Goal: Task Accomplishment & Management: Complete application form

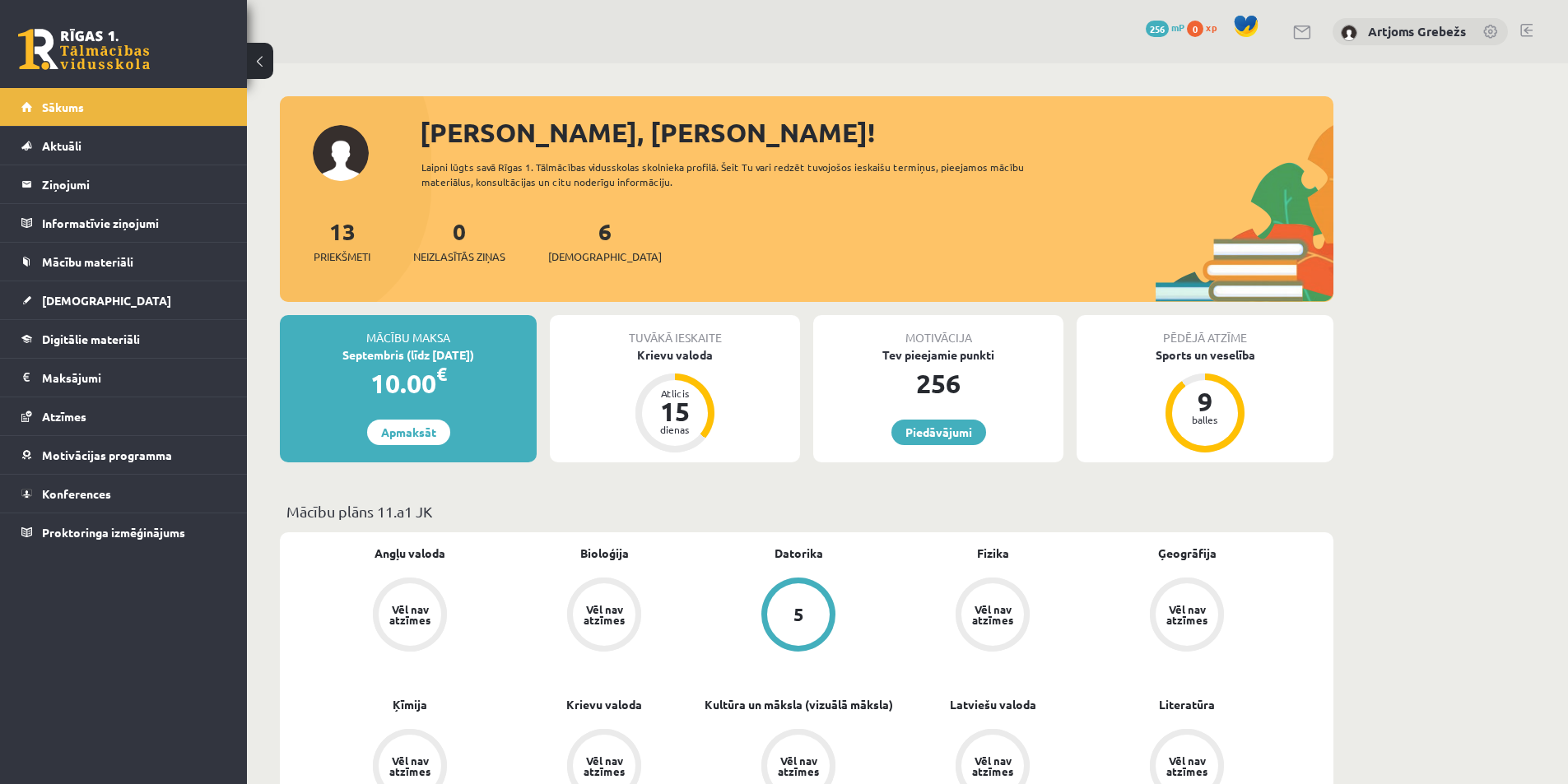
click at [747, 514] on p "Mācību plāns 11.a1 JK" at bounding box center [807, 511] width 1041 height 22
click at [85, 291] on link "[DEMOGRAPHIC_DATA]" at bounding box center [123, 300] width 205 height 37
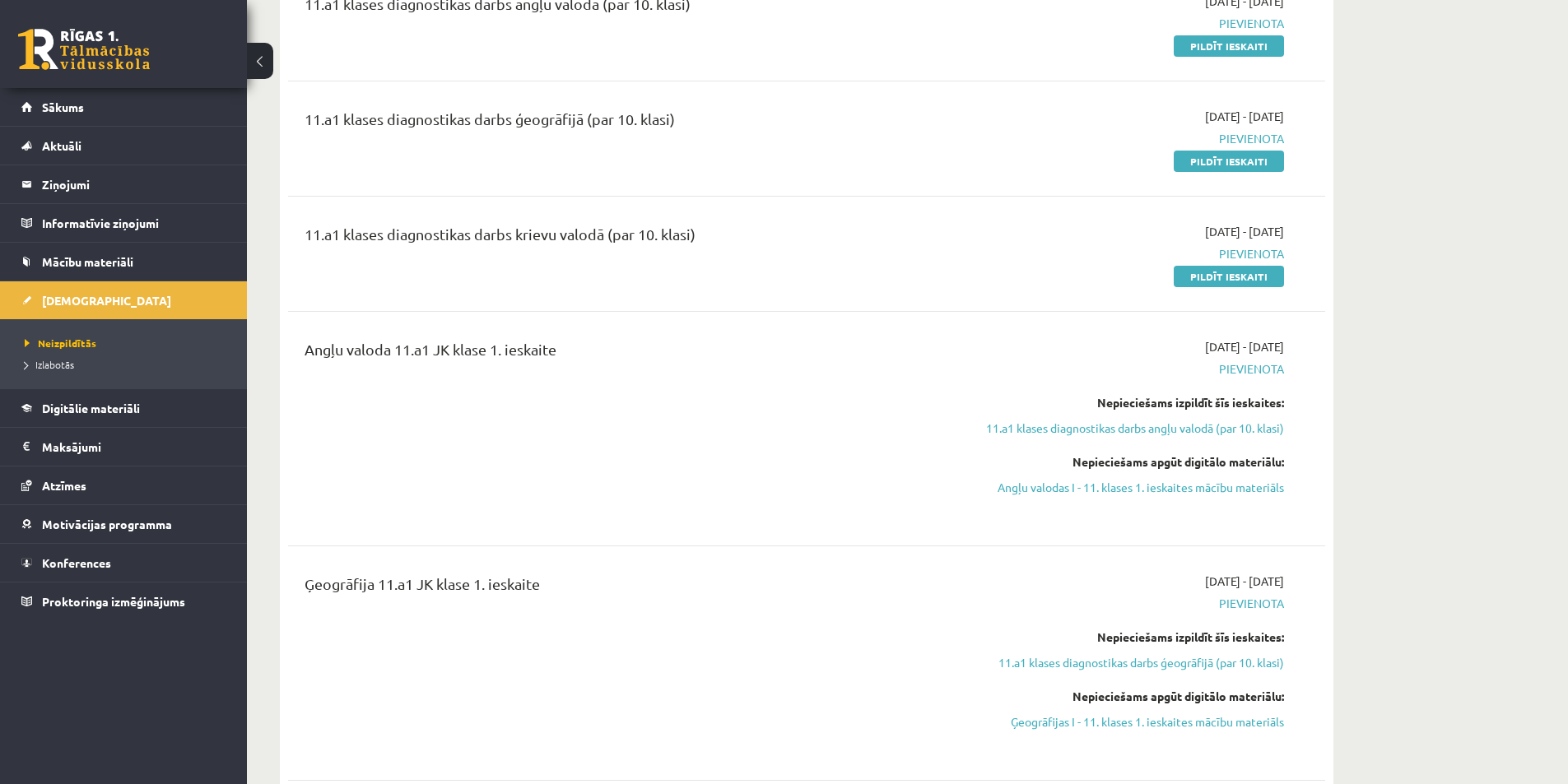
scroll to position [247, 0]
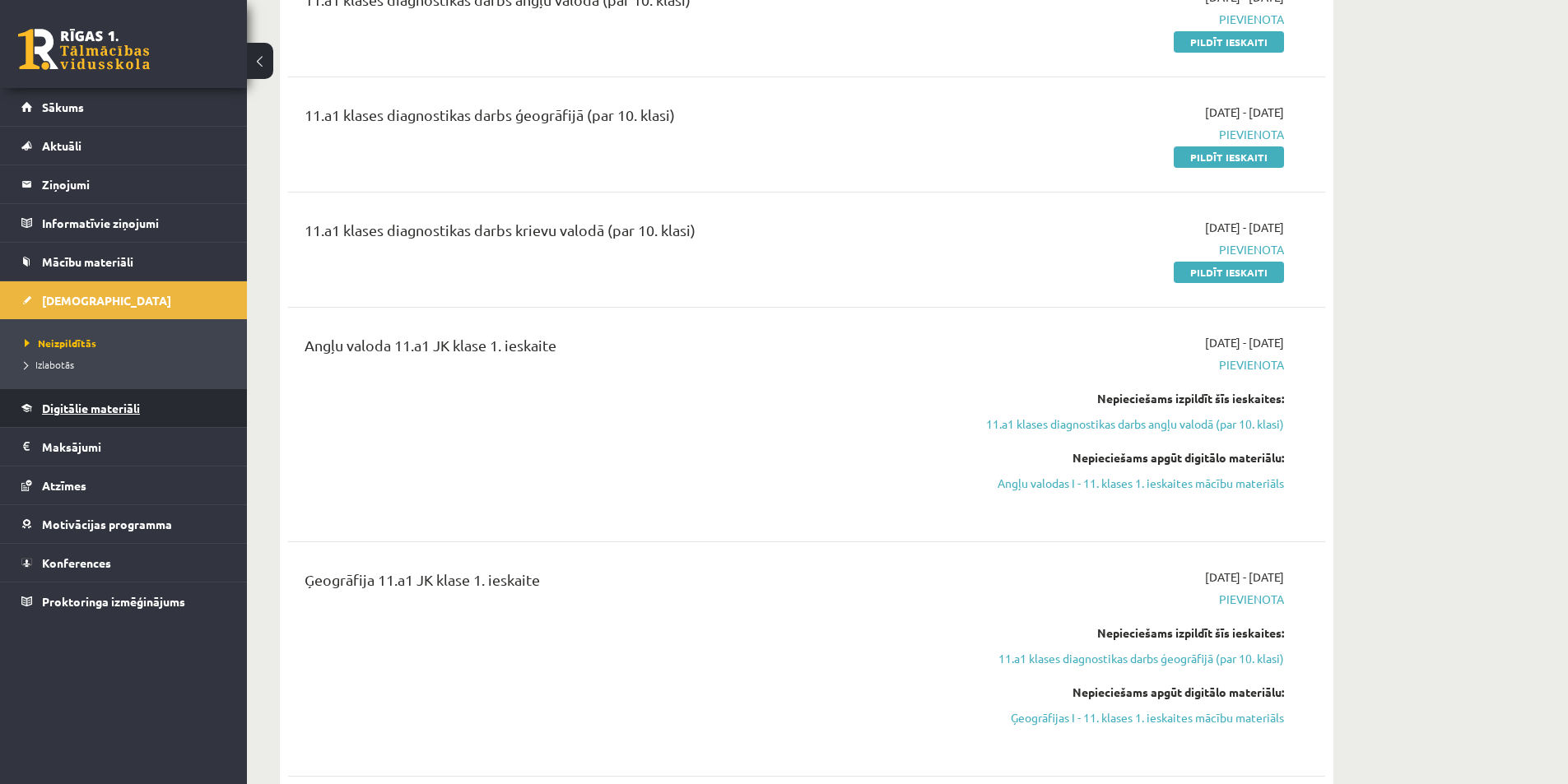
drag, startPoint x: 61, startPoint y: 445, endPoint x: 60, endPoint y: 406, distance: 39.0
click at [60, 406] on span "Digitālie materiāli" at bounding box center [90, 407] width 98 height 14
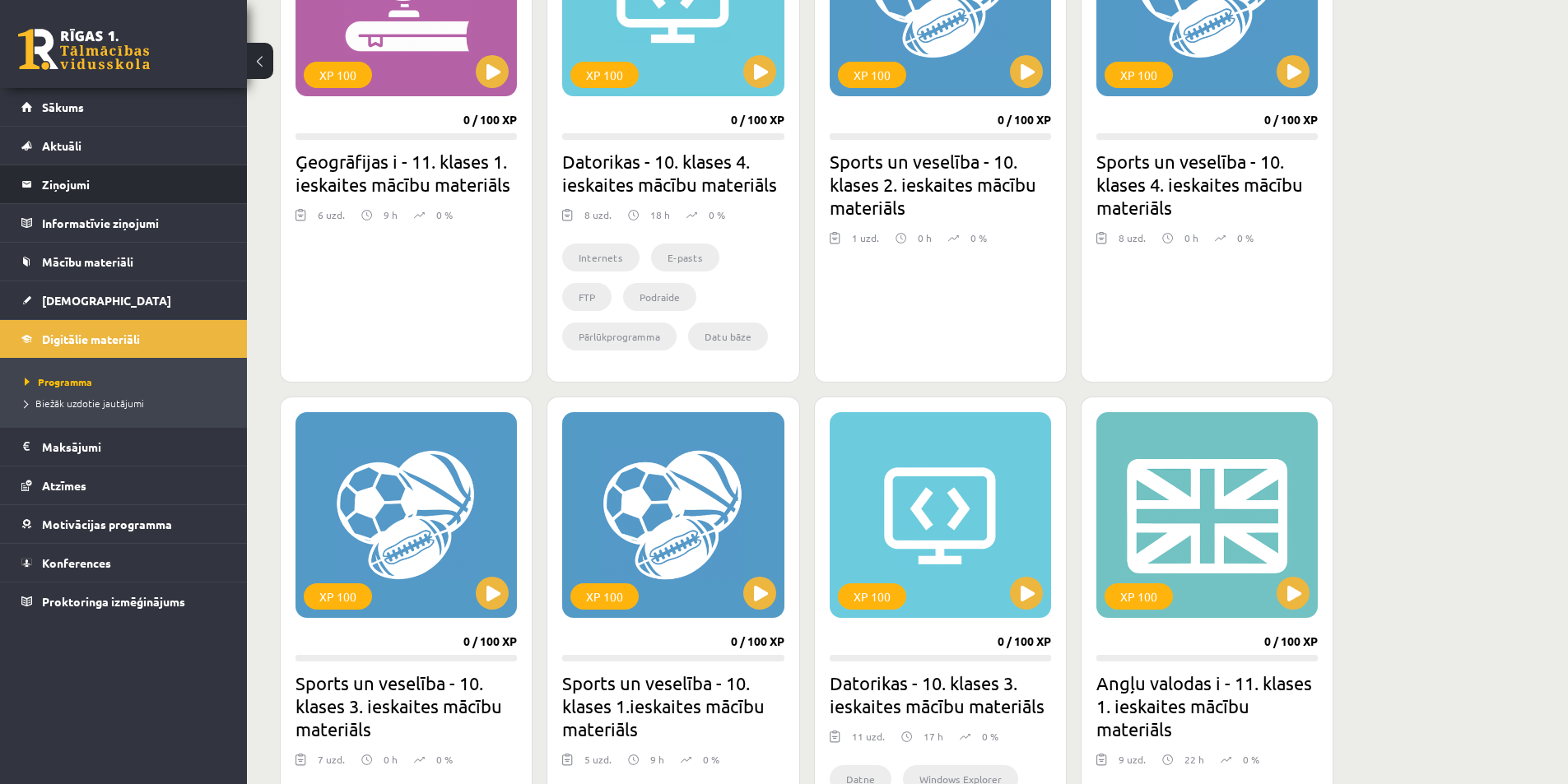
scroll to position [412, 0]
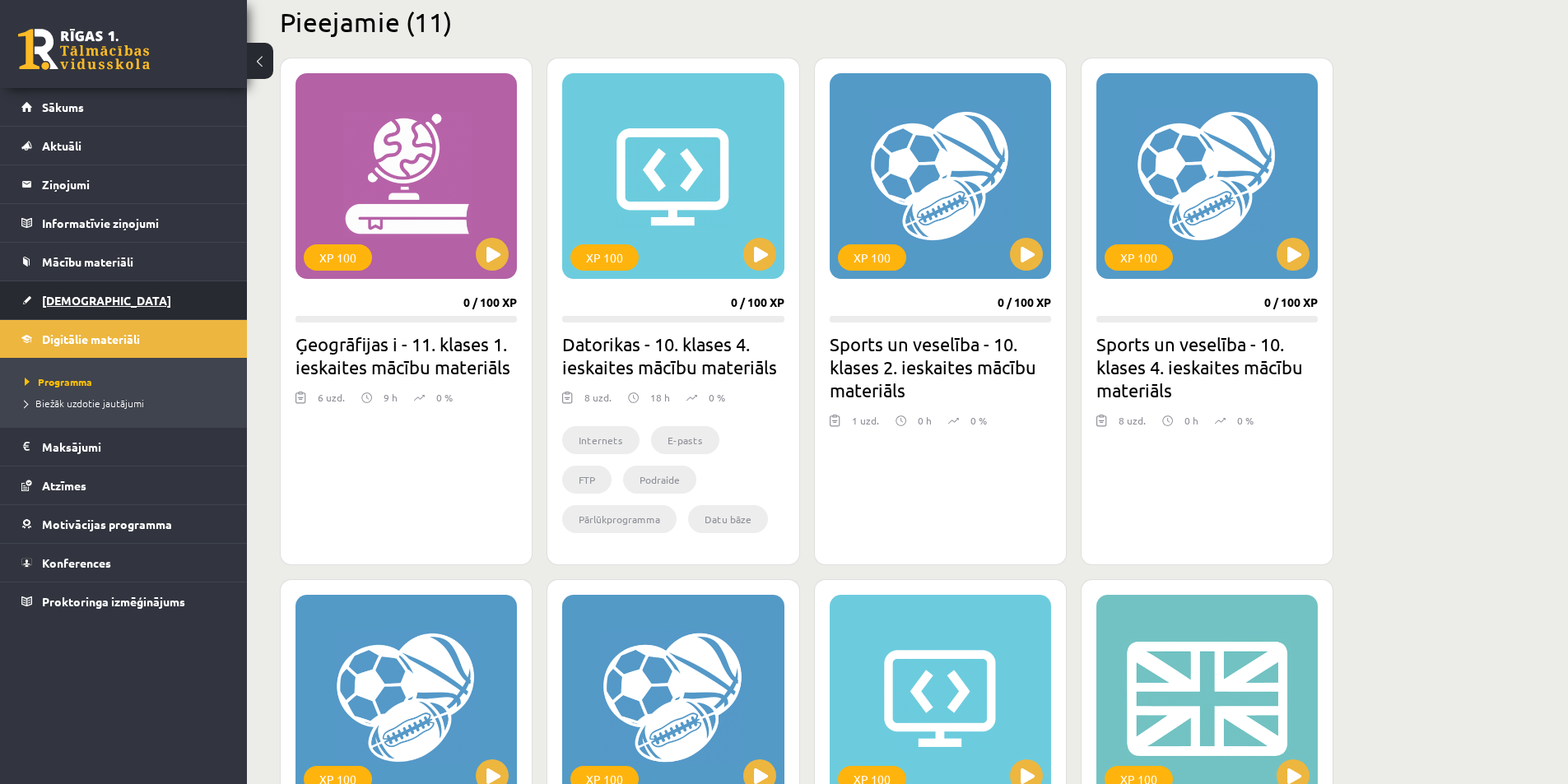
click at [163, 307] on link "[DEMOGRAPHIC_DATA]" at bounding box center [123, 300] width 205 height 37
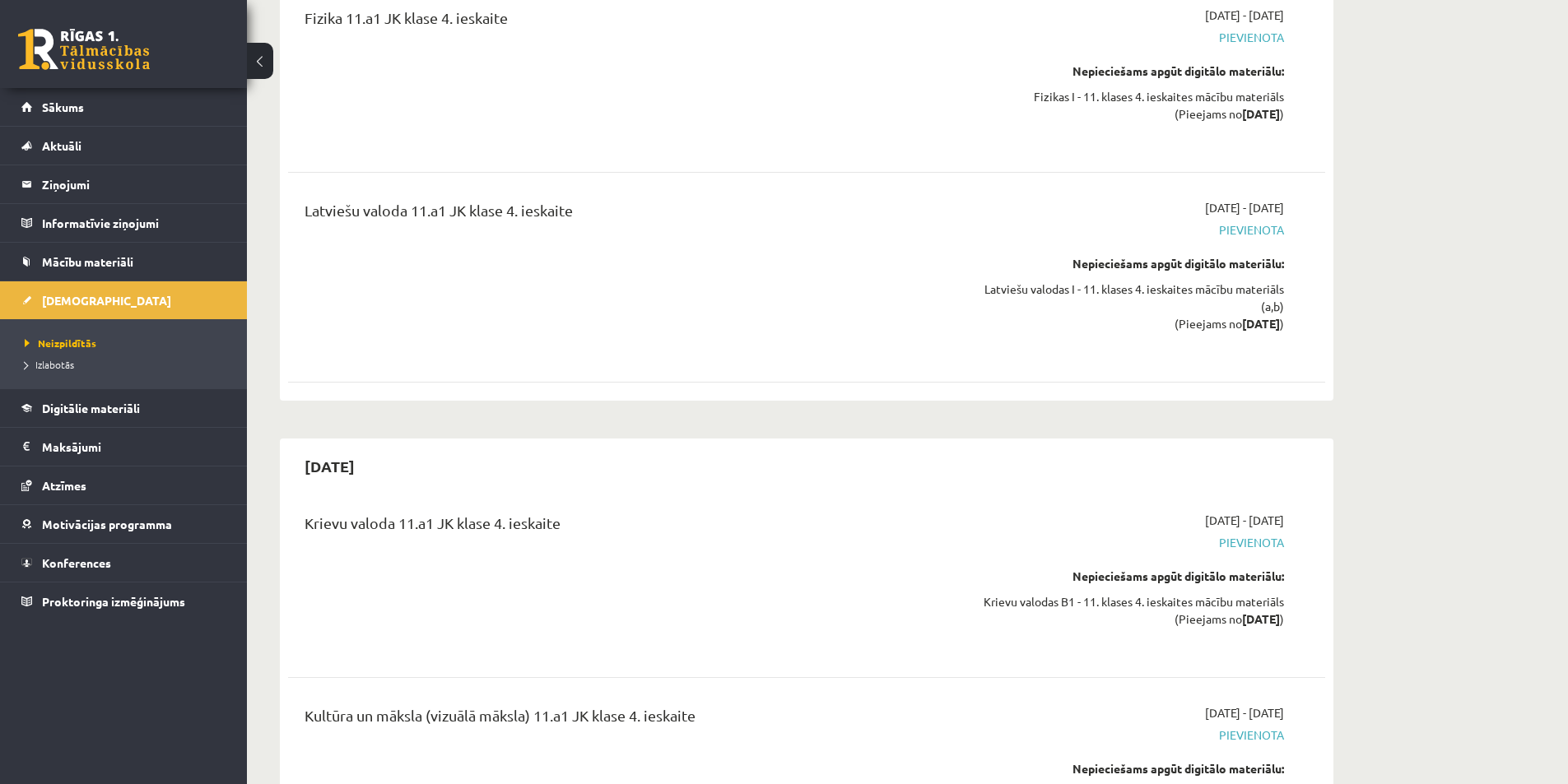
scroll to position [13877, 0]
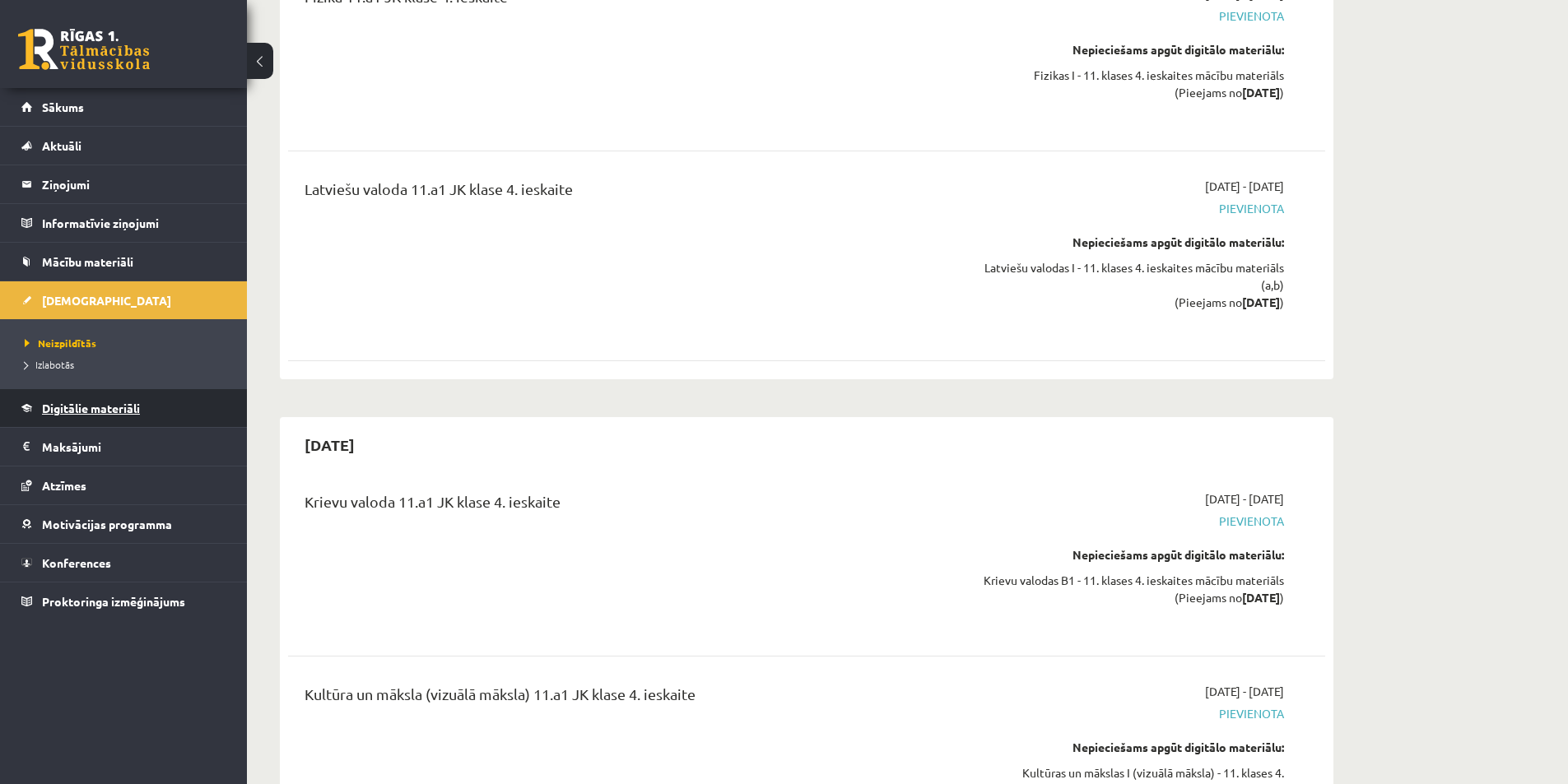
click at [103, 409] on span "Digitālie materiāli" at bounding box center [90, 407] width 98 height 14
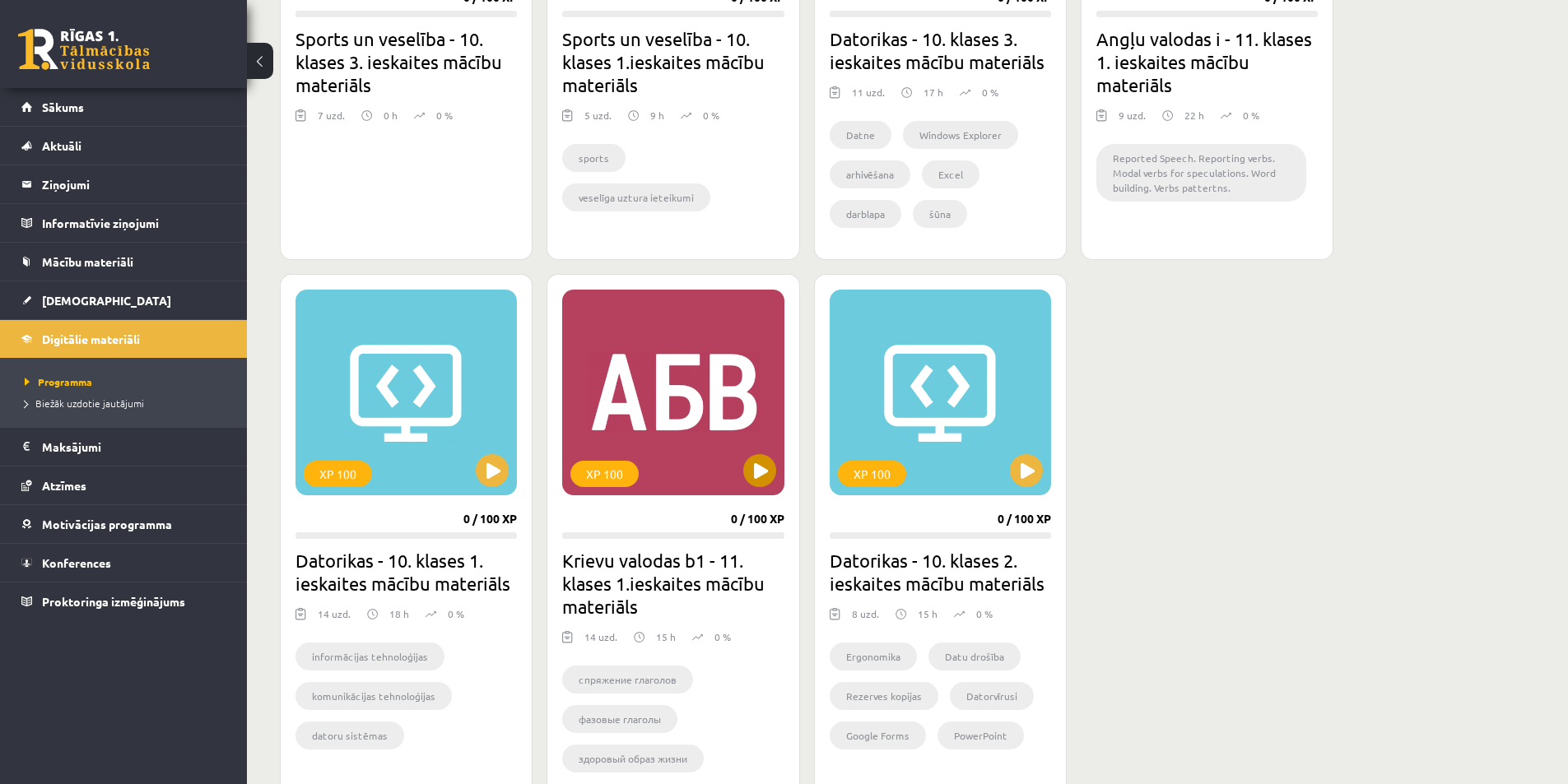
scroll to position [1384, 0]
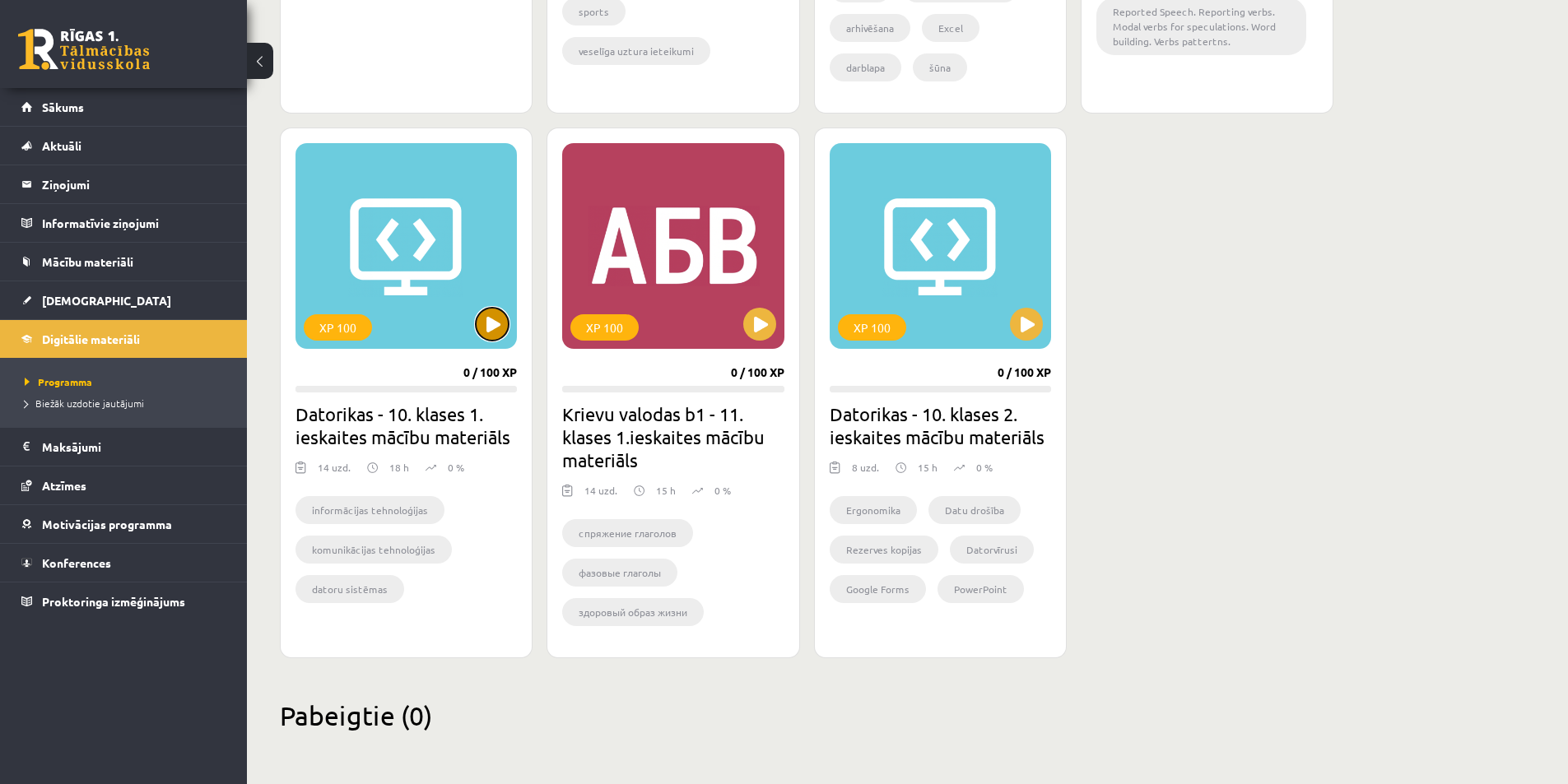
click at [499, 322] on button at bounding box center [492, 324] width 33 height 33
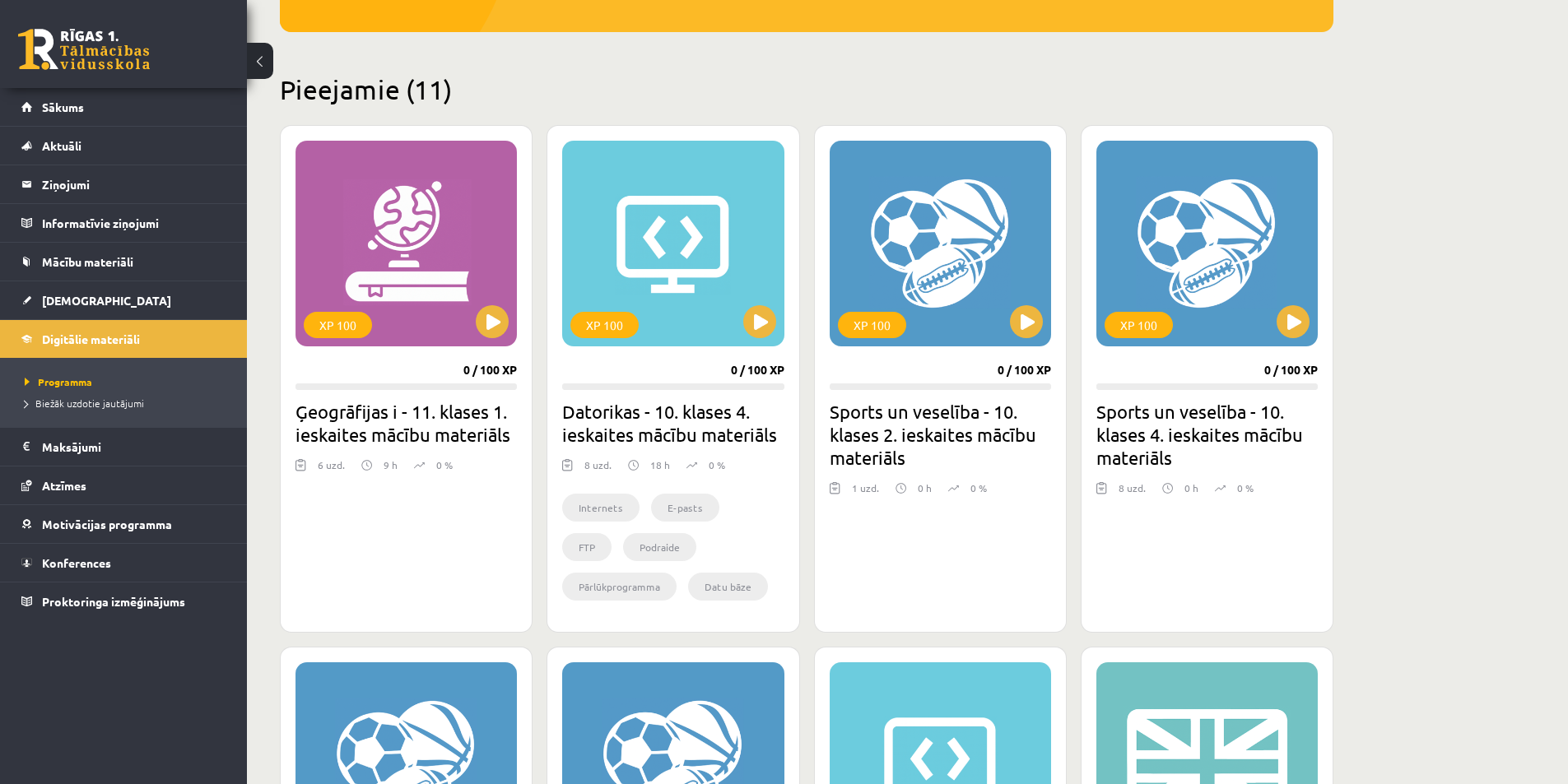
scroll to position [315, 0]
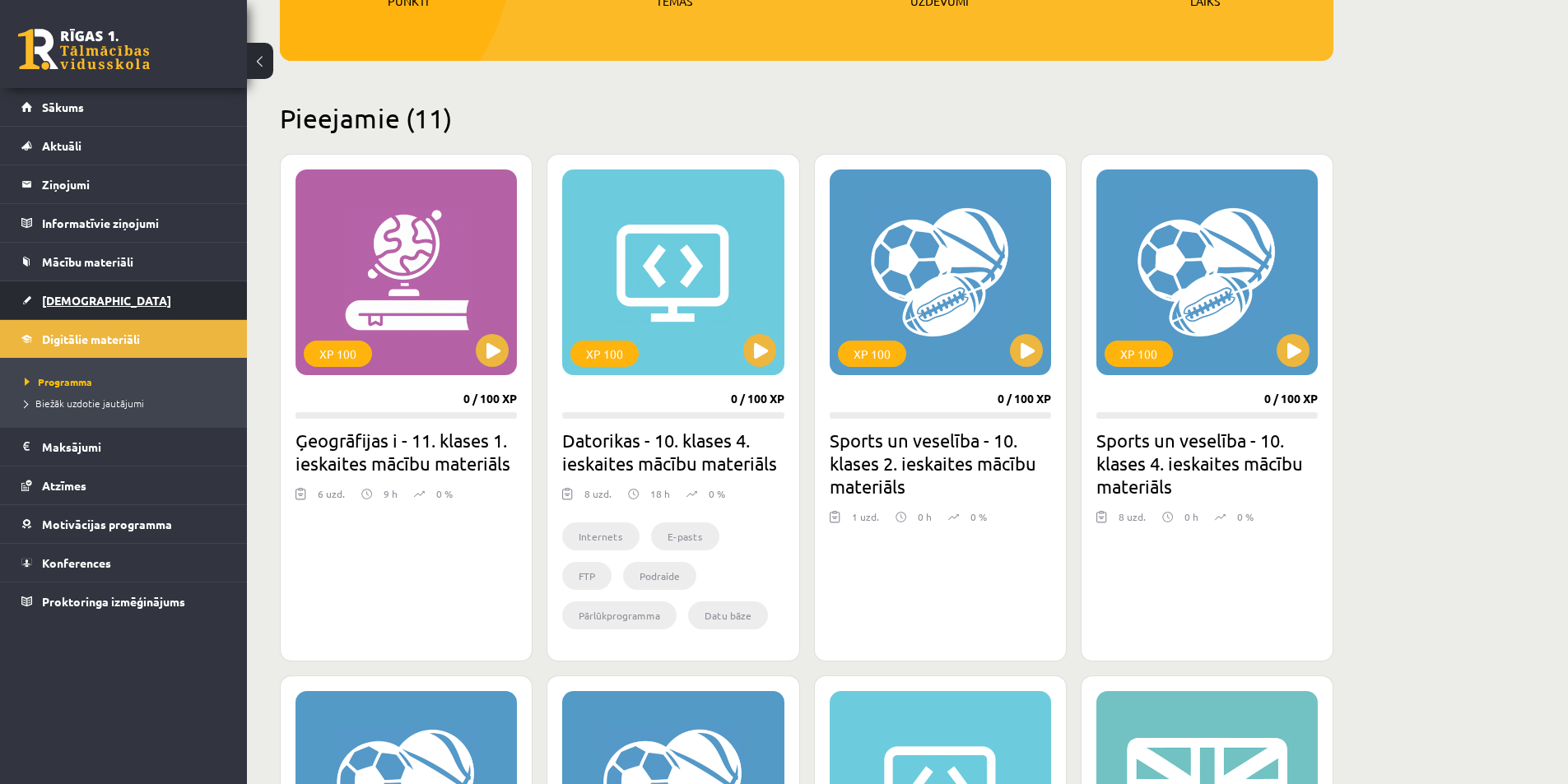
click at [71, 298] on span "[DEMOGRAPHIC_DATA]" at bounding box center [106, 299] width 129 height 14
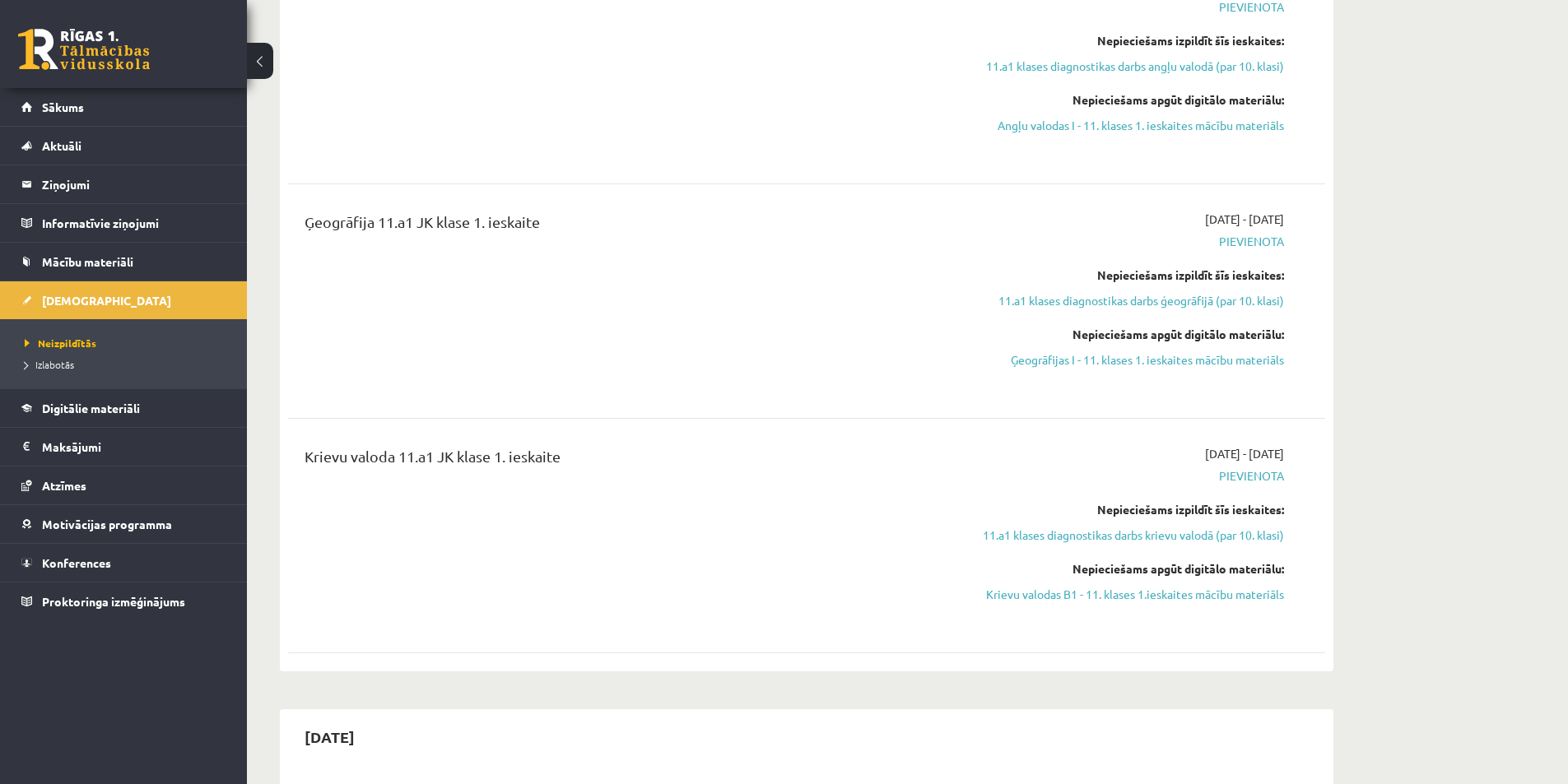
scroll to position [576, 0]
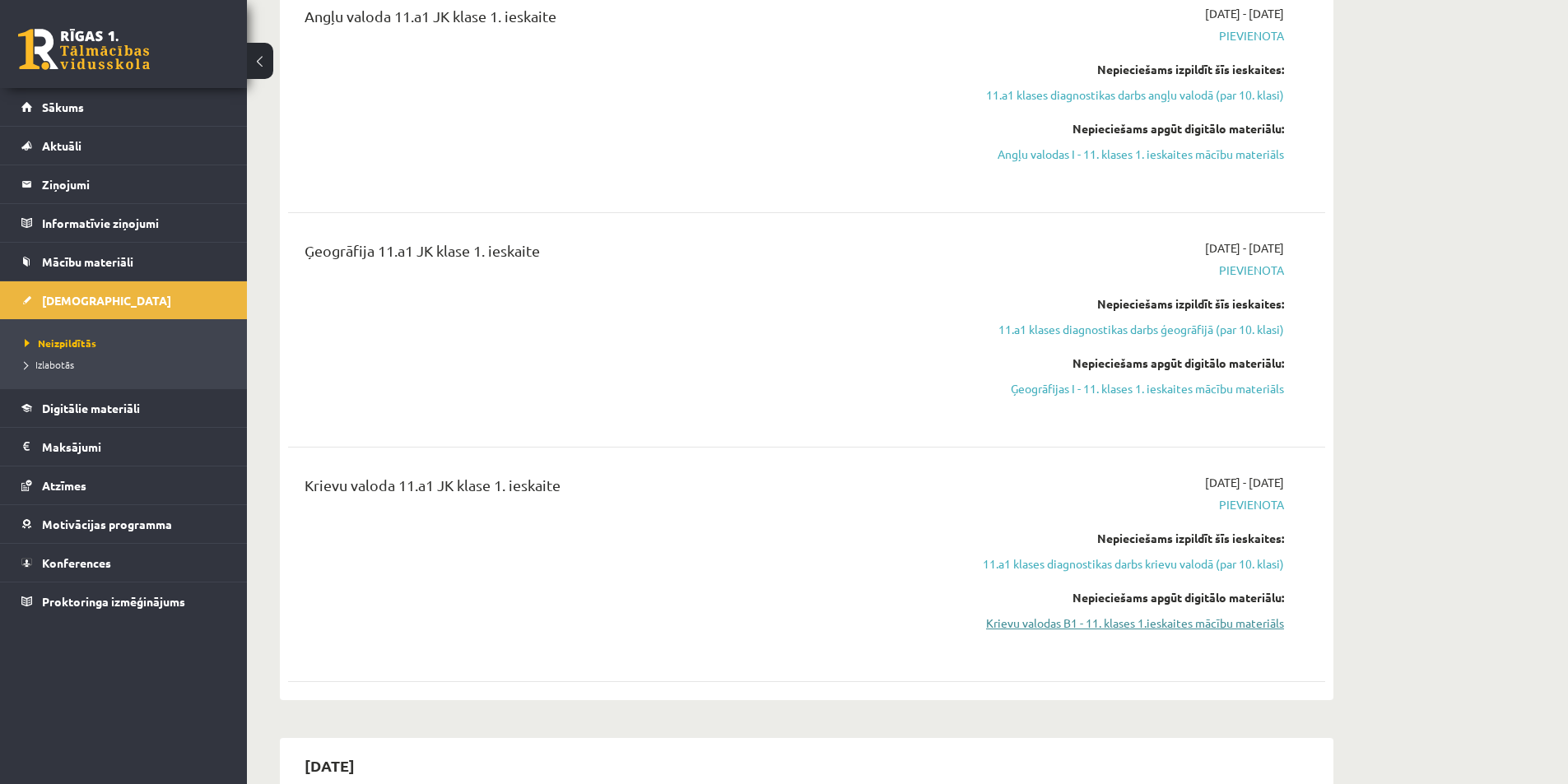
click at [1086, 622] on link "Krievu valodas B1 - 11. klases 1.ieskaites mācību materiāls" at bounding box center [1128, 623] width 311 height 17
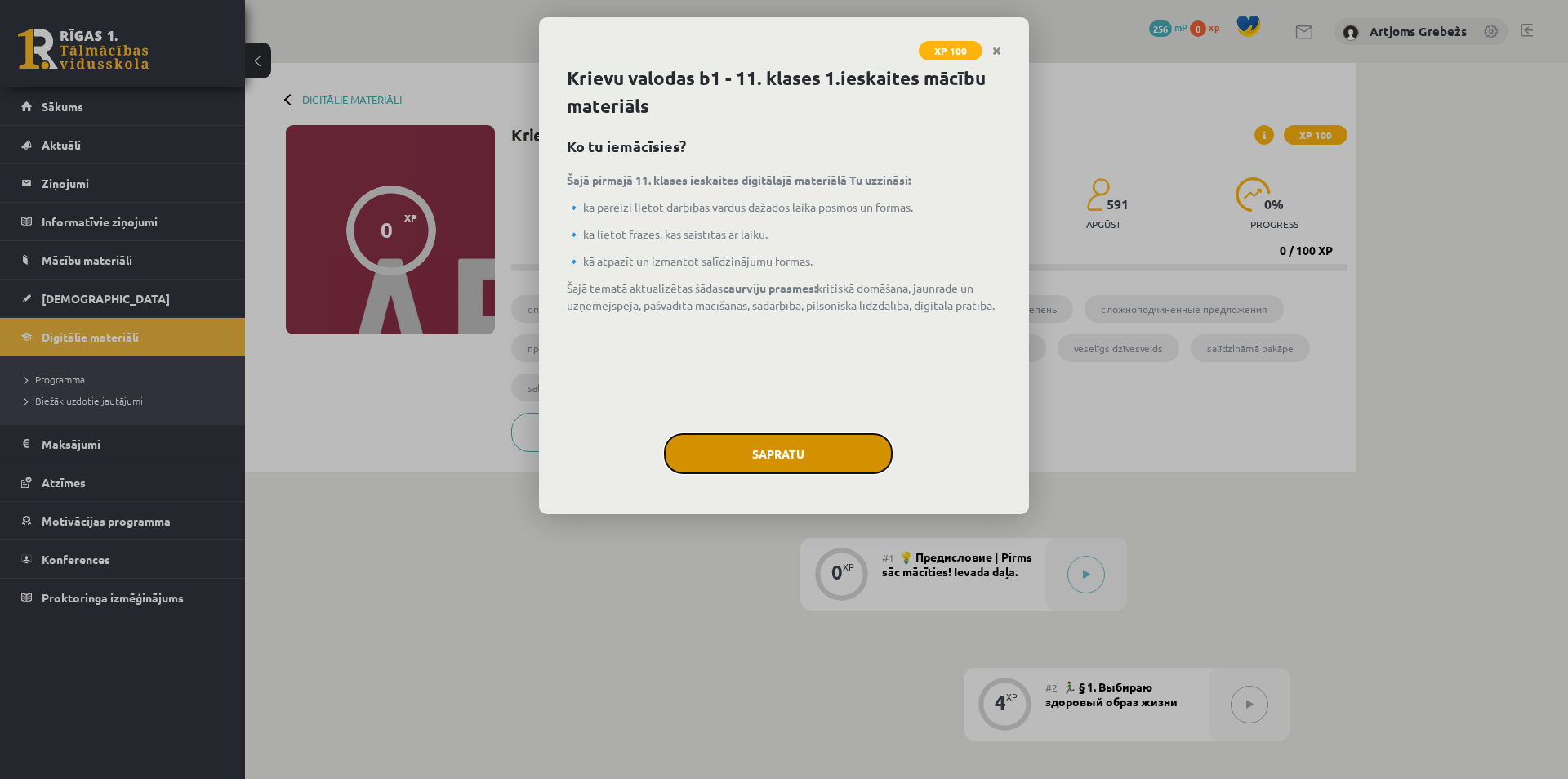
click at [735, 458] on button "Sapratu" at bounding box center [778, 454] width 229 height 41
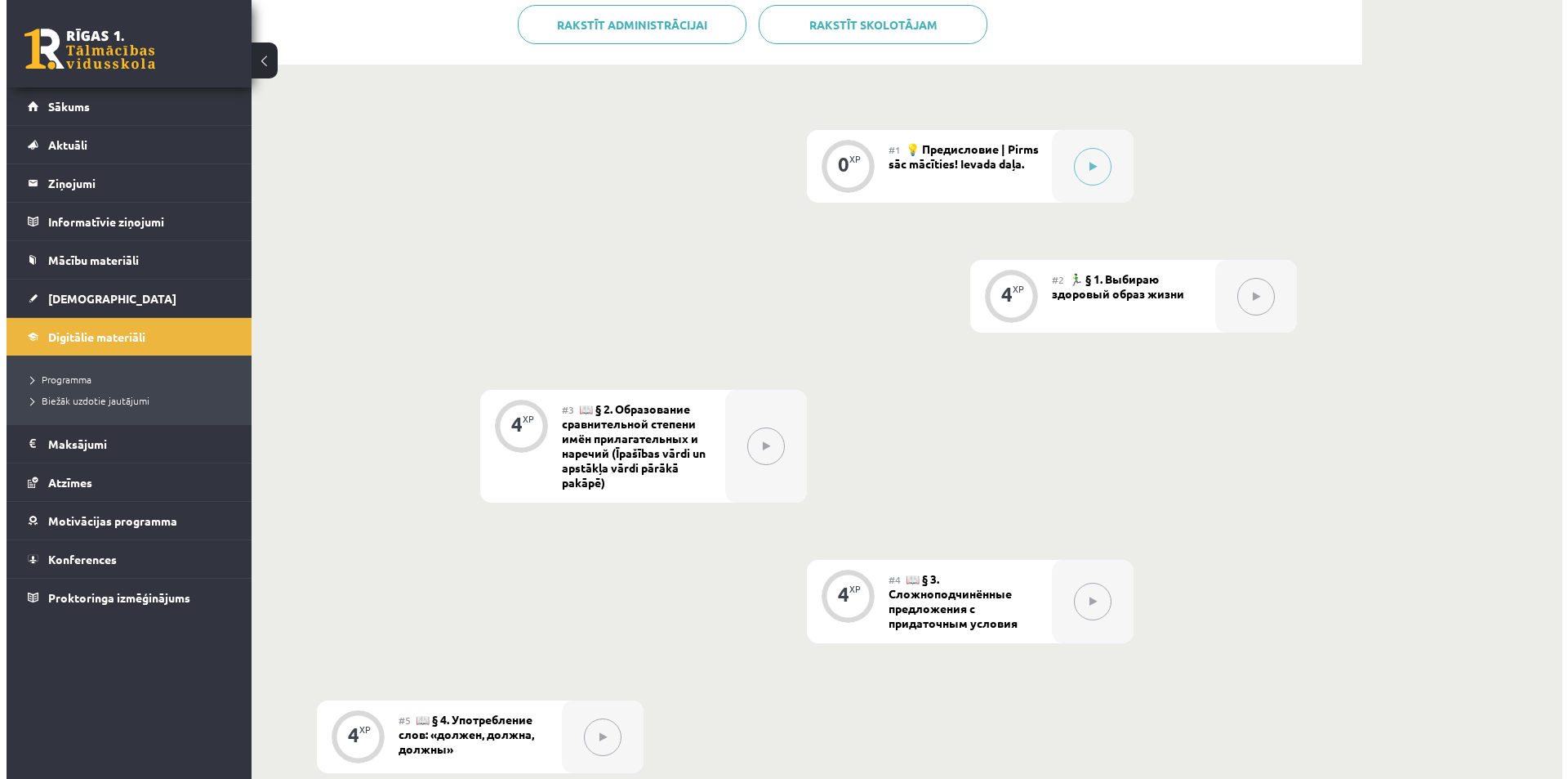
scroll to position [163, 0]
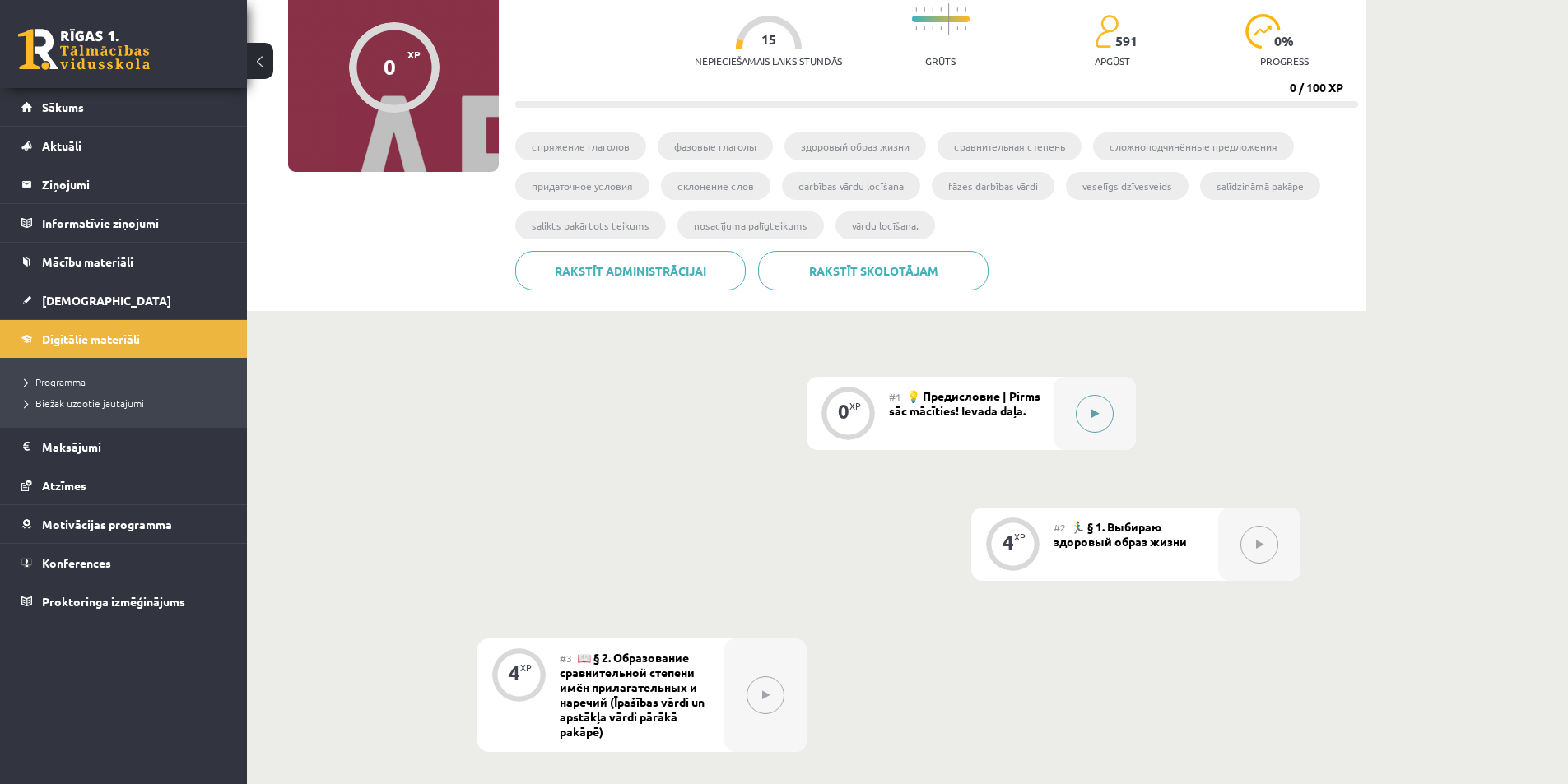
click at [1102, 431] on button at bounding box center [1094, 413] width 37 height 37
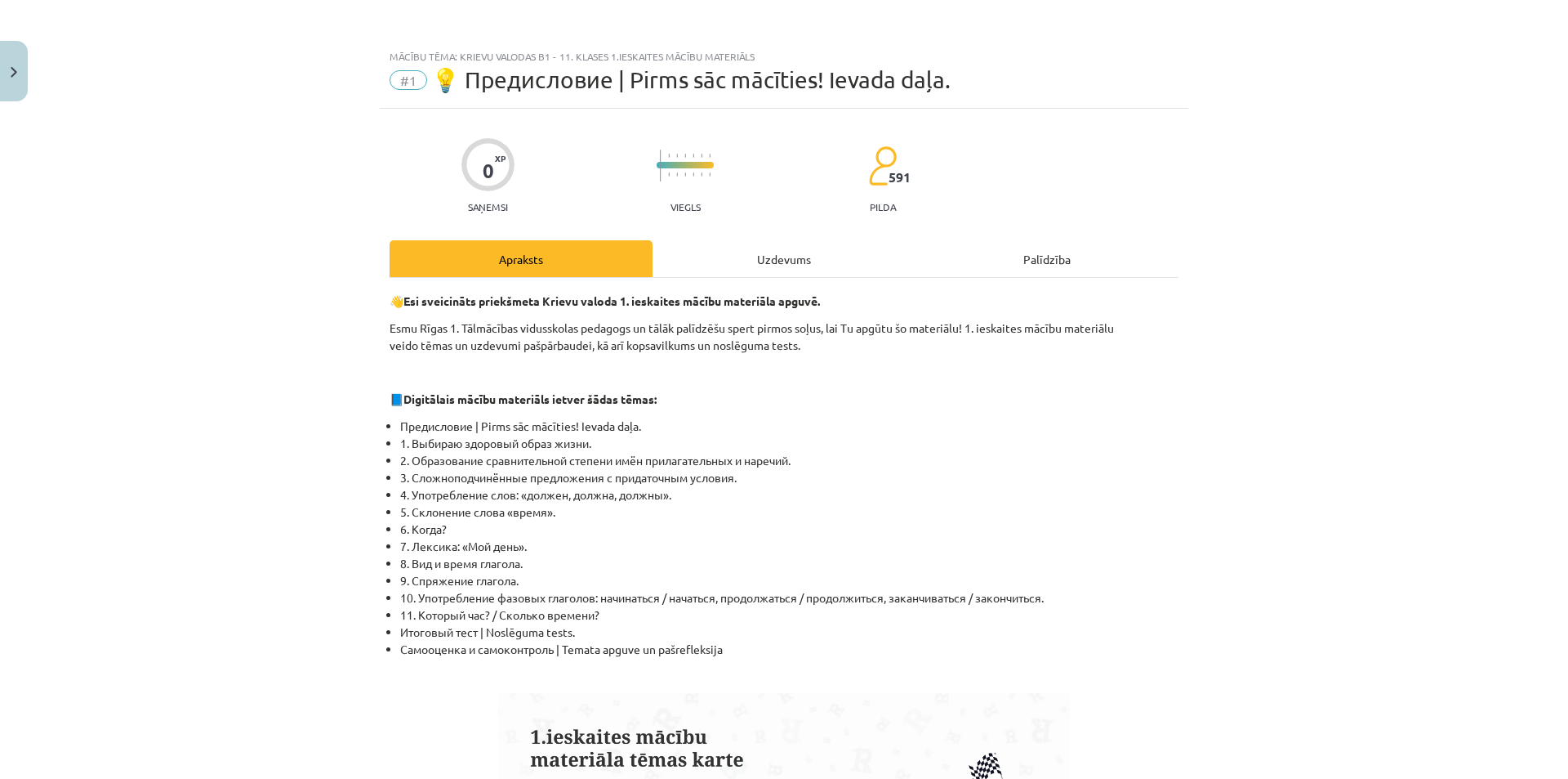
click at [768, 262] on div "Uzdevums" at bounding box center [784, 259] width 263 height 37
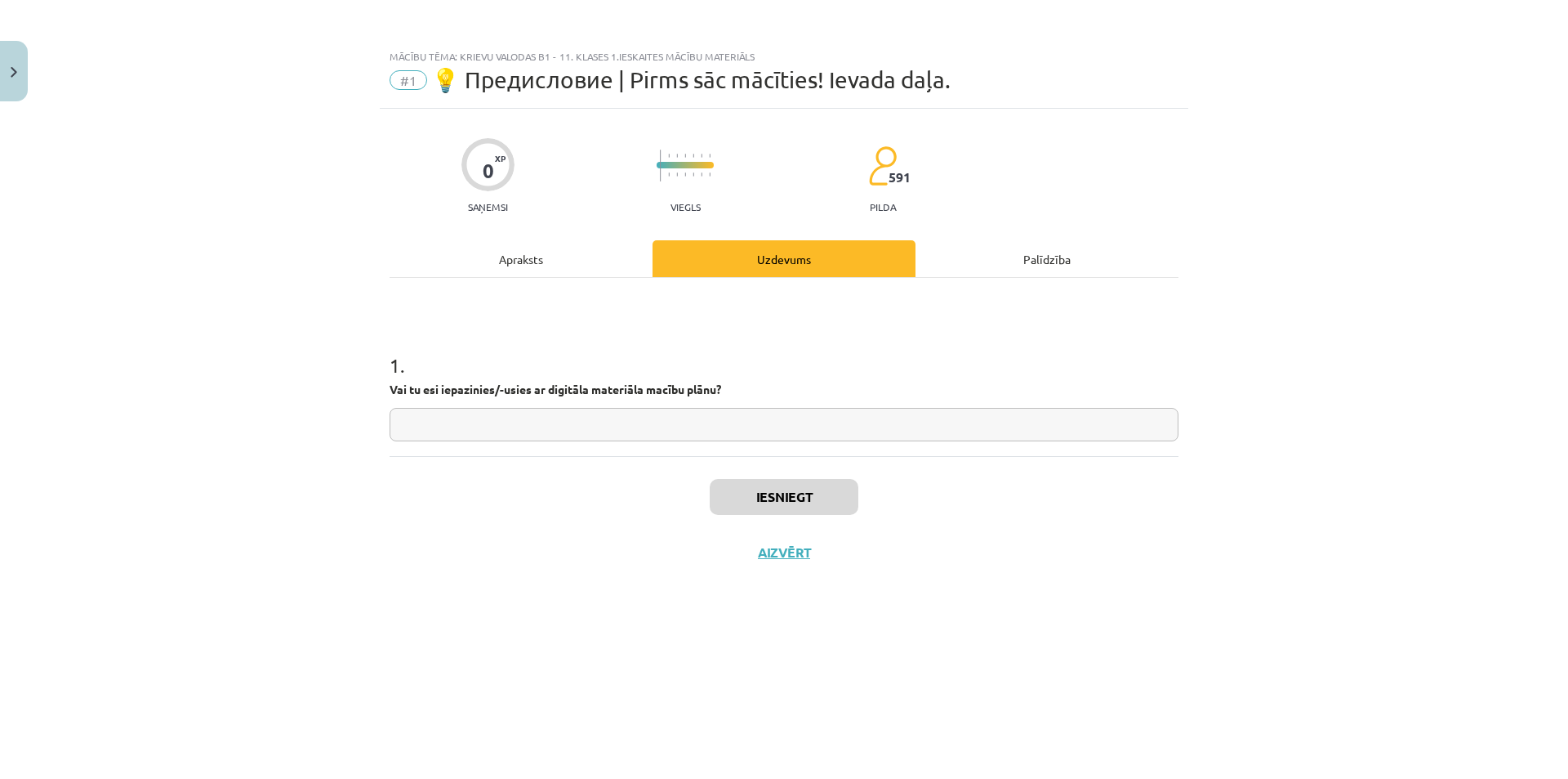
click at [436, 432] on input "text" at bounding box center [784, 425] width 789 height 34
type input "**"
click at [791, 498] on button "Iesniegt" at bounding box center [784, 497] width 149 height 36
click at [718, 558] on button "Nākamā nodarbība" at bounding box center [784, 563] width 160 height 37
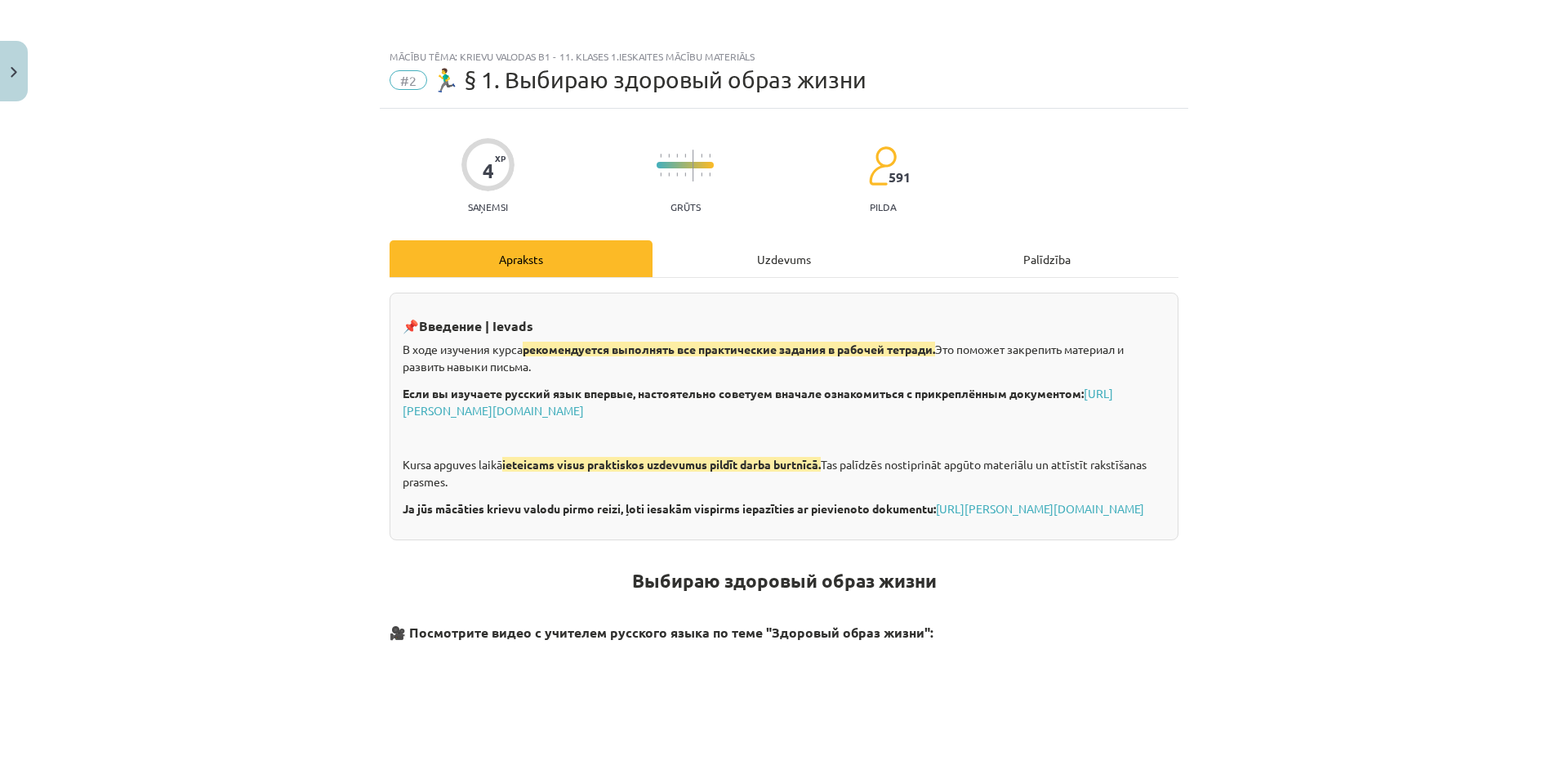
click at [735, 251] on div "Uzdevums" at bounding box center [784, 259] width 263 height 37
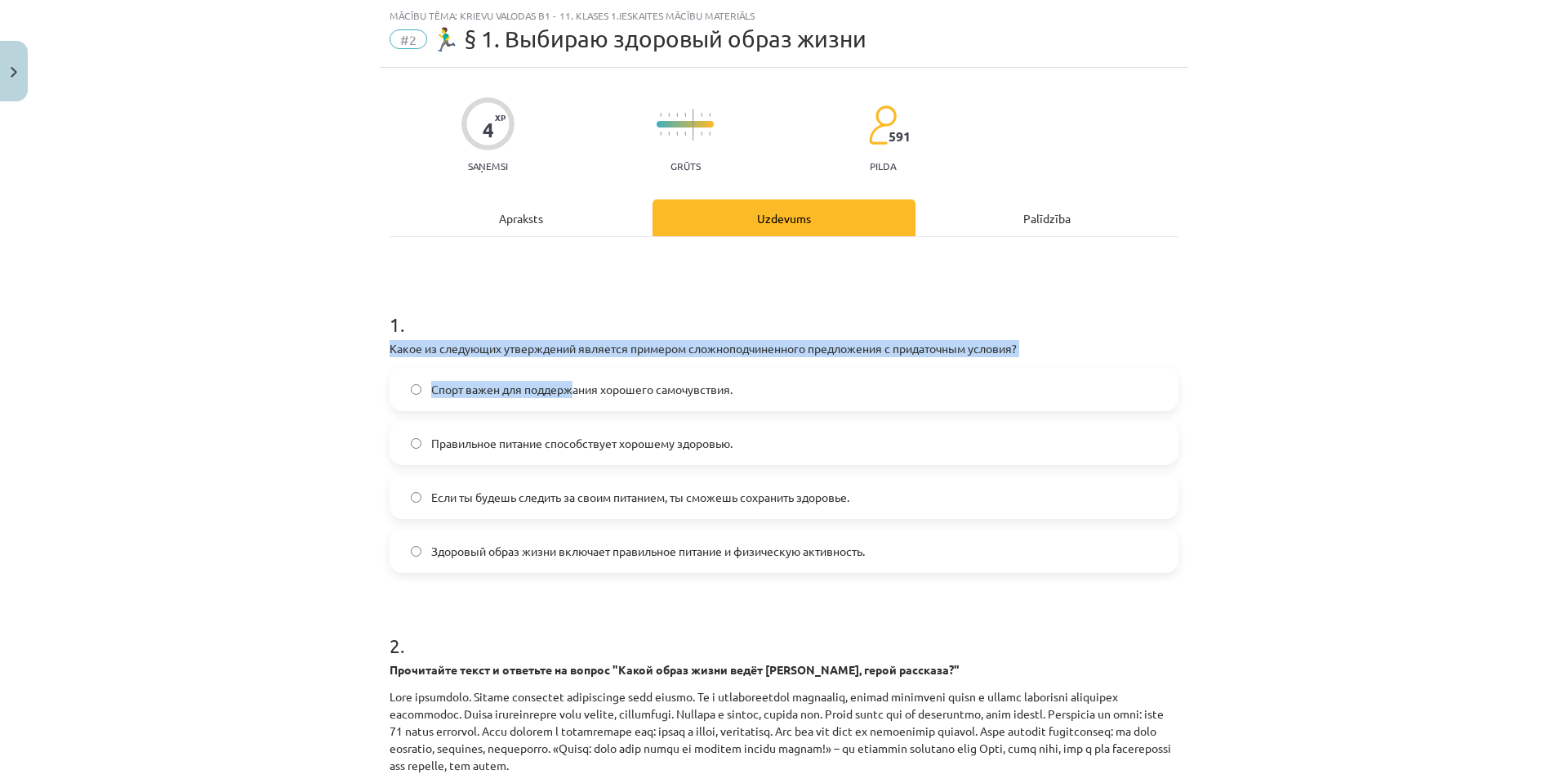
drag, startPoint x: 359, startPoint y: 340, endPoint x: 568, endPoint y: 373, distance: 211.6
click at [568, 373] on div "Mācību tēma: Krievu valodas b1 - 11. klases 1.ieskaites mācību materiāls #2 🏃‍♂…" at bounding box center [784, 390] width 1568 height 779
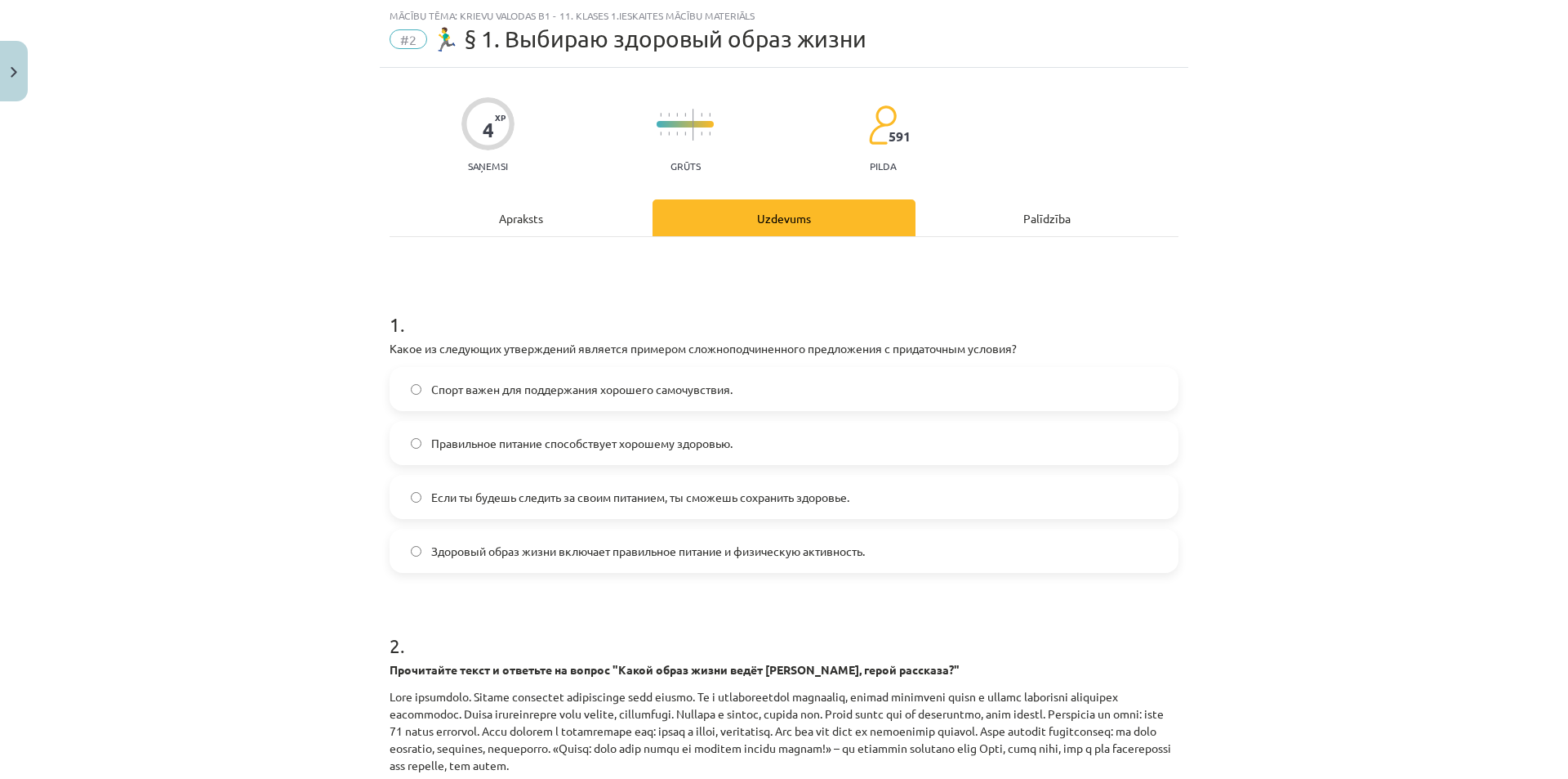
click at [380, 313] on div "4 XP Saņemsi Grūts 591 pilda Apraksts Uzdevums Palīdzība 1 . Какое из следующих…" at bounding box center [784, 602] width 809 height 1070
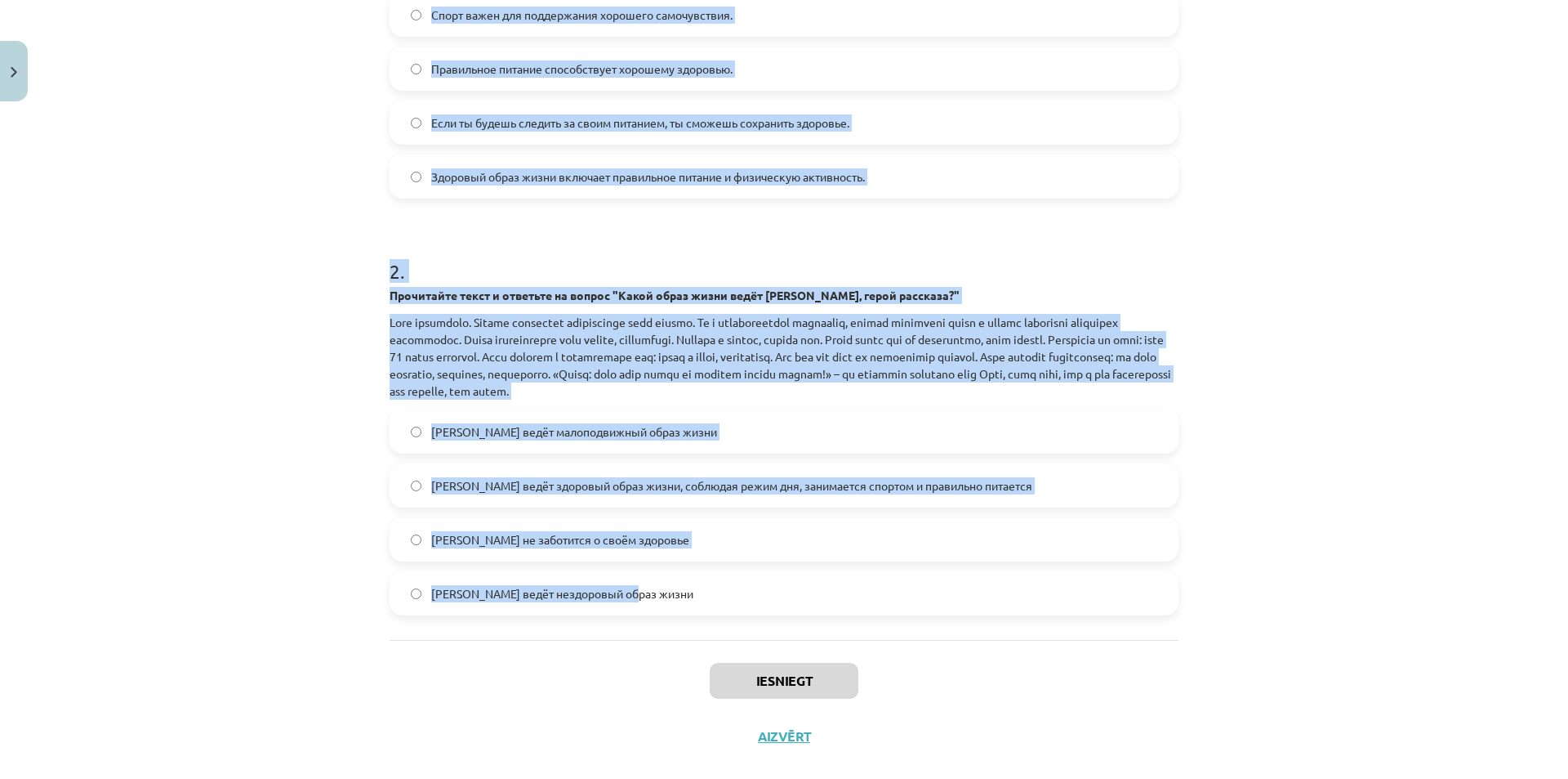
scroll to position [441, 0]
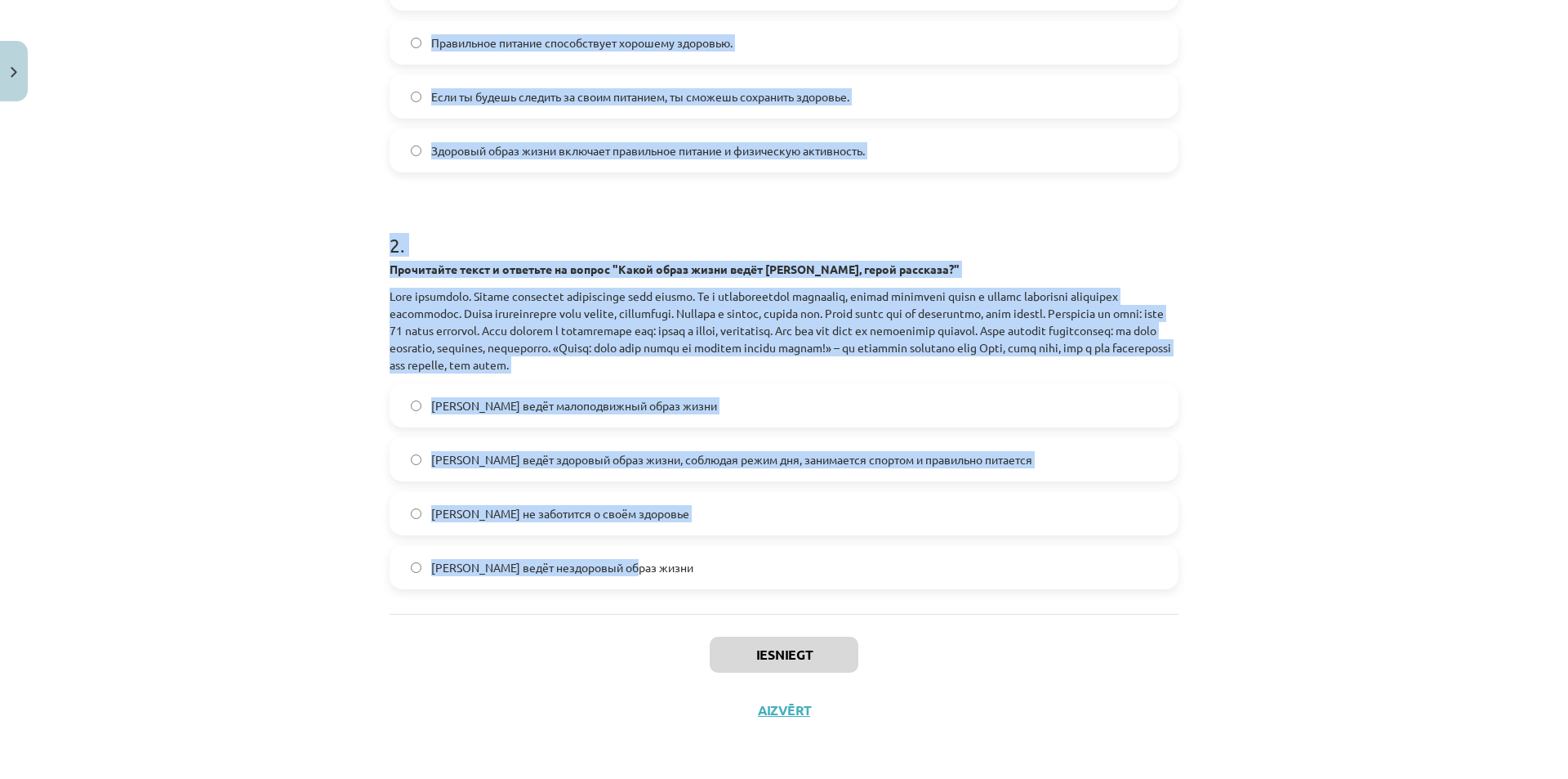
drag, startPoint x: 376, startPoint y: 319, endPoint x: 863, endPoint y: 605, distance: 564.8
click at [863, 605] on div "4 XP Saņemsi Grūts 591 pilda Apraksts Uzdevums Palīdzība 1 . Какое из следующих…" at bounding box center [784, 202] width 809 height 1070
click at [1438, 596] on div "Mācību tēma: Krievu valodas b1 - 11. klases 1.ieskaites mācību materiāls #2 🏃‍♂…" at bounding box center [784, 390] width 1568 height 779
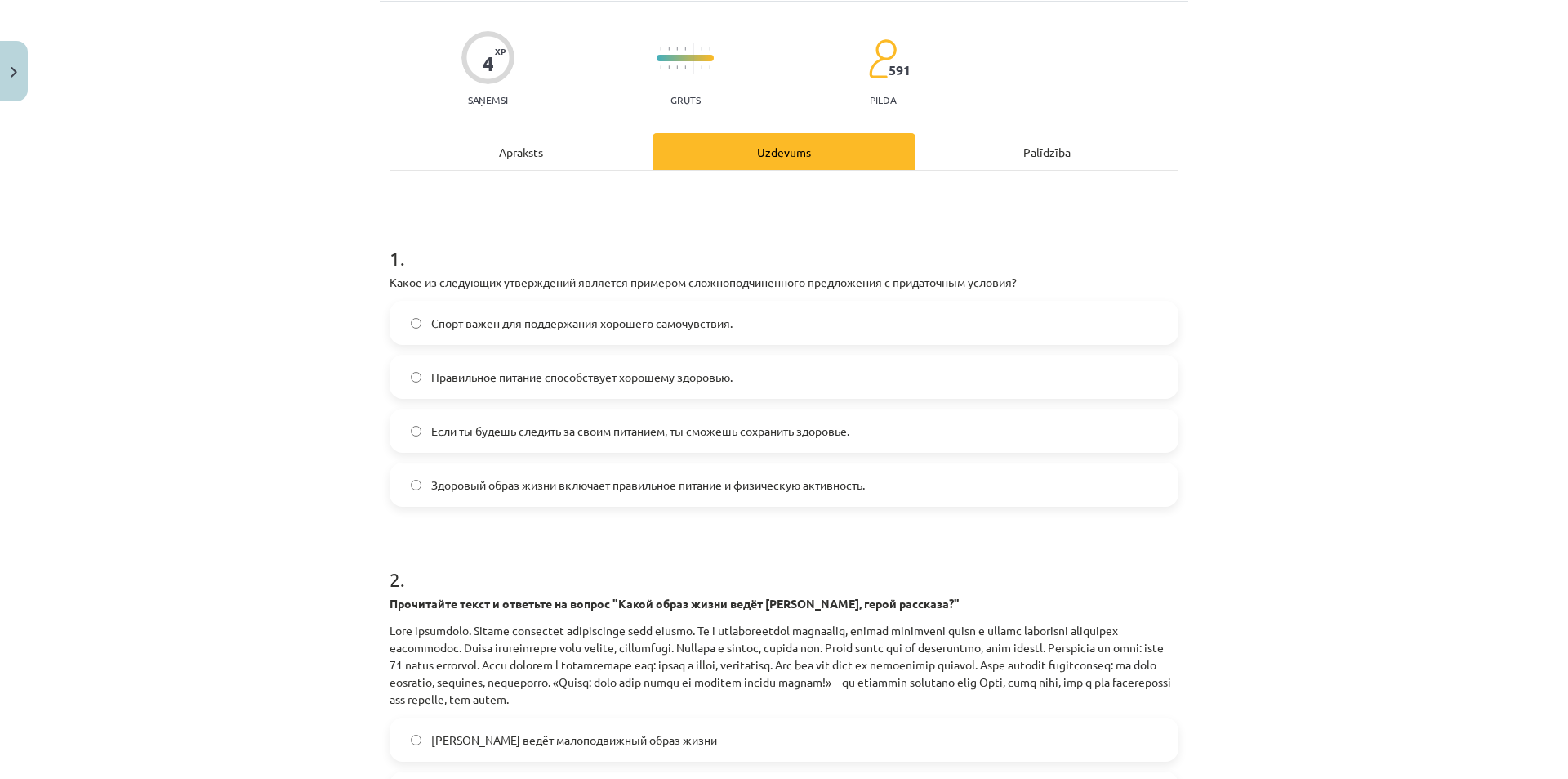
scroll to position [33, 0]
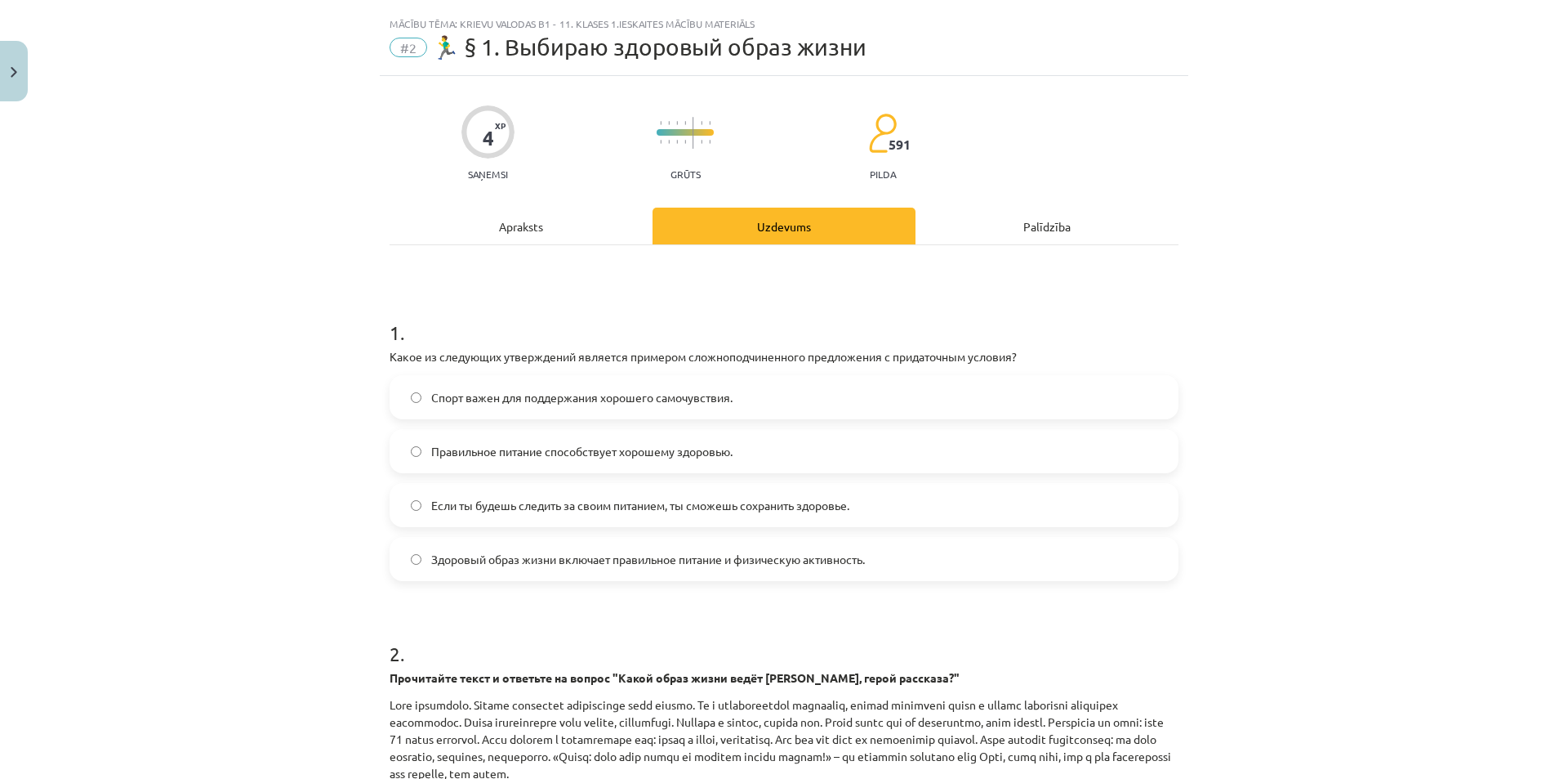
click at [501, 515] on label "Если ты будешь следить за своим питанием, ты сможешь сохранить здоровье." at bounding box center [784, 505] width 785 height 41
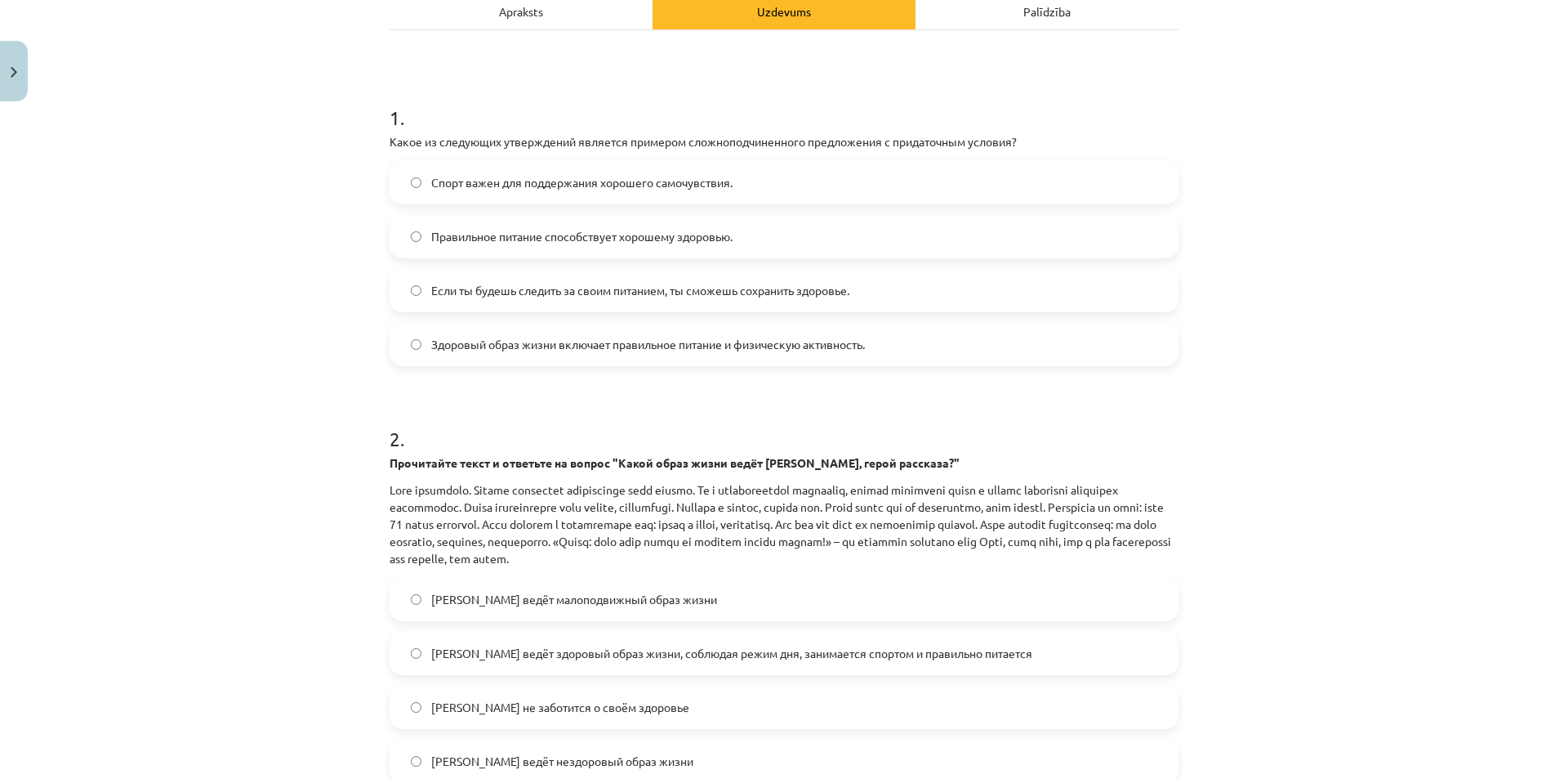
scroll to position [360, 0]
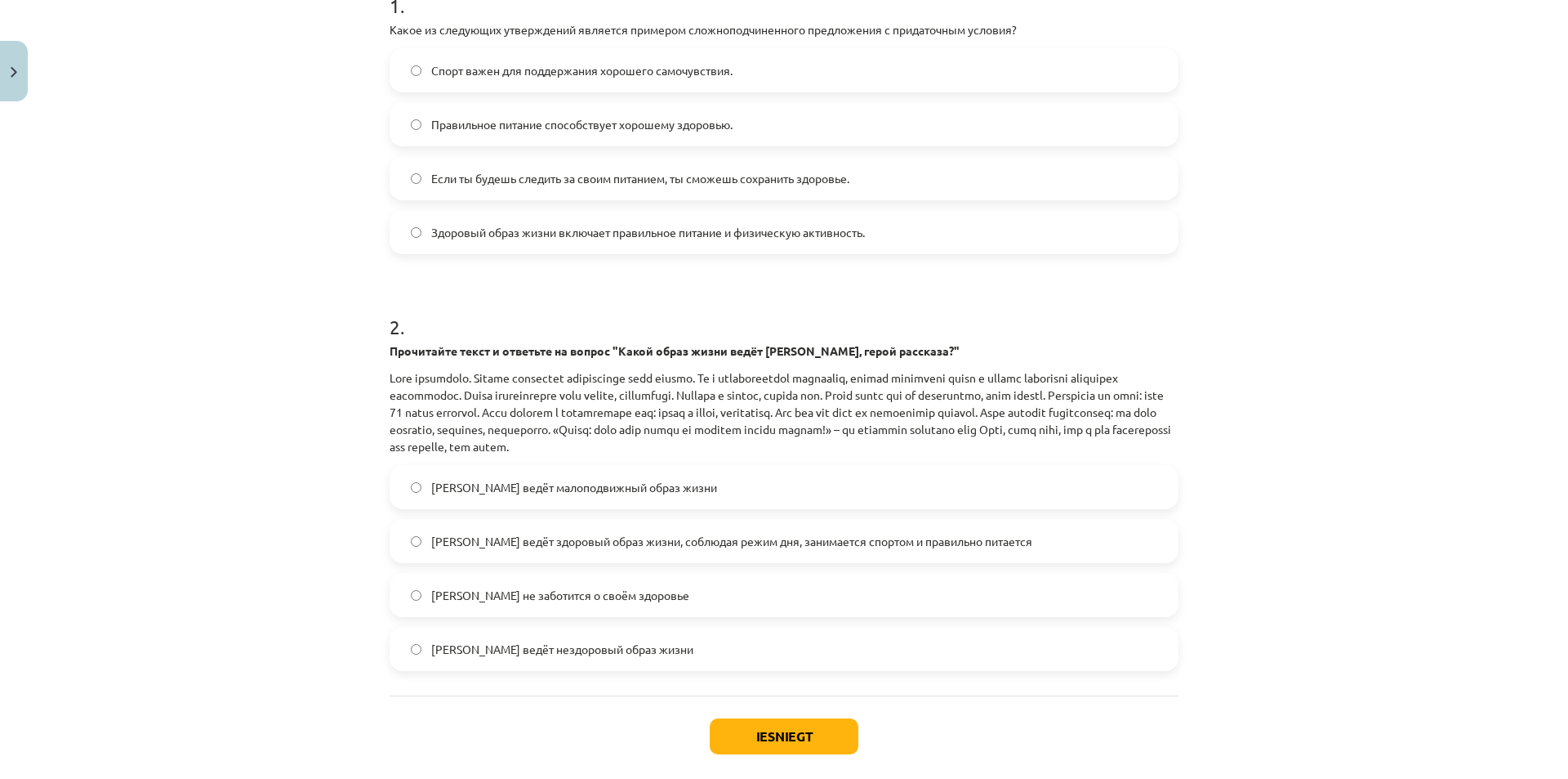
click at [535, 552] on label "Олег ведёт здоровый образ жизни, соблюдая режим дня, занимается спортом и прави…" at bounding box center [784, 541] width 785 height 41
click at [746, 740] on button "Iesniegt" at bounding box center [784, 736] width 149 height 36
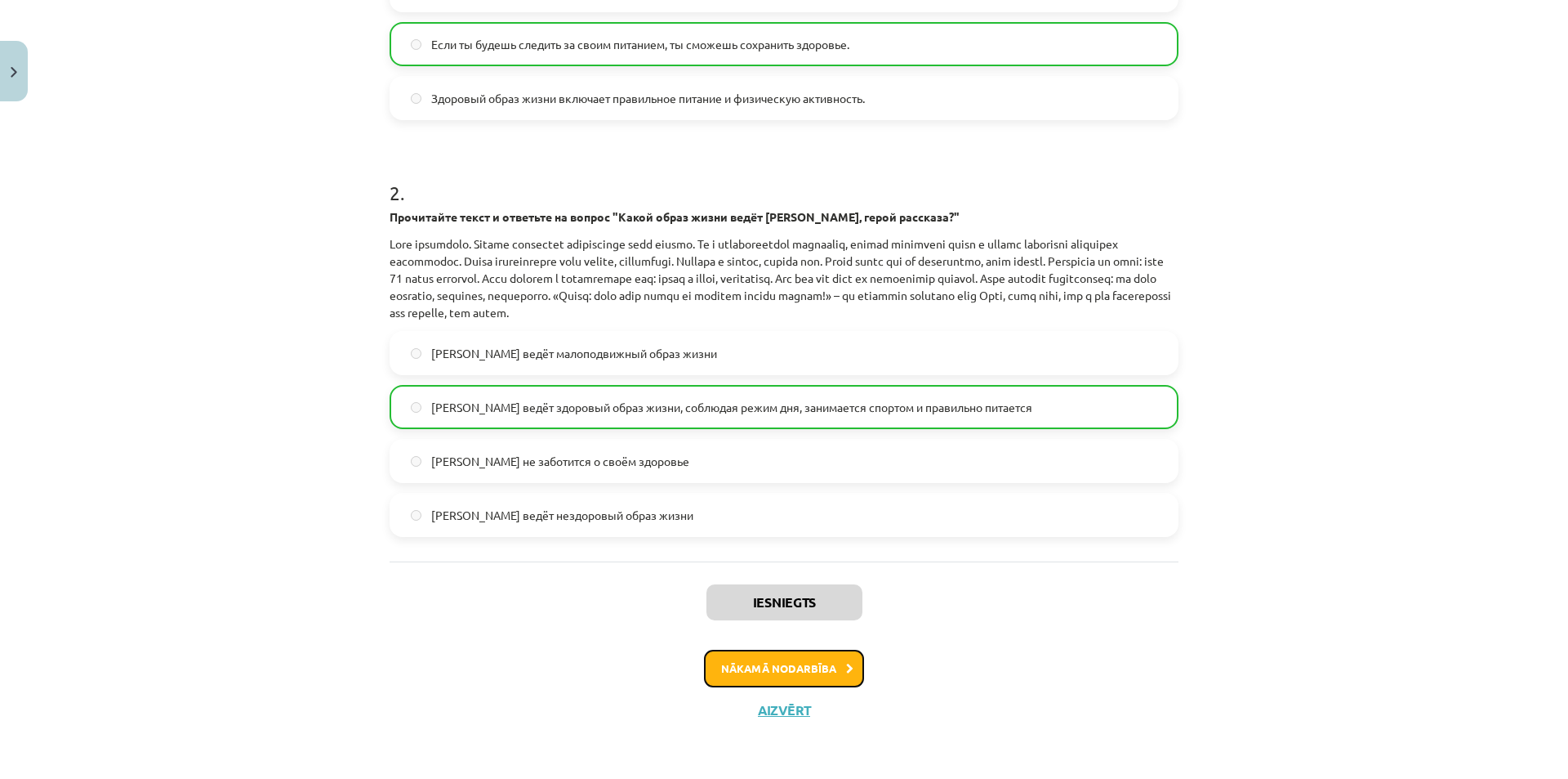
click at [770, 670] on button "Nākamā nodarbība" at bounding box center [784, 668] width 160 height 37
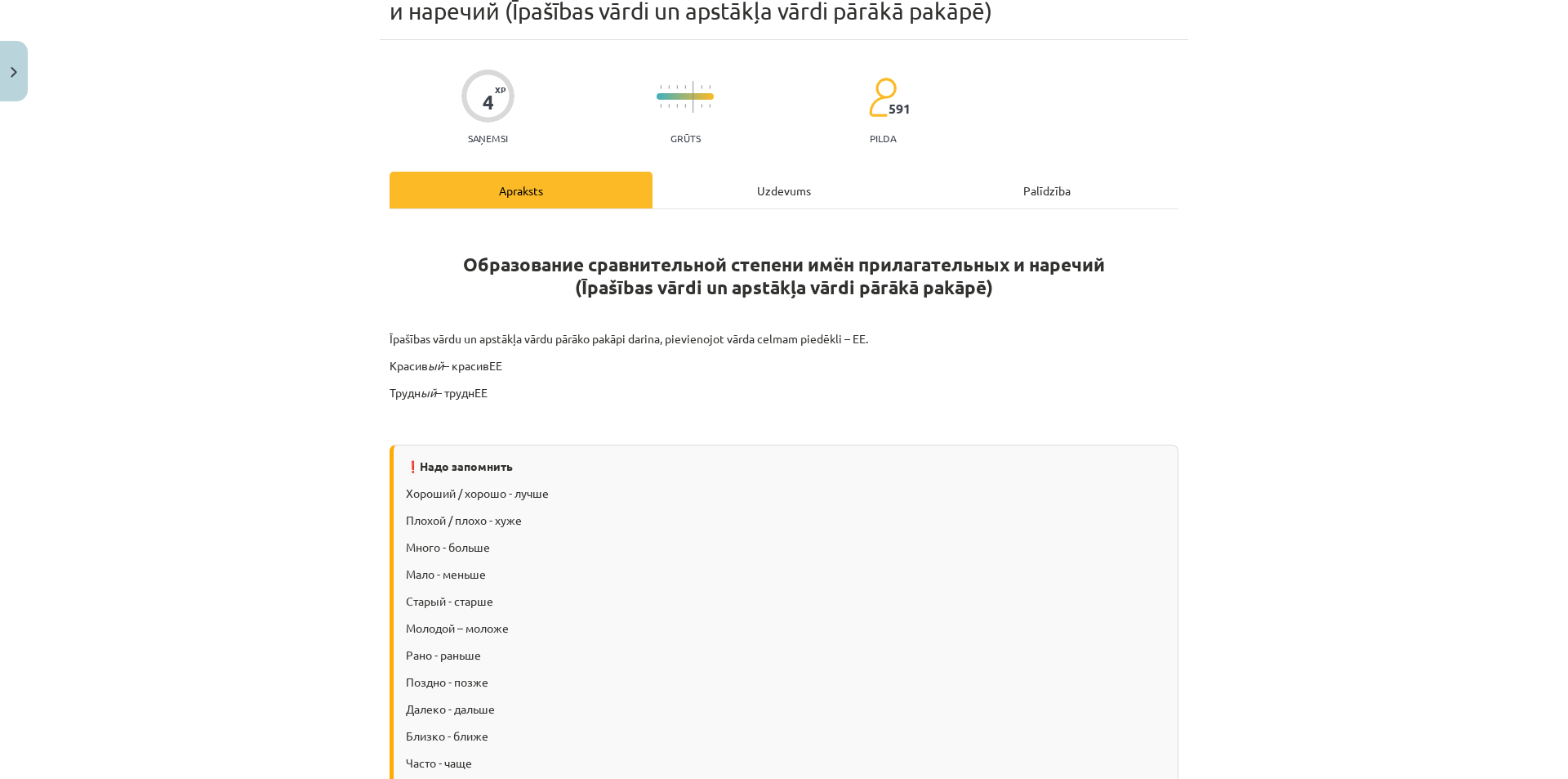
scroll to position [41, 0]
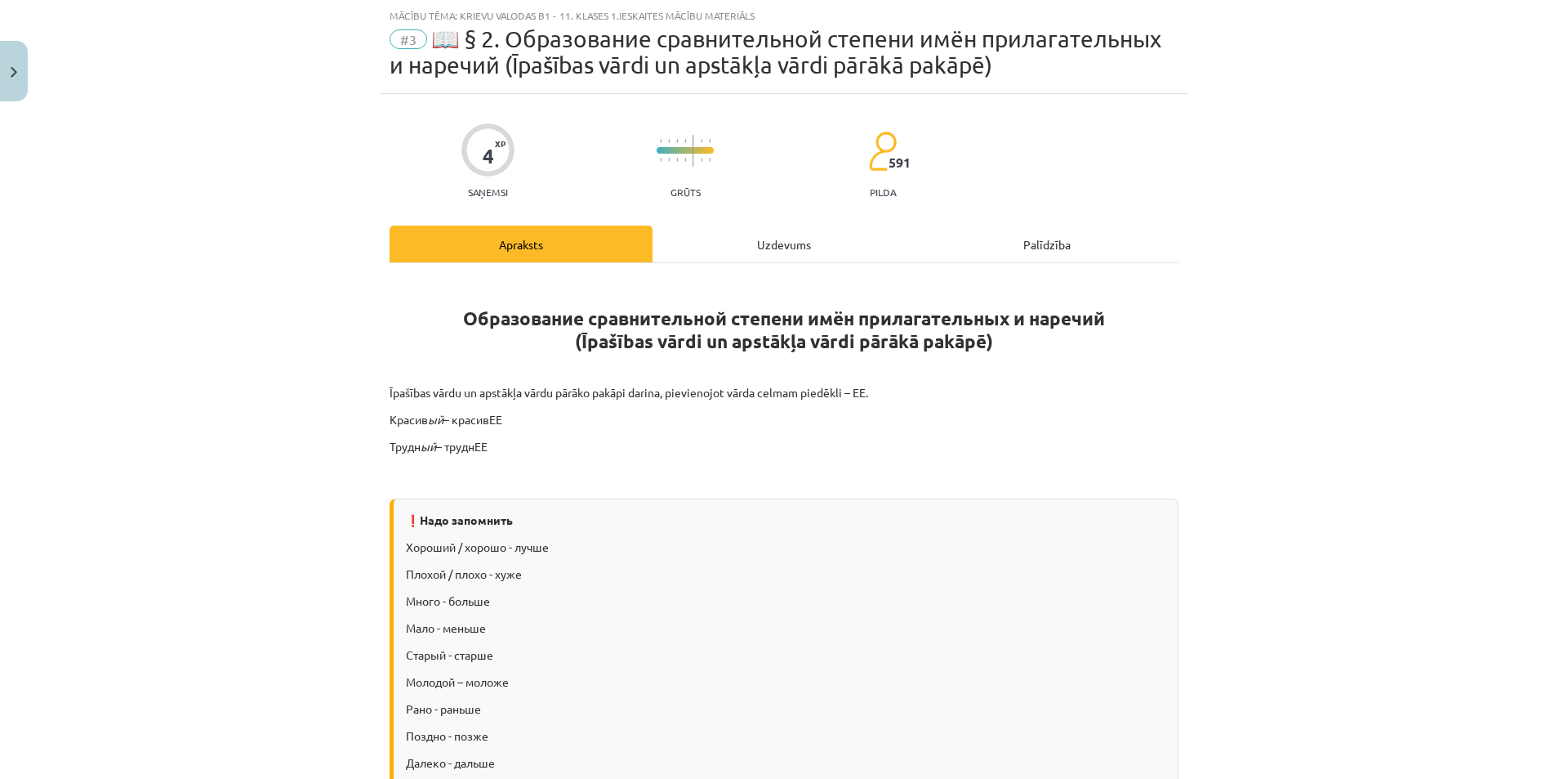
click at [702, 247] on div "Uzdevums" at bounding box center [784, 244] width 263 height 37
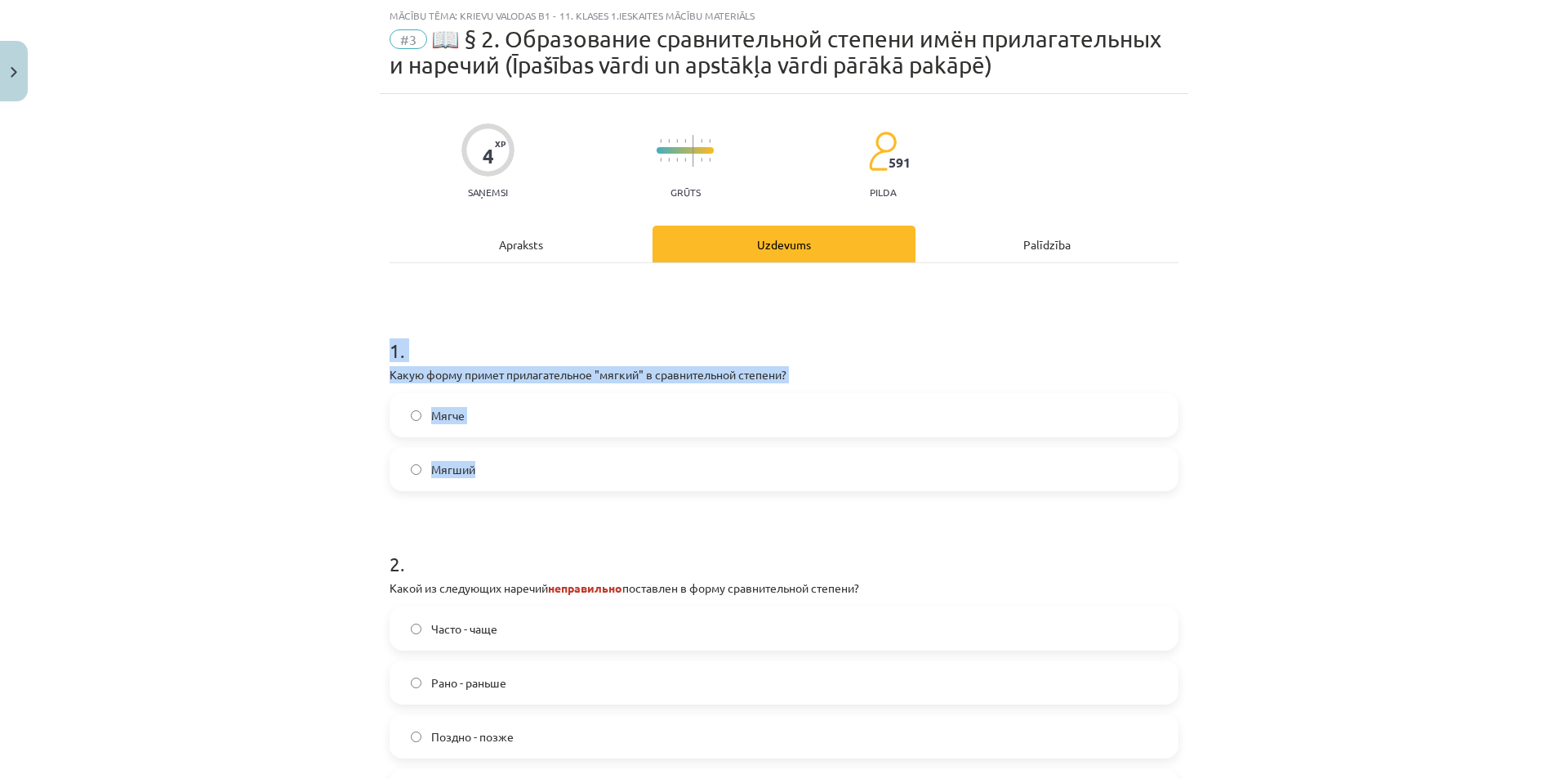
scroll to position [264, 0]
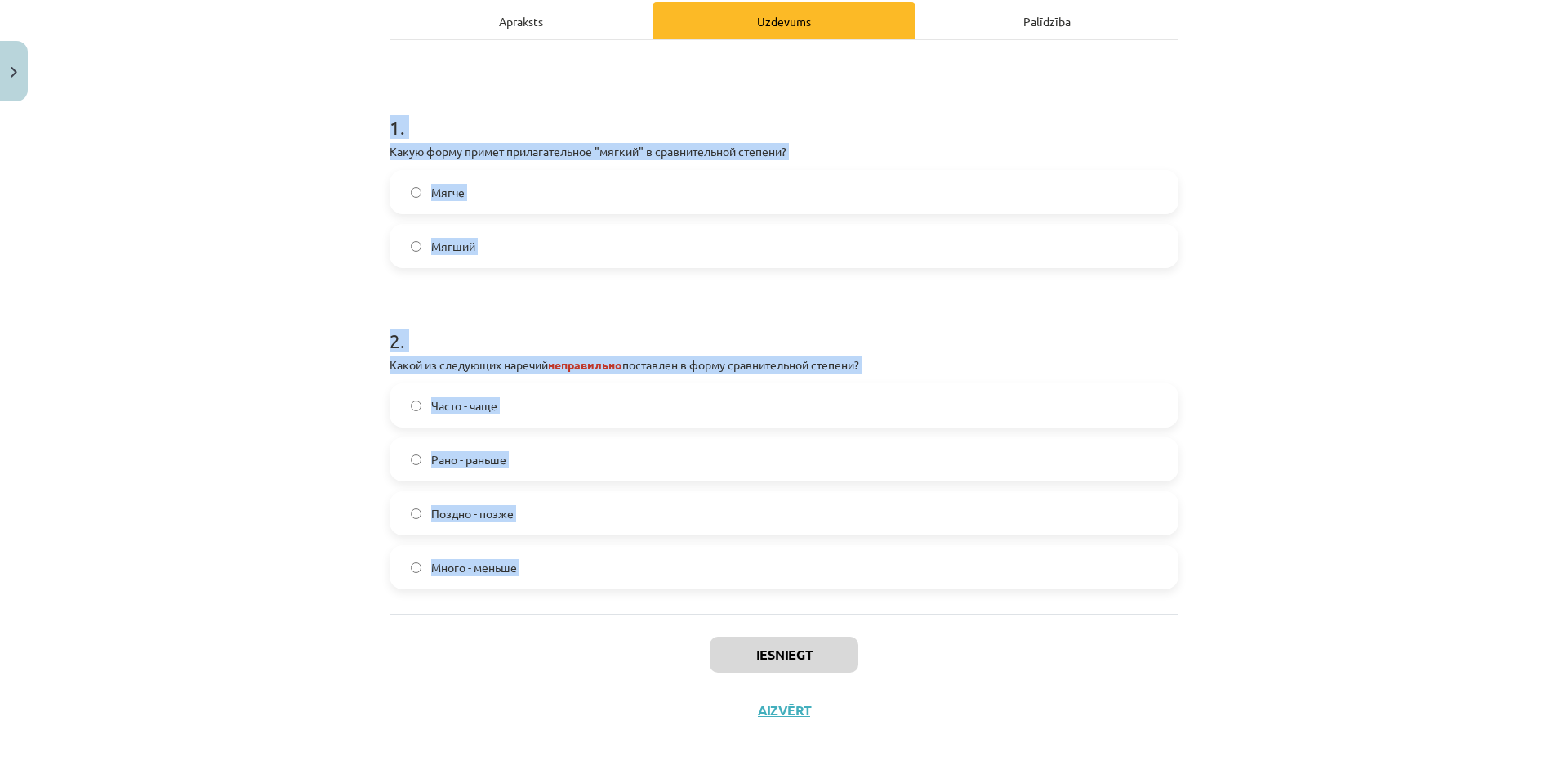
click at [735, 640] on div "Mācību tēma: Krievu valodas b1 - 11. klases 1.ieskaites mācību materiāls #3 📖 §…" at bounding box center [784, 390] width 1568 height 779
click at [1331, 373] on div "Mācību tēma: Krievu valodas b1 - 11. klases 1.ieskaites mācību materiāls #3 📖 §…" at bounding box center [784, 390] width 1568 height 779
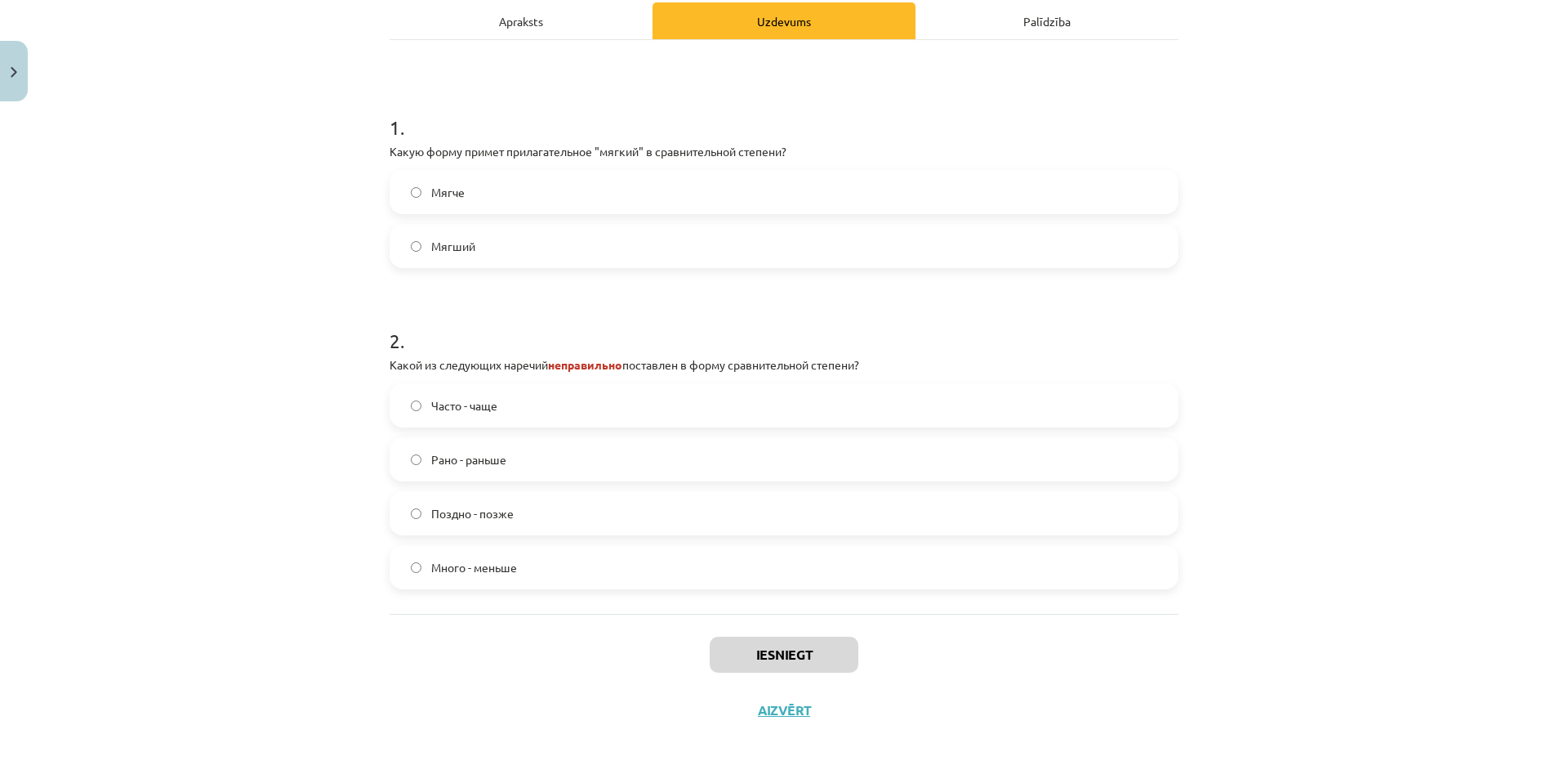
click at [493, 196] on label "Мягче" at bounding box center [784, 192] width 785 height 41
click at [516, 558] on label "Много - меньше" at bounding box center [784, 567] width 785 height 41
click at [742, 645] on button "Iesniegt" at bounding box center [784, 654] width 149 height 36
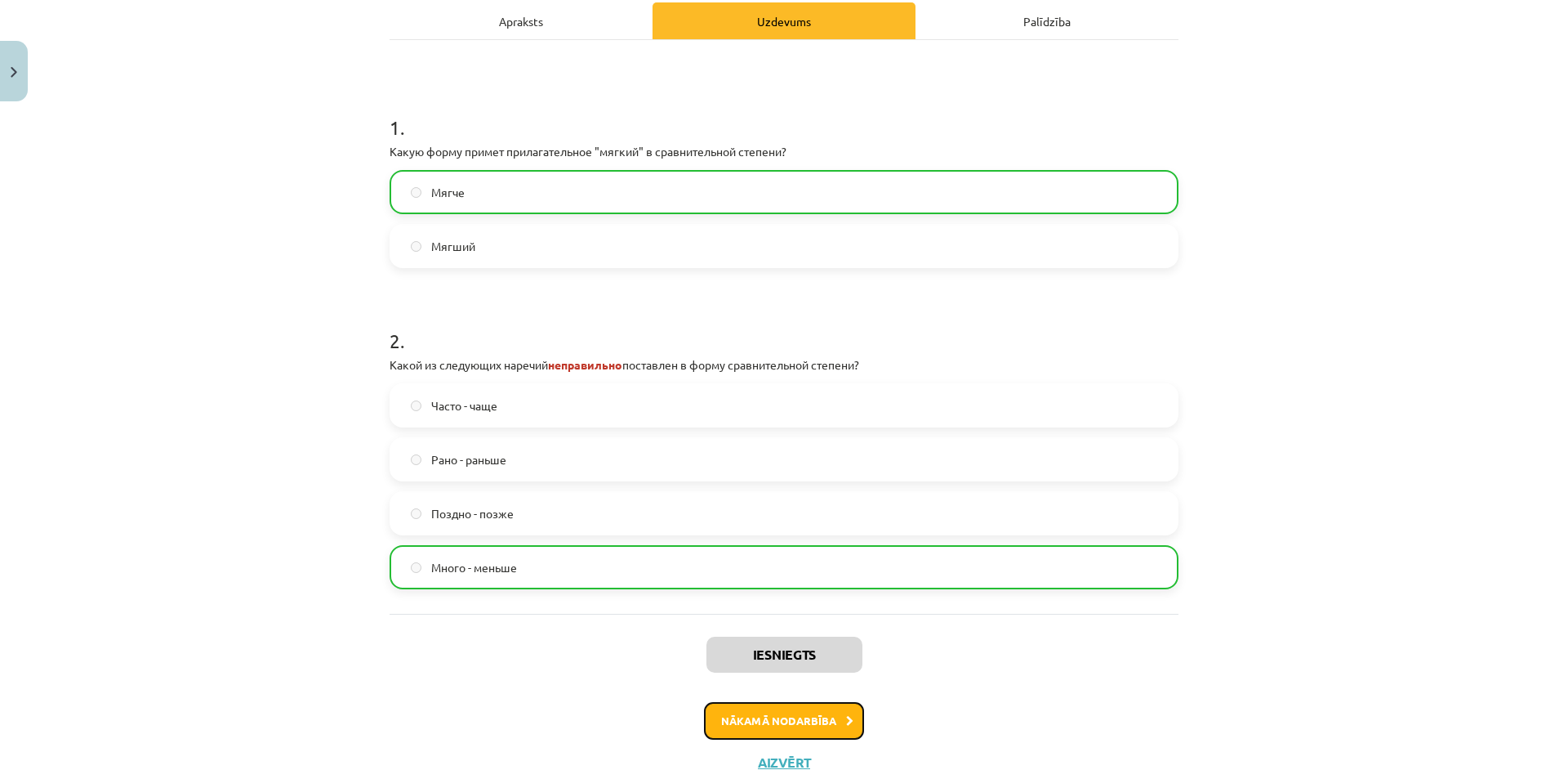
click at [768, 705] on button "Nākamā nodarbība" at bounding box center [784, 721] width 160 height 37
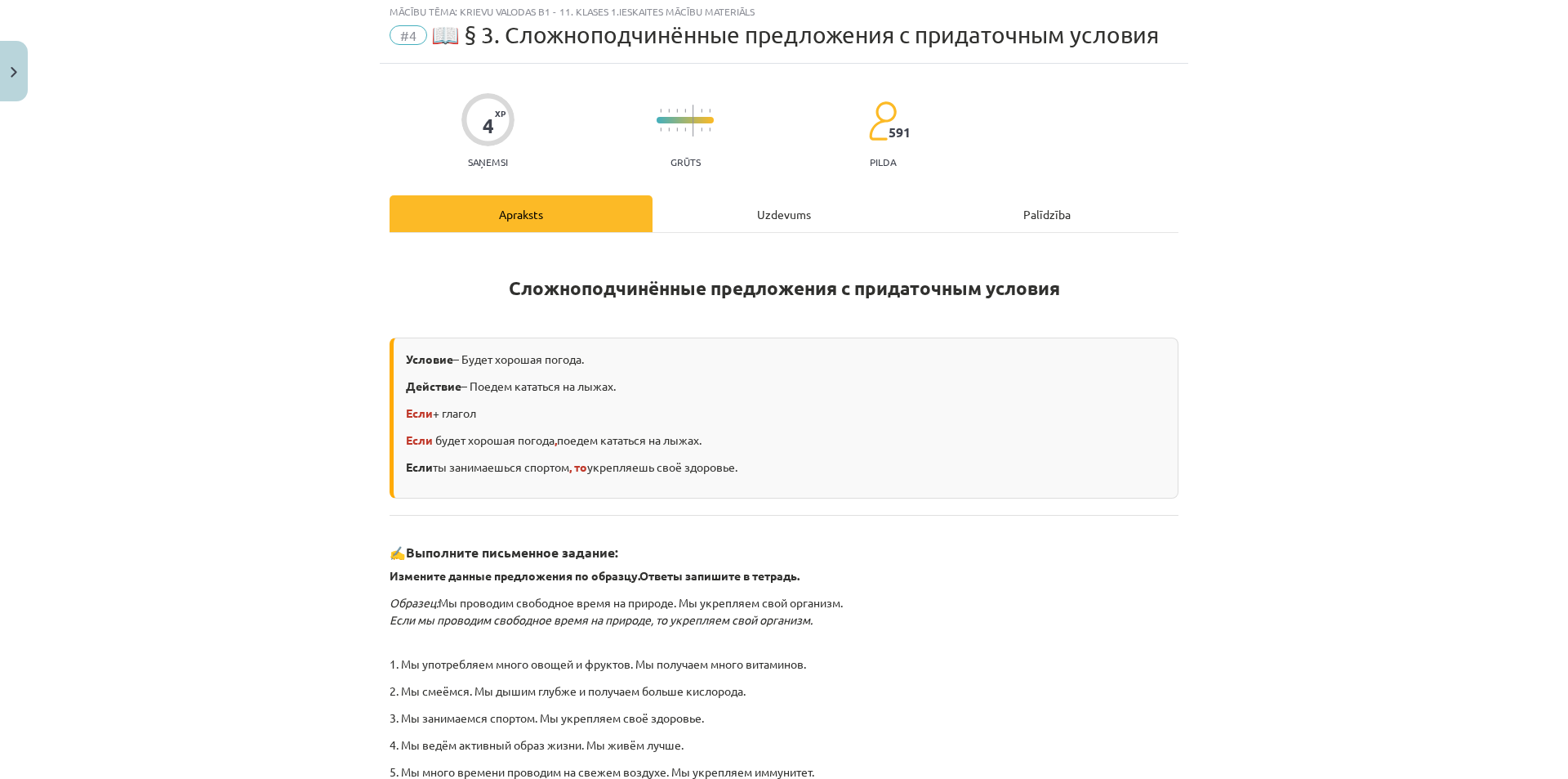
scroll to position [41, 0]
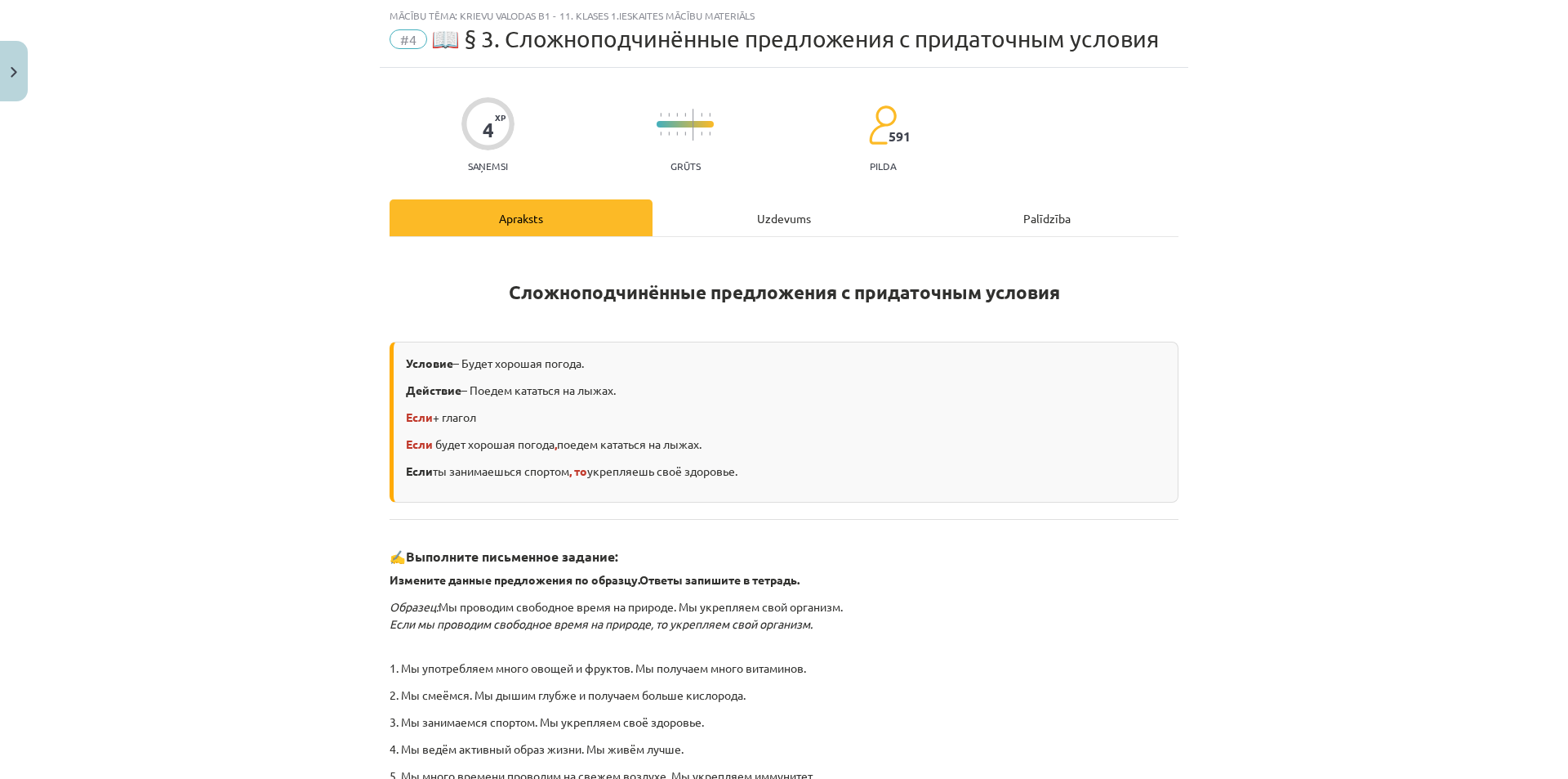
click at [756, 192] on div "4 XP Saņemsi Grūts 591 pilda Apraksts Uzdevums Palīdzība Сложноподчинённые пред…" at bounding box center [784, 535] width 809 height 935
click at [758, 201] on div "Uzdevums" at bounding box center [784, 218] width 263 height 37
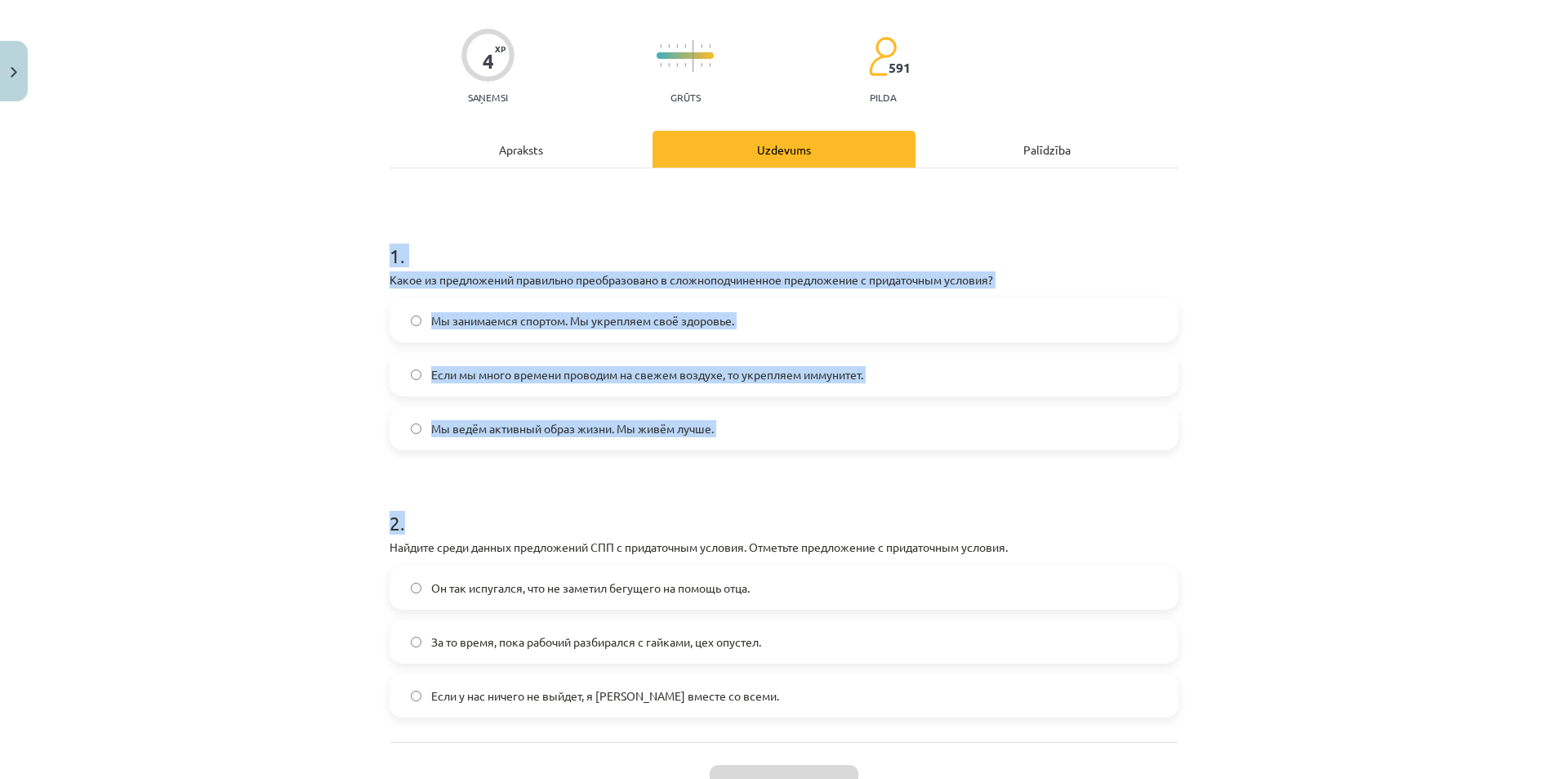
scroll to position [237, 0]
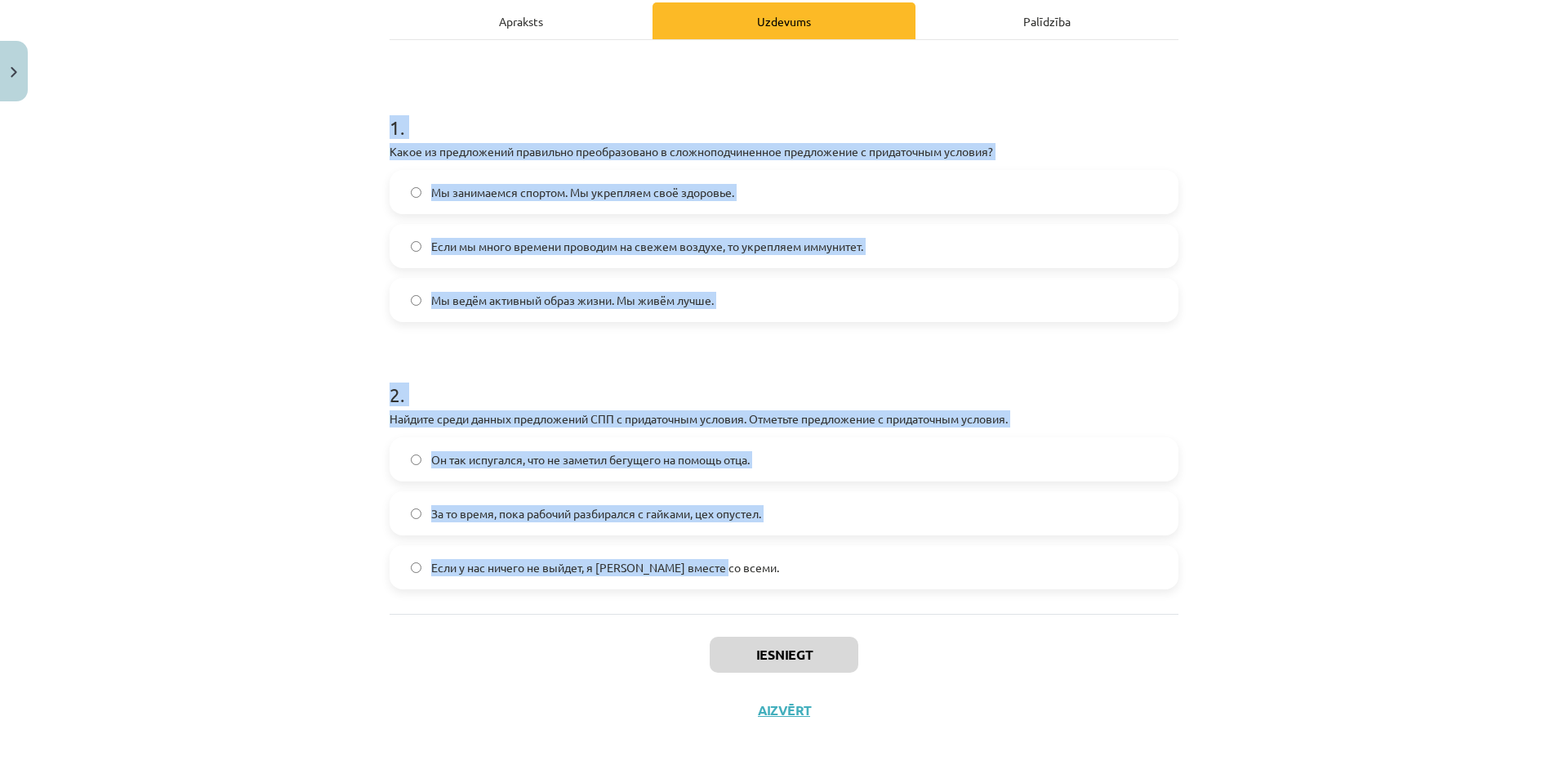
drag, startPoint x: 458, startPoint y: 311, endPoint x: 816, endPoint y: 579, distance: 447.2
click at [816, 579] on div "Mācību tēma: Krievu valodas b1 - 11. klases 1.ieskaites mācību materiāls #4 📖 §…" at bounding box center [784, 390] width 1568 height 779
click at [1353, 318] on div "Mācību tēma: Krievu valodas b1 - 11. klases 1.ieskaites mācību materiāls #4 📖 §…" at bounding box center [784, 390] width 1568 height 779
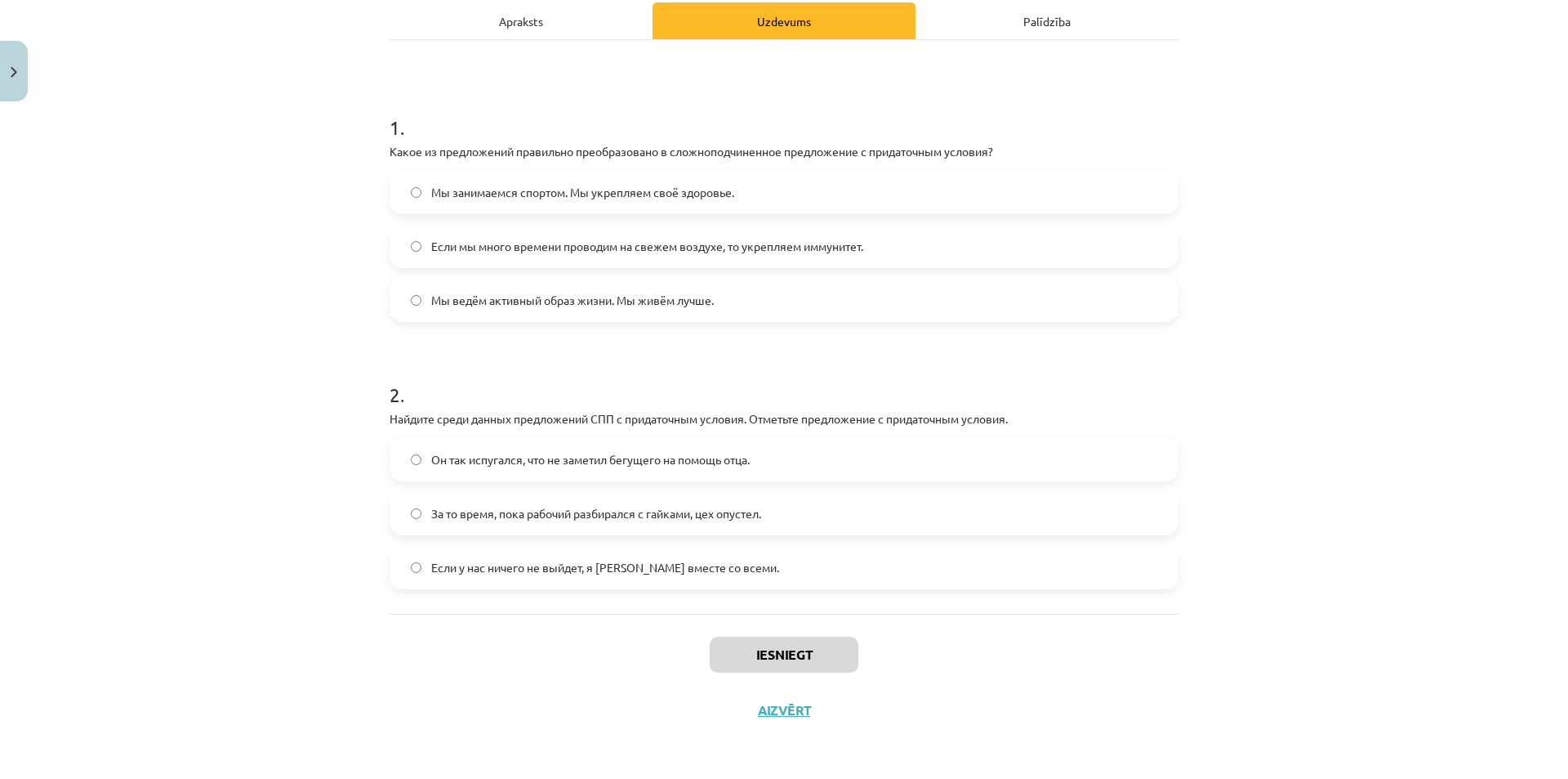
click at [616, 246] on span "Если мы много времени проводим на свежем воздухе, то укрепляем иммунитет." at bounding box center [648, 246] width 432 height 17
click at [578, 573] on span "Если у нас ничего не выйдет, я уеду вместе со всеми." at bounding box center [605, 568] width 348 height 17
click at [792, 650] on button "Iesniegt" at bounding box center [784, 654] width 149 height 36
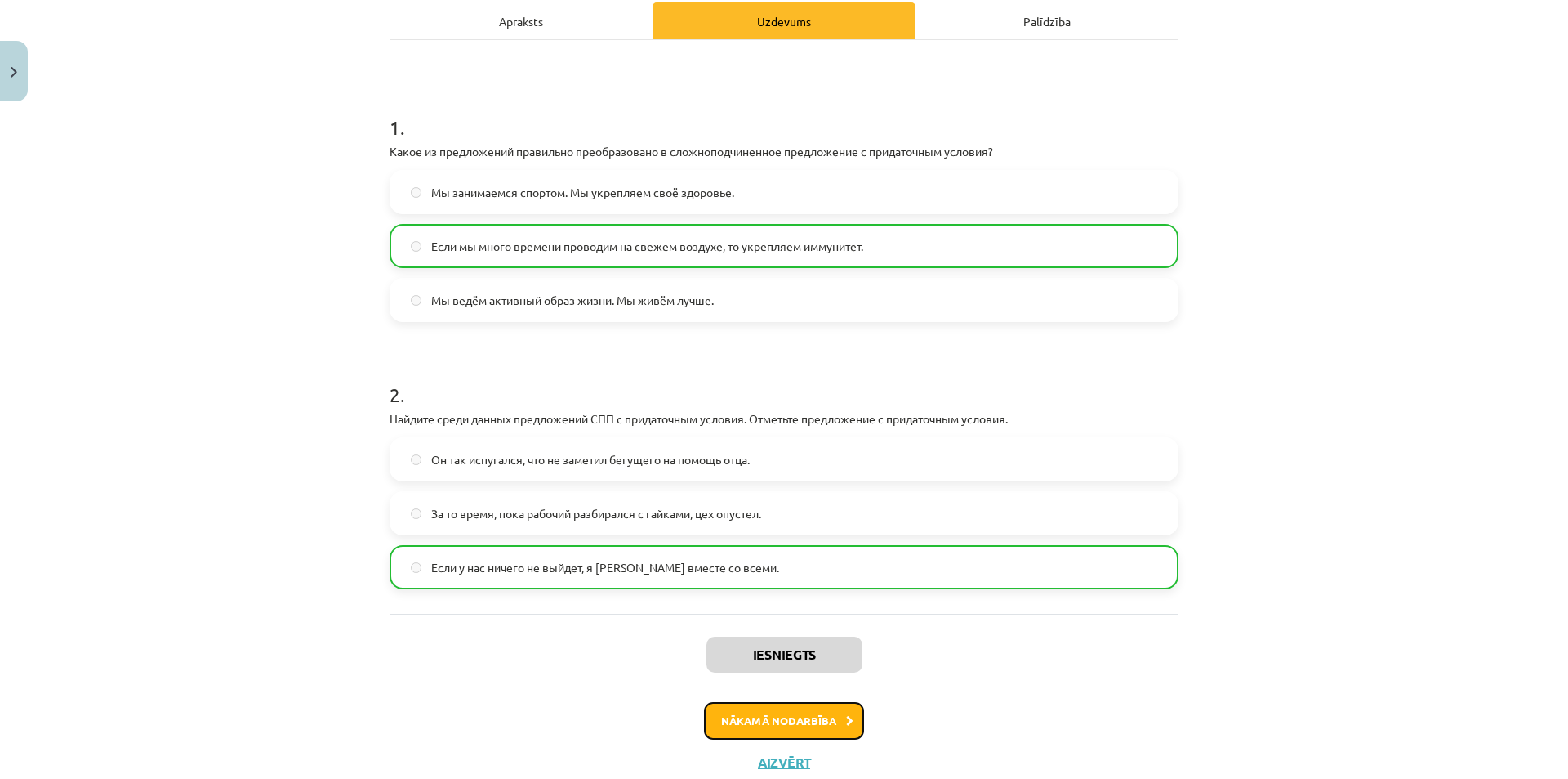
click at [740, 723] on button "Nākamā nodarbība" at bounding box center [784, 721] width 160 height 37
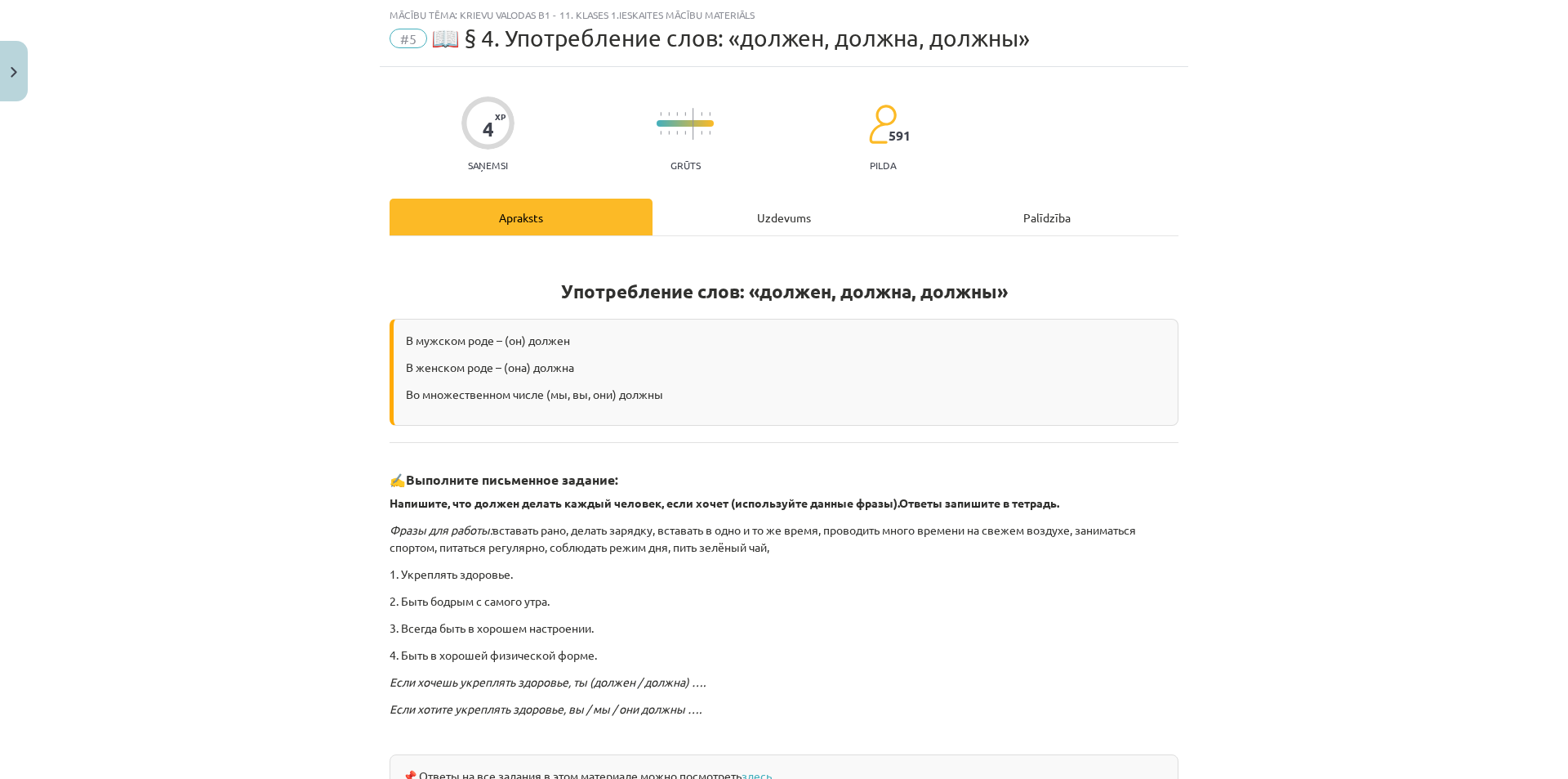
scroll to position [41, 0]
click at [732, 218] on div "Uzdevums" at bounding box center [784, 218] width 263 height 37
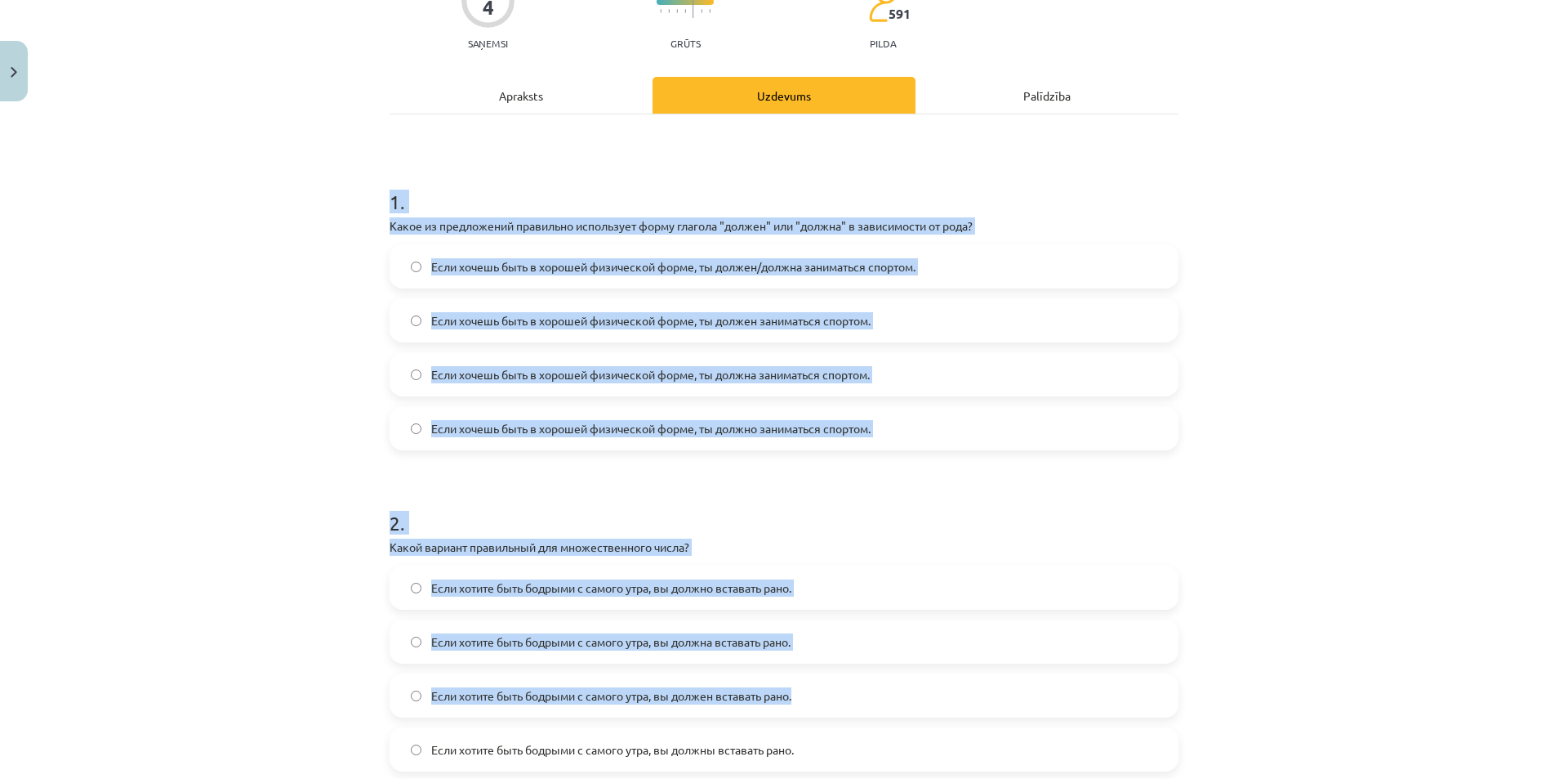
scroll to position [346, 0]
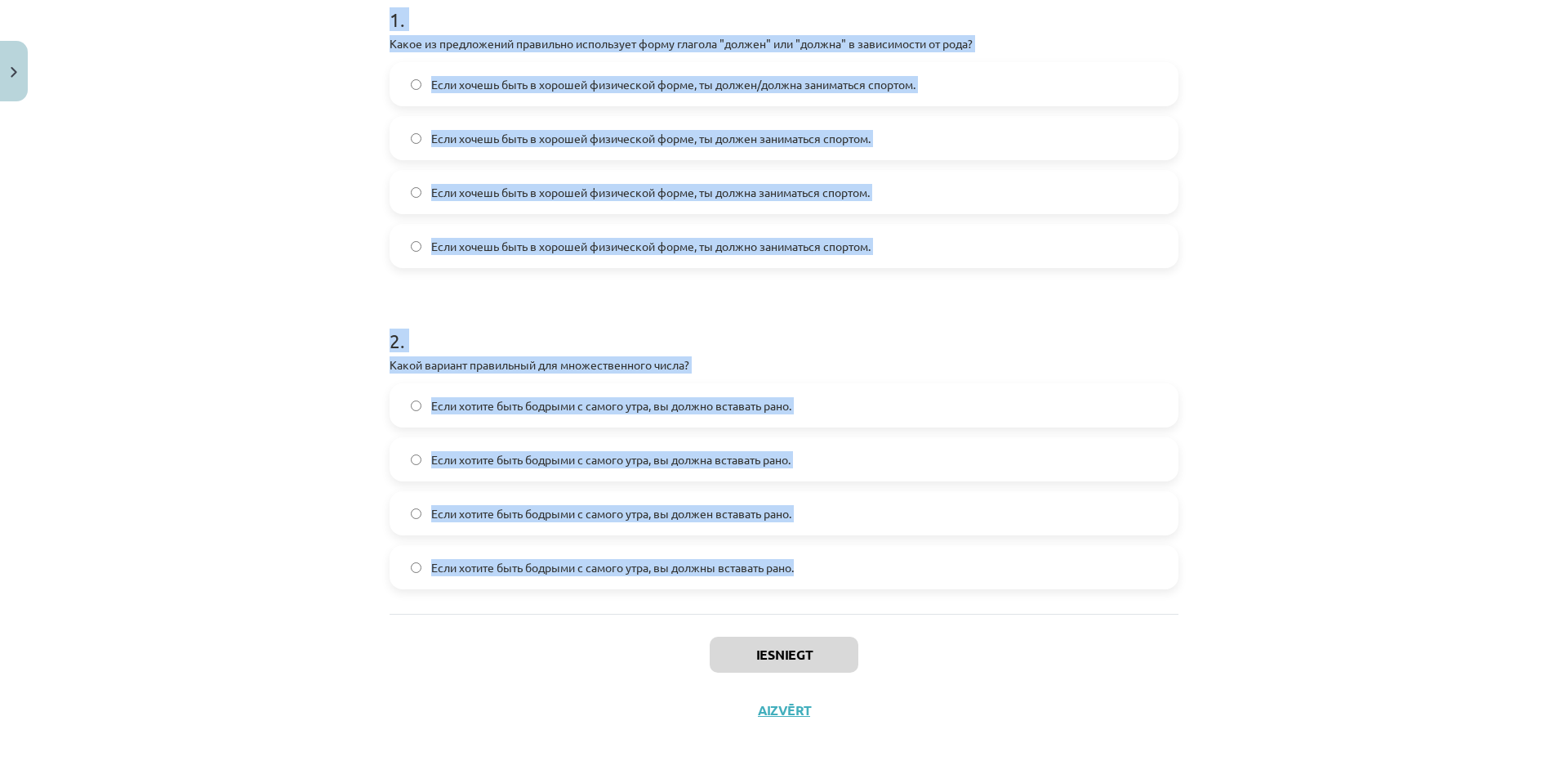
drag, startPoint x: 375, startPoint y: 309, endPoint x: 800, endPoint y: 580, distance: 504.0
click at [801, 580] on div "4 XP Saņemsi Grūts 591 pilda Apraksts Uzdevums Palīdzība 1 . Какое из предложен…" at bounding box center [784, 251] width 809 height 975
click at [1332, 353] on div "Mācību tēma: Krievu valodas b1 - 11. klases 1.ieskaites mācību materiāls #5 📖 §…" at bounding box center [784, 390] width 1568 height 779
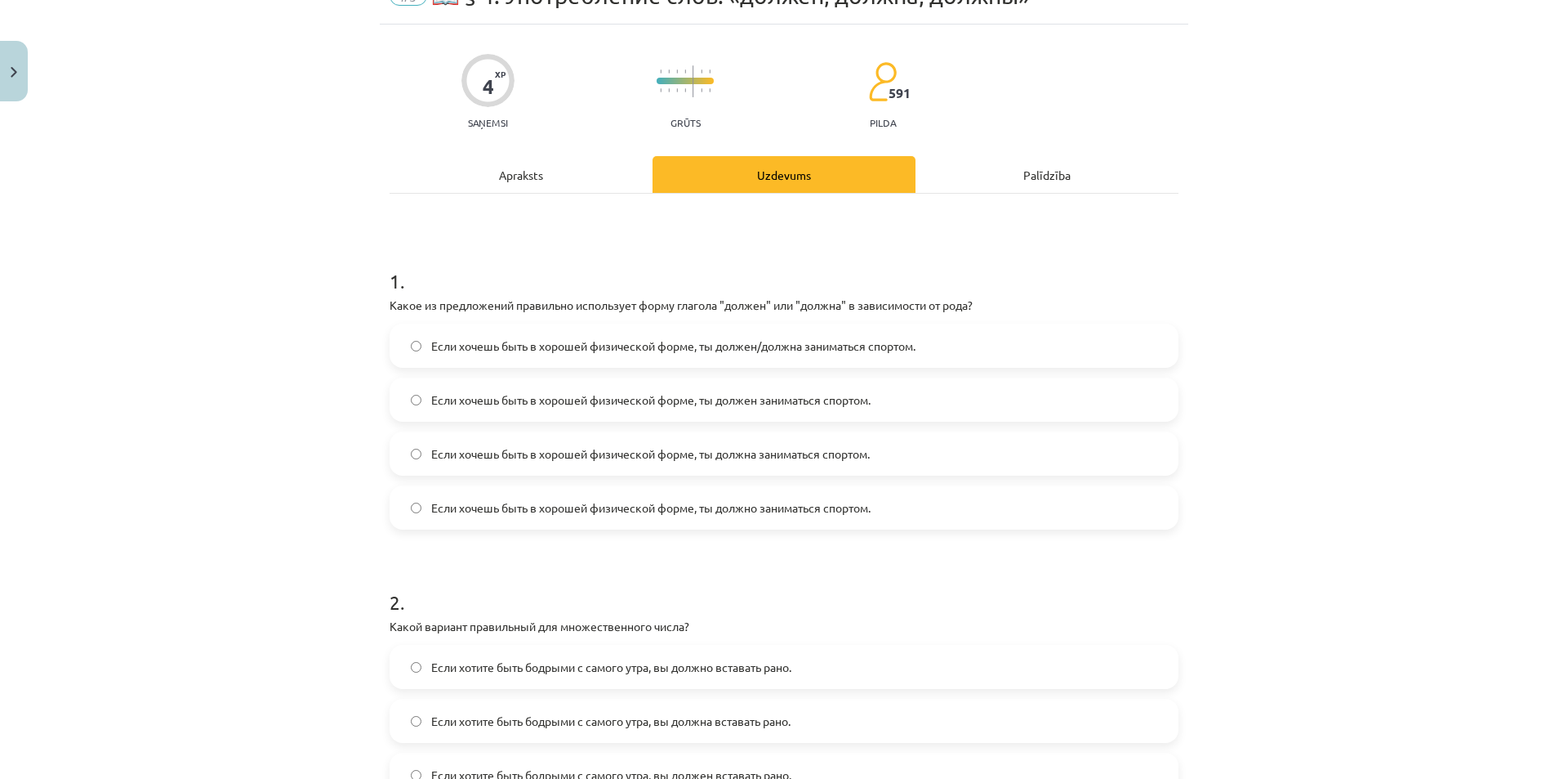
scroll to position [163, 0]
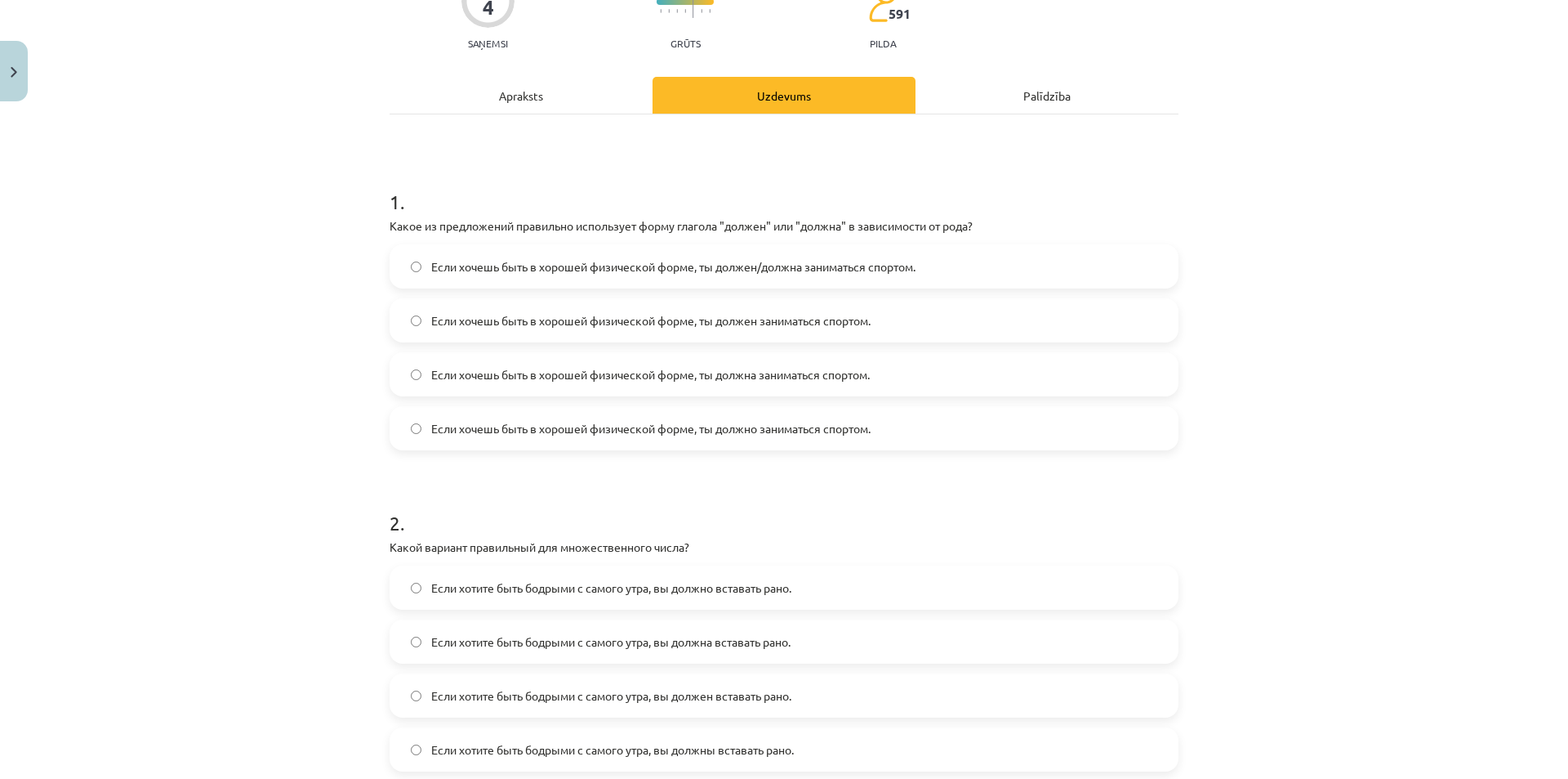
click at [776, 274] on span "Если хочешь быть в хорошей физической форме, ты должен/должна заниматься спорто…" at bounding box center [674, 267] width 485 height 17
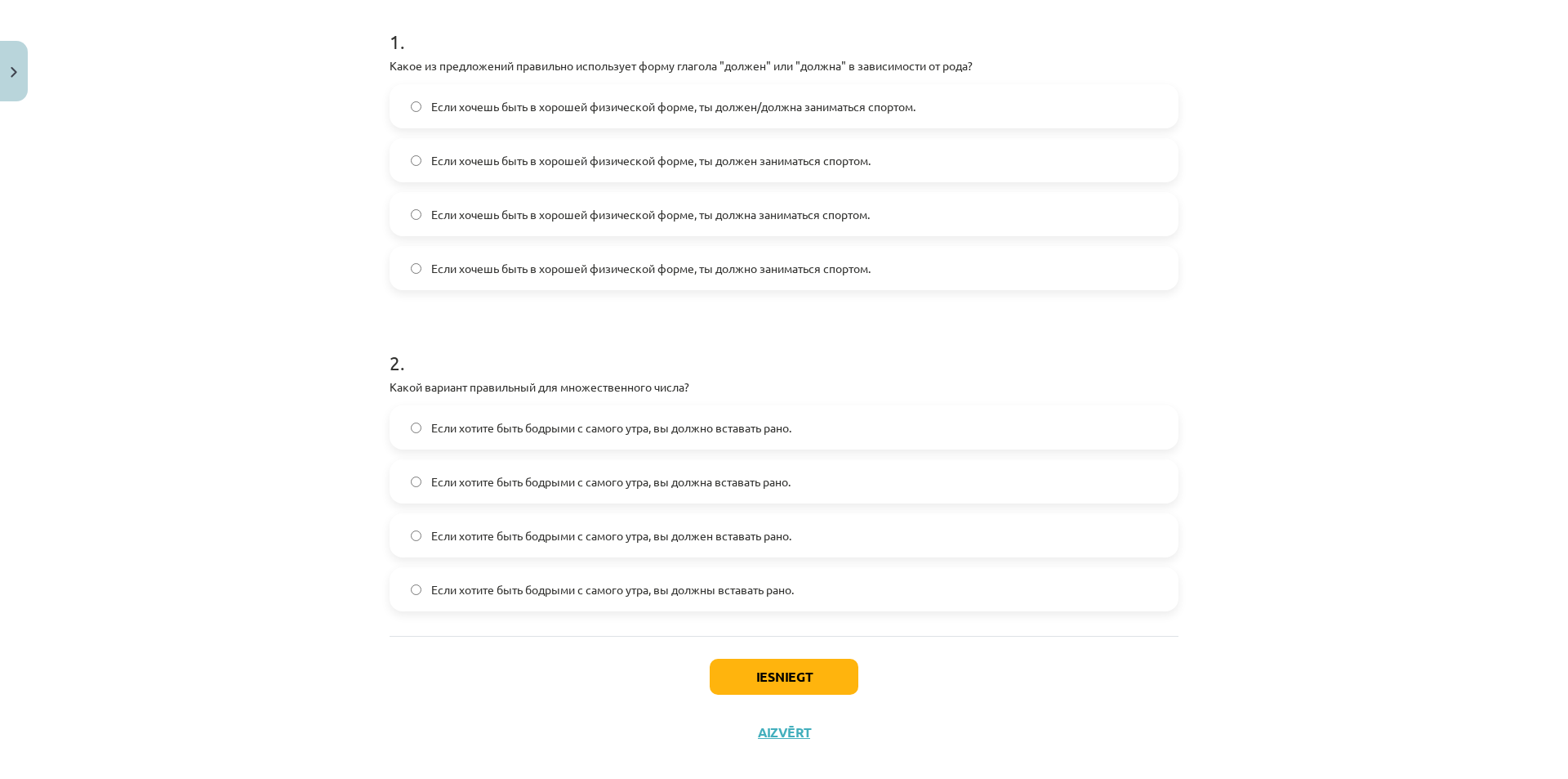
scroll to position [327, 0]
click at [564, 433] on span "Если хотите быть бодрыми с самого утра, вы должно вставать рано." at bounding box center [611, 424] width 361 height 17
click at [741, 685] on button "Iesniegt" at bounding box center [784, 673] width 149 height 36
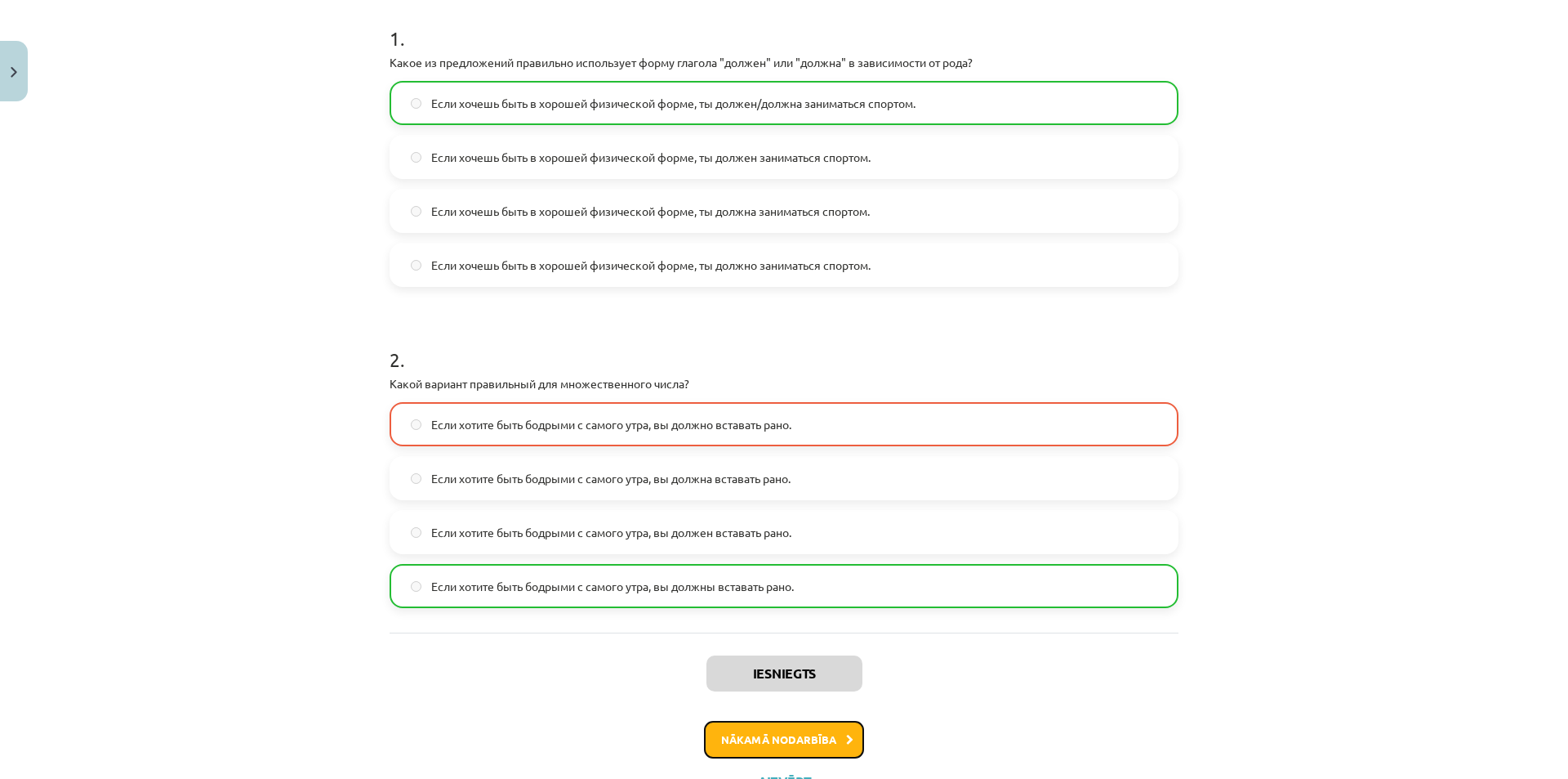
click at [769, 728] on button "Nākamā nodarbība" at bounding box center [784, 739] width 160 height 37
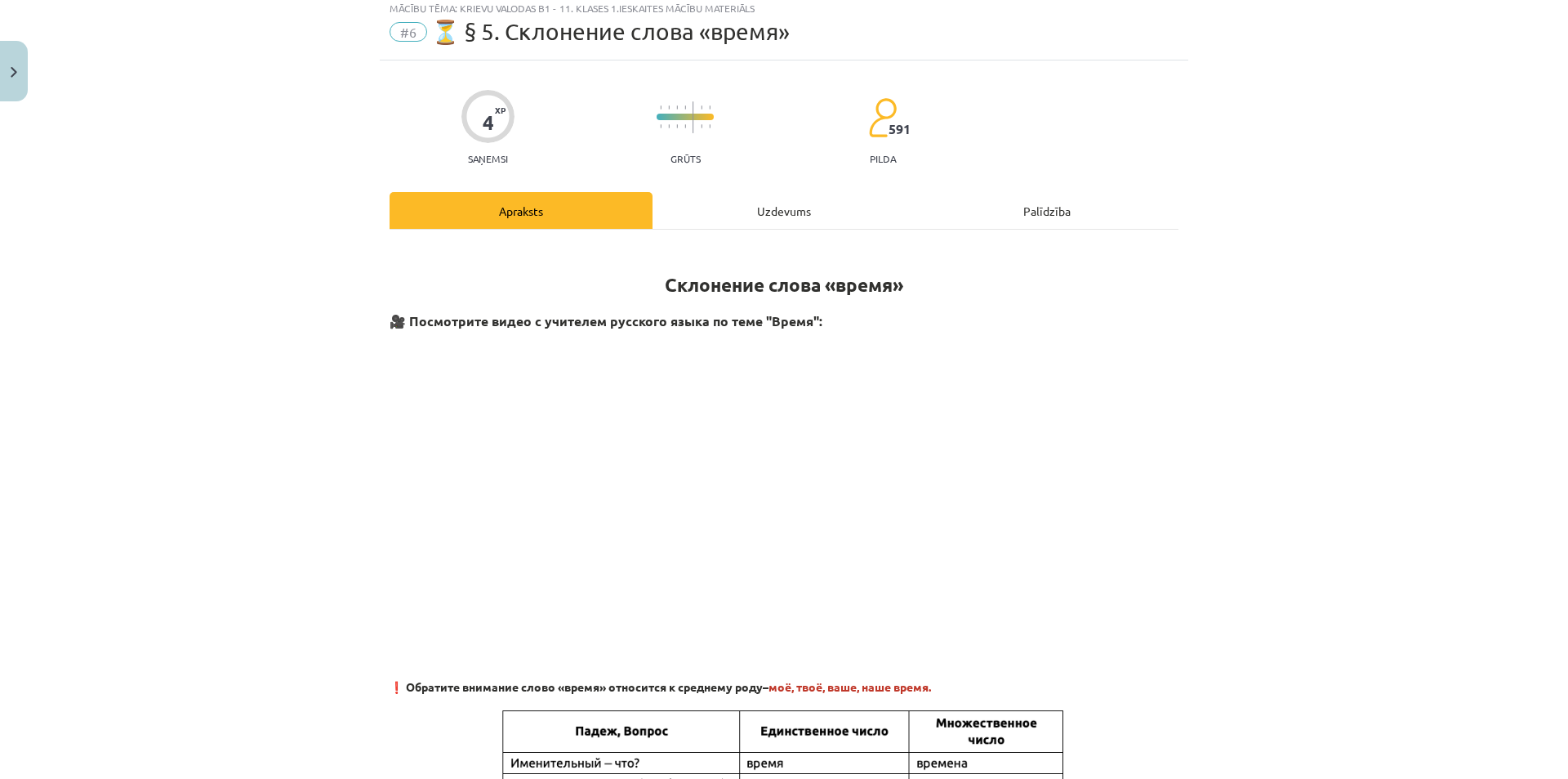
scroll to position [41, 0]
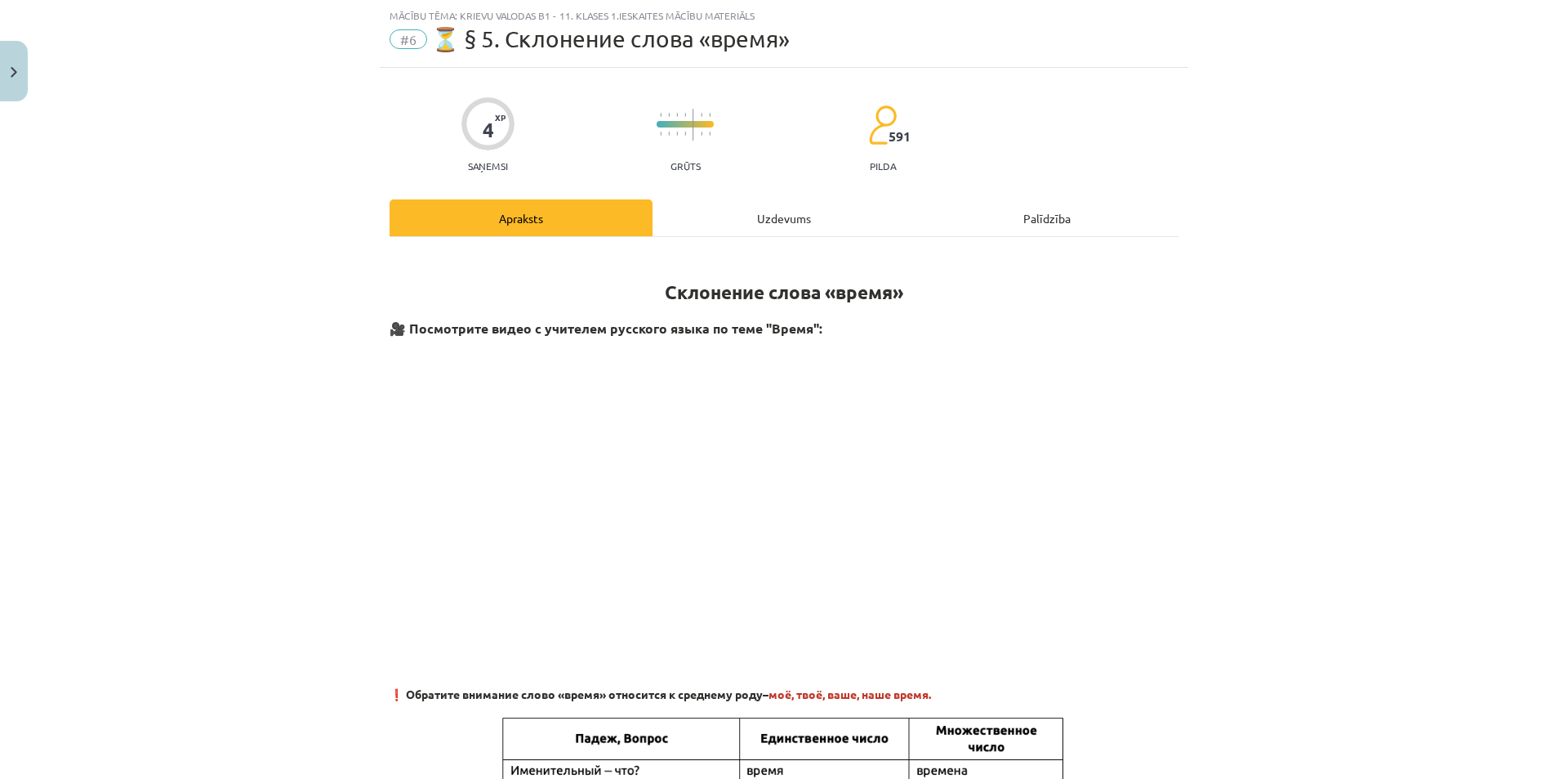
click at [690, 199] on div "Uzdevums" at bounding box center [784, 218] width 263 height 37
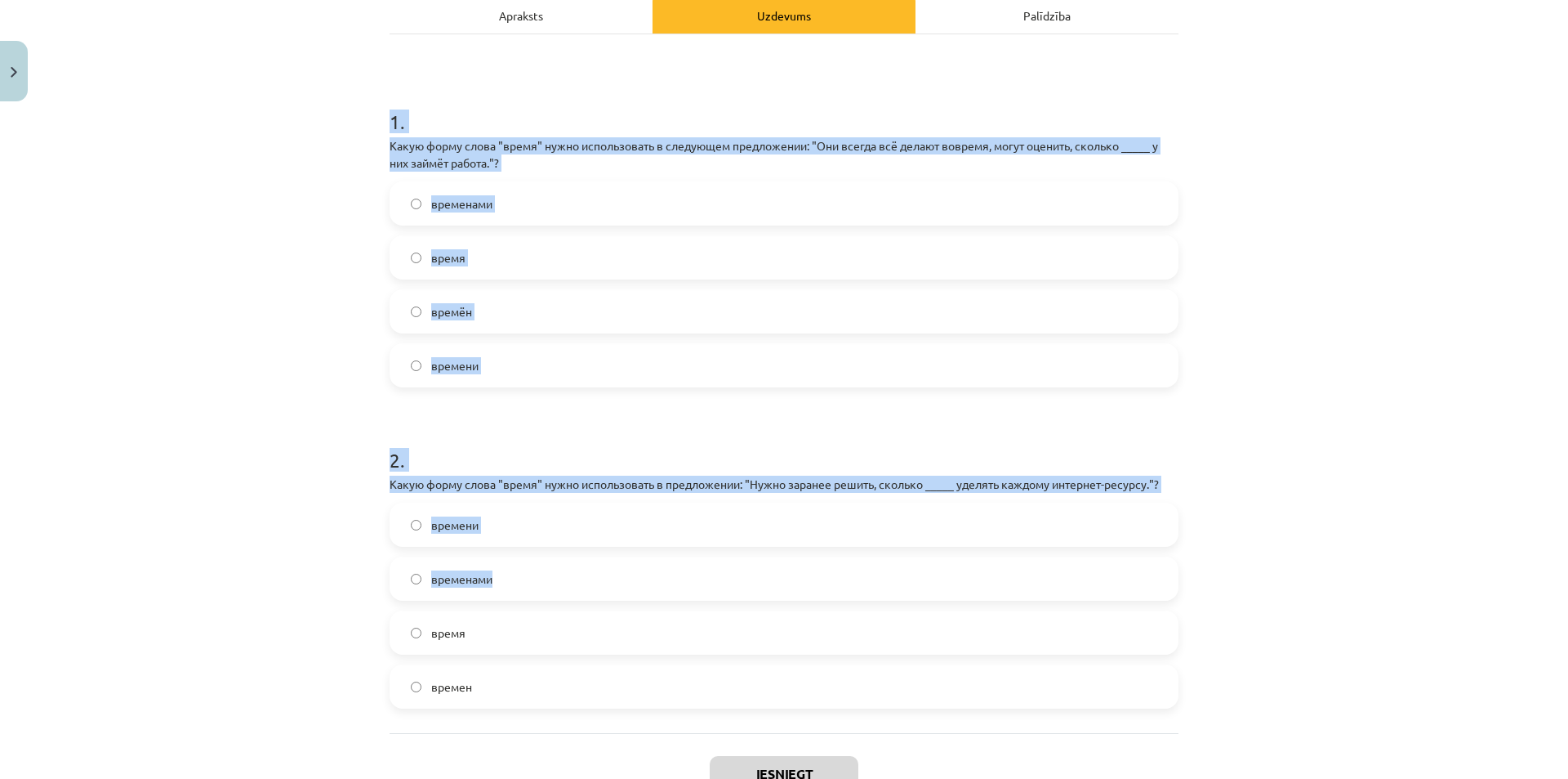
scroll to position [362, 0]
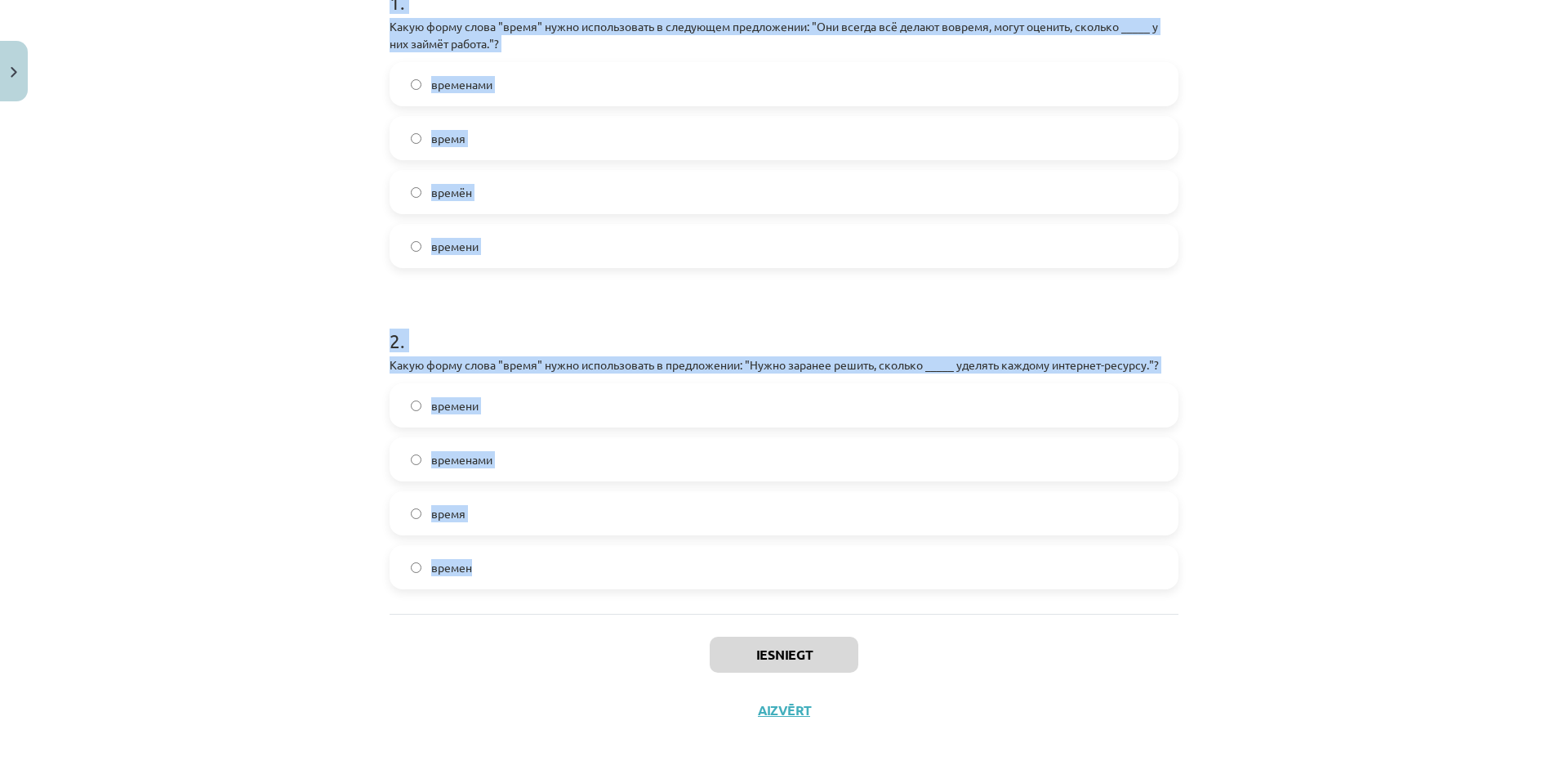
drag, startPoint x: 350, startPoint y: 320, endPoint x: 538, endPoint y: 452, distance: 229.7
click at [685, 561] on div "Mācību tēma: Krievu valodas b1 - 11. klases 1.ieskaites mācību materiāls #6 ⏳ §…" at bounding box center [784, 390] width 1568 height 779
click at [1316, 607] on div "Mācību tēma: Krievu valodas b1 - 11. klases 1.ieskaites mācību materiāls #6 ⏳ §…" at bounding box center [784, 390] width 1568 height 779
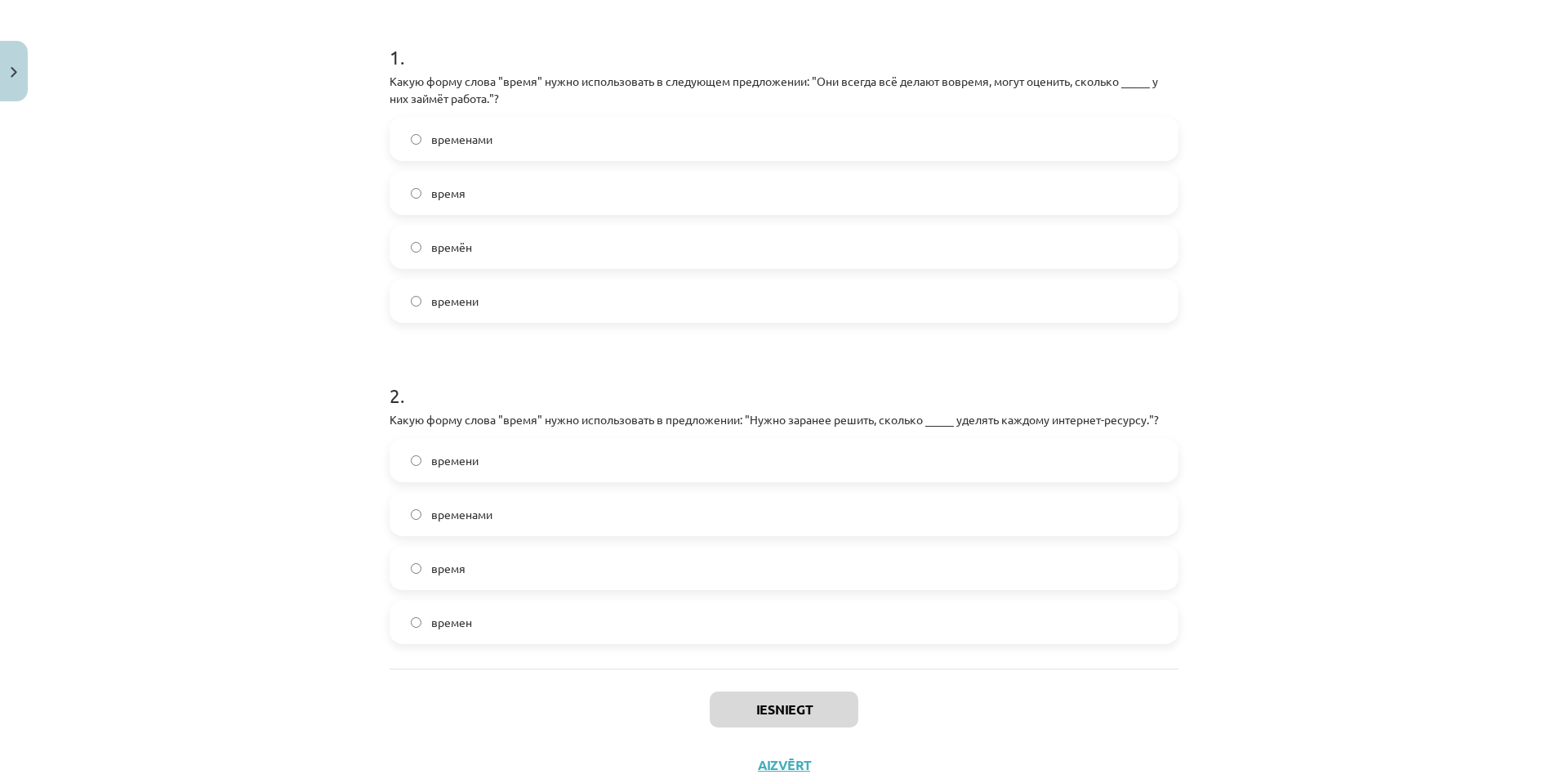
scroll to position [281, 0]
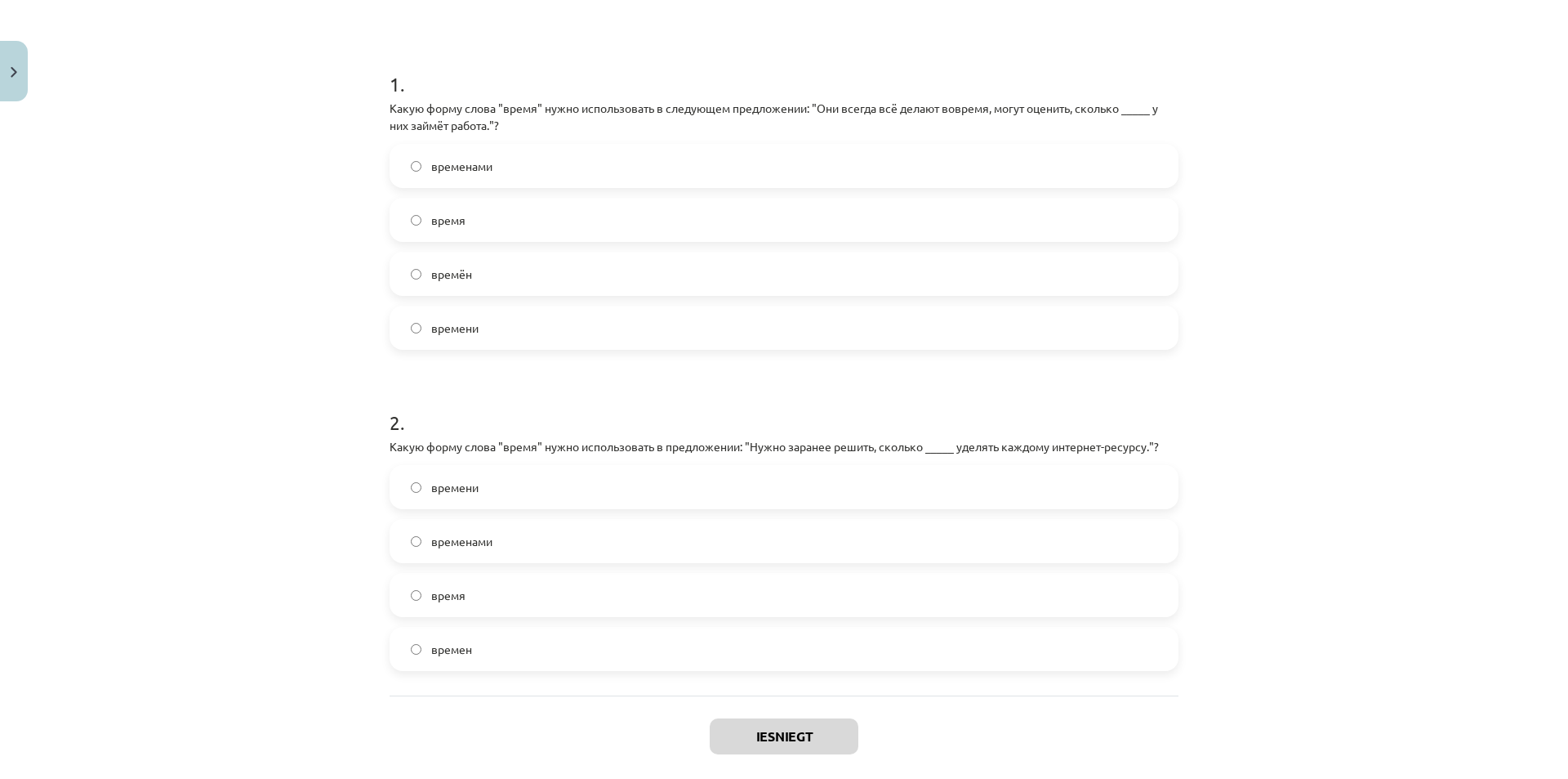
click at [486, 321] on label "времени" at bounding box center [784, 328] width 785 height 41
click at [483, 486] on label "времени" at bounding box center [784, 487] width 785 height 41
click at [726, 744] on button "Iesniegt" at bounding box center [784, 736] width 149 height 36
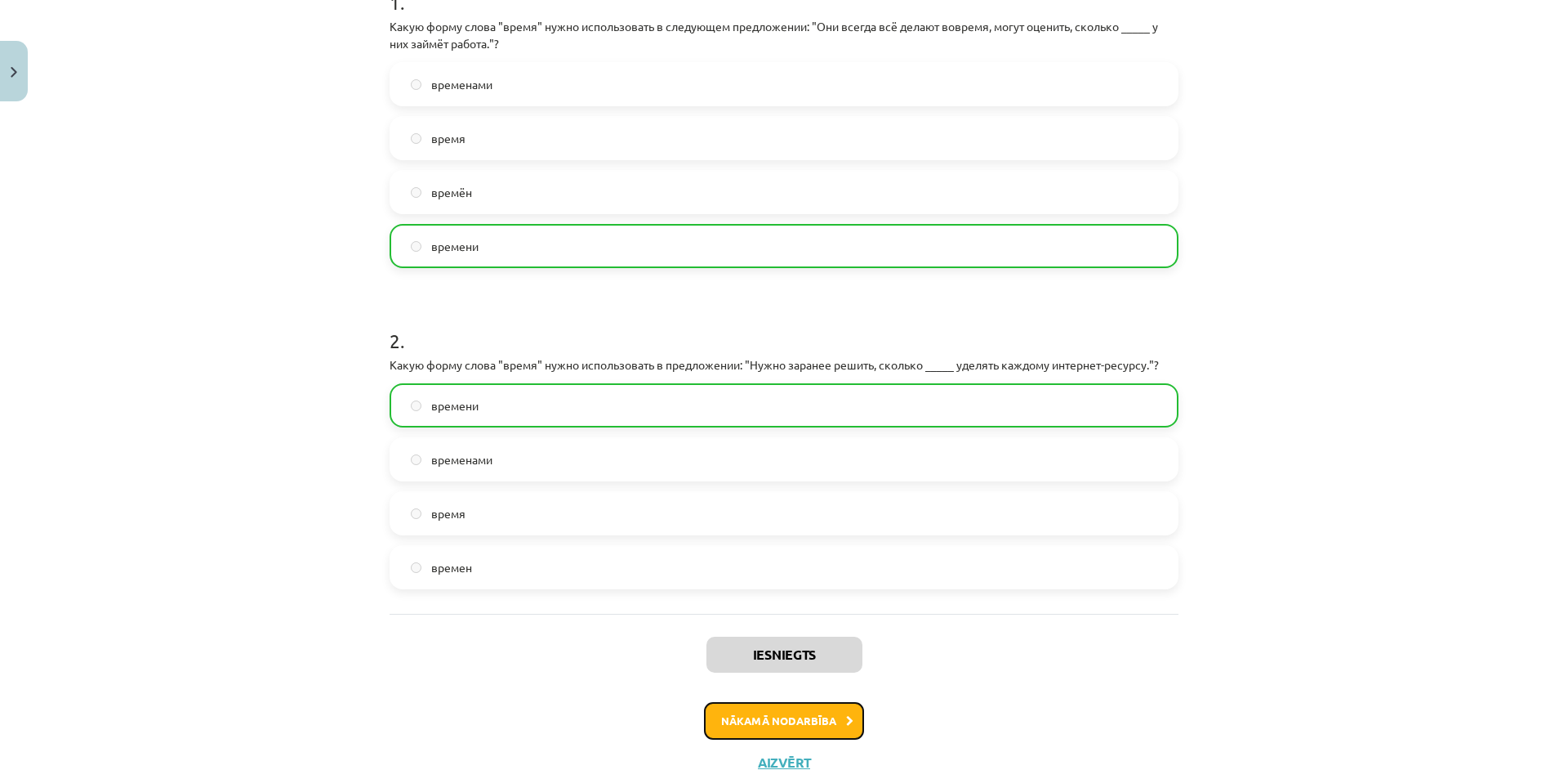
click at [834, 725] on button "Nākamā nodarbība" at bounding box center [784, 721] width 160 height 37
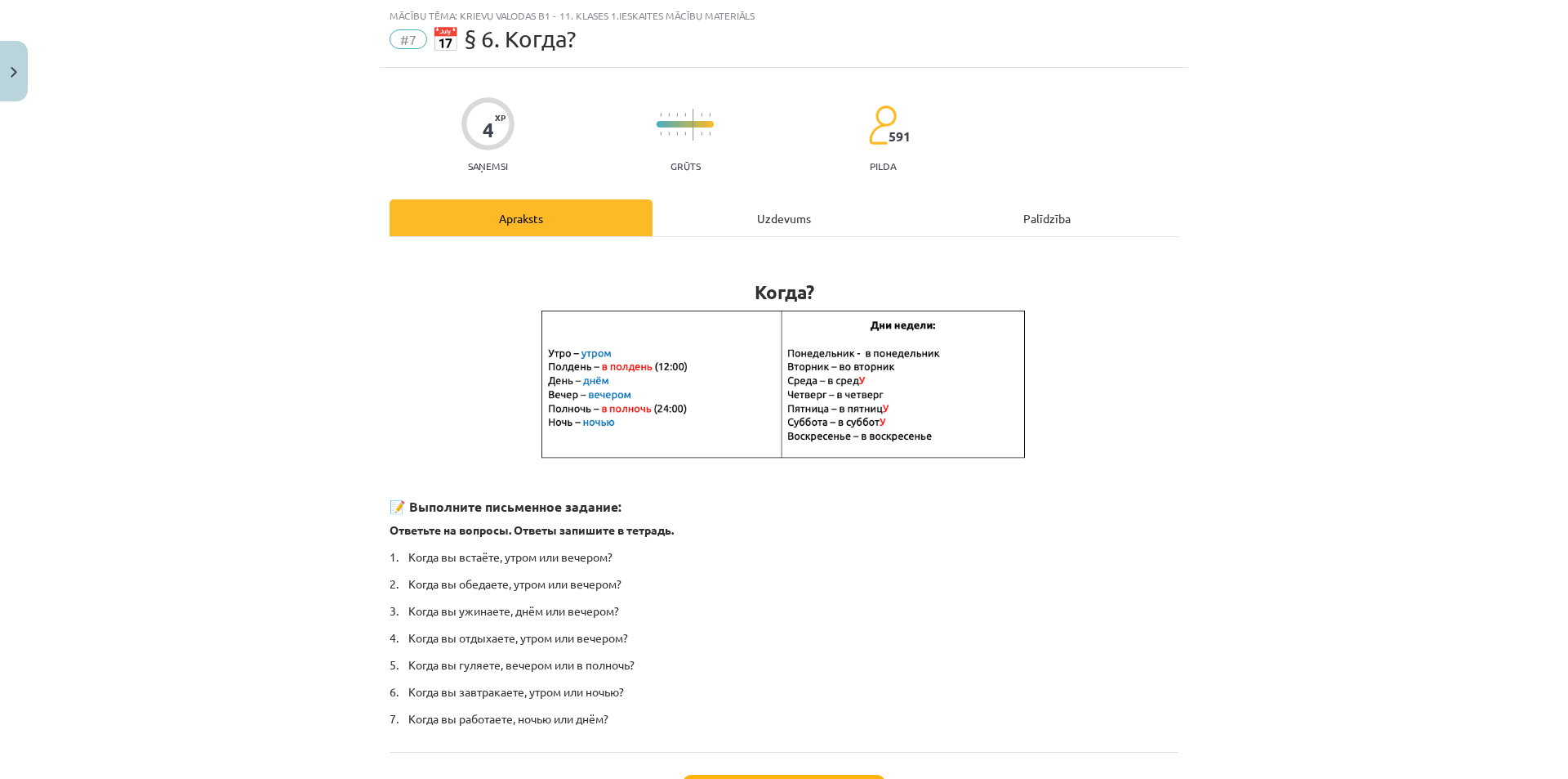
click at [738, 221] on div "Uzdevums" at bounding box center [784, 218] width 263 height 37
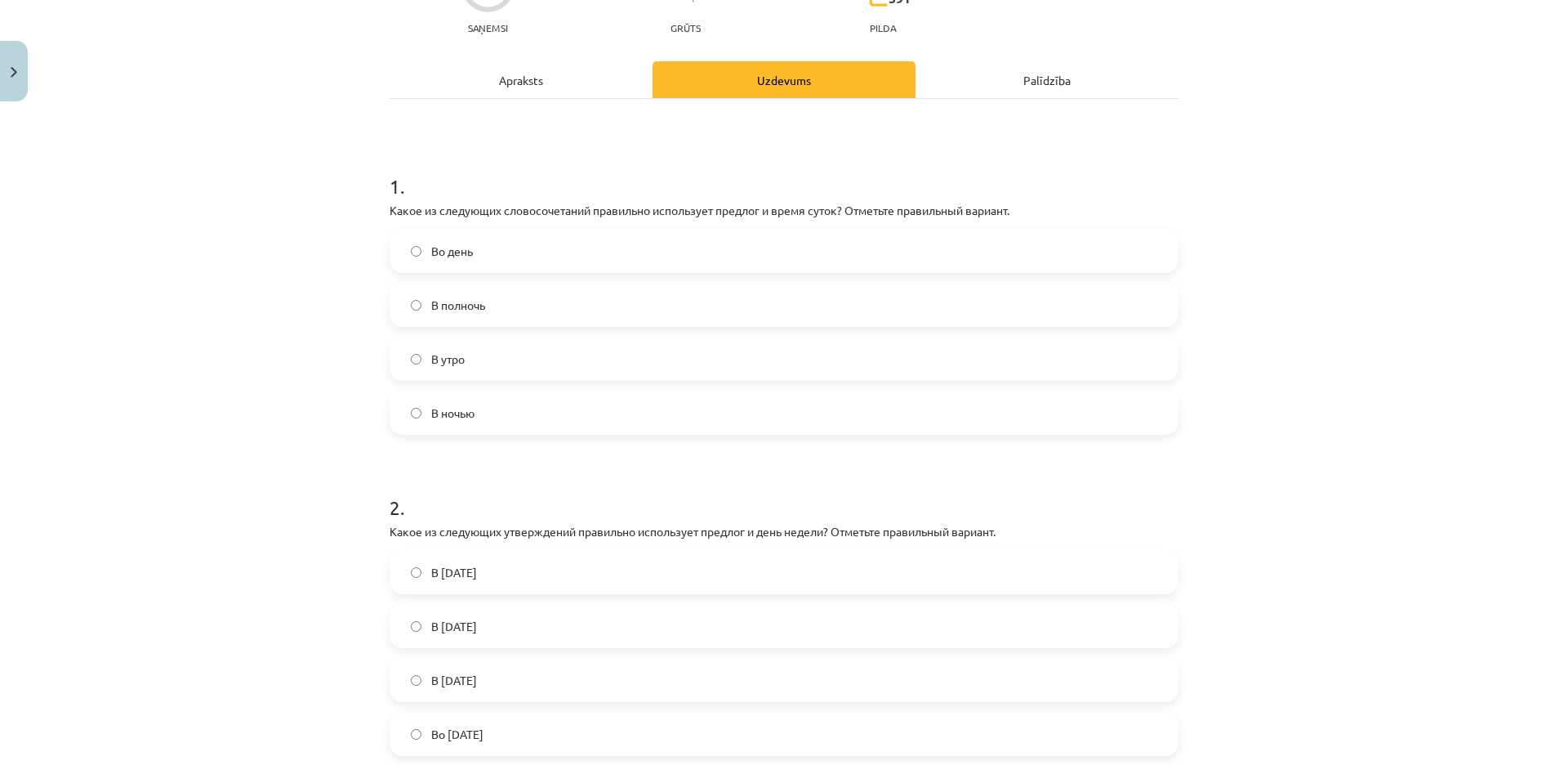
scroll to position [346, 0]
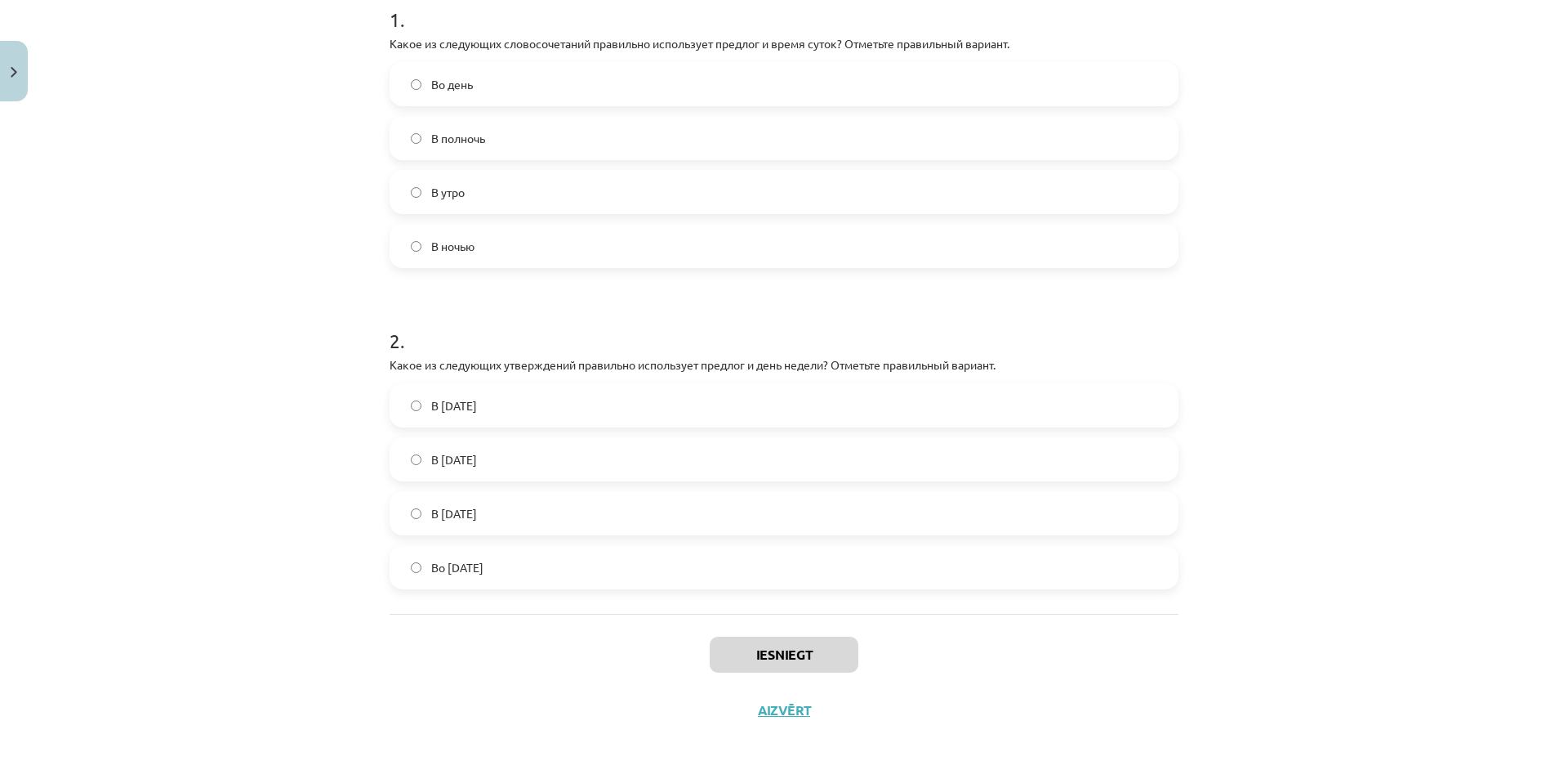
drag, startPoint x: 390, startPoint y: 326, endPoint x: 695, endPoint y: 605, distance: 413.4
click at [695, 605] on div "1 . Какое из следующих словосочетаний правильно использует предлог и время суто…" at bounding box center [784, 273] width 789 height 682
copy form "1 . Какое из следующих словосочетаний правильно использует предлог и время суто…"
click at [1348, 382] on div "Mācību tēma: Krievu valodas b1 - 11. klases 1.ieskaites mācību materiāls #7 📅 §…" at bounding box center [784, 390] width 1568 height 779
click at [486, 135] on label "В полночь" at bounding box center [784, 138] width 785 height 41
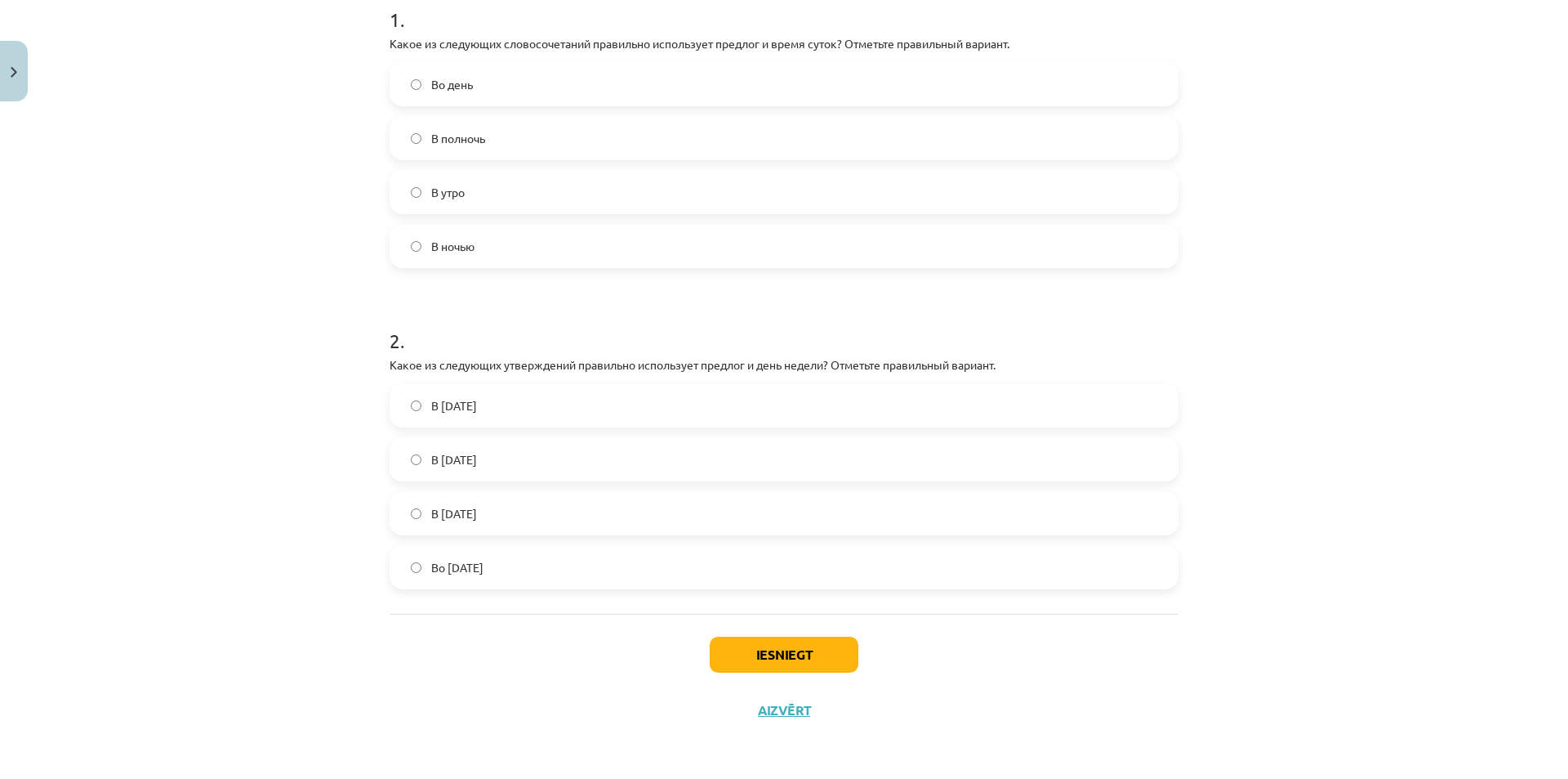
click at [497, 569] on label "Во вторник" at bounding box center [784, 567] width 785 height 41
click at [784, 649] on button "Iesniegt" at bounding box center [784, 654] width 149 height 36
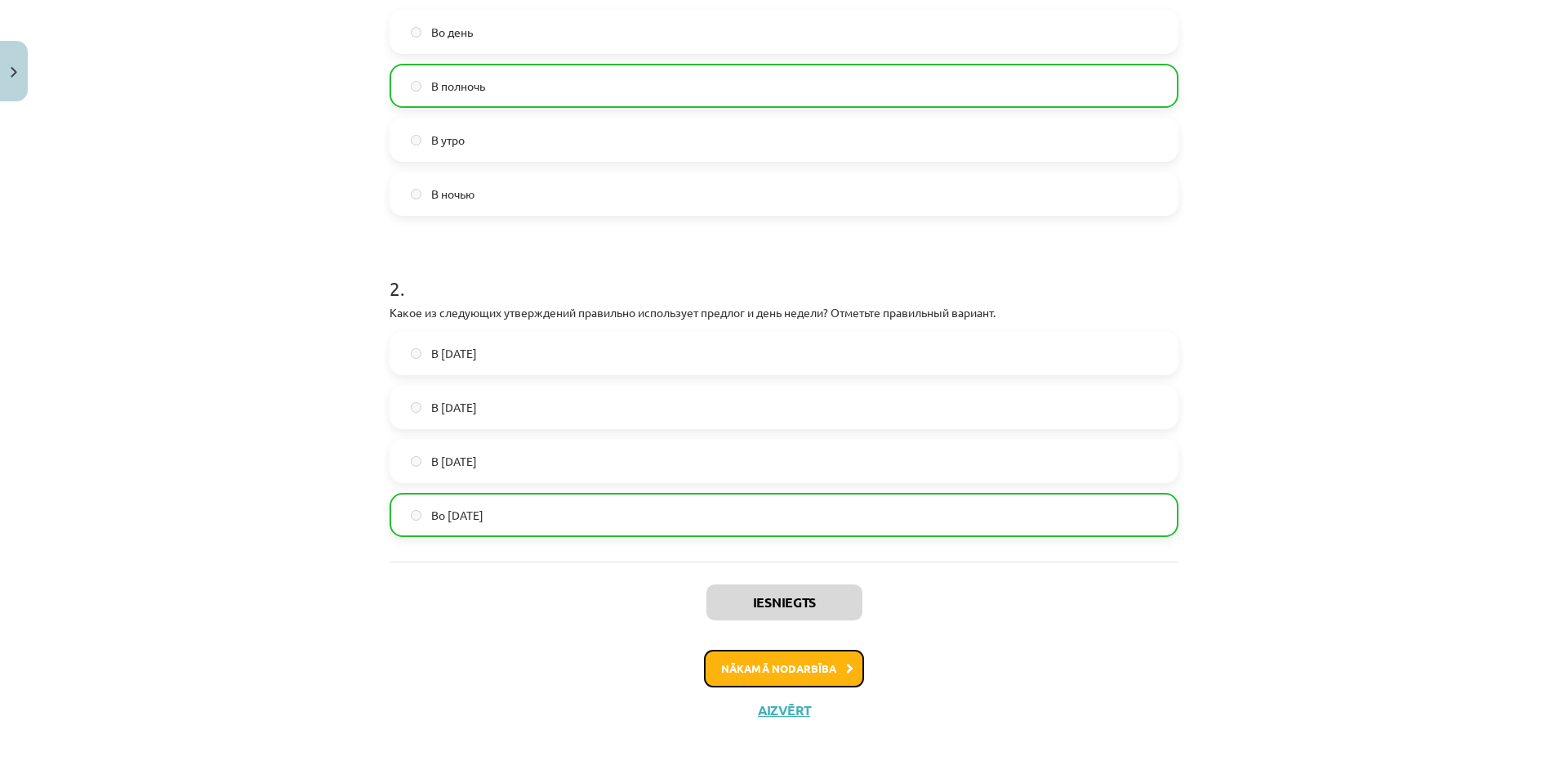
click at [804, 672] on button "Nākamā nodarbība" at bounding box center [784, 668] width 160 height 37
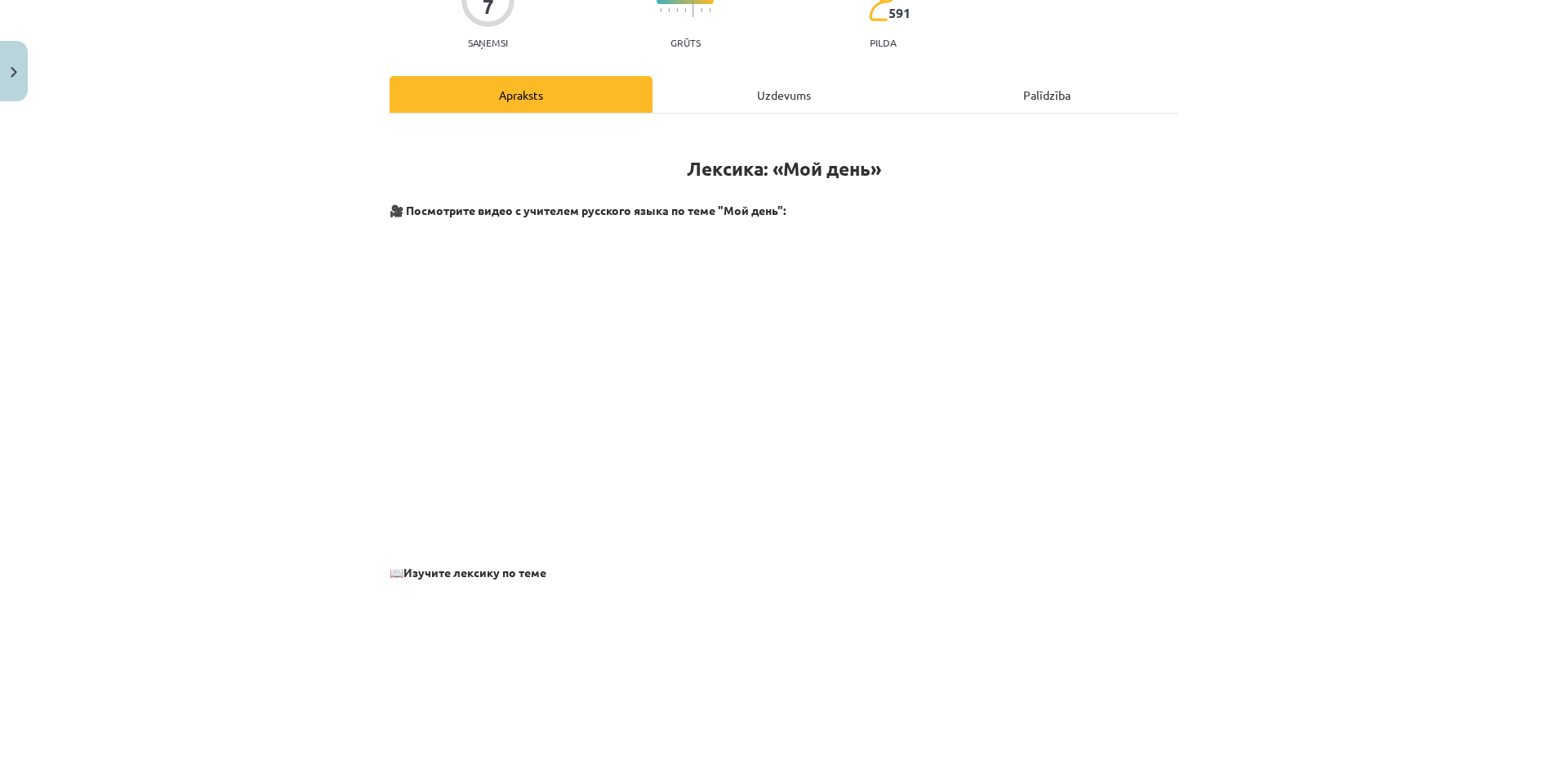
scroll to position [41, 0]
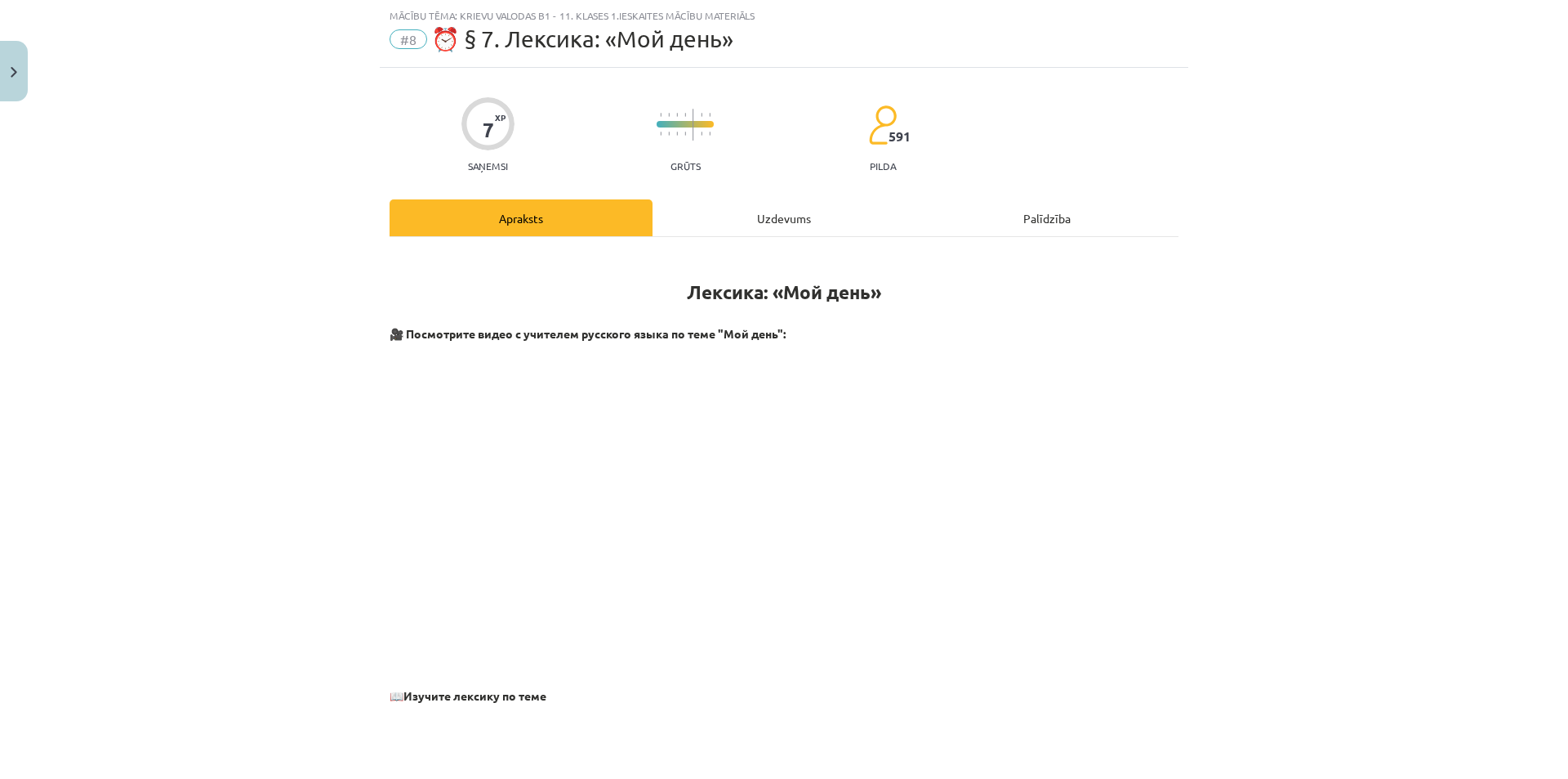
click at [793, 222] on div "Uzdevums" at bounding box center [784, 218] width 263 height 37
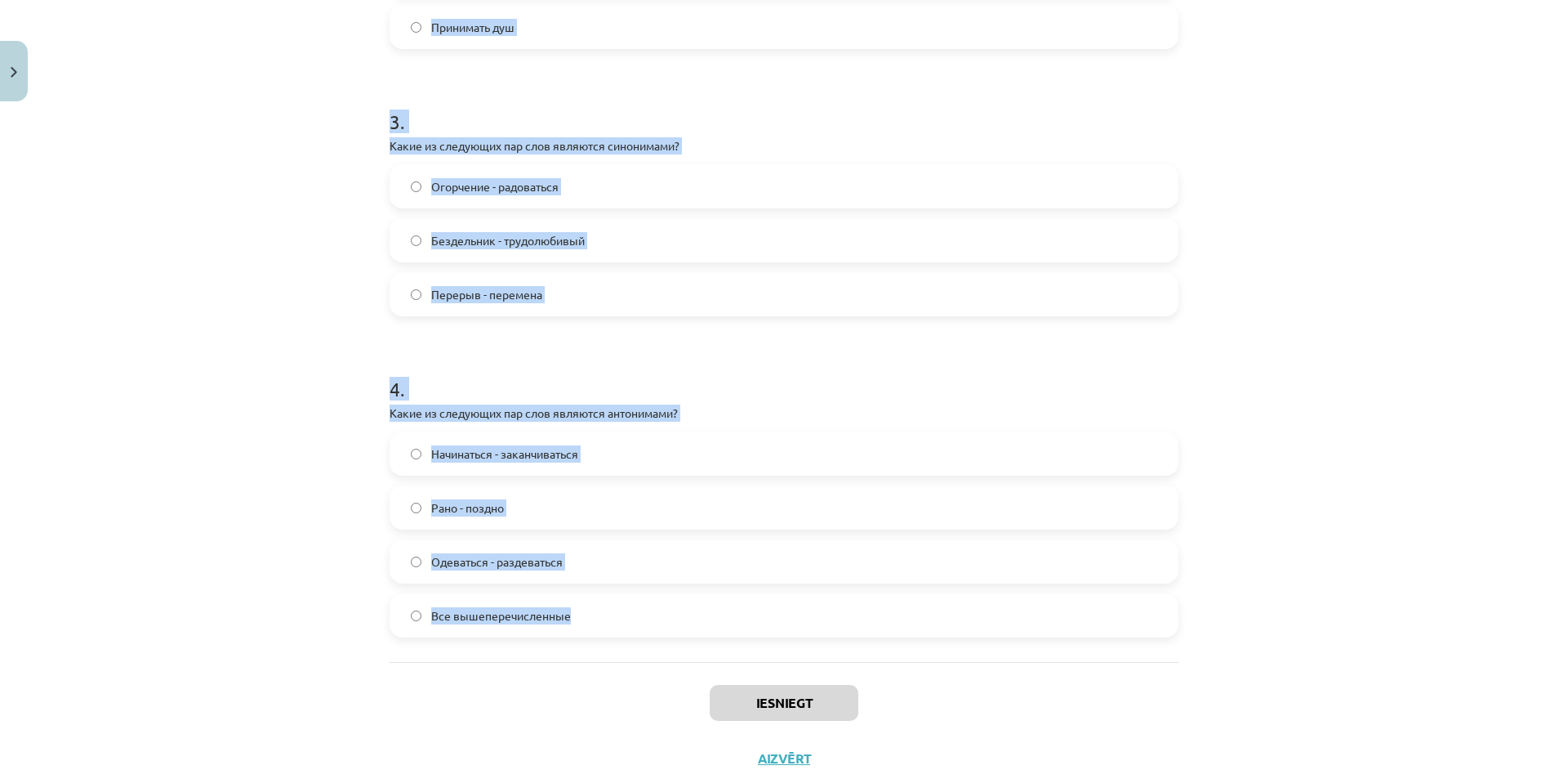
scroll to position [934, 0]
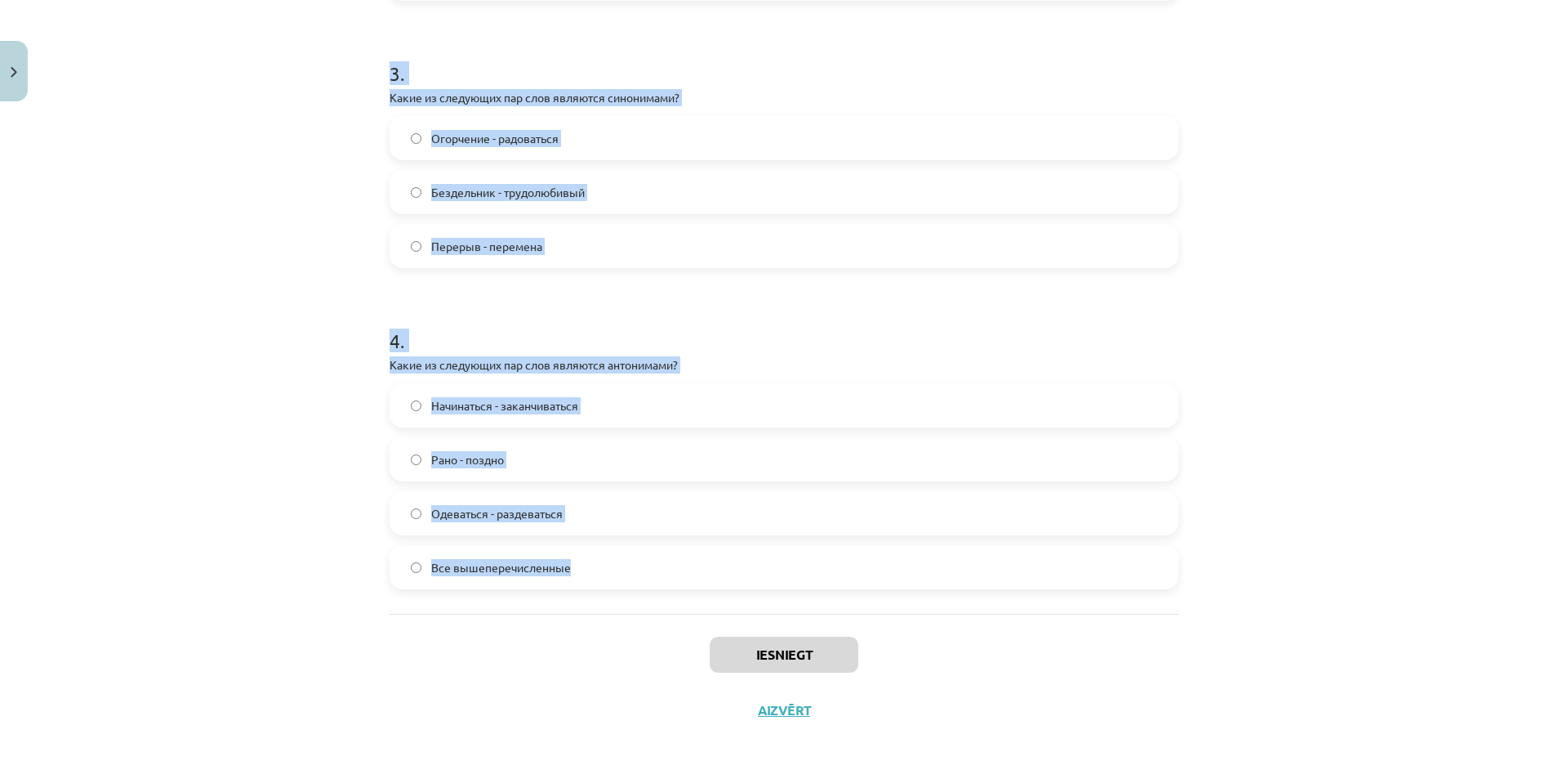
drag, startPoint x: 382, startPoint y: 321, endPoint x: 678, endPoint y: 580, distance: 393.3
click at [1386, 367] on div "Mācību tēma: Krievu valodas b1 - 11. klases 1.ieskaites mācību materiāls #8 ⏰ §…" at bounding box center [784, 390] width 1568 height 779
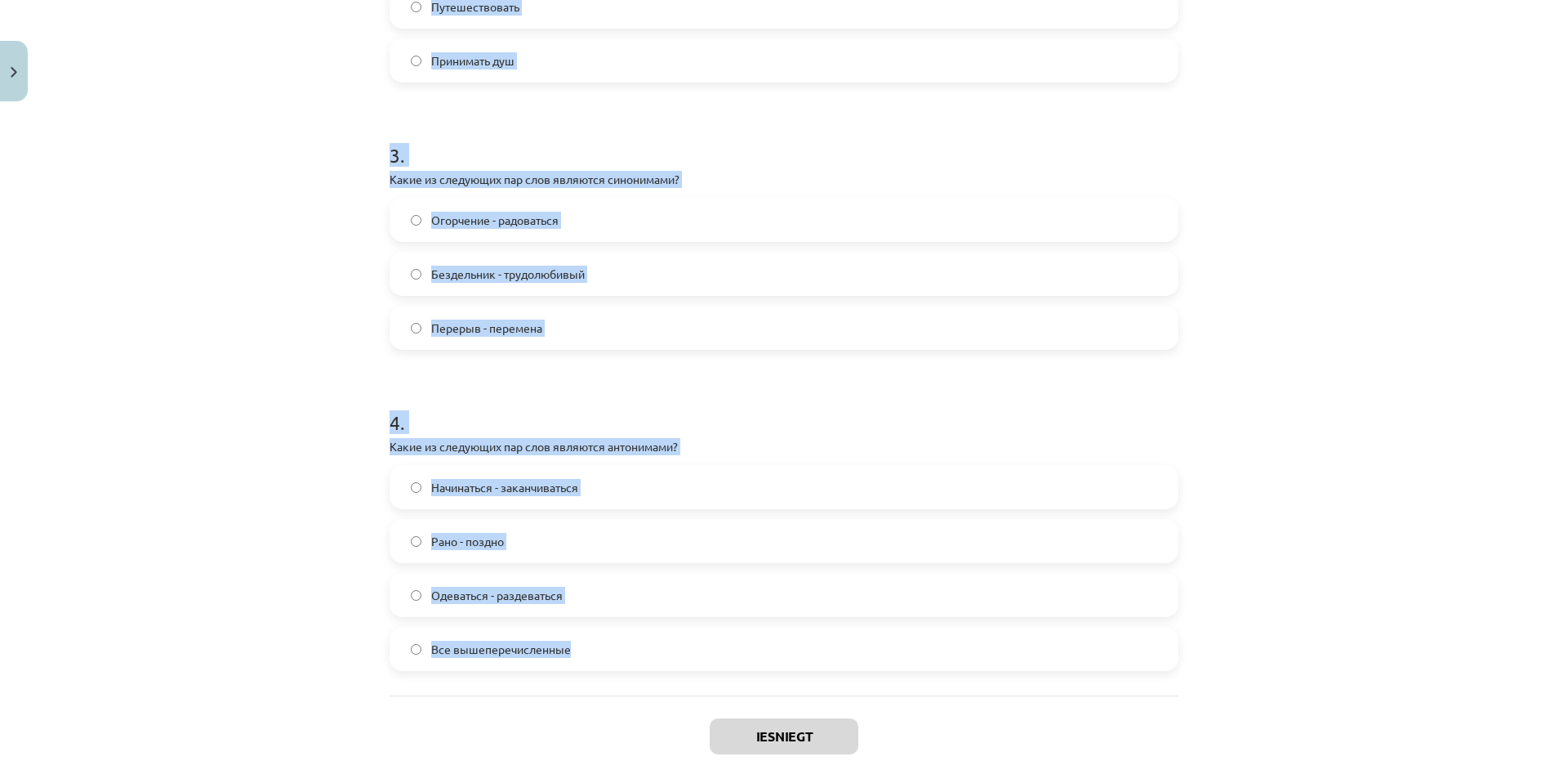
click at [1392, 364] on div "Mācību tēma: Krievu valodas b1 - 11. klases 1.ieskaites mācību materiāls #8 ⏰ §…" at bounding box center [784, 390] width 1568 height 779
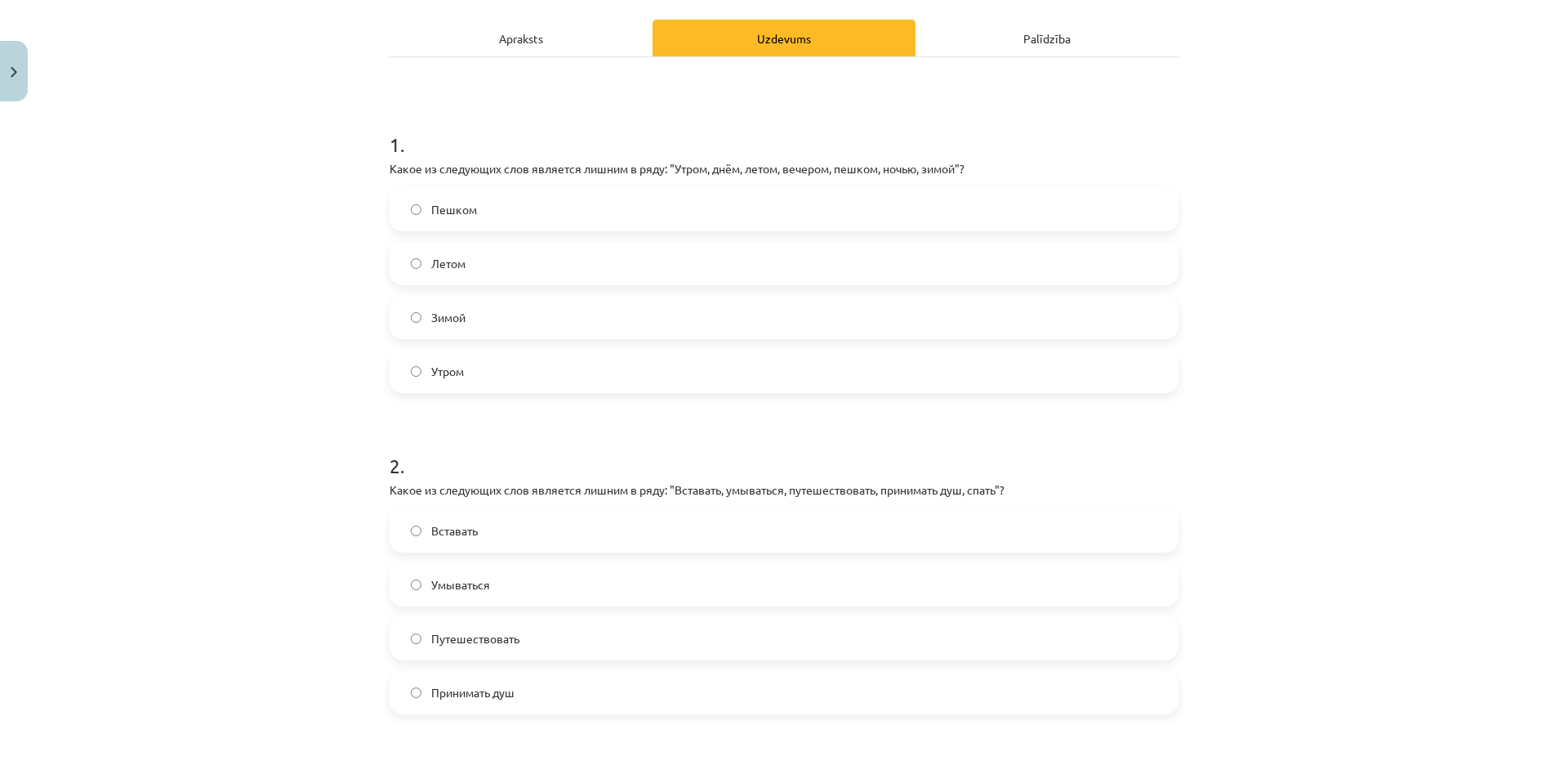
scroll to position [199, 0]
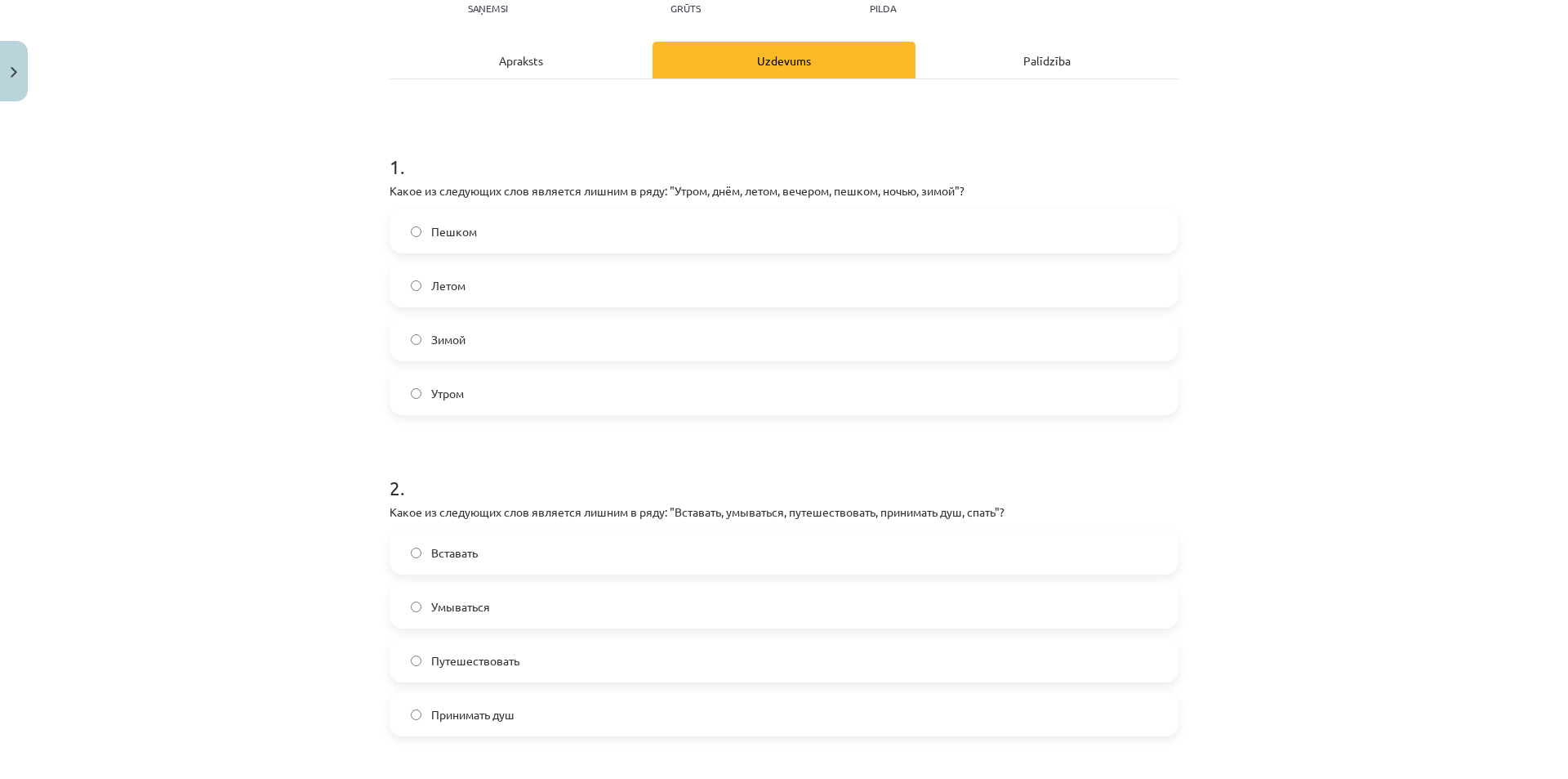
click at [494, 237] on label "Пешком" at bounding box center [784, 232] width 785 height 41
click at [481, 670] on label "Путешествовать" at bounding box center [784, 660] width 785 height 41
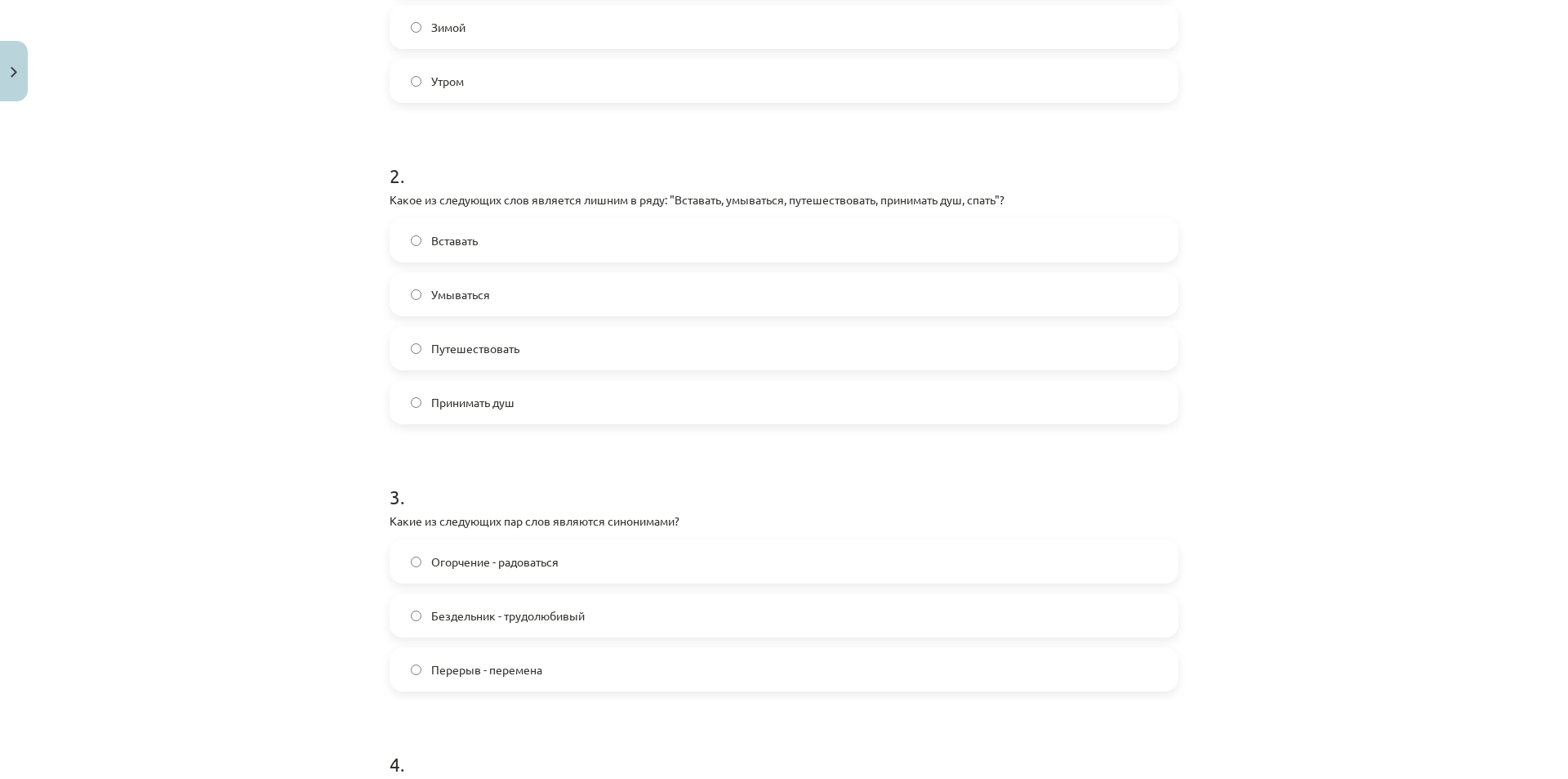
scroll to position [526, 0]
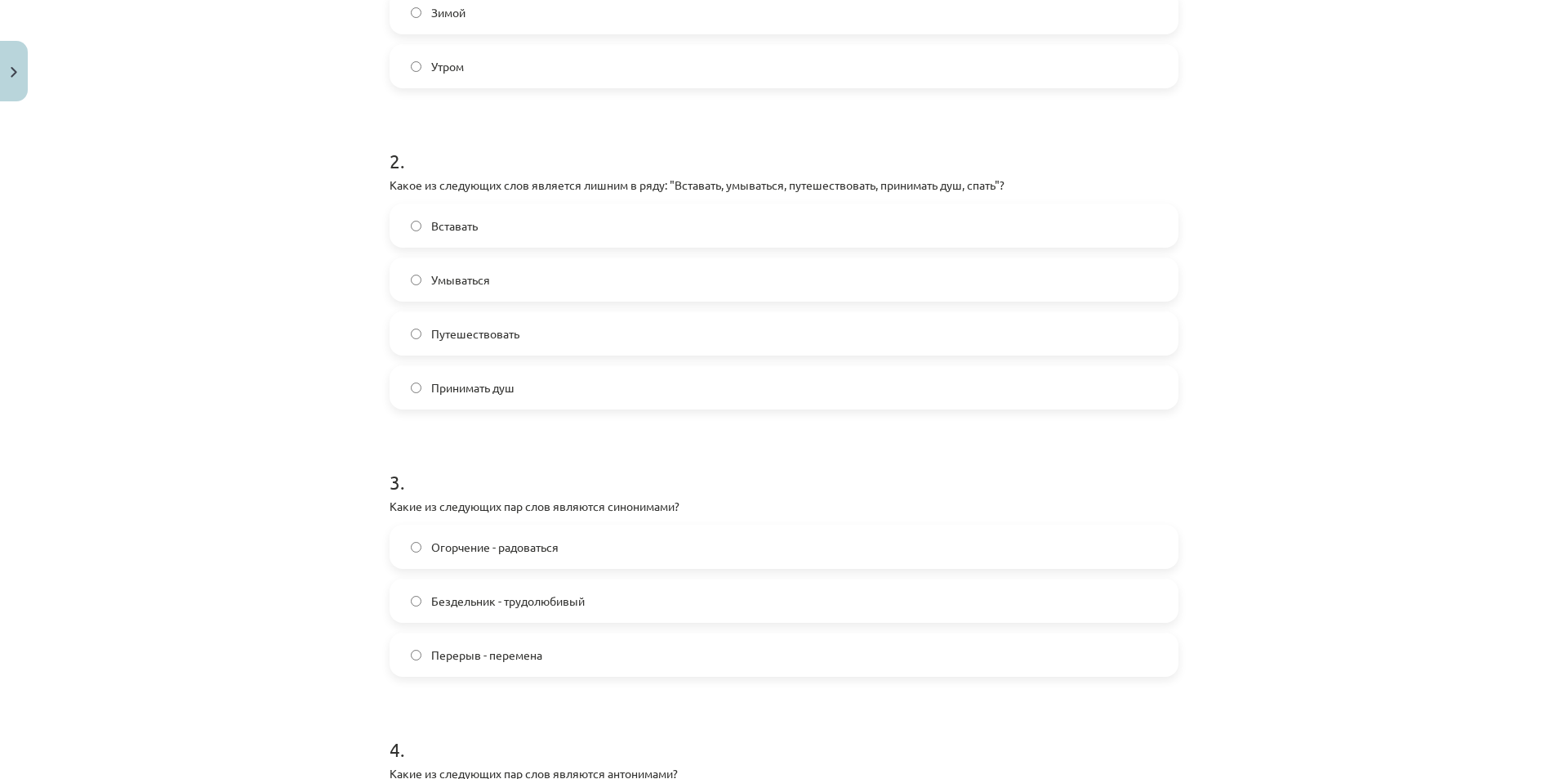
click at [435, 644] on label "Перерыв - перемена" at bounding box center [784, 655] width 785 height 41
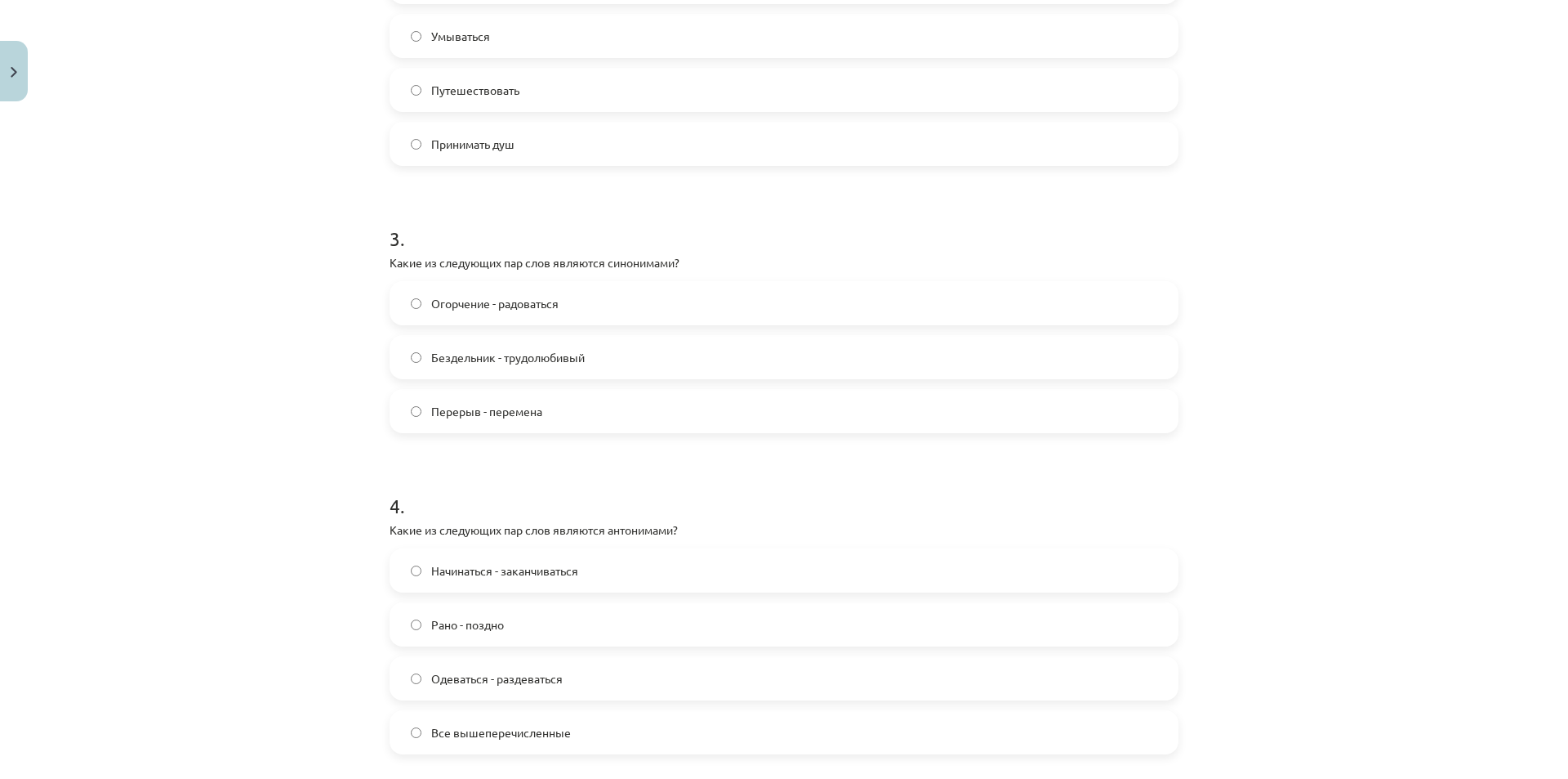
scroll to position [771, 0]
click at [496, 741] on label "Все вышеперечисленные" at bounding box center [784, 731] width 785 height 41
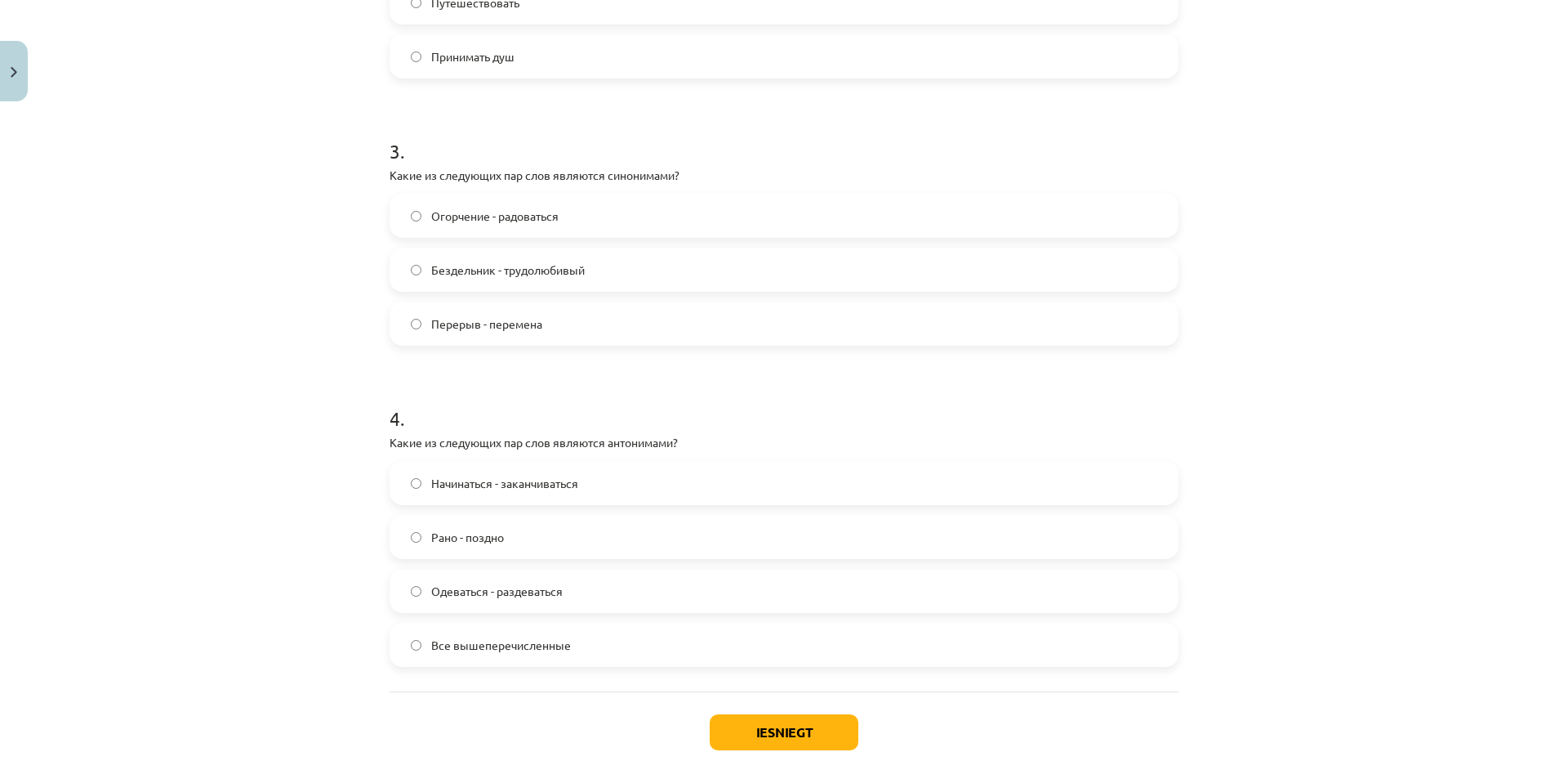
scroll to position [934, 0]
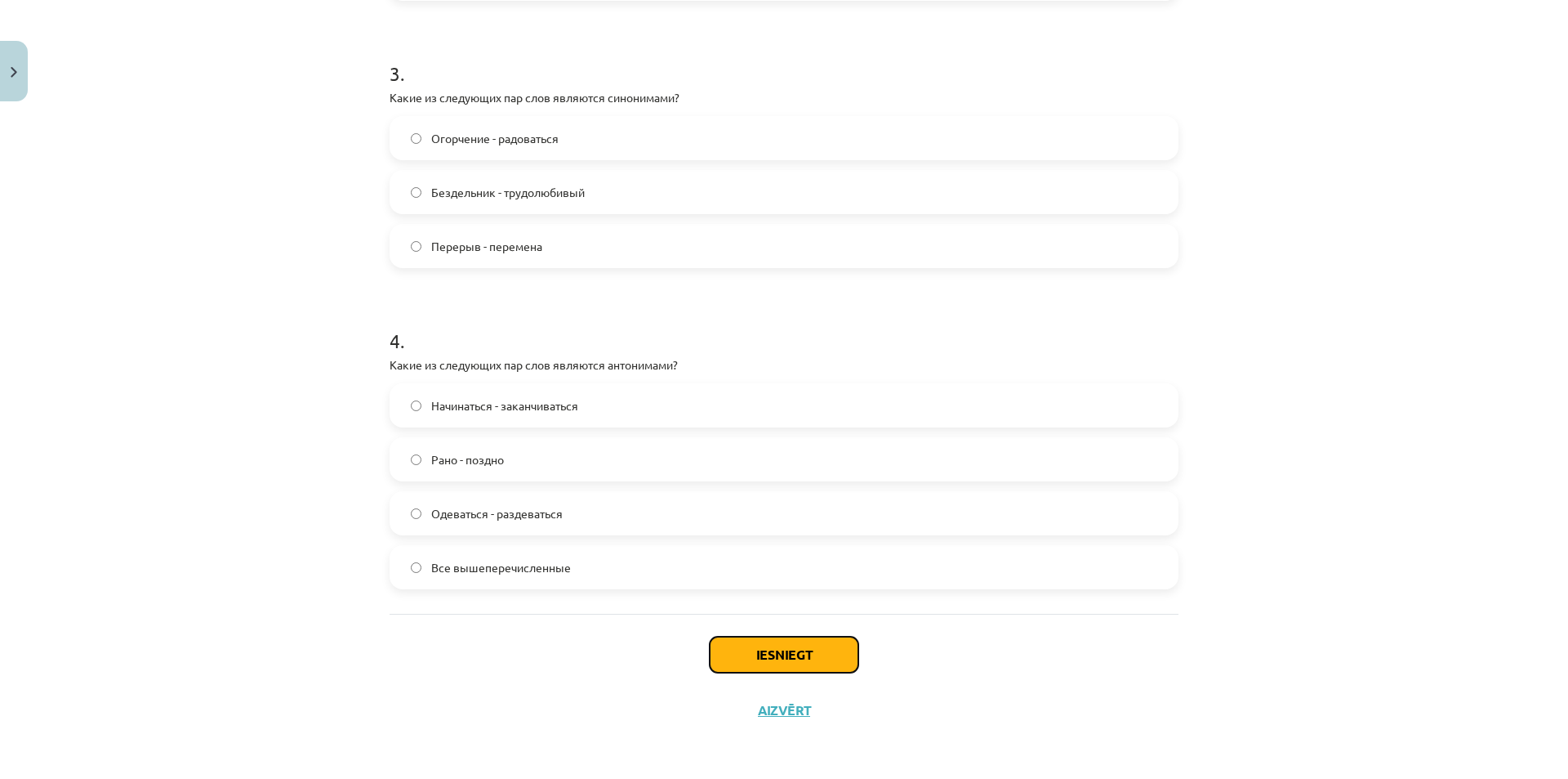
click at [776, 653] on button "Iesniegt" at bounding box center [784, 654] width 149 height 36
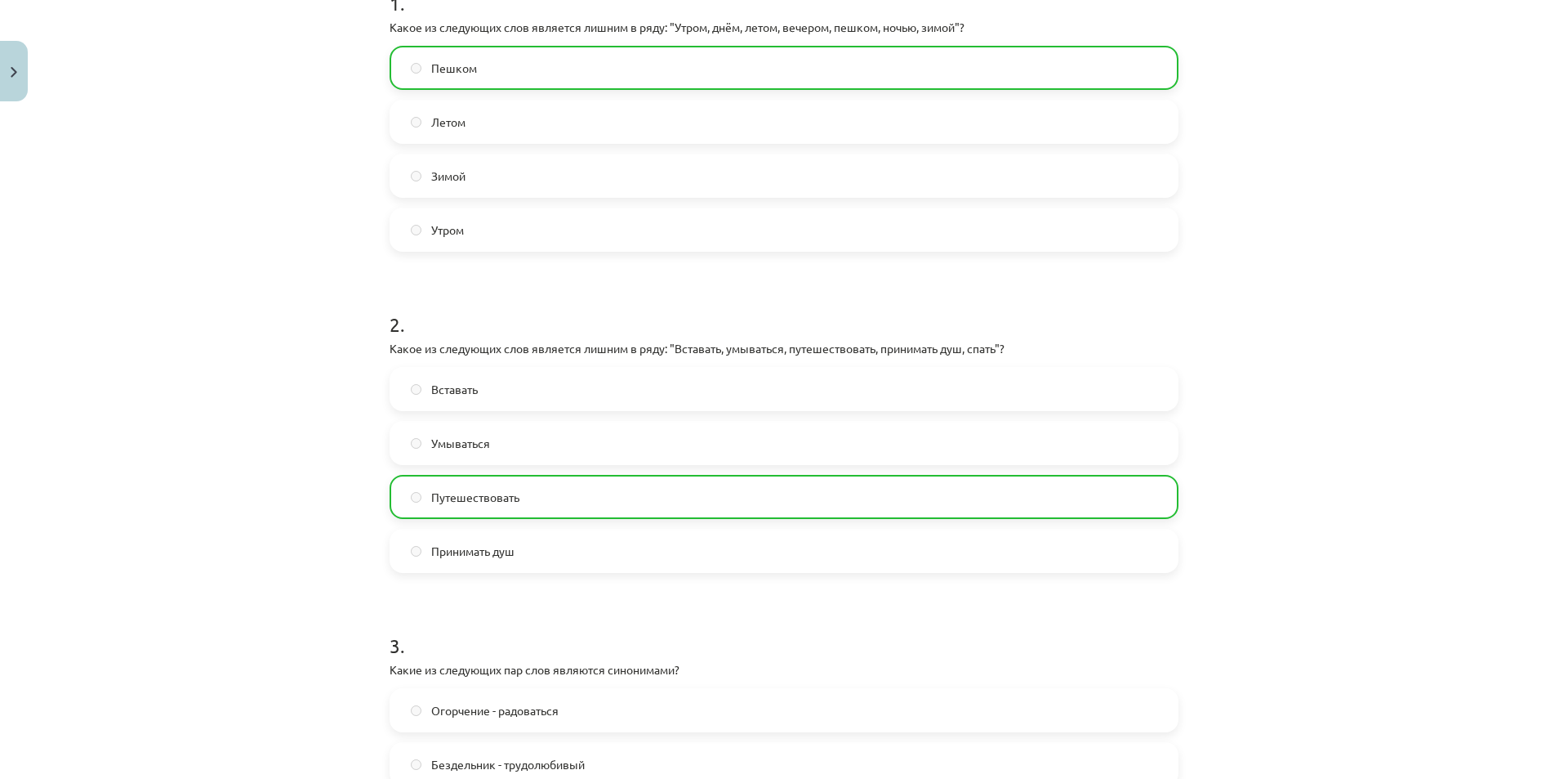
scroll to position [0, 0]
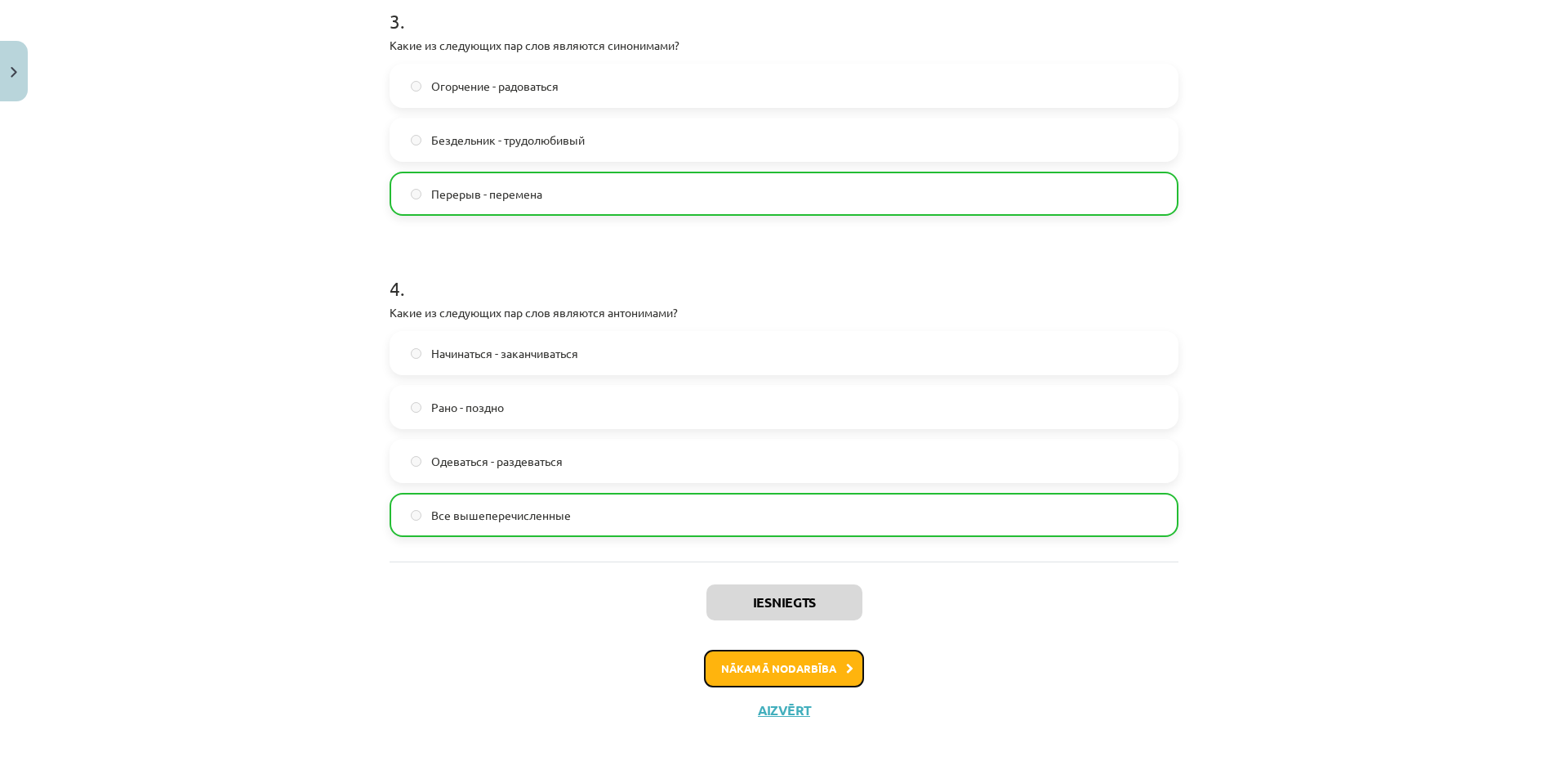
click at [804, 672] on button "Nākamā nodarbība" at bounding box center [784, 668] width 160 height 37
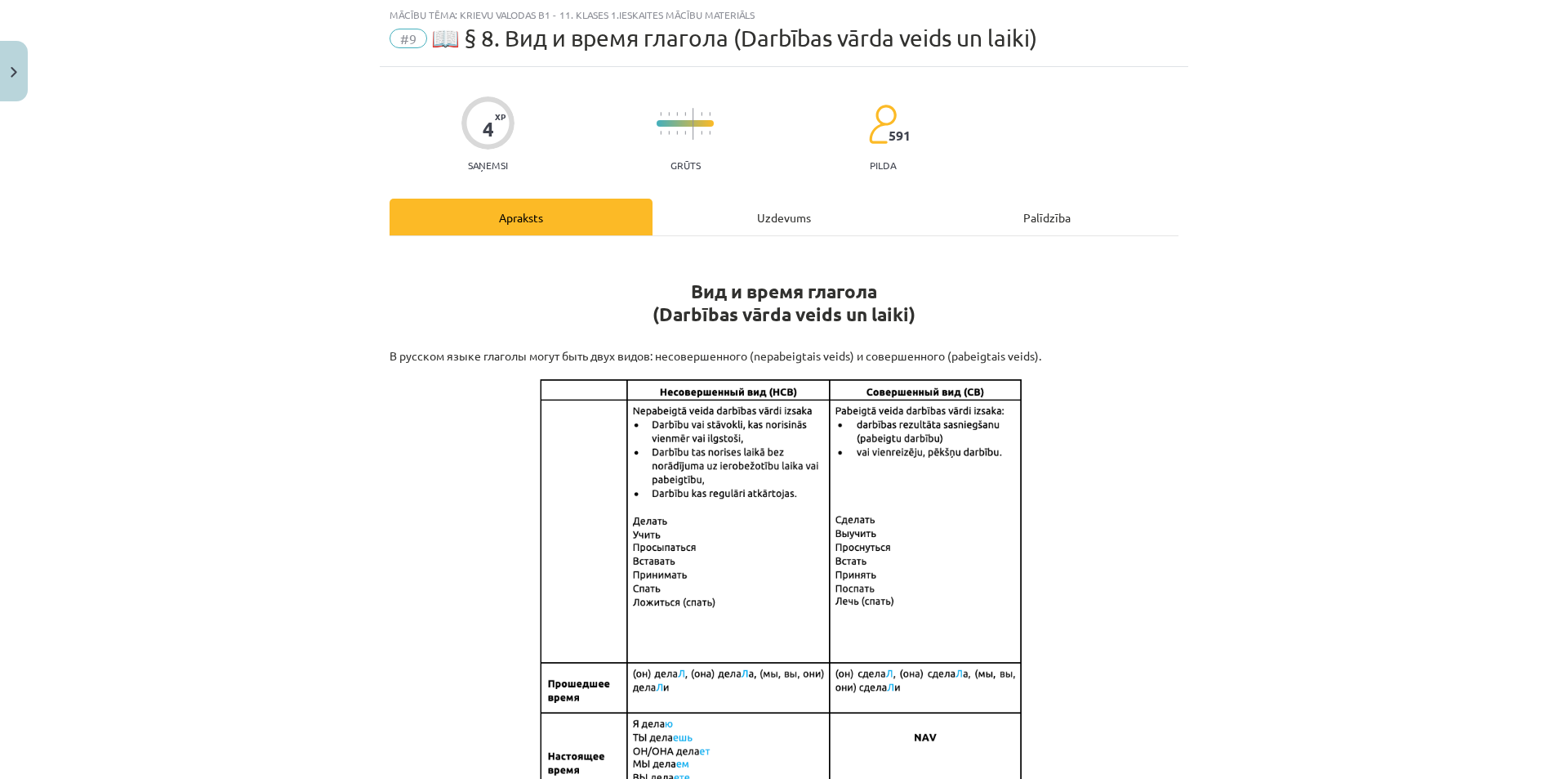
scroll to position [41, 0]
click at [753, 227] on div "Uzdevums" at bounding box center [784, 218] width 263 height 37
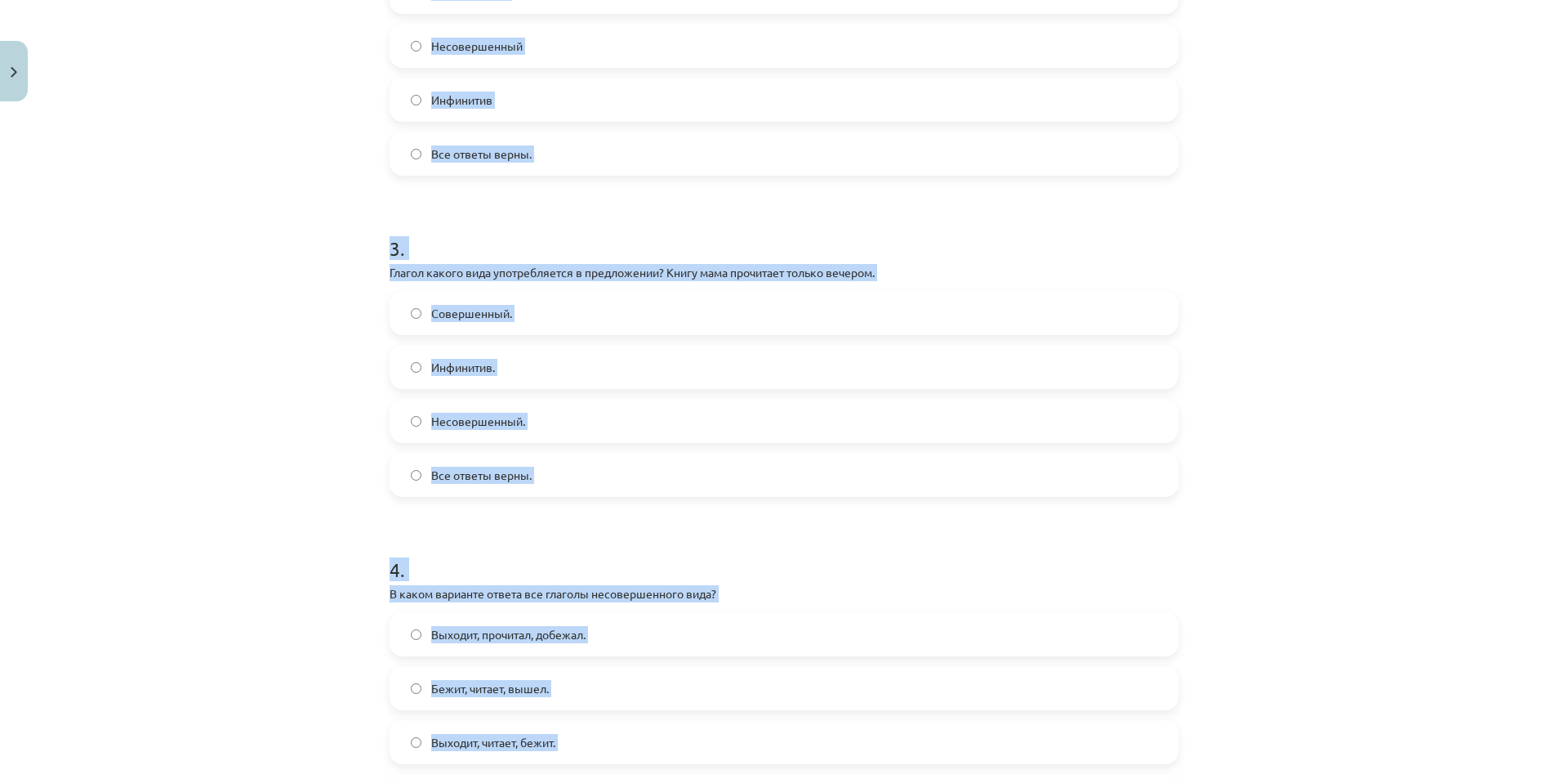
scroll to position [988, 0]
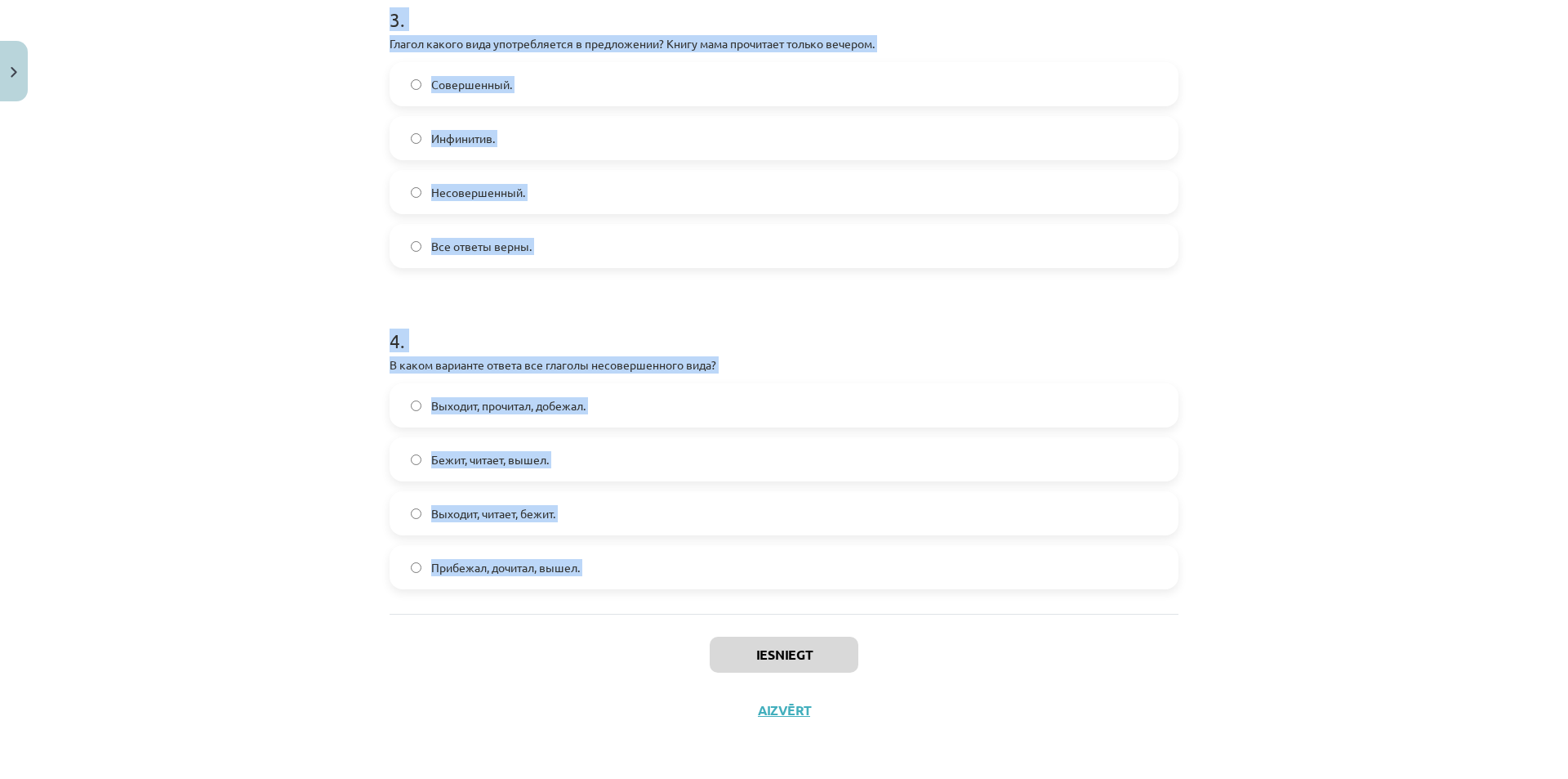
drag, startPoint x: 368, startPoint y: 320, endPoint x: 604, endPoint y: 627, distance: 387.2
click at [604, 635] on div "Mācību tēma: Krievu valodas b1 - 11. klases 1.ieskaites mācību materiāls #9 📖 §…" at bounding box center [784, 390] width 1568 height 779
click at [1357, 542] on div "Mācību tēma: Krievu valodas b1 - 11. klases 1.ieskaites mācību materiāls #9 📖 §…" at bounding box center [784, 390] width 1568 height 779
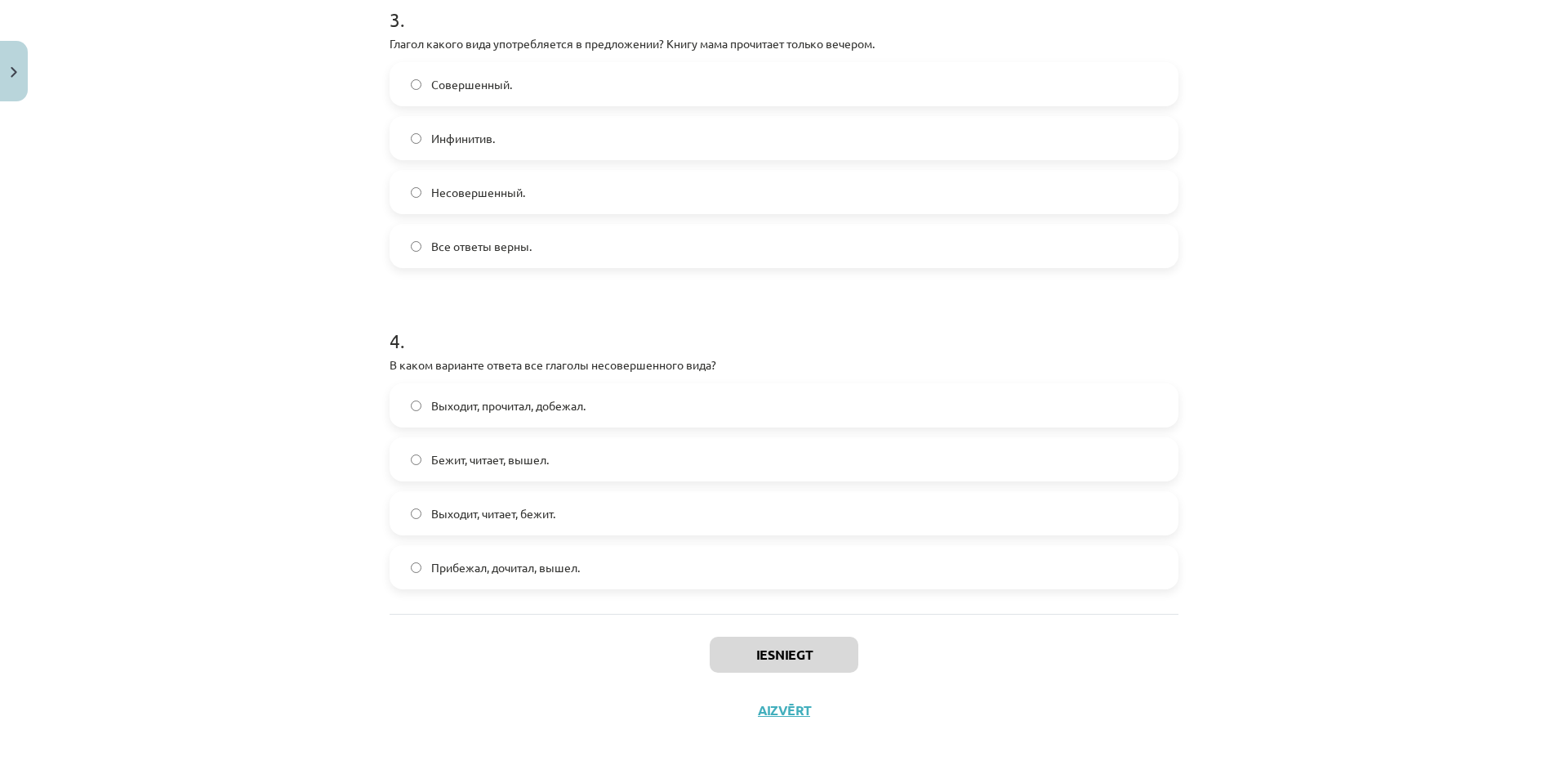
click at [1357, 542] on div "Mācību tēma: Krievu valodas b1 - 11. klases 1.ieskaites mācību materiāls #9 📖 §…" at bounding box center [784, 390] width 1568 height 779
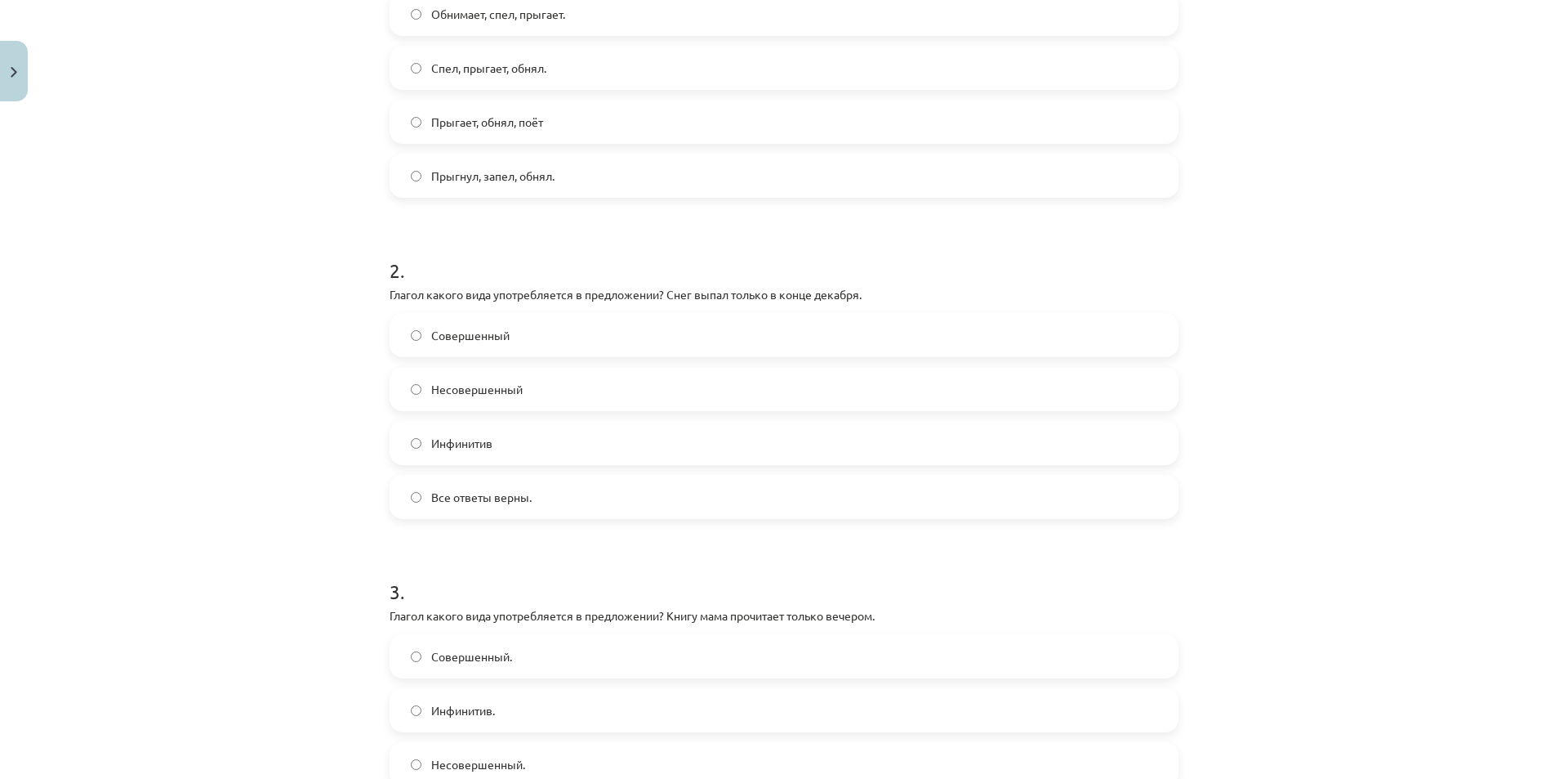
scroll to position [335, 0]
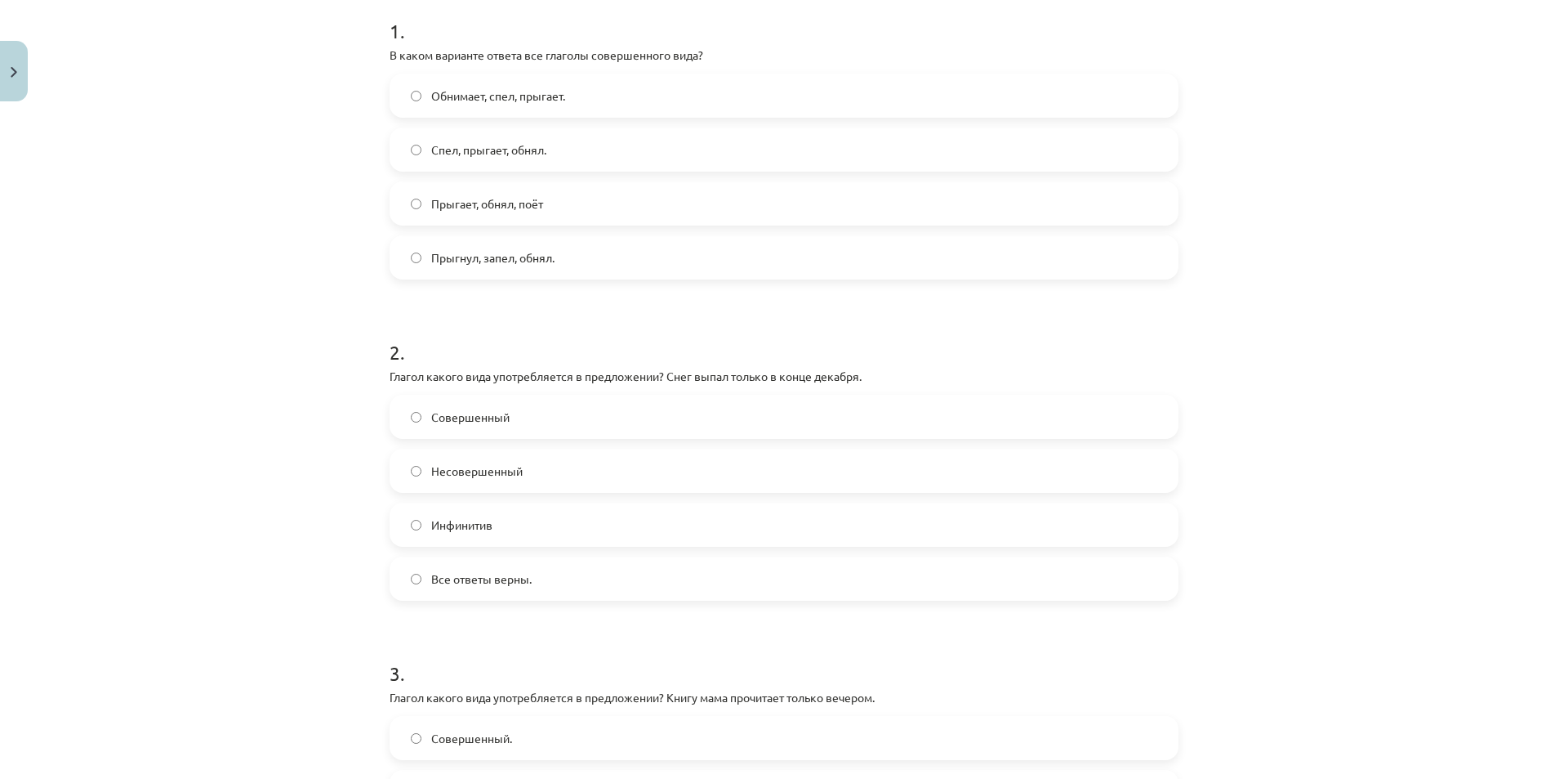
click at [507, 256] on span "Прыгнул, запел, обнял." at bounding box center [493, 258] width 123 height 17
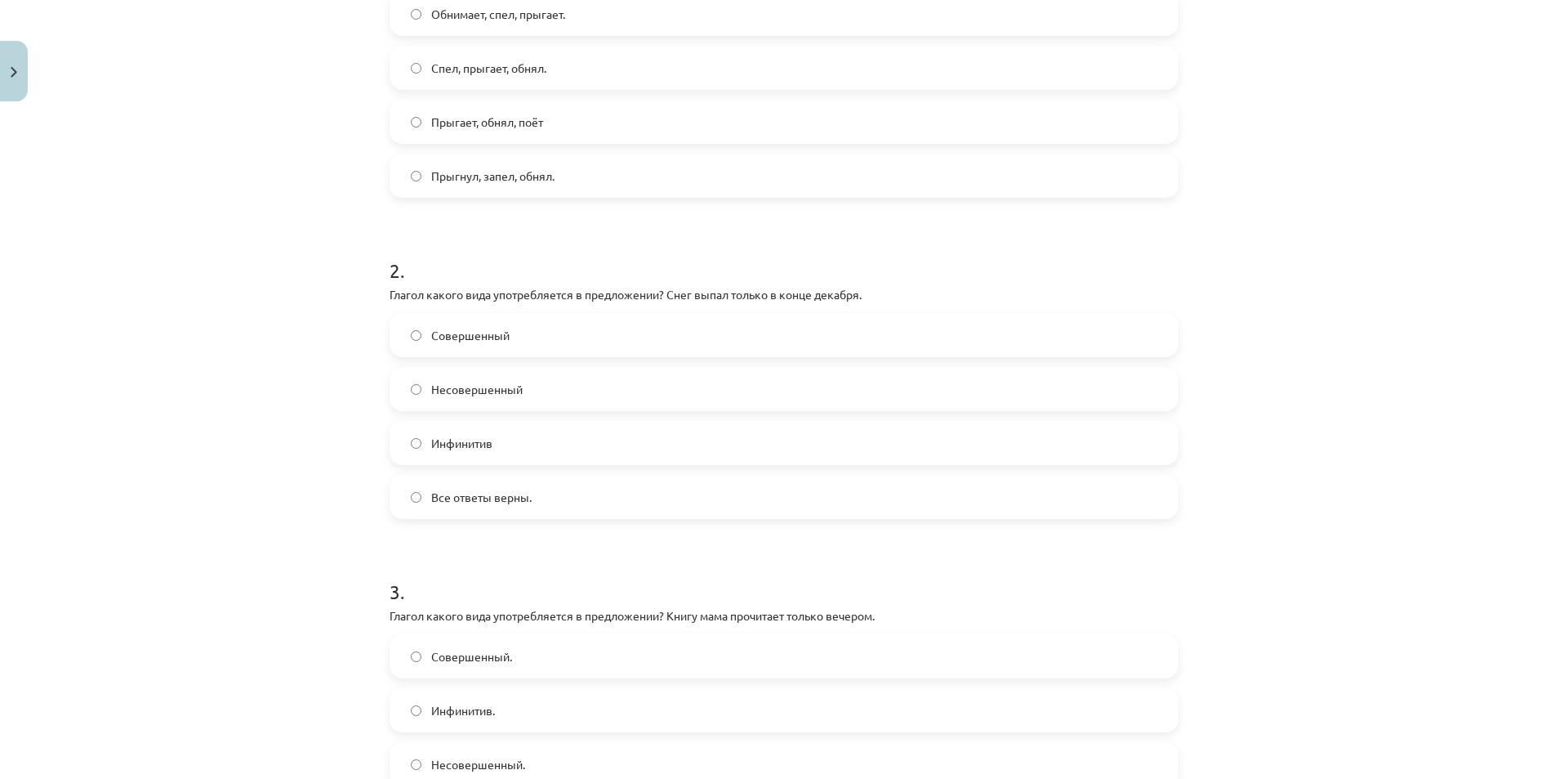
click at [464, 333] on span "Совершенный" at bounding box center [470, 335] width 79 height 17
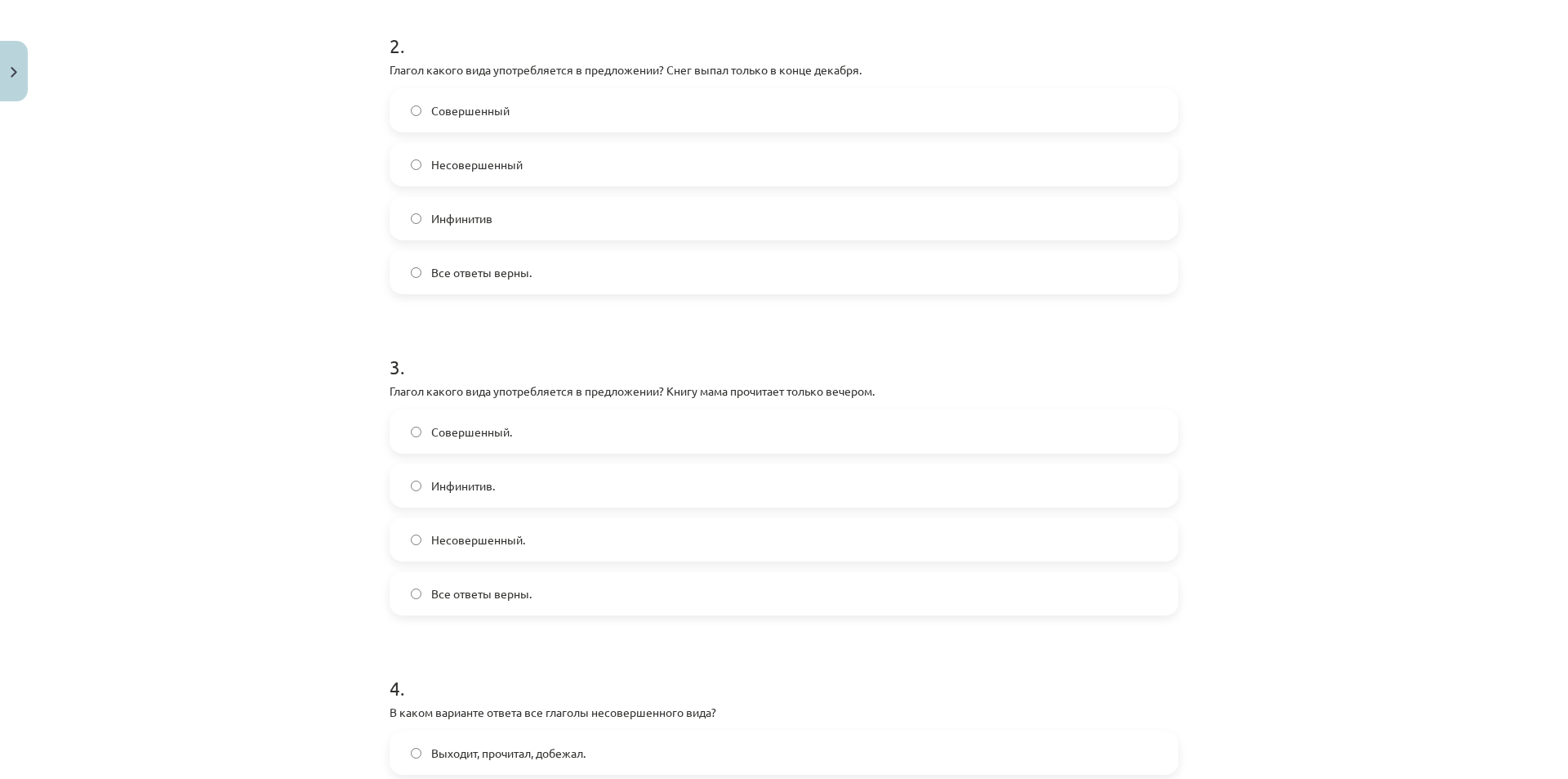
scroll to position [661, 0]
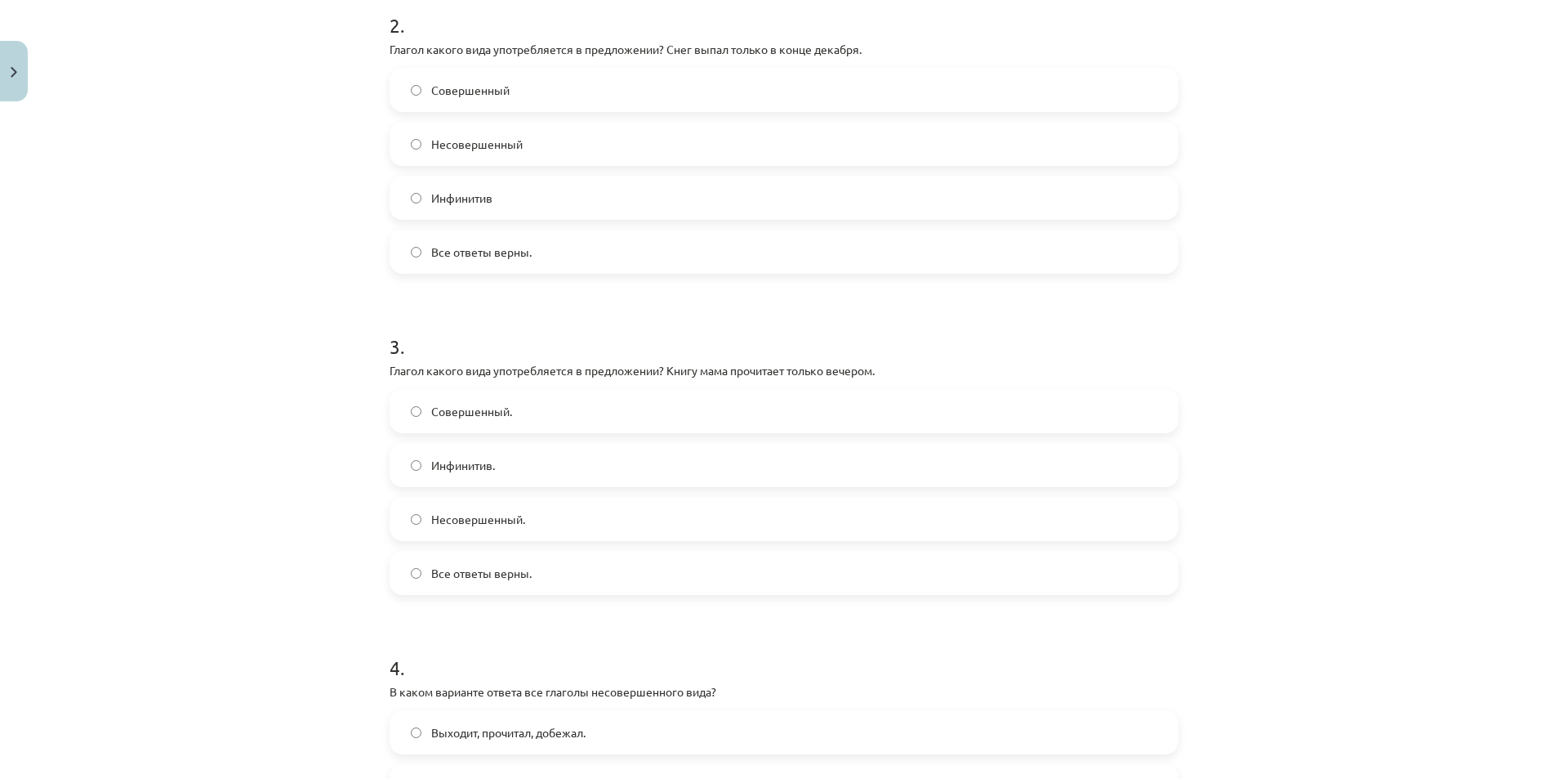
click at [499, 506] on label "Несовершенный." at bounding box center [784, 519] width 785 height 41
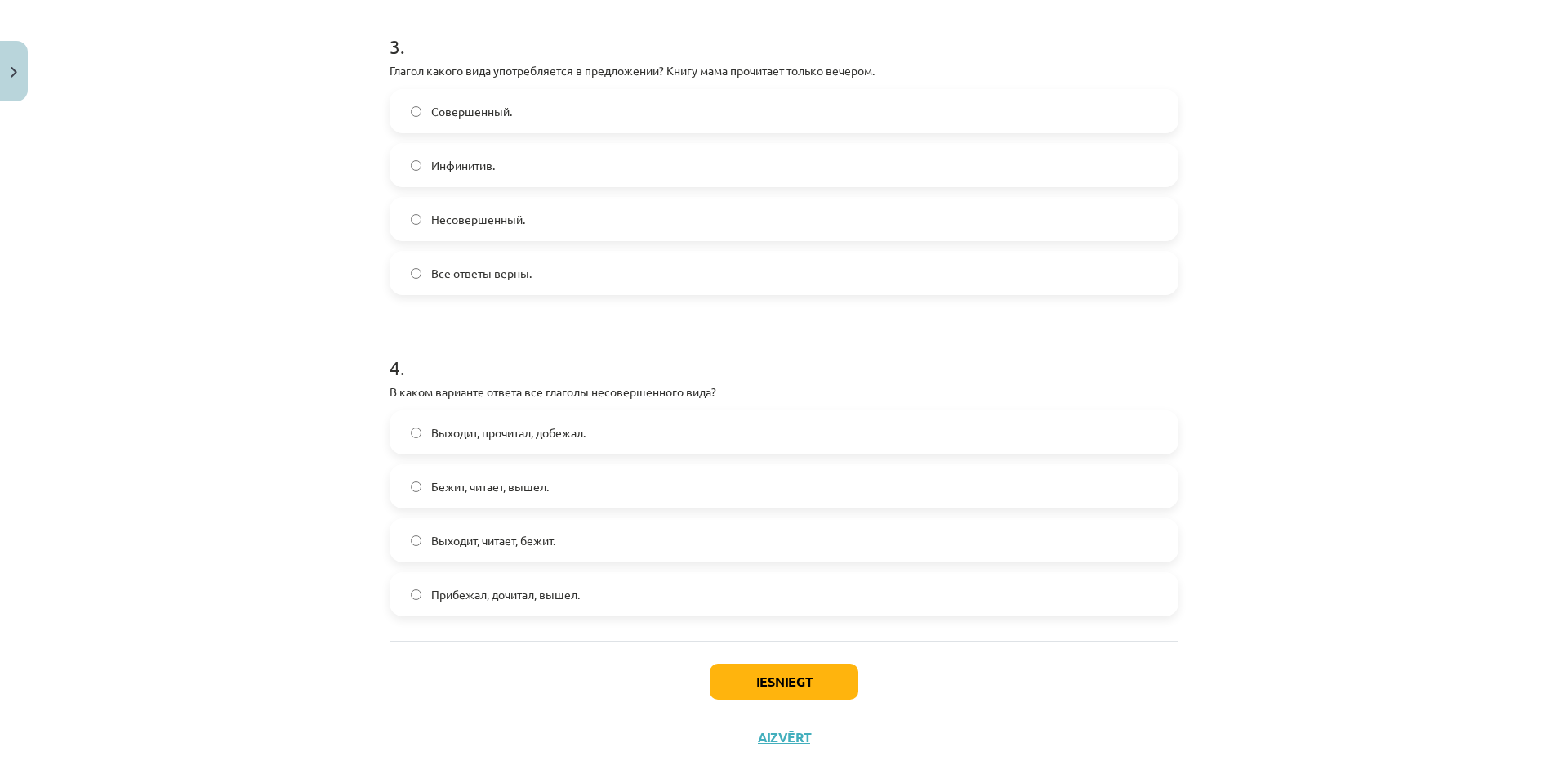
scroll to position [988, 0]
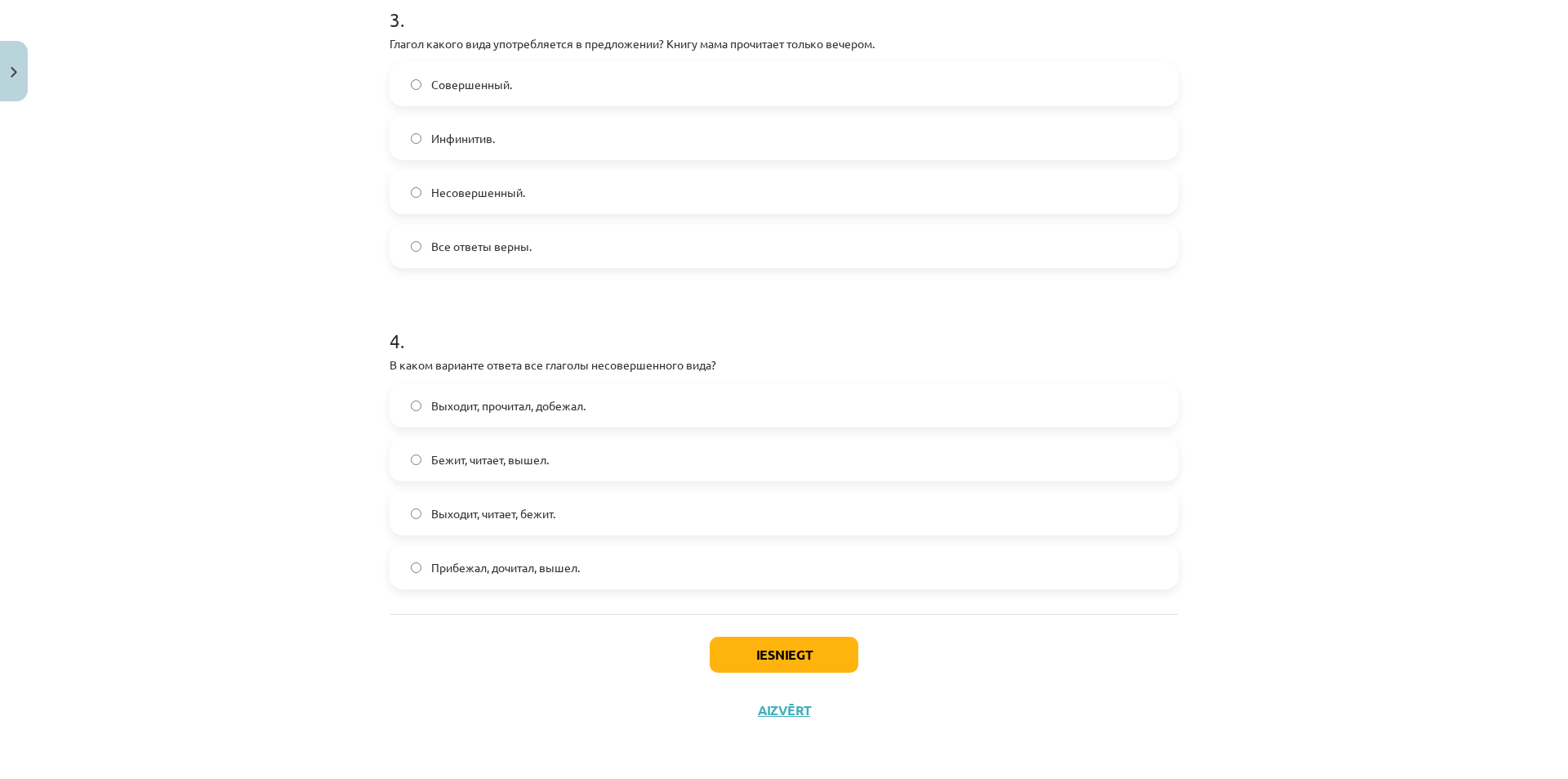
click at [557, 520] on label "Выходит, читает, бежит." at bounding box center [784, 513] width 785 height 41
click at [773, 659] on button "Iesniegt" at bounding box center [784, 654] width 149 height 36
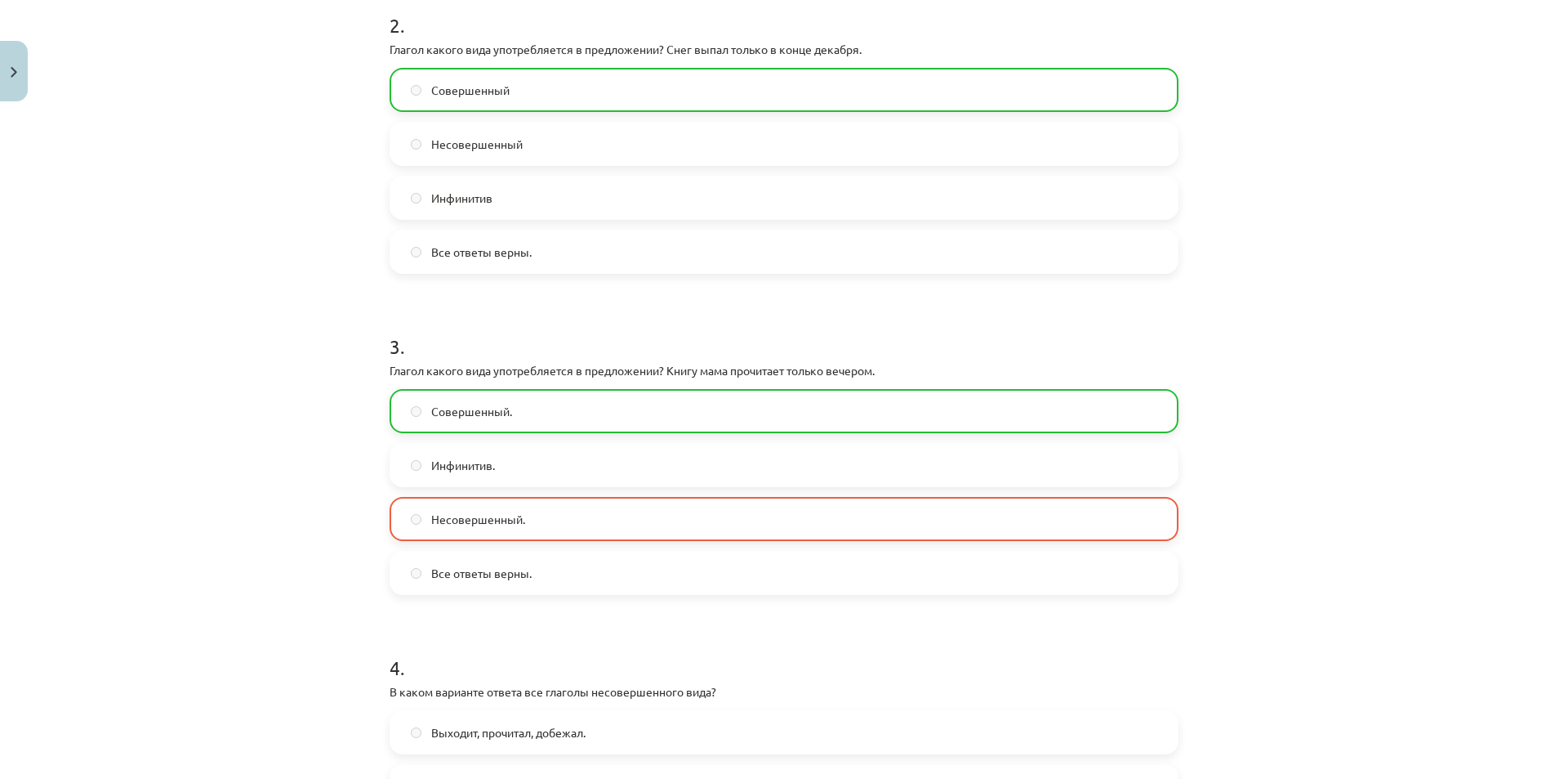
scroll to position [580, 0]
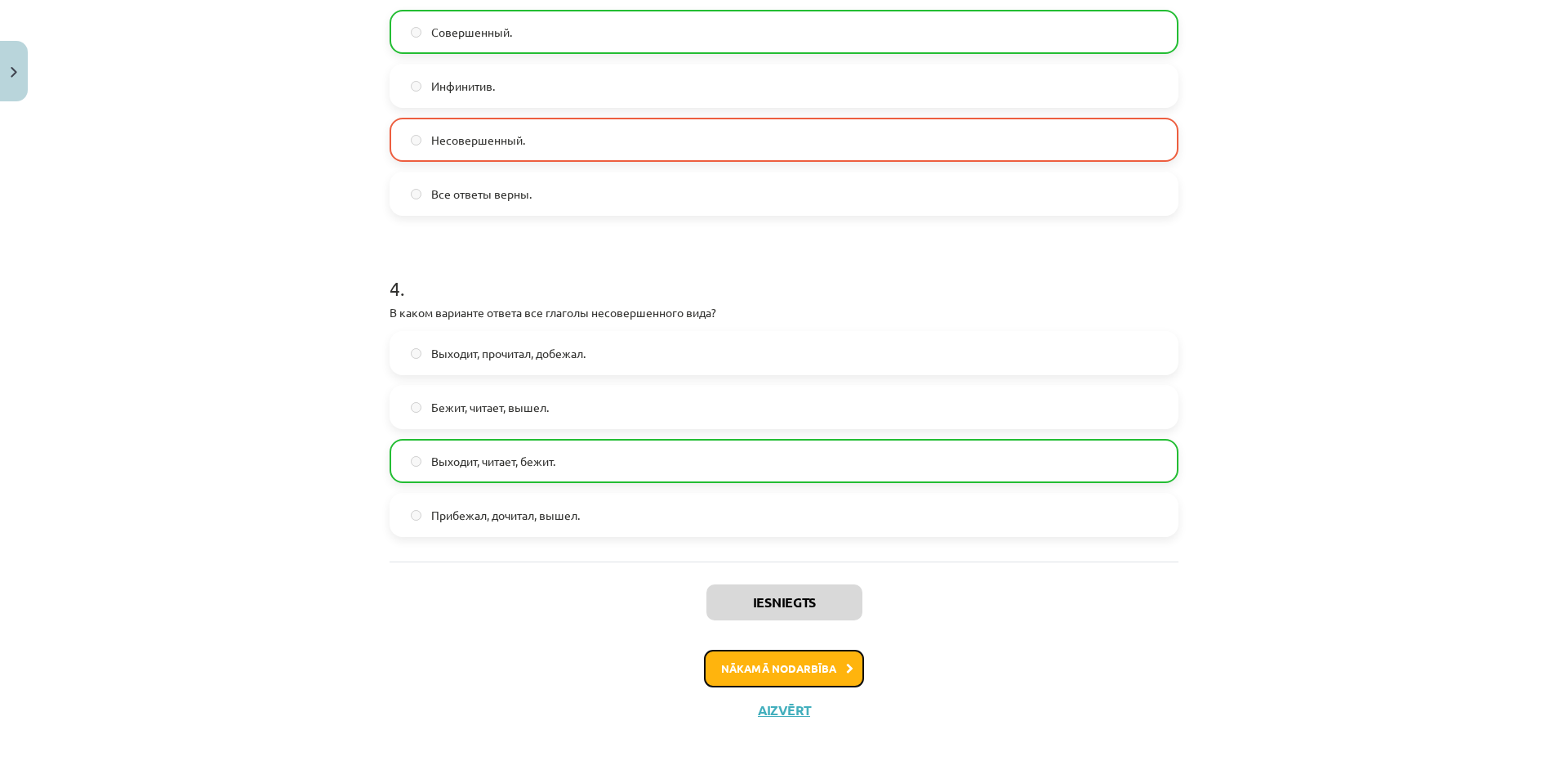
click at [779, 661] on button "Nākamā nodarbība" at bounding box center [784, 668] width 160 height 37
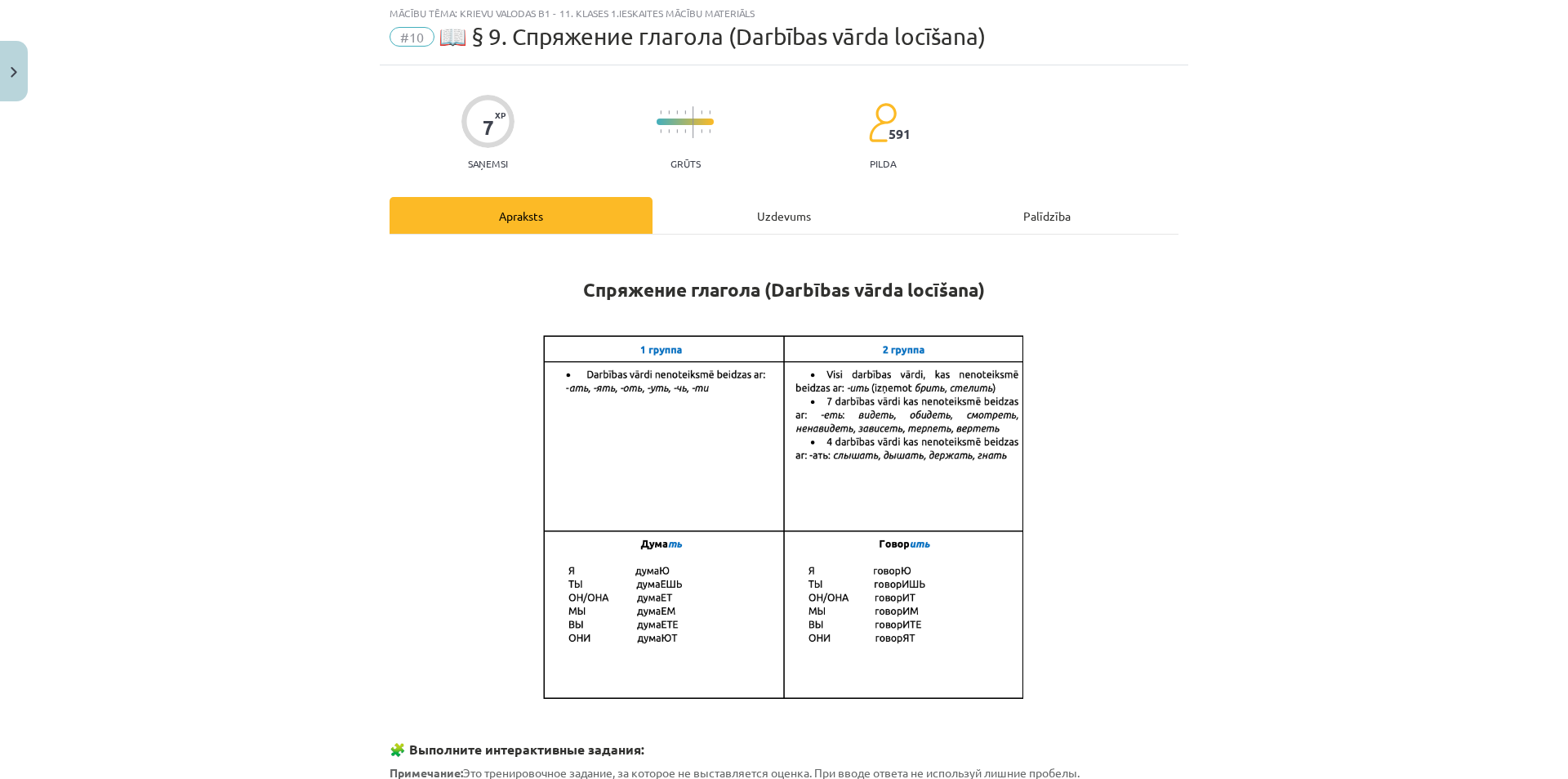
scroll to position [41, 0]
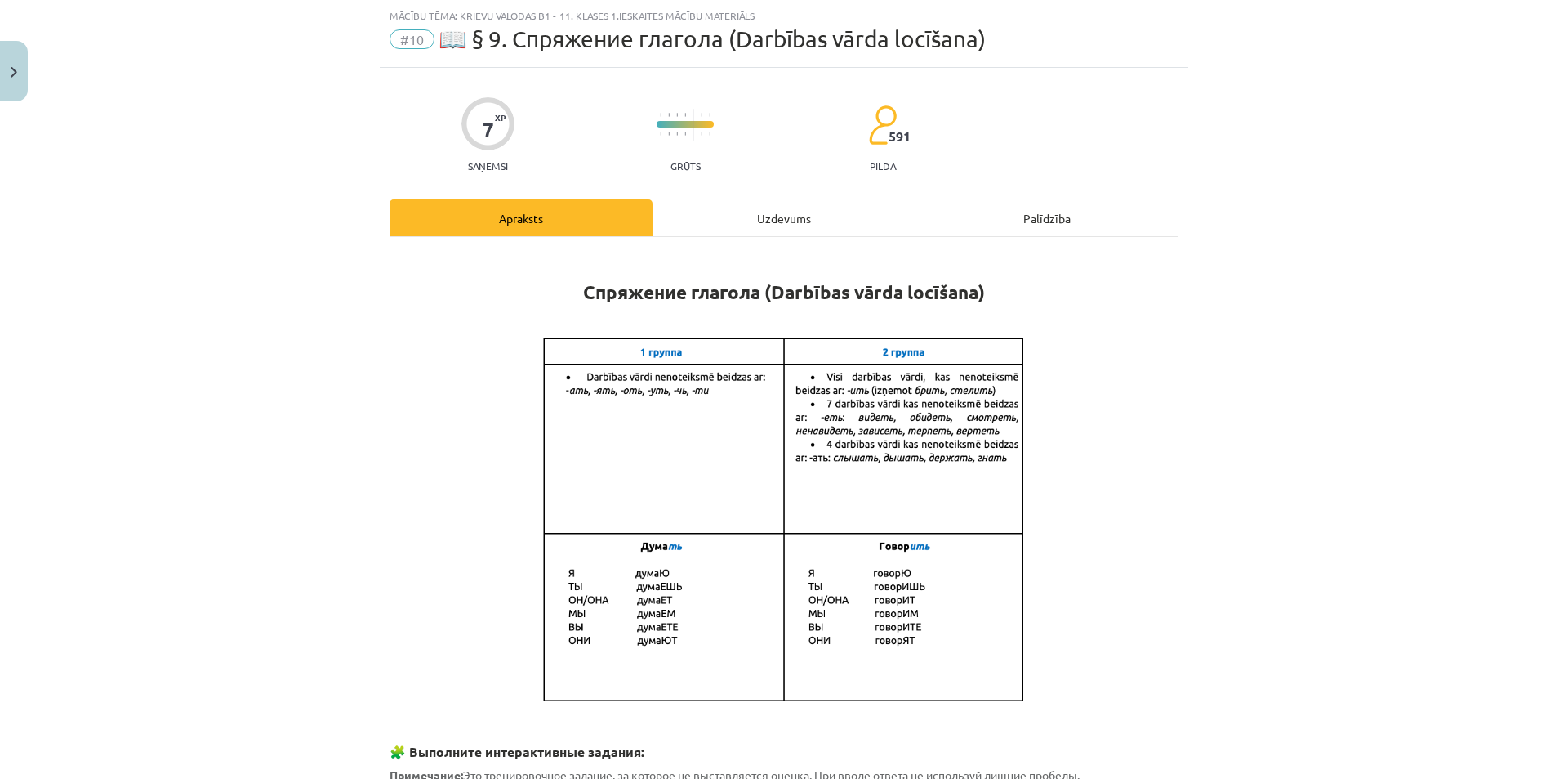
click at [734, 215] on div "Uzdevums" at bounding box center [784, 218] width 263 height 37
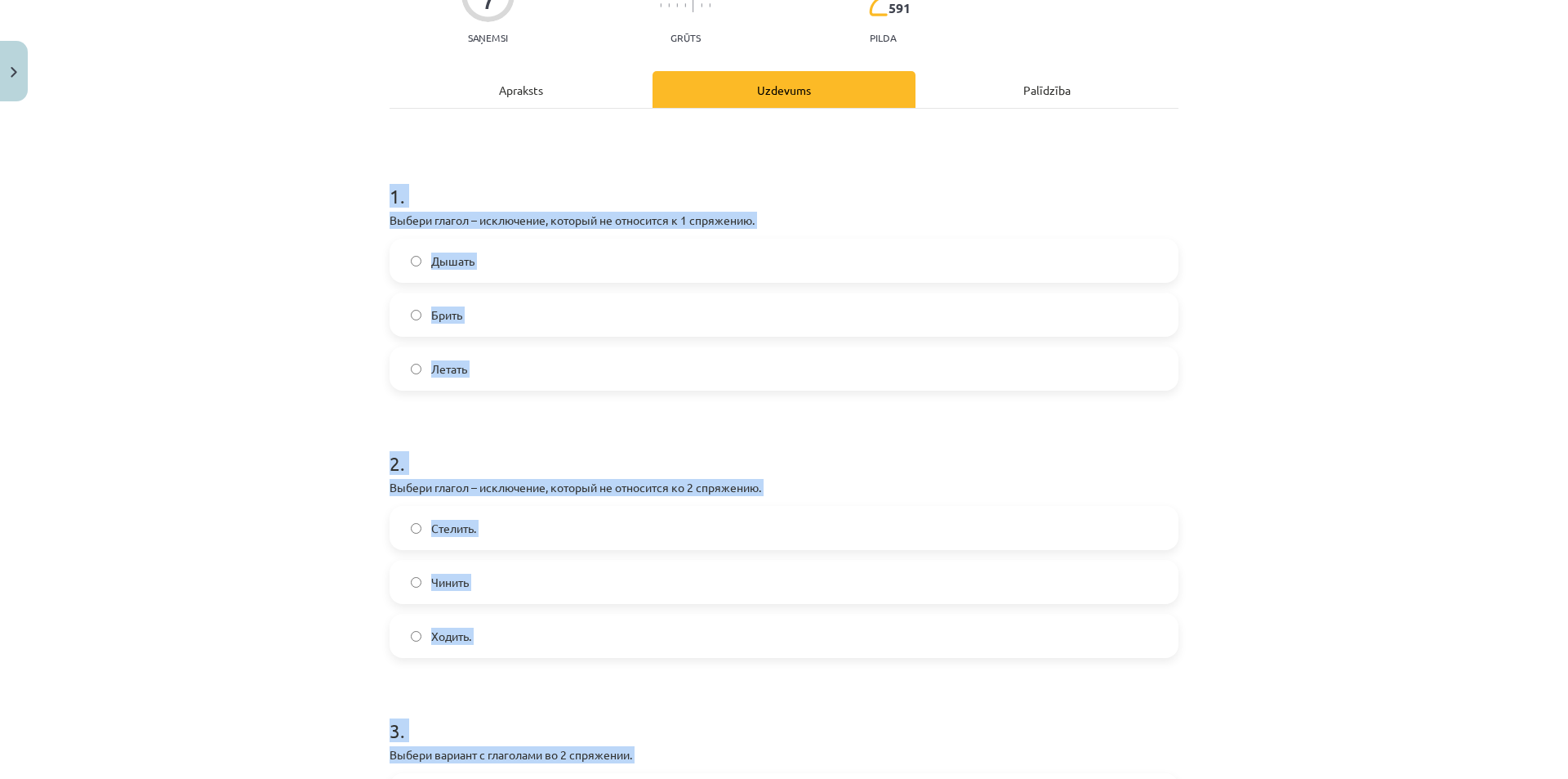
scroll to position [772, 0]
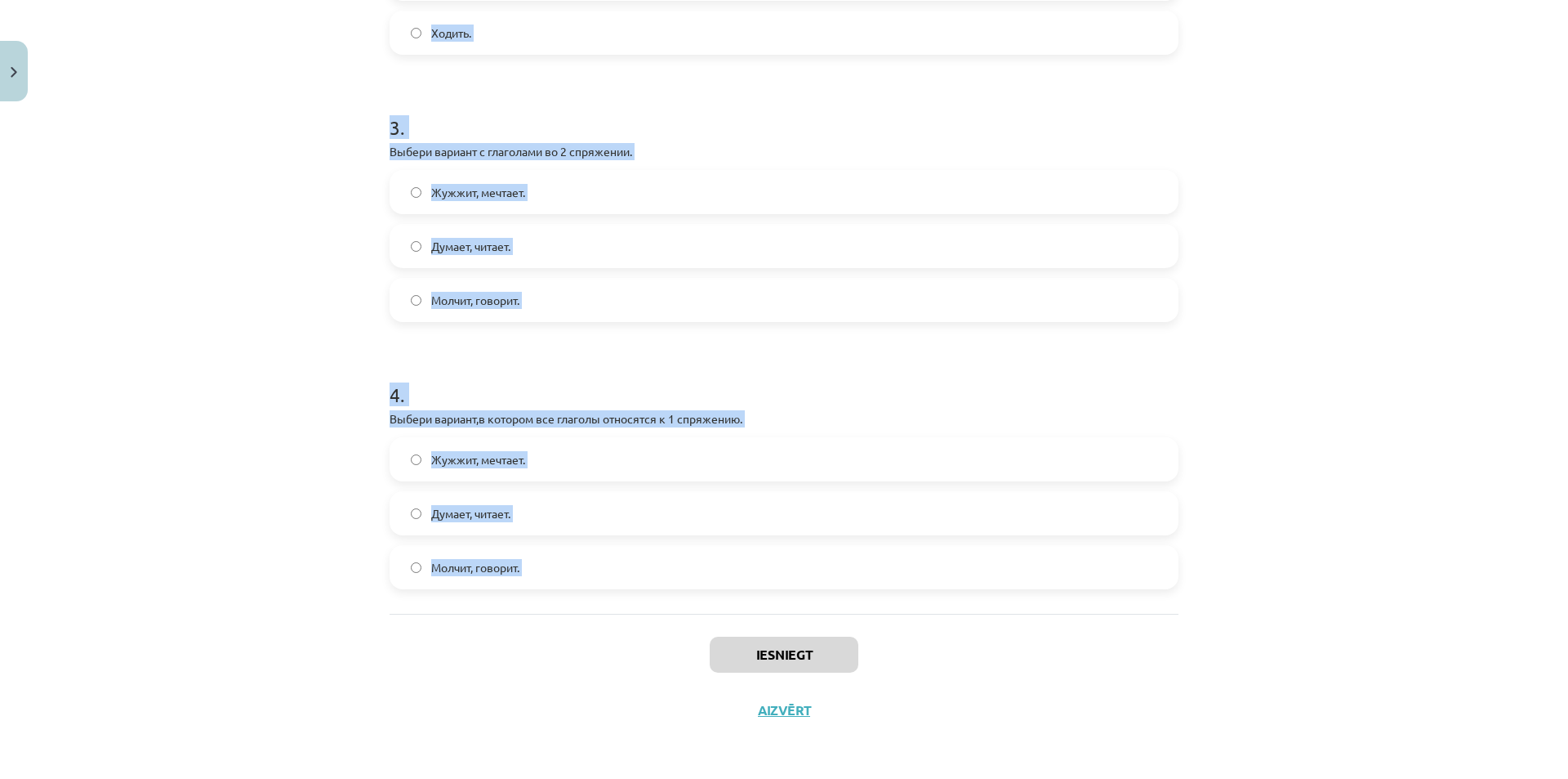
drag, startPoint x: 366, startPoint y: 324, endPoint x: 660, endPoint y: 621, distance: 417.9
click at [660, 621] on div "Mācību tēma: Krievu valodas b1 - 11. klases 1.ieskaites mācību materiāls #10 📖 …" at bounding box center [784, 390] width 1568 height 779
click at [1339, 495] on div "Mācību tēma: Krievu valodas b1 - 11. klases 1.ieskaites mācību materiāls #10 📖 …" at bounding box center [784, 390] width 1568 height 779
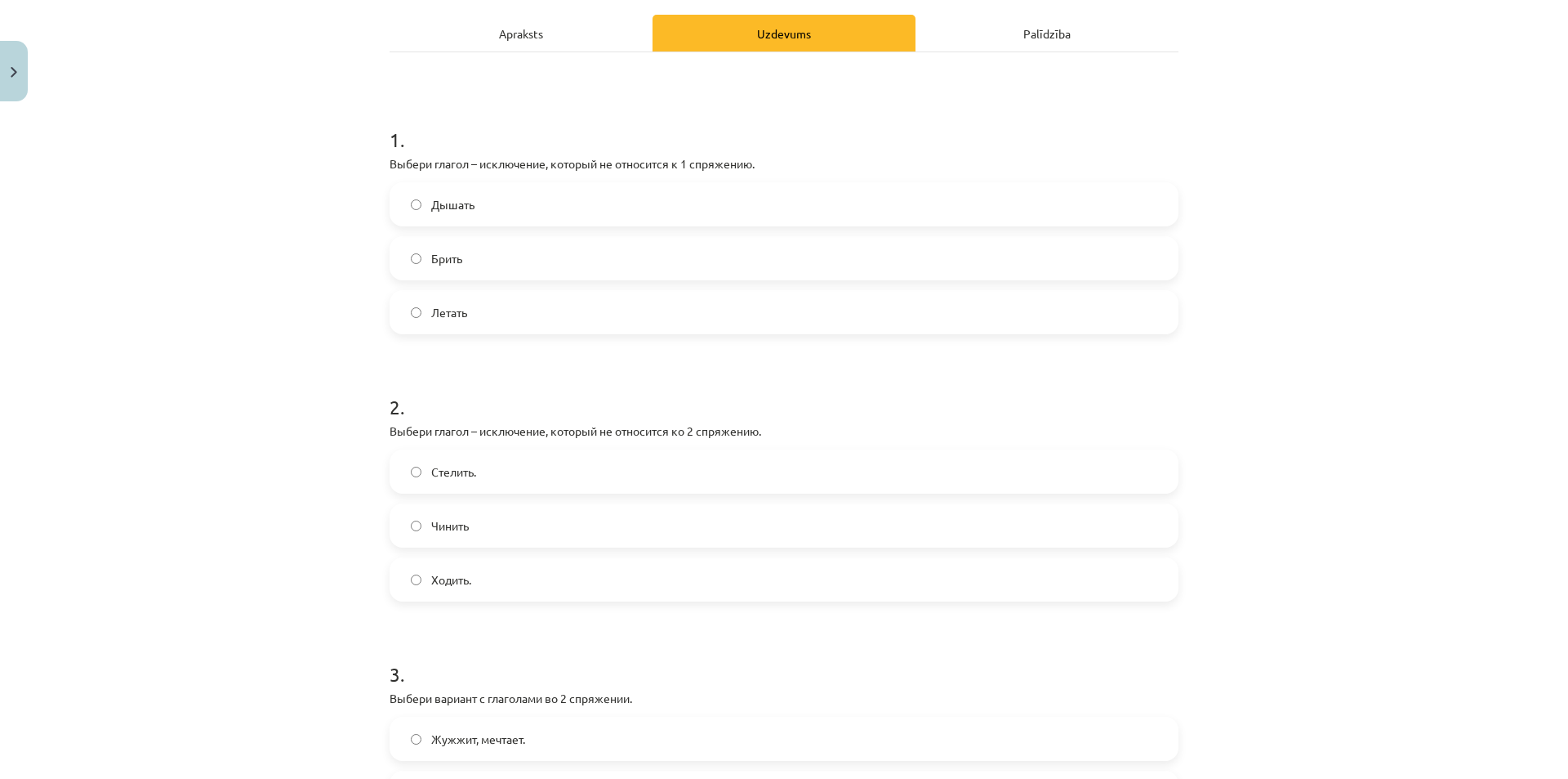
scroll to position [200, 0]
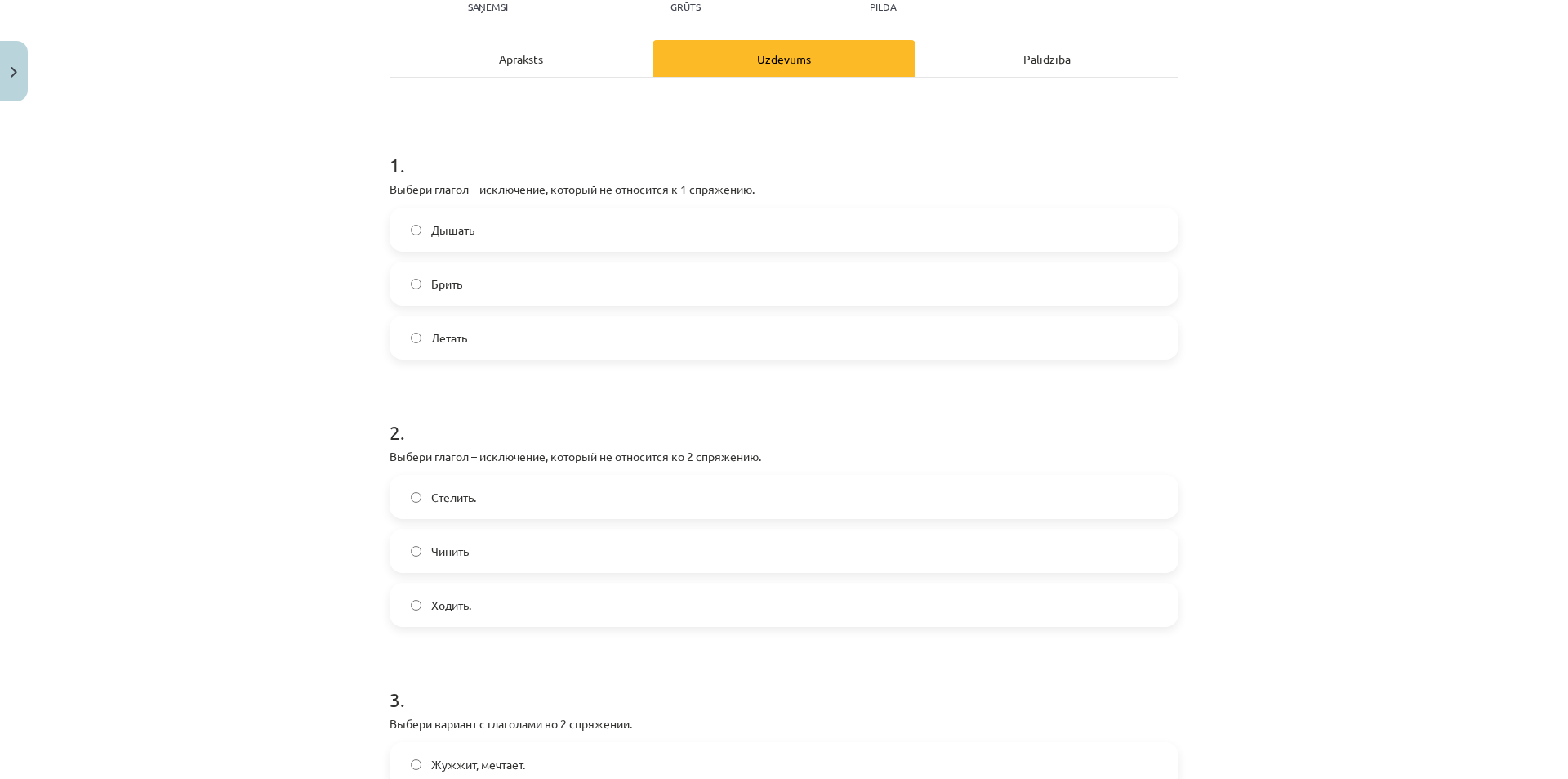
click at [460, 233] on span "Дышать" at bounding box center [453, 230] width 43 height 17
click at [464, 490] on span "Стелить." at bounding box center [453, 497] width 45 height 17
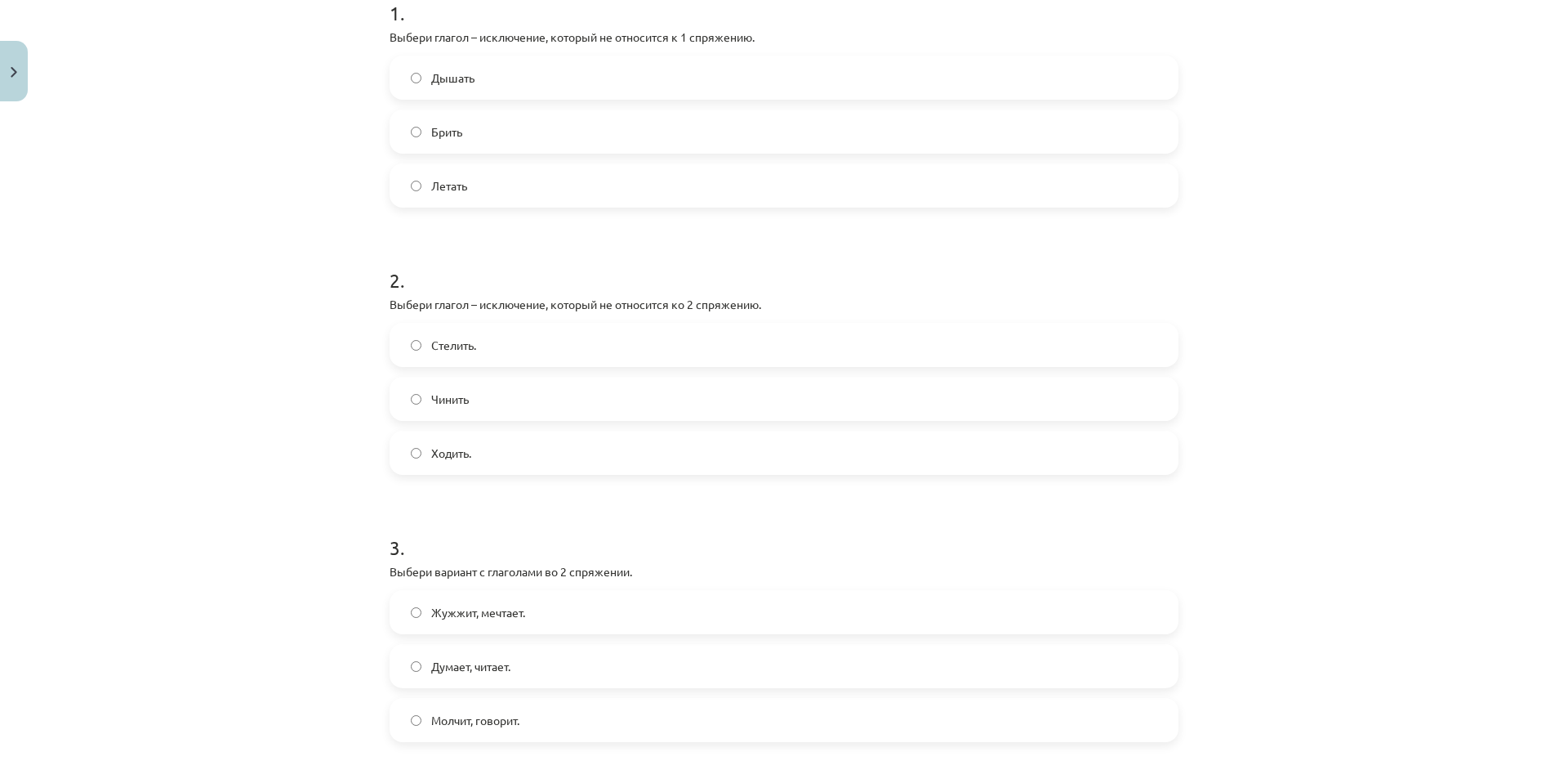
scroll to position [363, 0]
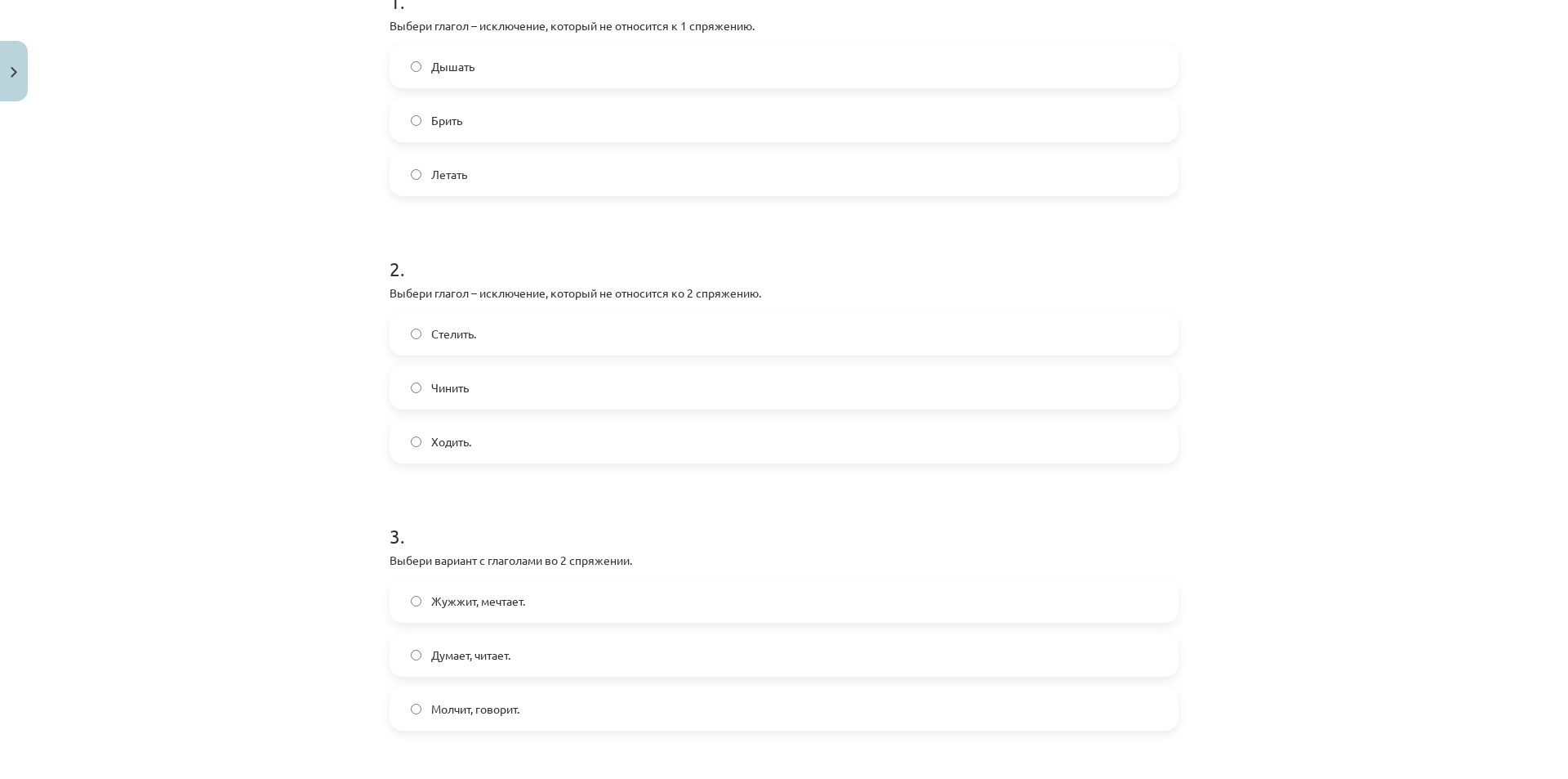
click at [532, 721] on label "Молчит, говорит." at bounding box center [784, 708] width 785 height 41
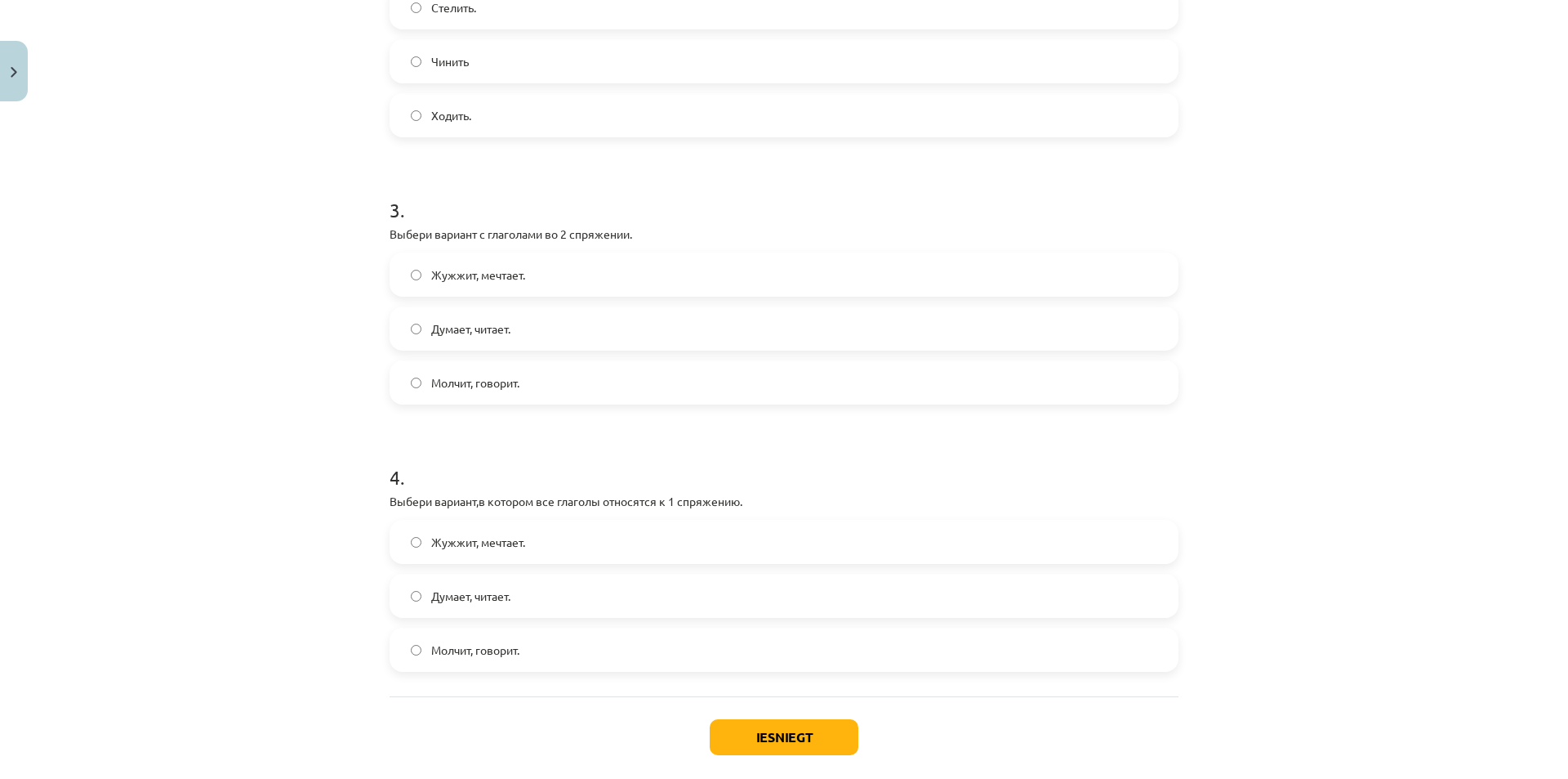
scroll to position [690, 0]
click at [514, 604] on label "Думает, читает." at bounding box center [784, 595] width 785 height 41
click at [780, 745] on button "Iesniegt" at bounding box center [784, 736] width 149 height 36
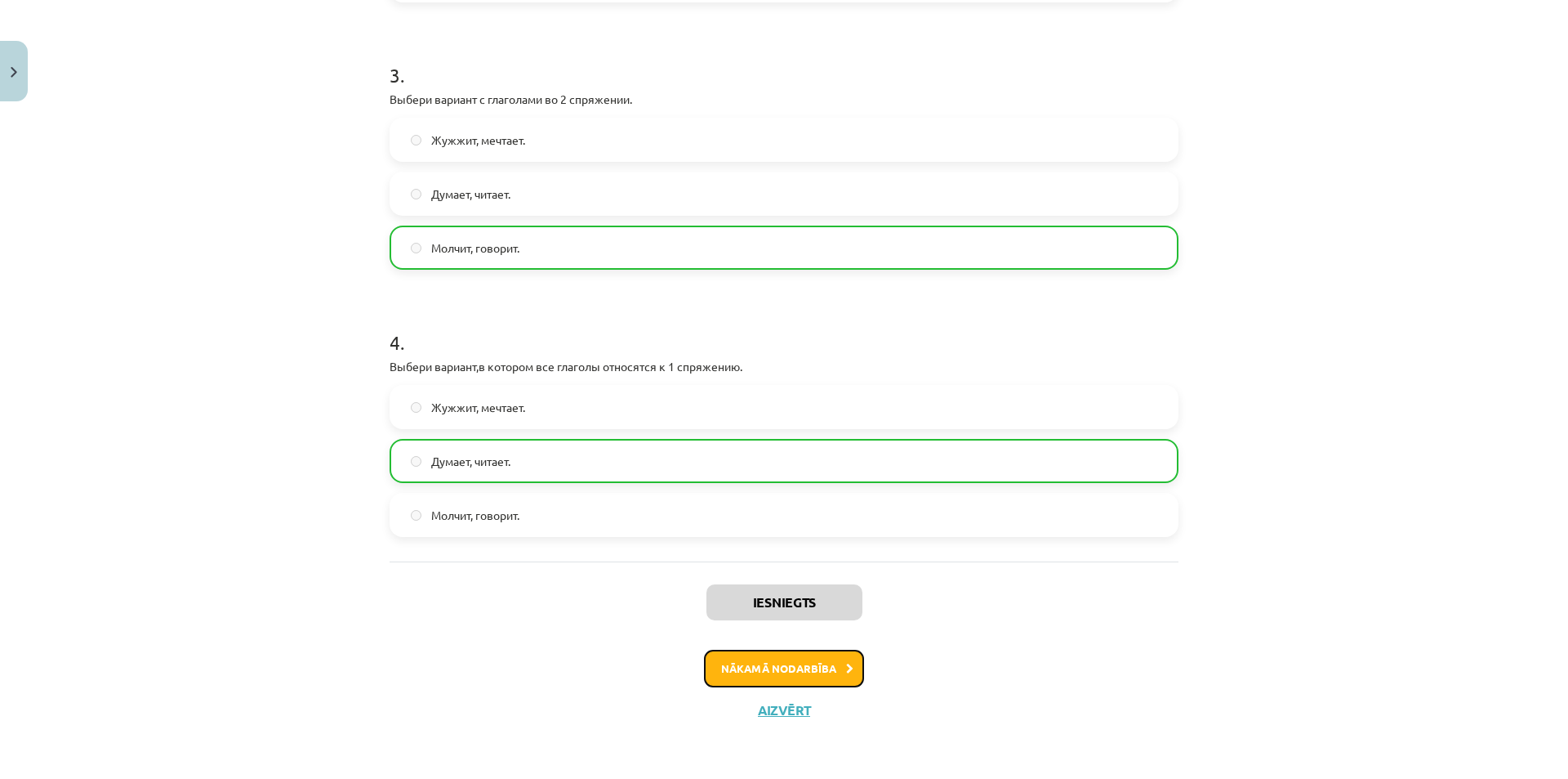
click at [823, 672] on button "Nākamā nodarbība" at bounding box center [784, 668] width 160 height 37
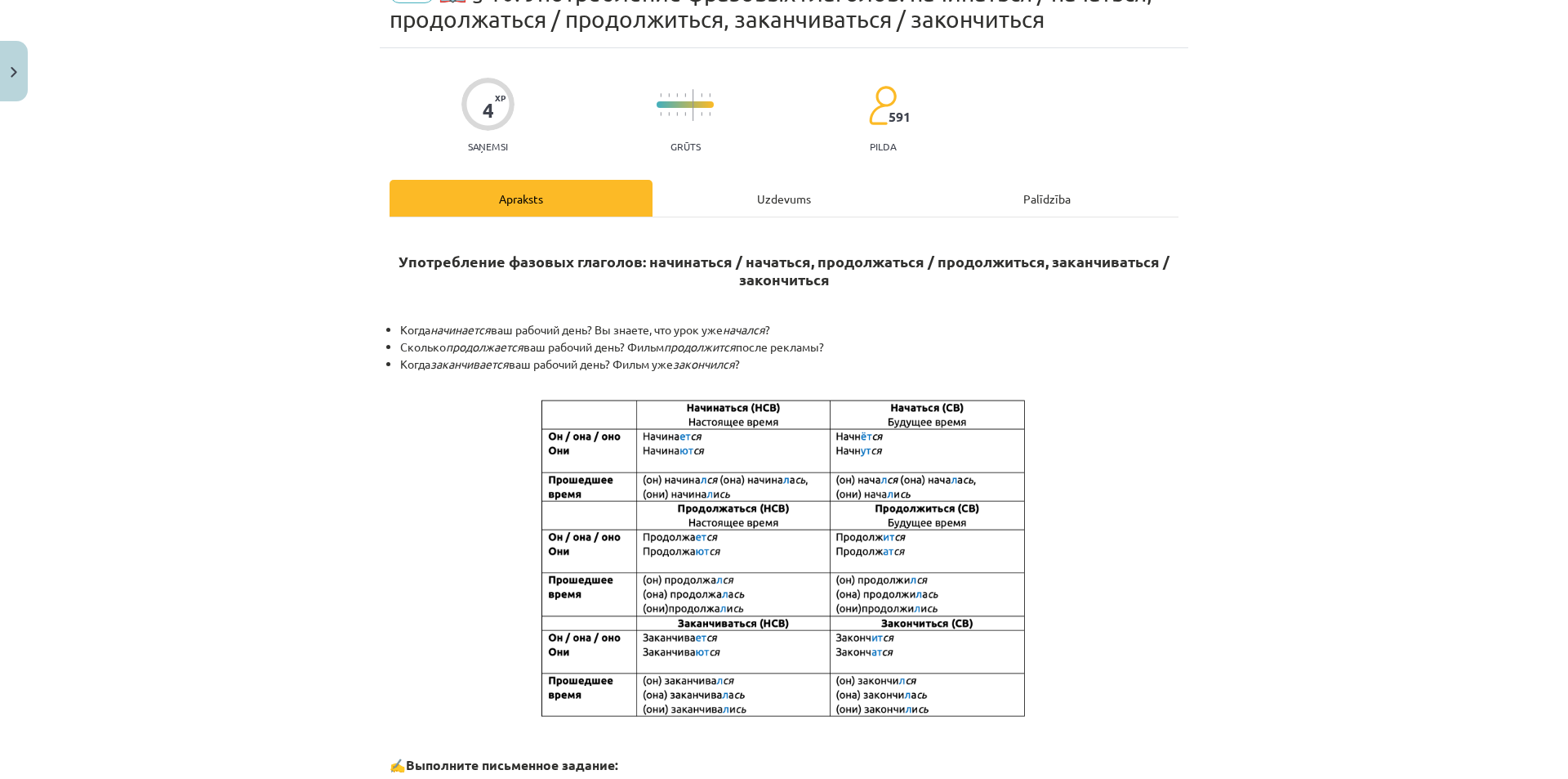
scroll to position [41, 0]
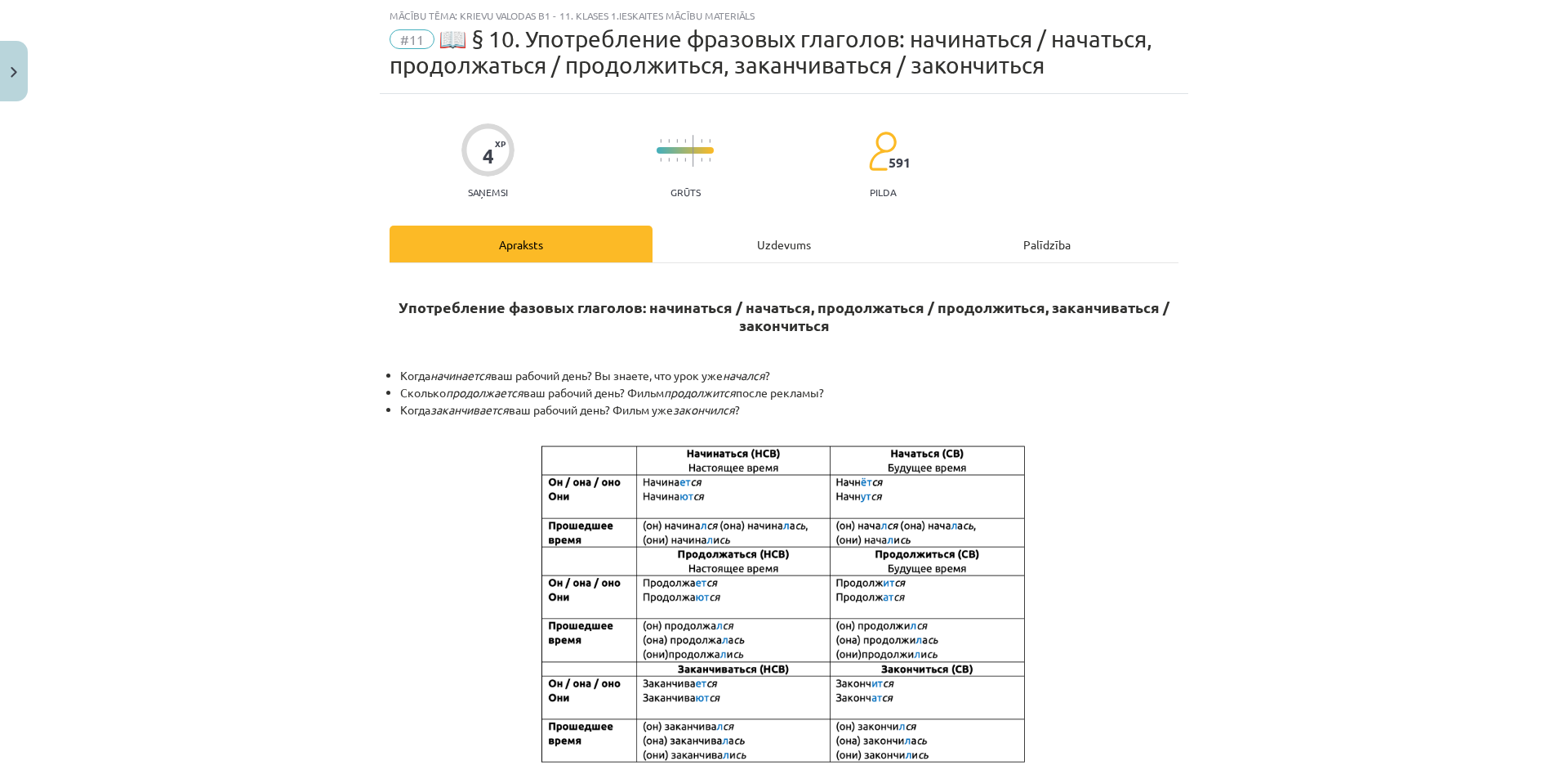
click at [782, 248] on div "Uzdevums" at bounding box center [784, 244] width 263 height 37
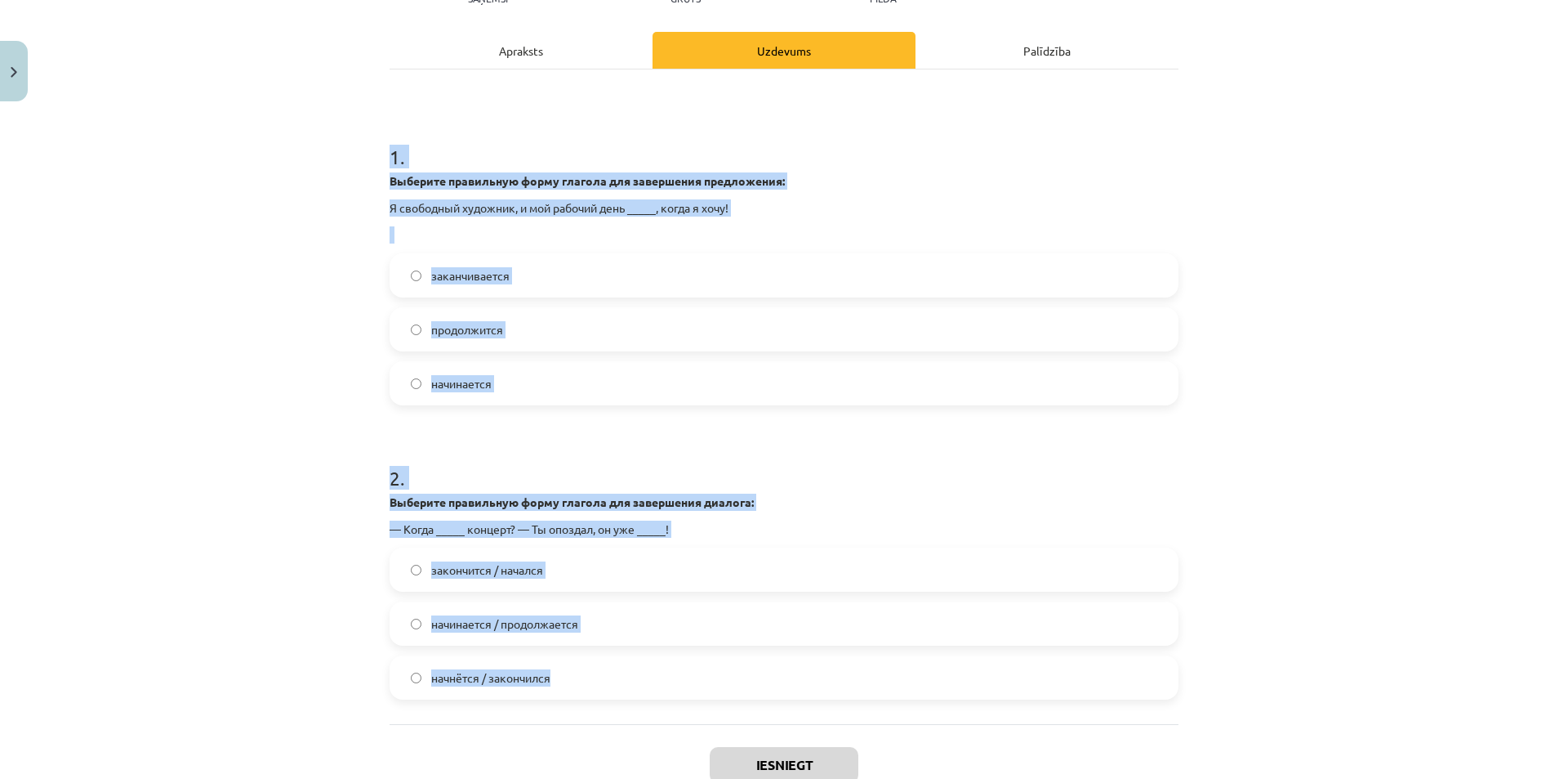
scroll to position [345, 0]
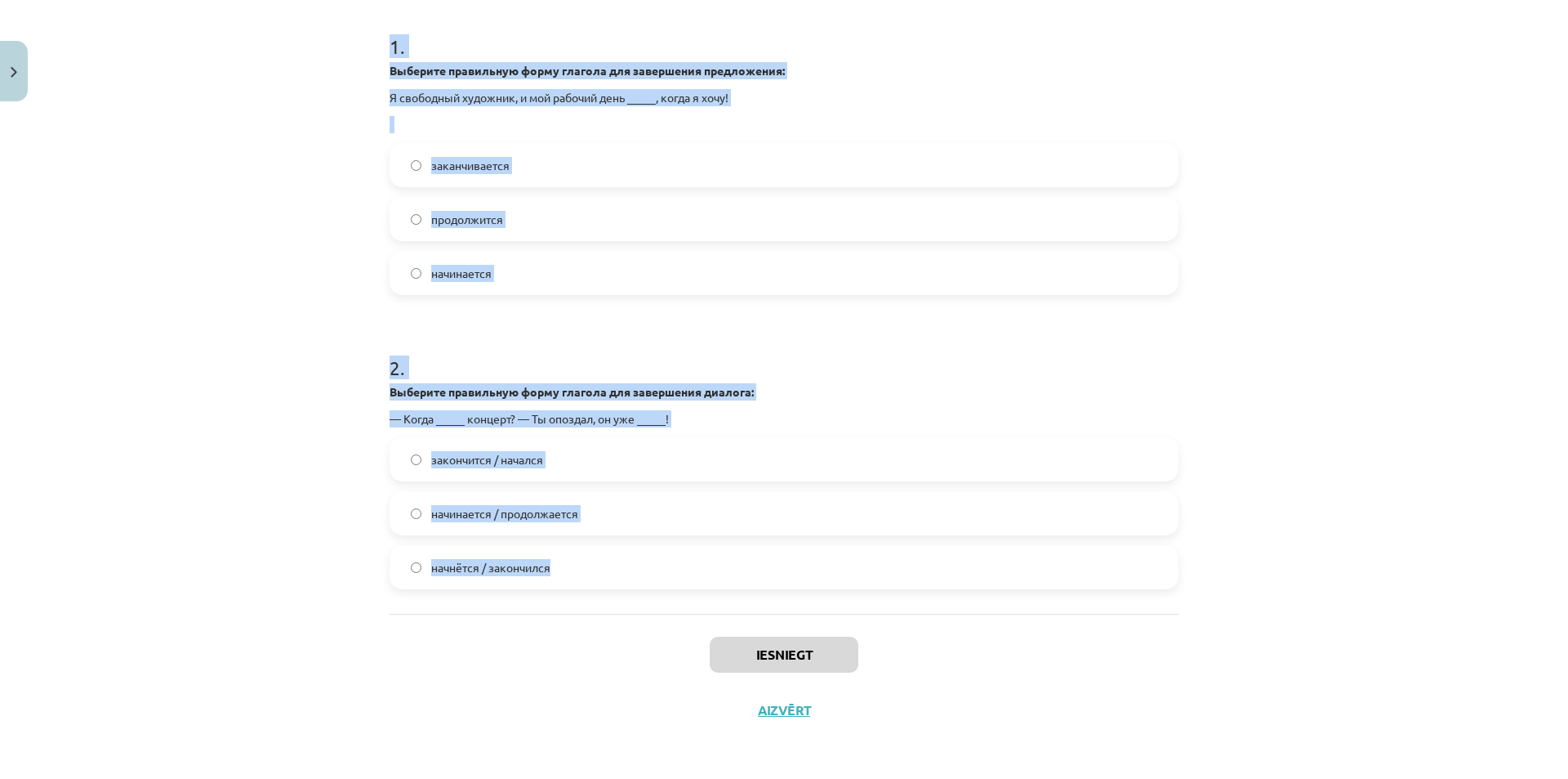
drag, startPoint x: 378, startPoint y: 357, endPoint x: 724, endPoint y: 572, distance: 407.4
click at [724, 572] on div "4 XP Saņemsi Grūts 591 pilda Apraksts Uzdevums Palīdzība 1 . Выберите правильну…" at bounding box center [784, 264] width 809 height 948
click at [336, 302] on div "Mācību tēma: Krievu valodas b1 - 11. klases 1.ieskaites mācību materiāls #11 📖 …" at bounding box center [784, 390] width 1568 height 779
click at [434, 281] on span "начинается" at bounding box center [462, 273] width 61 height 17
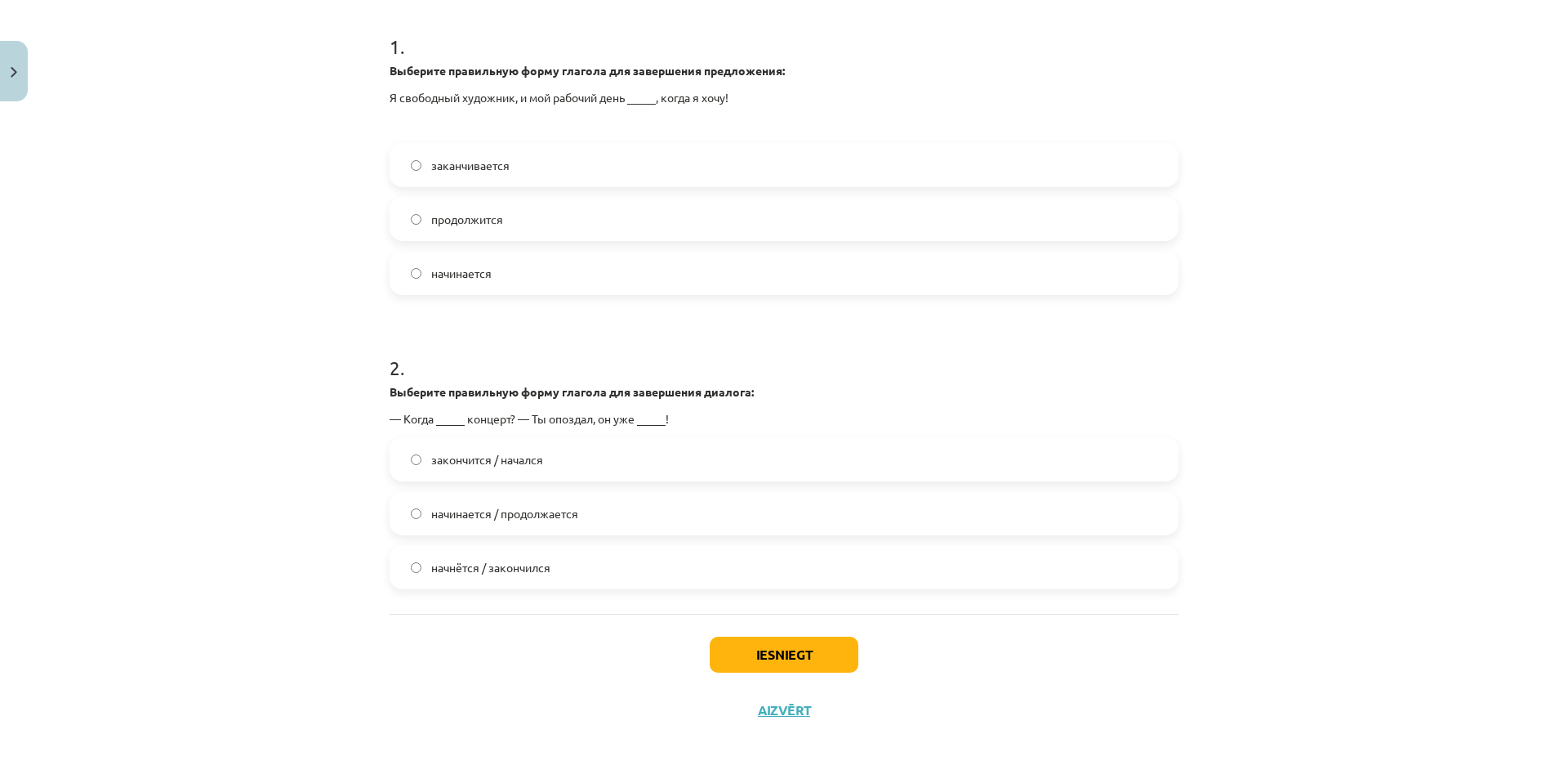
click at [473, 516] on span "начинается / продолжается" at bounding box center [505, 514] width 147 height 17
click at [546, 574] on label "начнётся / закончился" at bounding box center [784, 567] width 785 height 41
click at [752, 652] on button "Iesniegt" at bounding box center [784, 654] width 149 height 36
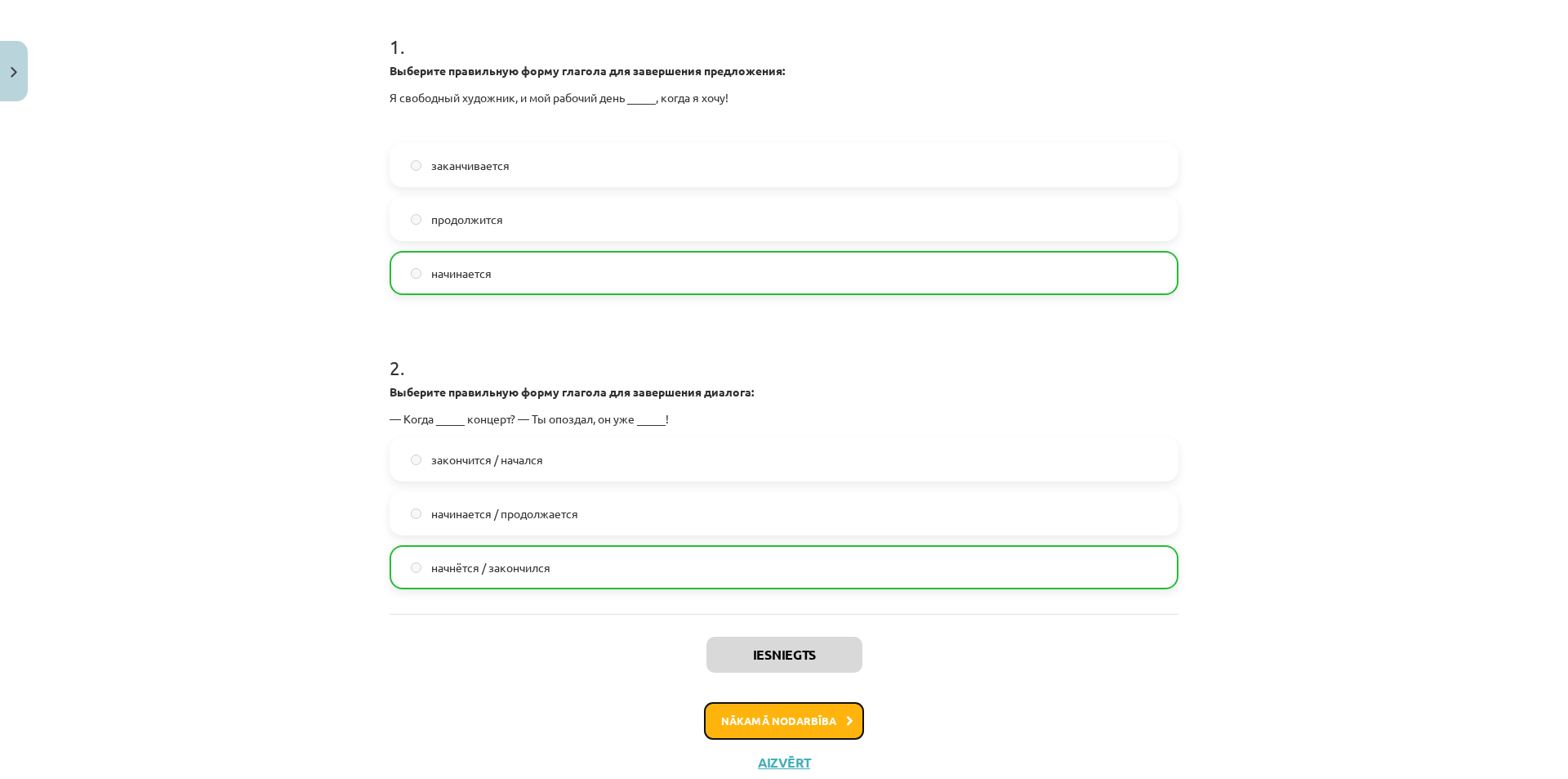
click at [773, 733] on button "Nākamā nodarbība" at bounding box center [784, 721] width 160 height 37
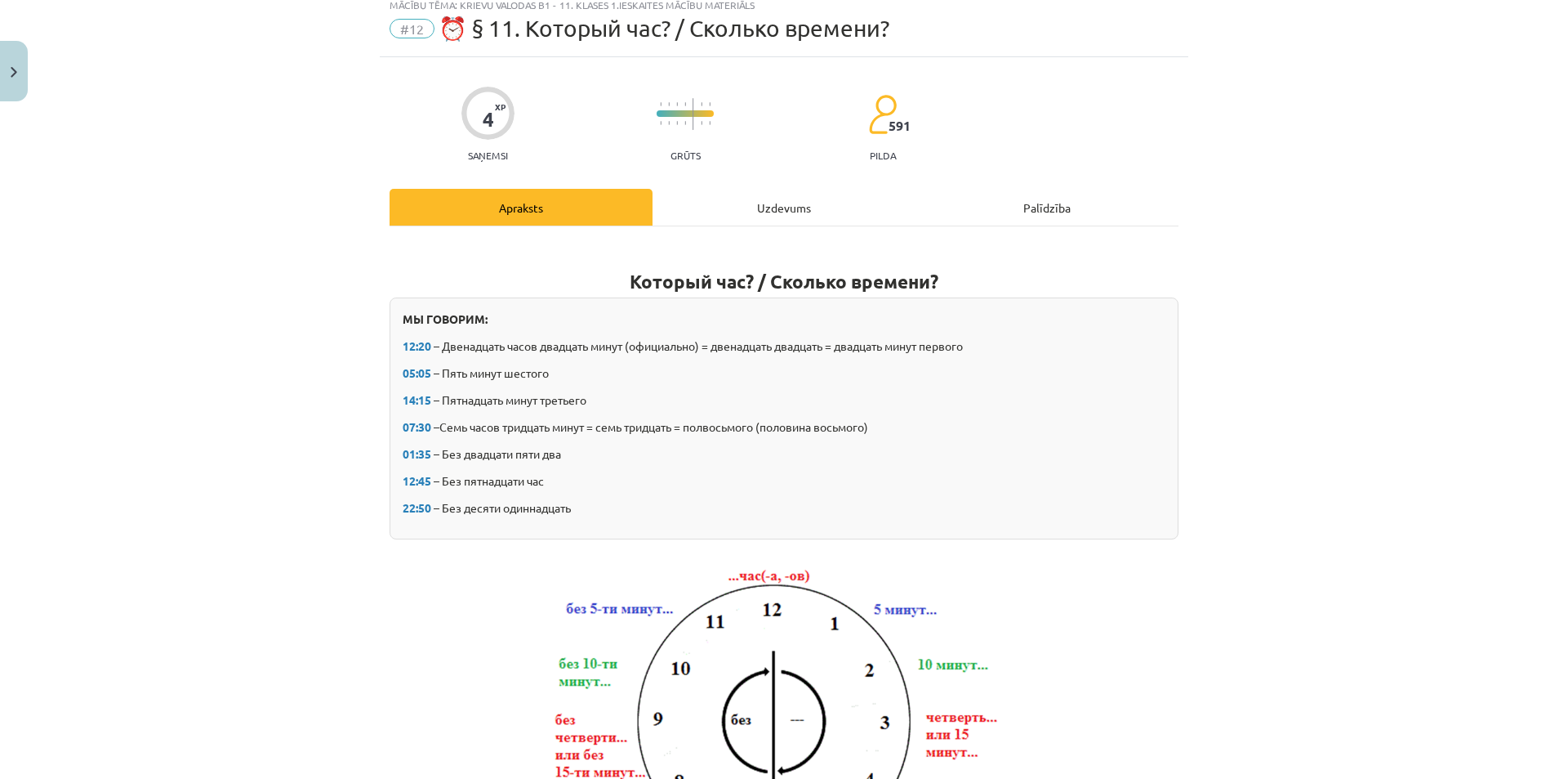
scroll to position [41, 0]
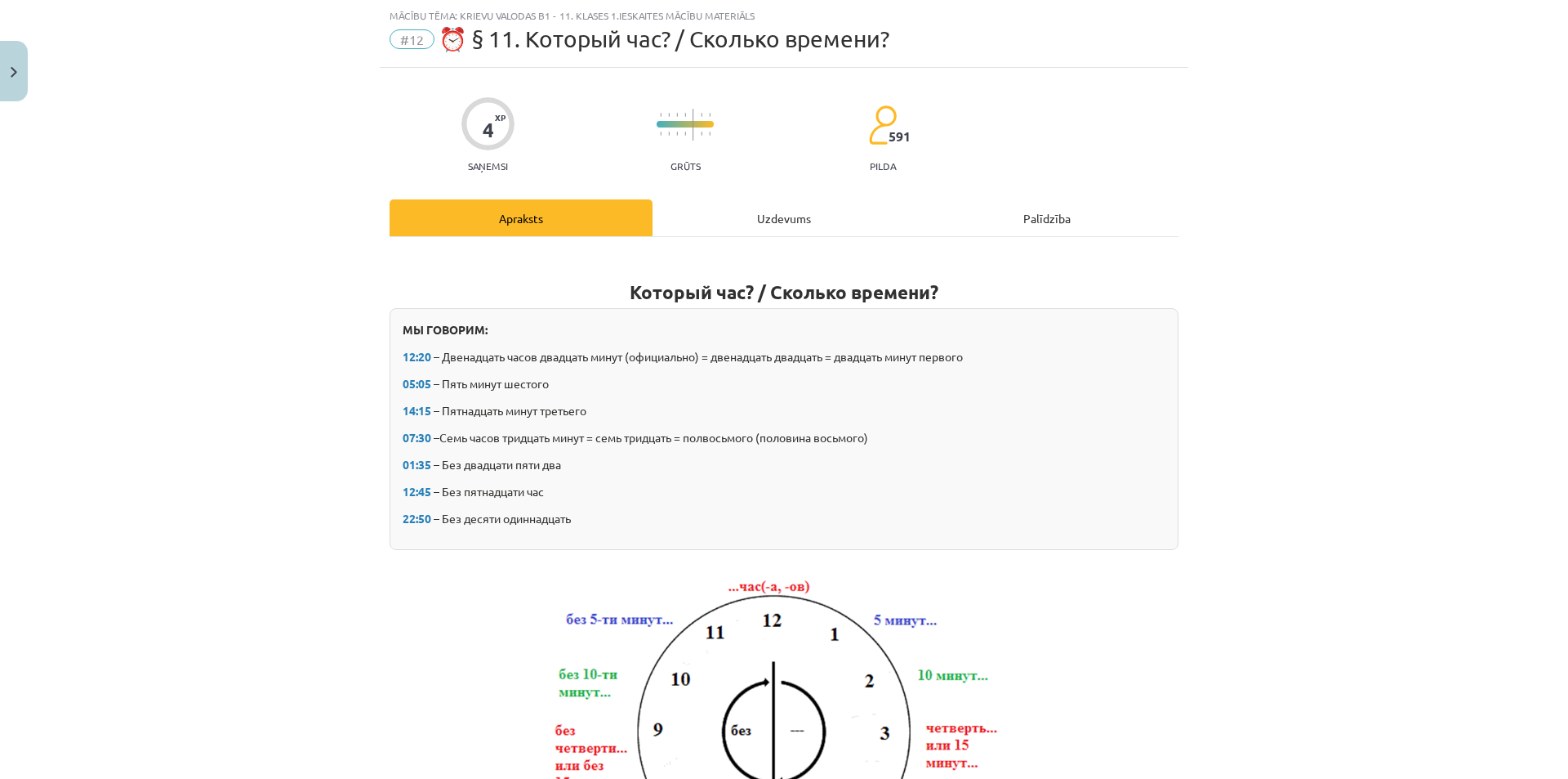
click at [702, 222] on div "Uzdevums" at bounding box center [784, 218] width 263 height 37
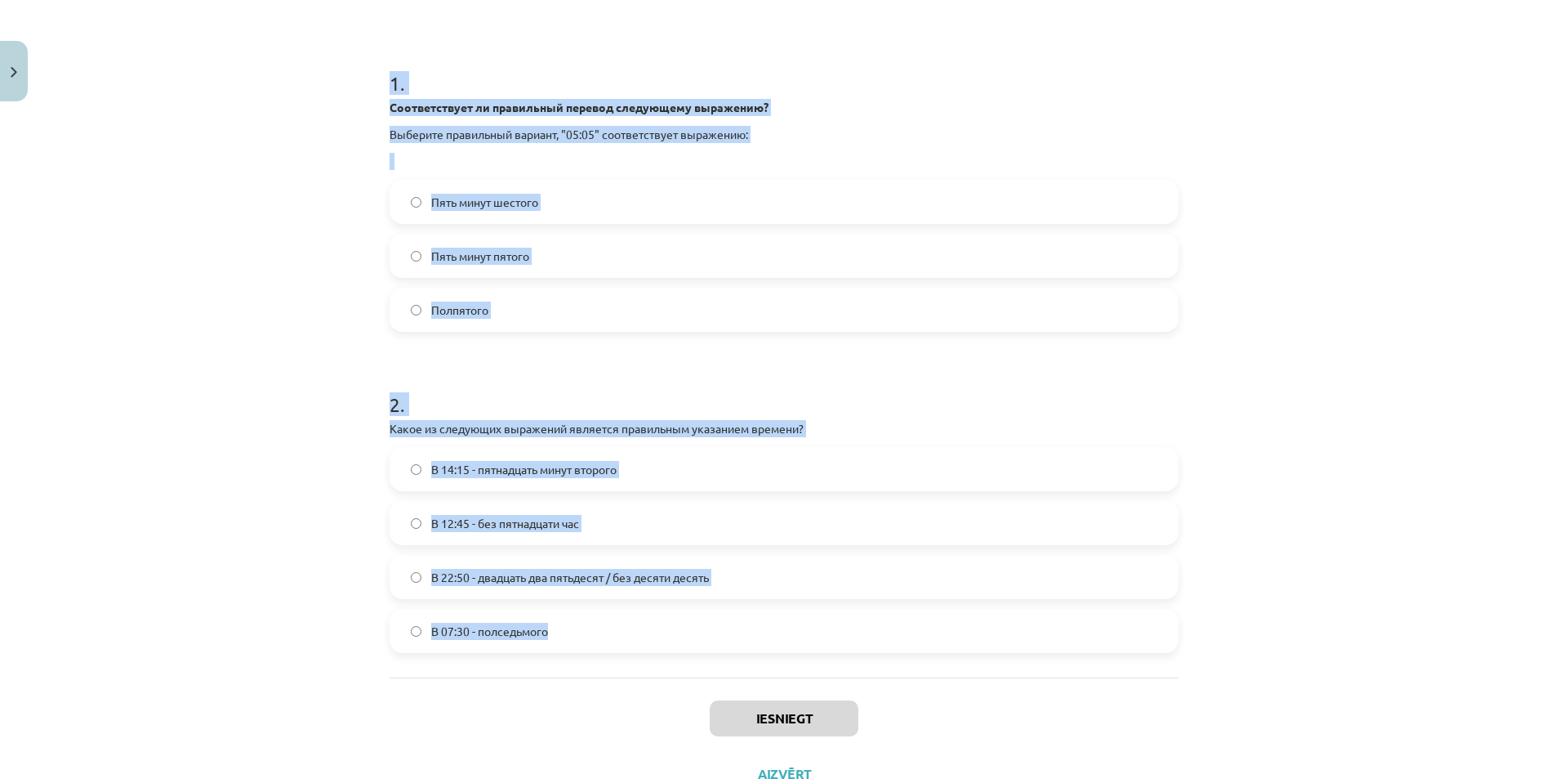
scroll to position [346, 0]
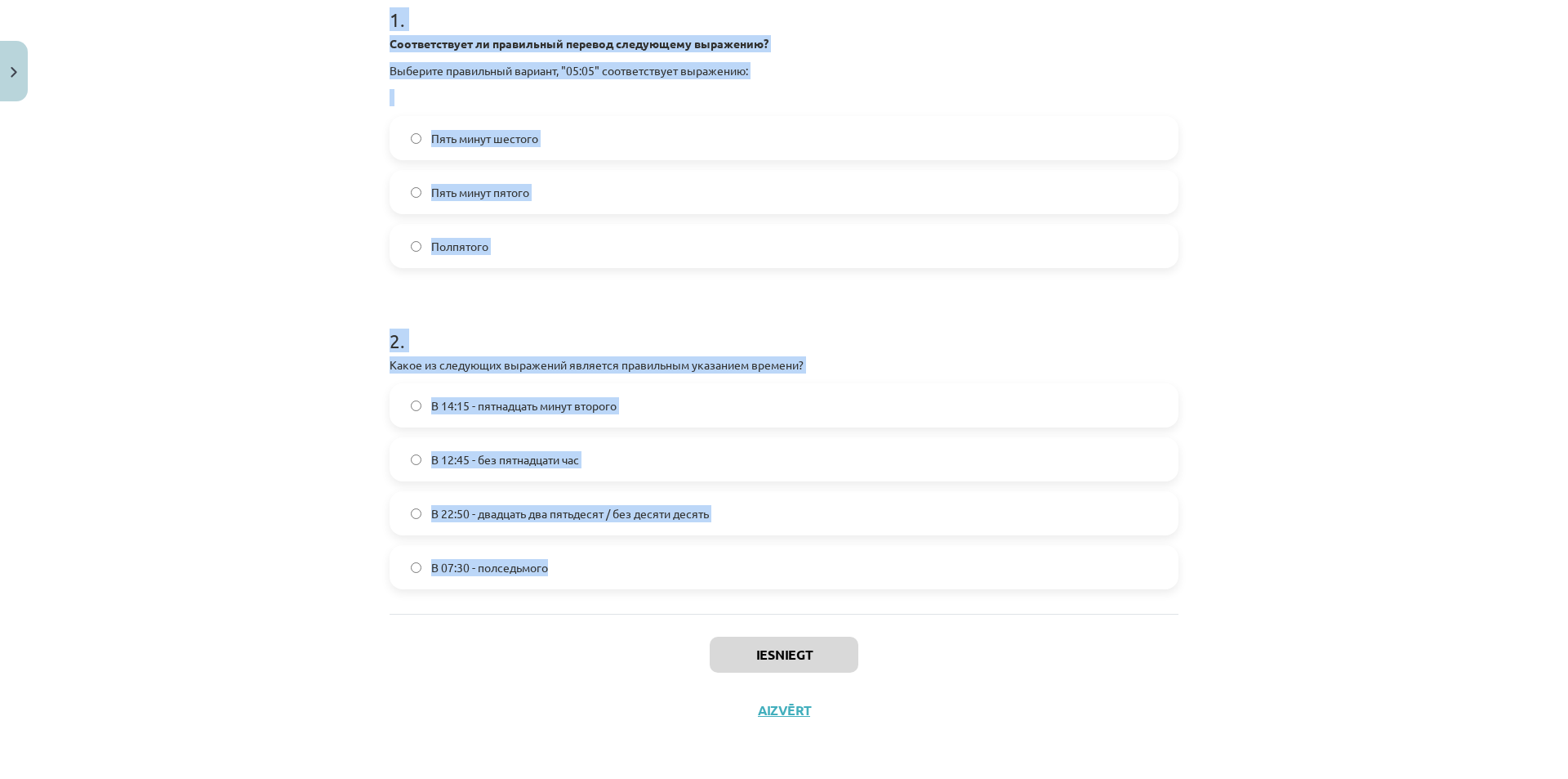
drag, startPoint x: 360, startPoint y: 313, endPoint x: 777, endPoint y: 602, distance: 507.4
click at [777, 602] on div "Mācību tēma: Krievu valodas b1 - 11. klases 1.ieskaites mācību materiāls #12 ⏰ …" at bounding box center [784, 390] width 1568 height 779
click at [237, 494] on div "Mācību tēma: Krievu valodas b1 - 11. klases 1.ieskaites mācību materiāls #12 ⏰ …" at bounding box center [784, 390] width 1568 height 779
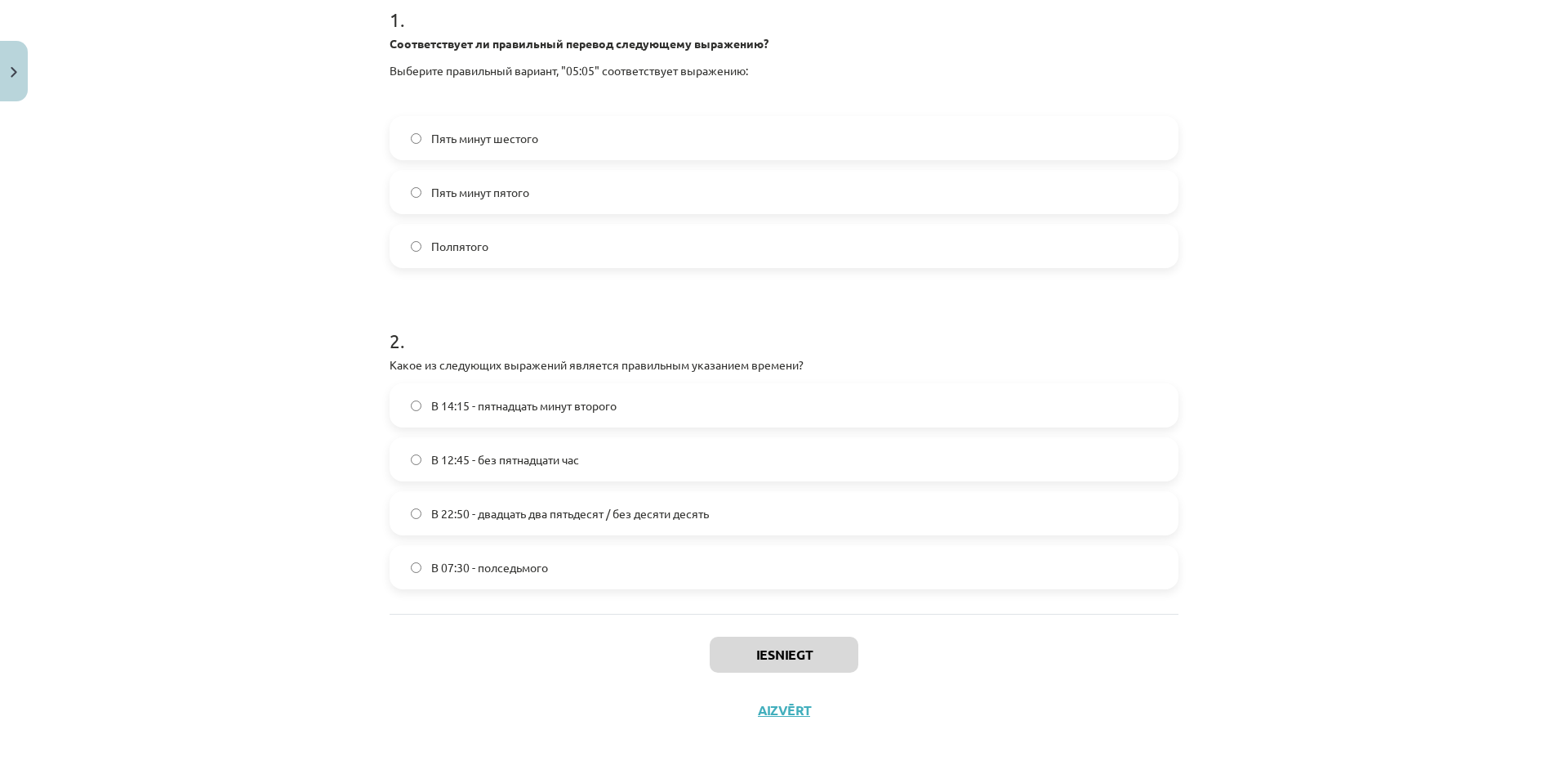
click at [497, 128] on label "Пять минут шестого" at bounding box center [784, 138] width 785 height 41
click at [515, 464] on span "В 12:45 - без пятнадцати час" at bounding box center [505, 460] width 148 height 17
click at [539, 502] on label "В 22:50 - двадцать два пятьдесят / без десяти десять" at bounding box center [784, 513] width 785 height 41
click at [406, 465] on label "В 12:45 - без пятнадцати час" at bounding box center [784, 459] width 785 height 41
click at [789, 640] on button "Iesniegt" at bounding box center [784, 654] width 149 height 36
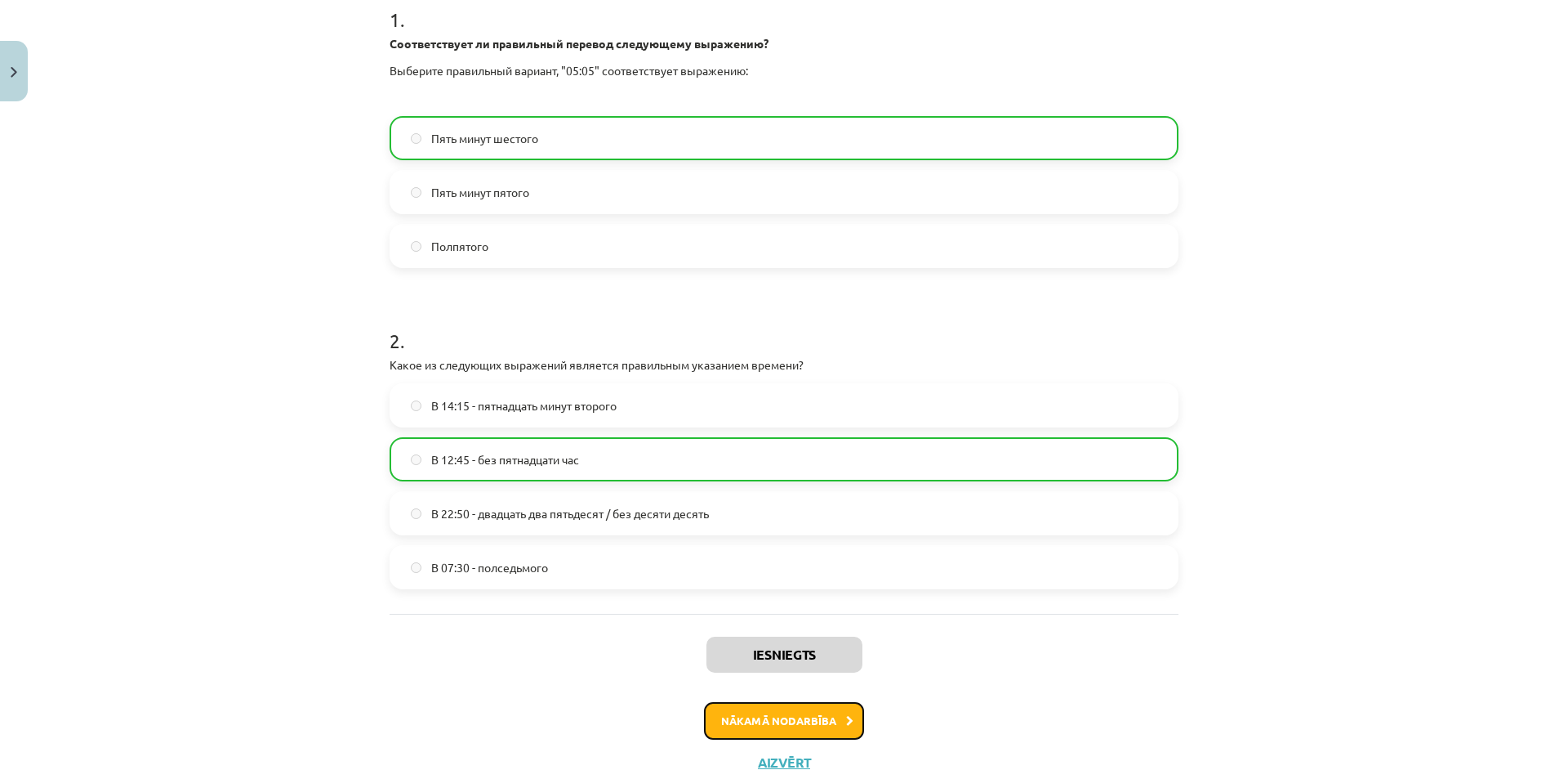
click at [789, 716] on button "Nākamā nodarbība" at bounding box center [784, 721] width 160 height 37
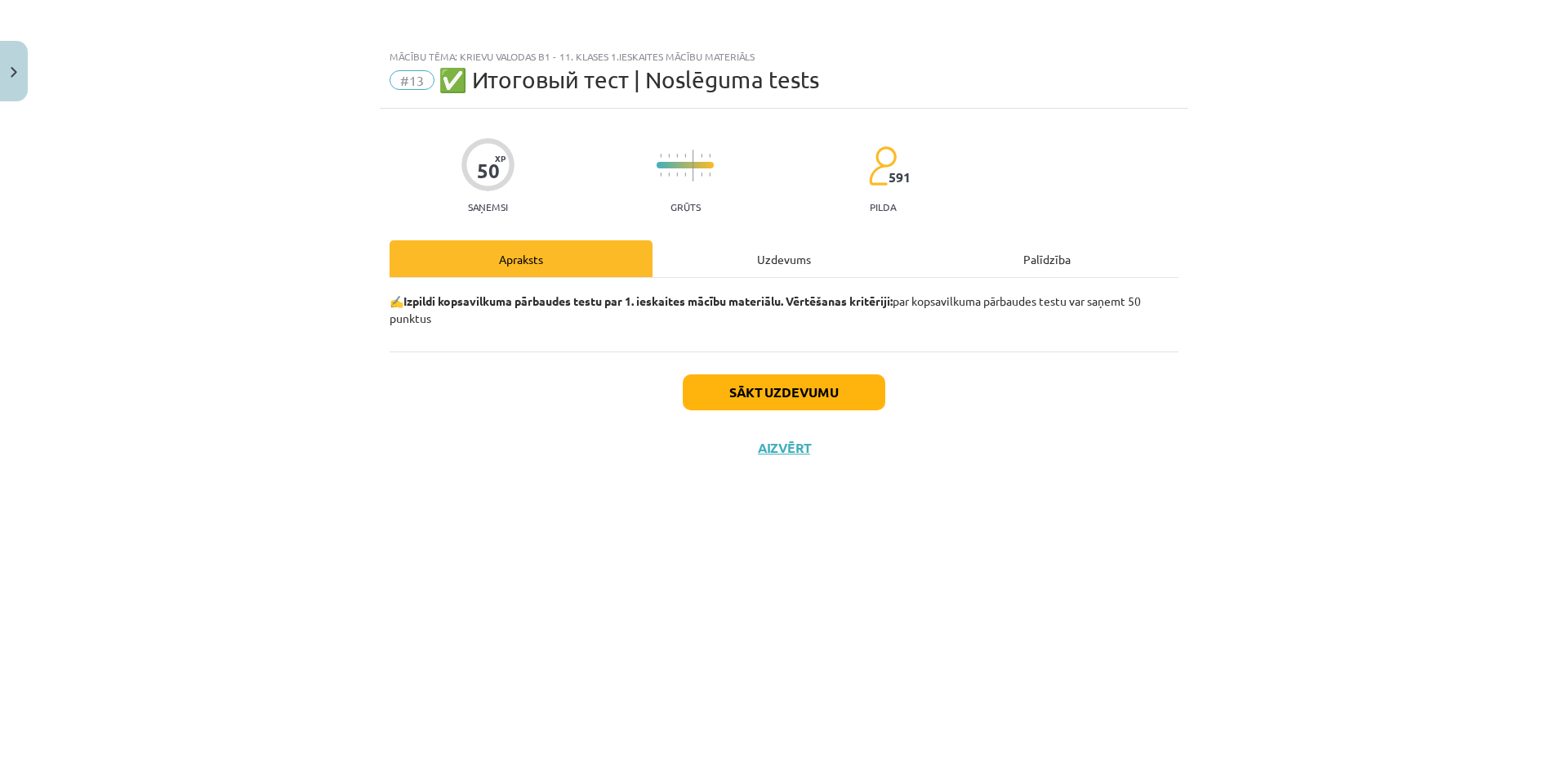
click at [746, 243] on div "Uzdevums" at bounding box center [784, 259] width 263 height 37
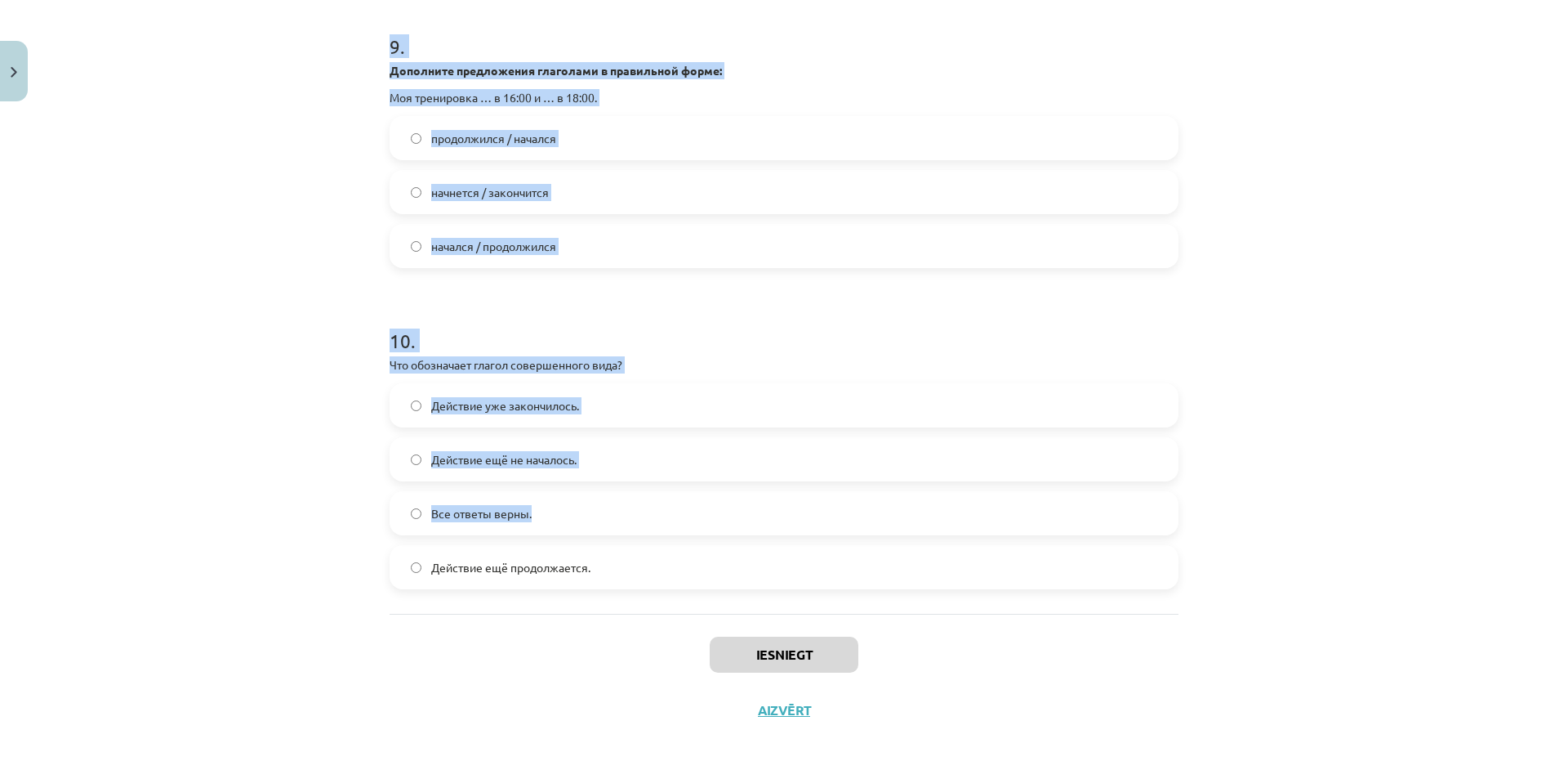
scroll to position [3081, 0]
drag, startPoint x: 355, startPoint y: 362, endPoint x: 220, endPoint y: 357, distance: 135.1
click at [503, 453] on div "Mācību tēma: Krievu valodas b1 - 11. klases 1.ieskaites mācību materiāls #13 ✅ …" at bounding box center [784, 390] width 1568 height 779
click at [182, 349] on div "Mācību tēma: Krievu valodas b1 - 11. klases 1.ieskaites mācību materiāls #13 ✅ …" at bounding box center [784, 390] width 1568 height 779
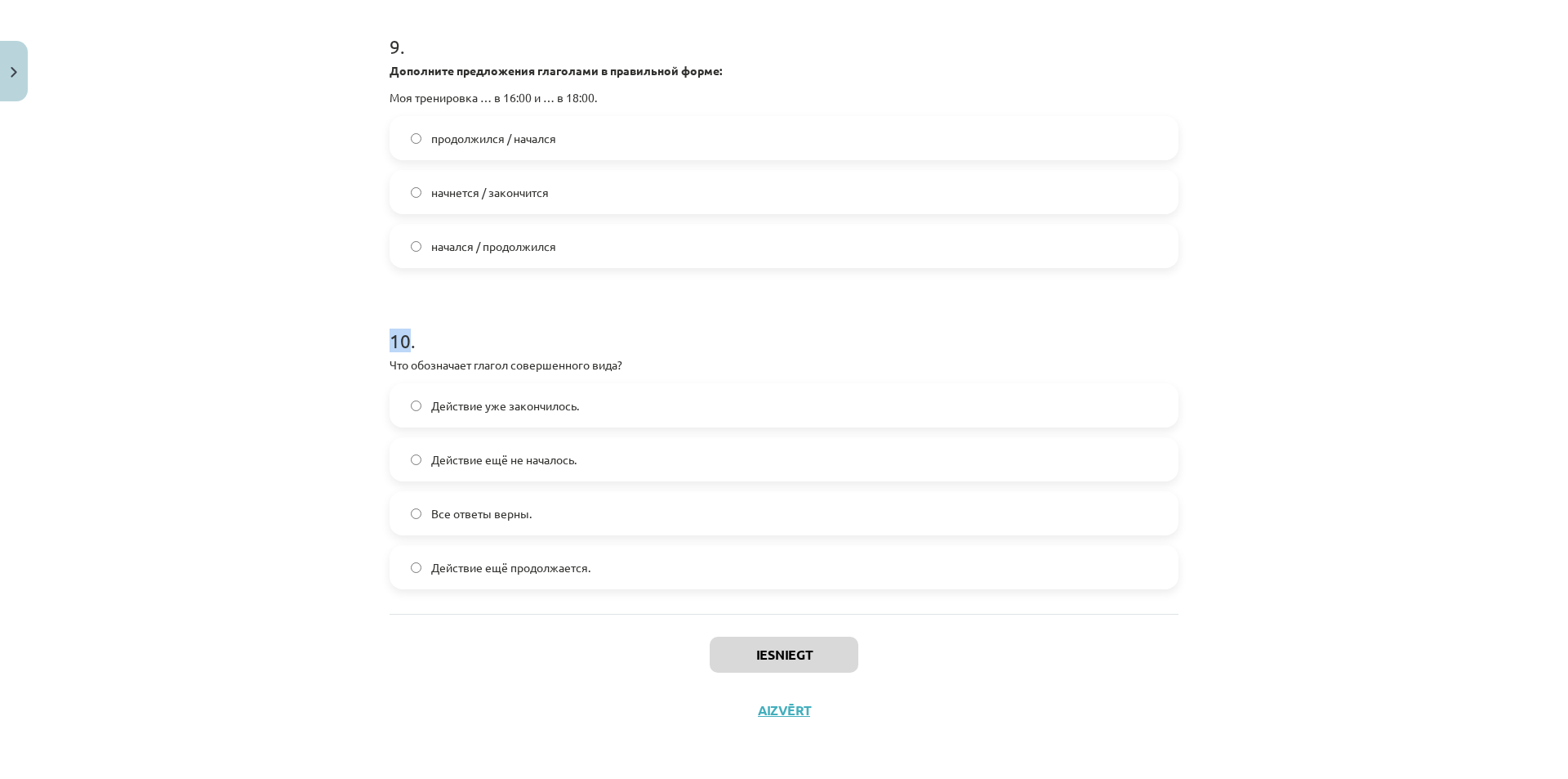
click at [183, 348] on div "Mācību tēma: Krievu valodas b1 - 11. klases 1.ieskaites mācību materiāls #13 ✅ …" at bounding box center [784, 390] width 1568 height 779
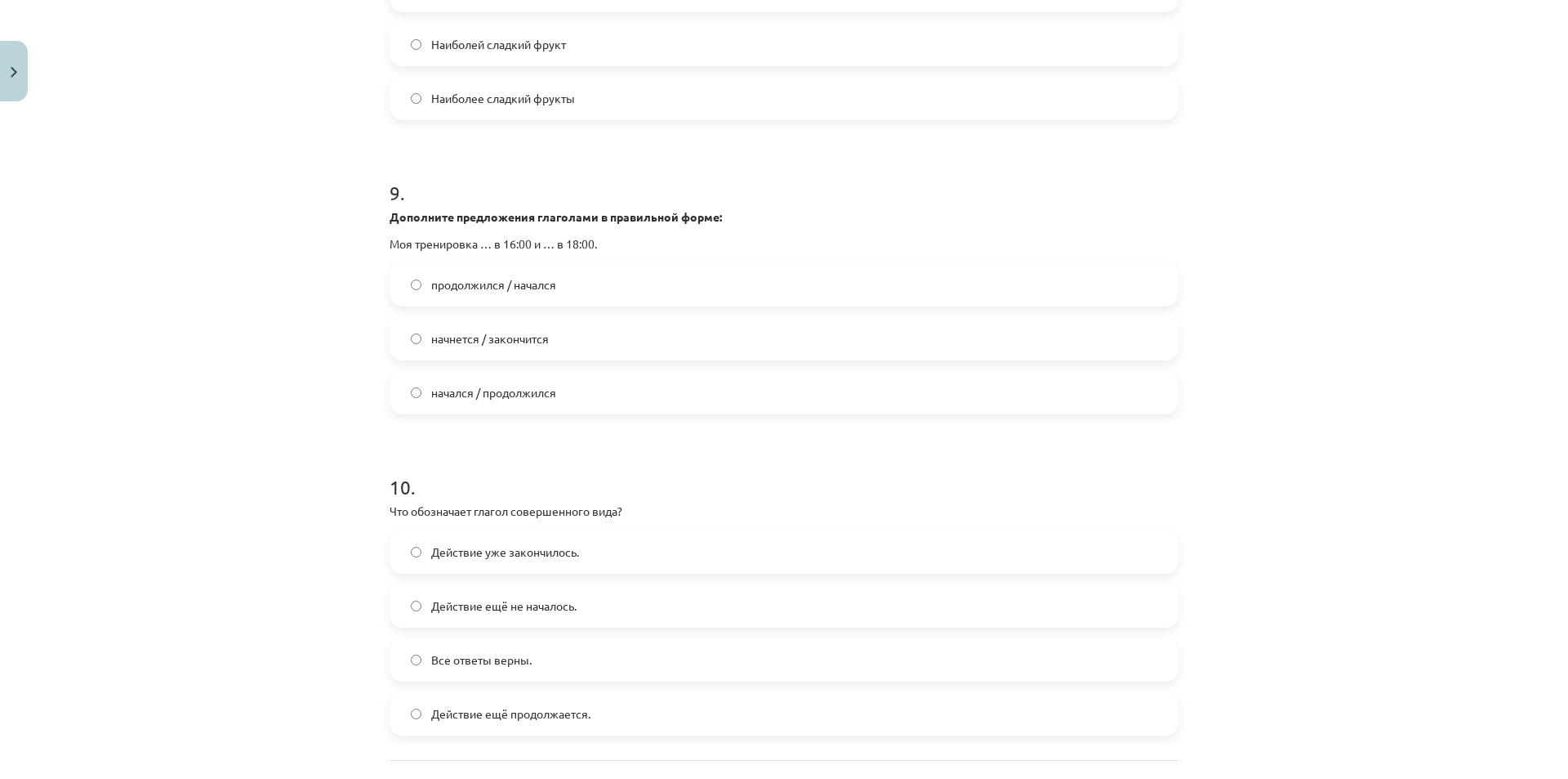
click at [238, 341] on div "Mācību tēma: Krievu valodas b1 - 11. klases 1.ieskaites mācību materiāls #13 ✅ …" at bounding box center [784, 390] width 1568 height 779
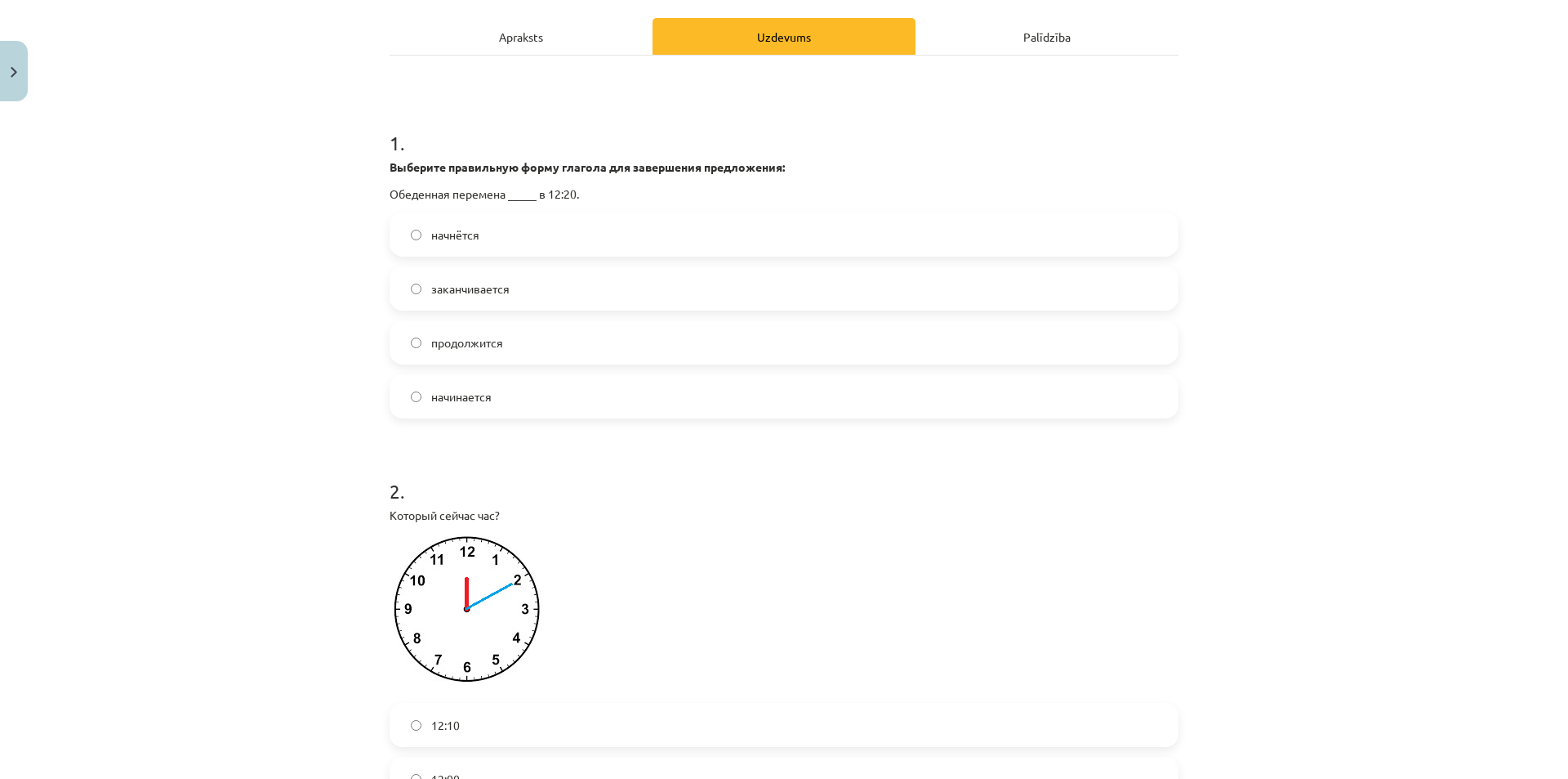
scroll to position [0, 0]
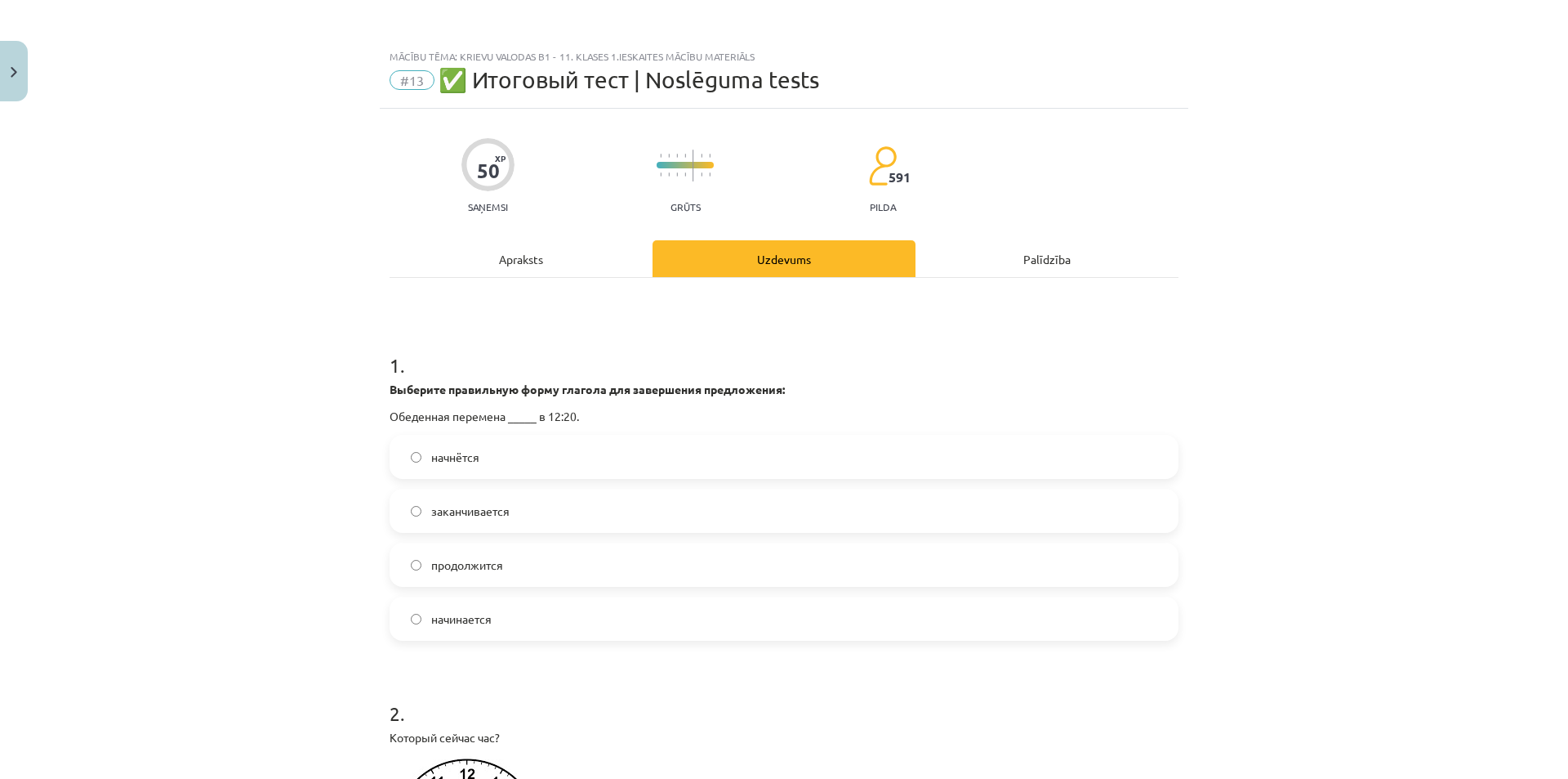
click at [451, 464] on span "начнётся" at bounding box center [455, 457] width 48 height 17
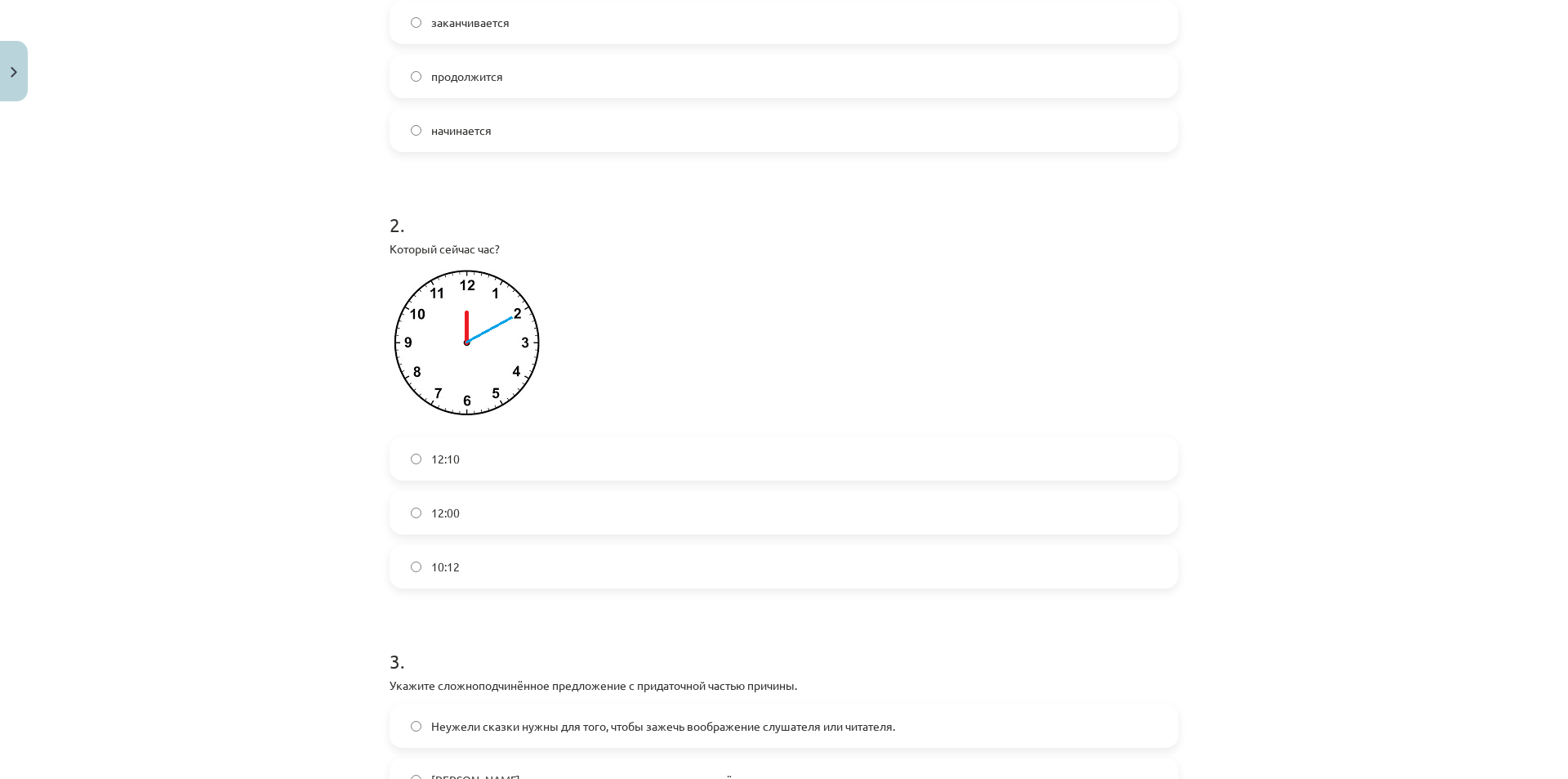
scroll to position [490, 0]
click at [512, 460] on label "12:10" at bounding box center [784, 456] width 785 height 41
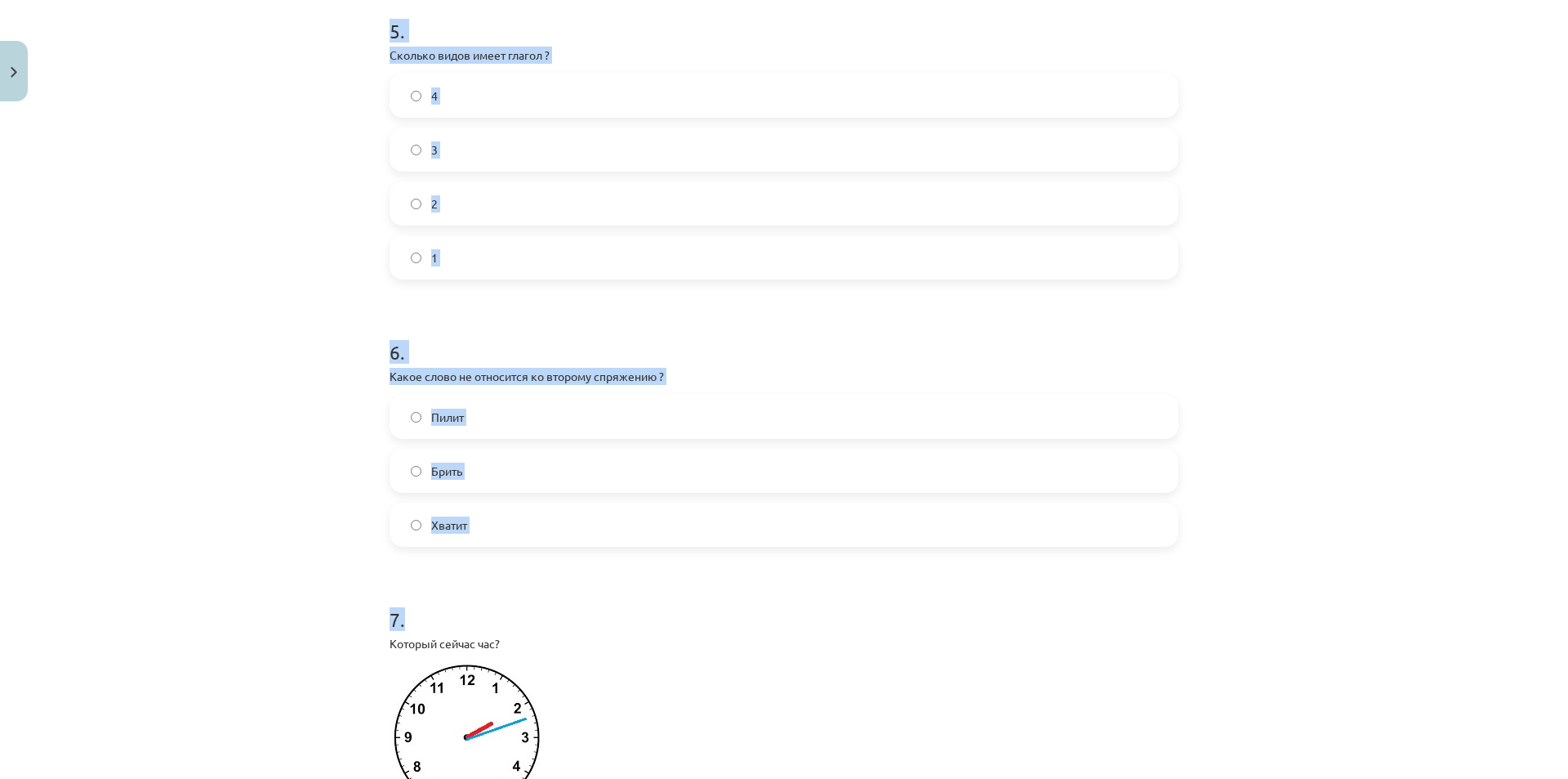
scroll to position [1798, 0]
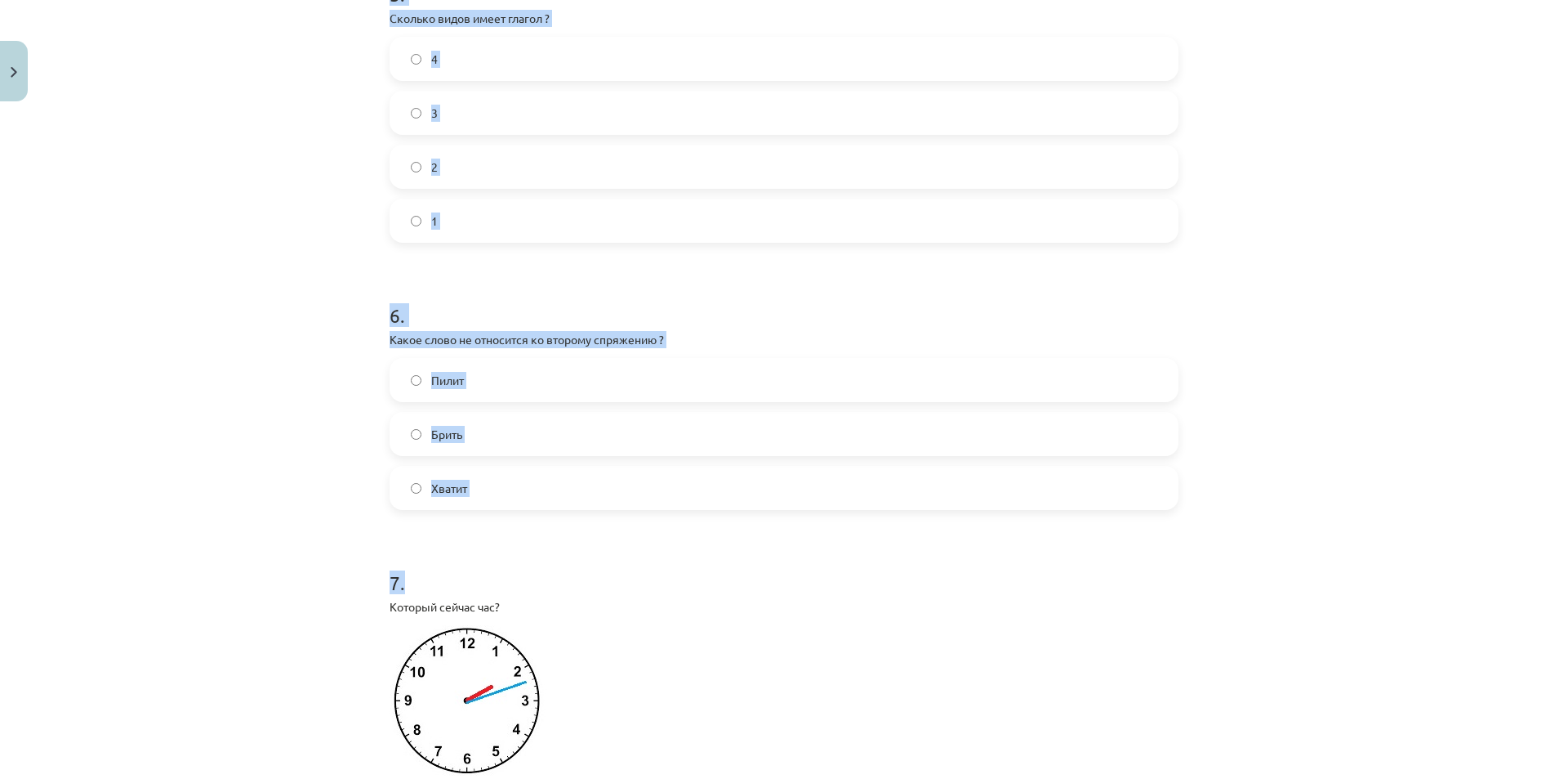
drag, startPoint x: 357, startPoint y: 328, endPoint x: 788, endPoint y: 515, distance: 469.8
click at [788, 515] on div "Mācību tēma: Krievu valodas b1 - 11. klases 1.ieskaites mācību materiāls #13 ✅ …" at bounding box center [784, 390] width 1568 height 779
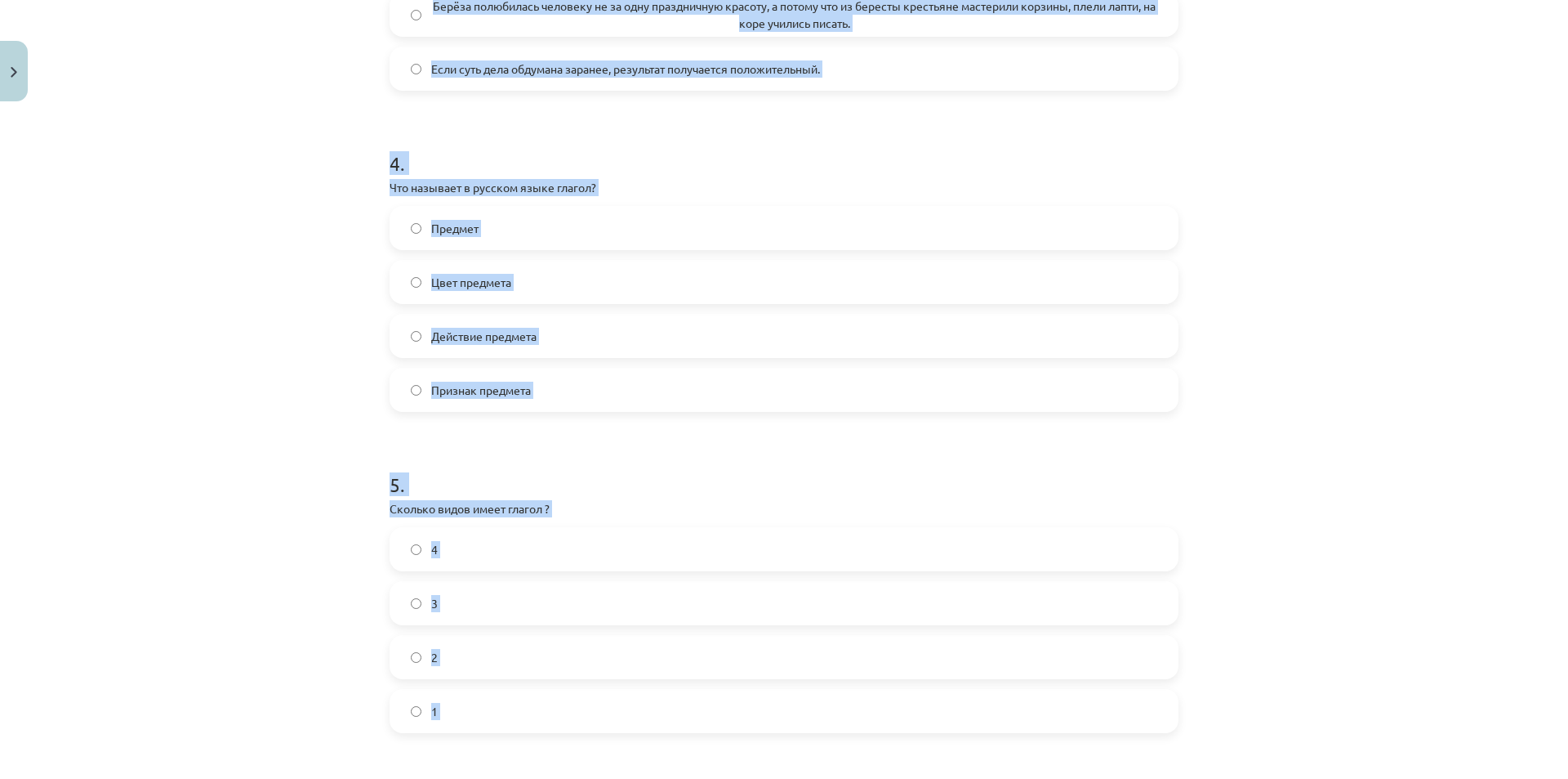
click at [1344, 460] on div "Mācību tēma: Krievu valodas b1 - 11. klases 1.ieskaites mācību materiāls #13 ✅ …" at bounding box center [784, 390] width 1568 height 779
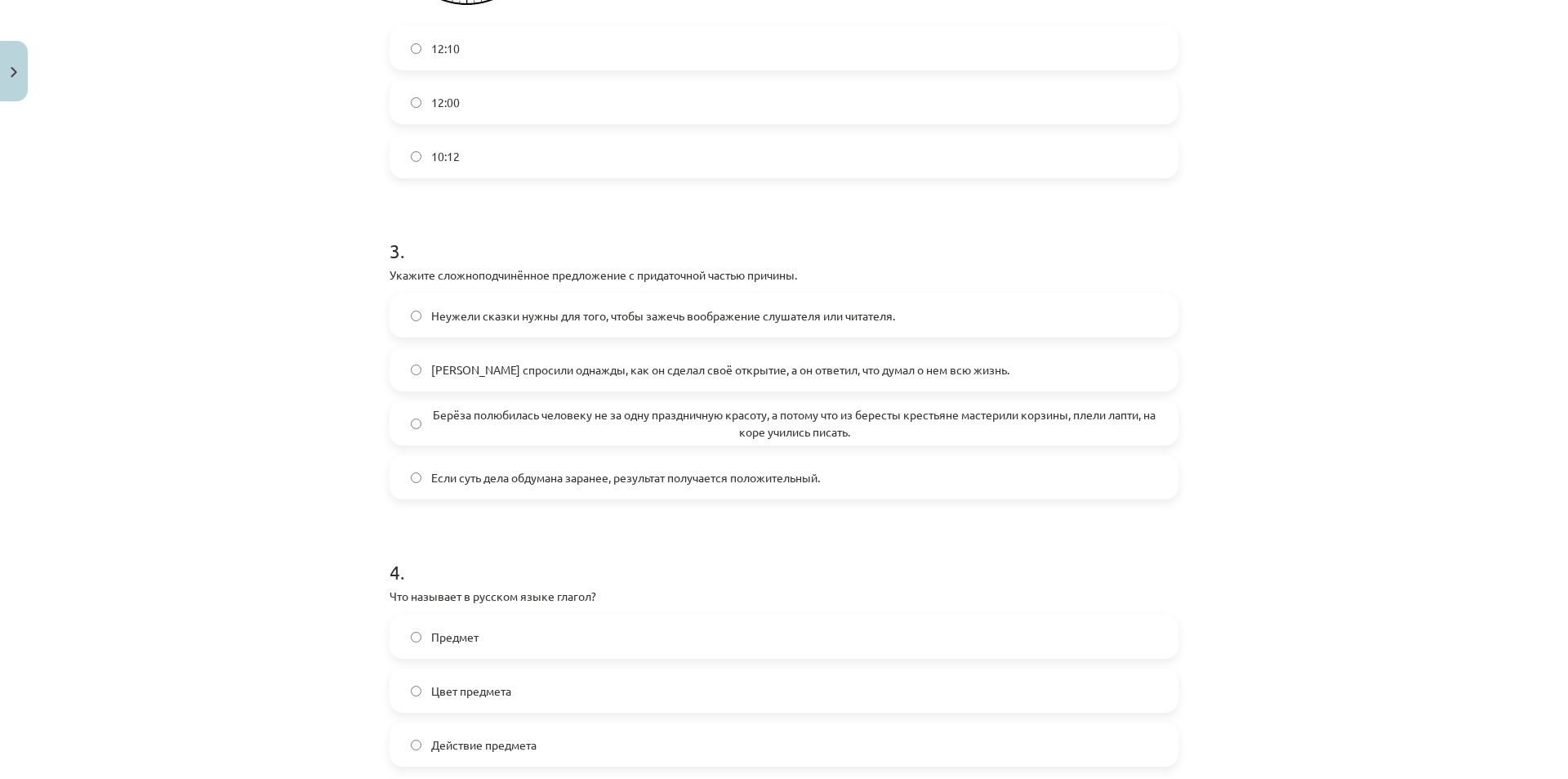
scroll to position [981, 0]
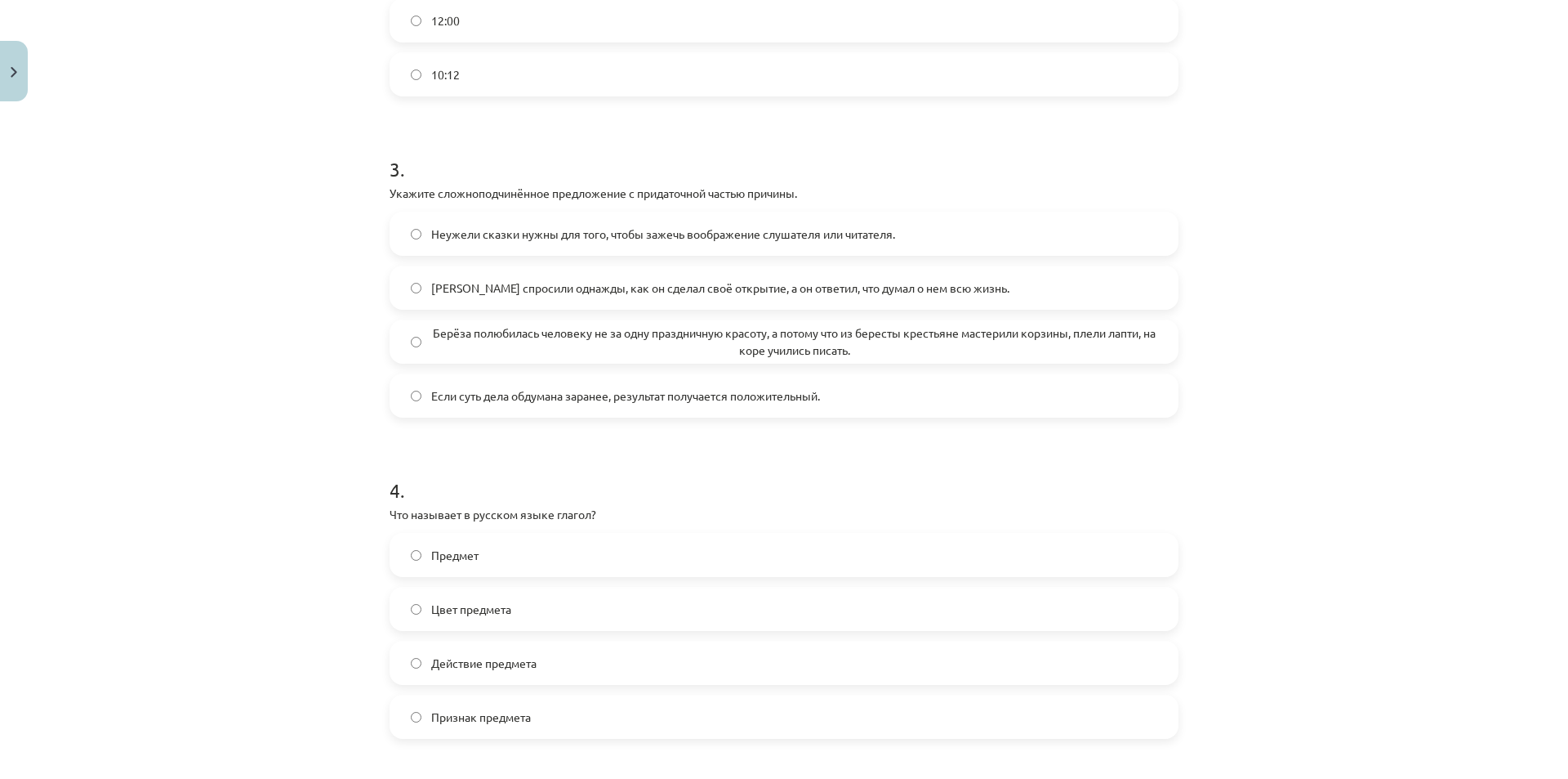
click at [685, 339] on span "Берёза полюбилась человеку не за одну праздничную красоту, а потому что из бере…" at bounding box center [795, 341] width 726 height 35
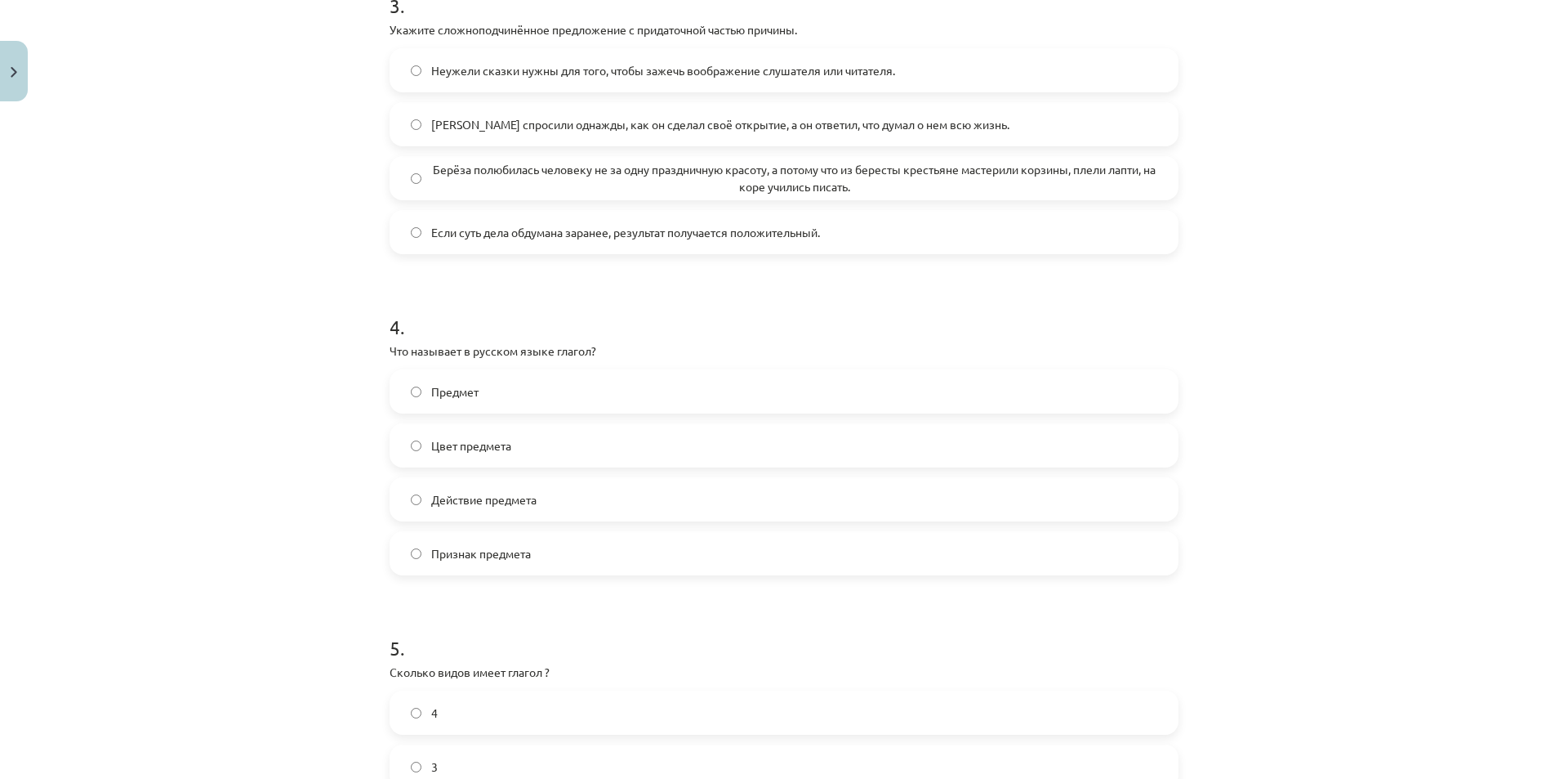
click at [488, 494] on span "Действие предмета" at bounding box center [484, 499] width 106 height 17
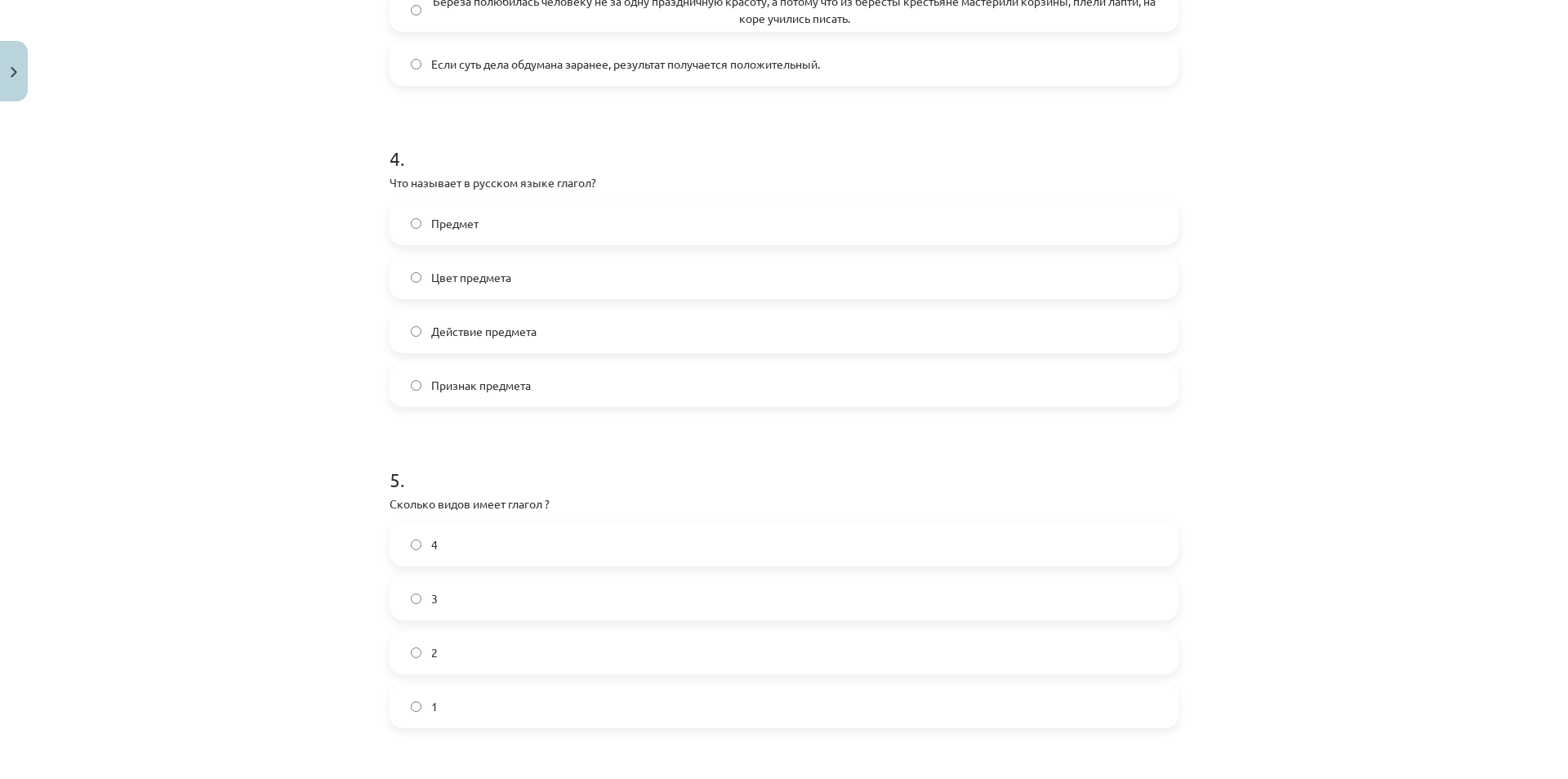
scroll to position [1389, 0]
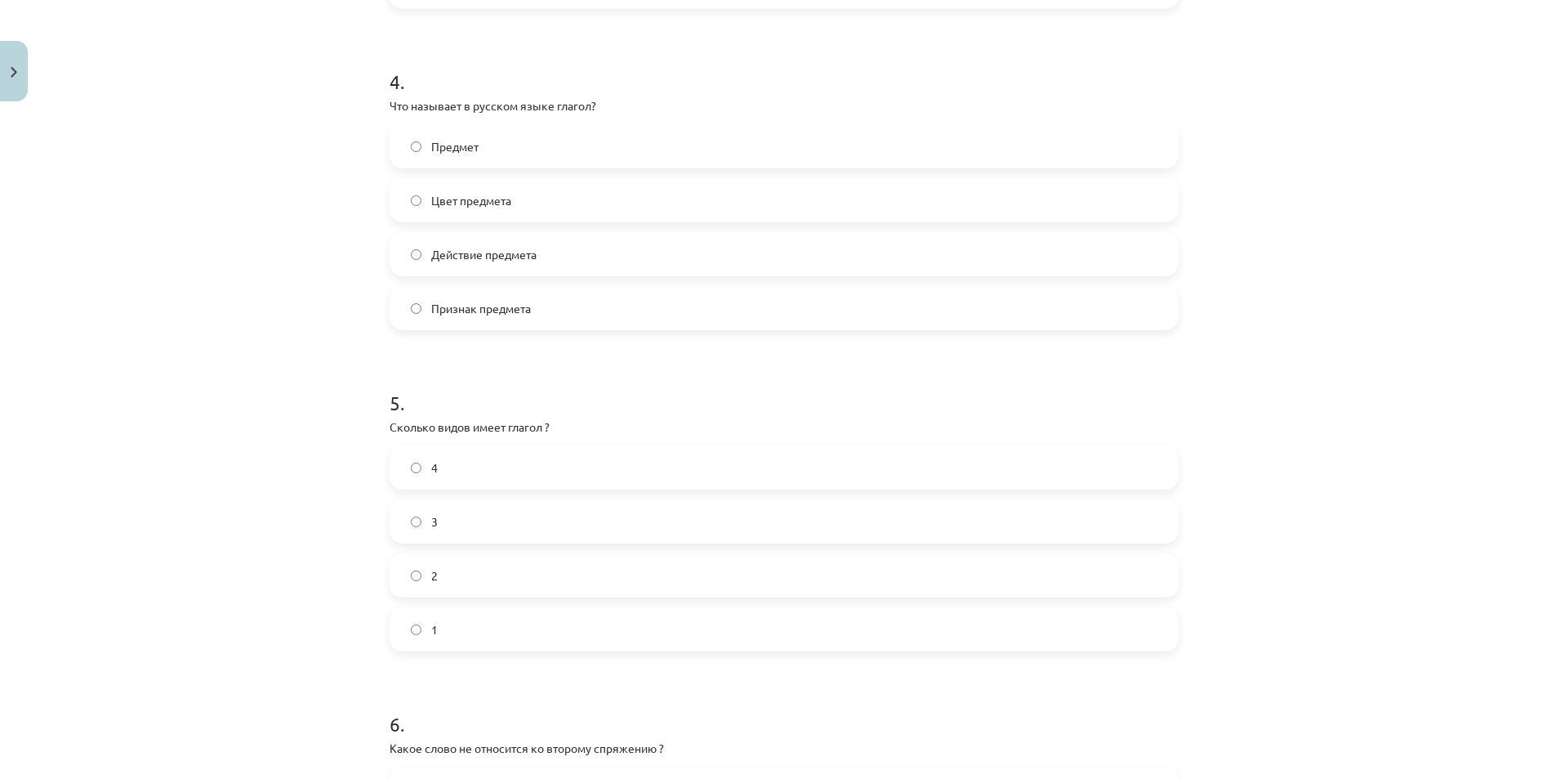
click at [482, 583] on label "2" at bounding box center [784, 575] width 785 height 41
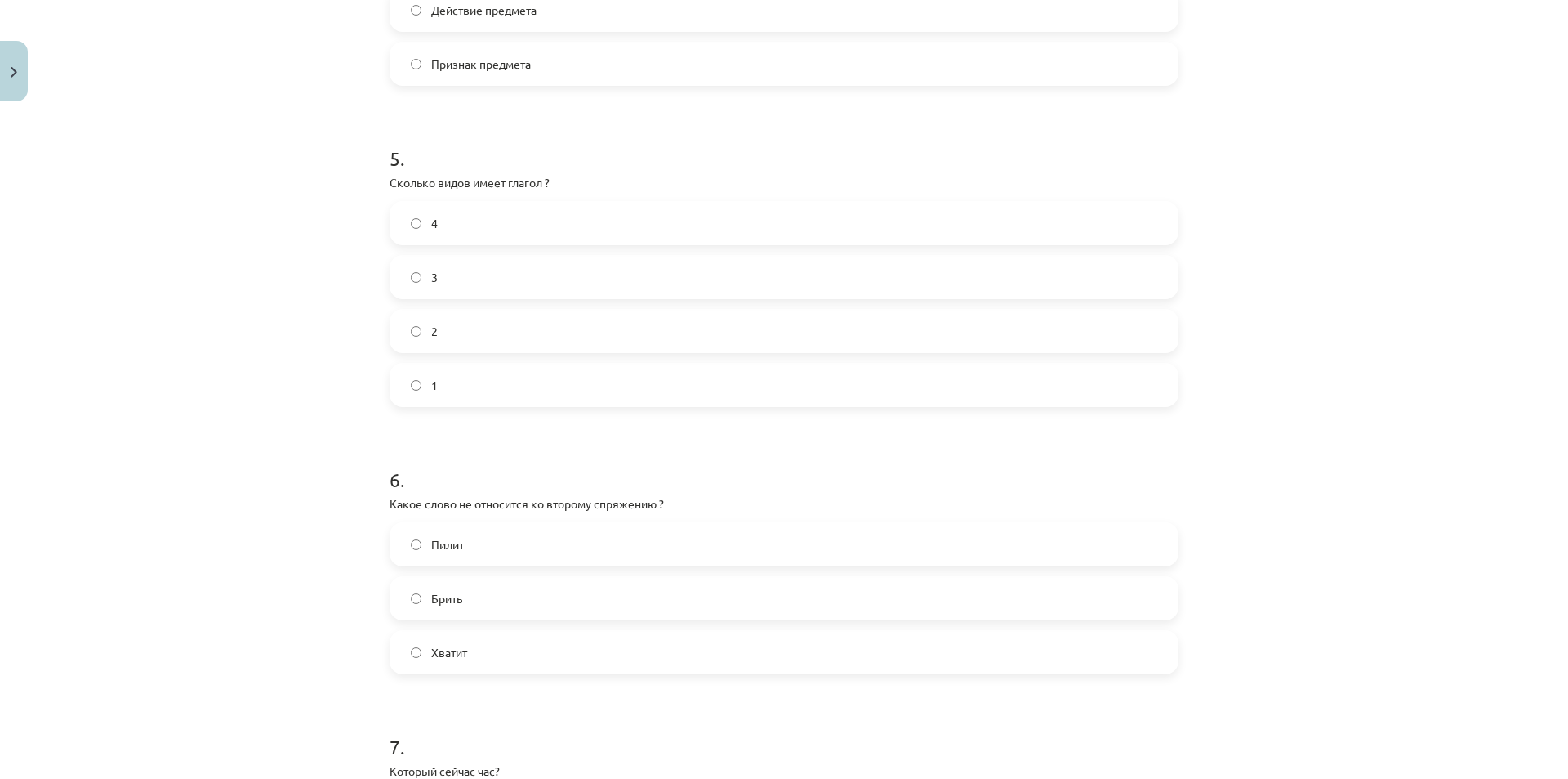
scroll to position [1634, 0]
click at [448, 544] on span "Пилит" at bounding box center [448, 544] width 33 height 17
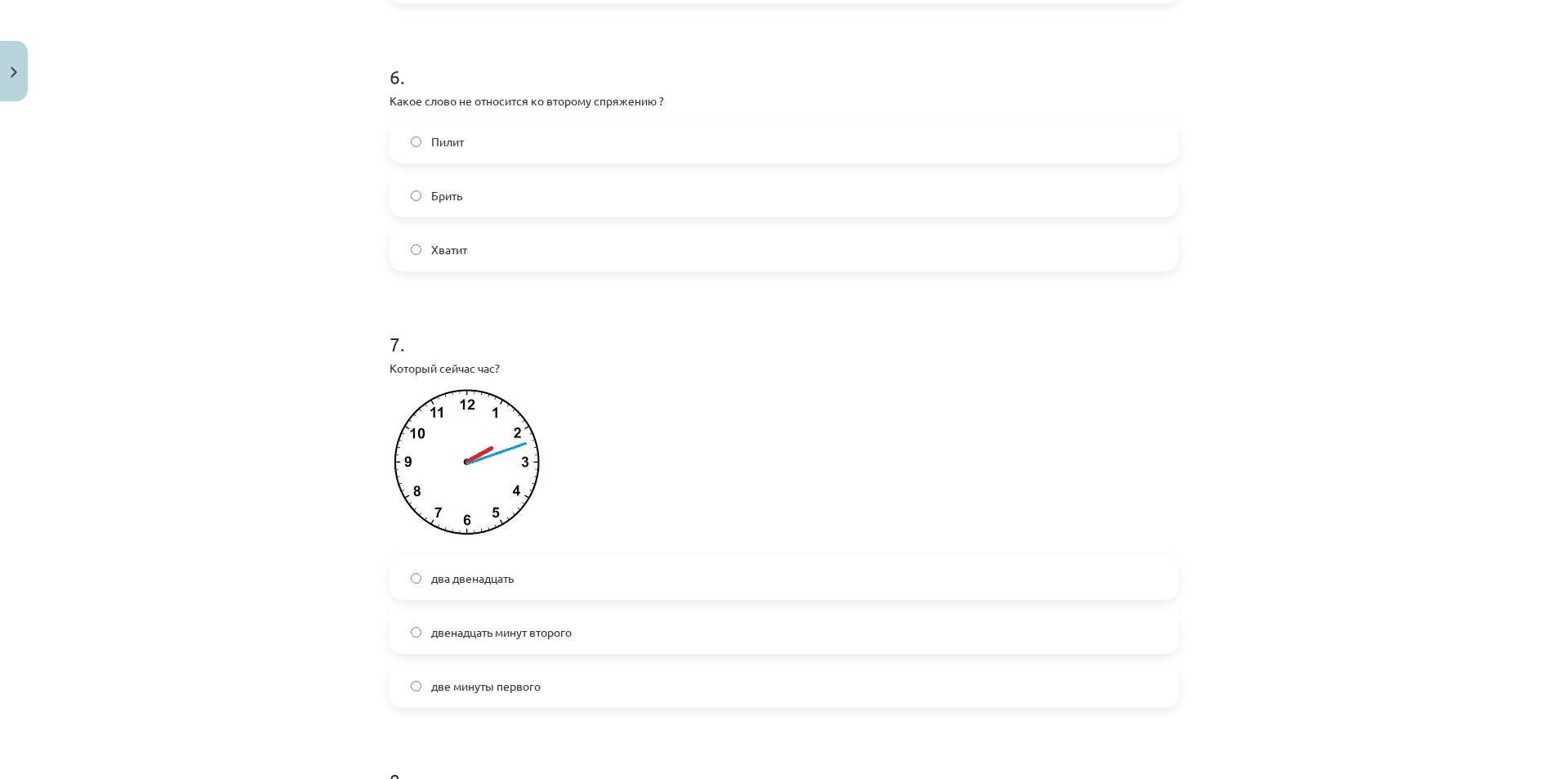
scroll to position [2043, 0]
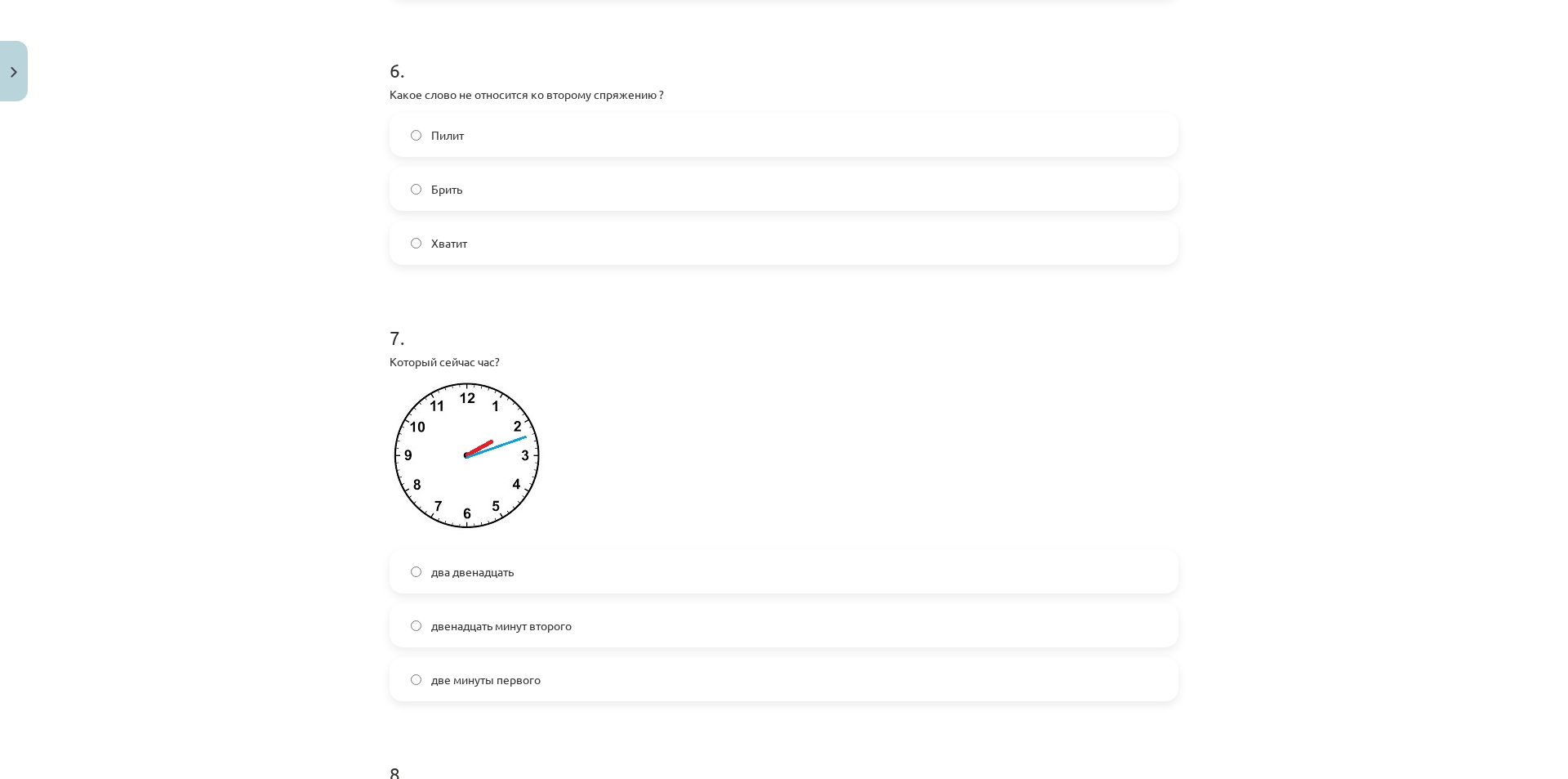
click at [535, 568] on label "два двенадцать" at bounding box center [784, 571] width 785 height 41
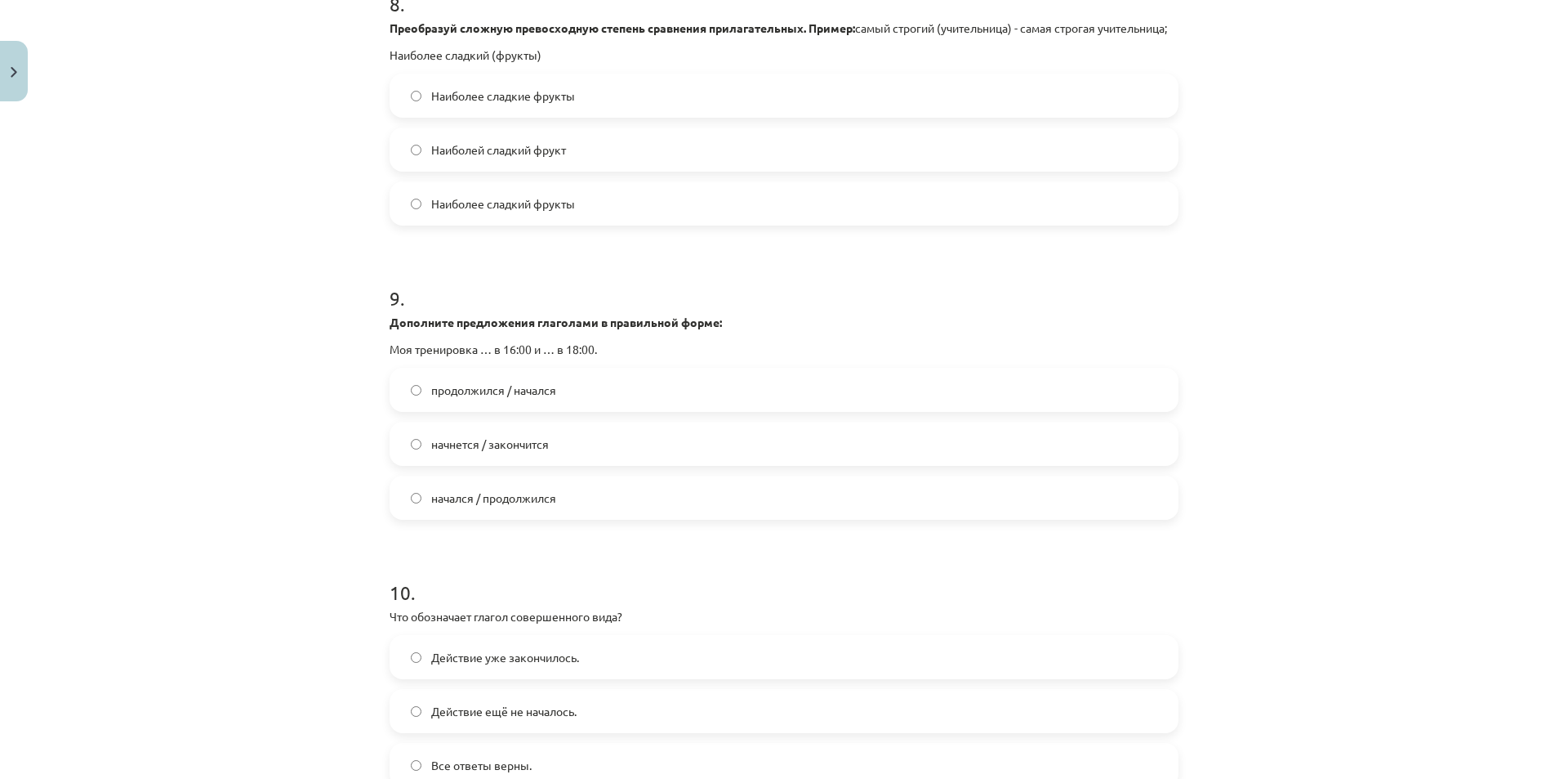
scroll to position [3081, 0]
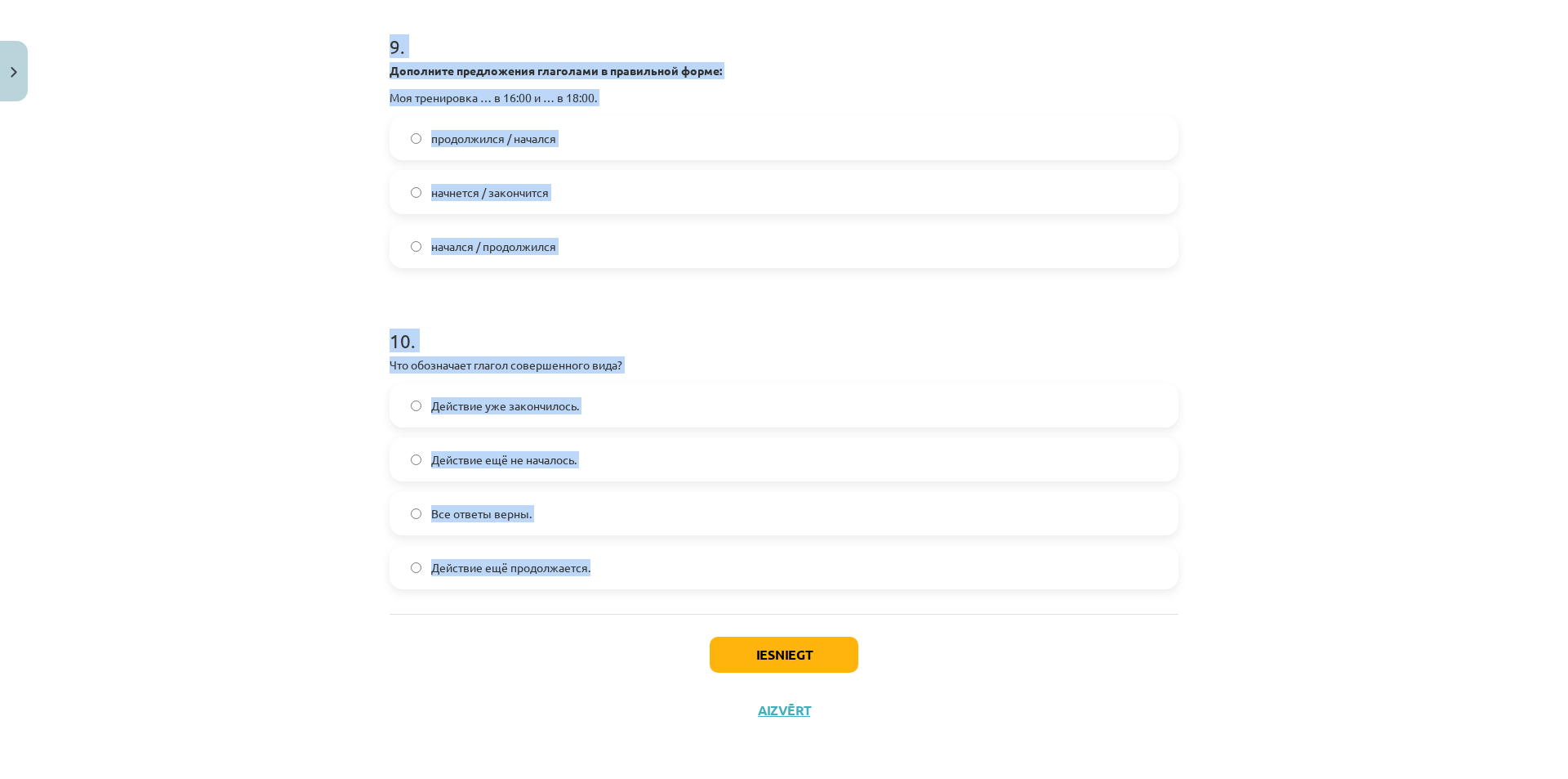
drag, startPoint x: 375, startPoint y: 288, endPoint x: 612, endPoint y: 579, distance: 375.3
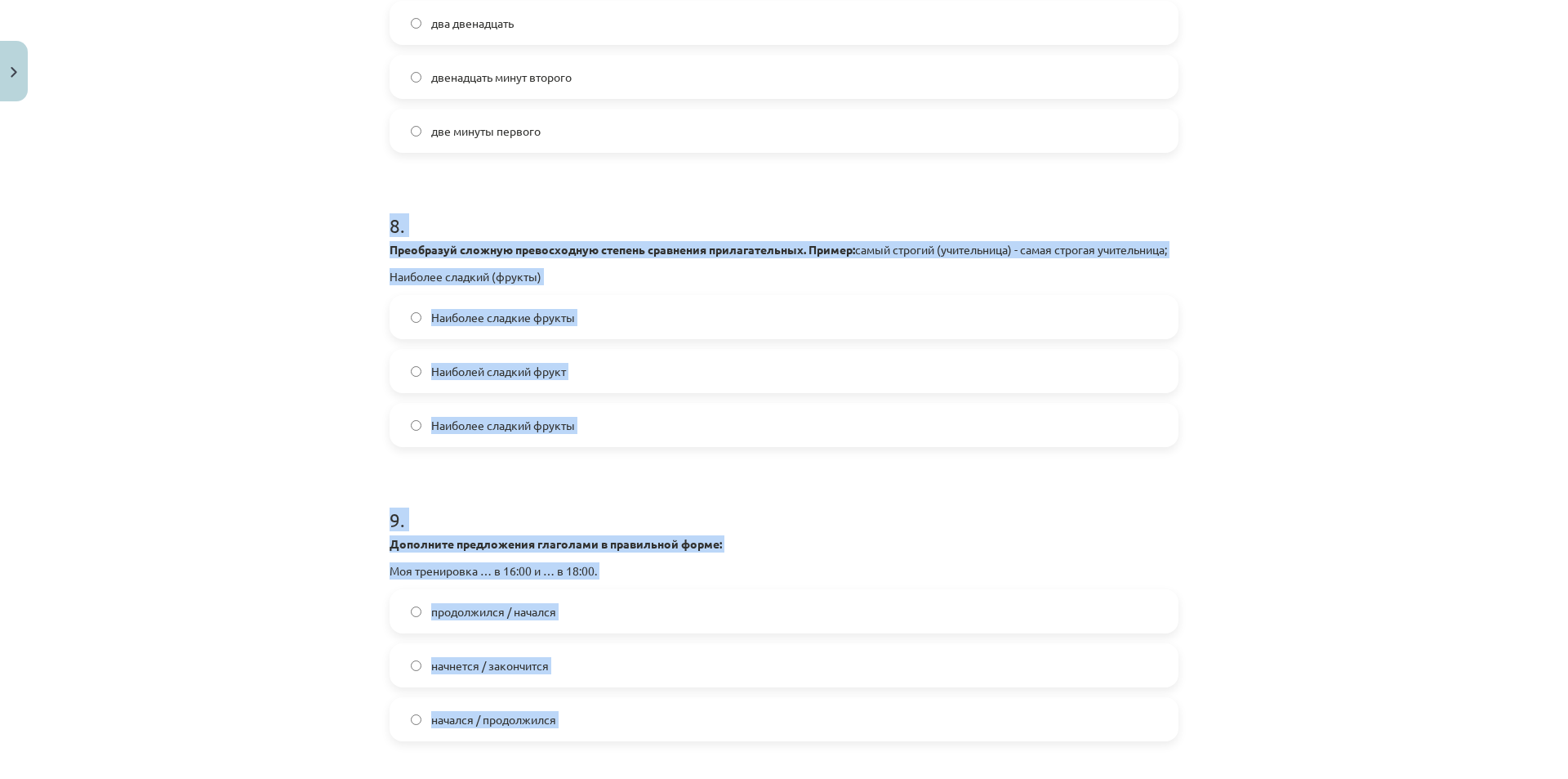
scroll to position [2673, 0]
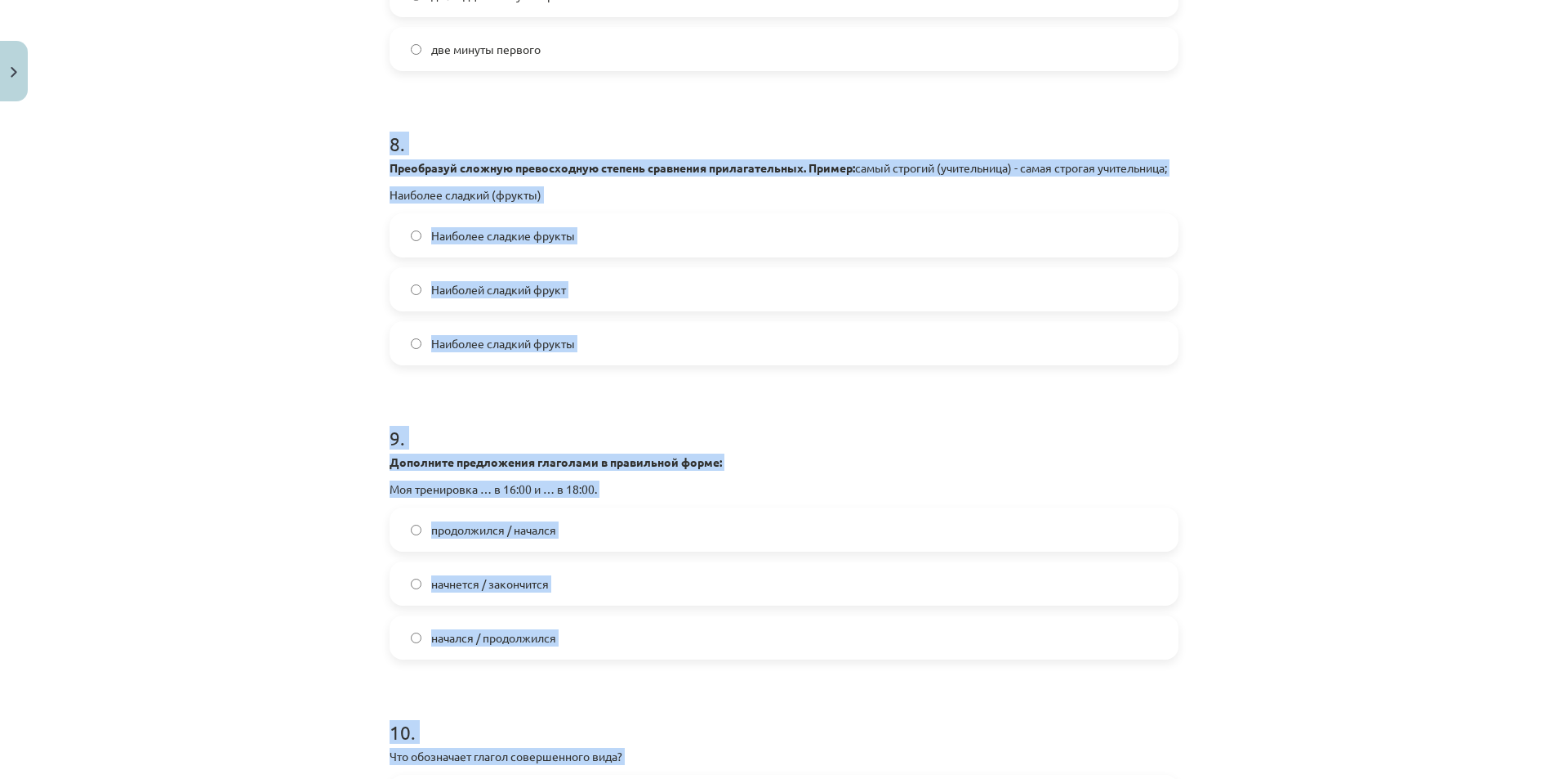
click at [1303, 539] on div "Mācību tēma: Krievu valodas b1 - 11. klases 1.ieskaites mācību materiāls #13 ✅ …" at bounding box center [784, 390] width 1568 height 779
click at [1262, 509] on div "Mācību tēma: Krievu valodas b1 - 11. klases 1.ieskaites mācību materiāls #13 ✅ …" at bounding box center [784, 390] width 1568 height 779
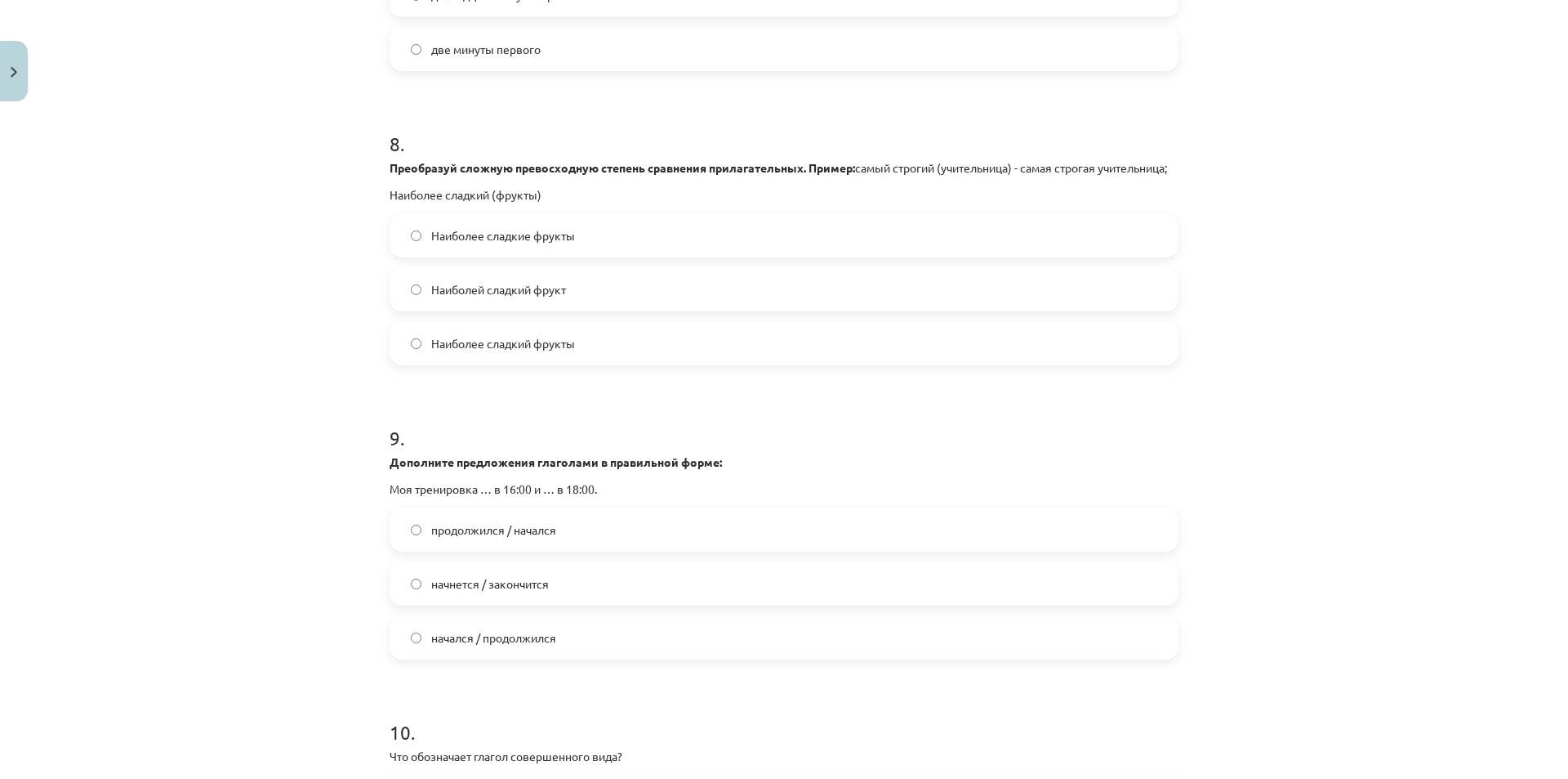
click at [597, 247] on label "Наиболее сладкие фрукты" at bounding box center [784, 235] width 785 height 41
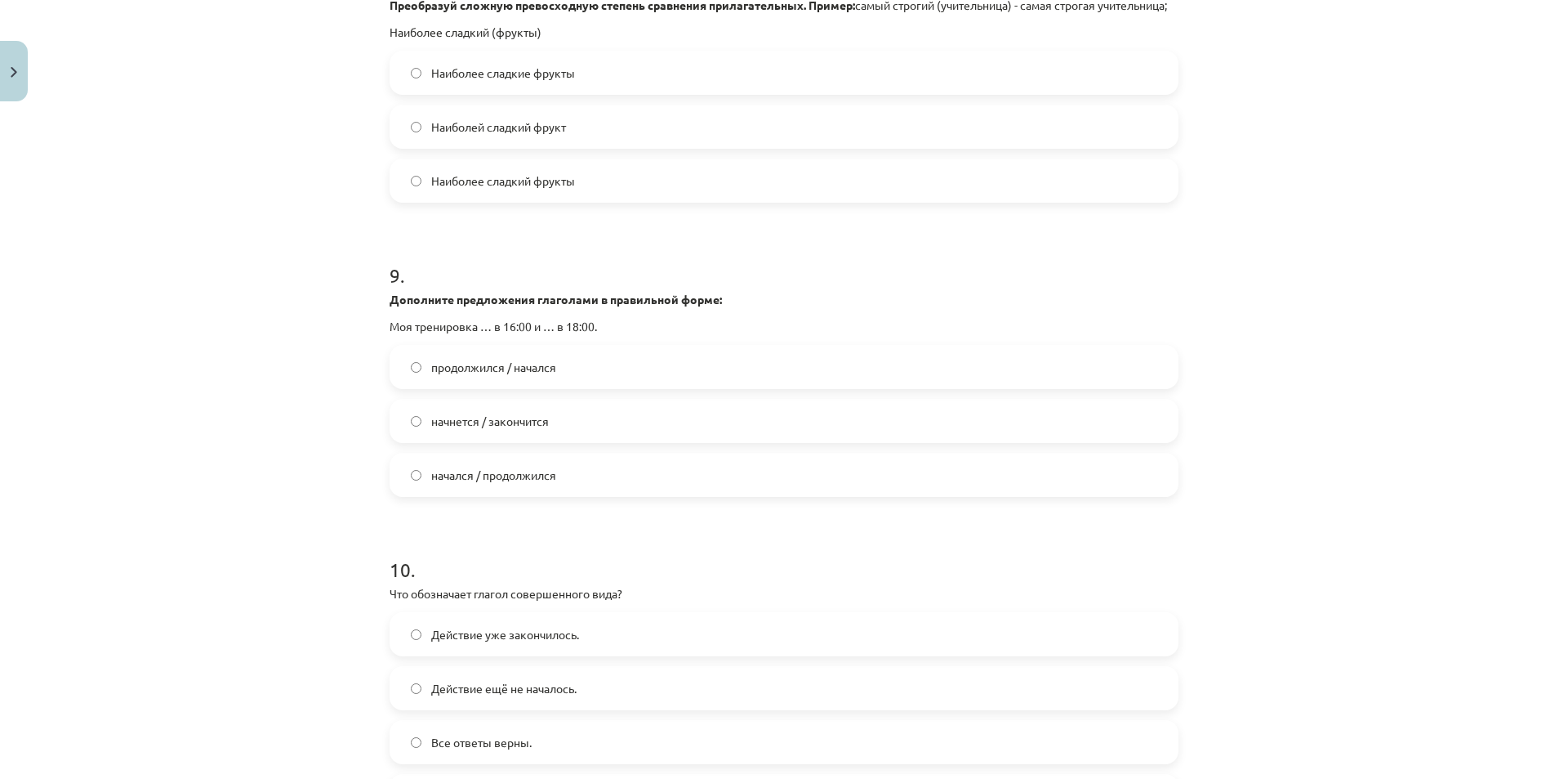
scroll to position [2836, 0]
click at [540, 429] on span "начнется / закончится" at bounding box center [490, 420] width 117 height 17
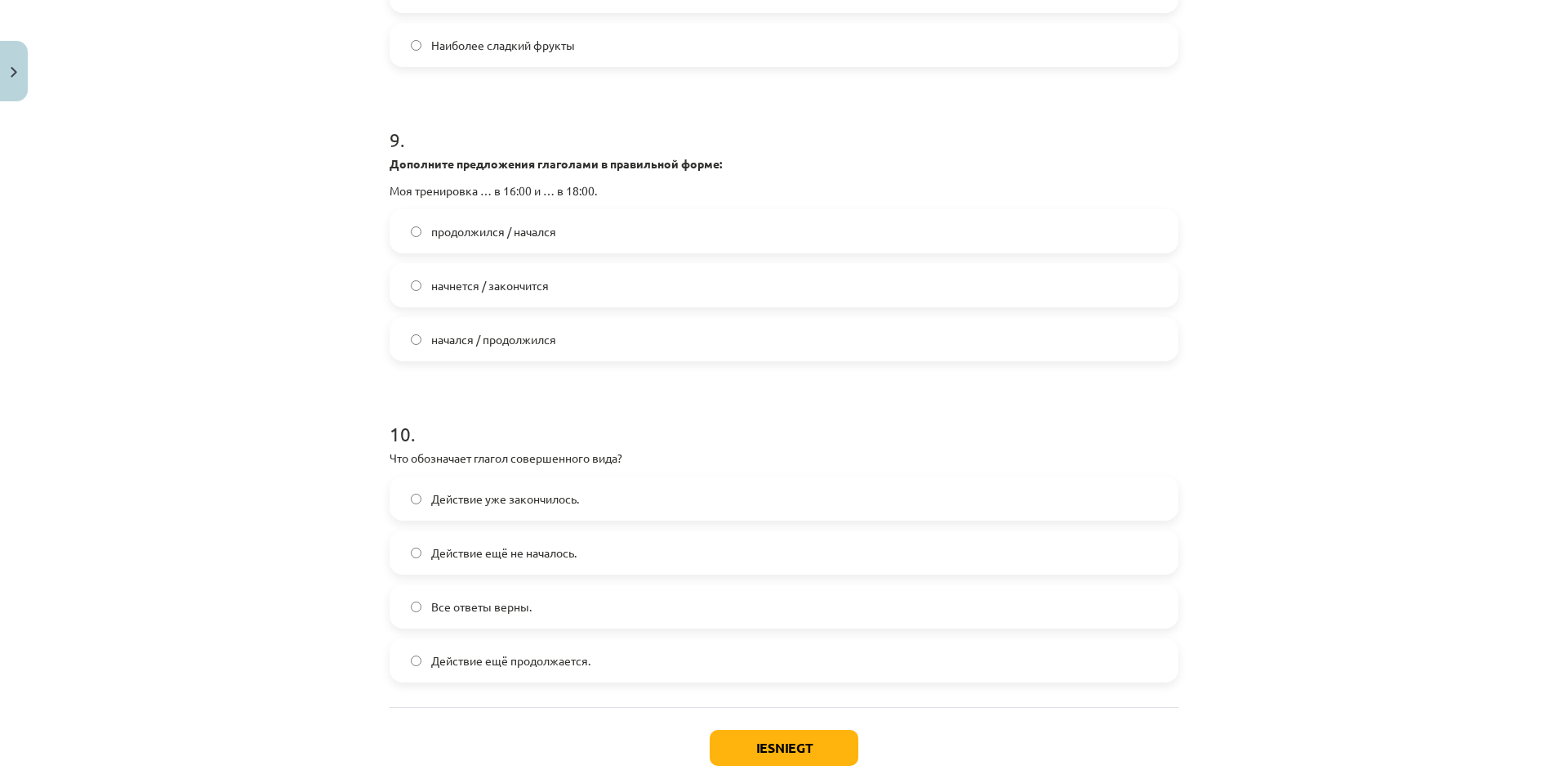
scroll to position [3000, 0]
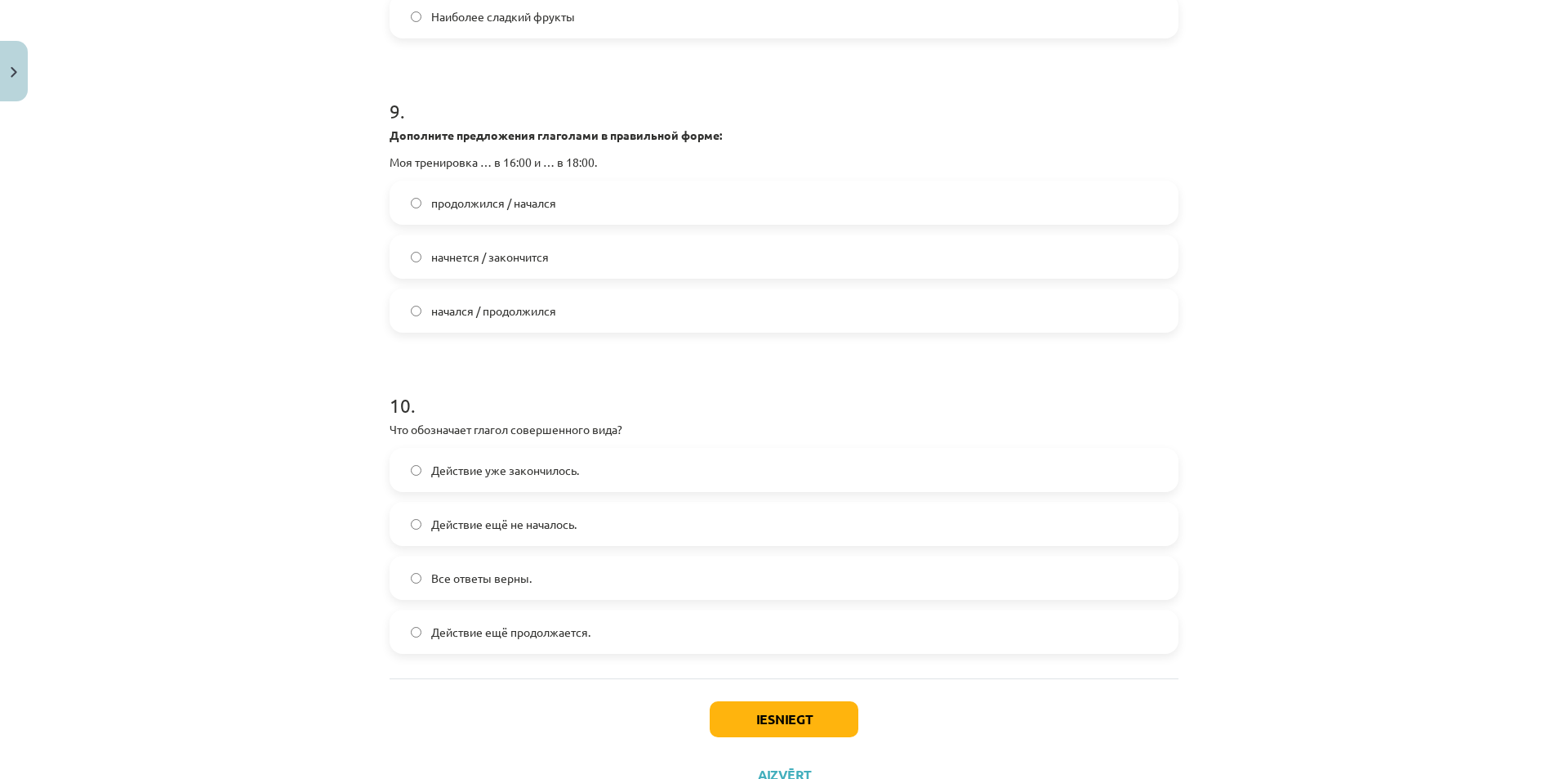
click at [576, 490] on label "Действие уже закончилось." at bounding box center [784, 470] width 785 height 41
click at [780, 735] on button "Iesniegt" at bounding box center [784, 719] width 149 height 36
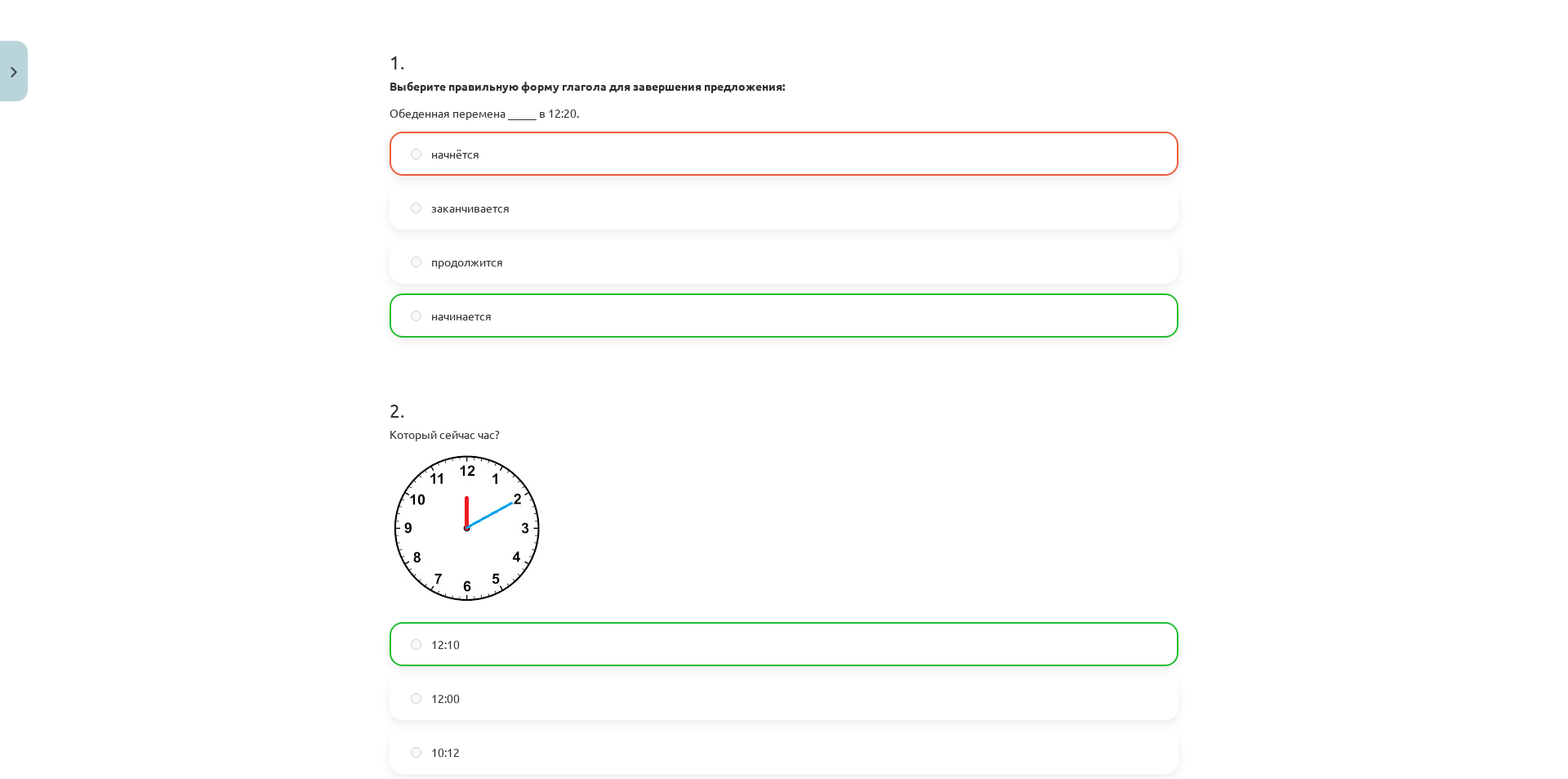
scroll to position [0, 0]
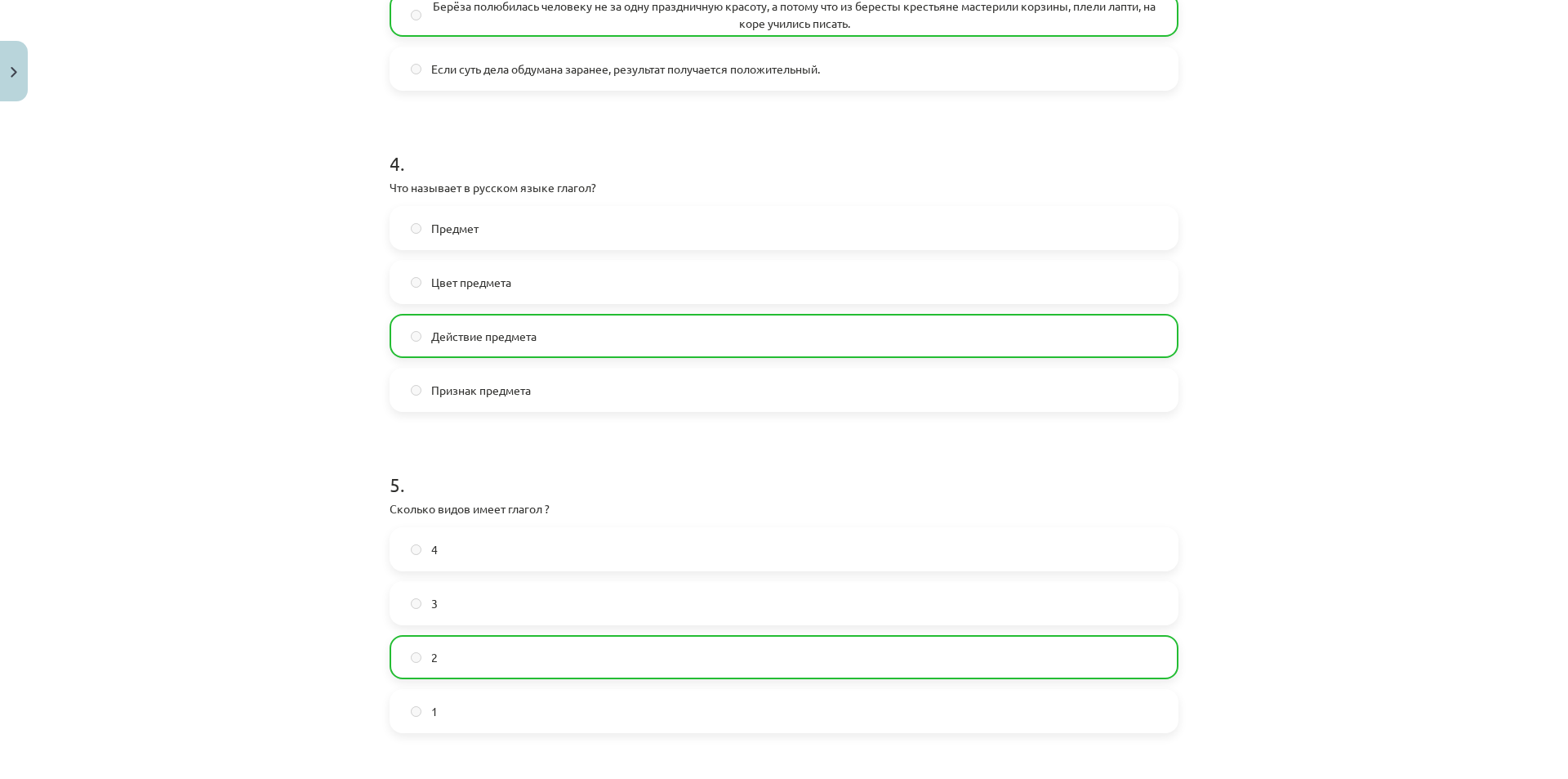
click at [1174, 400] on div "50 XP Saņemsi Grūts 591 pilda Apraksts Uzdevums Palīdzība 1 . Выберите правильн…" at bounding box center [784, 674] width 809 height 3746
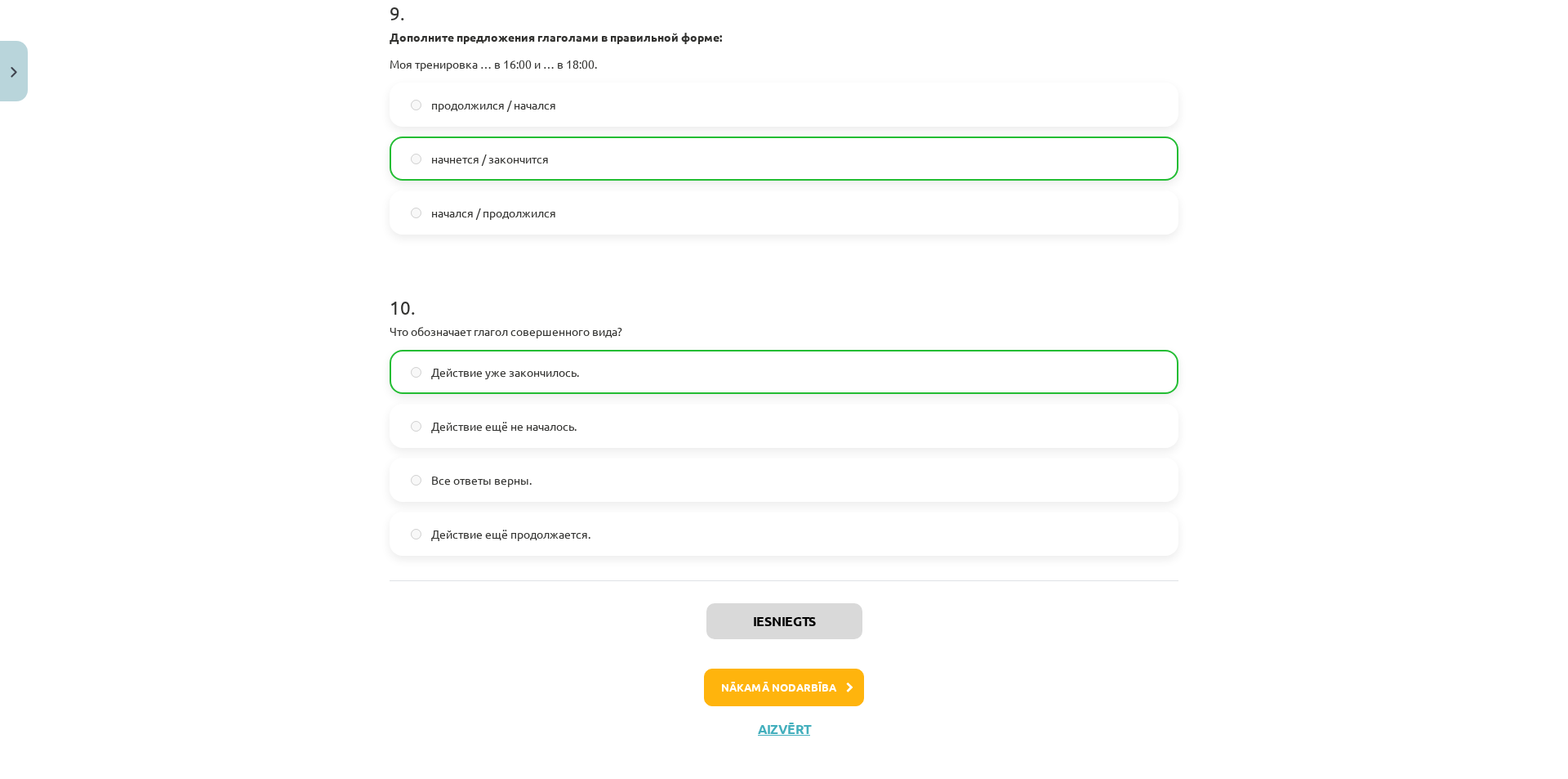
scroll to position [3134, 0]
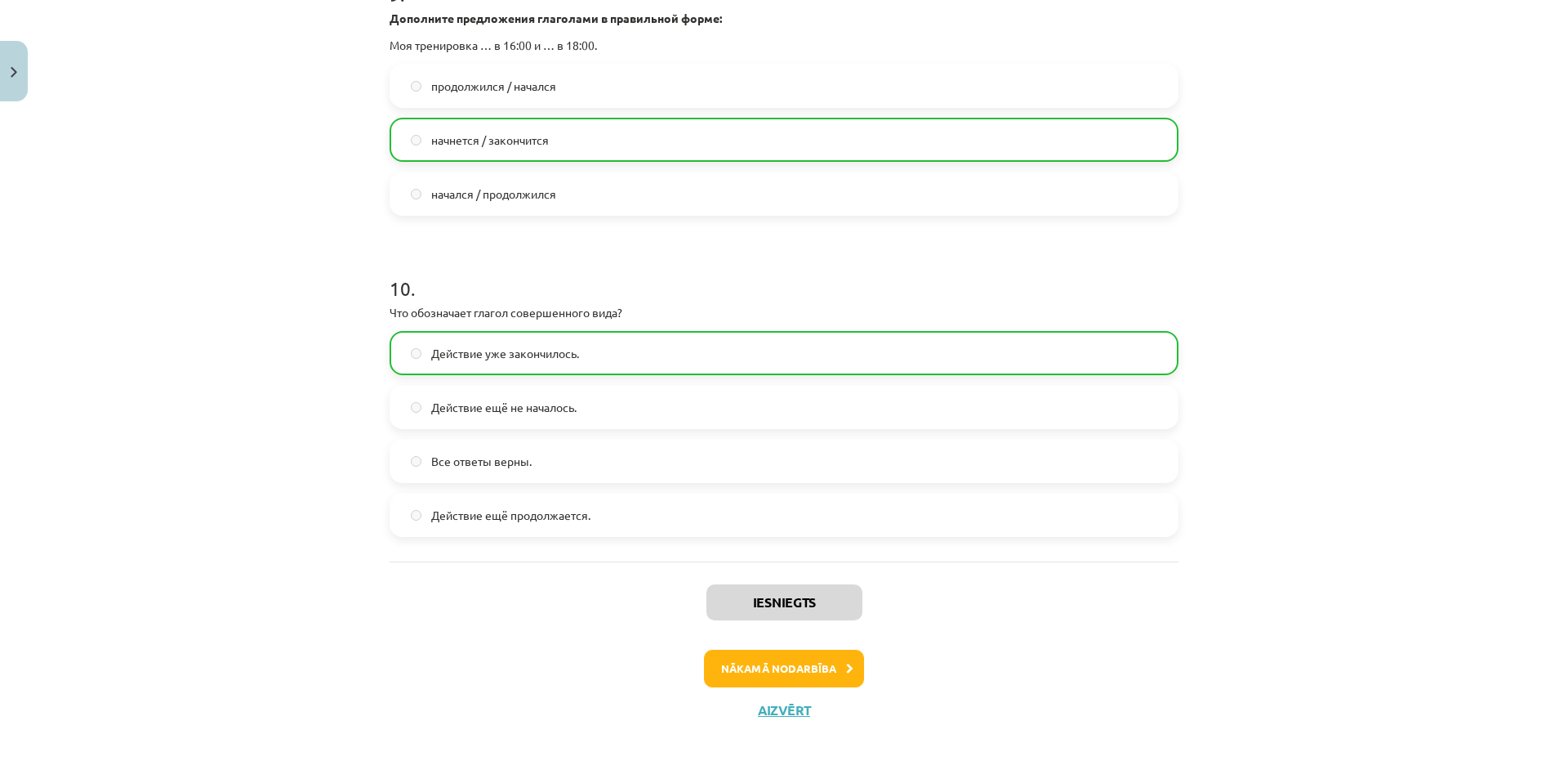
click at [1225, 431] on div "Mācību tēma: Krievu valodas b1 - 11. klases 1.ieskaites mācību materiāls #13 ✅ …" at bounding box center [784, 390] width 1568 height 779
click at [779, 666] on button "Nākamā nodarbība" at bounding box center [784, 668] width 160 height 37
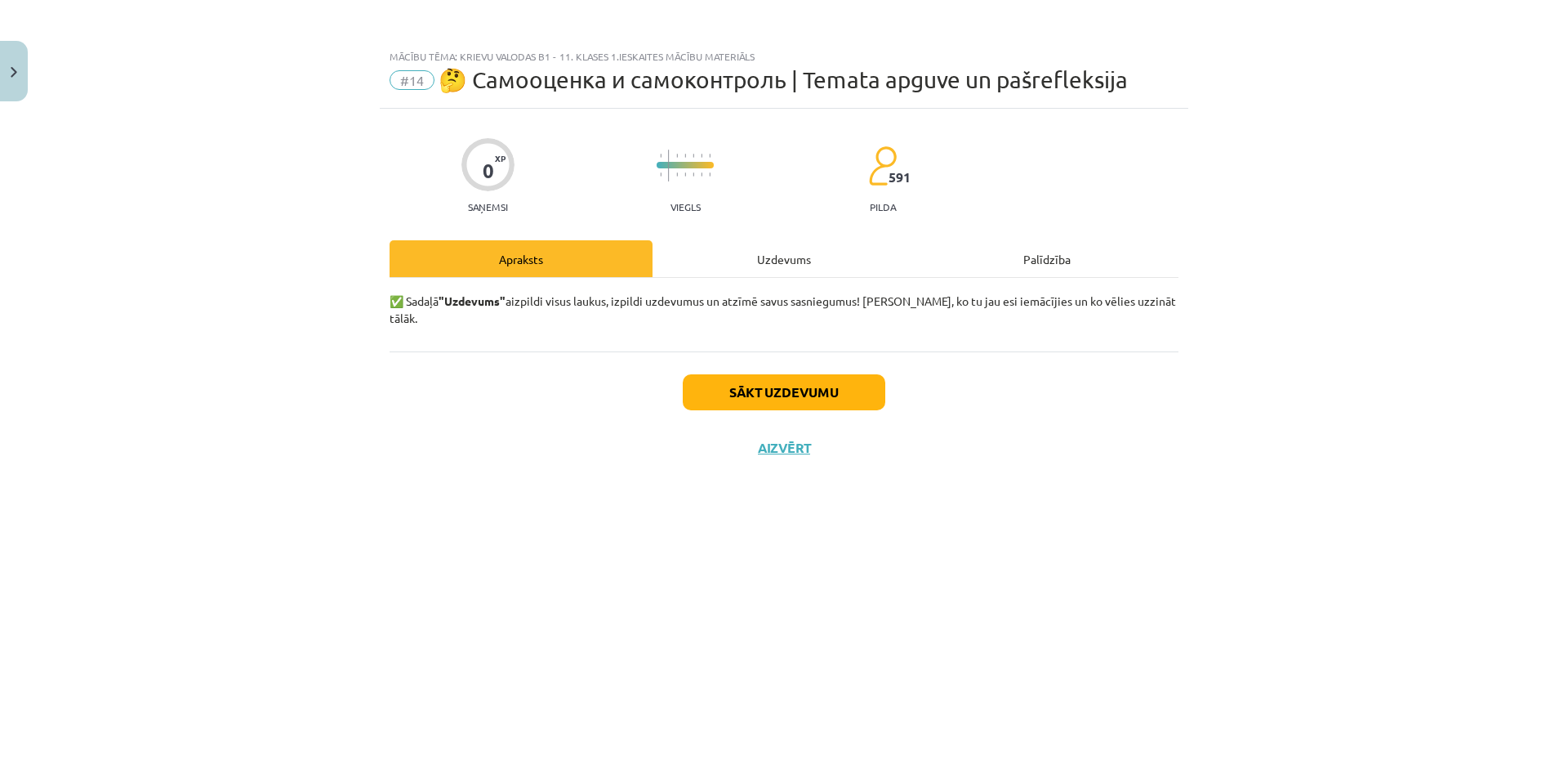
click at [780, 269] on div "Uzdevums" at bounding box center [784, 259] width 263 height 37
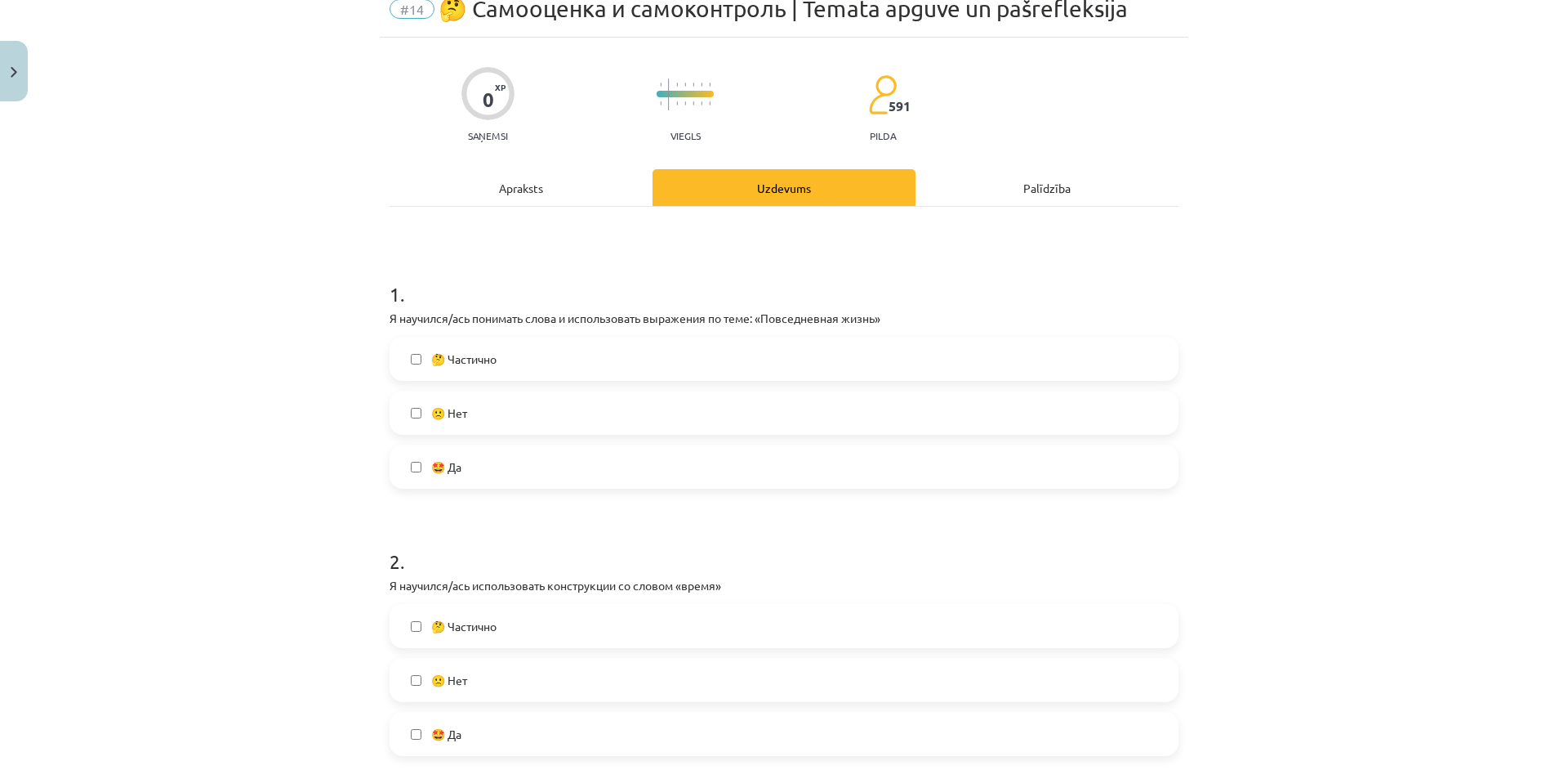
scroll to position [245, 0]
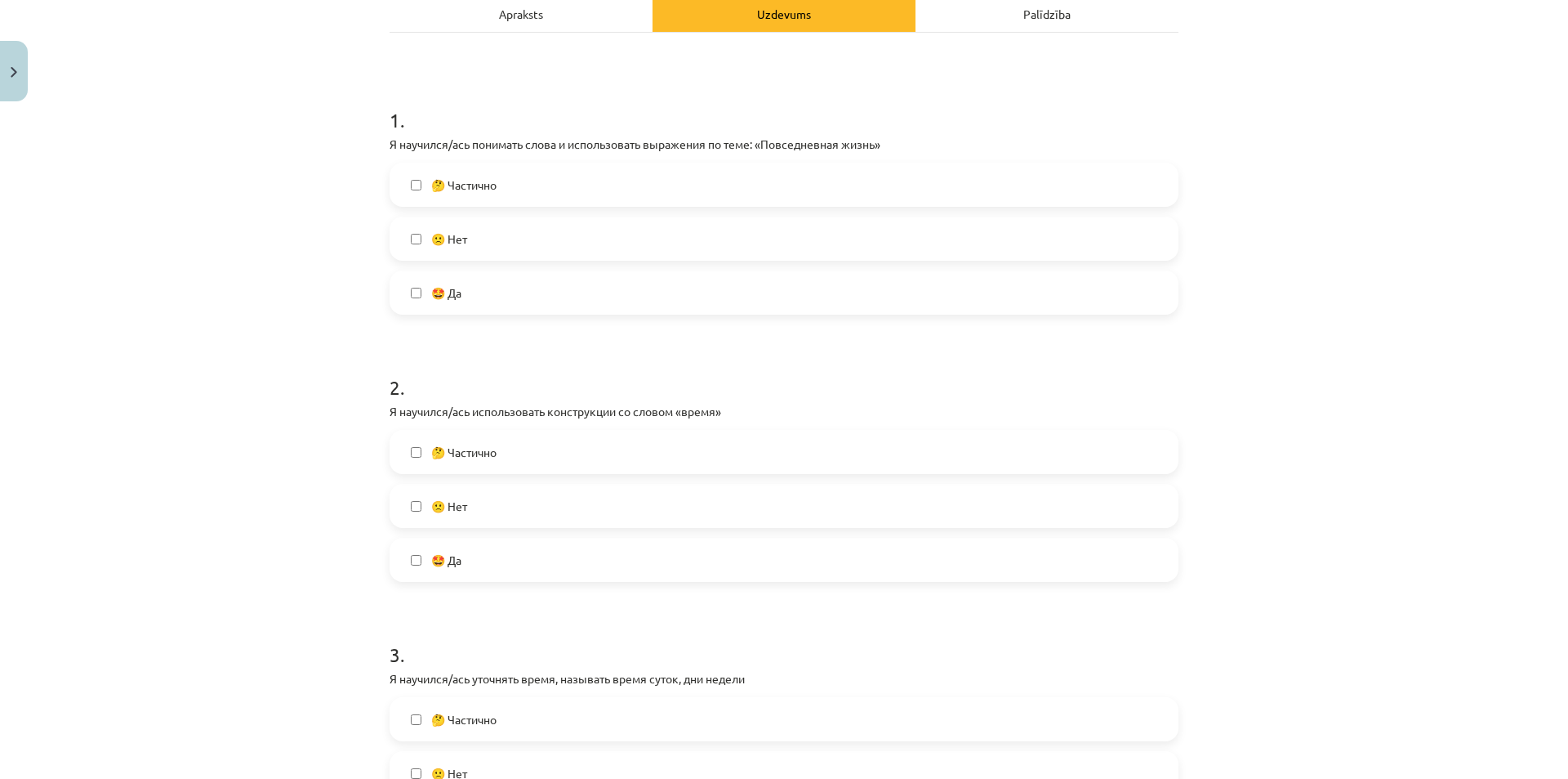
click at [459, 555] on label "🤩 Да" at bounding box center [784, 559] width 785 height 41
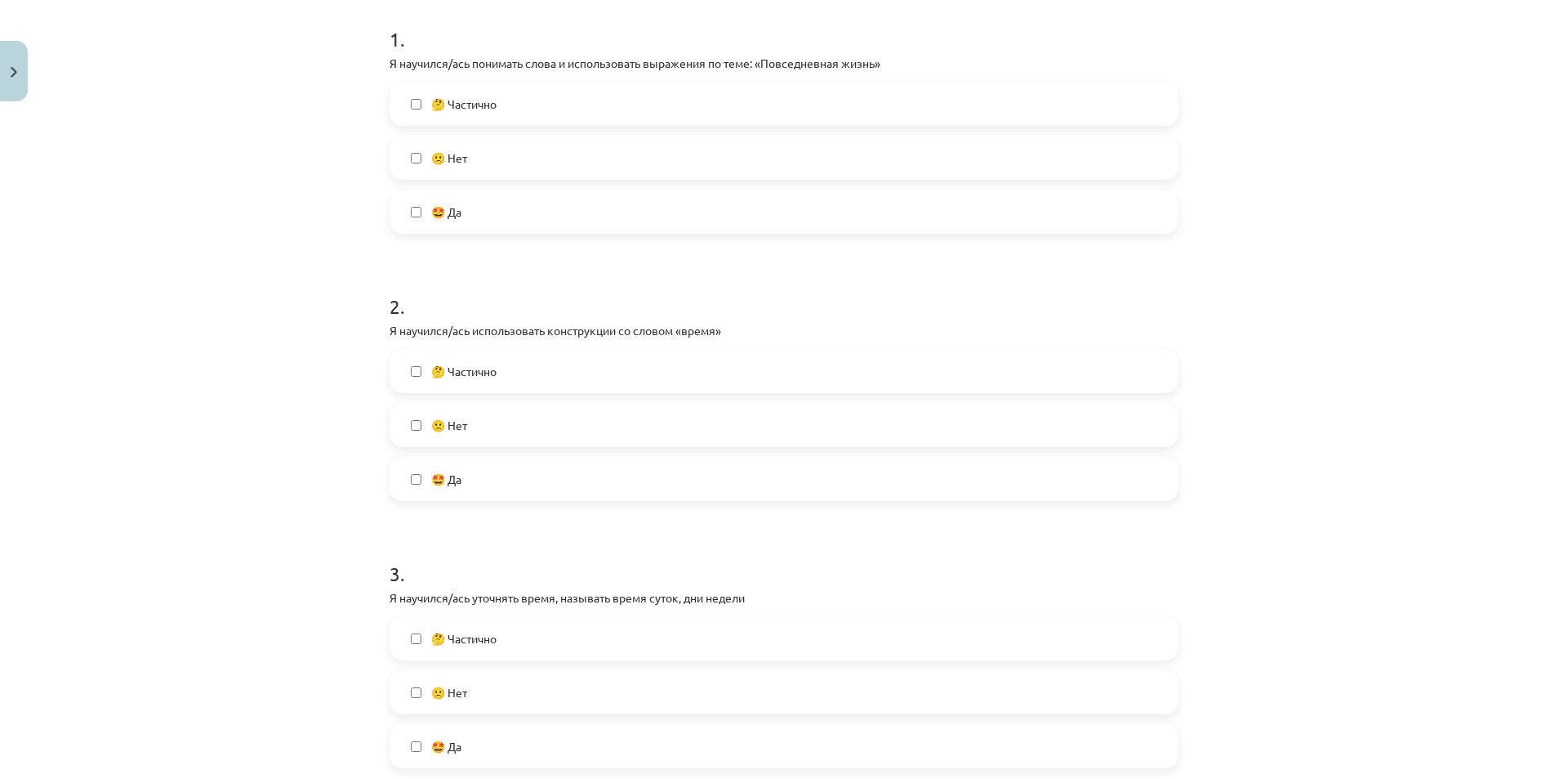
scroll to position [490, 0]
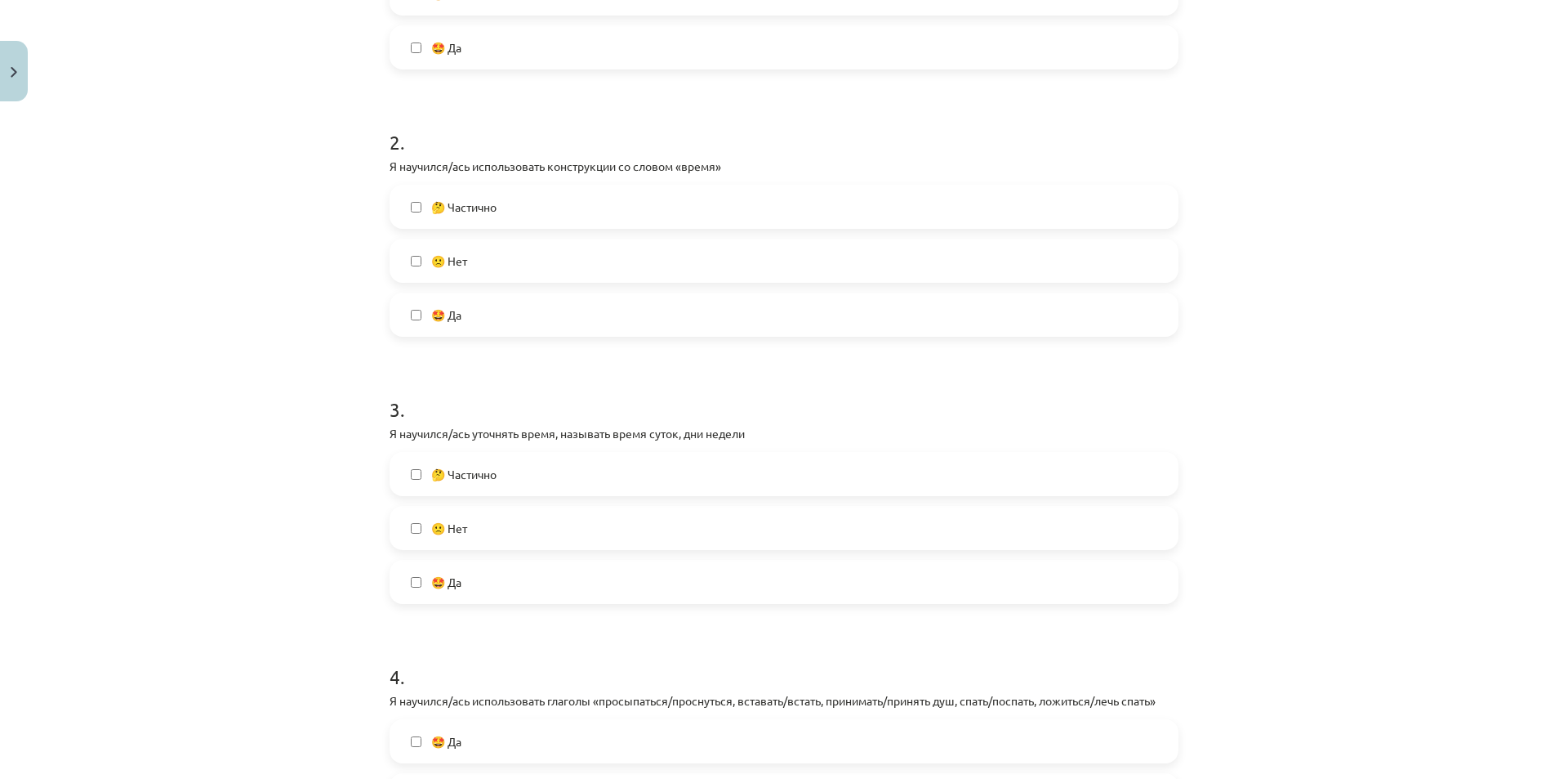
click at [457, 569] on label "🤩 Да" at bounding box center [784, 581] width 785 height 41
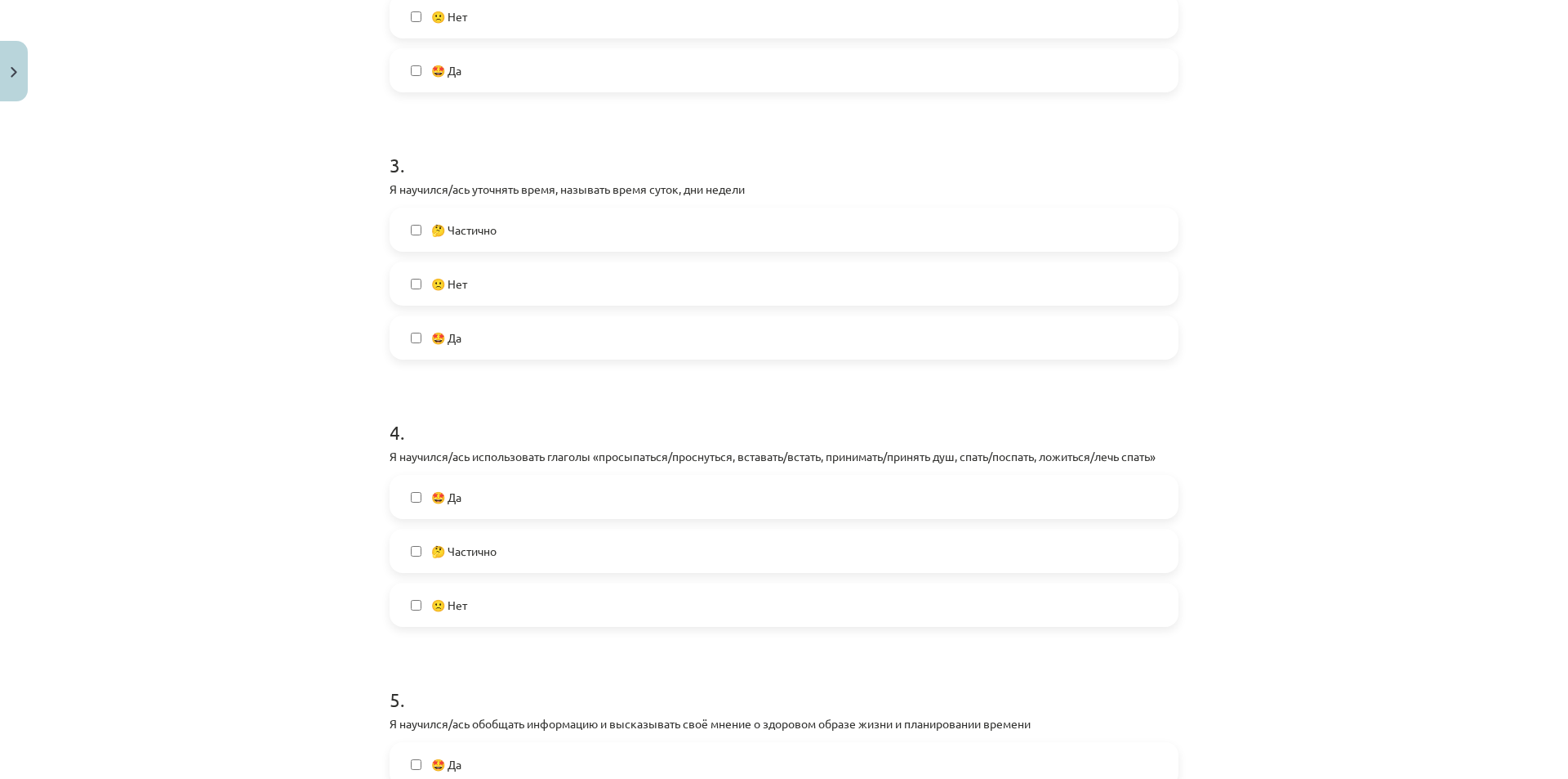
scroll to position [735, 0]
click at [565, 480] on label "🤩 Да" at bounding box center [784, 496] width 785 height 41
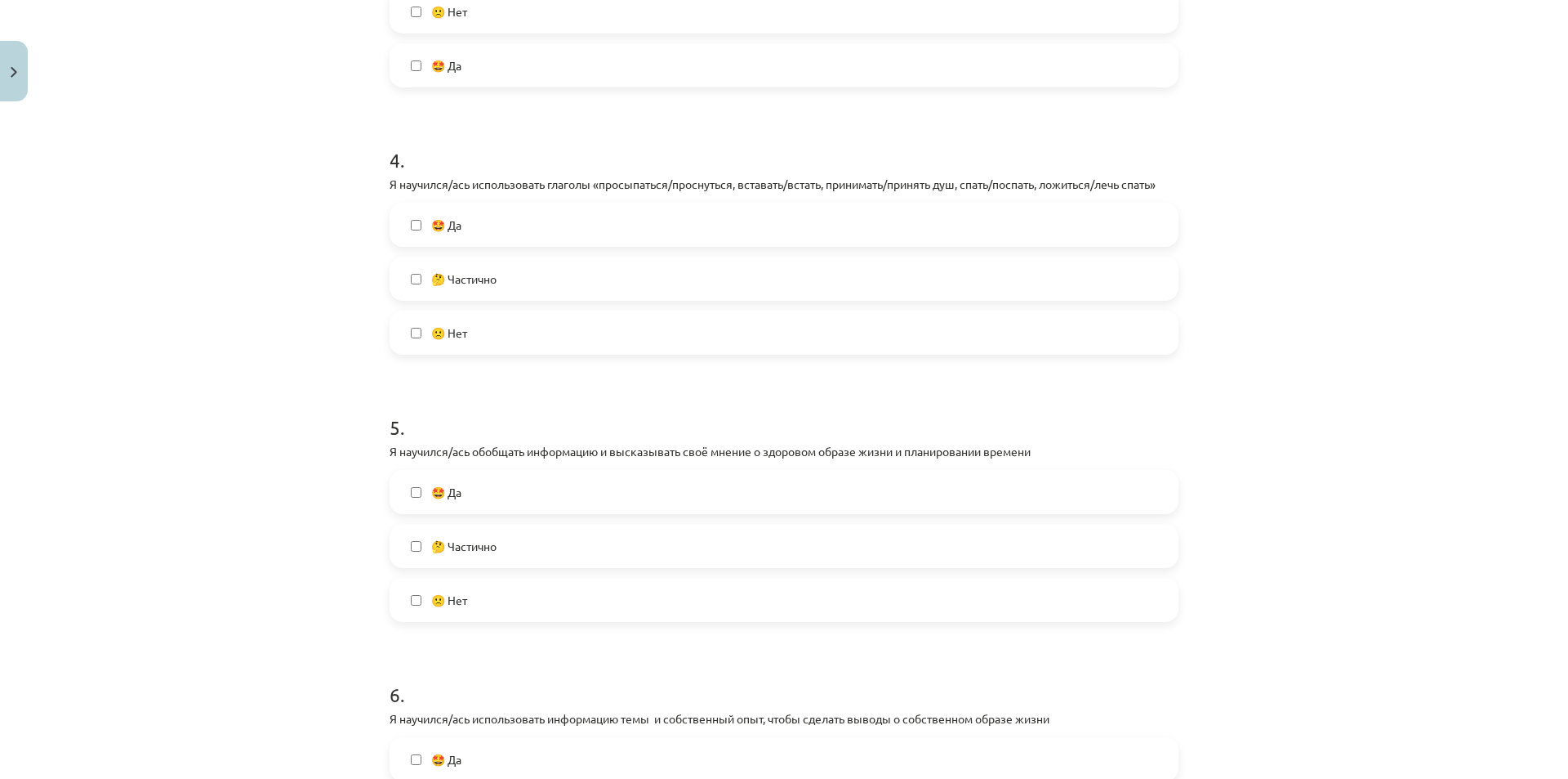
scroll to position [1062, 0]
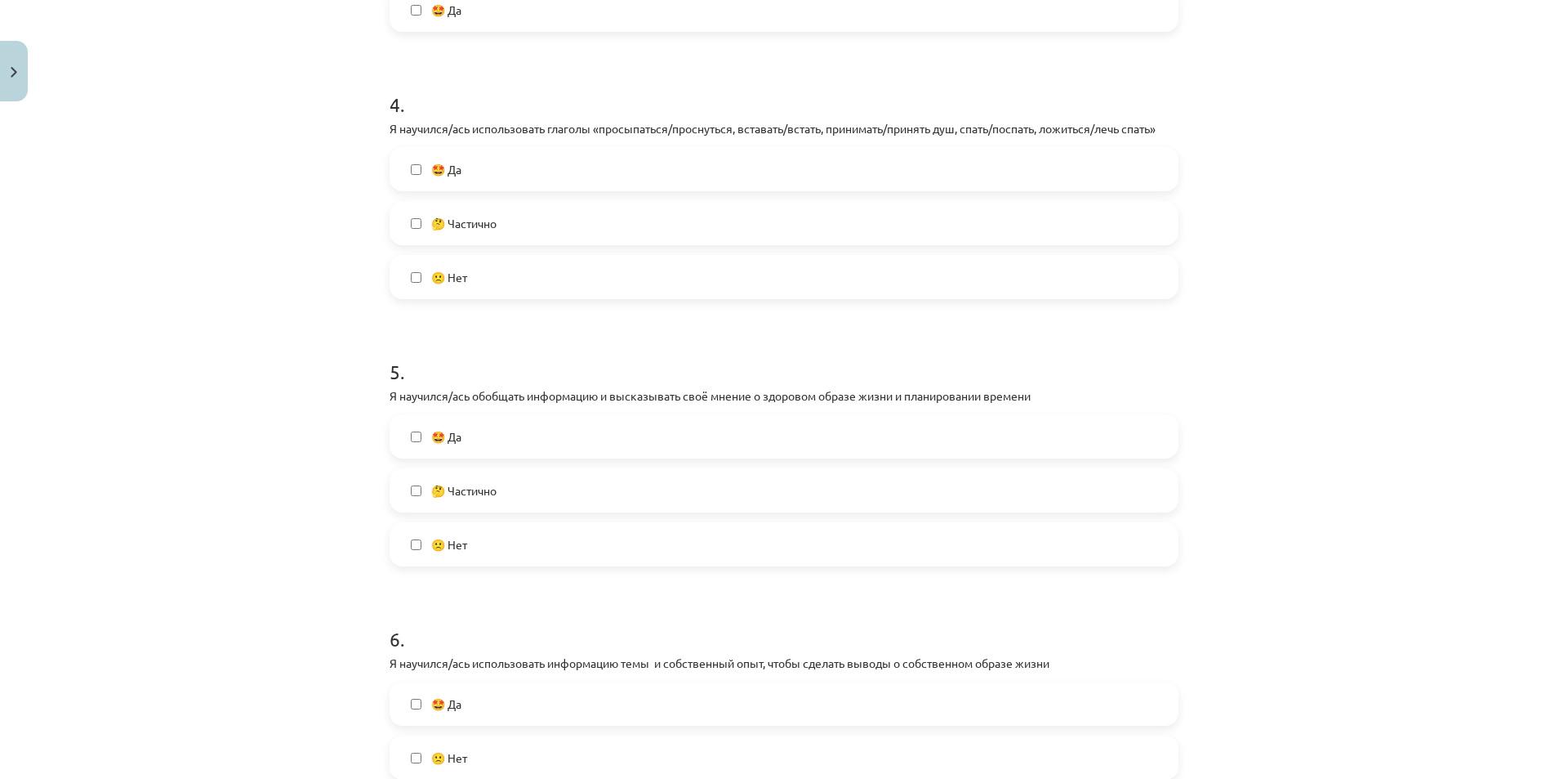
click at [666, 416] on label "🤩 Да" at bounding box center [784, 436] width 785 height 41
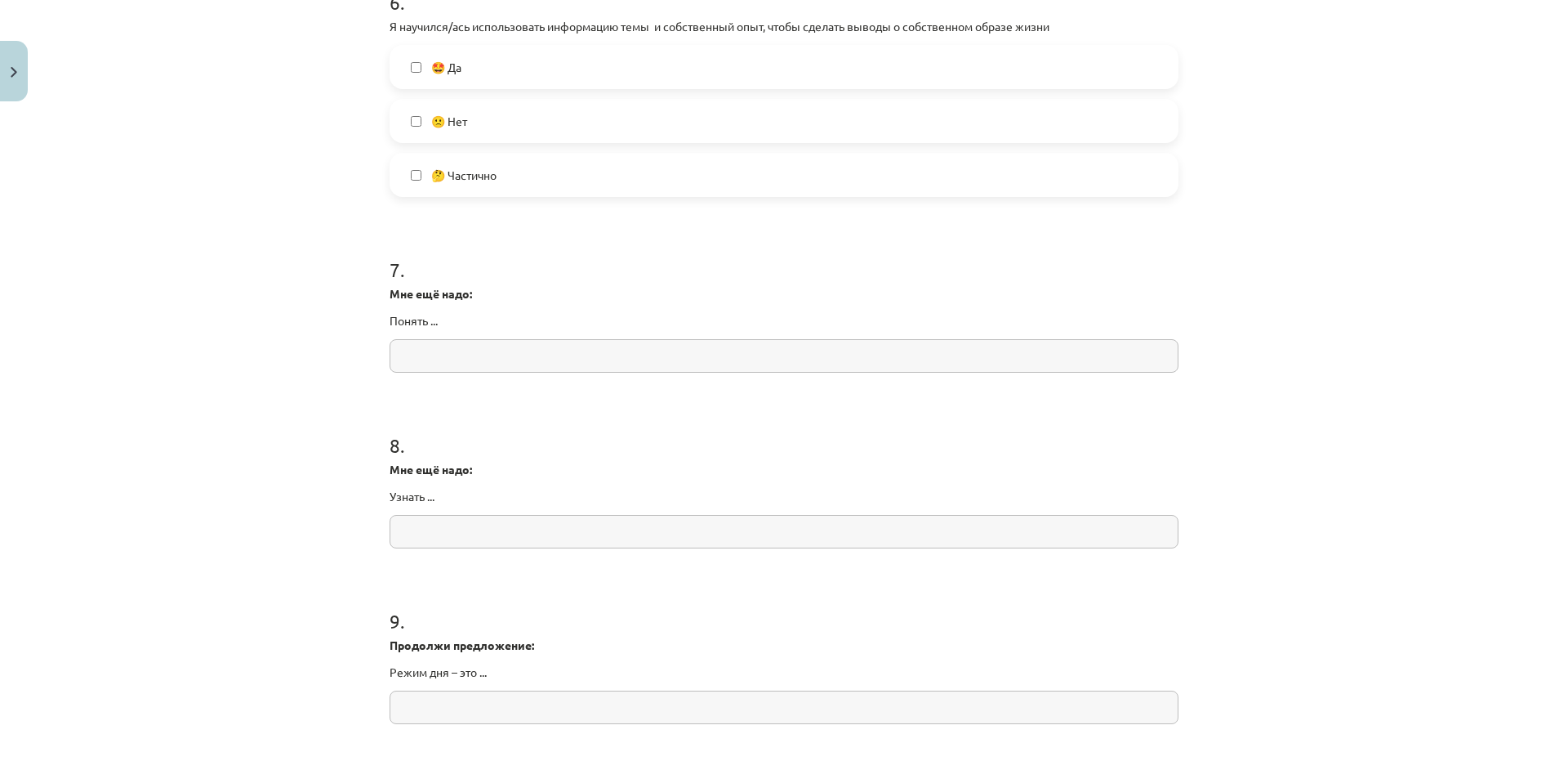
scroll to position [1716, 0]
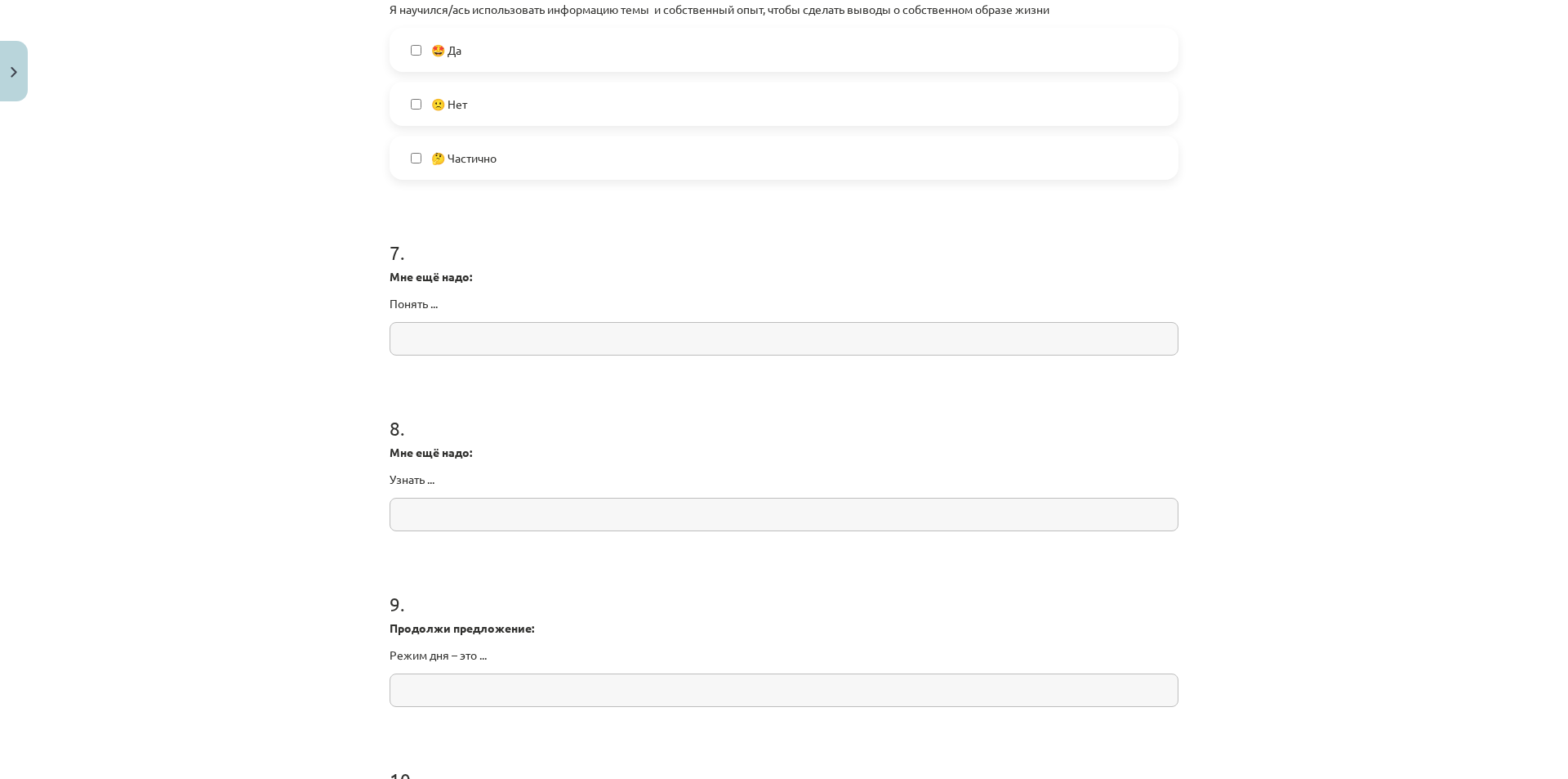
click at [443, 346] on input "text" at bounding box center [784, 339] width 789 height 34
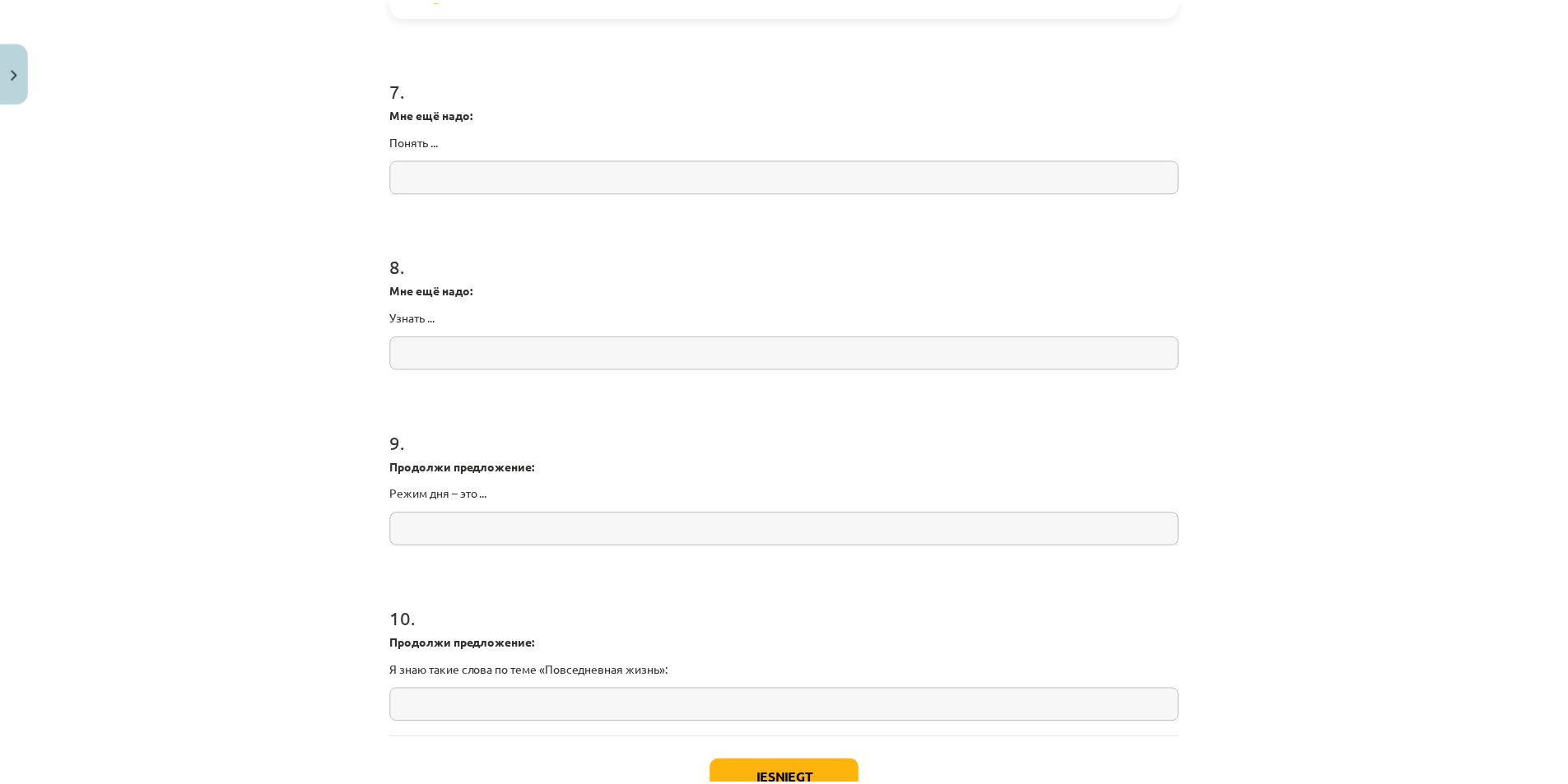
scroll to position [2013, 0]
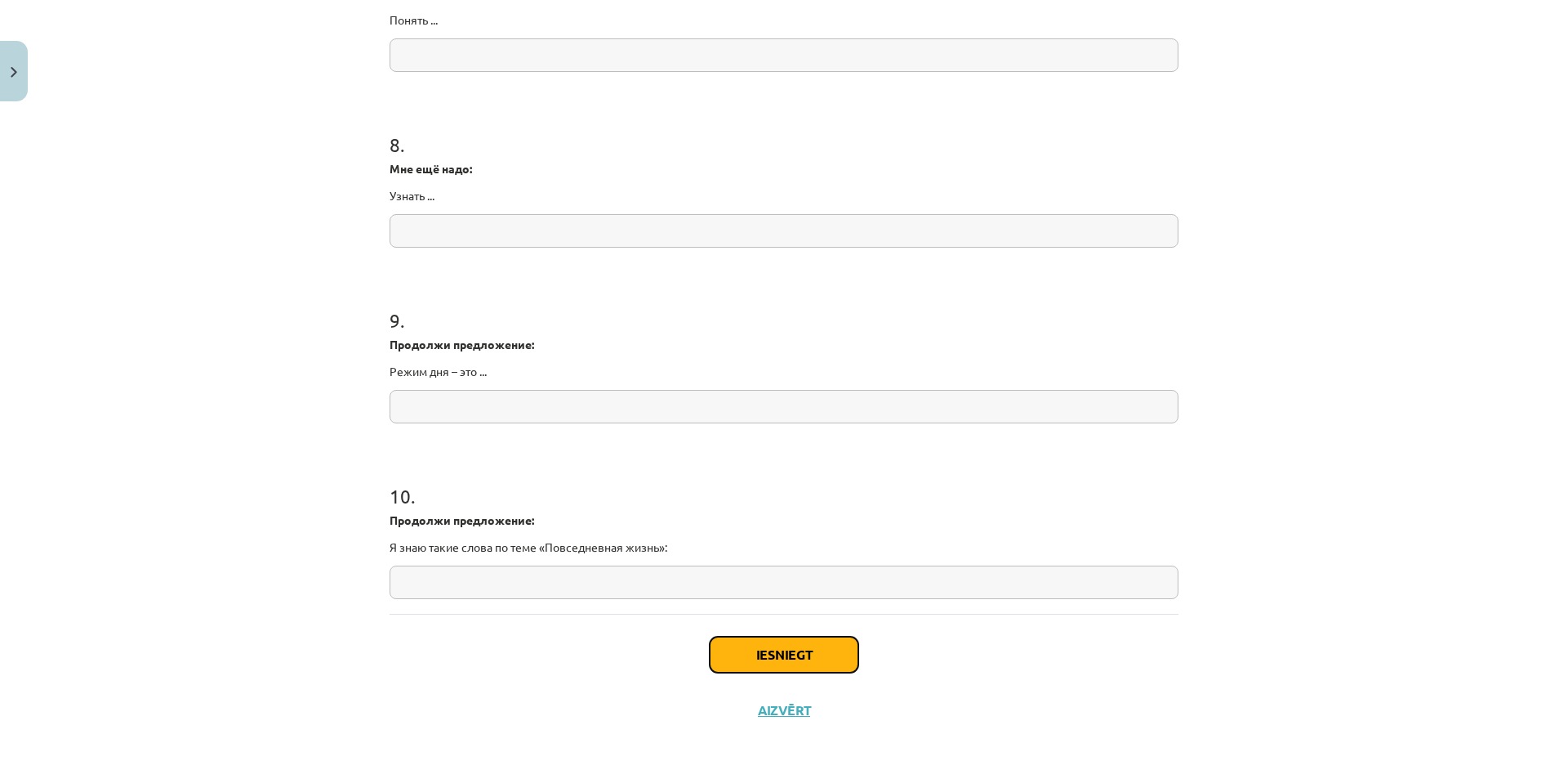
click at [768, 665] on button "Iesniegt" at bounding box center [784, 654] width 149 height 36
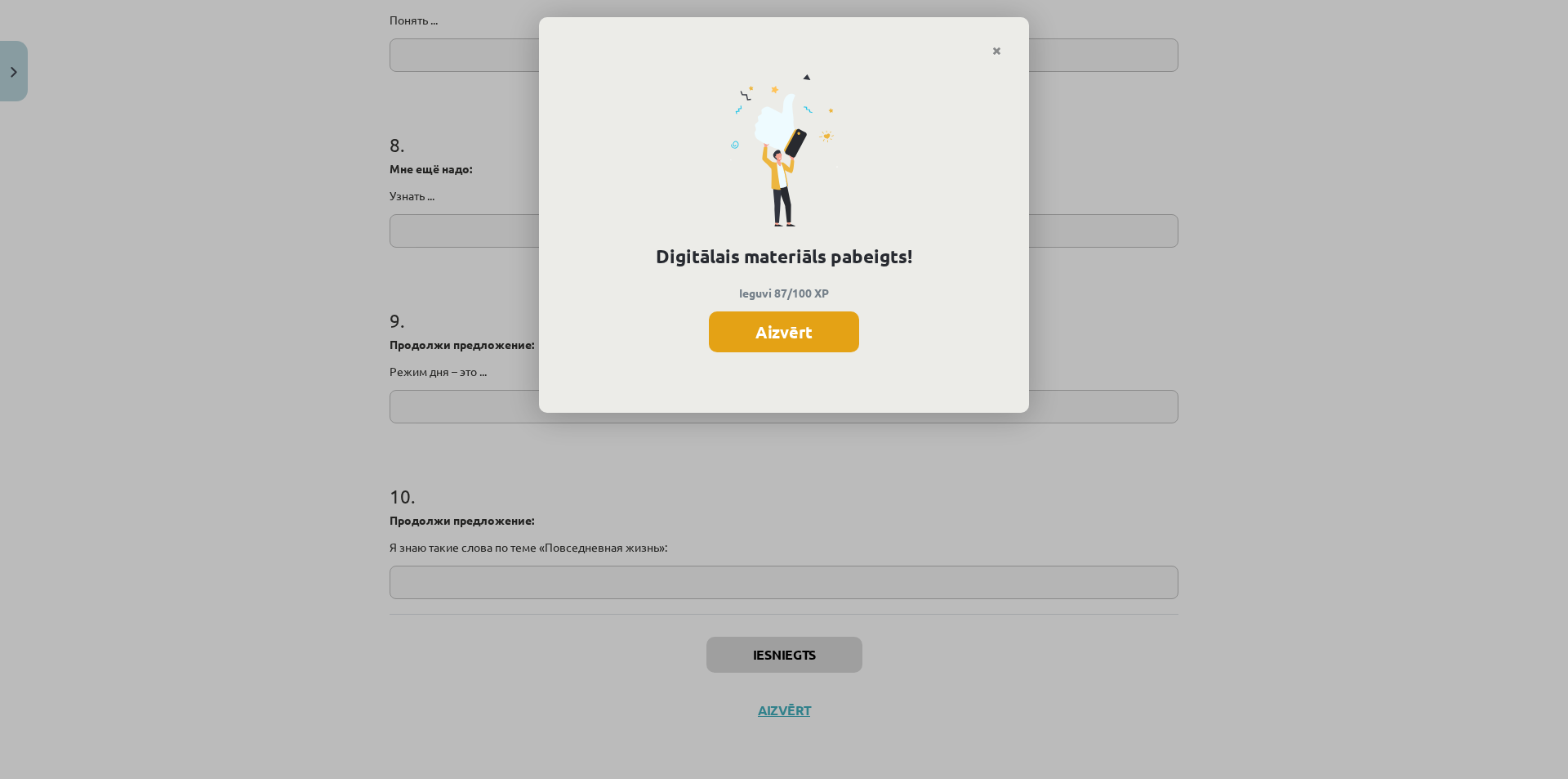
click at [807, 340] on button "Aizvērt" at bounding box center [784, 332] width 150 height 41
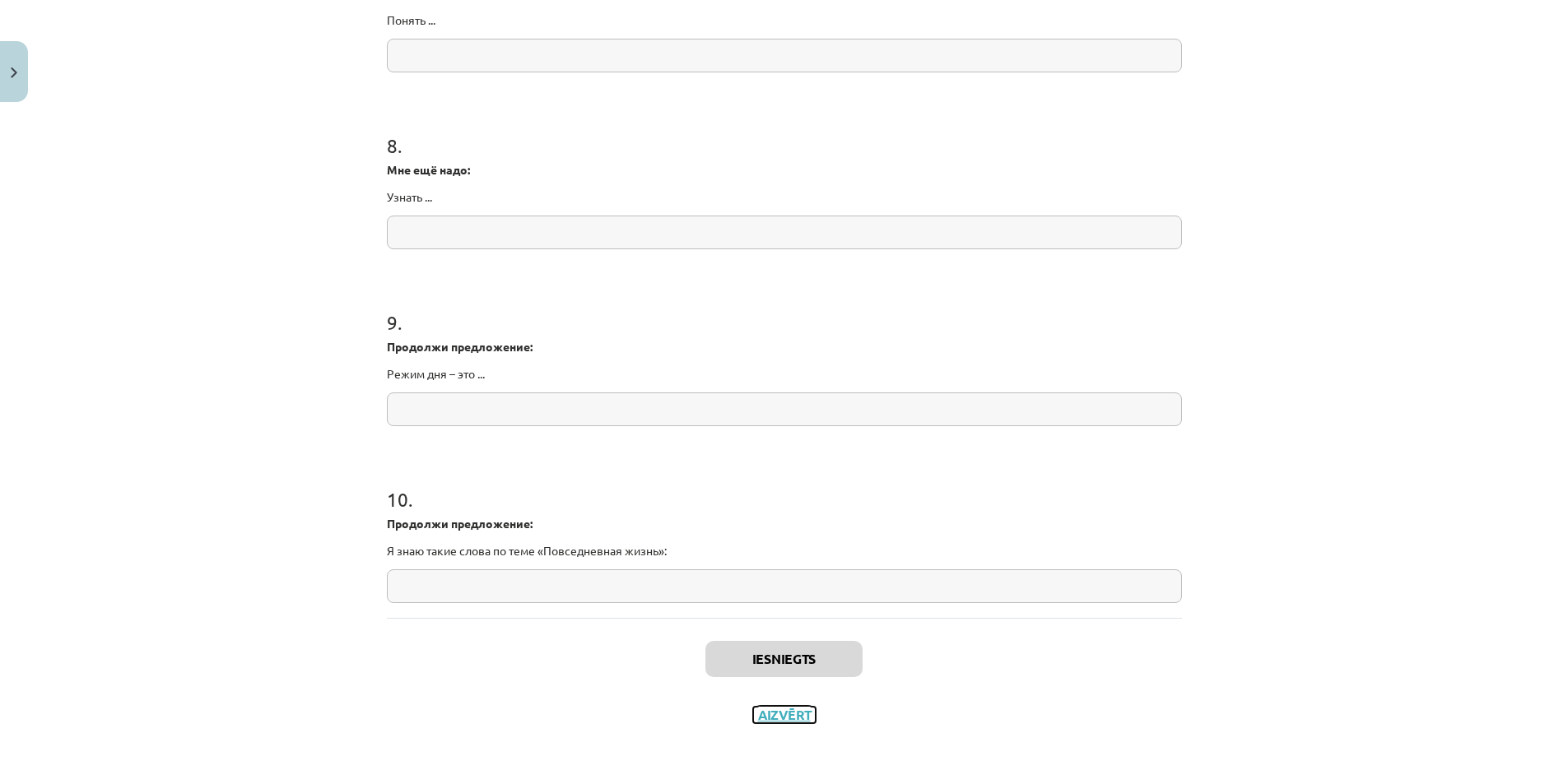
click at [778, 714] on button "Aizvērt" at bounding box center [784, 714] width 63 height 16
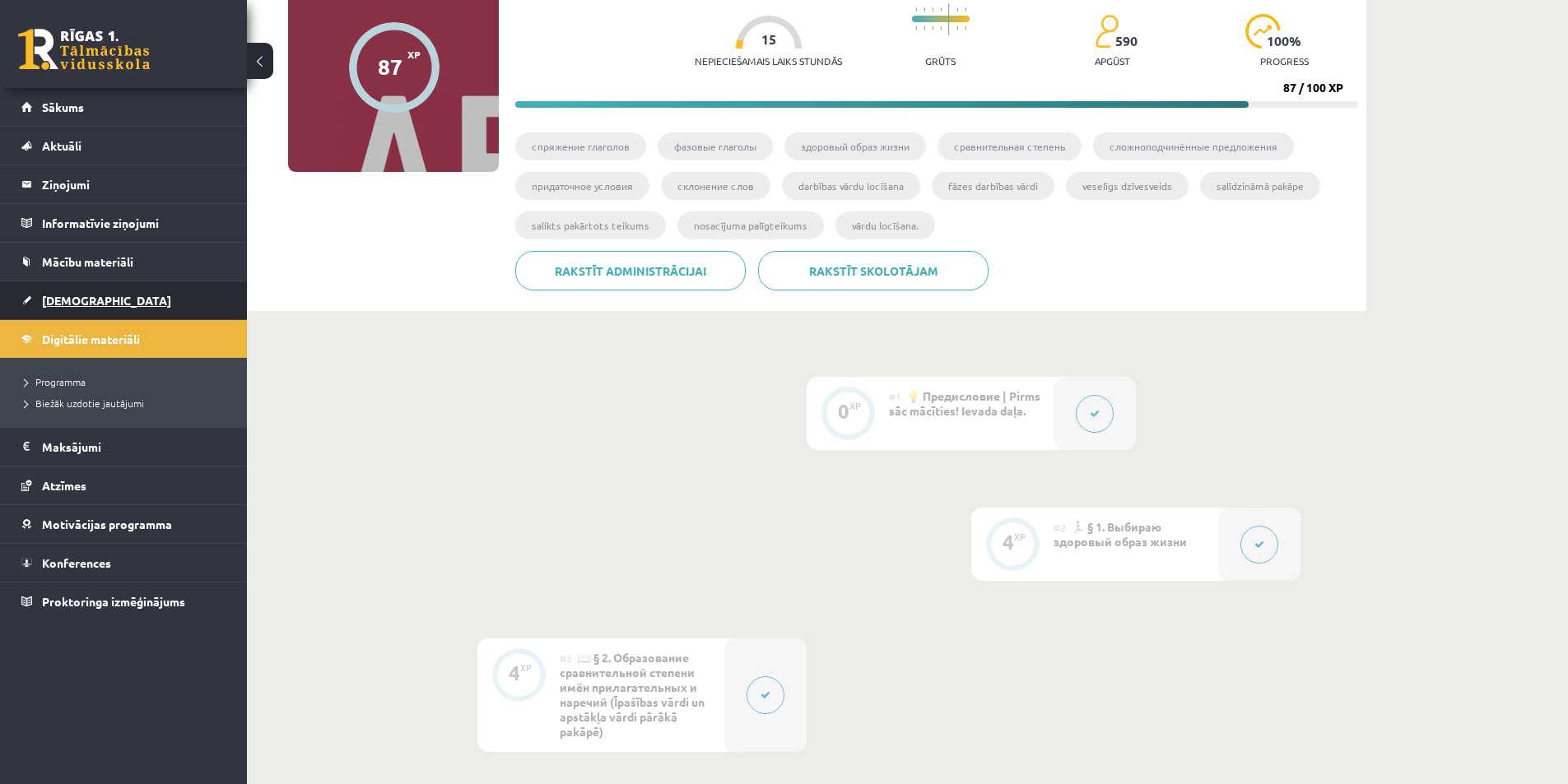
click at [102, 288] on link "[DEMOGRAPHIC_DATA]" at bounding box center [123, 300] width 205 height 37
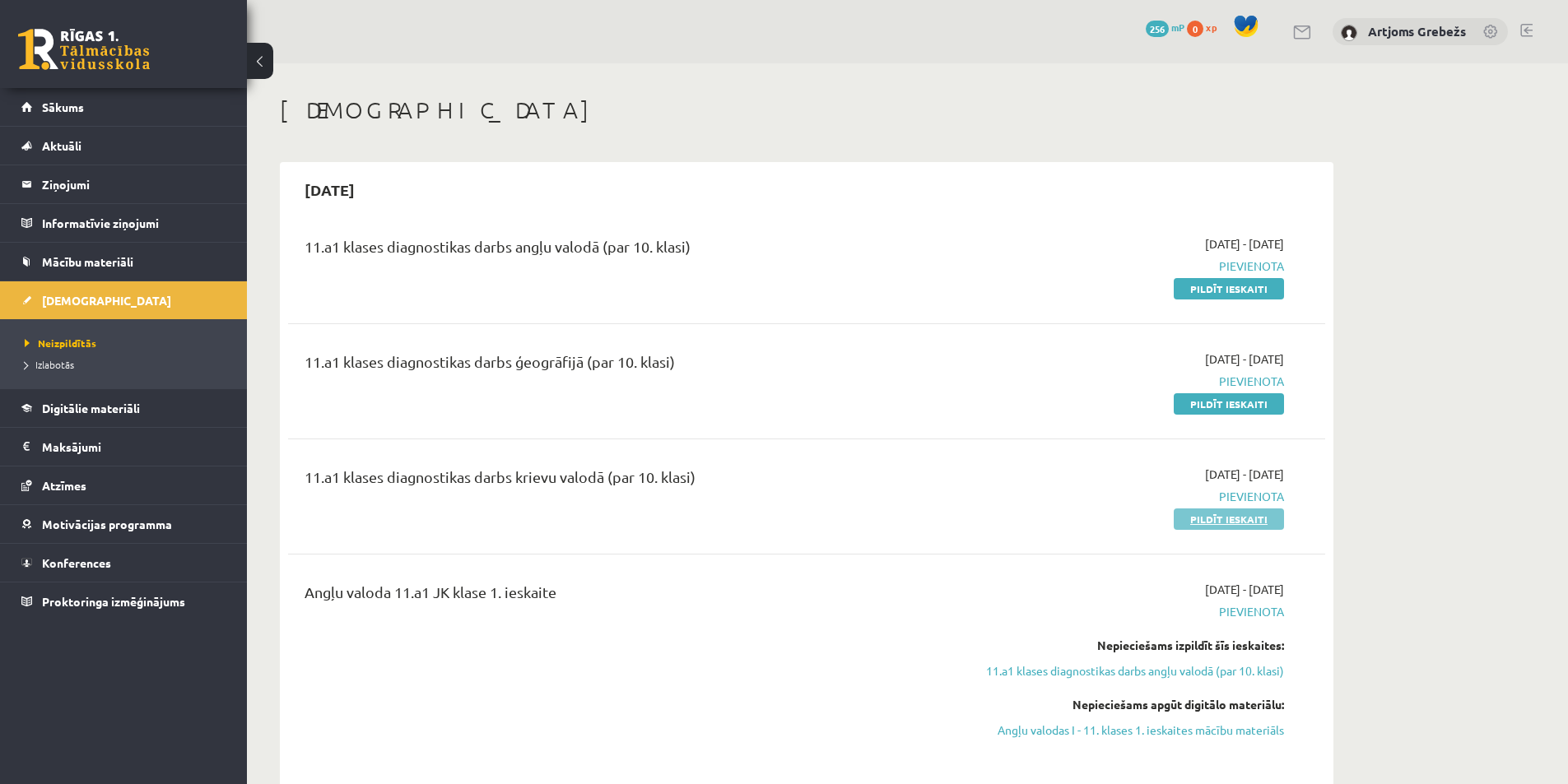
click at [1226, 525] on link "Pildīt ieskaiti" at bounding box center [1229, 519] width 111 height 21
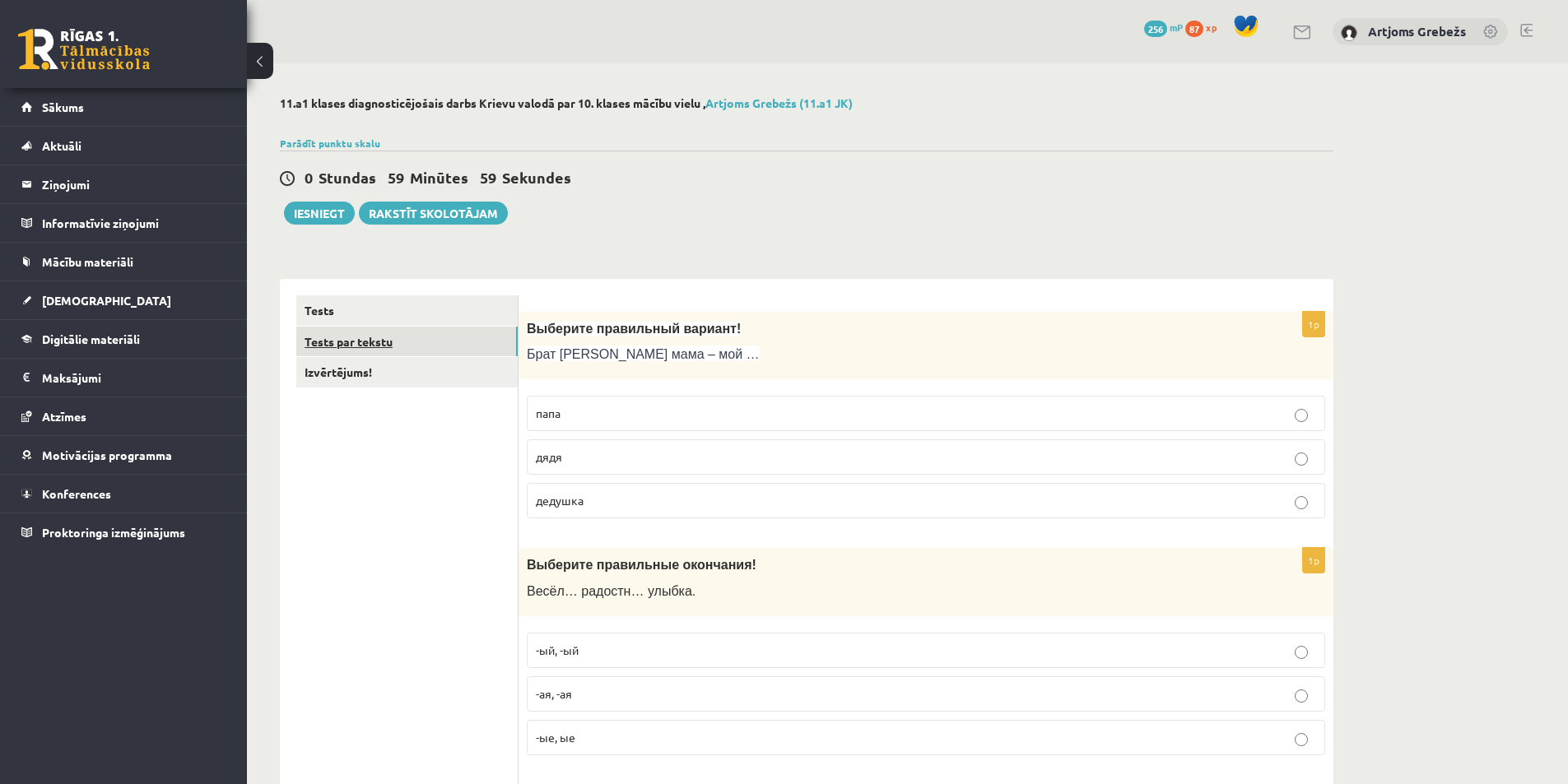
click at [456, 341] on link "Tests par tekstu" at bounding box center [407, 342] width 221 height 31
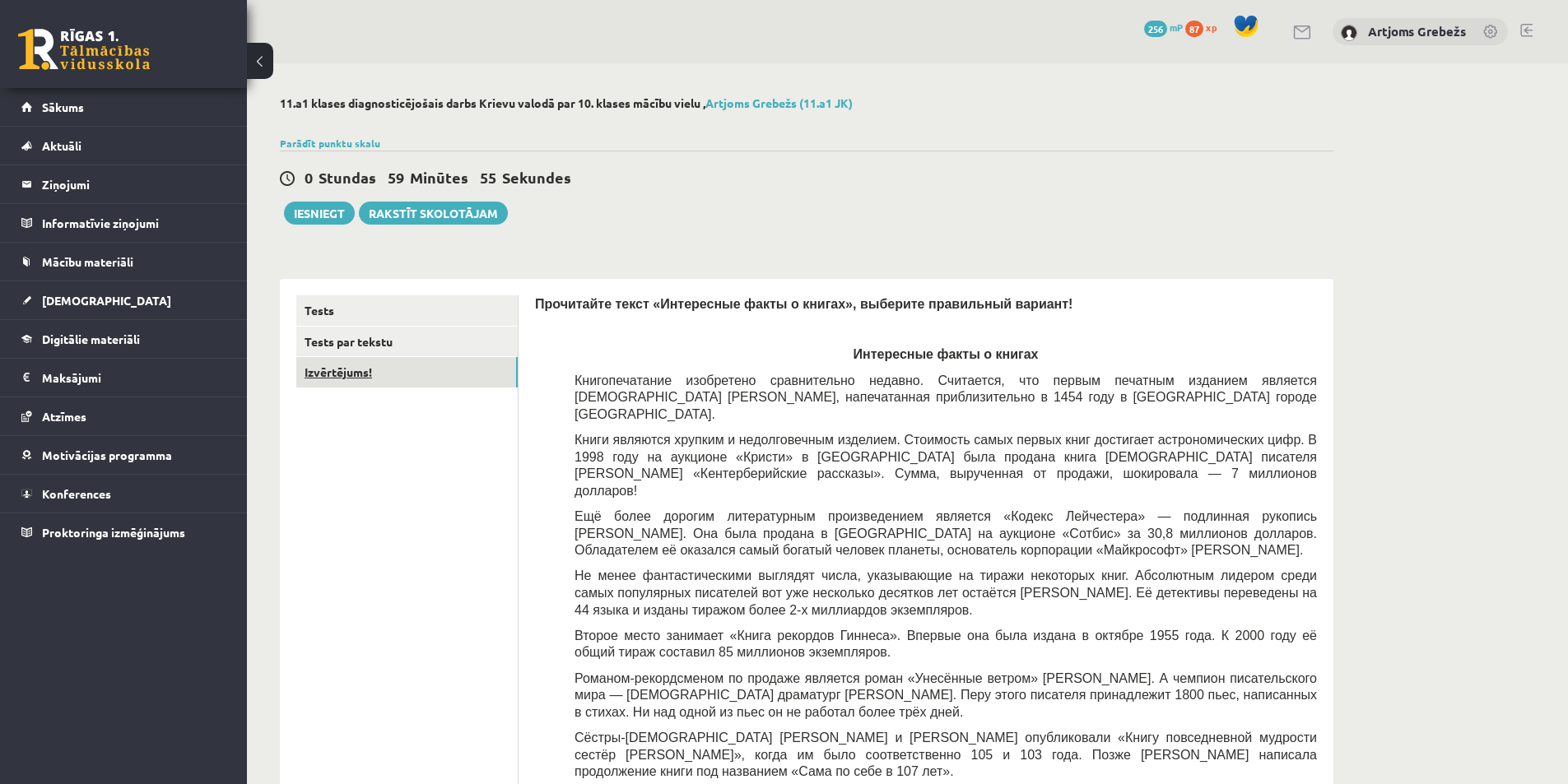
click at [413, 376] on link "Izvērtējums!" at bounding box center [407, 372] width 221 height 31
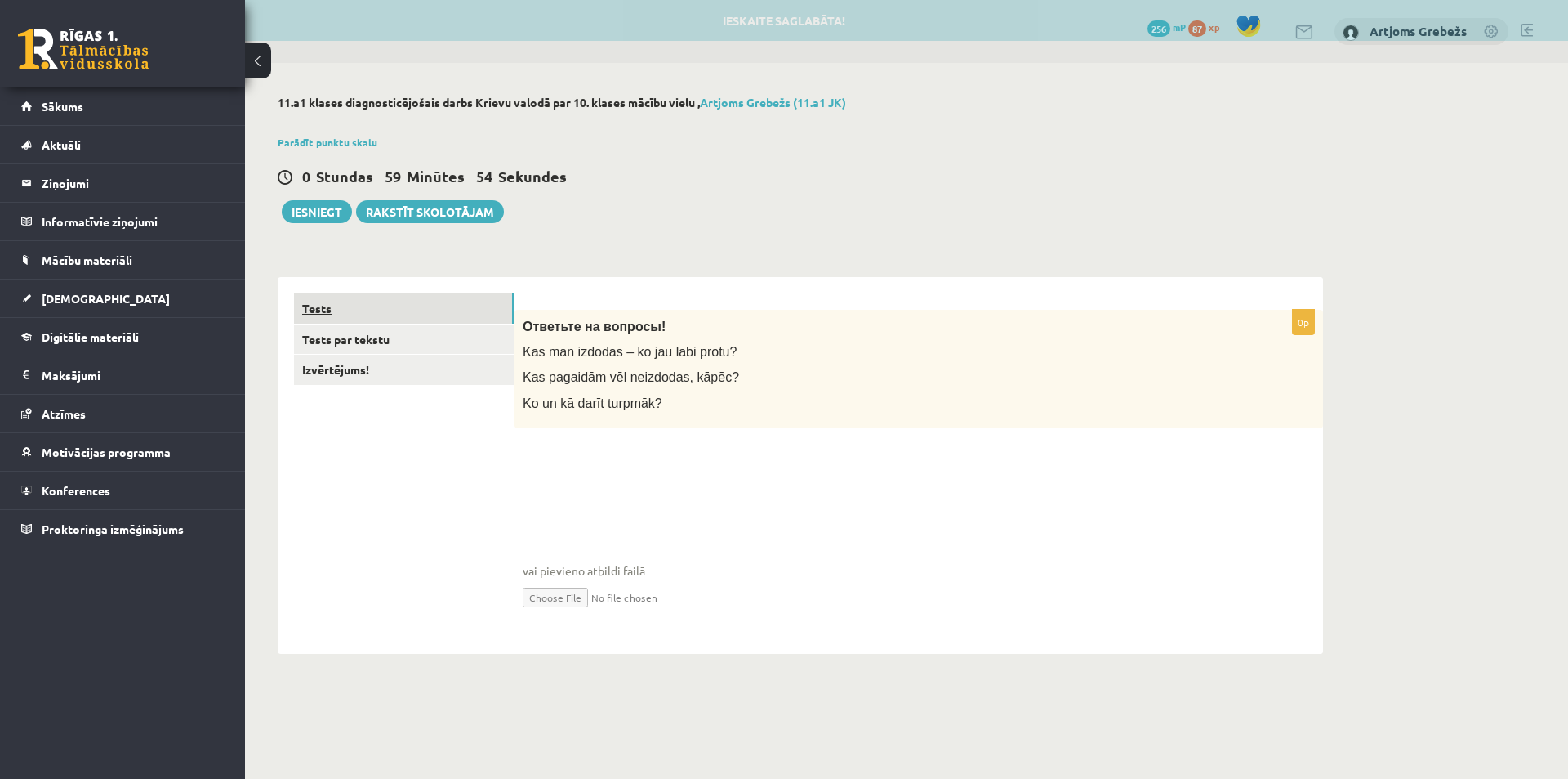
click at [372, 308] on link "Tests" at bounding box center [404, 308] width 220 height 30
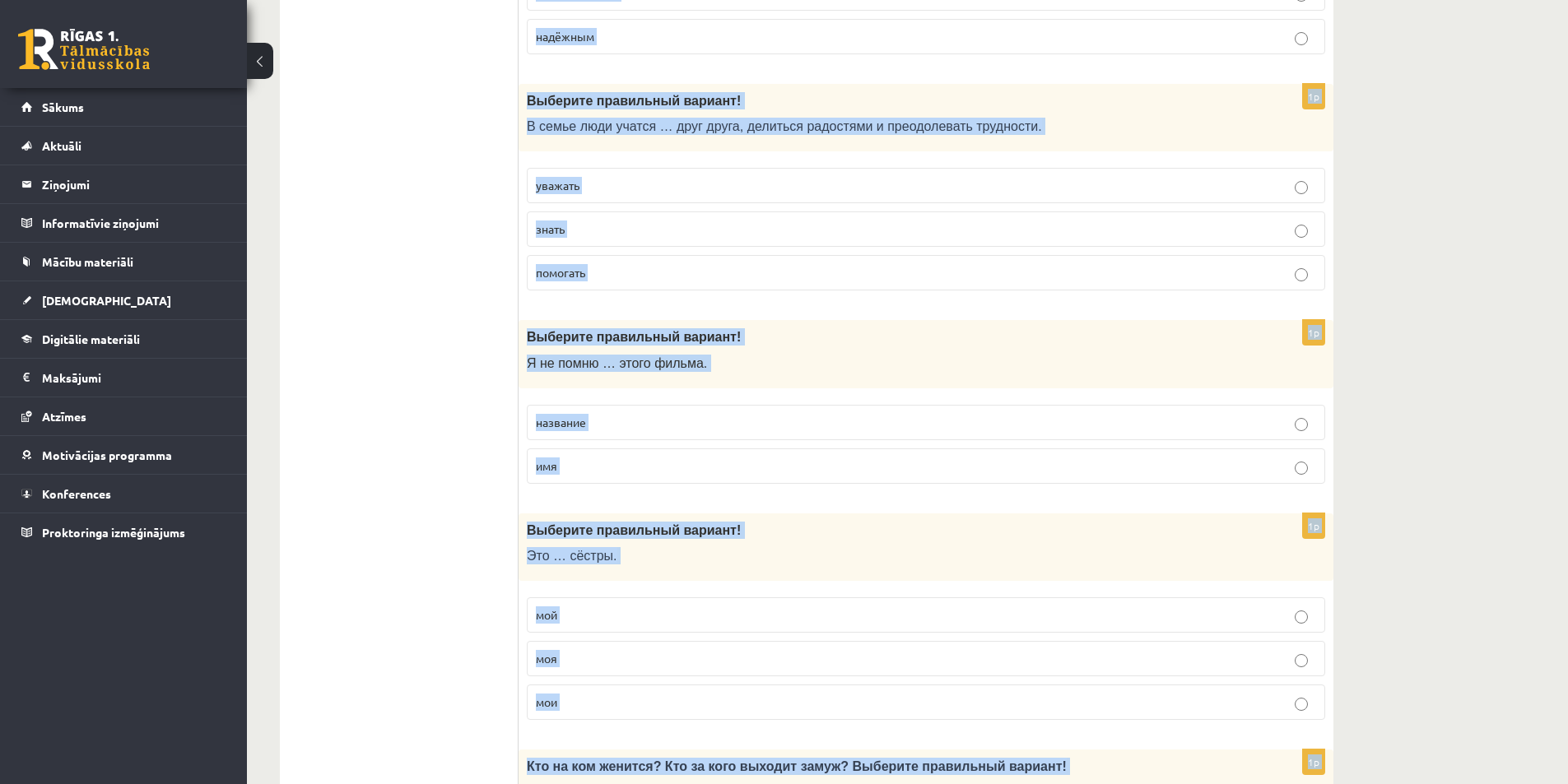
scroll to position [5150, 0]
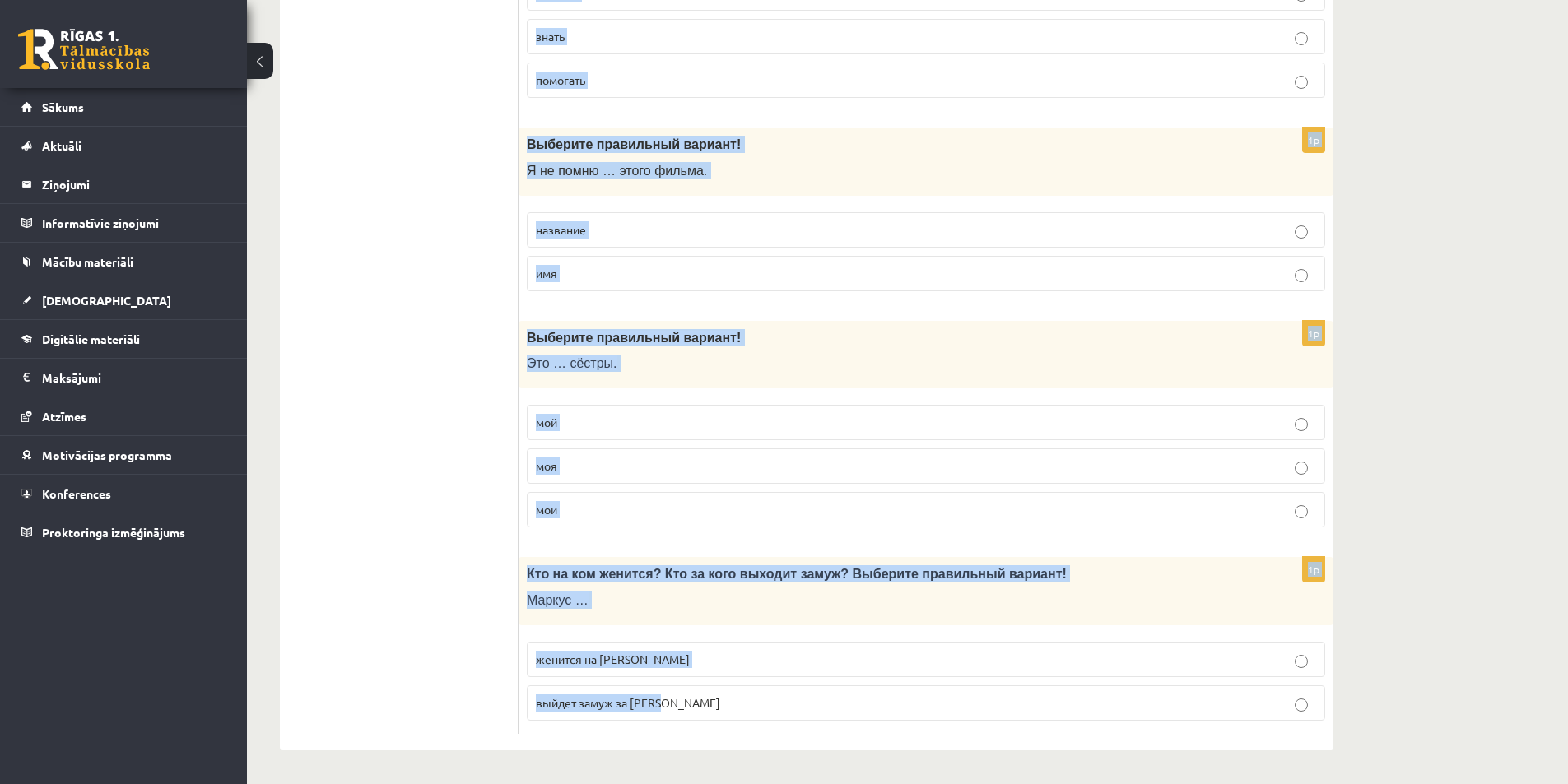
drag, startPoint x: 522, startPoint y: 325, endPoint x: 690, endPoint y: 724, distance: 432.9
copy form "Выберите правильный вариант! Брат моей мама – мой … папа дядя дедушка 1p Выбери…"
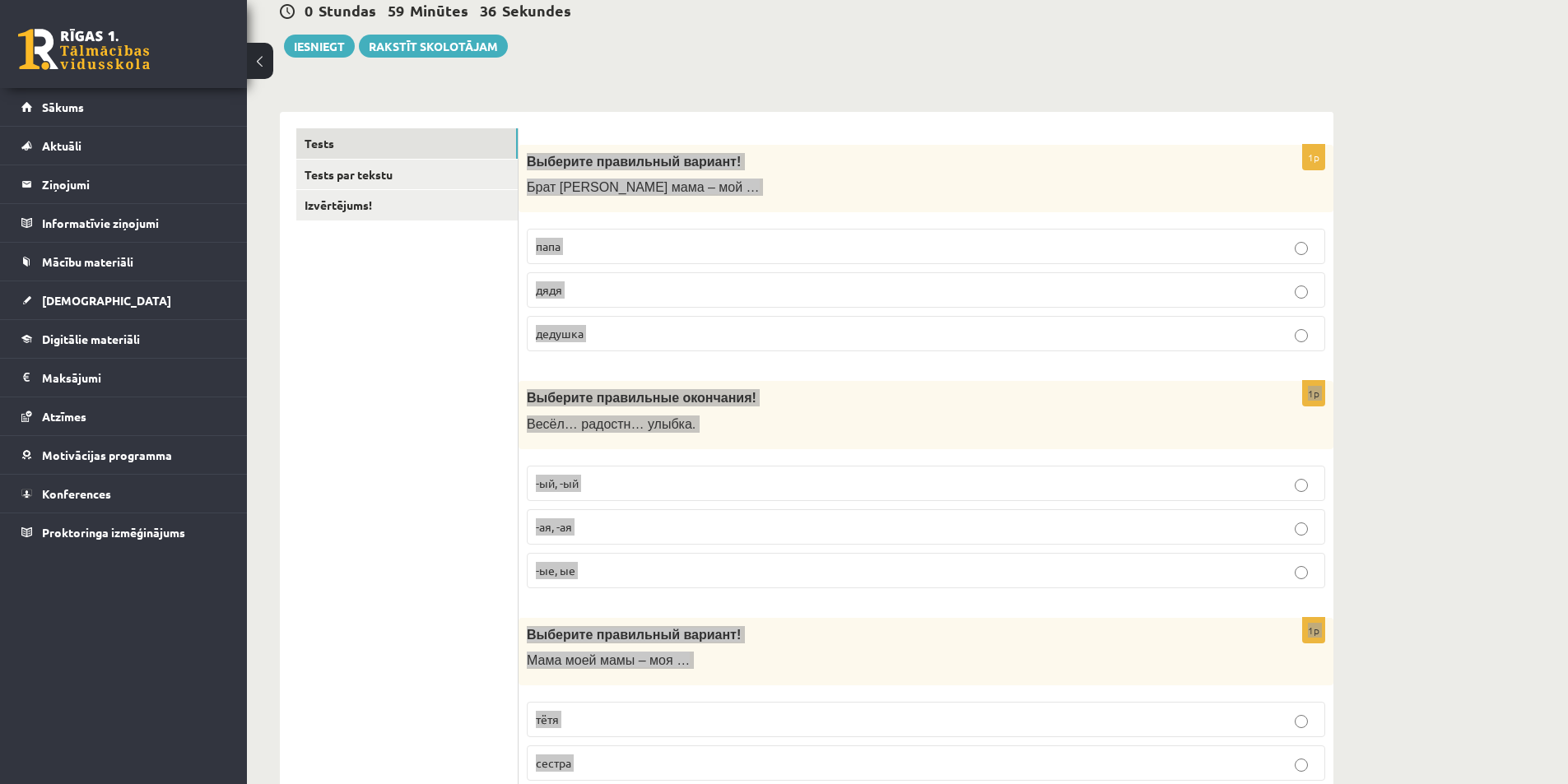
scroll to position [0, 0]
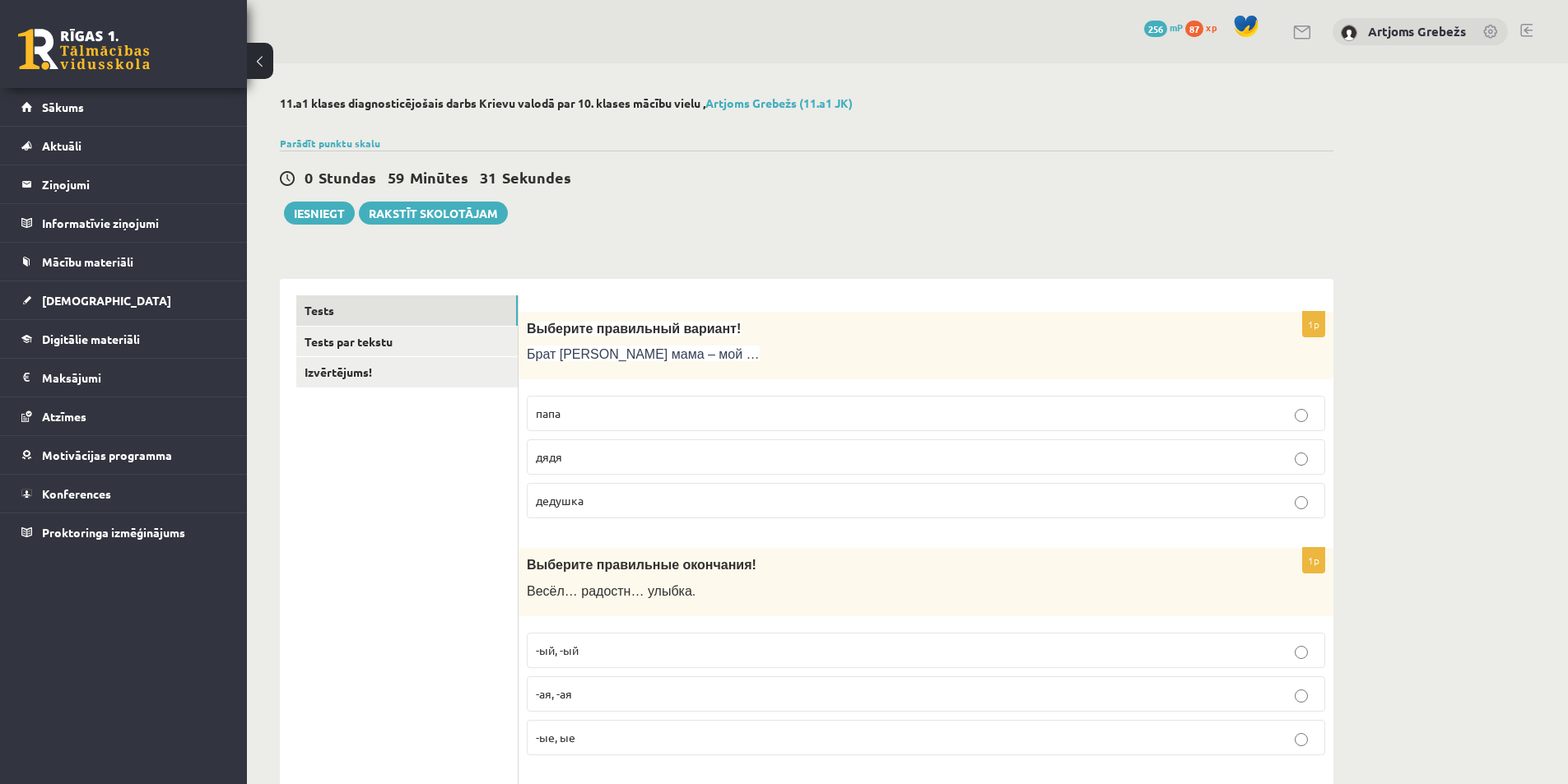
click at [584, 457] on p "дядя" at bounding box center [926, 457] width 780 height 17
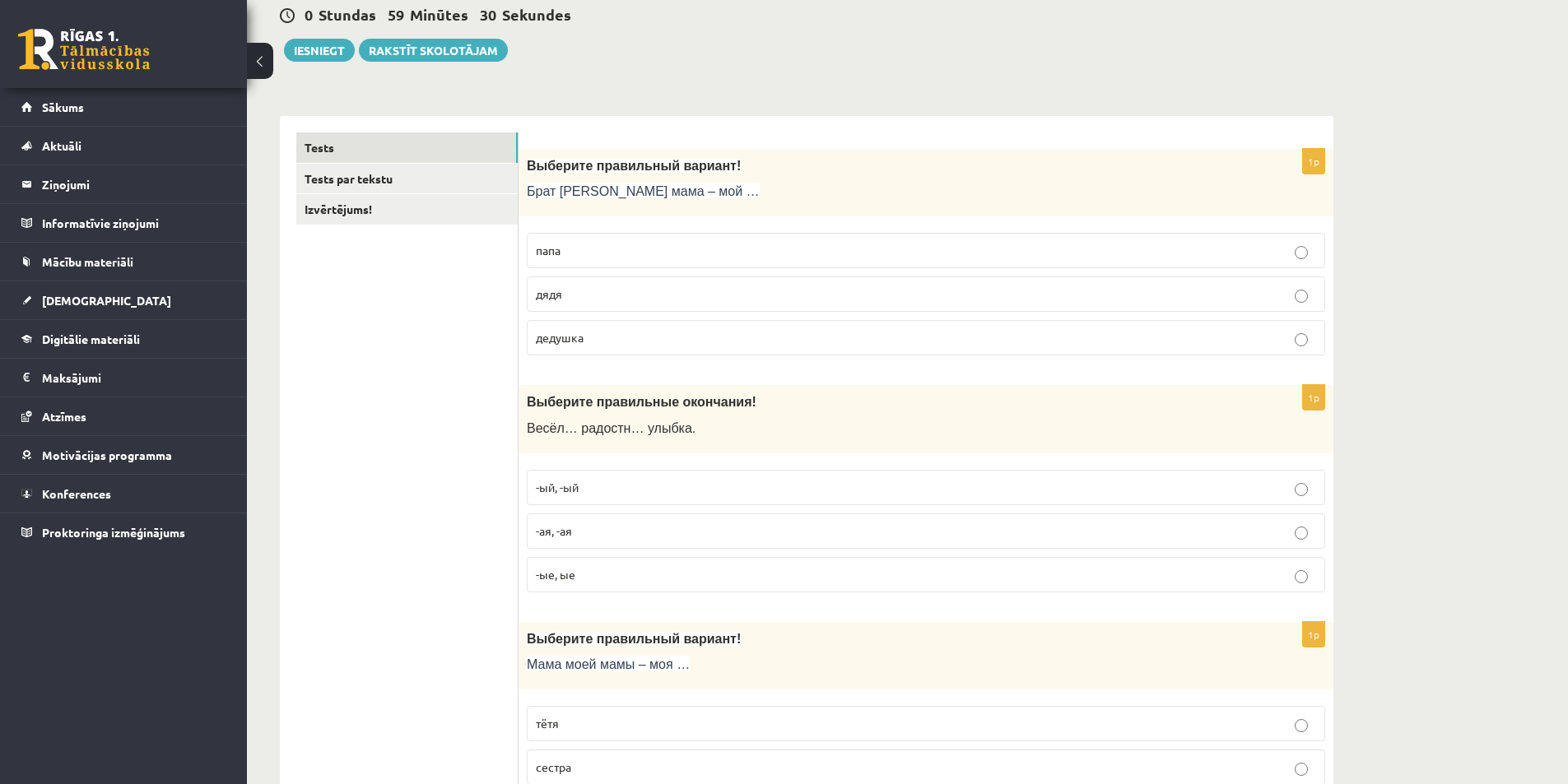
scroll to position [164, 0]
click at [580, 536] on p "-ая, -ая" at bounding box center [926, 529] width 780 height 17
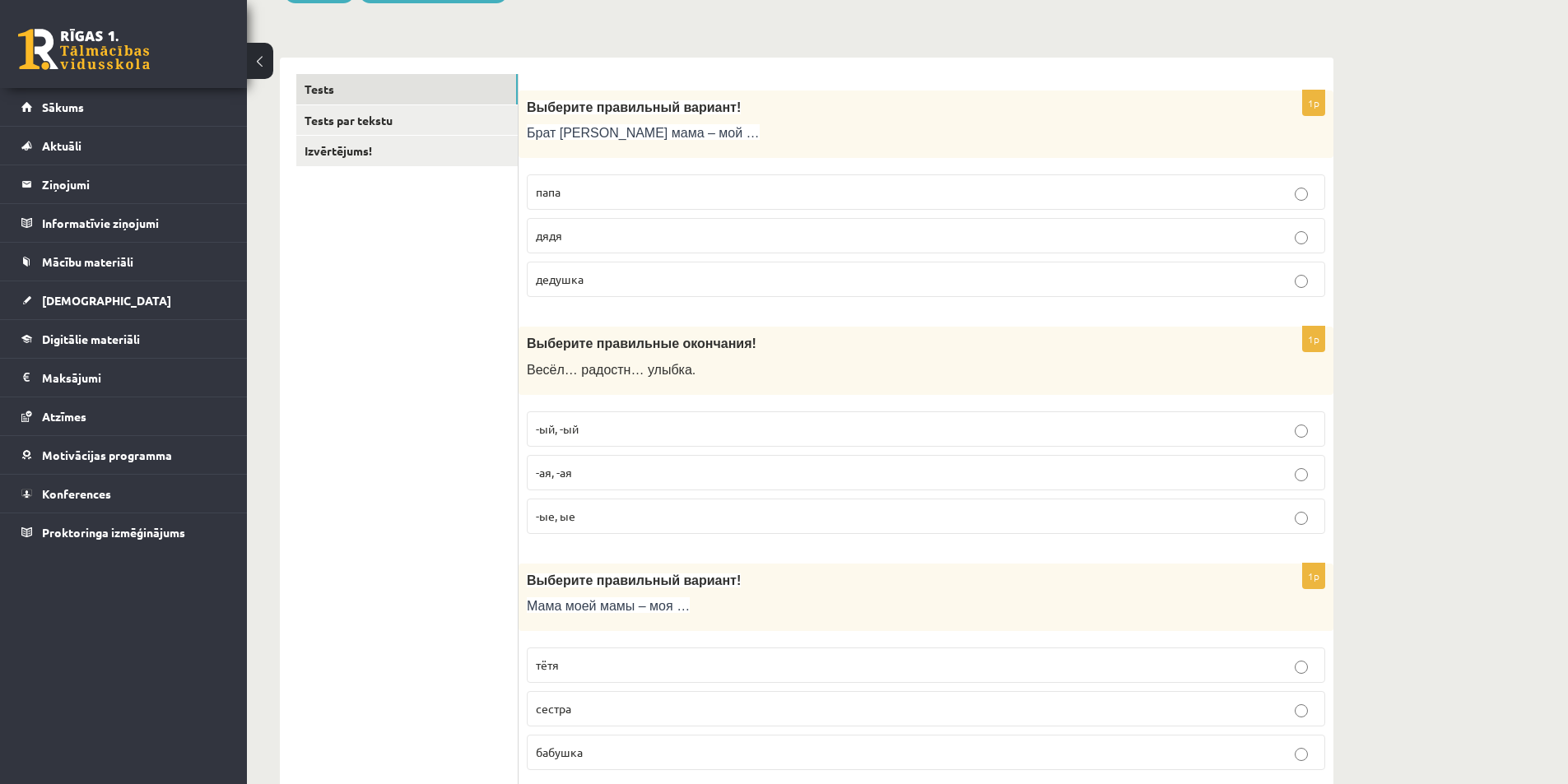
scroll to position [247, 0]
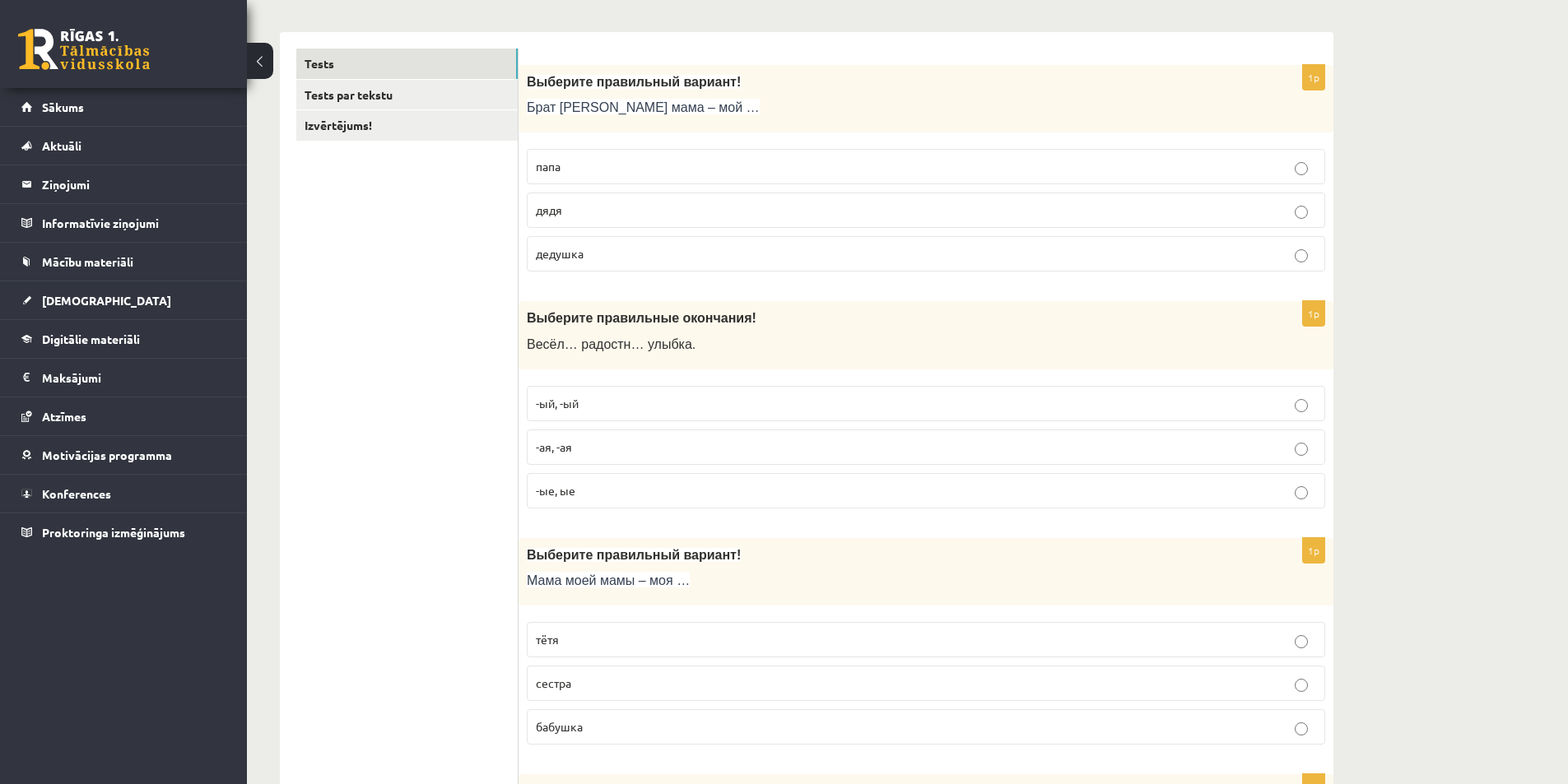
click at [617, 735] on p "бабушка" at bounding box center [926, 726] width 780 height 17
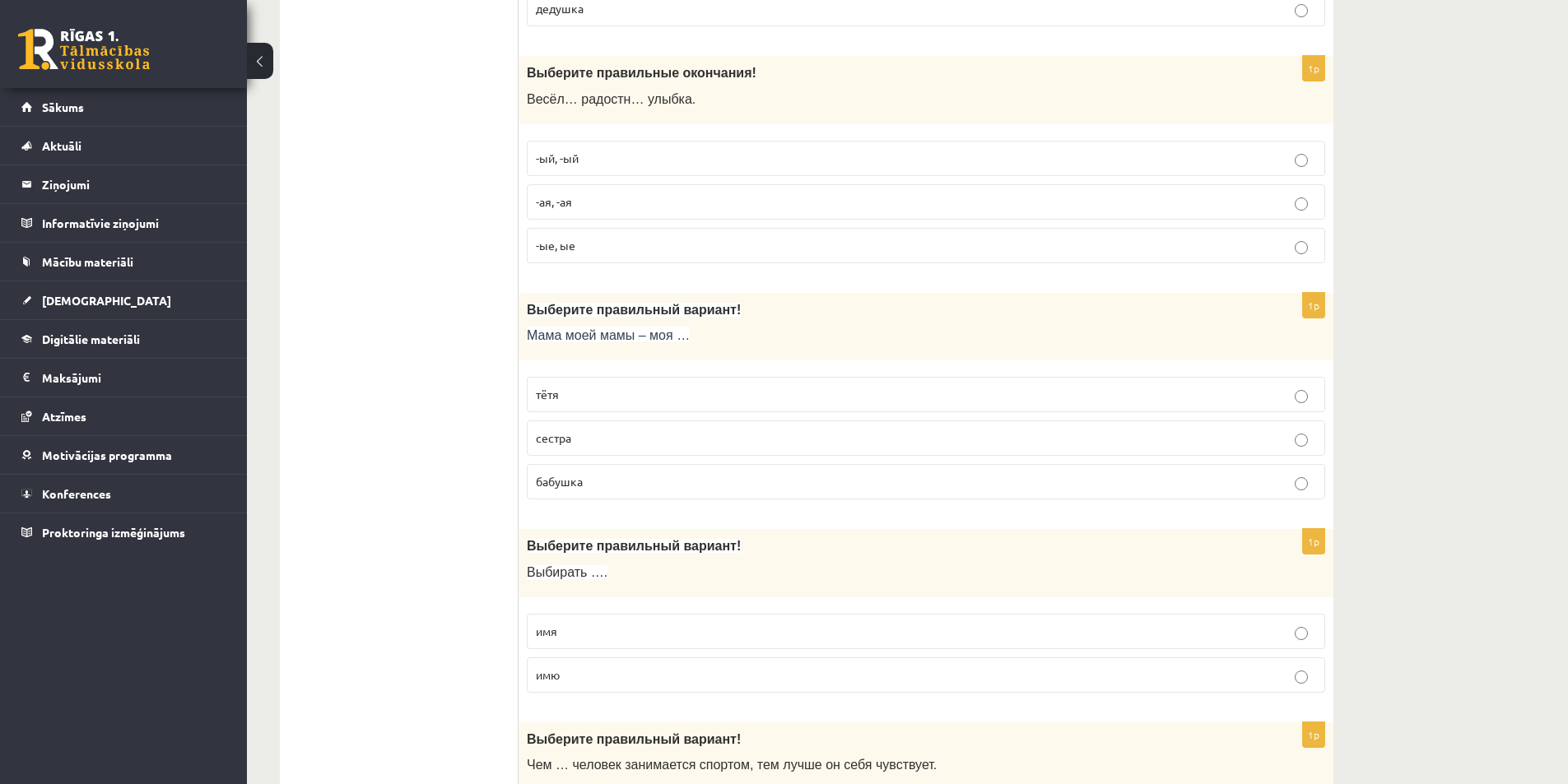
scroll to position [493, 0]
click at [573, 633] on p "имя" at bounding box center [926, 629] width 780 height 17
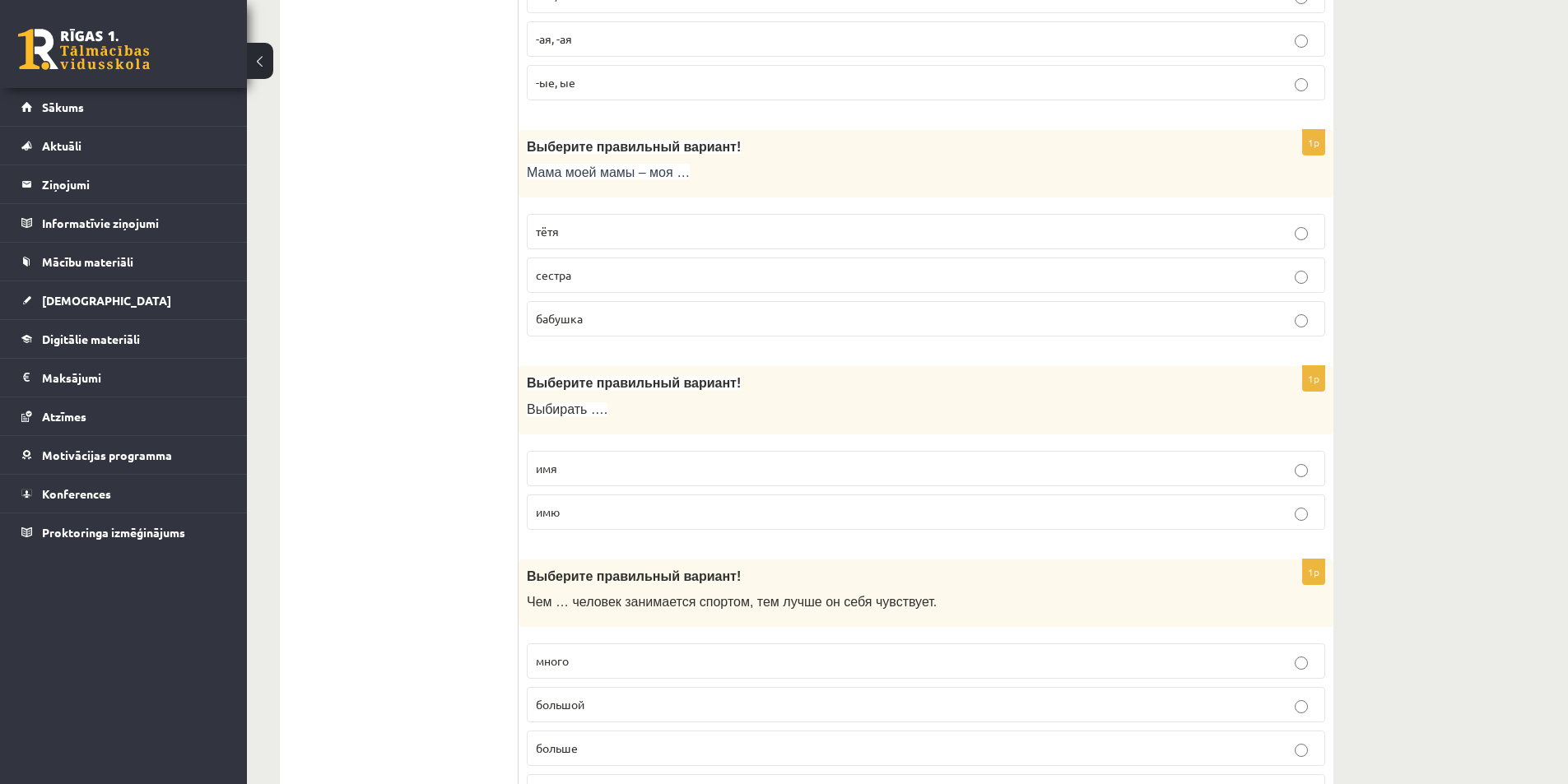
scroll to position [658, 0]
click at [583, 699] on span "большой" at bounding box center [560, 700] width 48 height 14
click at [593, 739] on p "больше" at bounding box center [926, 745] width 780 height 17
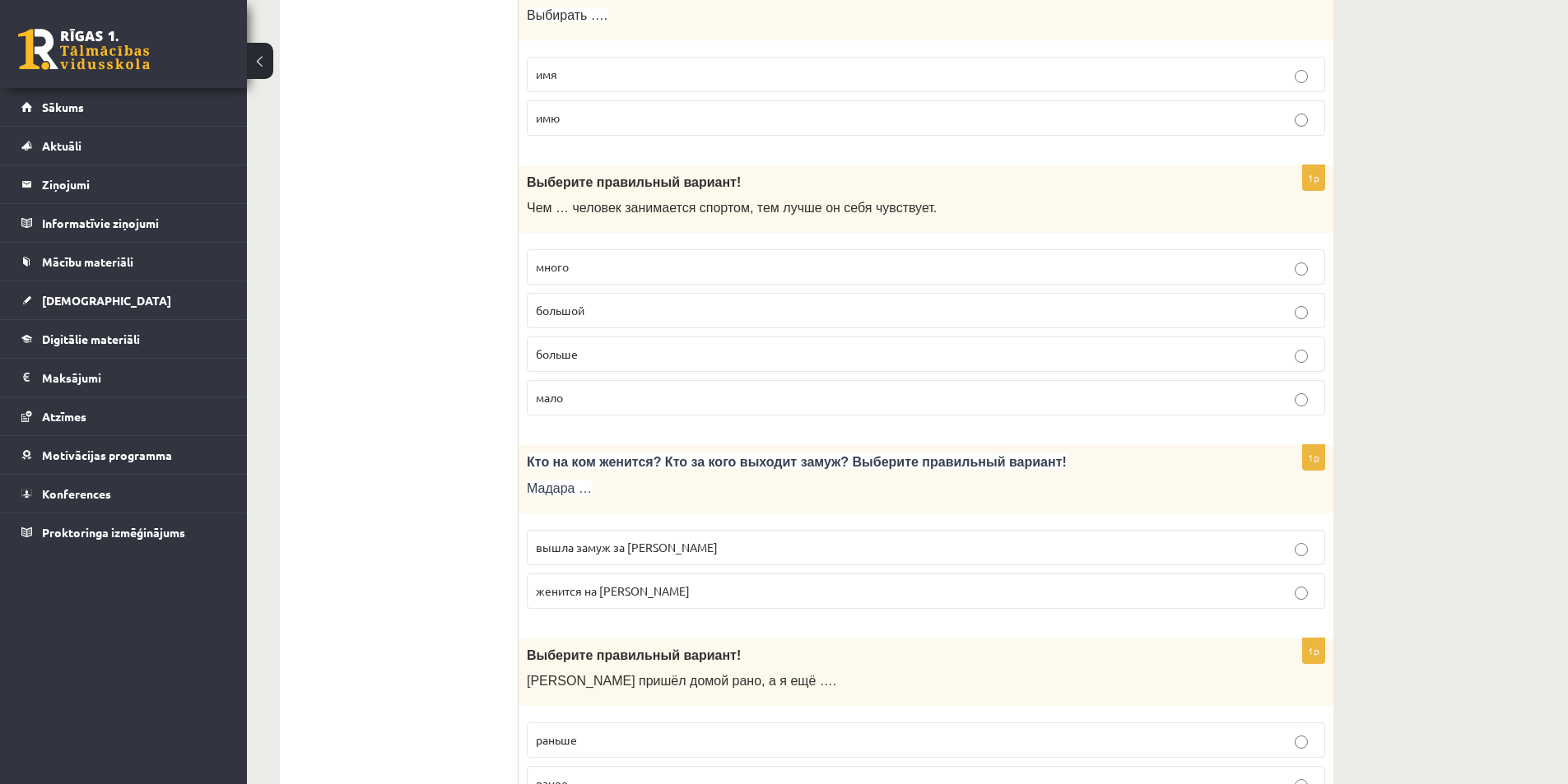
scroll to position [1151, 0]
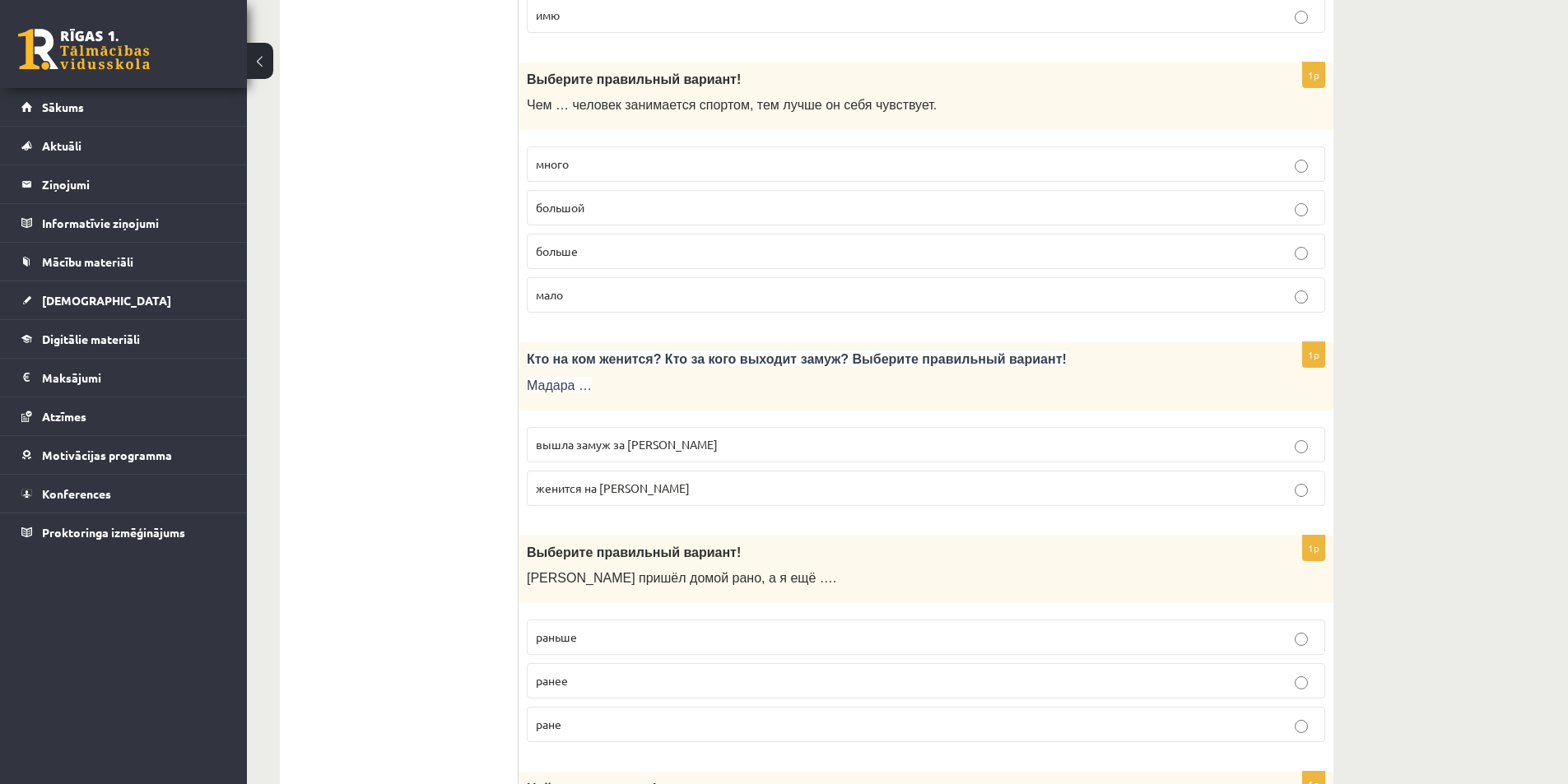
click at [613, 442] on span "вышла замуж за Марка" at bounding box center [627, 444] width 182 height 14
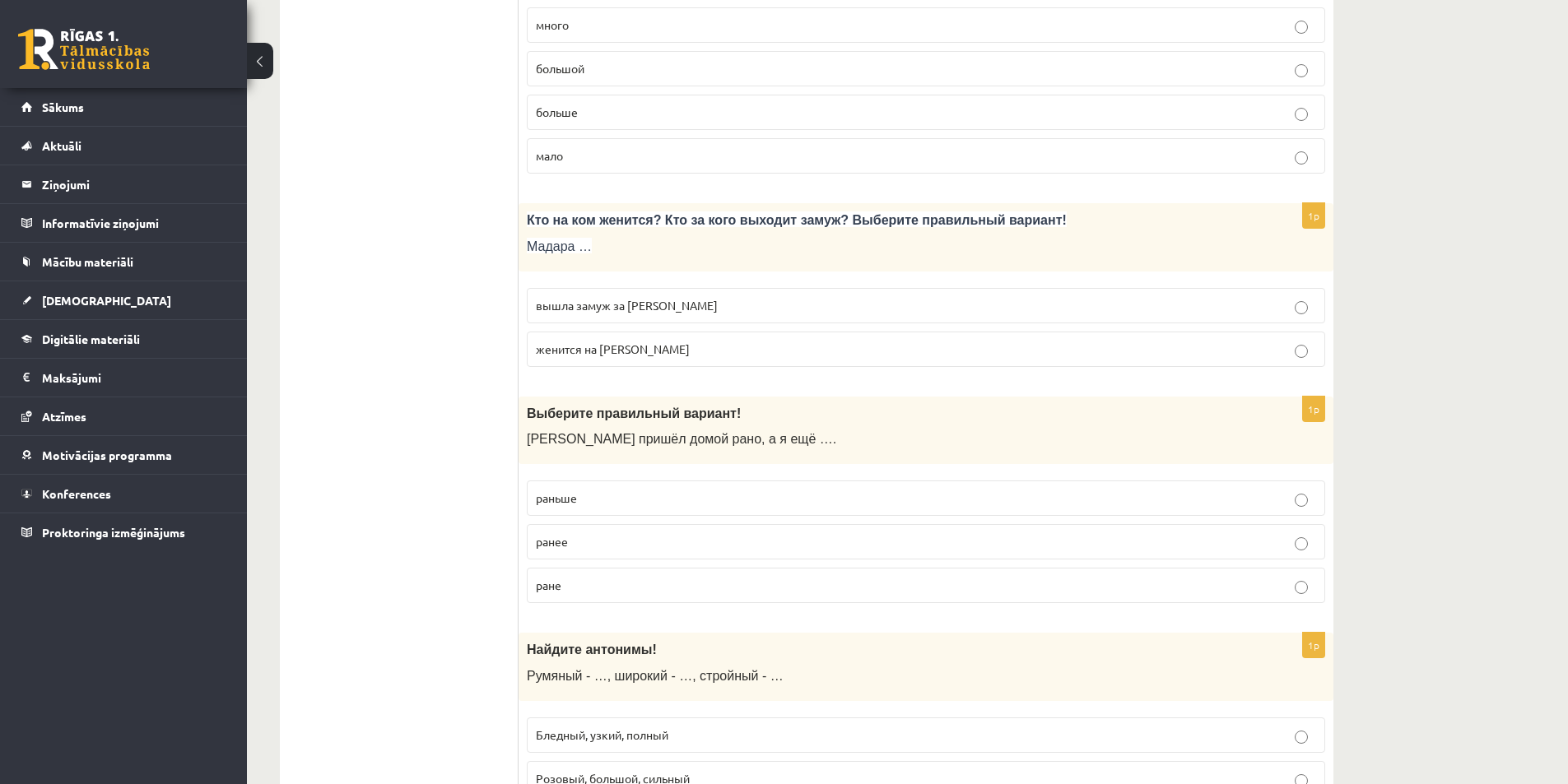
scroll to position [1316, 0]
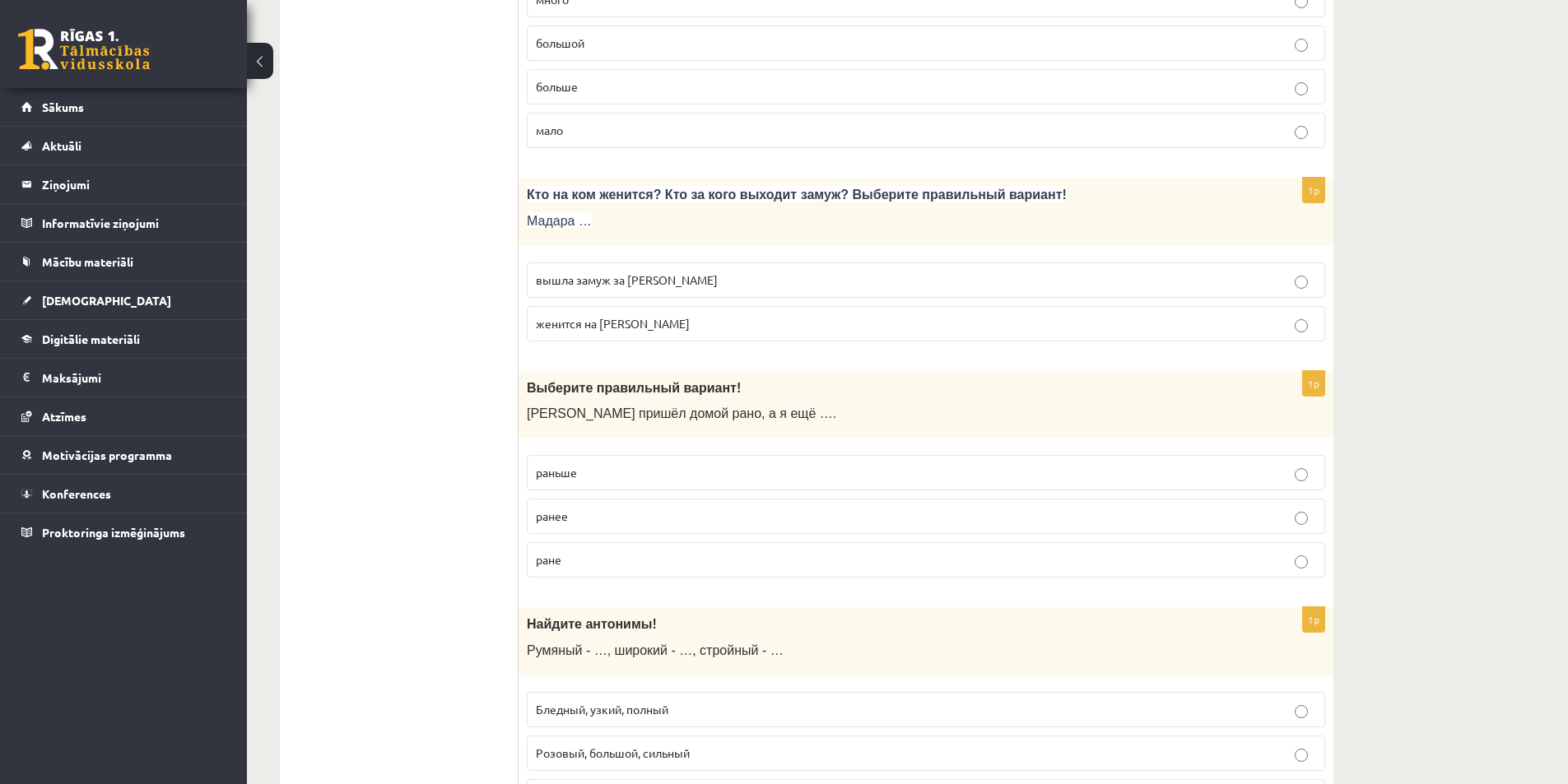
click at [636, 469] on p "раньше" at bounding box center [926, 473] width 780 height 17
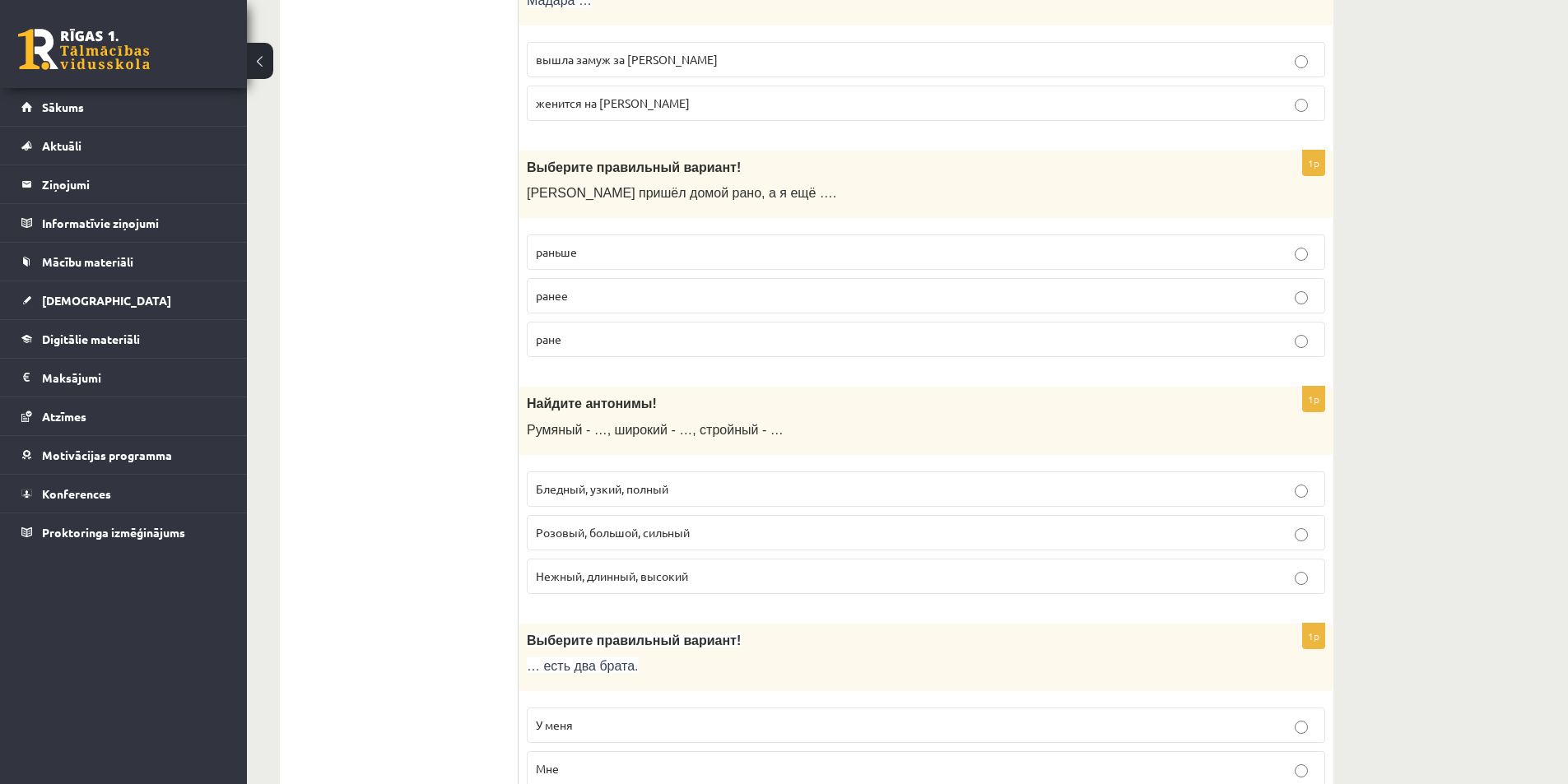
scroll to position [1563, 0]
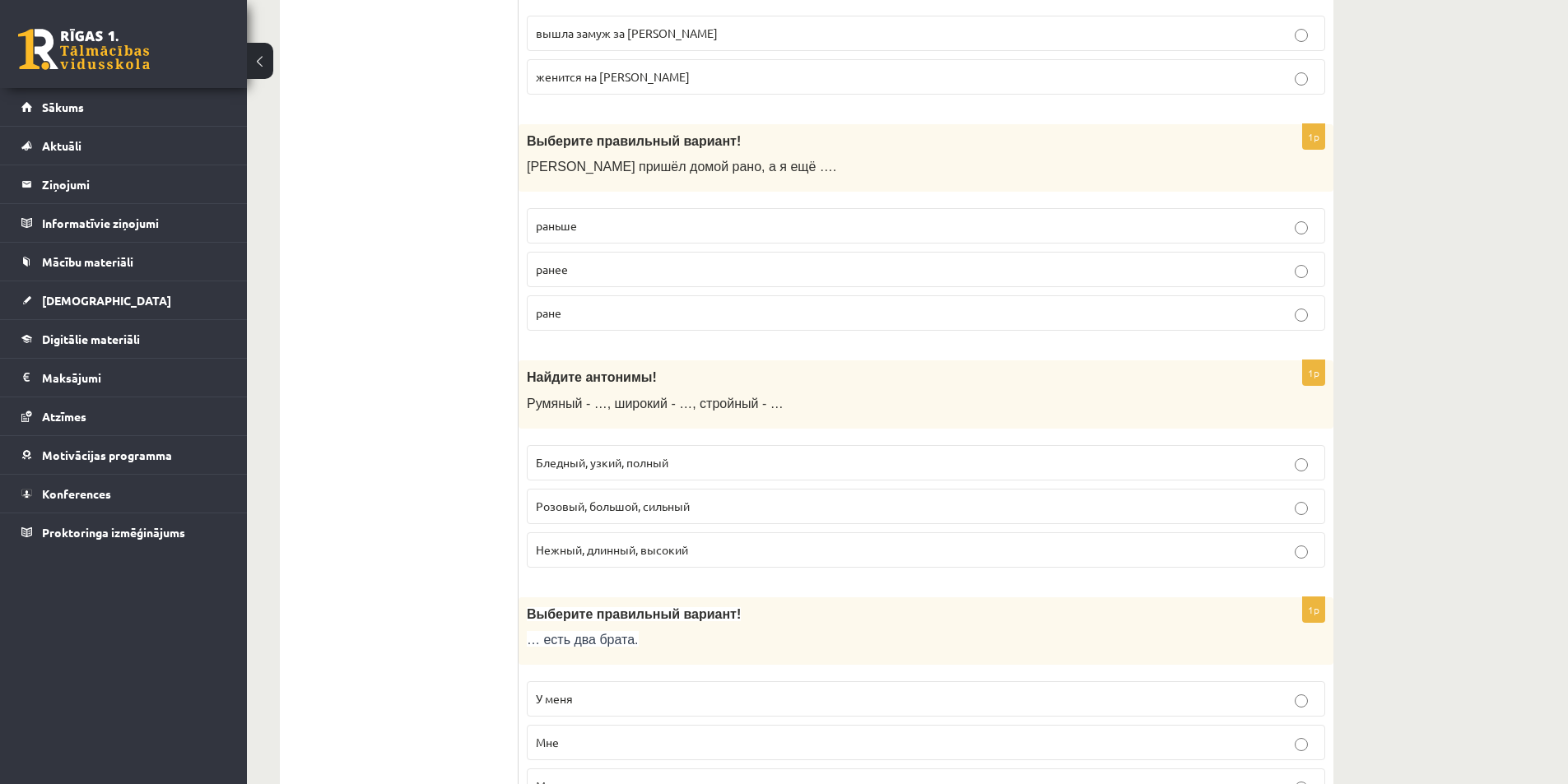
click at [593, 469] on span "Бледный, узкий, полный" at bounding box center [602, 462] width 133 height 14
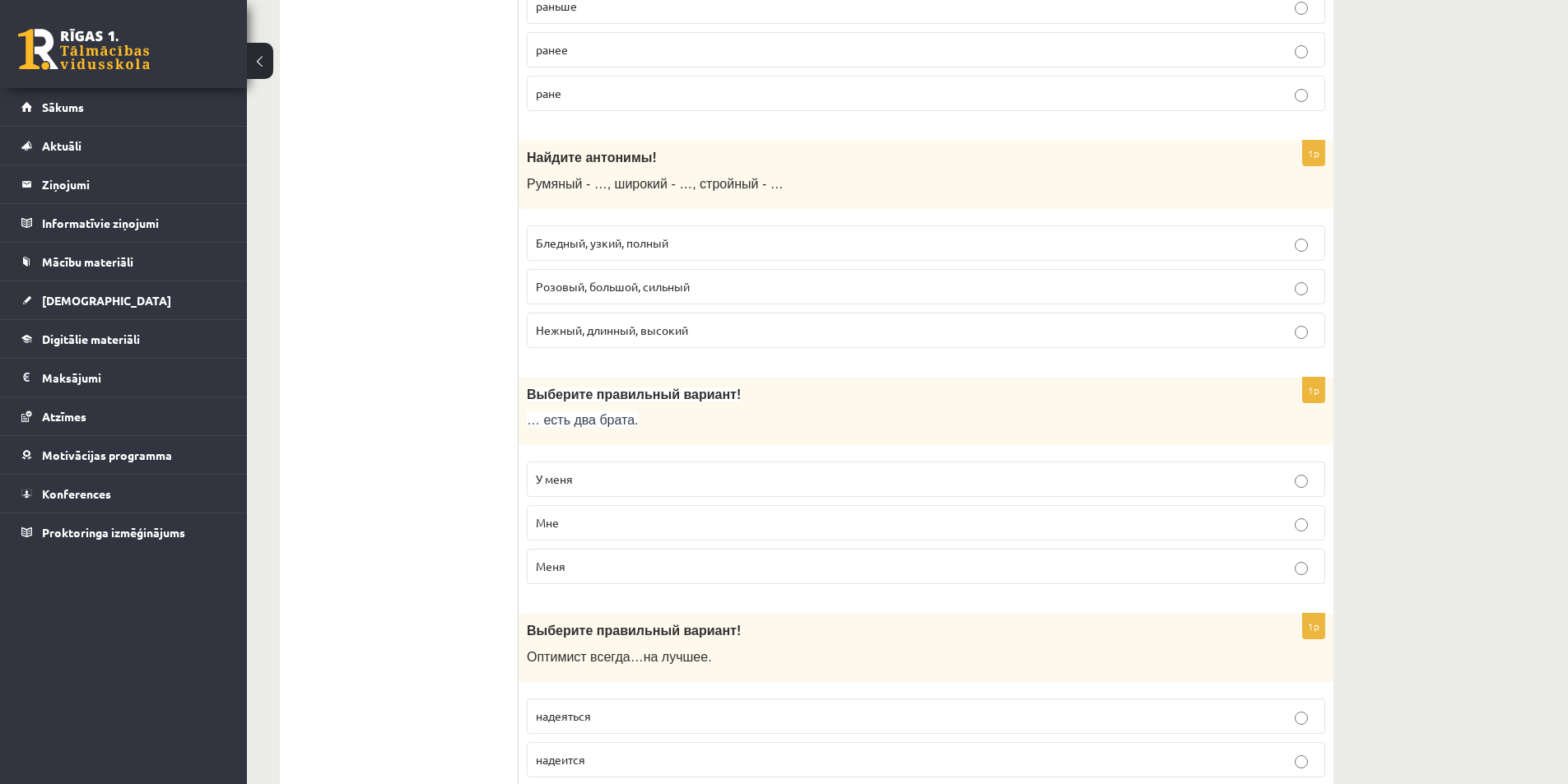
scroll to position [1809, 0]
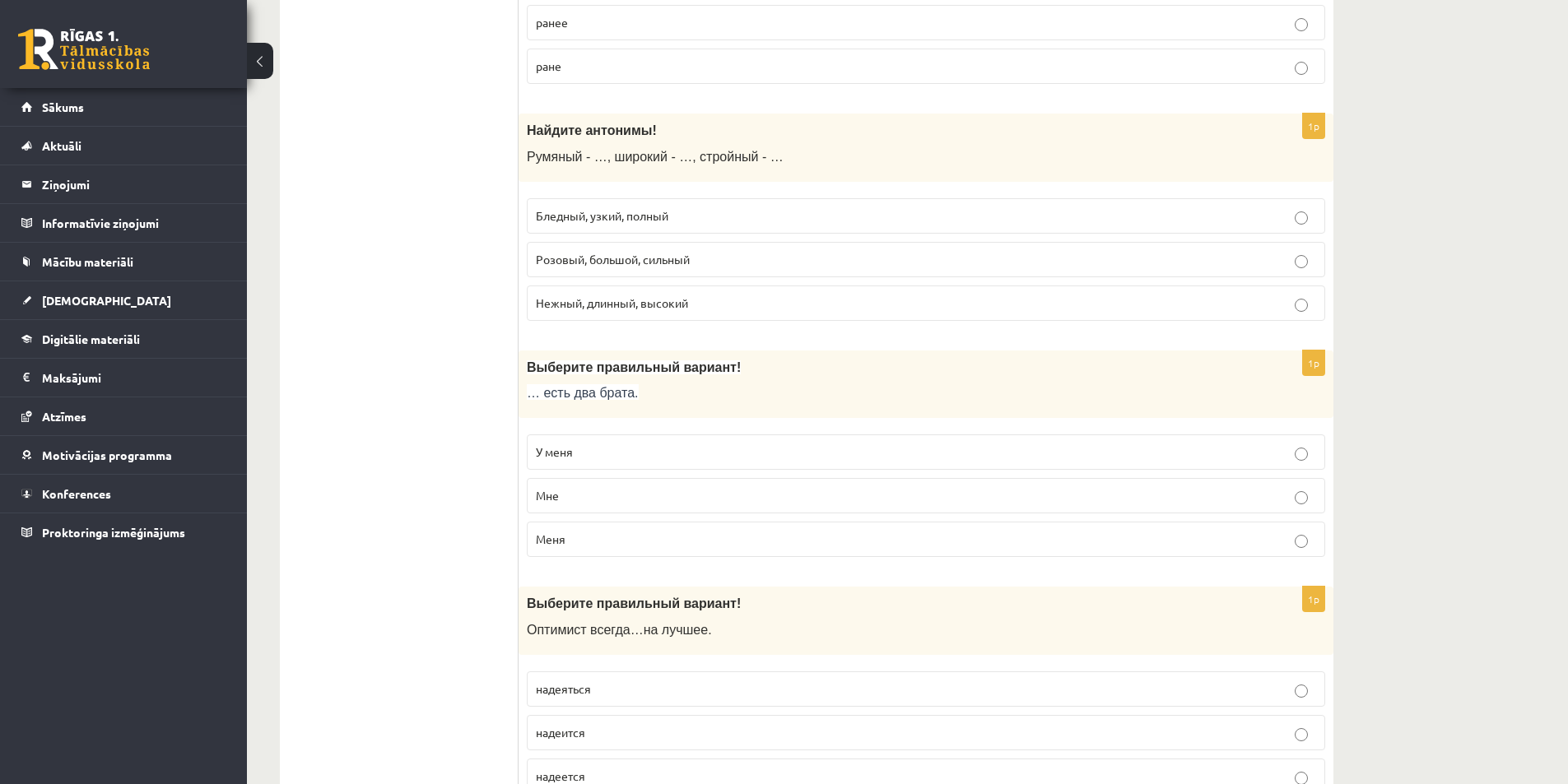
click at [575, 464] on label "У меня" at bounding box center [926, 452] width 798 height 36
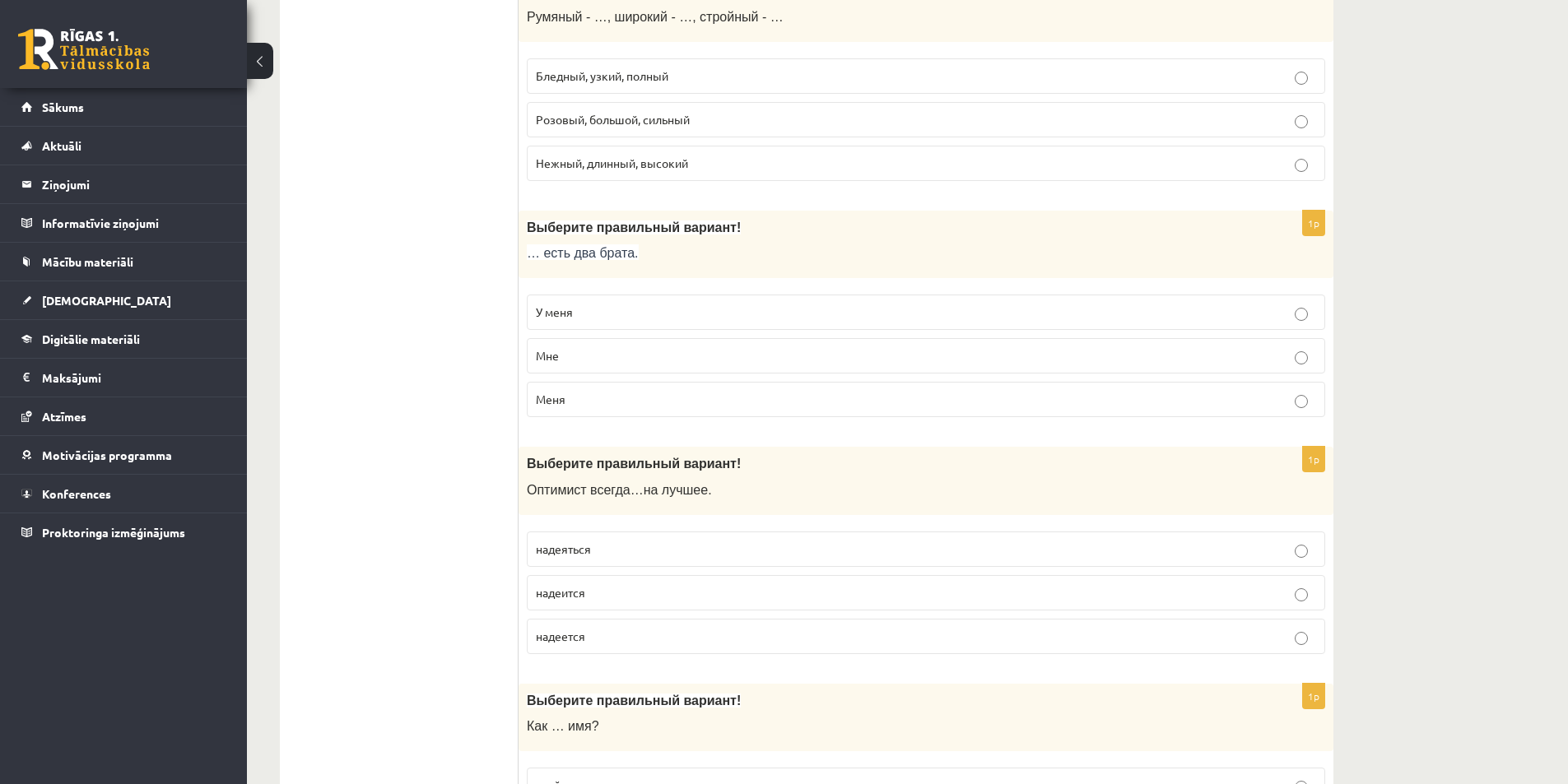
scroll to position [1974, 0]
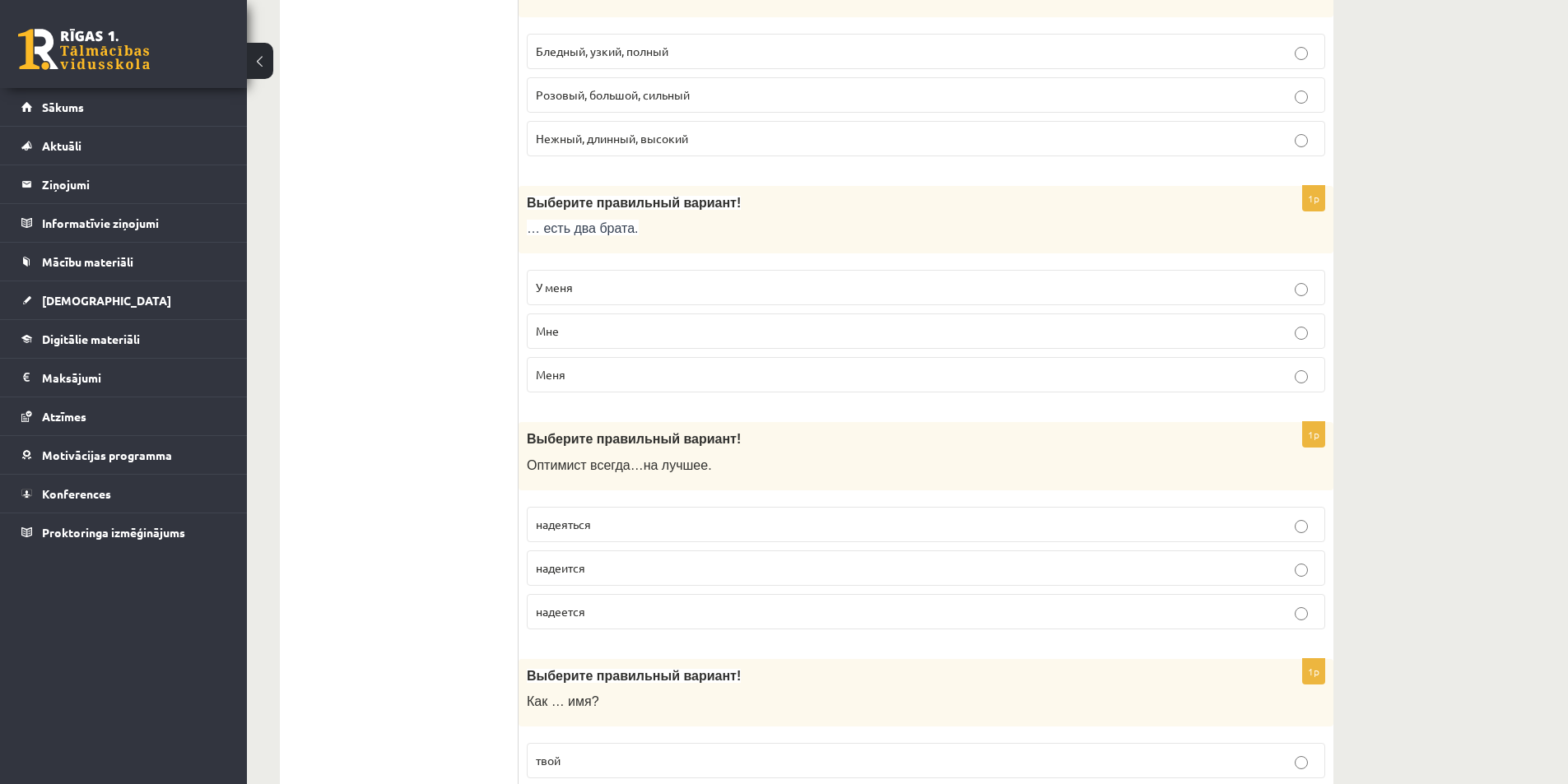
click at [579, 616] on span "надеется" at bounding box center [561, 611] width 49 height 14
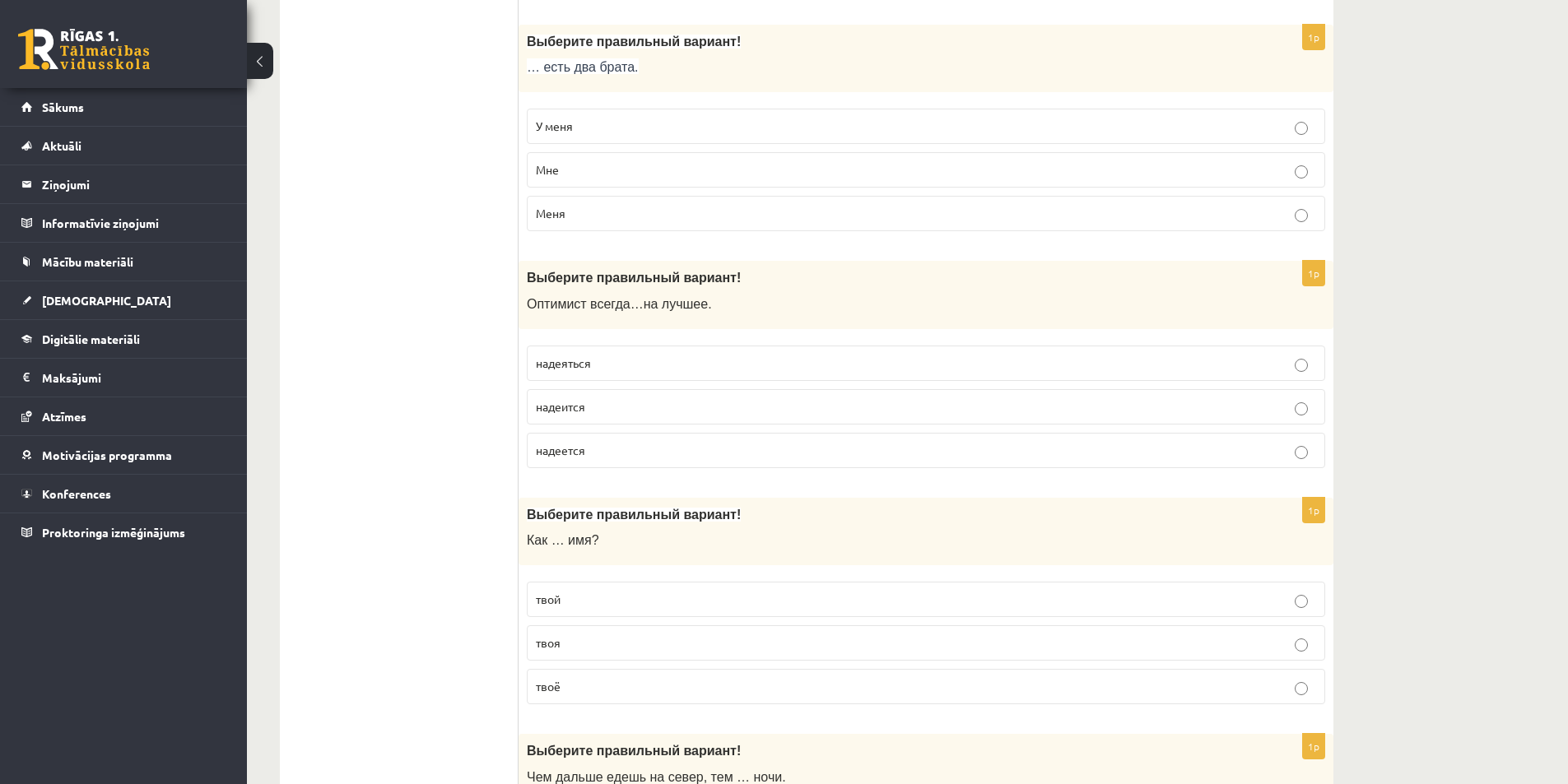
scroll to position [2139, 0]
click at [586, 693] on label "твоё" at bounding box center [926, 683] width 798 height 36
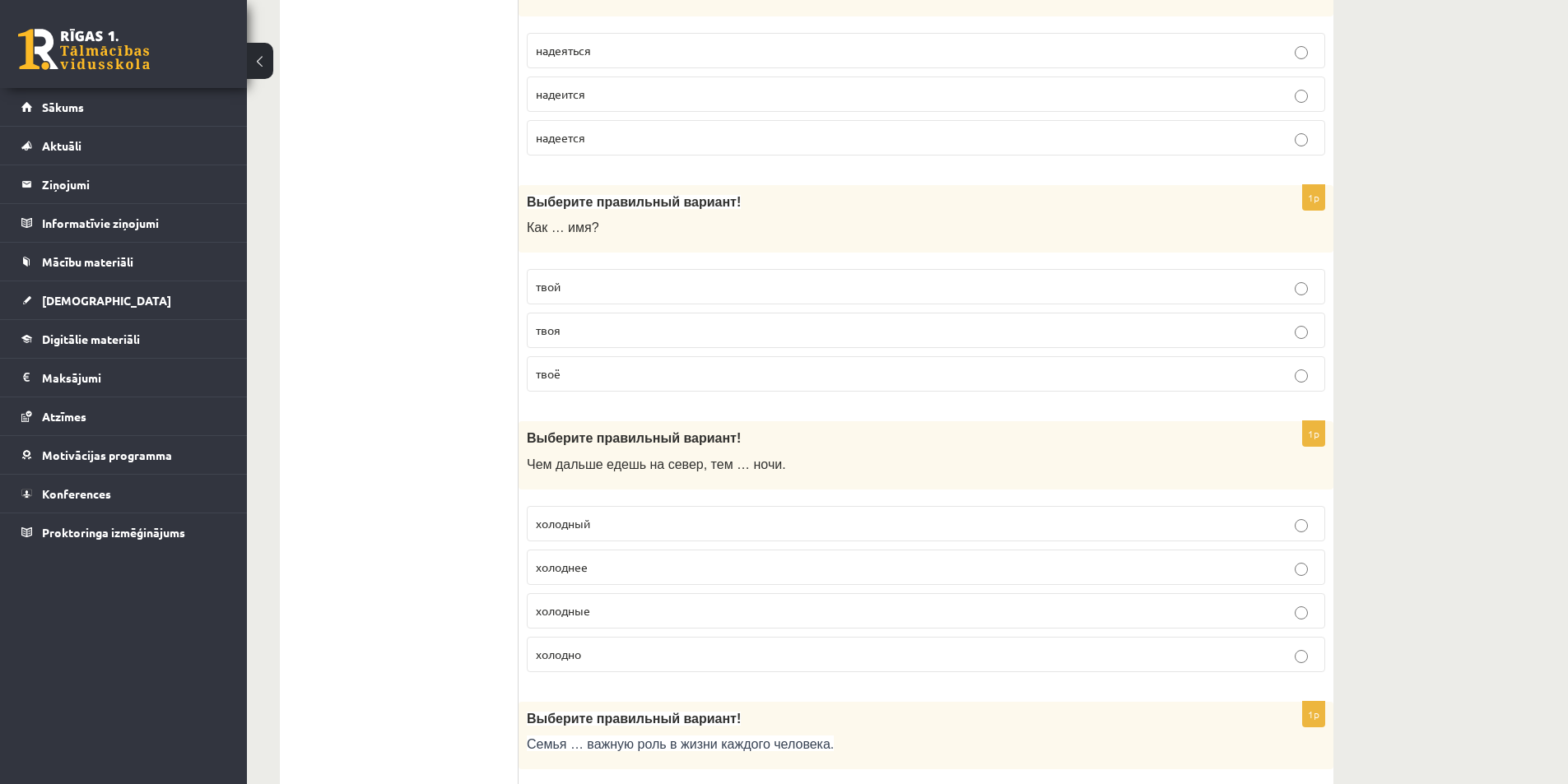
scroll to position [2468, 0]
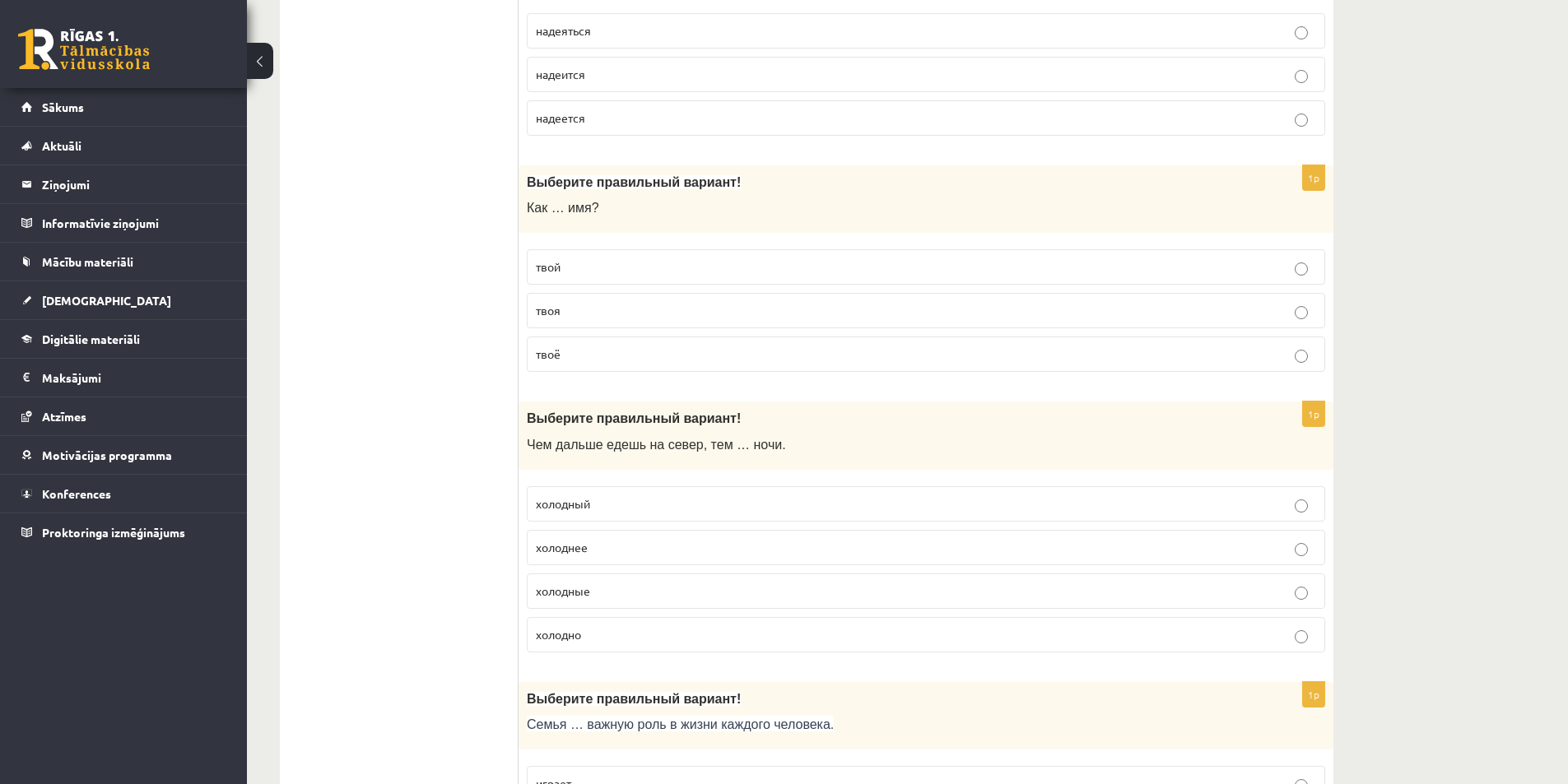
click at [570, 552] on span "холоднее" at bounding box center [562, 546] width 52 height 14
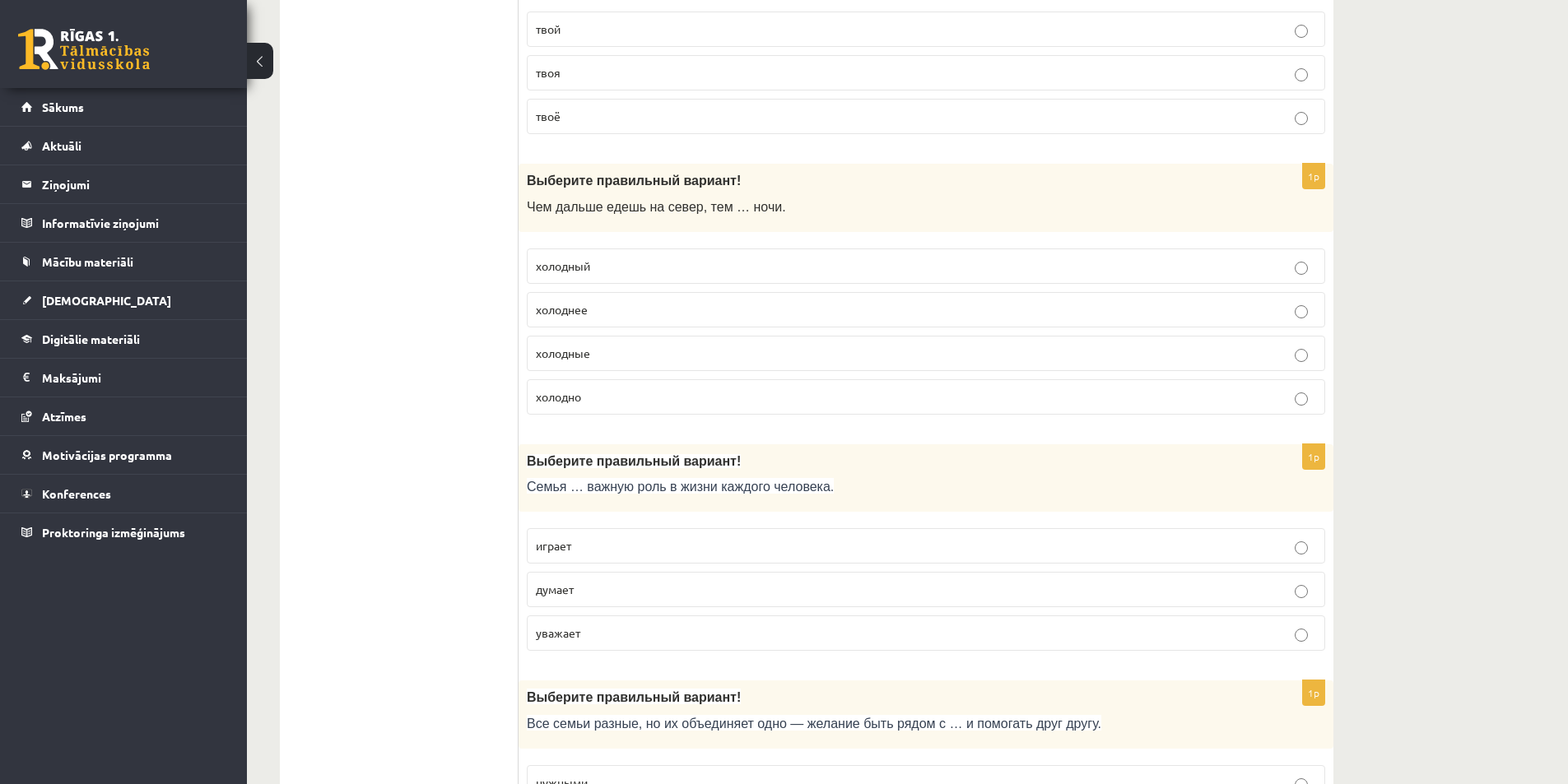
scroll to position [2714, 0]
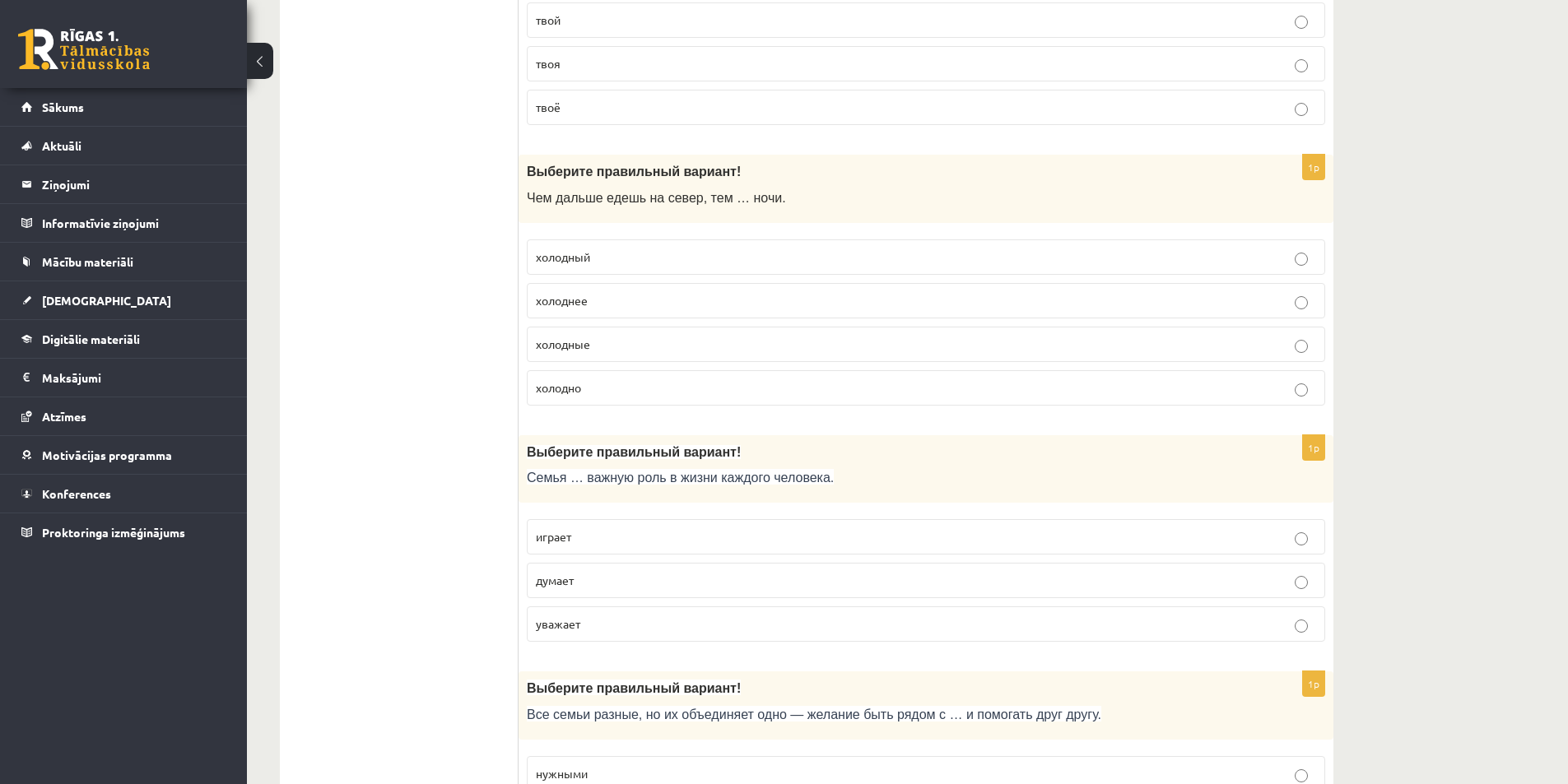
click at [595, 530] on p "играет" at bounding box center [926, 537] width 780 height 17
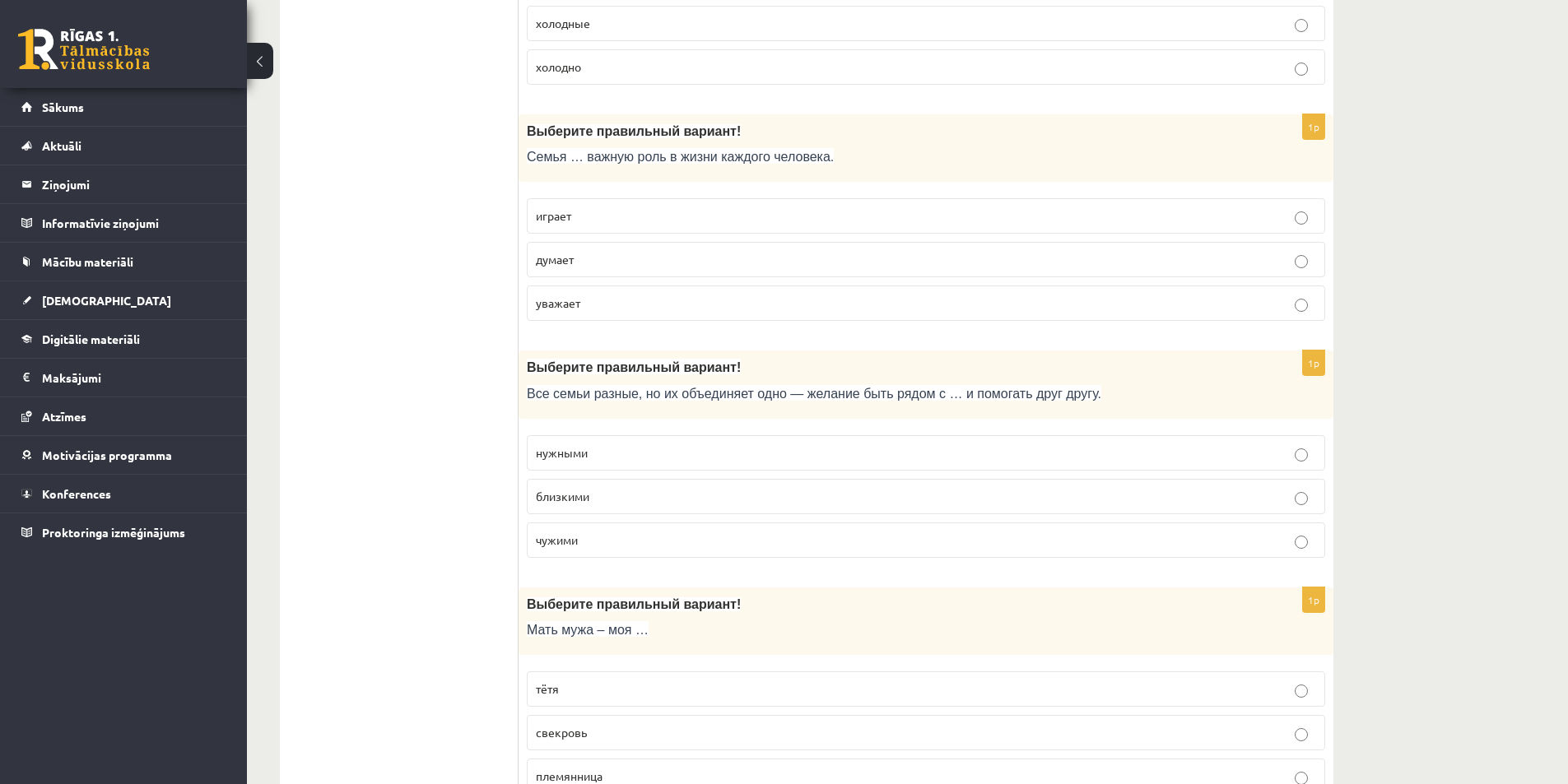
scroll to position [3043, 0]
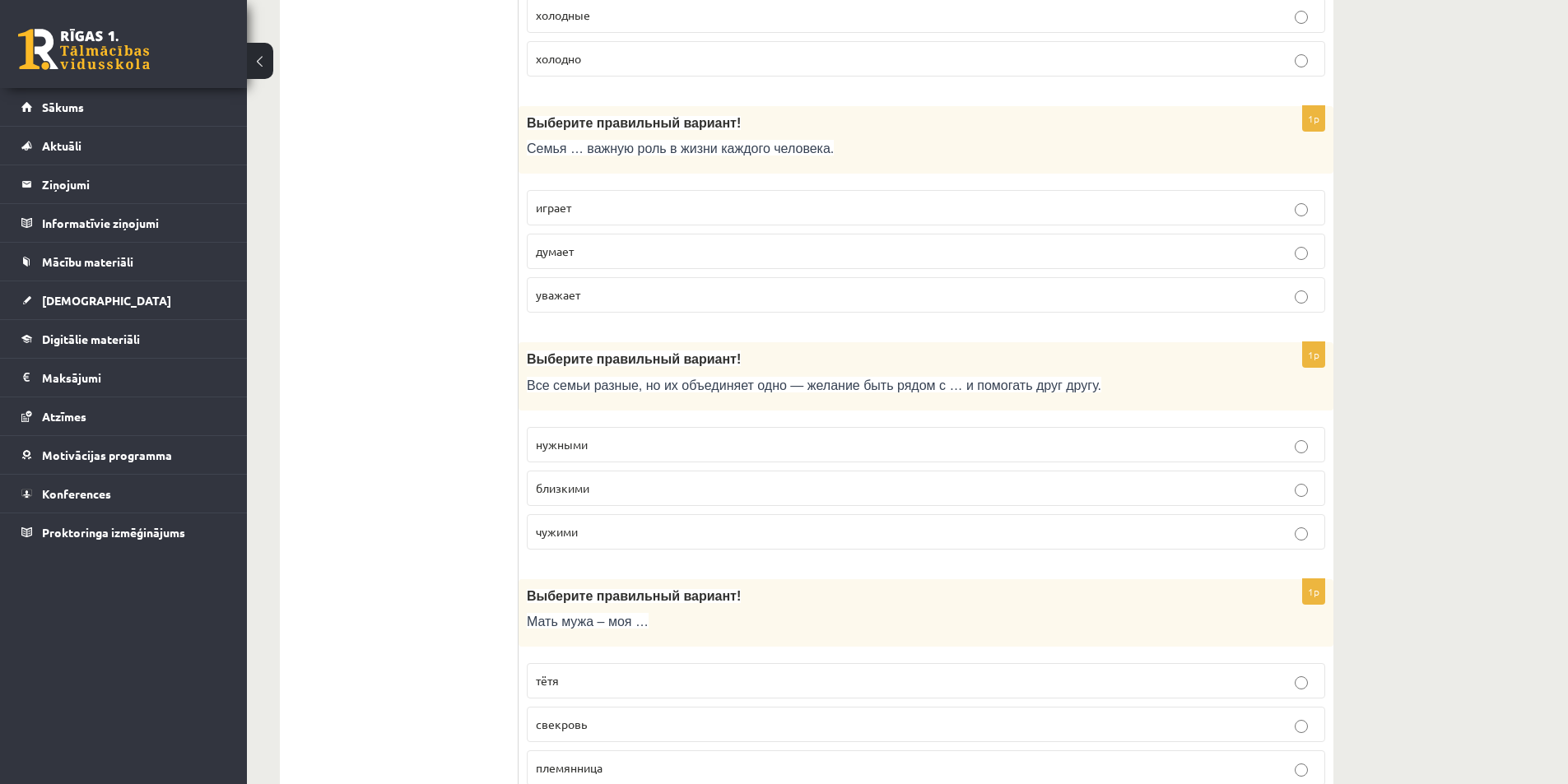
click at [640, 491] on p "близкими" at bounding box center [926, 488] width 780 height 17
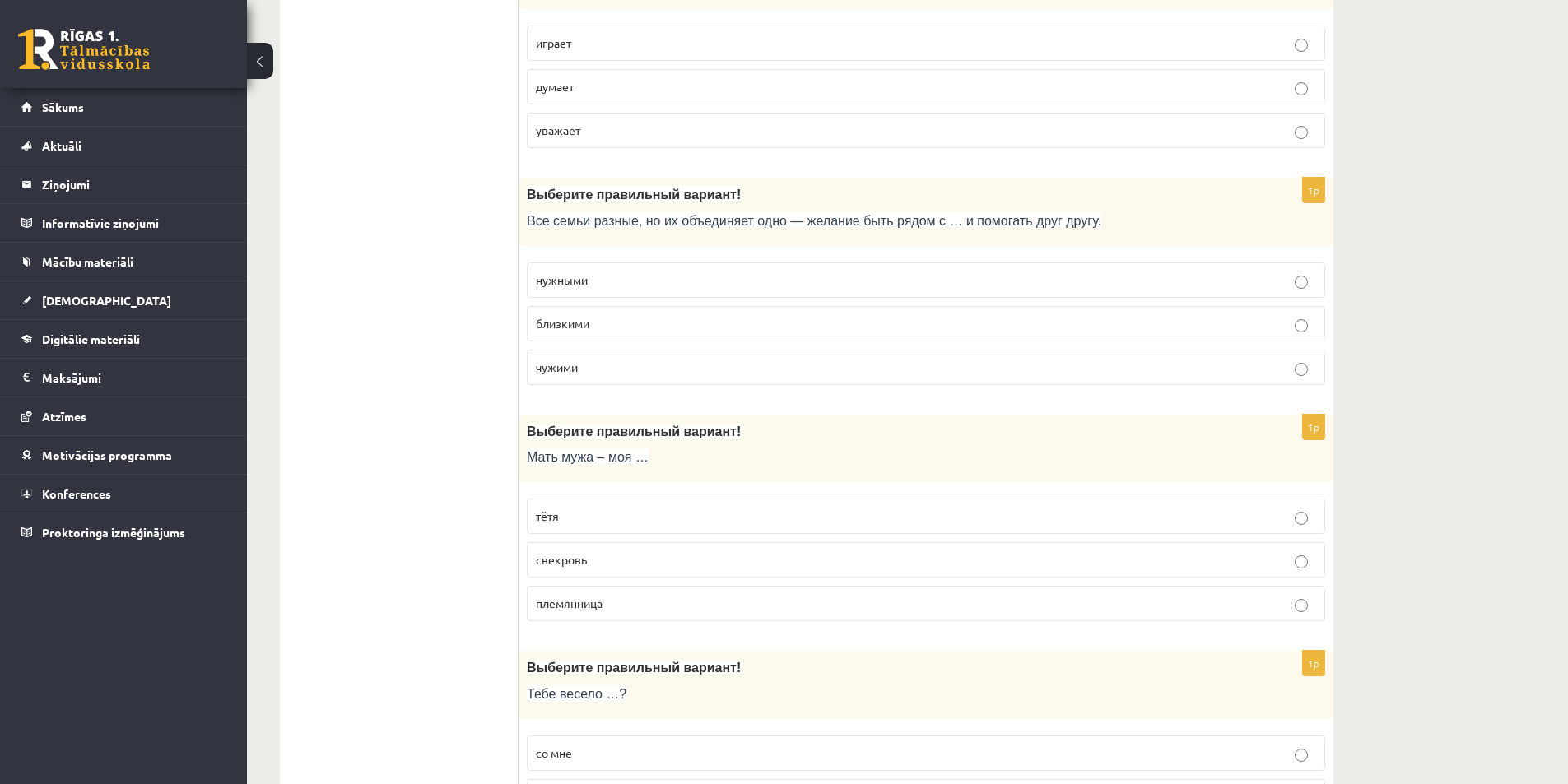
scroll to position [3290, 0]
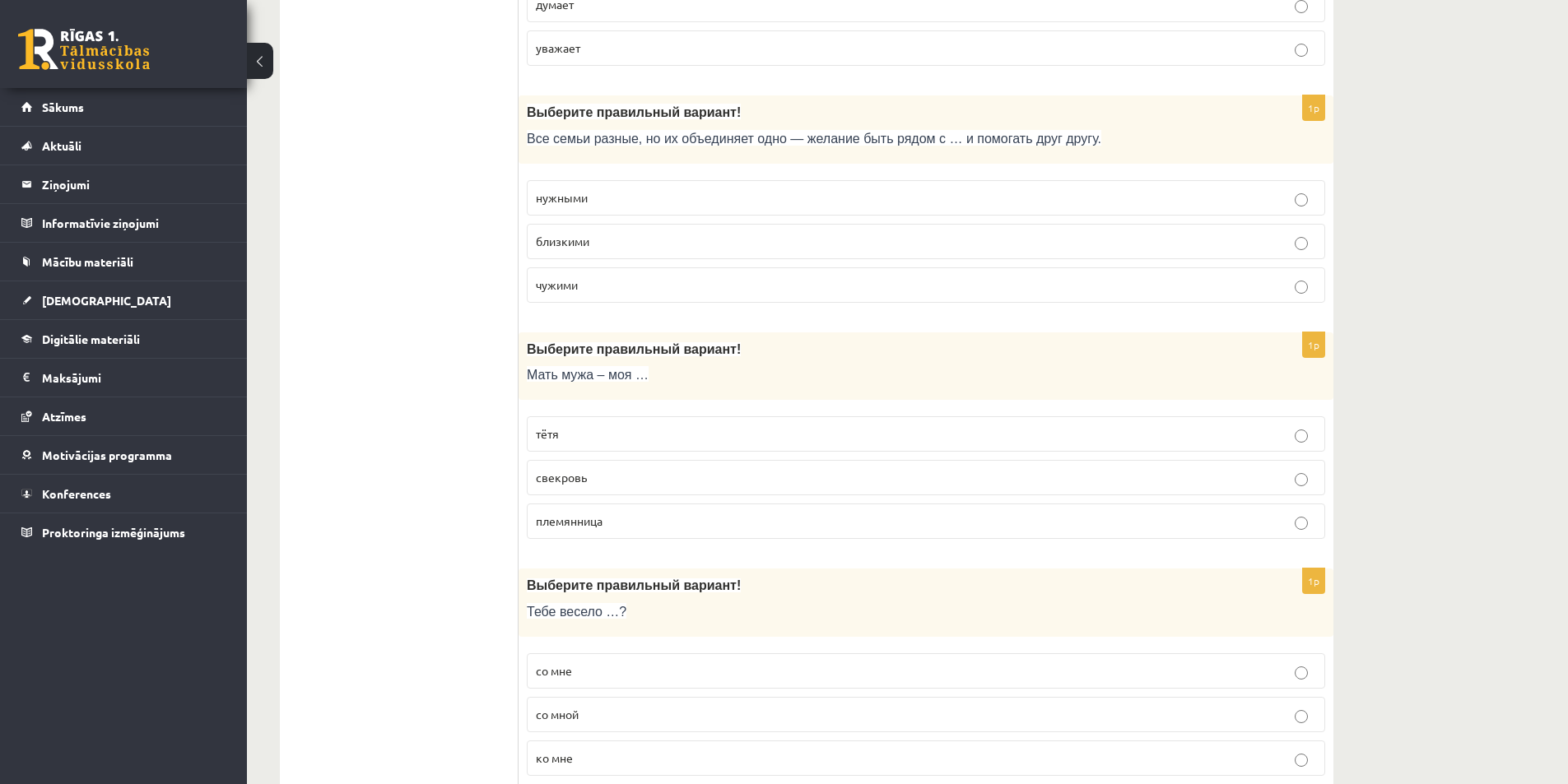
click at [596, 477] on p "свекровь" at bounding box center [926, 477] width 780 height 17
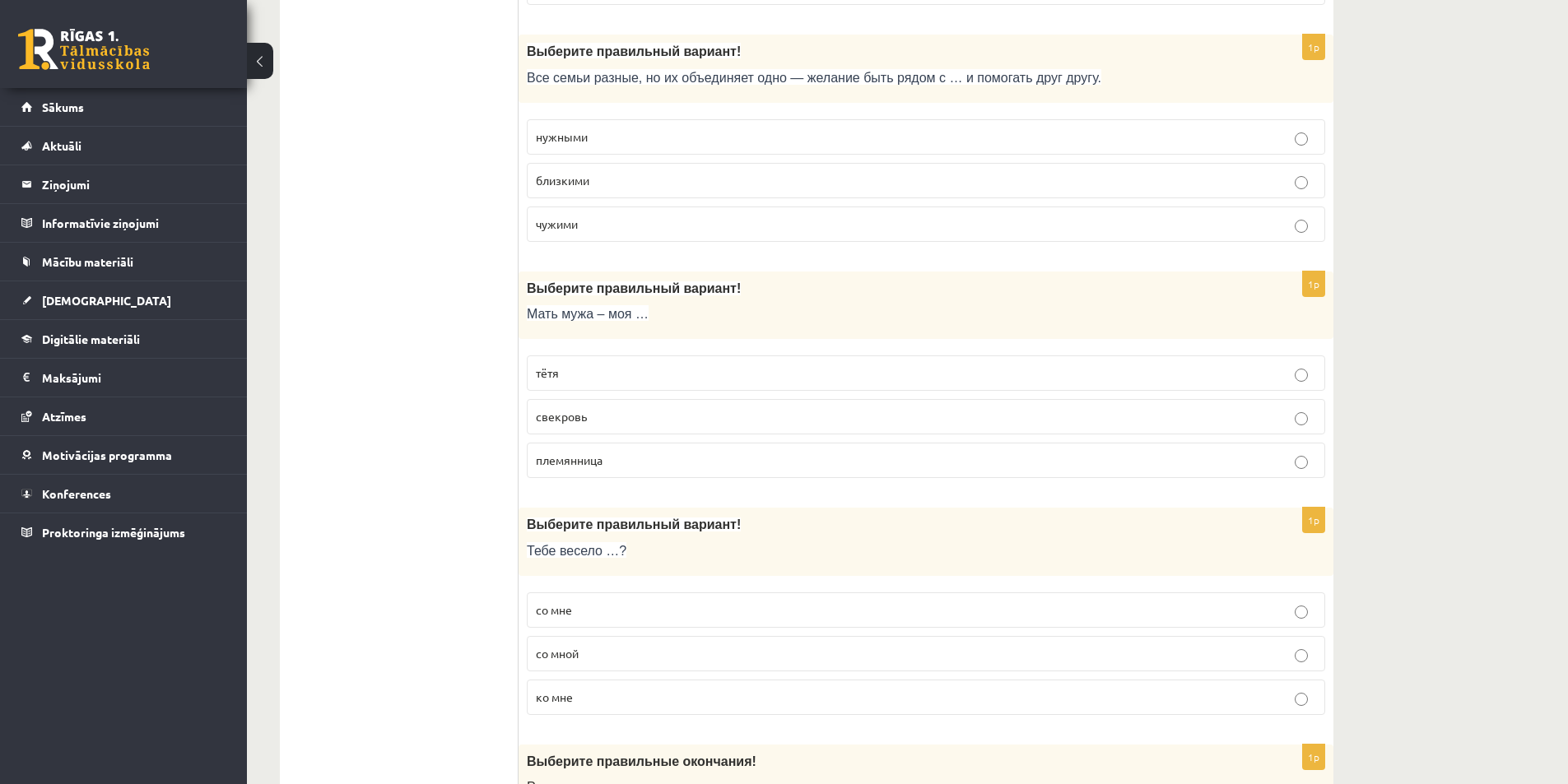
scroll to position [3454, 0]
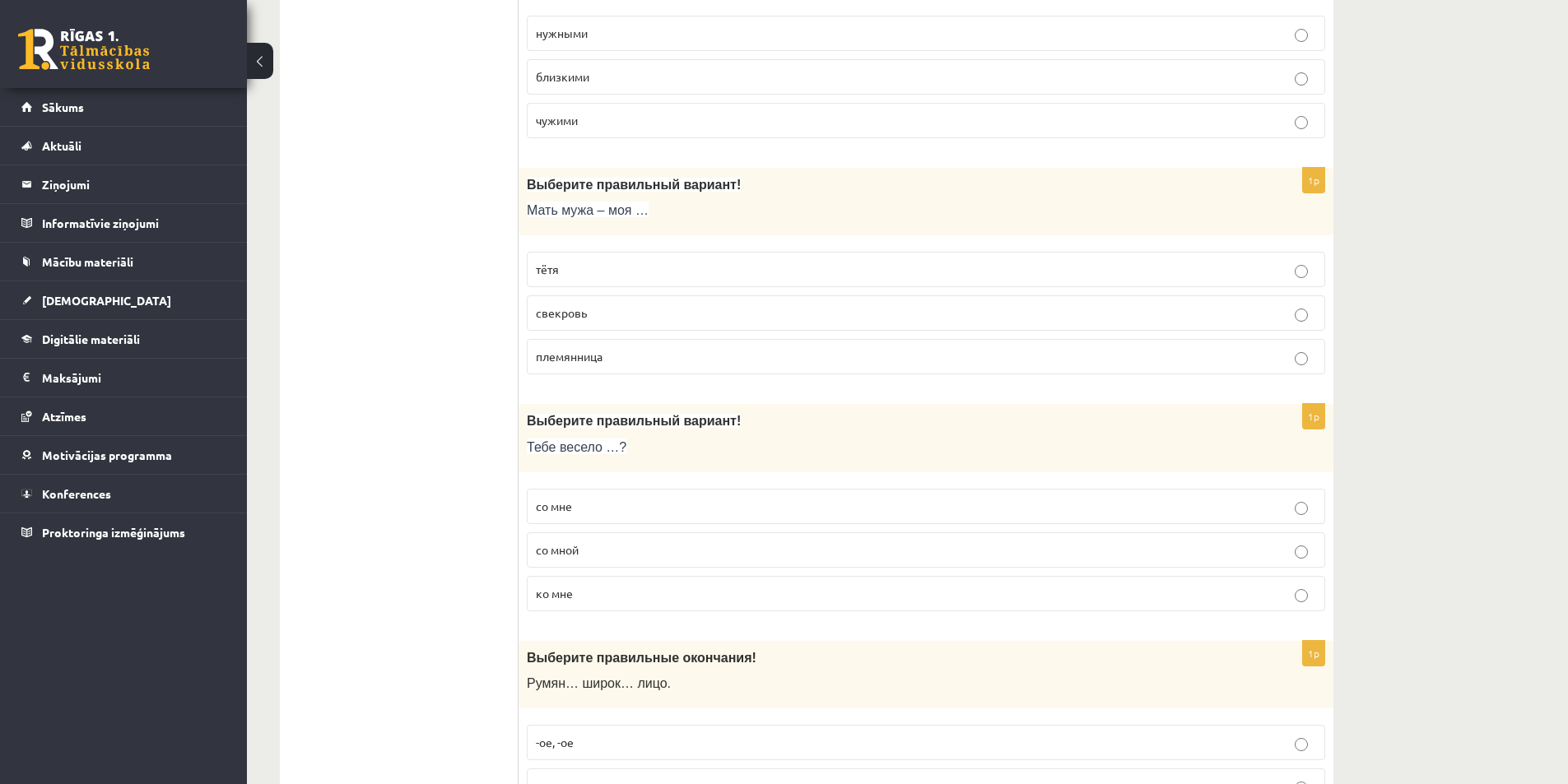
click at [578, 547] on span "со мной" at bounding box center [557, 548] width 43 height 14
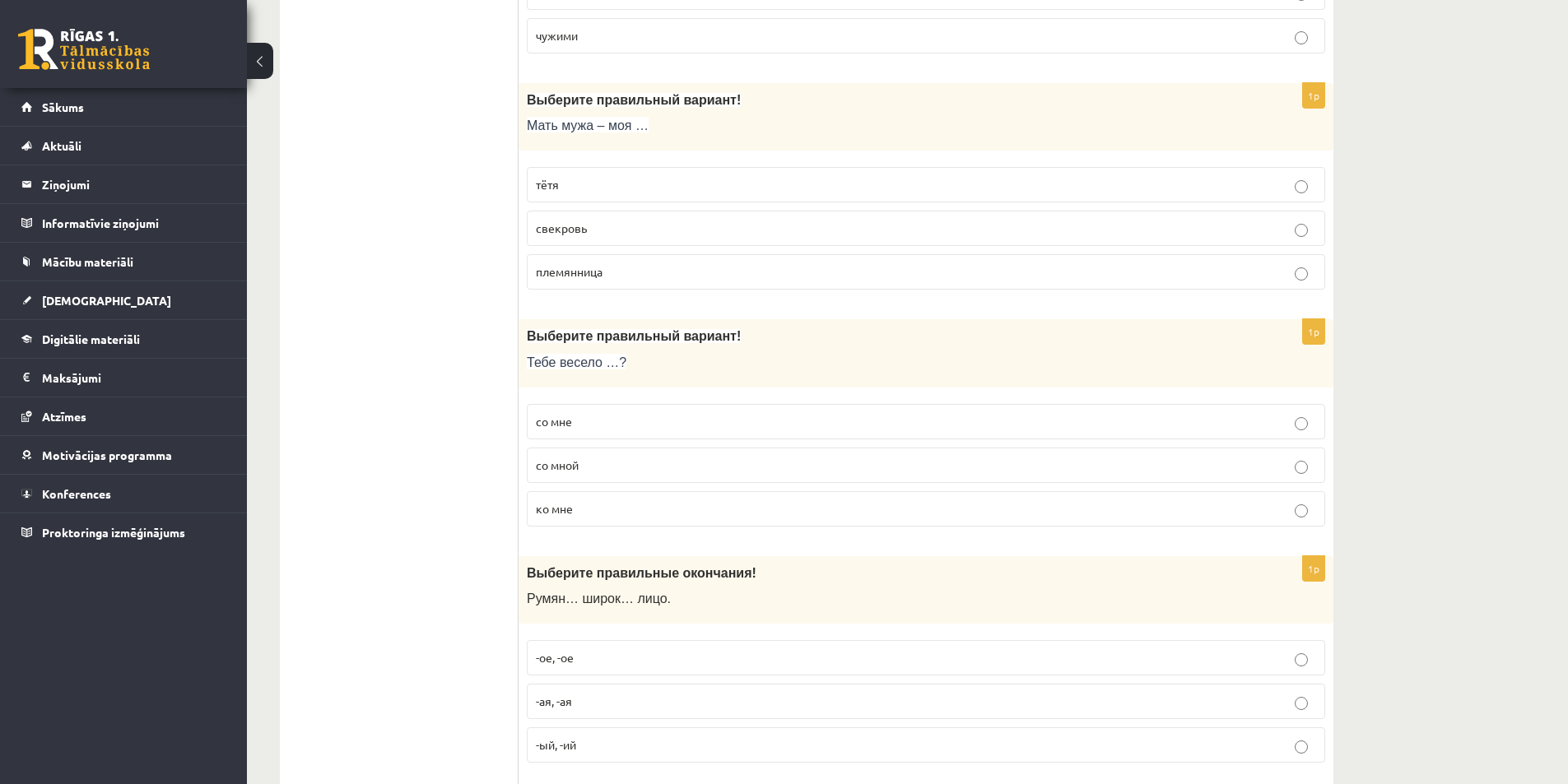
scroll to position [3619, 0]
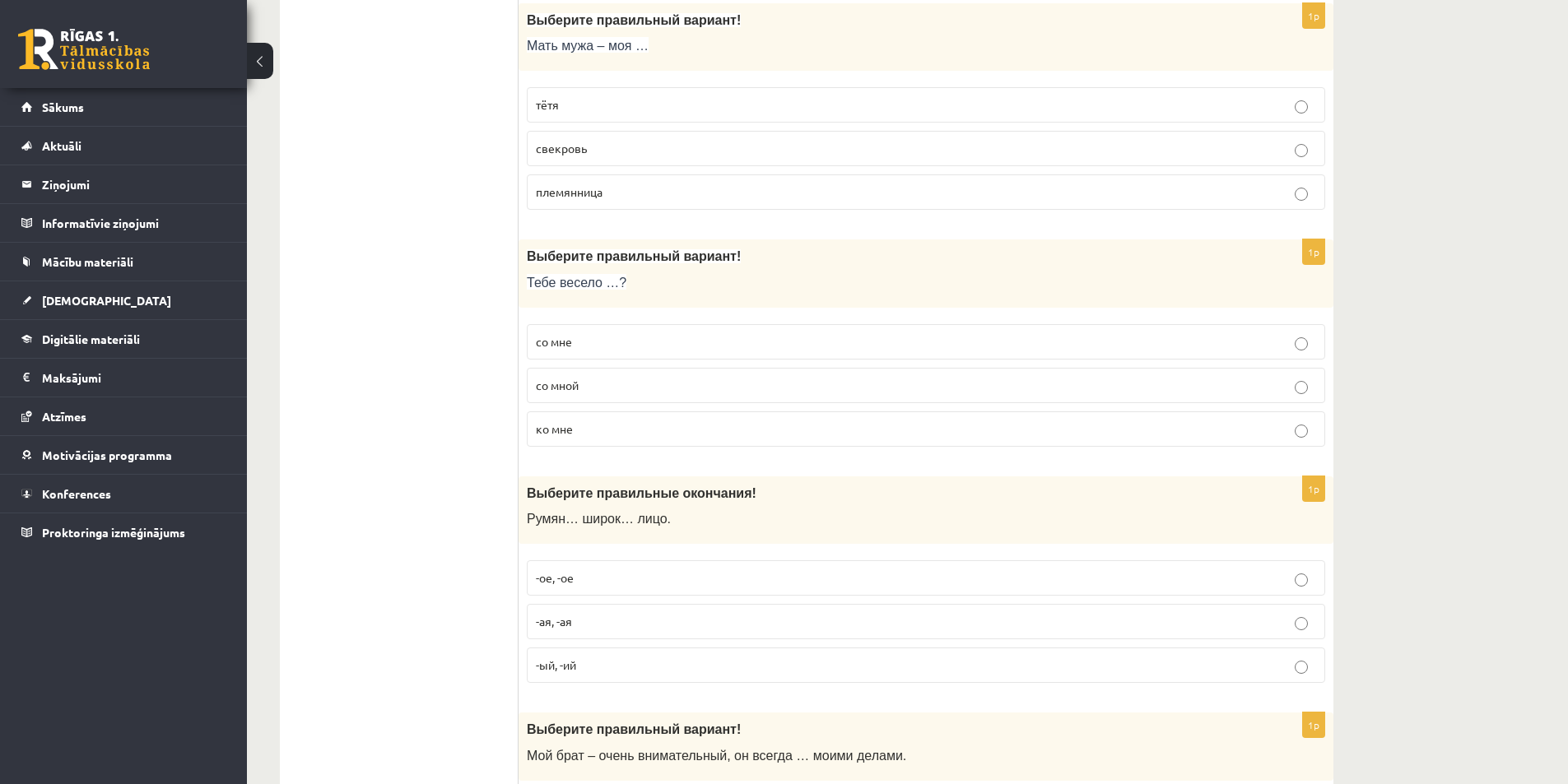
click at [615, 664] on p "-ый, -ий" at bounding box center [926, 665] width 780 height 17
click at [625, 579] on p "-ое, -ое" at bounding box center [926, 577] width 780 height 17
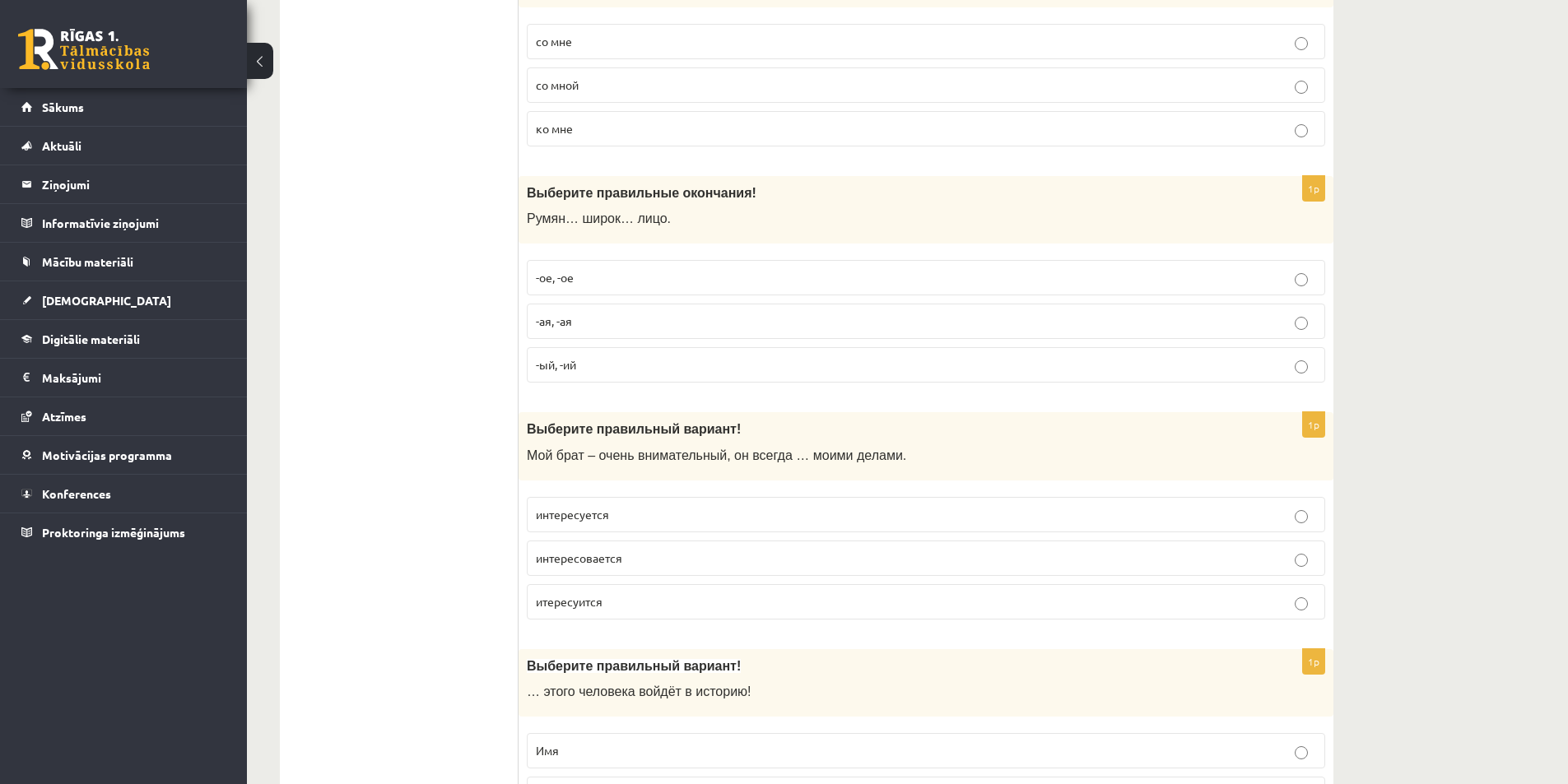
scroll to position [3948, 0]
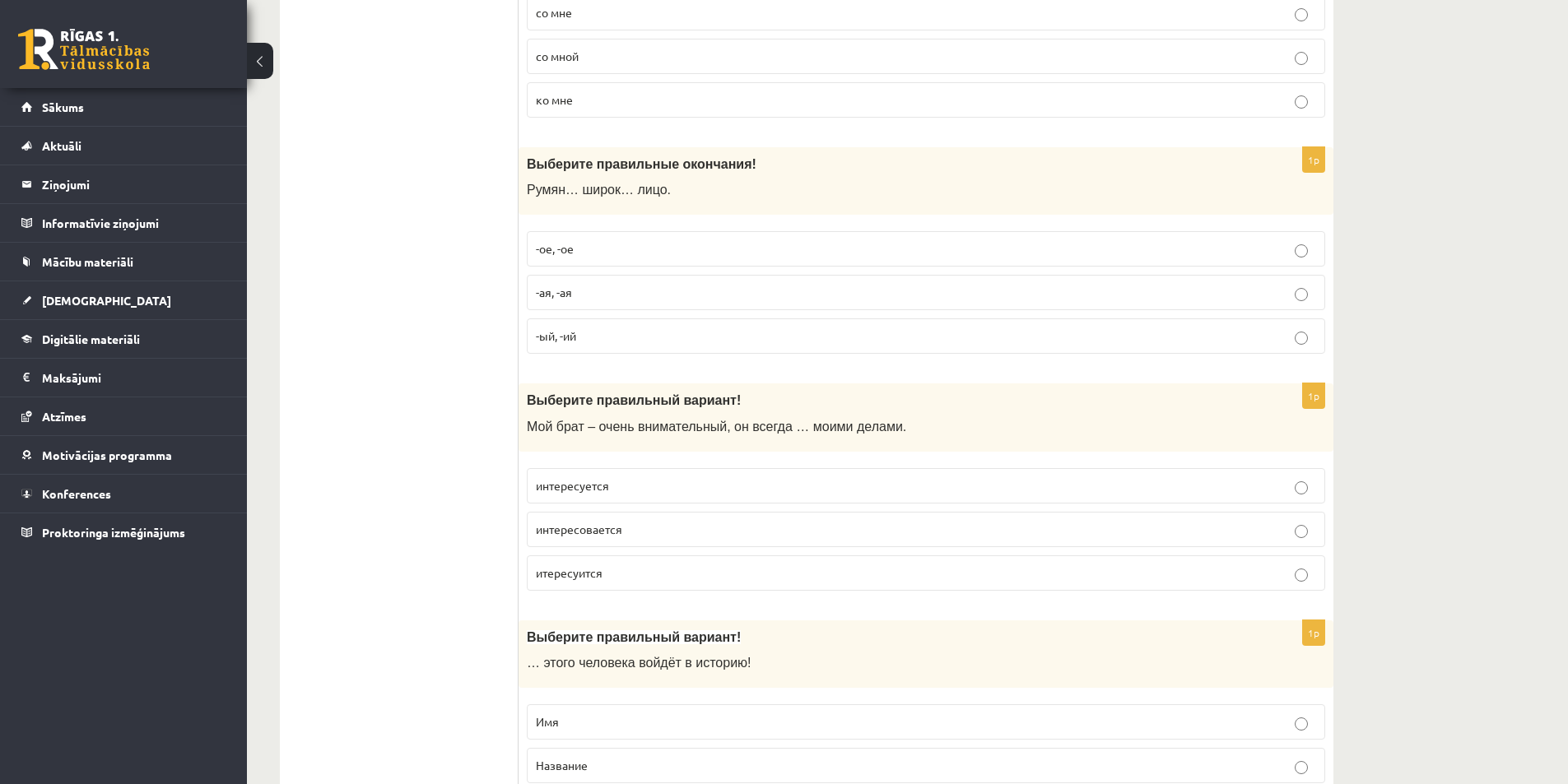
click at [615, 486] on p "интересуется" at bounding box center [926, 486] width 780 height 17
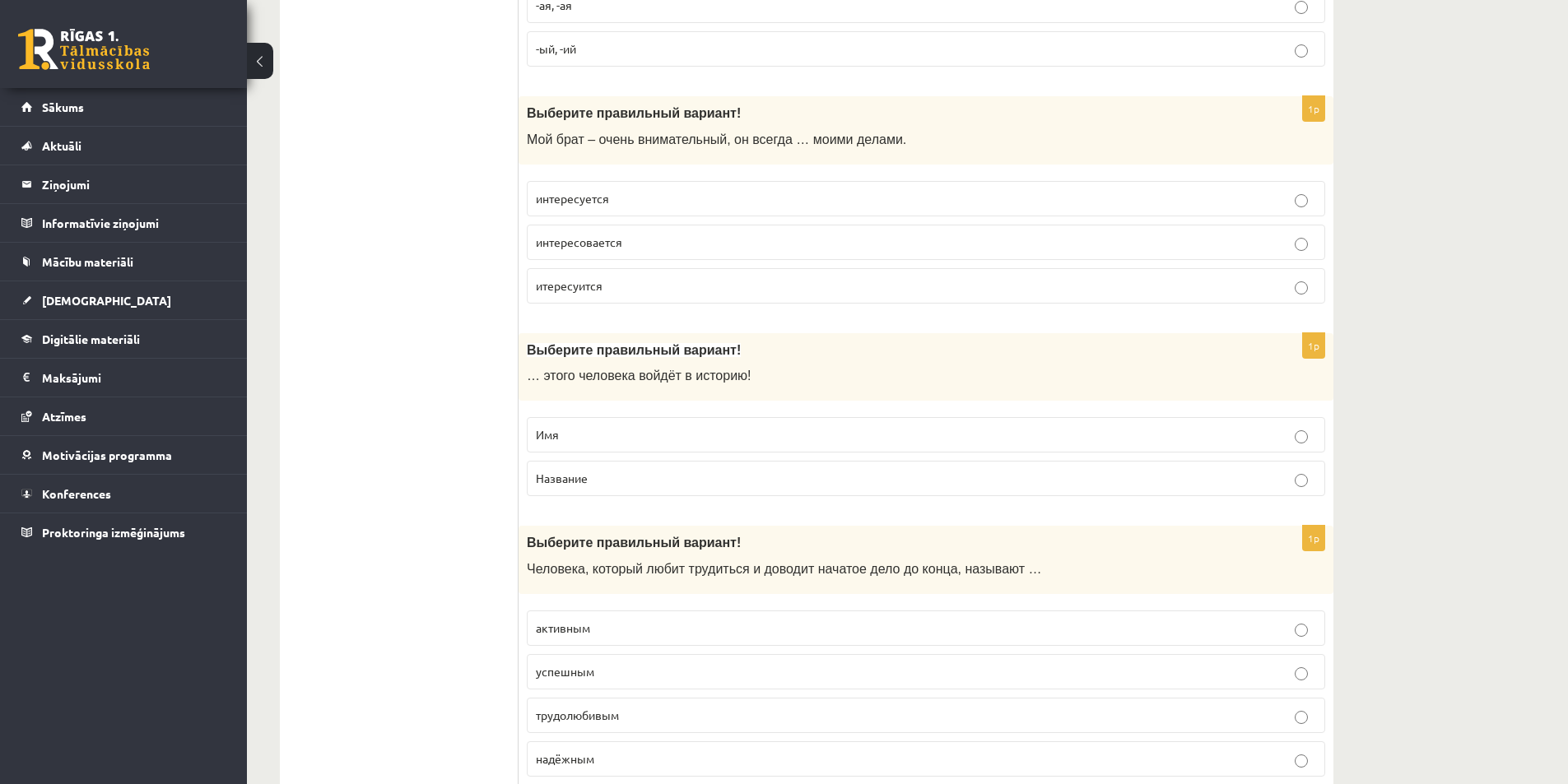
scroll to position [4276, 0]
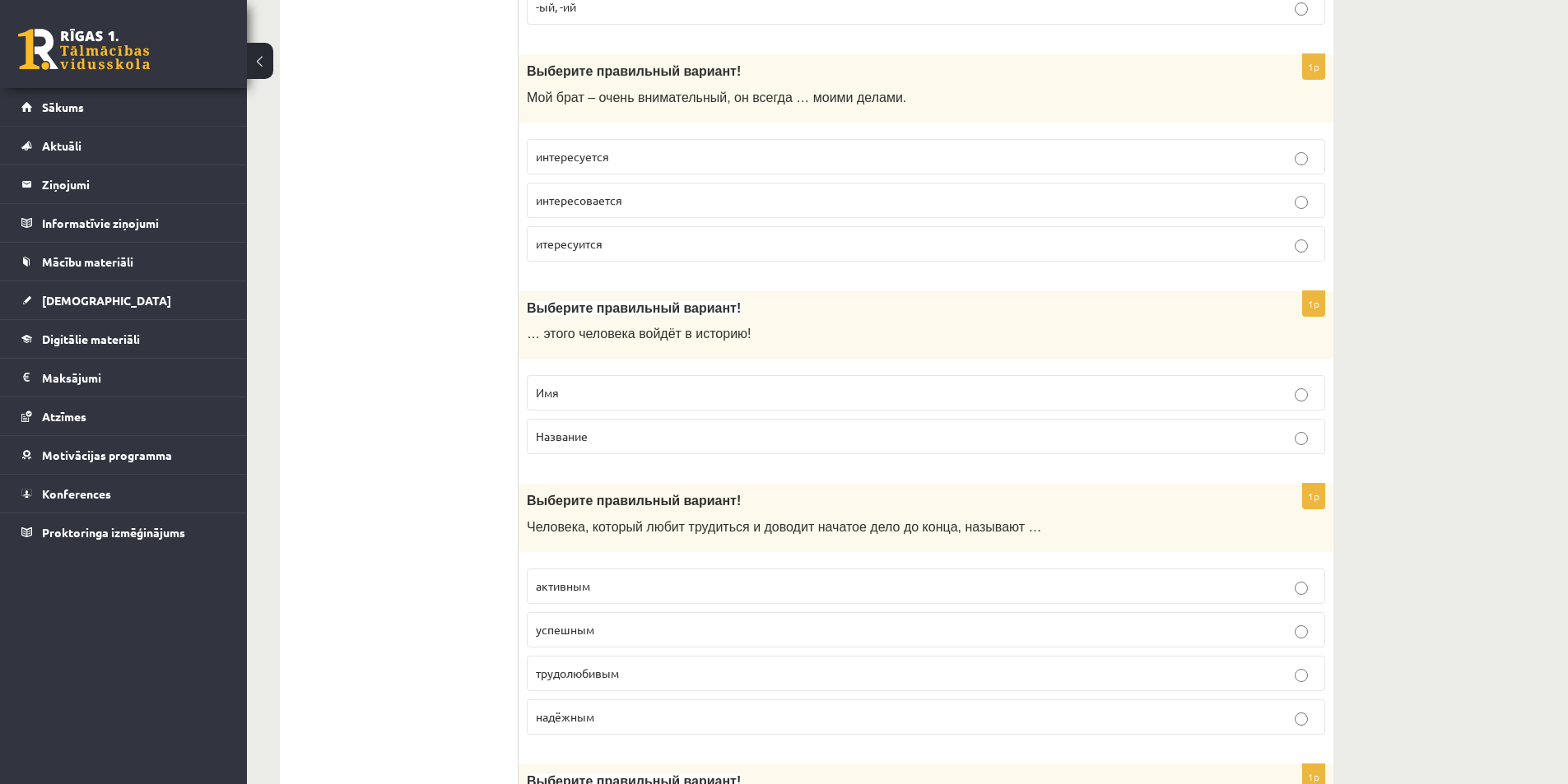
click at [556, 398] on span "Имя" at bounding box center [547, 392] width 23 height 14
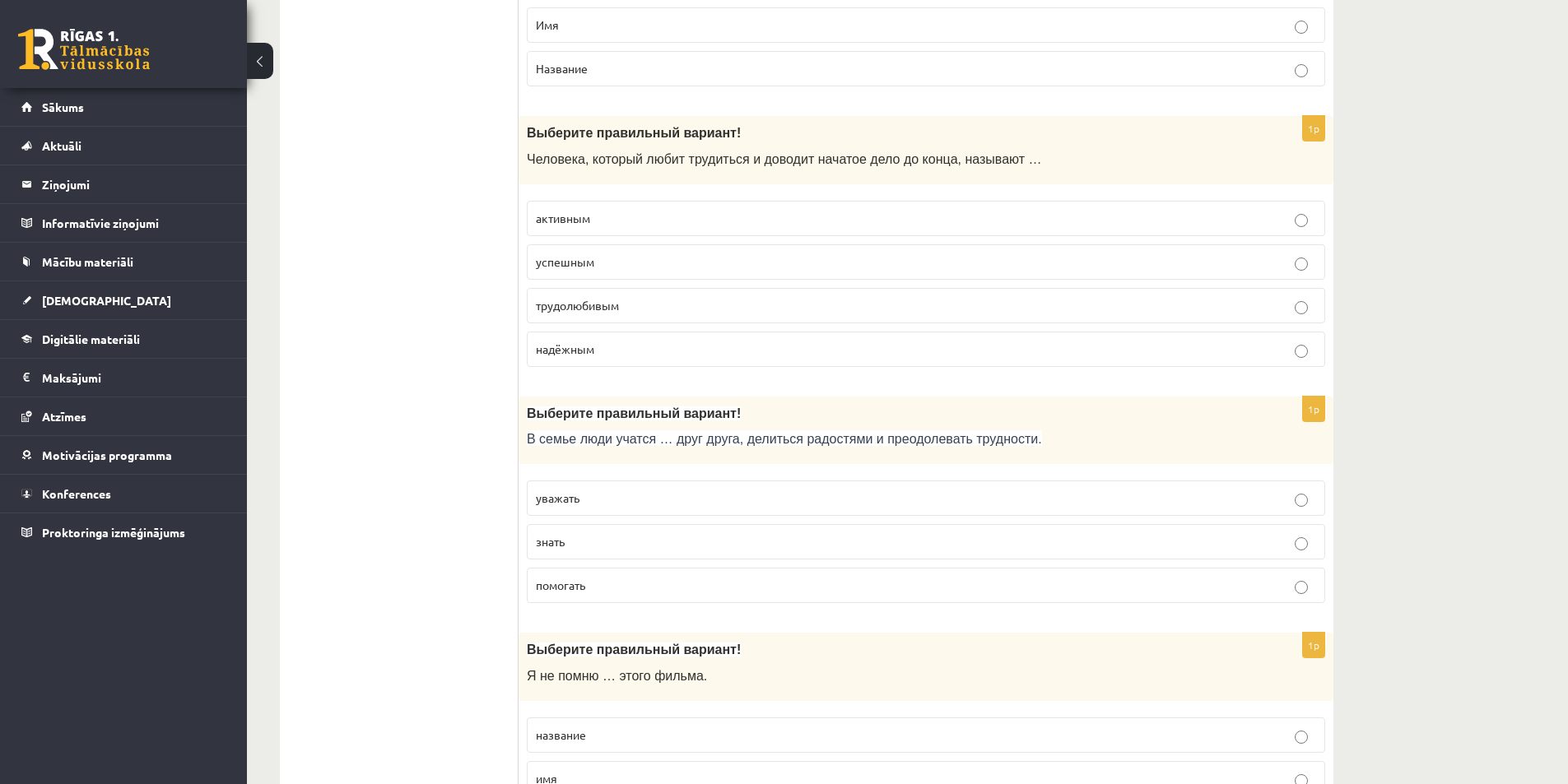
scroll to position [4605, 0]
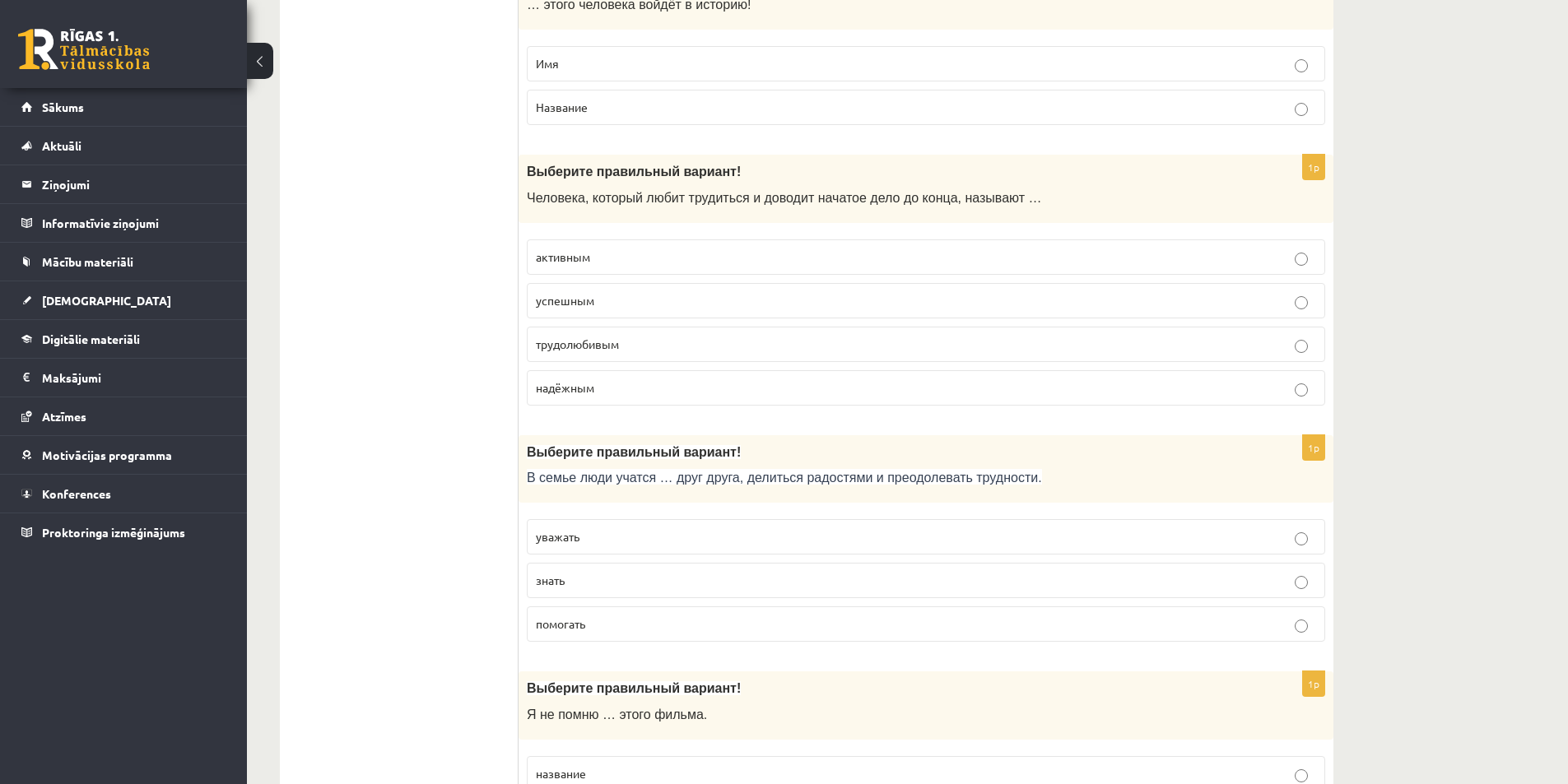
drag, startPoint x: 621, startPoint y: 202, endPoint x: 380, endPoint y: 213, distance: 241.3
click at [607, 350] on span "трудолюбивым" at bounding box center [578, 344] width 83 height 14
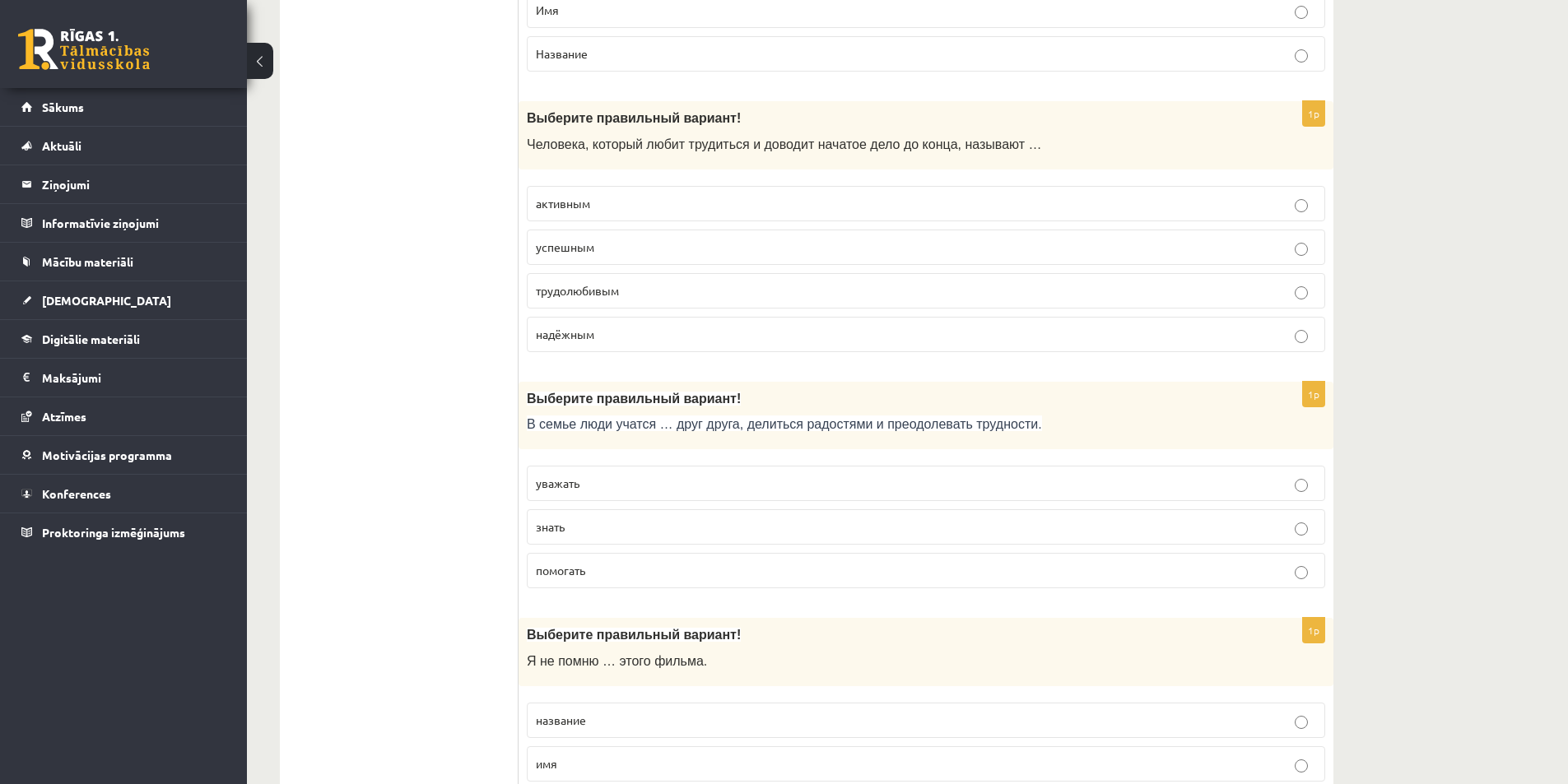
scroll to position [4688, 0]
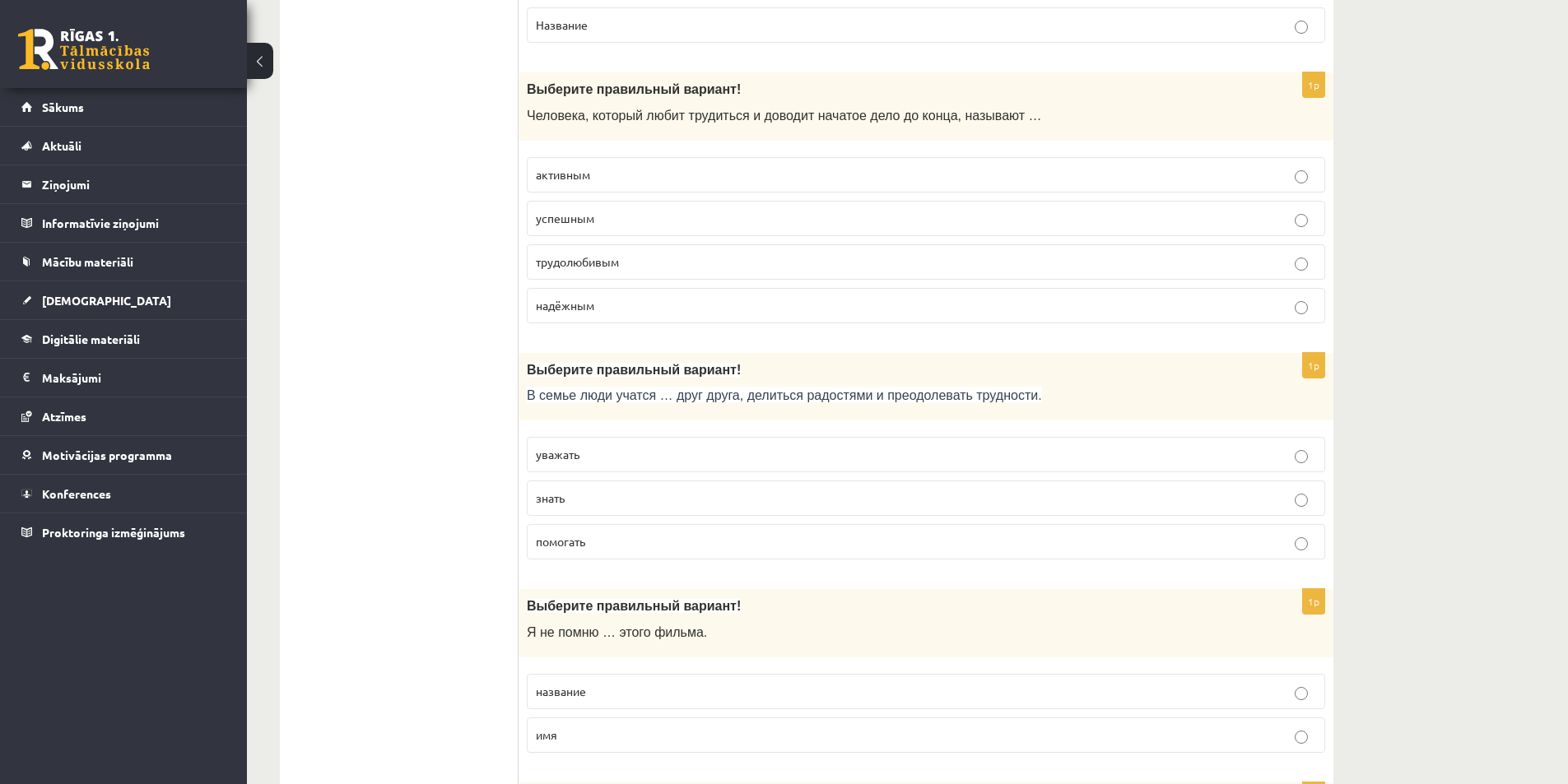
click at [601, 453] on p "уважать" at bounding box center [926, 454] width 780 height 17
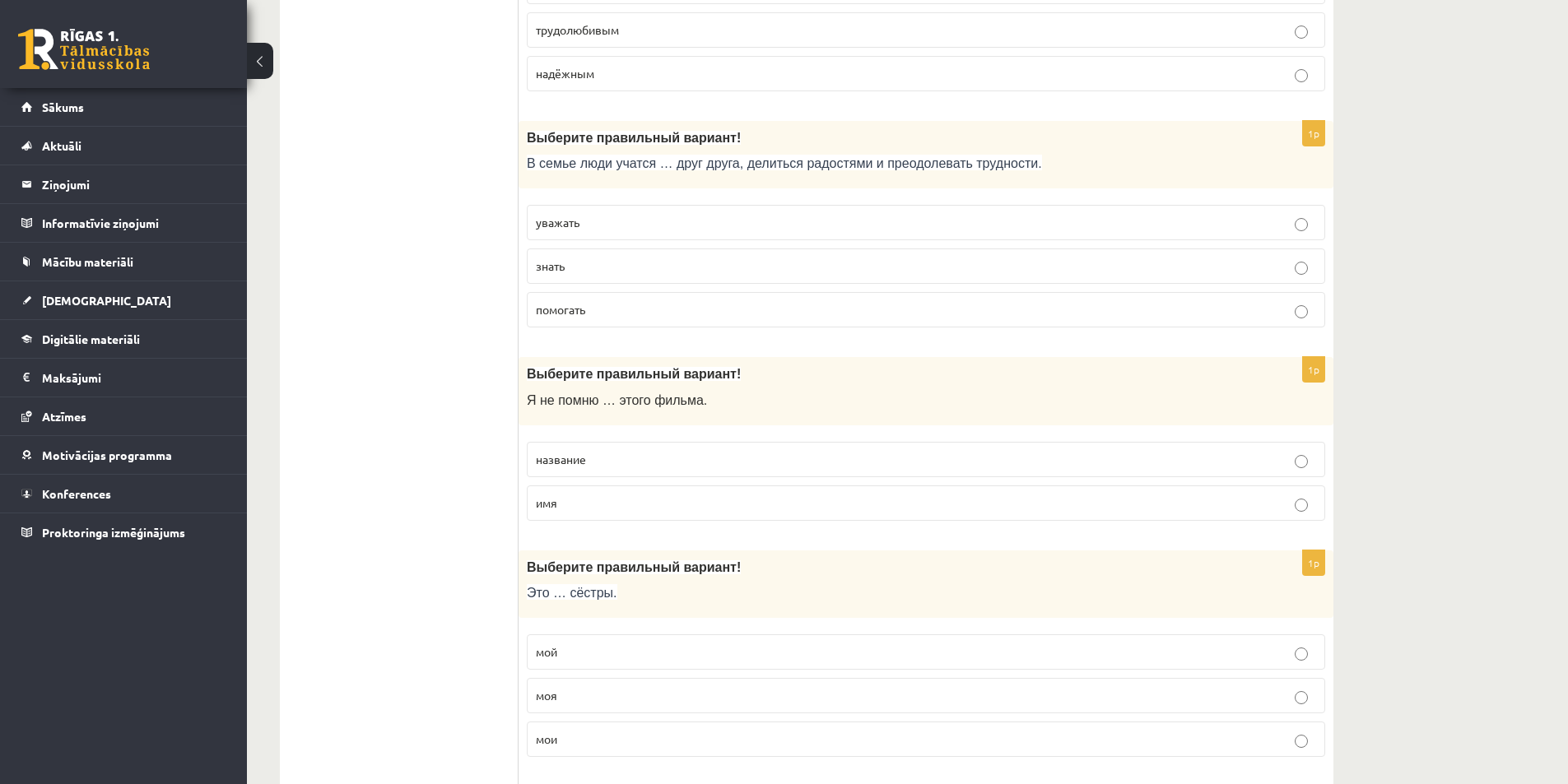
scroll to position [4934, 0]
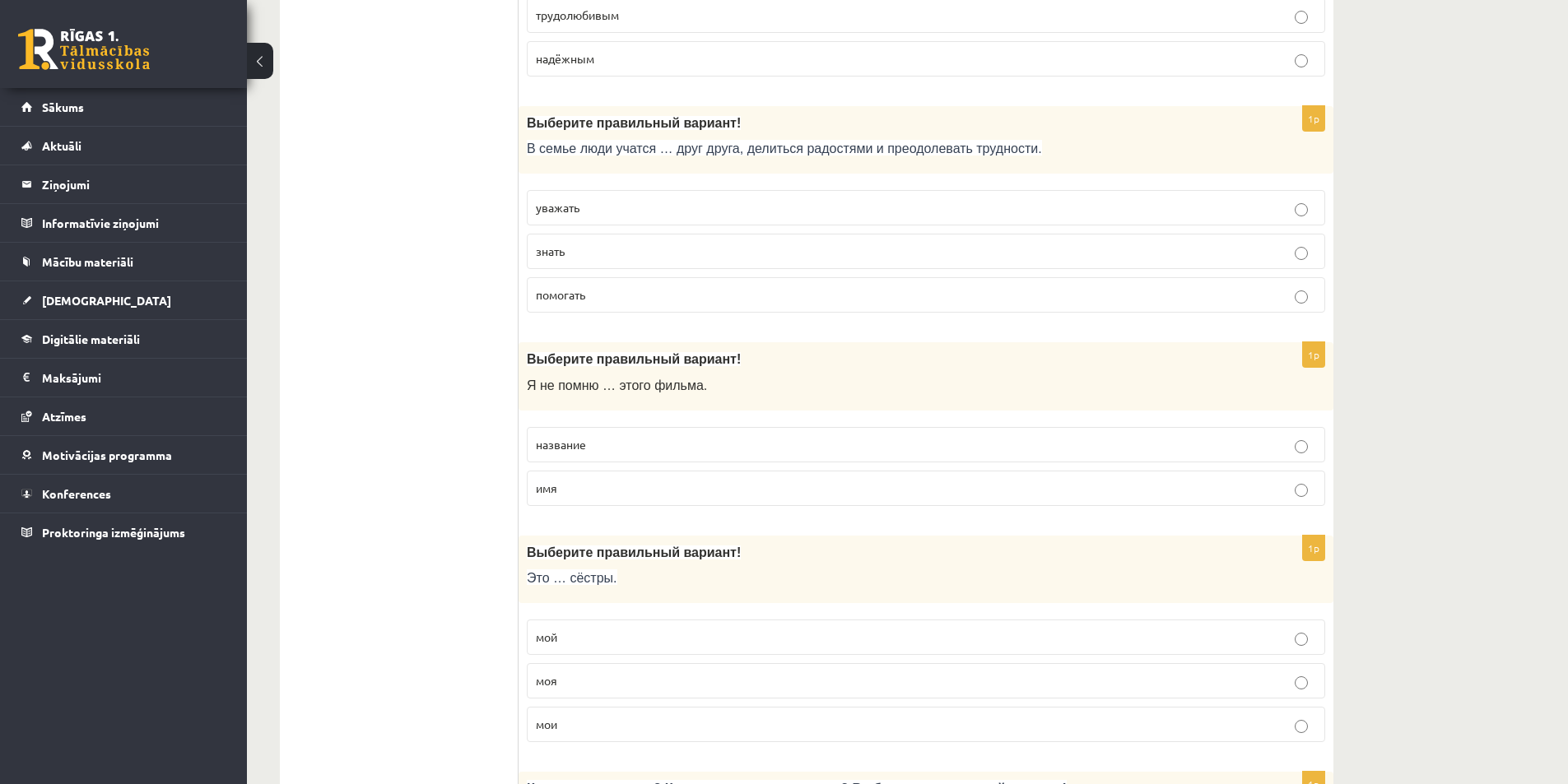
click at [632, 446] on p "название" at bounding box center [926, 445] width 780 height 17
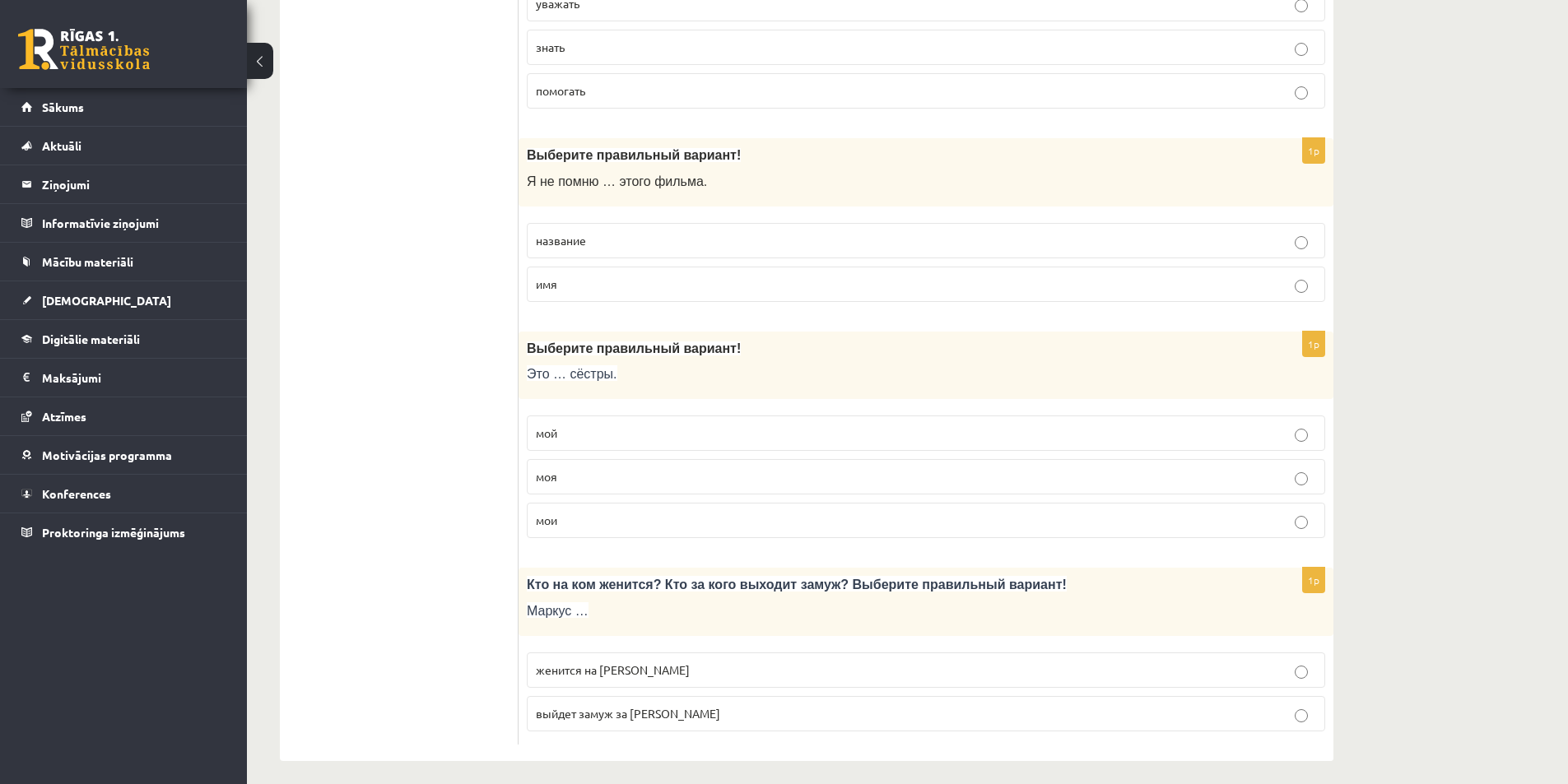
scroll to position [5150, 0]
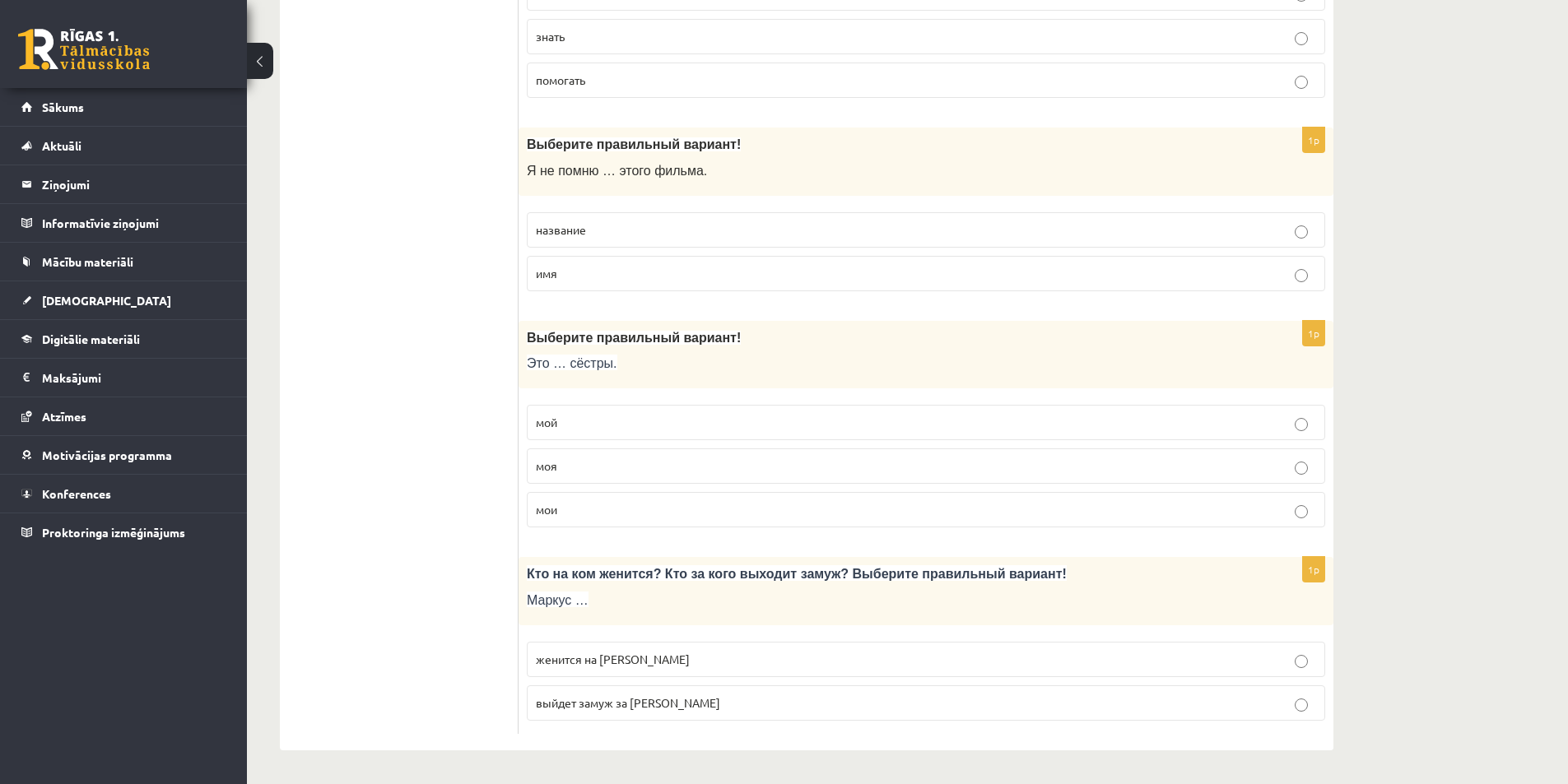
click at [573, 501] on p "мои" at bounding box center [926, 509] width 780 height 17
click at [605, 654] on span "женится на Агнии" at bounding box center [613, 658] width 154 height 14
drag, startPoint x: 380, startPoint y: 605, endPoint x: 379, endPoint y: 584, distance: 21.0
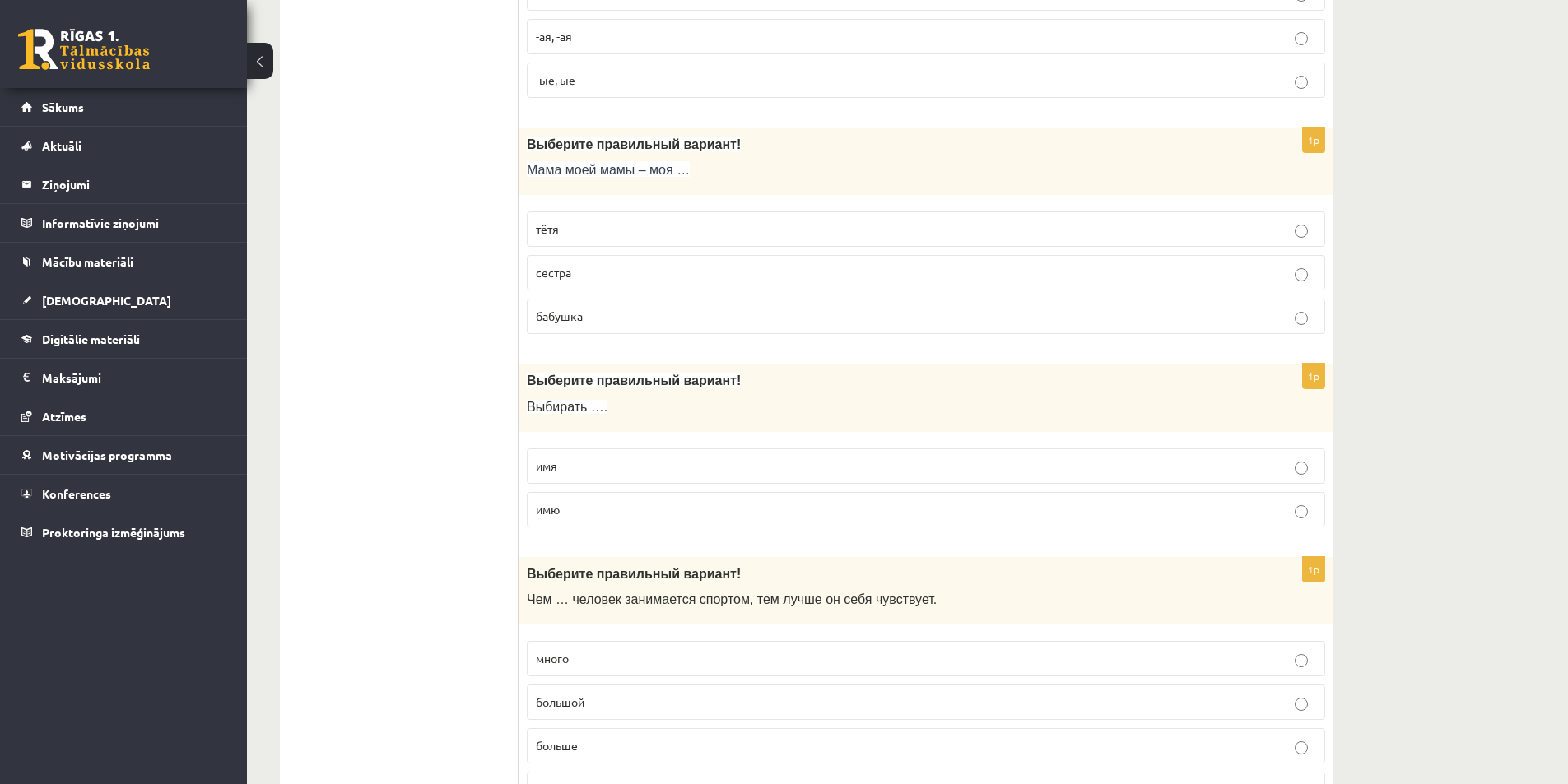
scroll to position [0, 0]
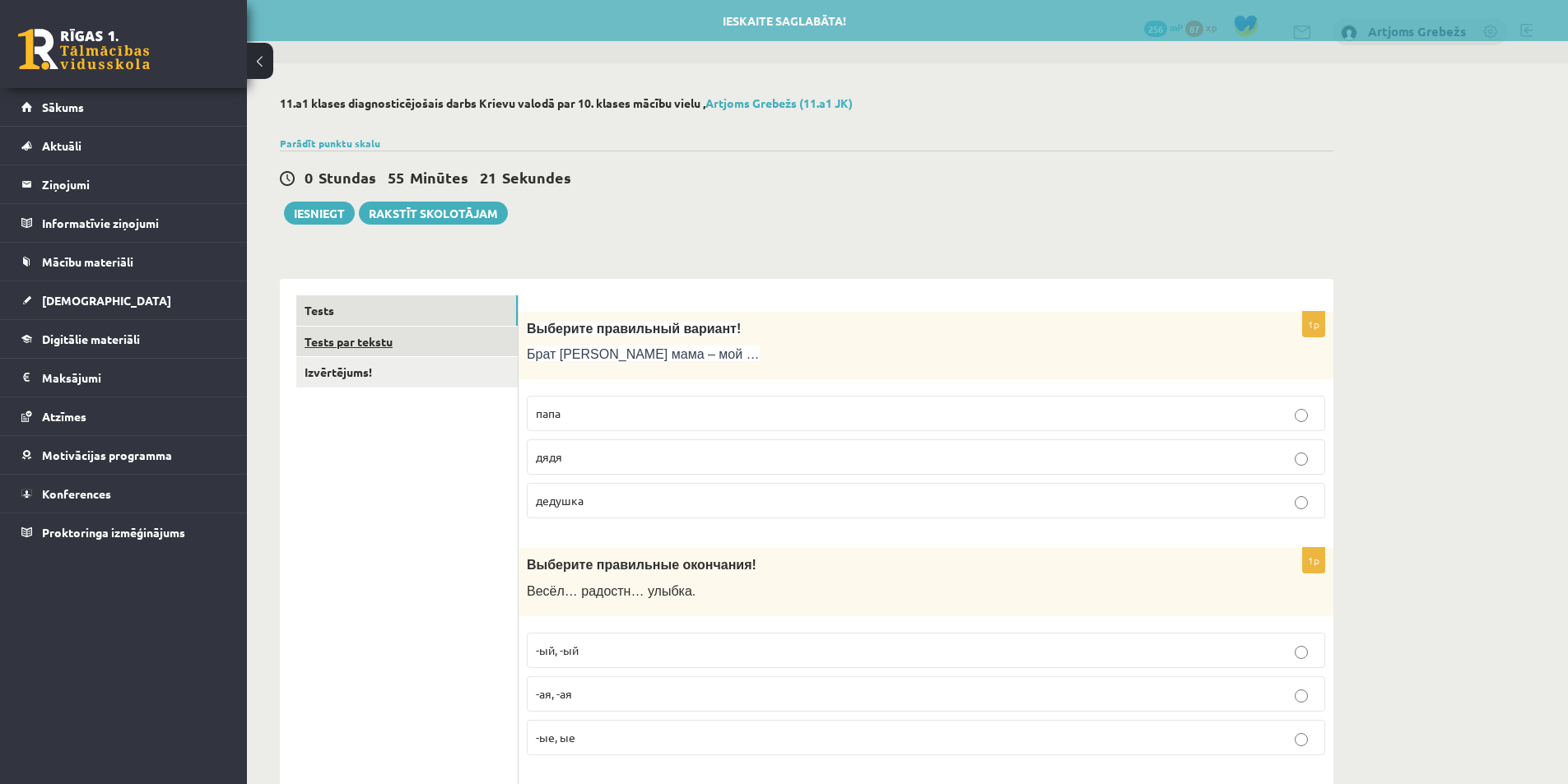
click at [378, 338] on link "Tests par tekstu" at bounding box center [407, 342] width 221 height 31
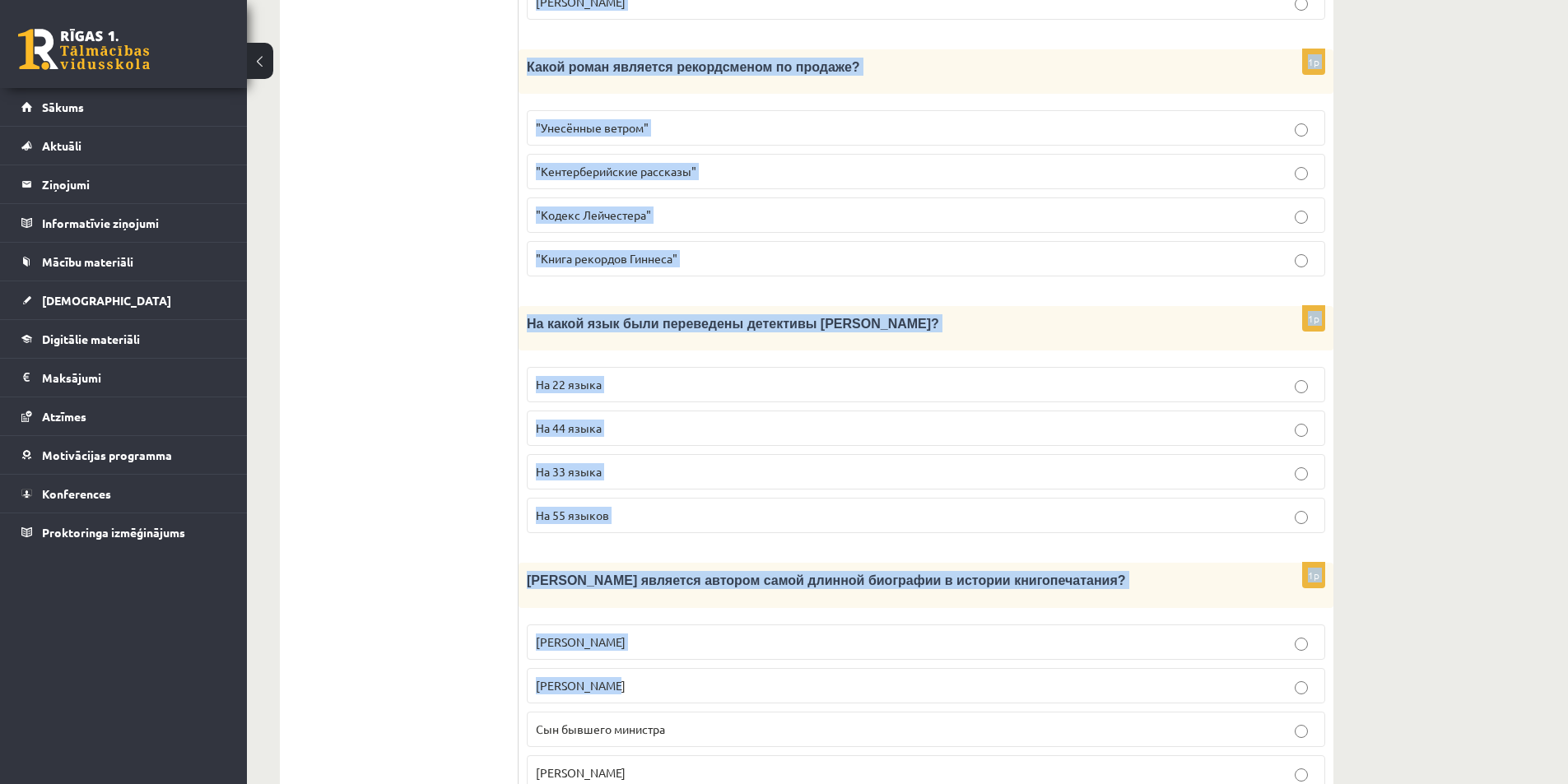
scroll to position [1410, 0]
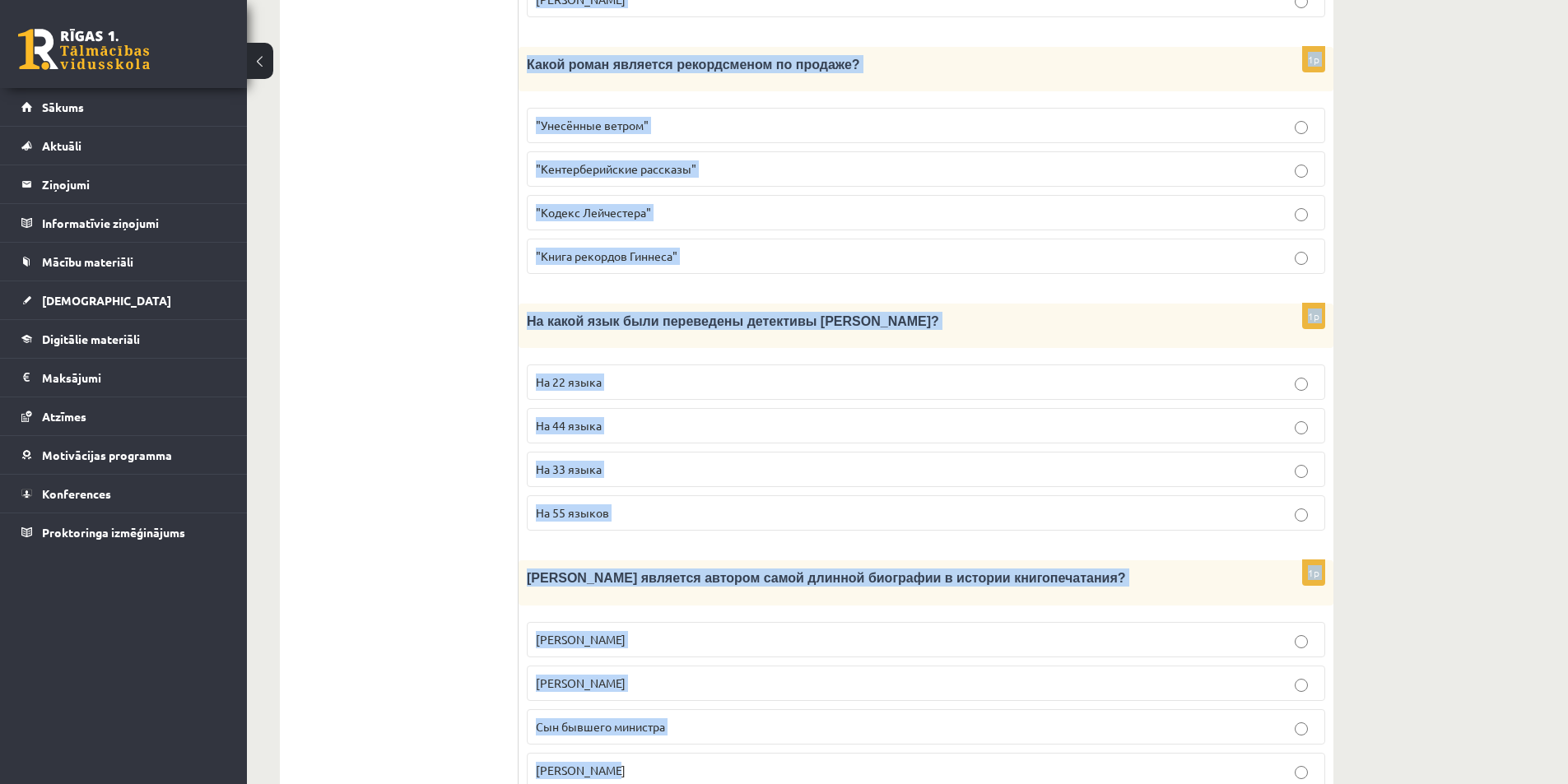
drag, startPoint x: 534, startPoint y: 301, endPoint x: 946, endPoint y: 749, distance: 608.6
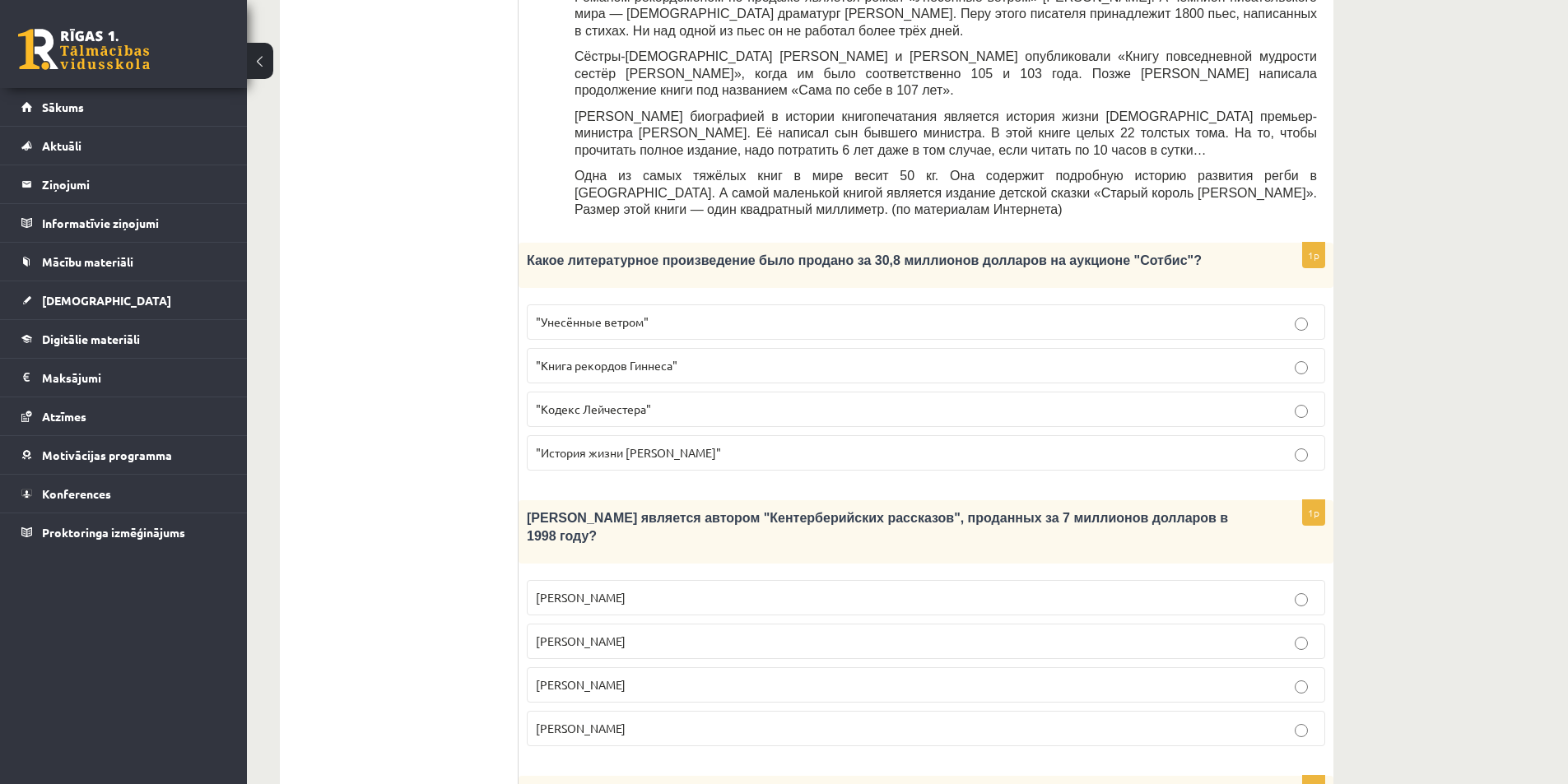
scroll to position [669, 0]
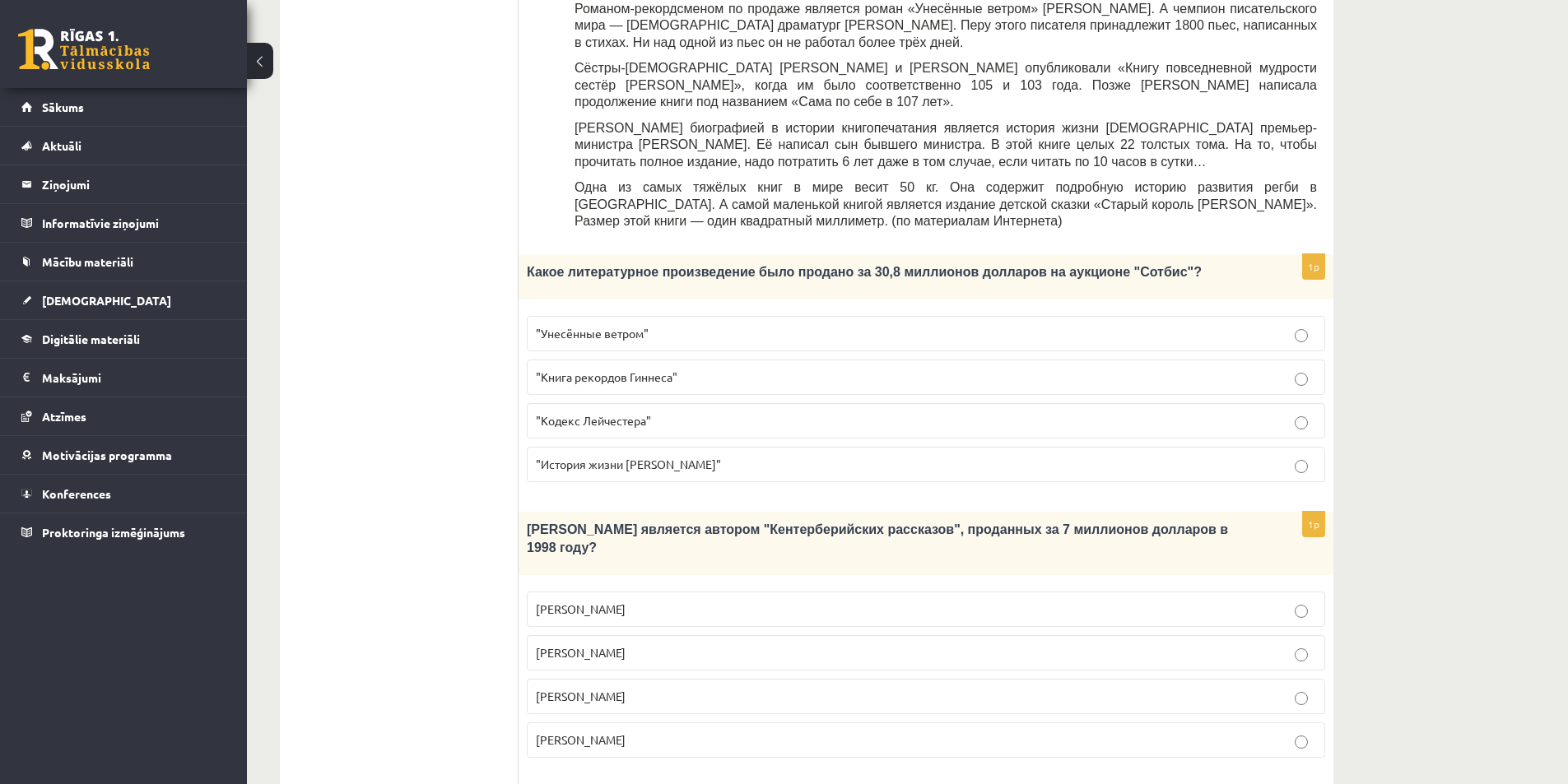
click at [695, 412] on p ""Кодекс Лейчестера"" at bounding box center [926, 421] width 780 height 17
click at [666, 688] on p "Джефри Чосер" at bounding box center [926, 696] width 780 height 17
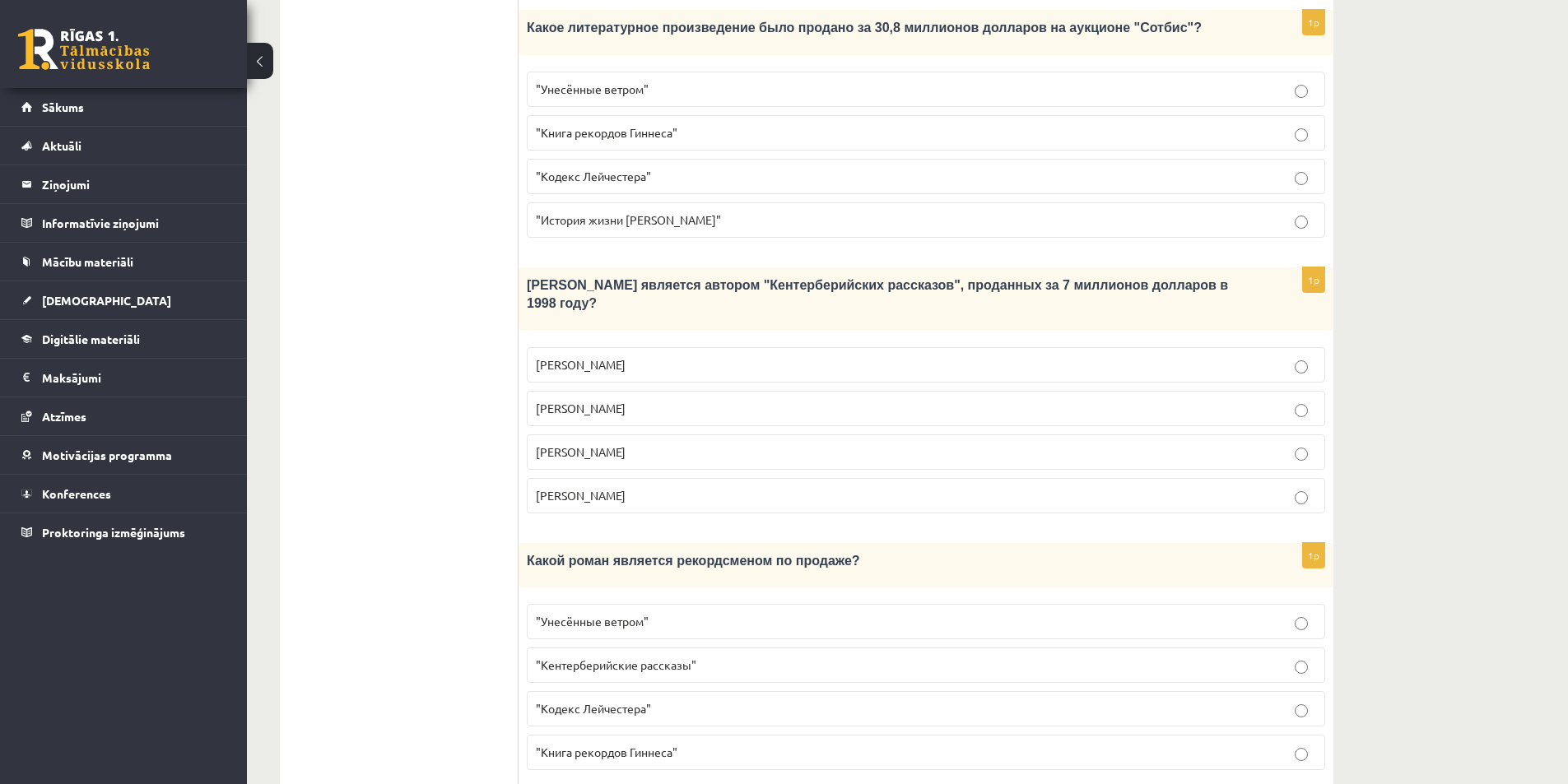
scroll to position [916, 0]
click at [661, 601] on label ""Унесённые ветром"" at bounding box center [926, 619] width 798 height 36
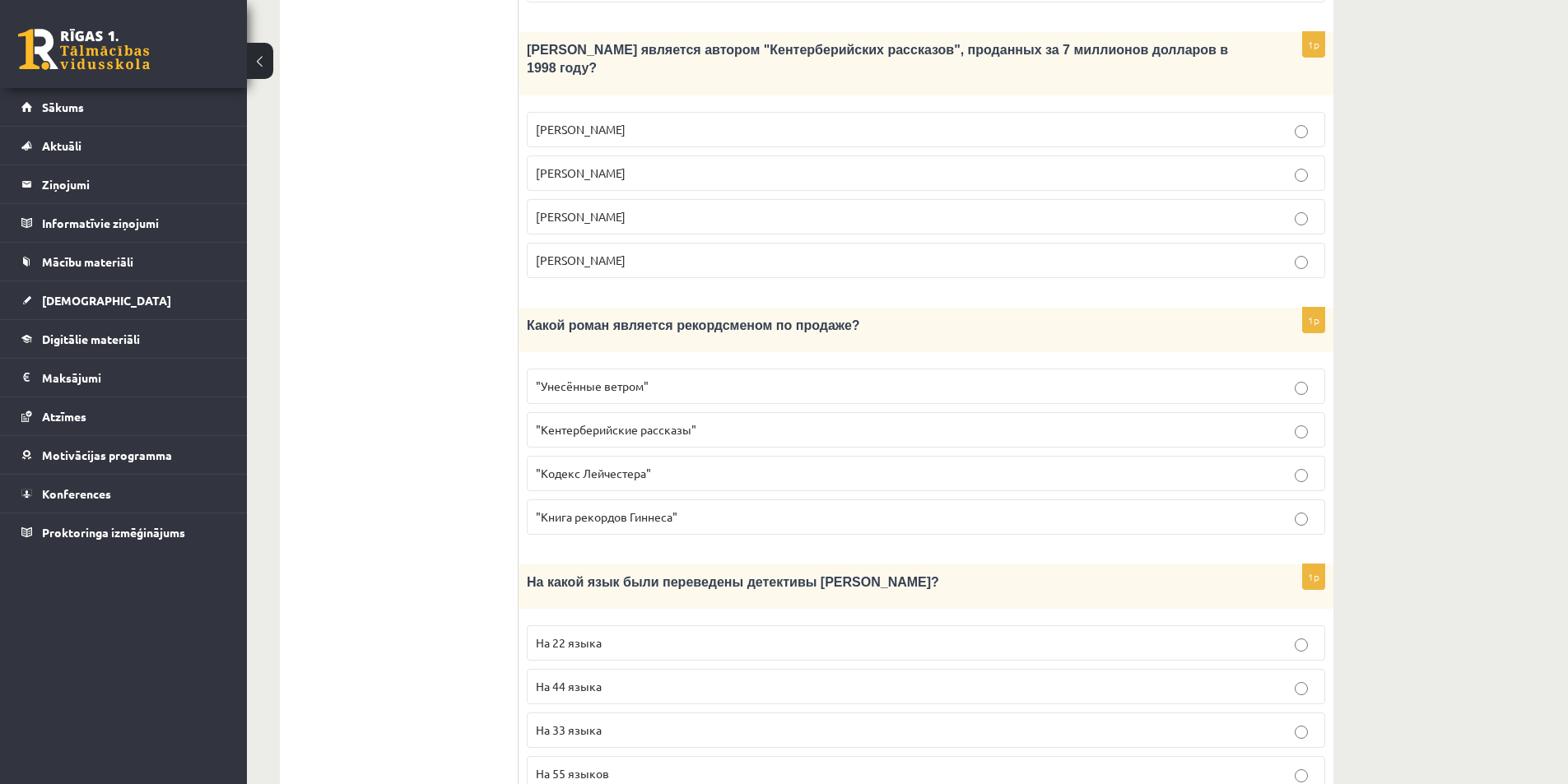
scroll to position [1163, 0]
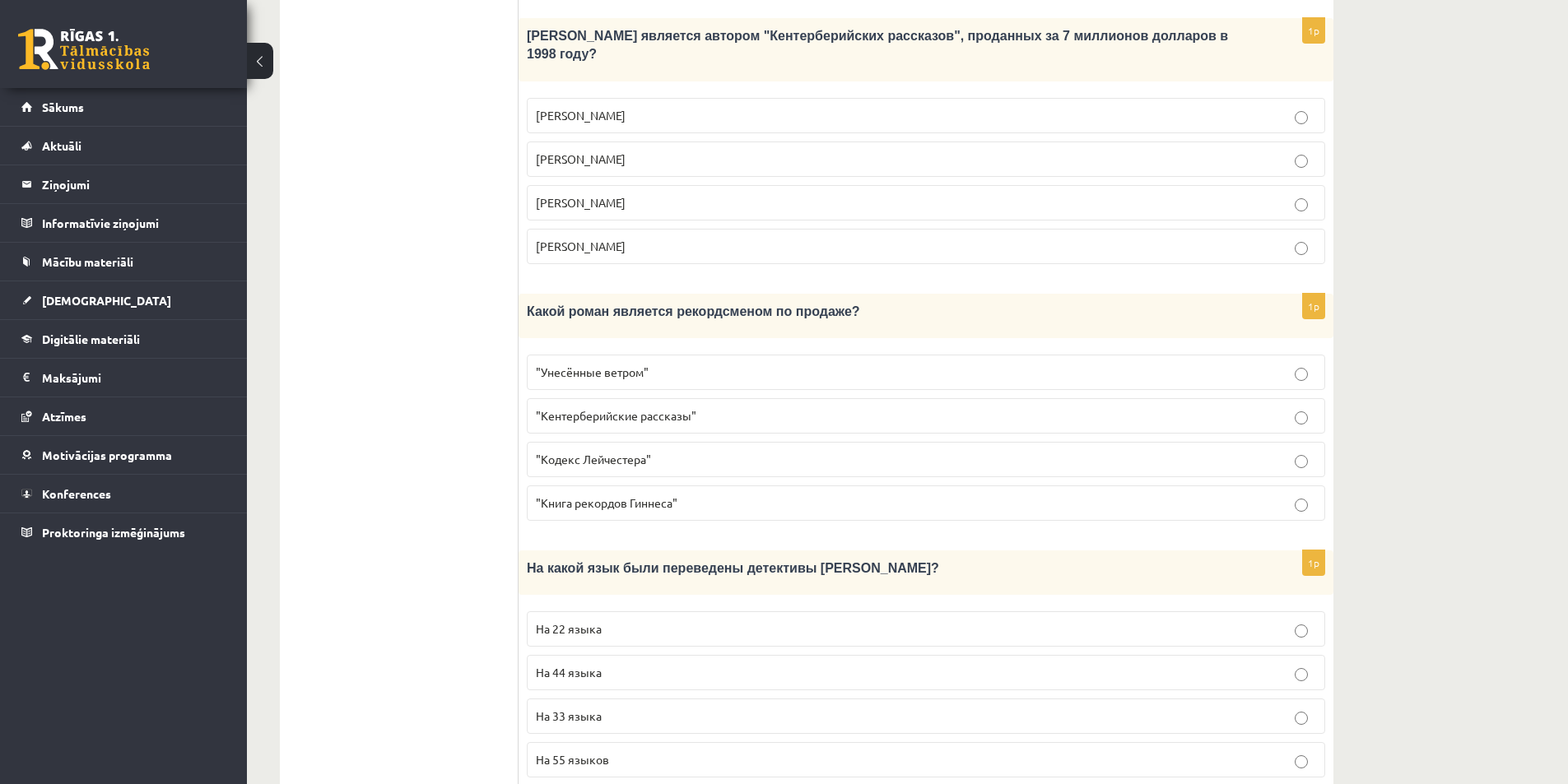
click at [607, 664] on p "На 44 языка" at bounding box center [926, 673] width 780 height 17
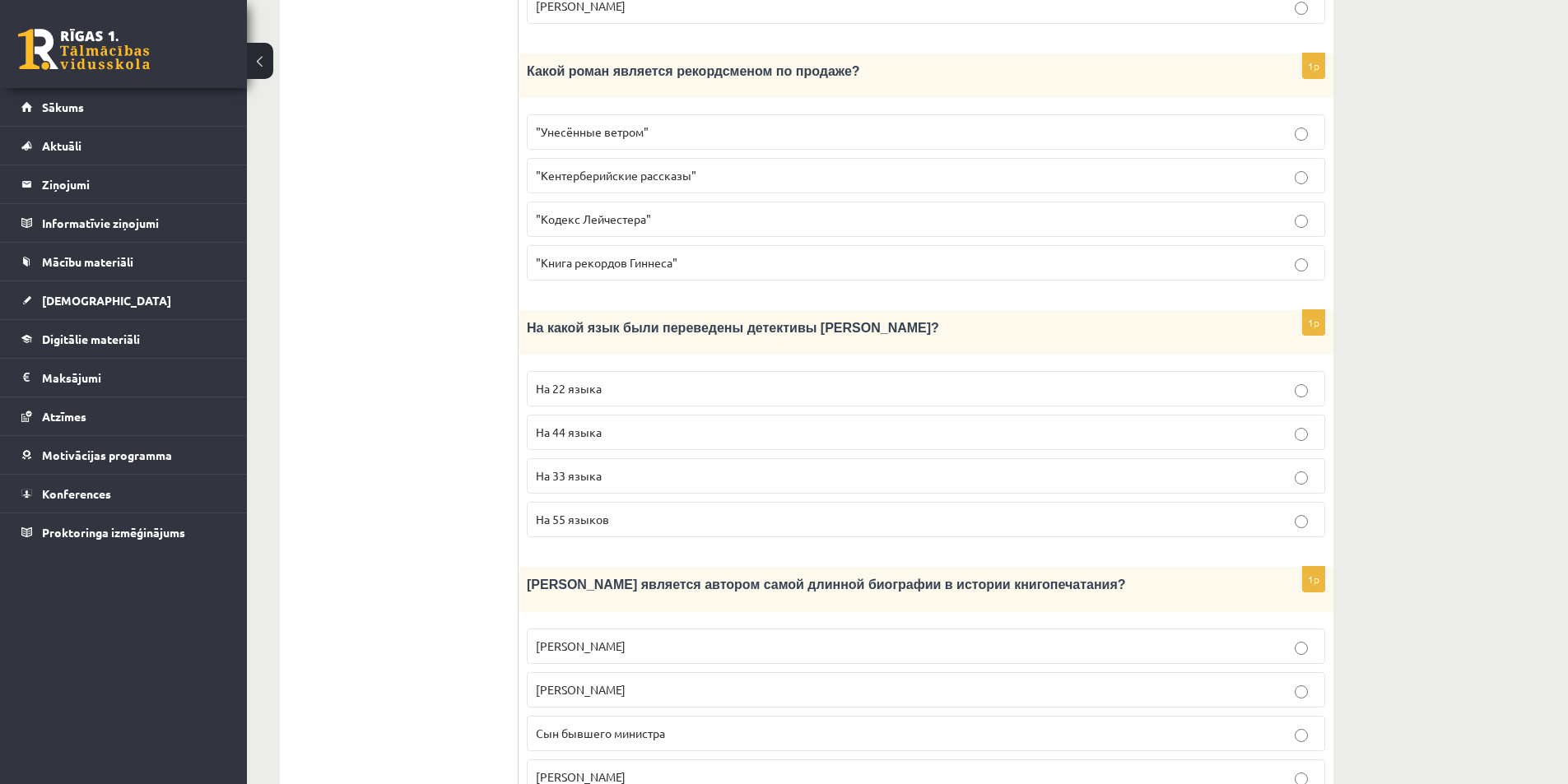
scroll to position [1410, 0]
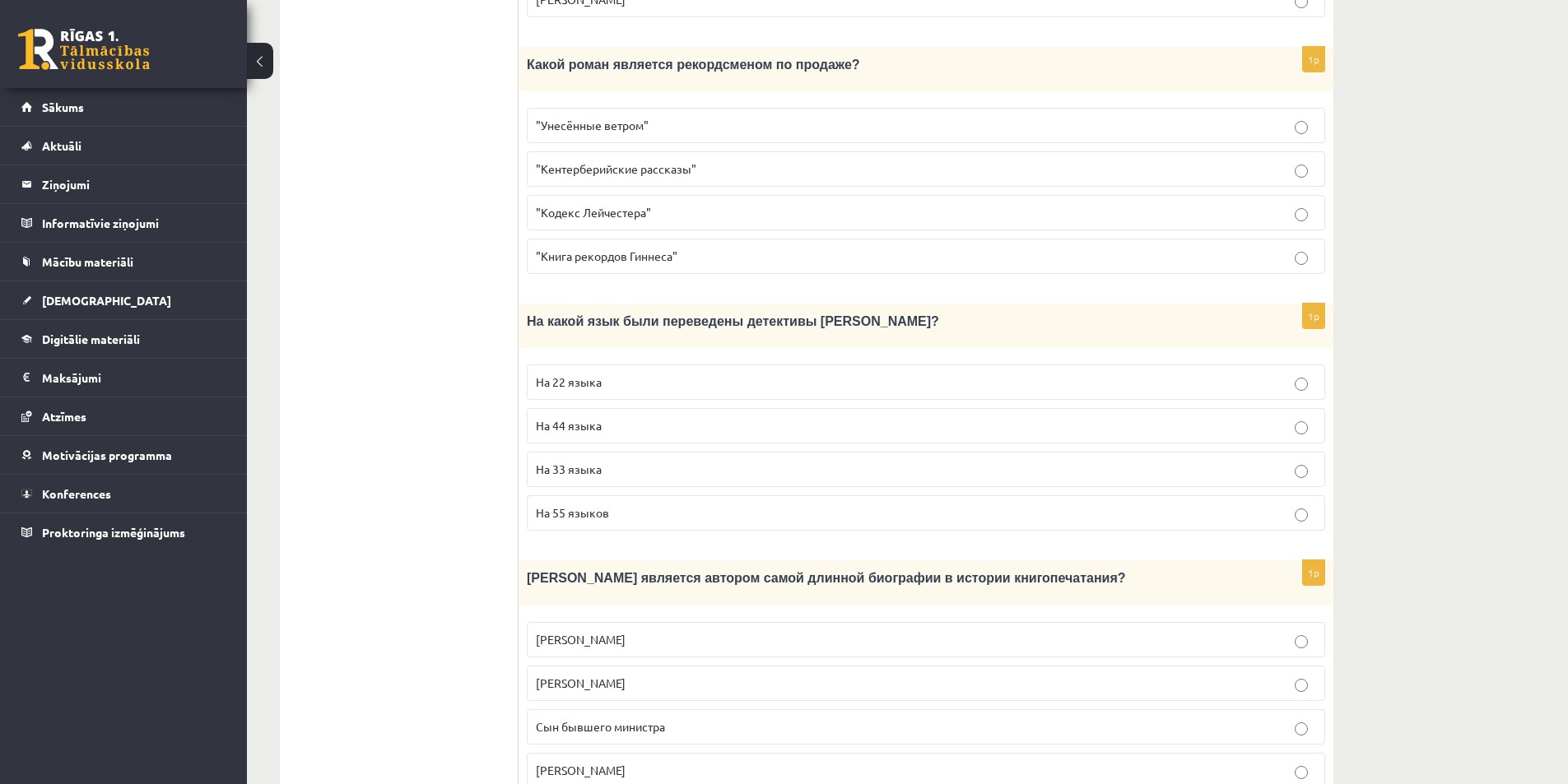
click at [627, 718] on p "Сын бывшего министра" at bounding box center [926, 726] width 780 height 17
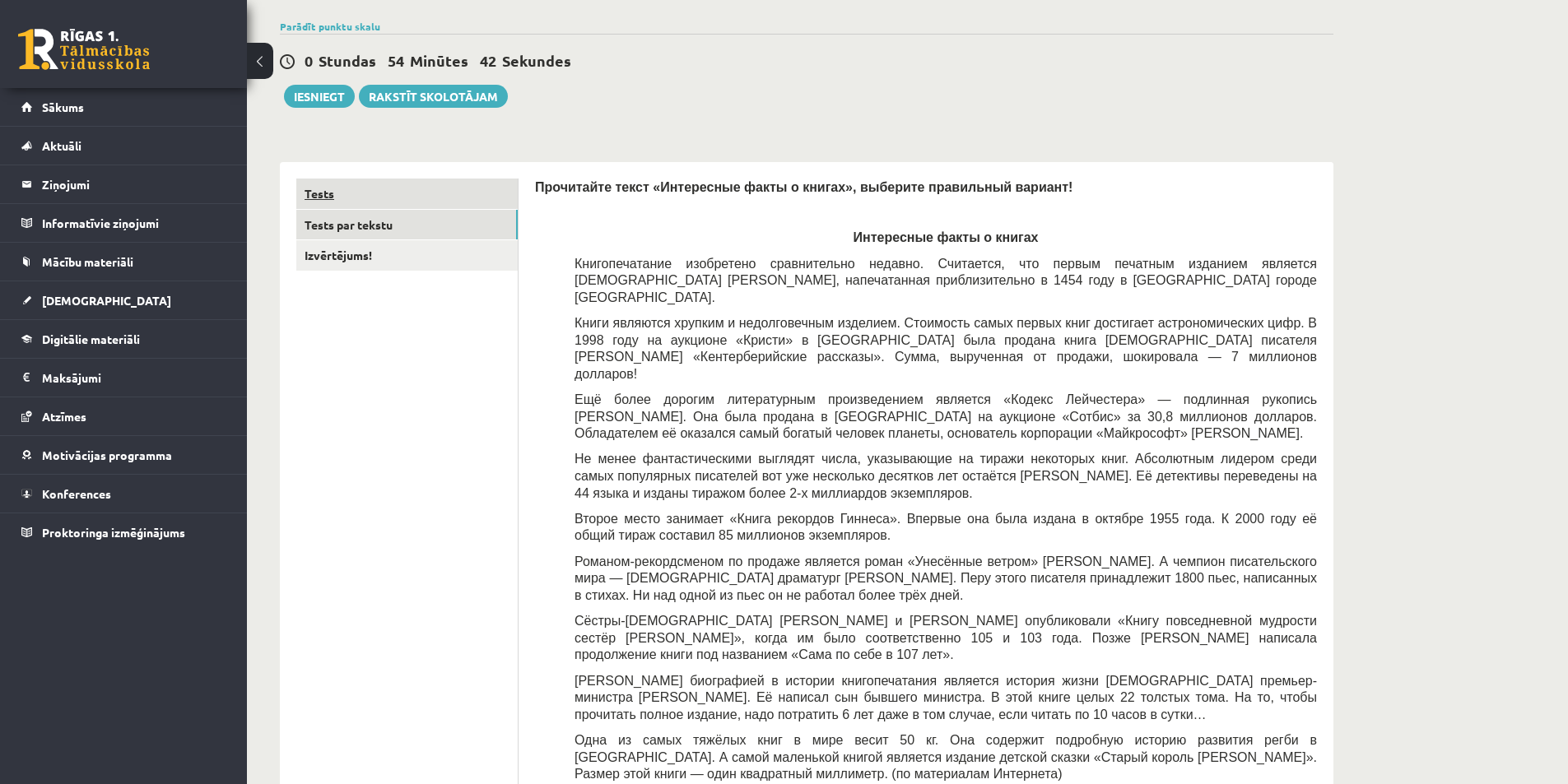
scroll to position [0, 0]
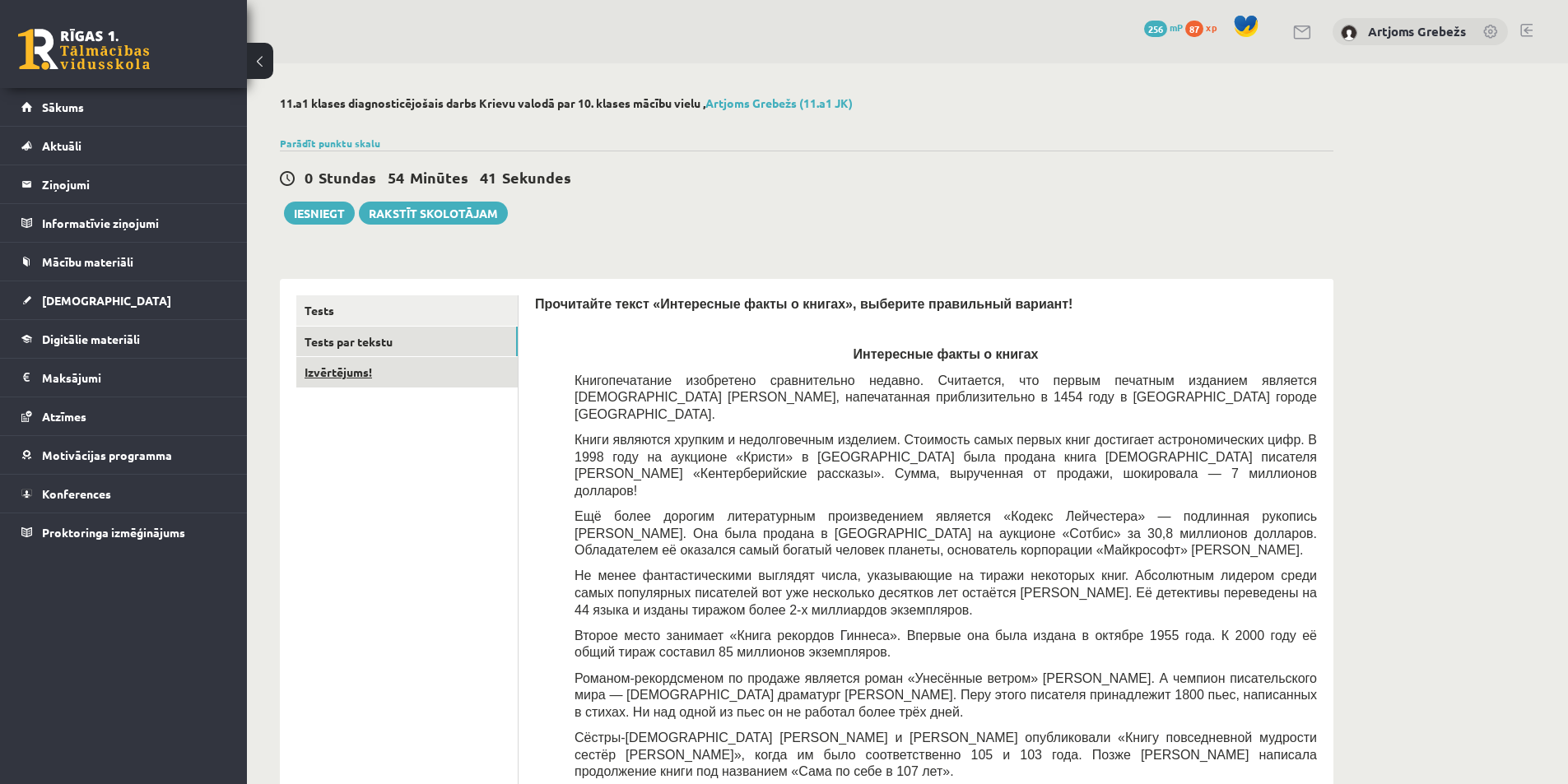
click at [398, 368] on link "Izvērtējums!" at bounding box center [407, 372] width 221 height 31
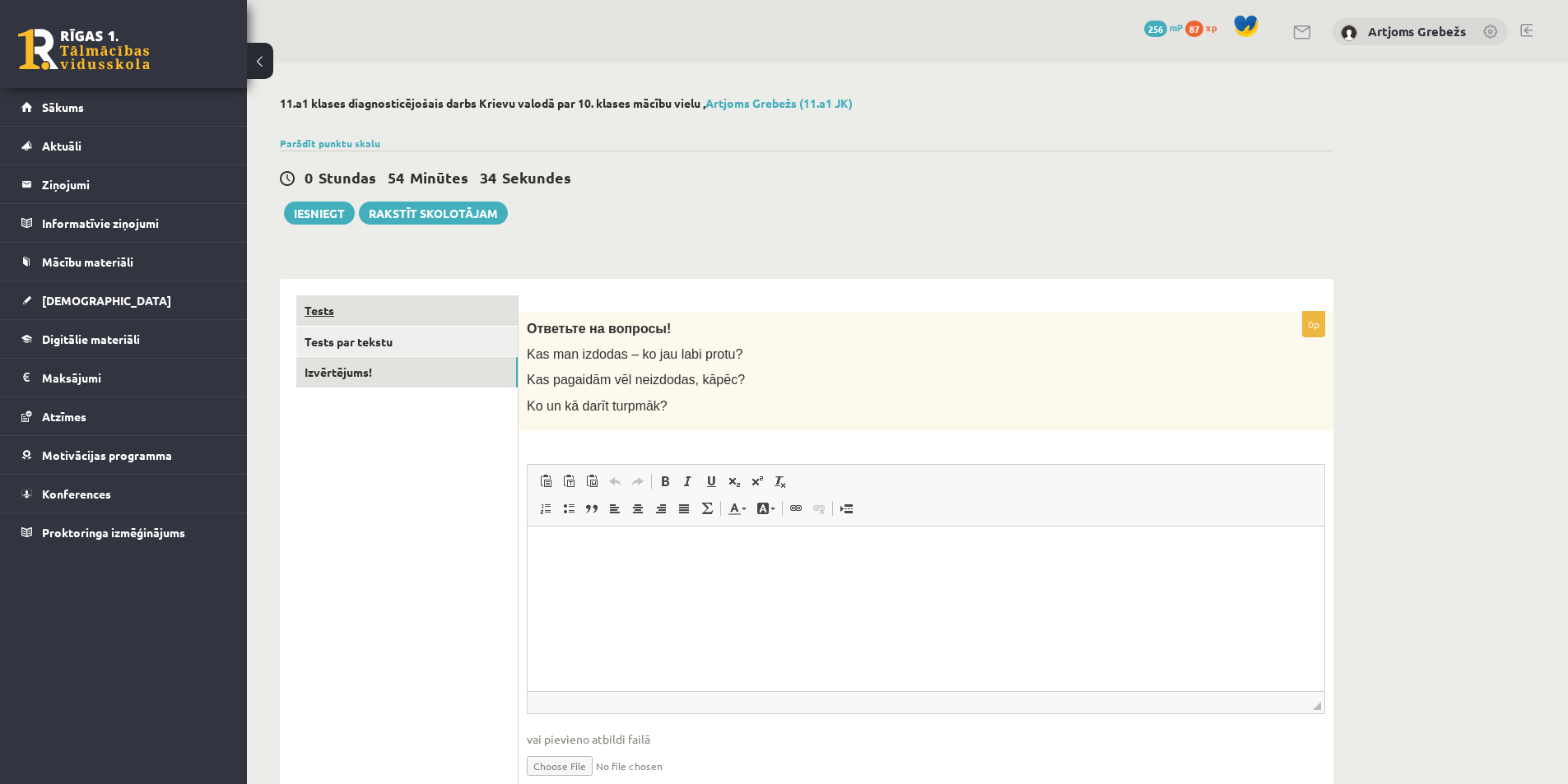
click at [383, 318] on link "Tests" at bounding box center [407, 310] width 221 height 31
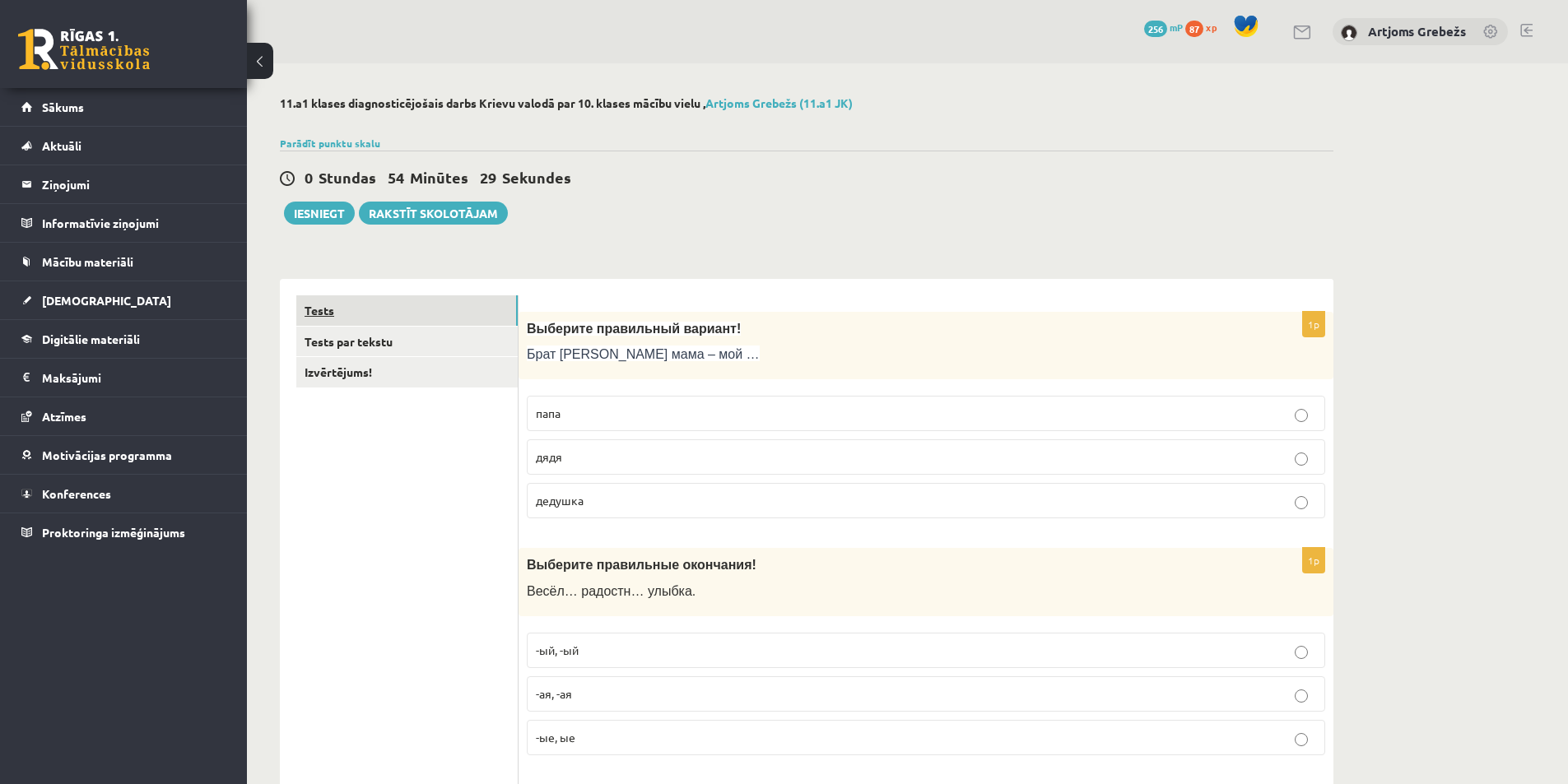
click at [318, 325] on link "Tests" at bounding box center [407, 310] width 221 height 31
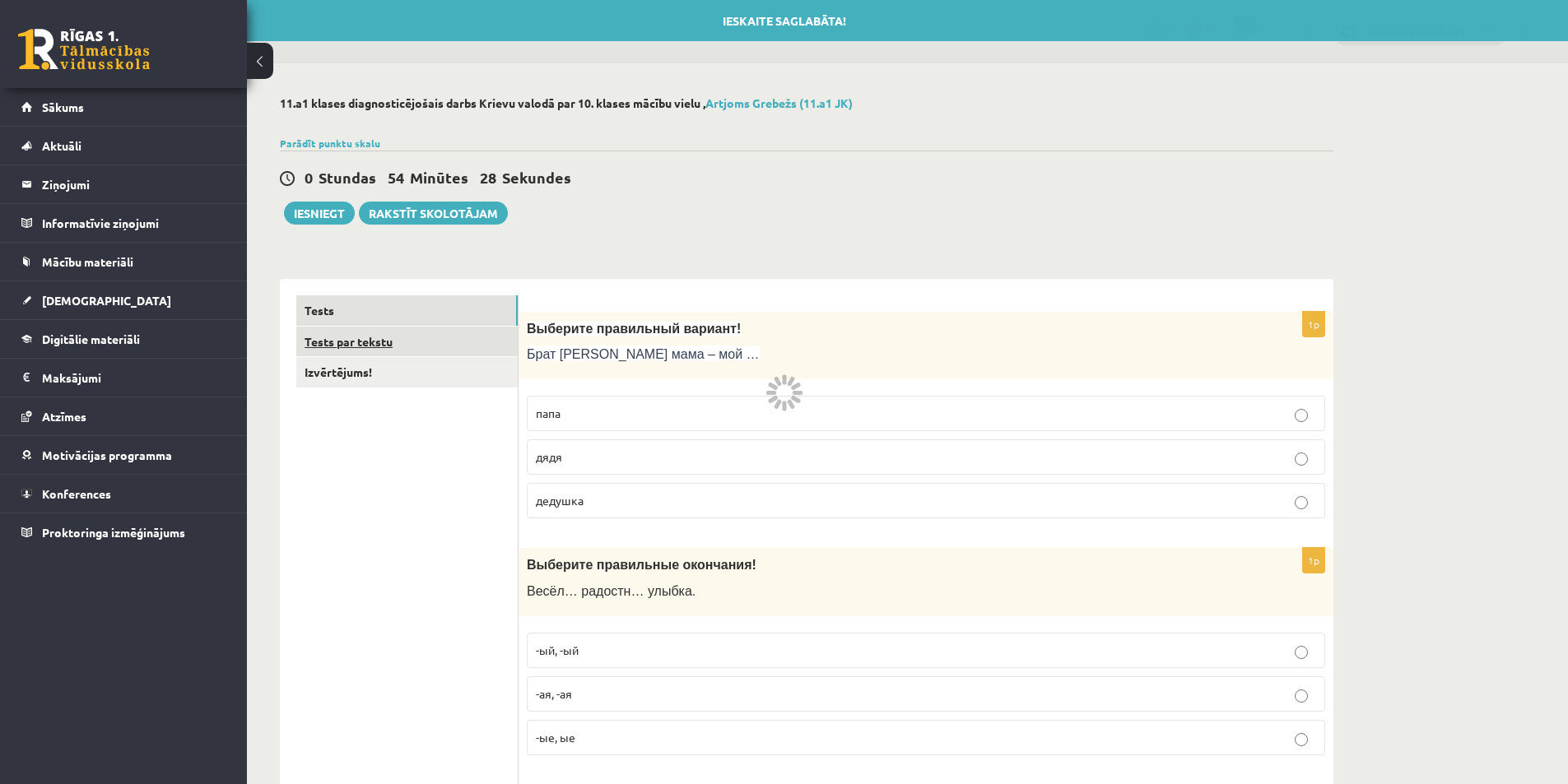
click at [334, 345] on link "Tests par tekstu" at bounding box center [407, 342] width 221 height 31
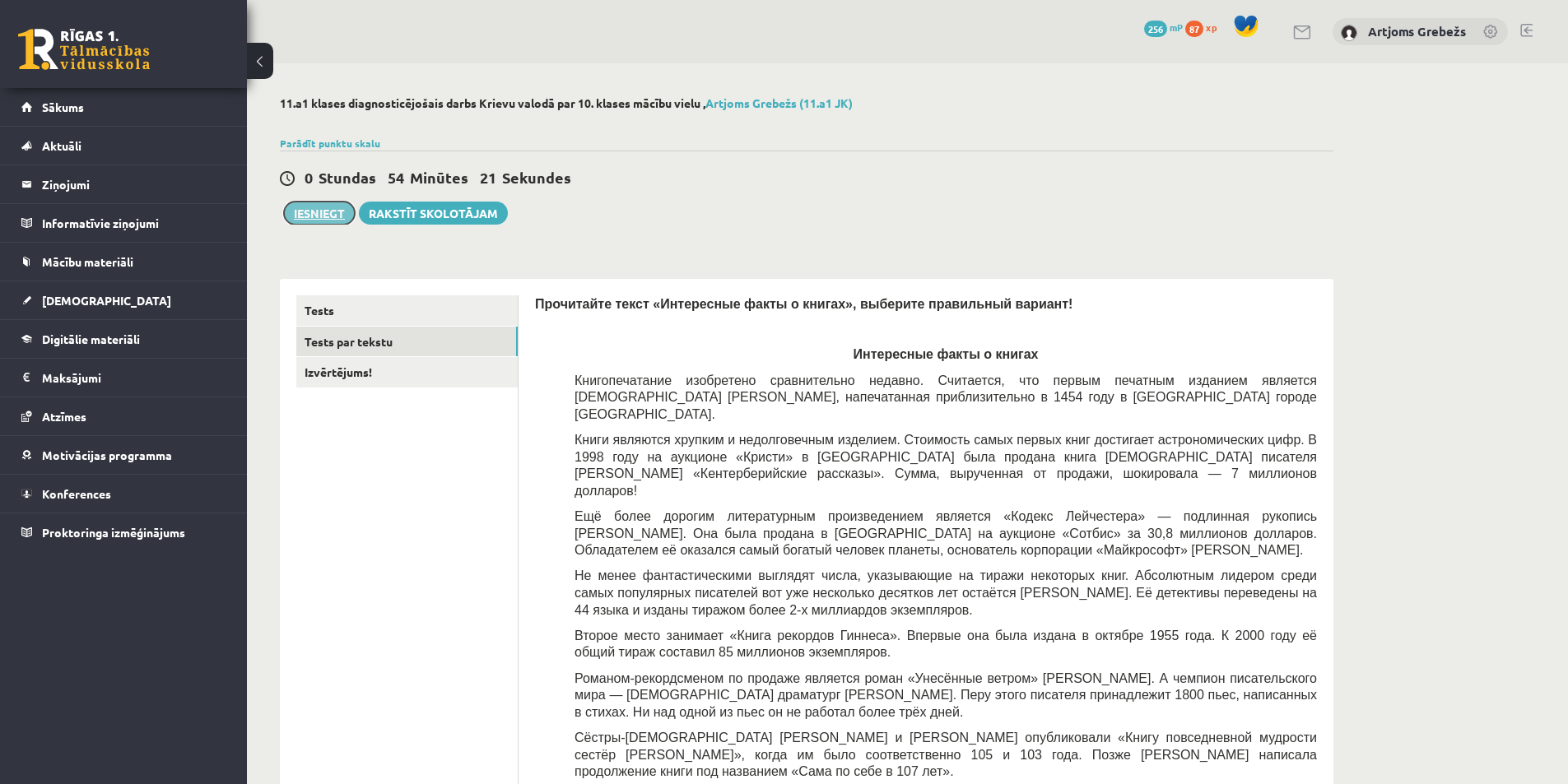
click at [346, 213] on button "Iesniegt" at bounding box center [319, 213] width 71 height 23
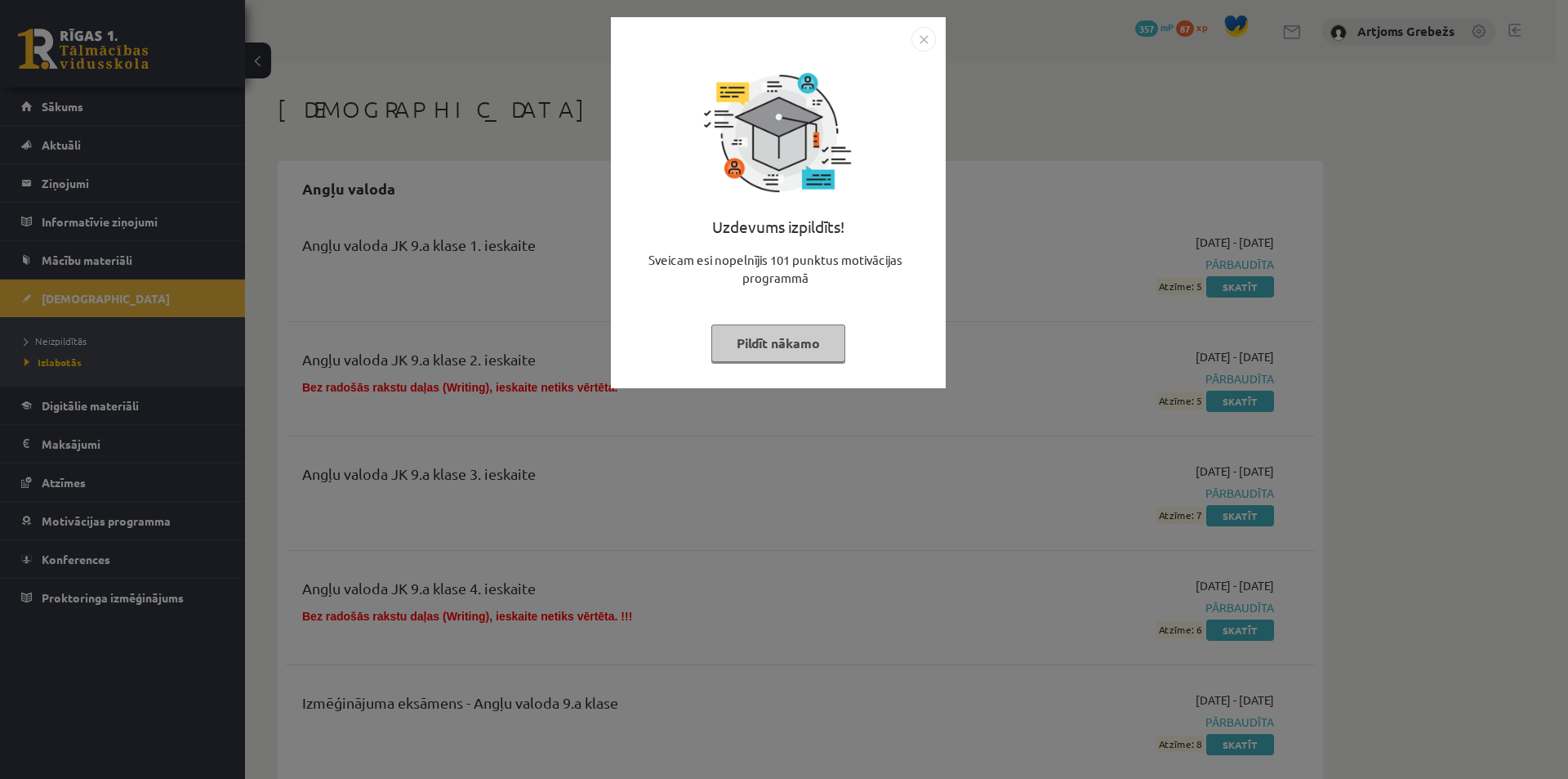
click at [755, 338] on button "Pildīt nākamo" at bounding box center [778, 343] width 134 height 37
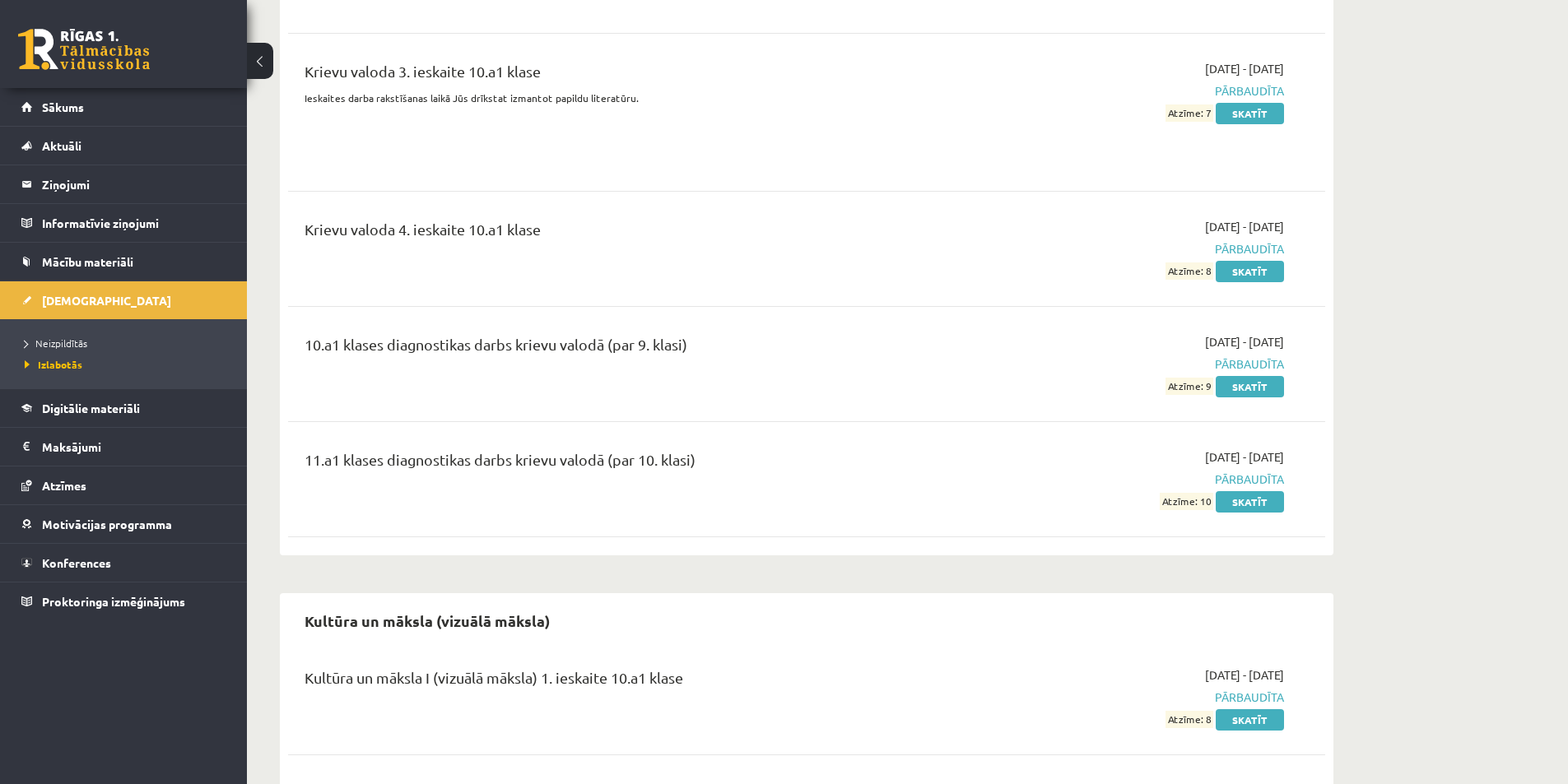
scroll to position [8553, 0]
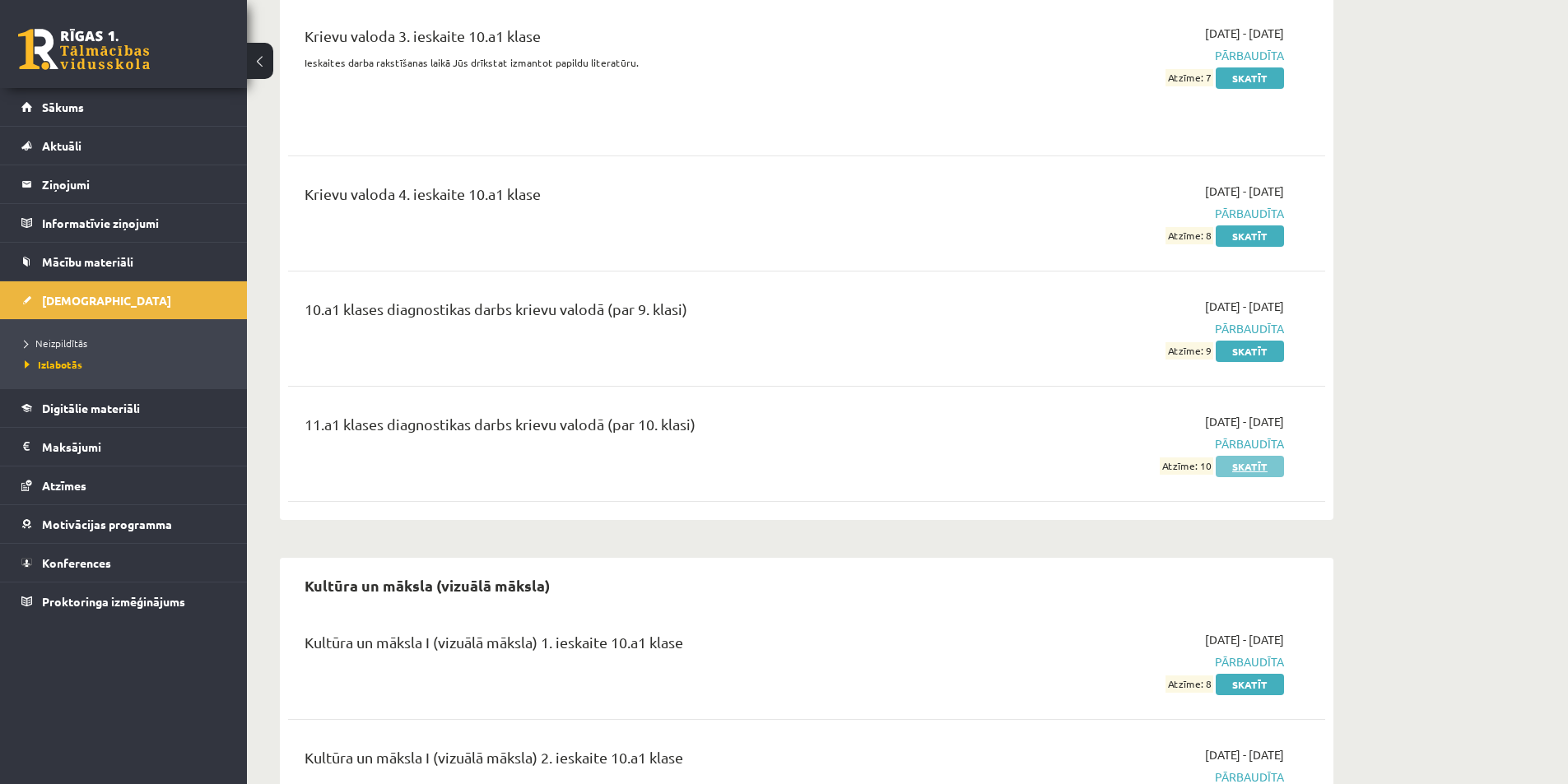
click at [1255, 456] on link "Skatīt" at bounding box center [1250, 466] width 68 height 21
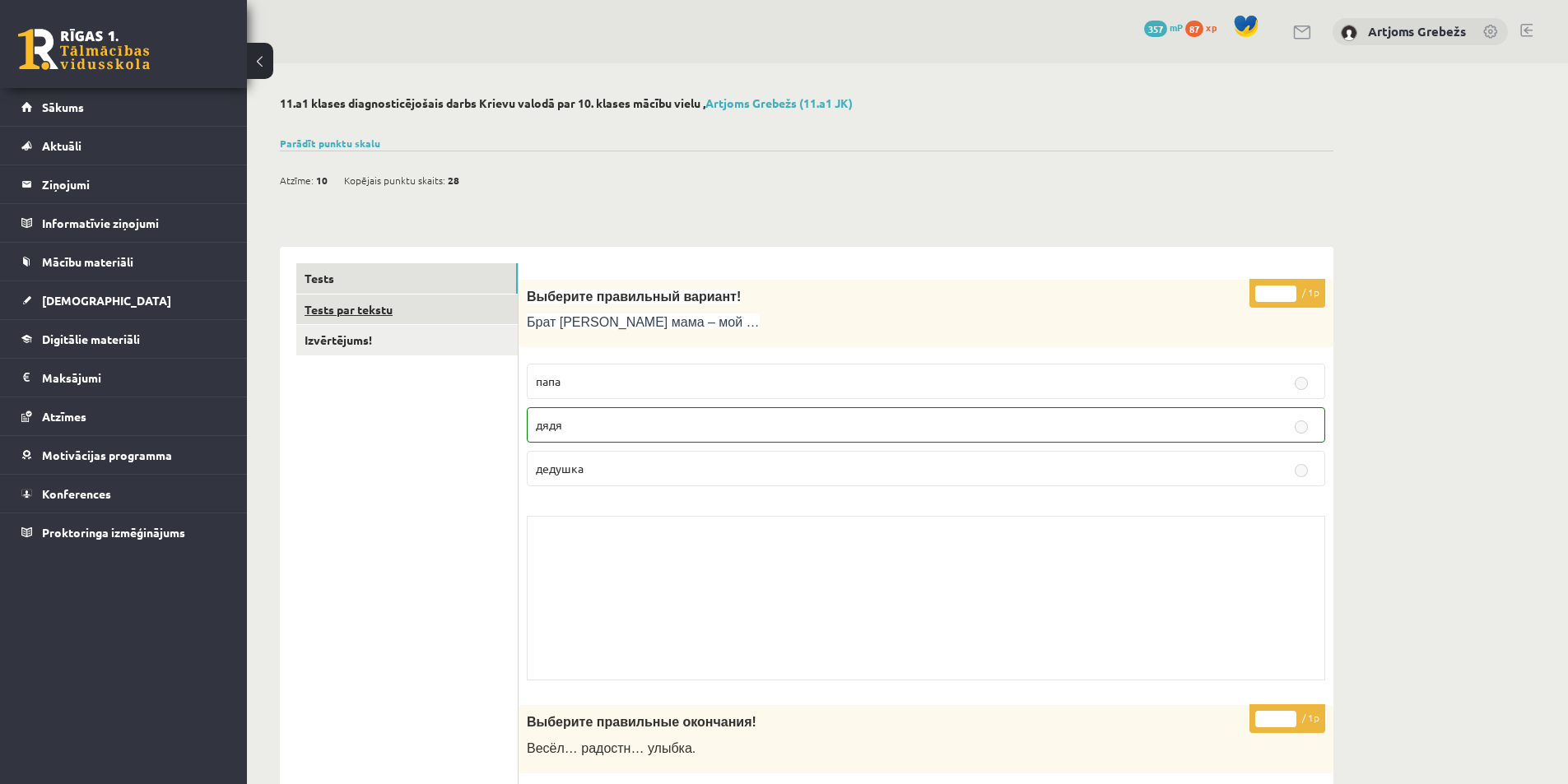
click at [455, 304] on link "Tests par tekstu" at bounding box center [407, 310] width 221 height 31
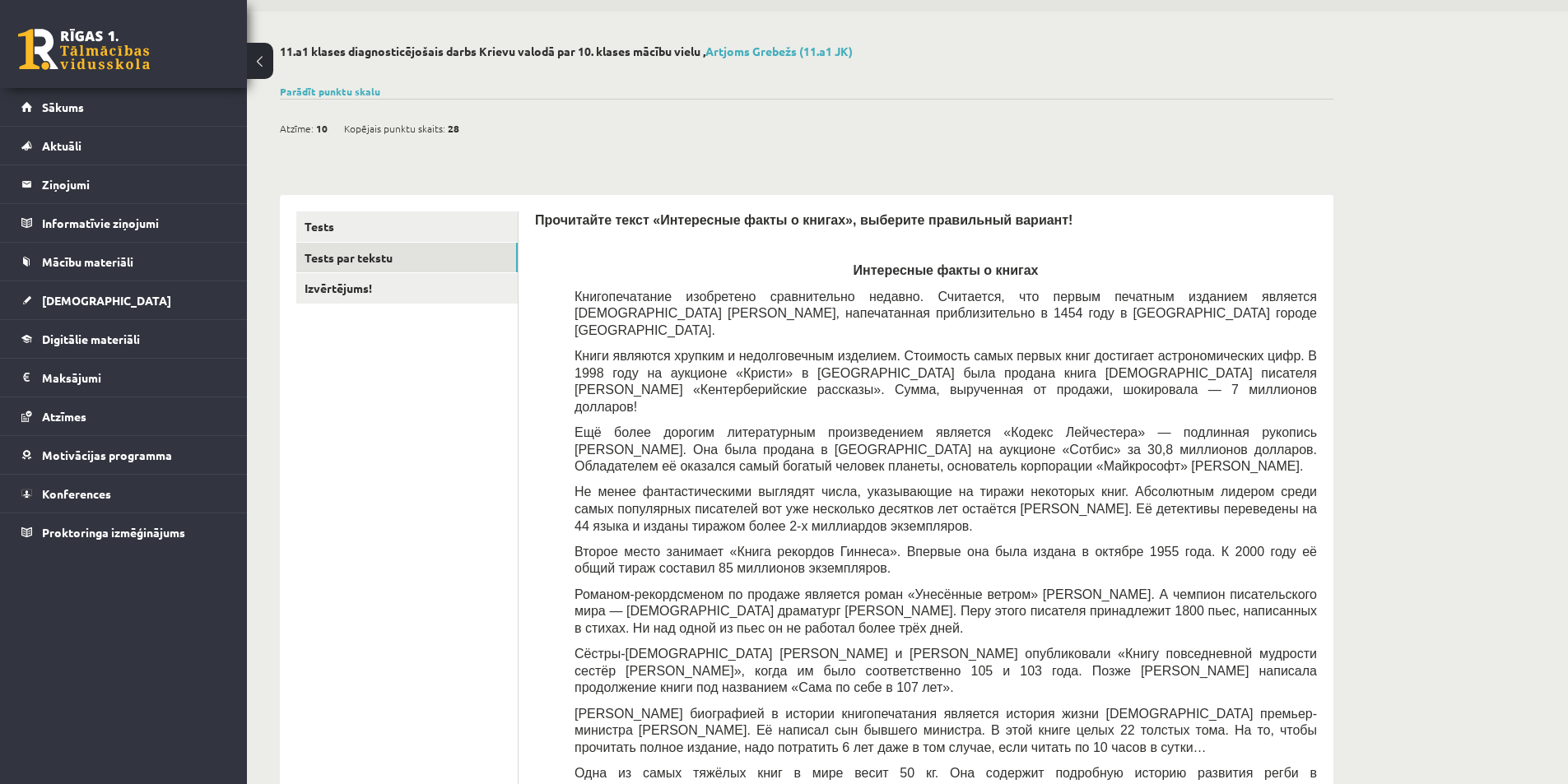
scroll to position [50, 0]
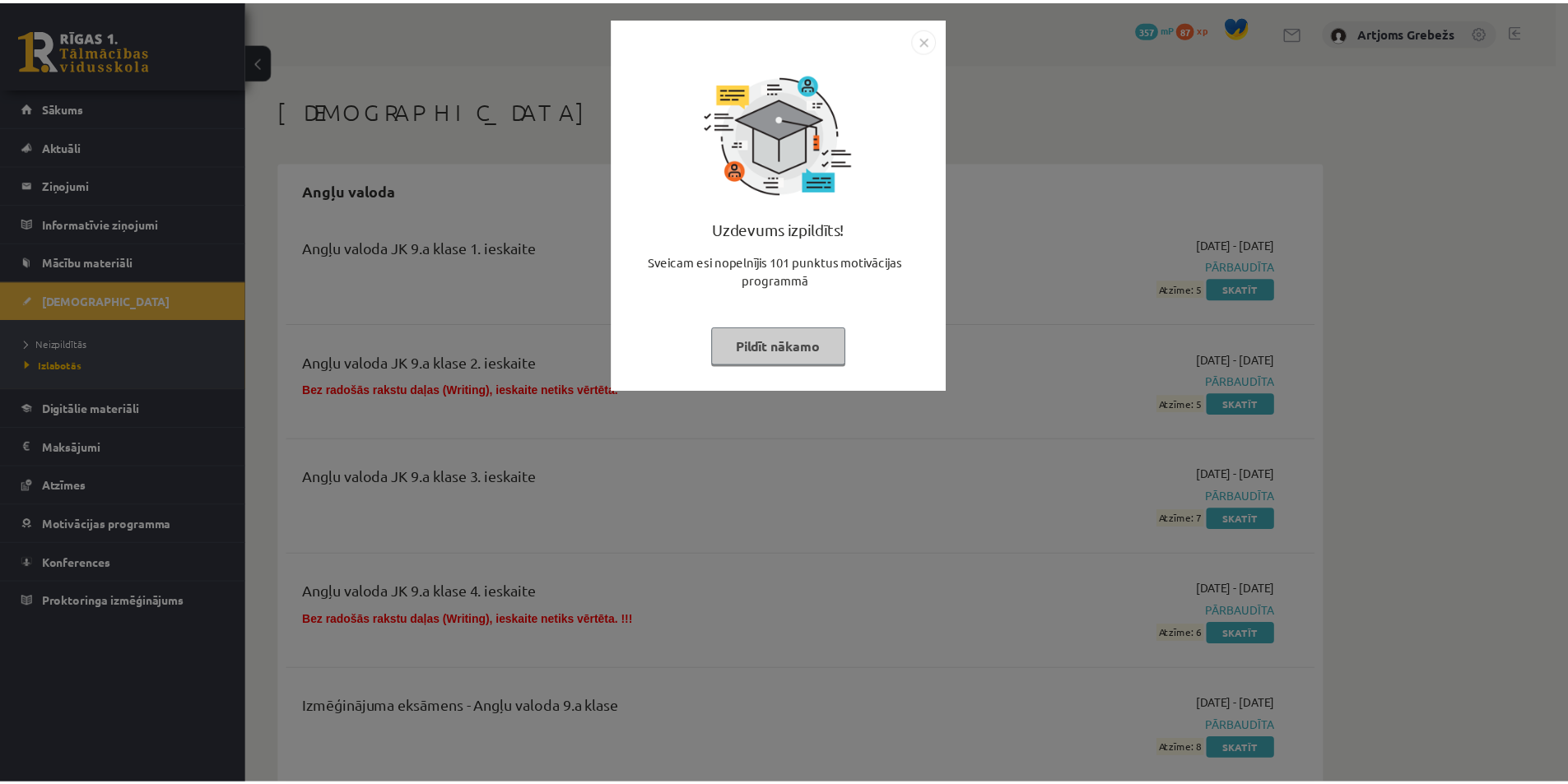
scroll to position [8553, 0]
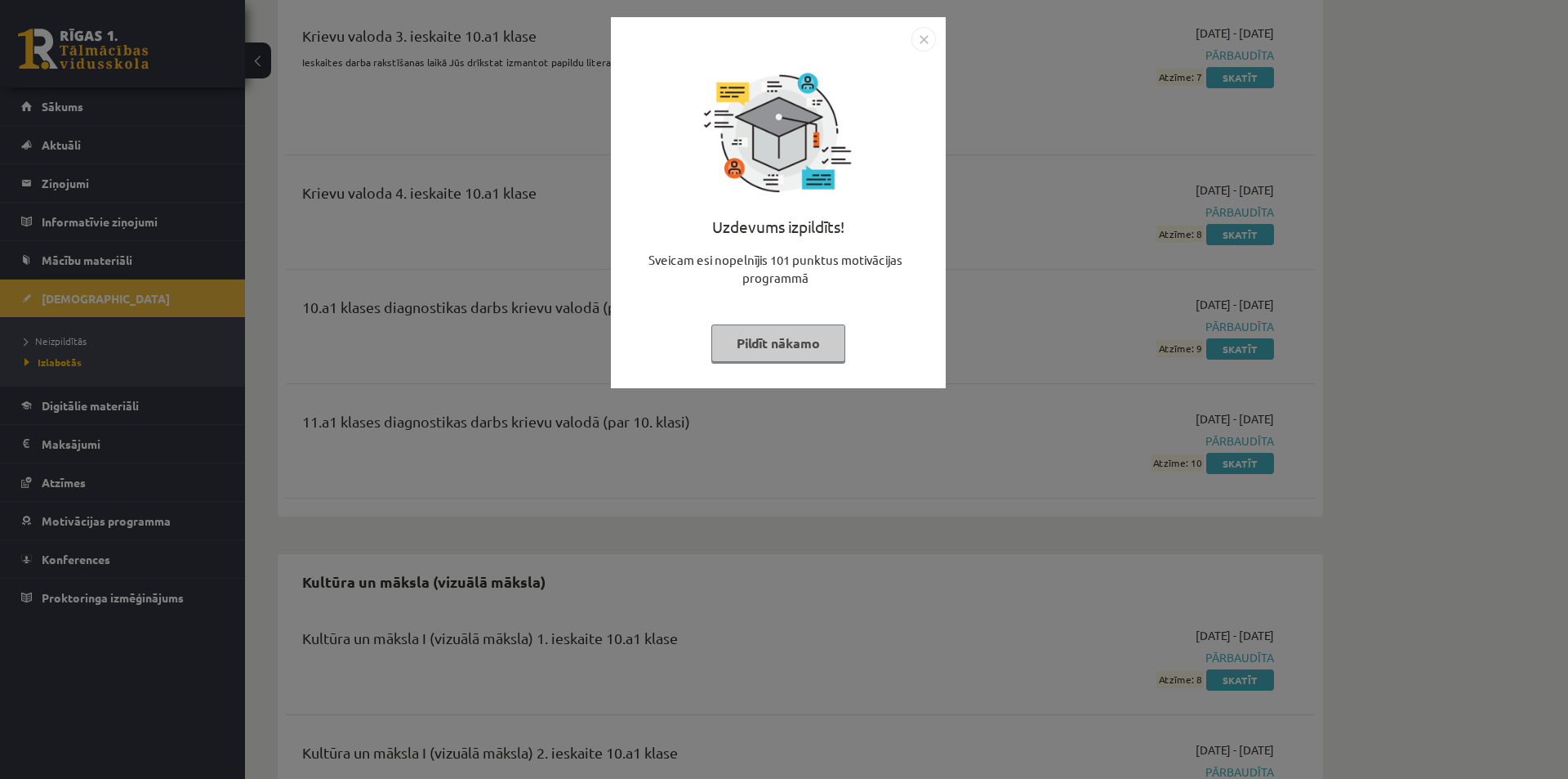
click at [774, 348] on button "Pildīt nākamo" at bounding box center [778, 343] width 134 height 37
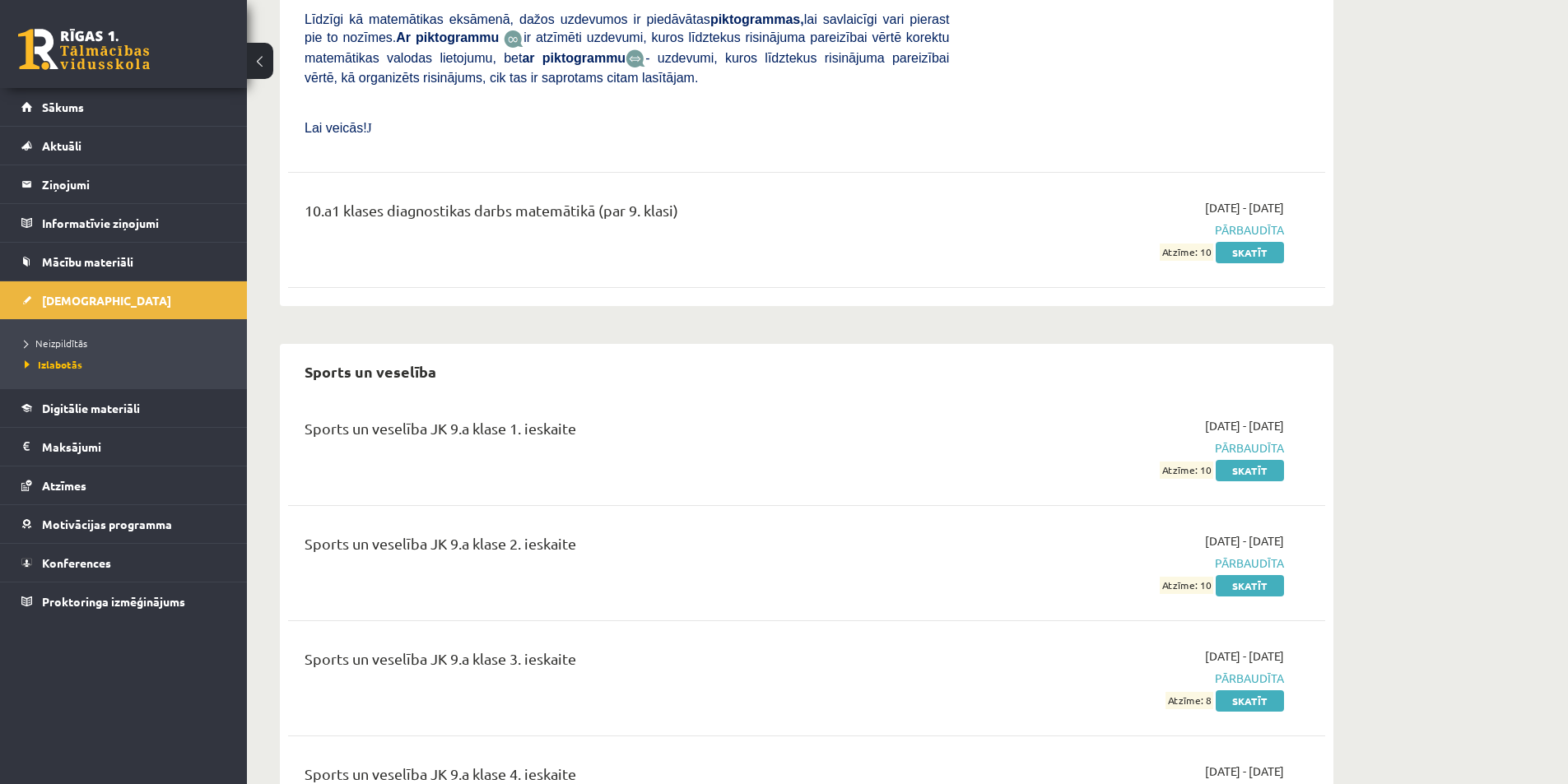
scroll to position [15544, 0]
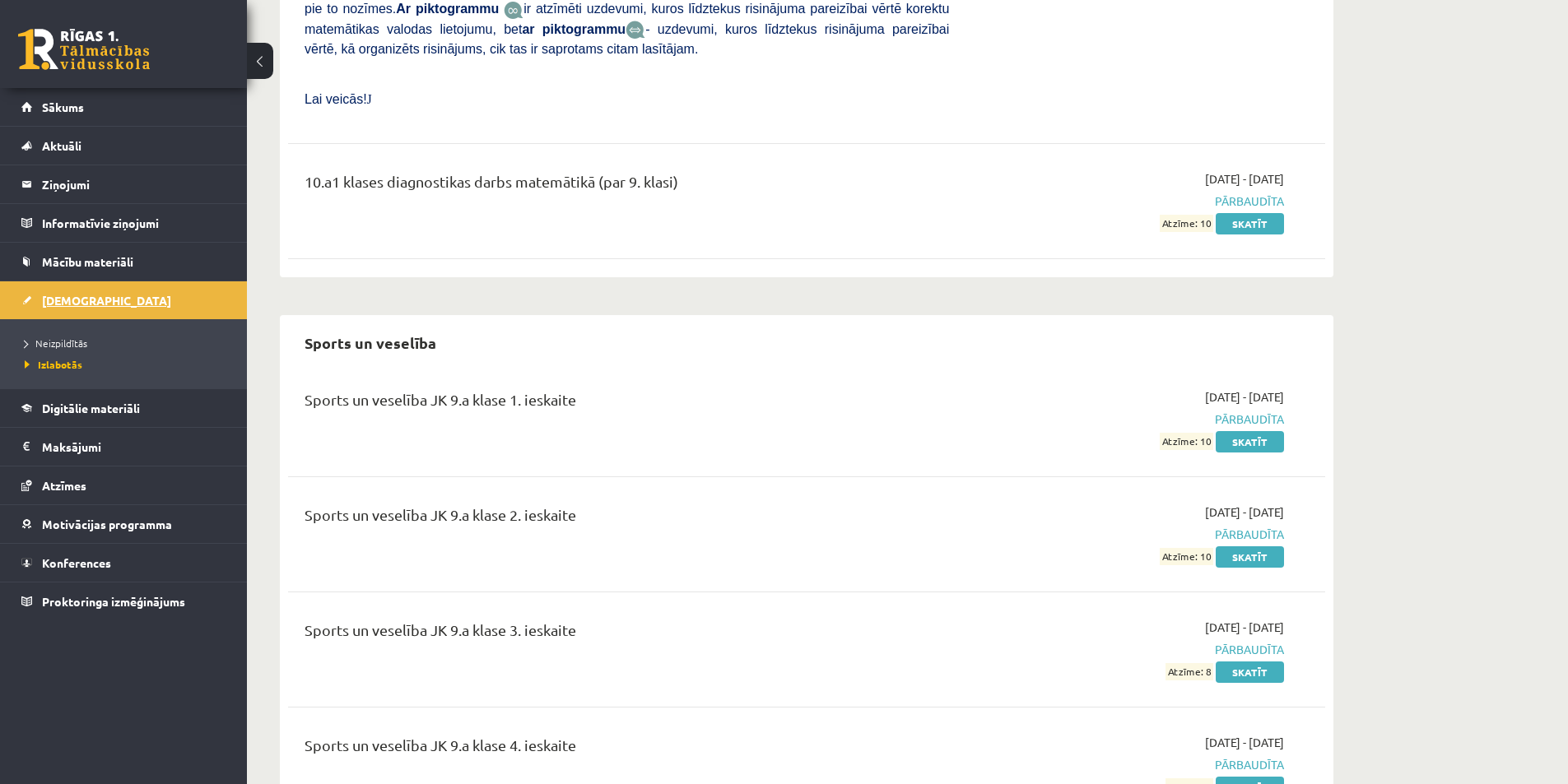
click at [114, 284] on link "[DEMOGRAPHIC_DATA]" at bounding box center [123, 300] width 205 height 37
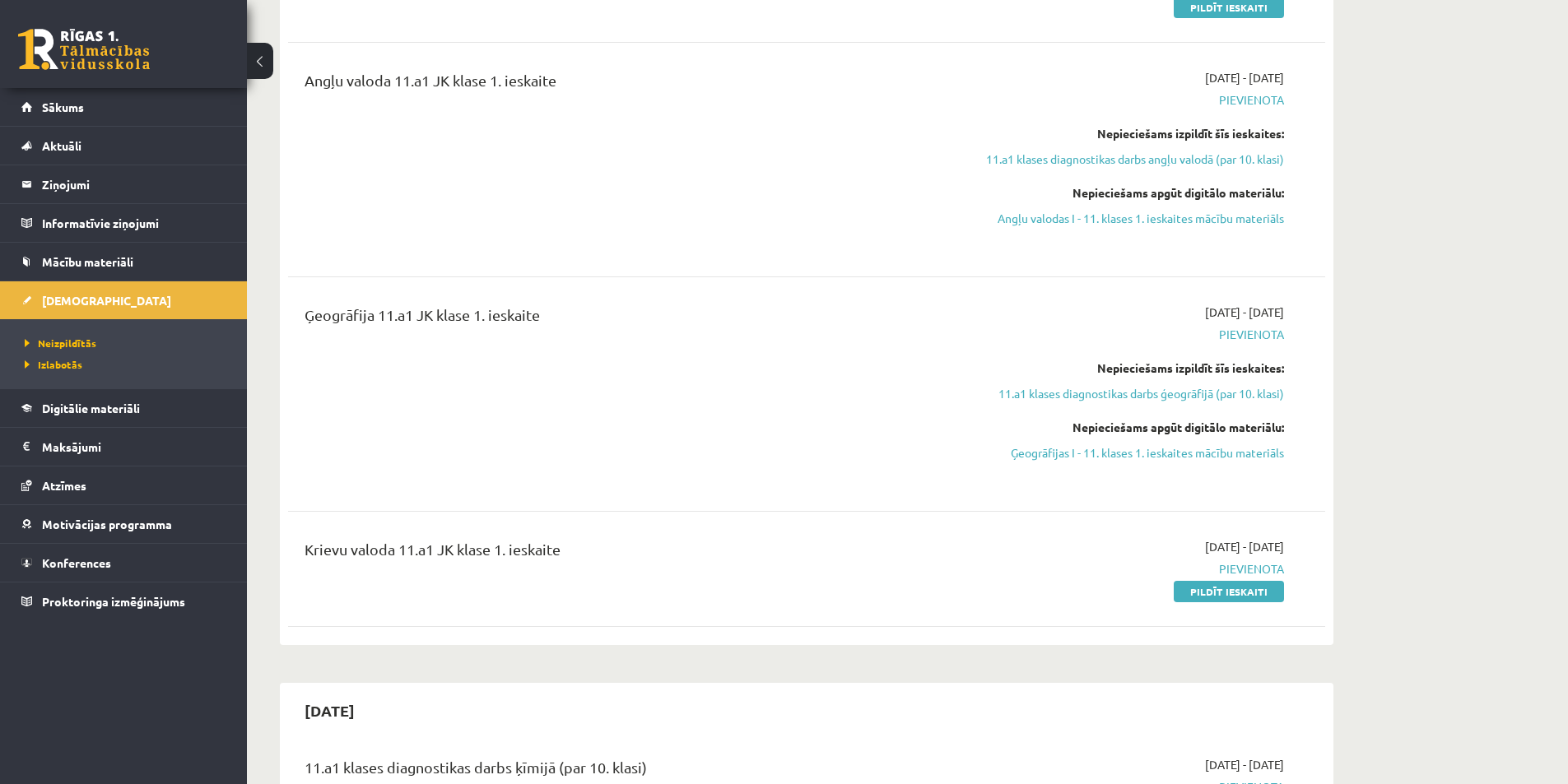
scroll to position [576, 0]
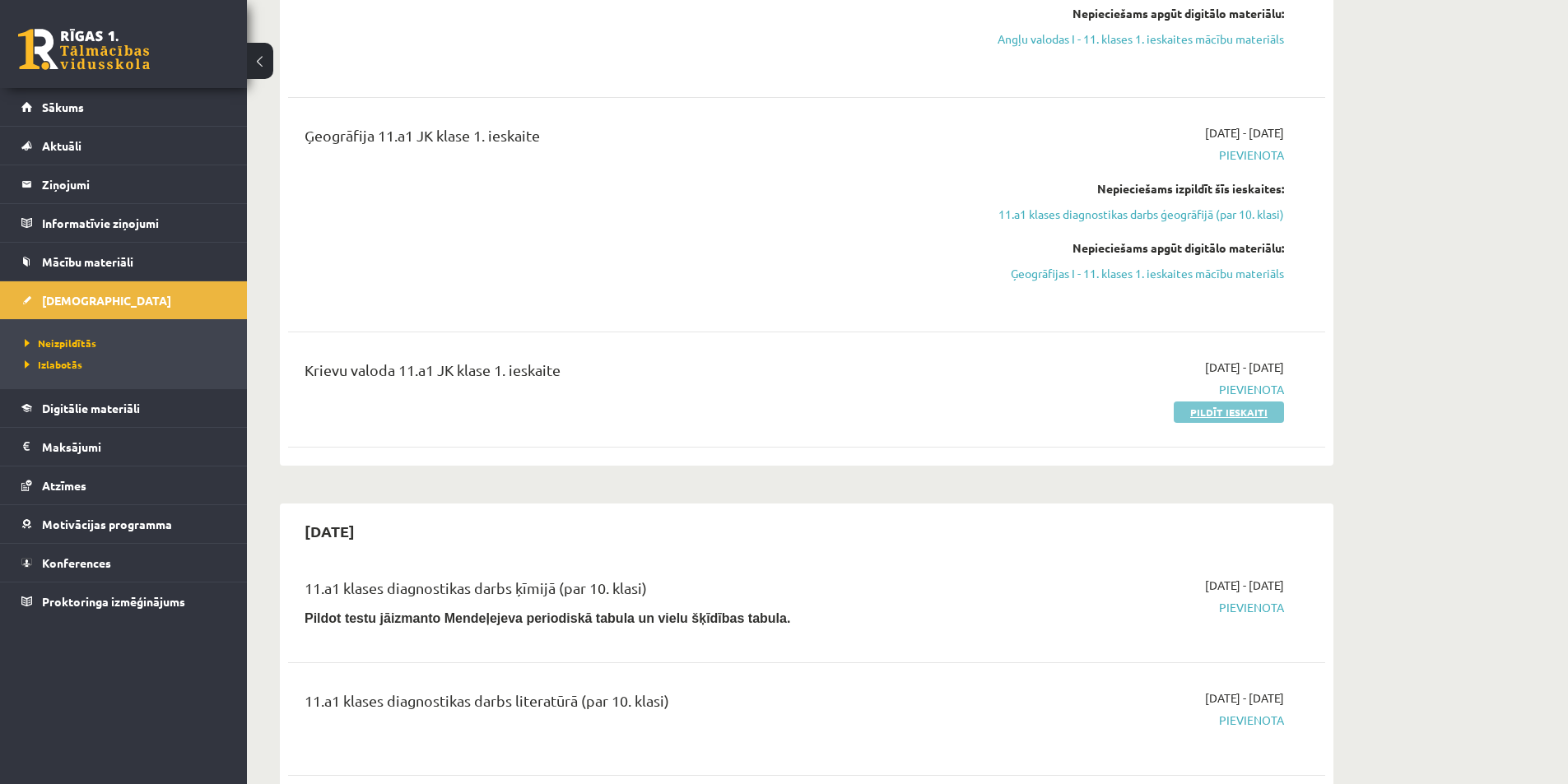
click at [1255, 412] on link "Pildīt ieskaiti" at bounding box center [1229, 412] width 111 height 21
click at [133, 104] on link "Sākums" at bounding box center [123, 106] width 205 height 37
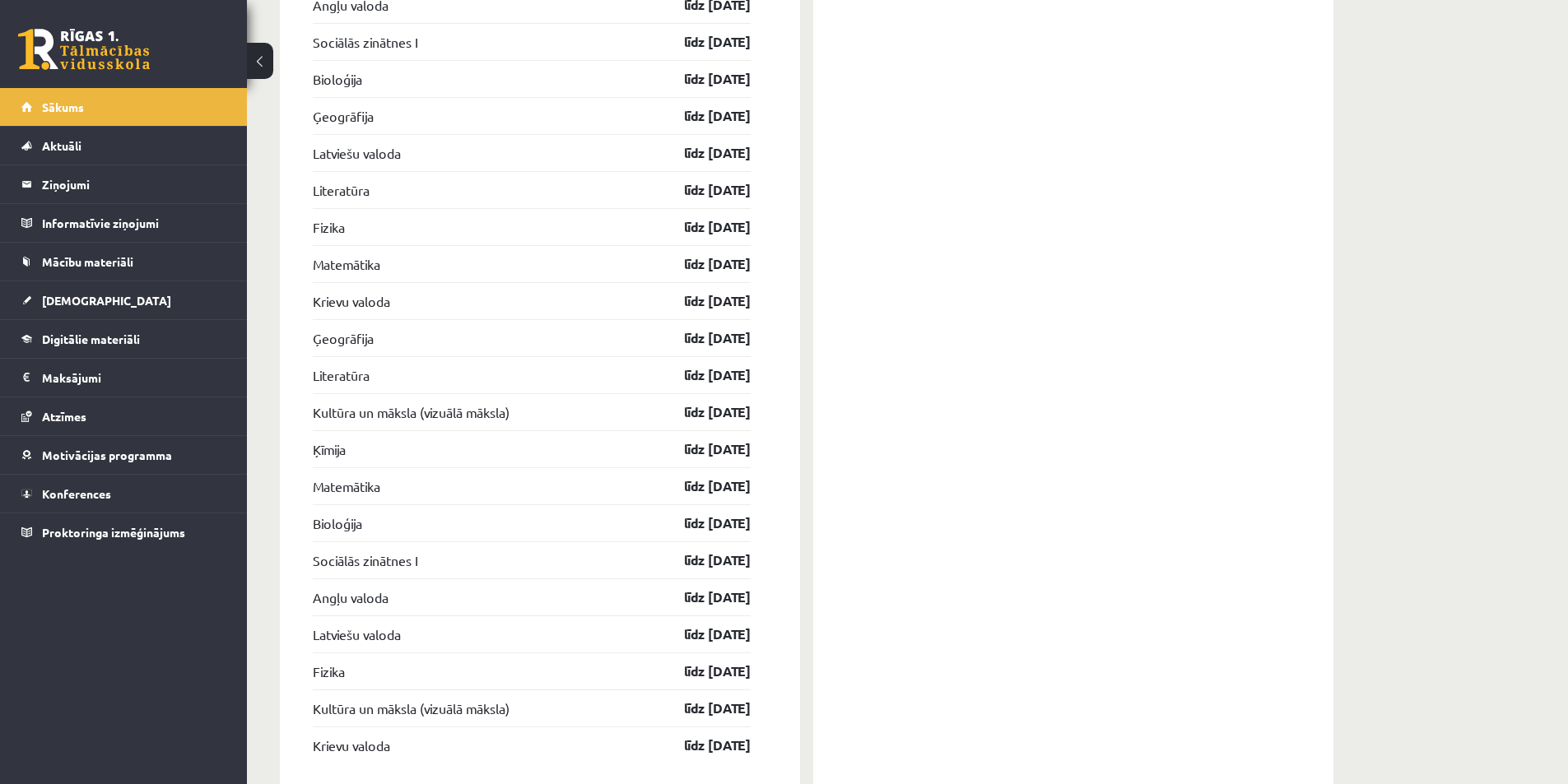
scroll to position [2844, 0]
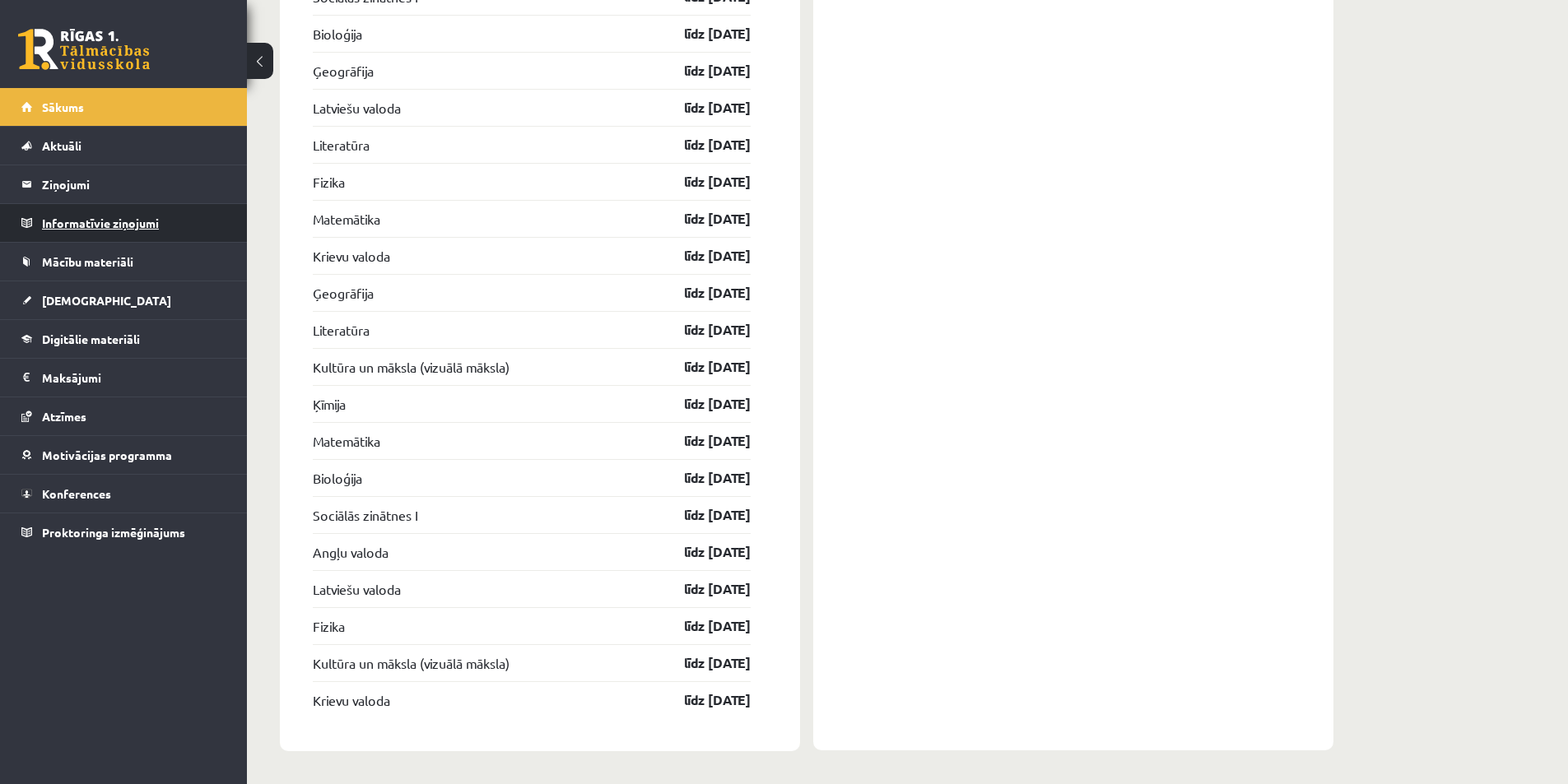
click at [113, 224] on legend "Informatīvie ziņojumi 0" at bounding box center [134, 223] width 185 height 37
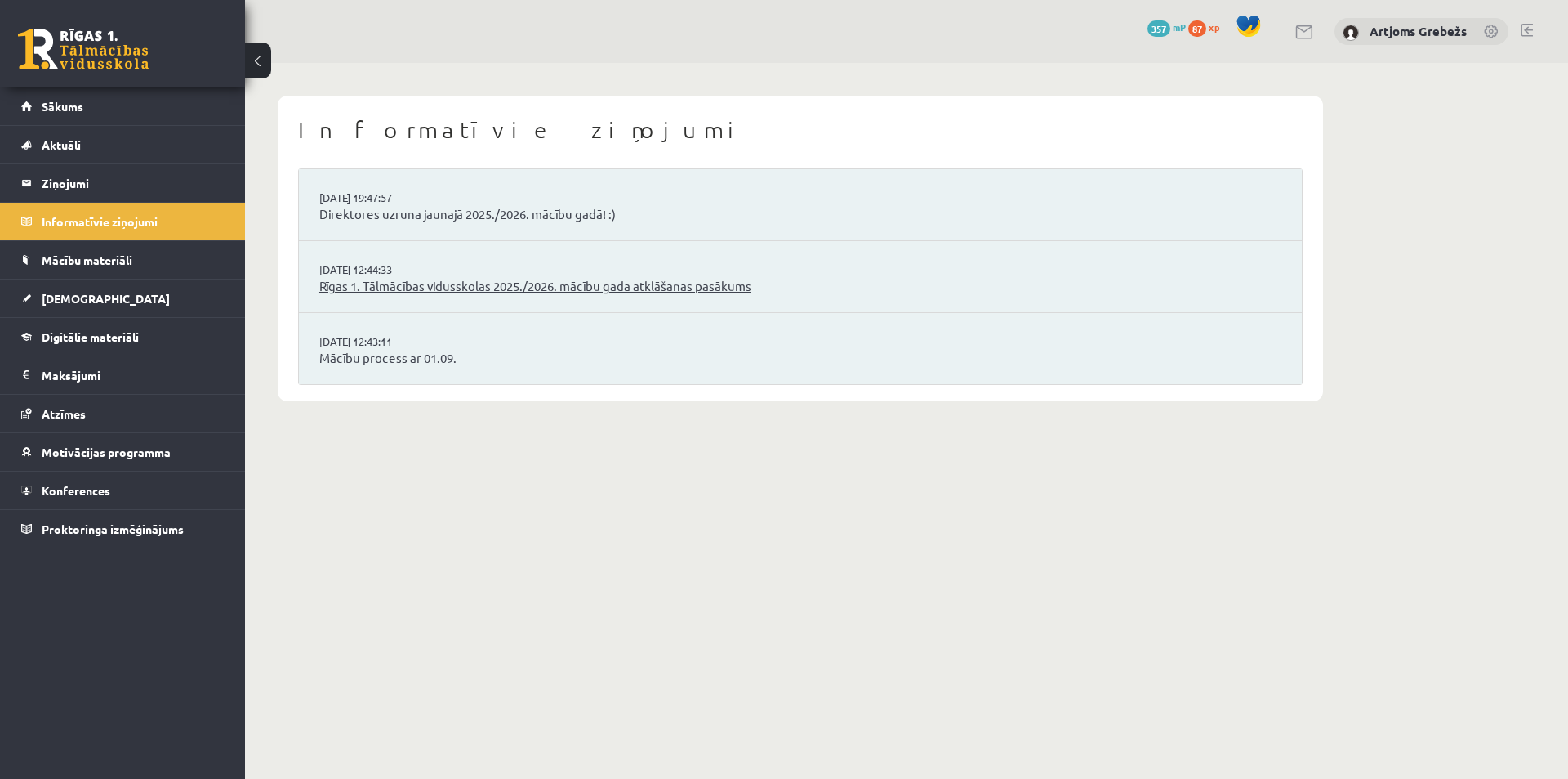
click at [480, 292] on link "Rīgas 1. Tālmācības vidusskolas 2025./2026. mācību gada atklāšanas pasākums" at bounding box center [800, 286] width 962 height 19
click at [428, 216] on link "Direktores uzruna jaunajā 2025./2026. mācību gadā! :)" at bounding box center [800, 215] width 962 height 19
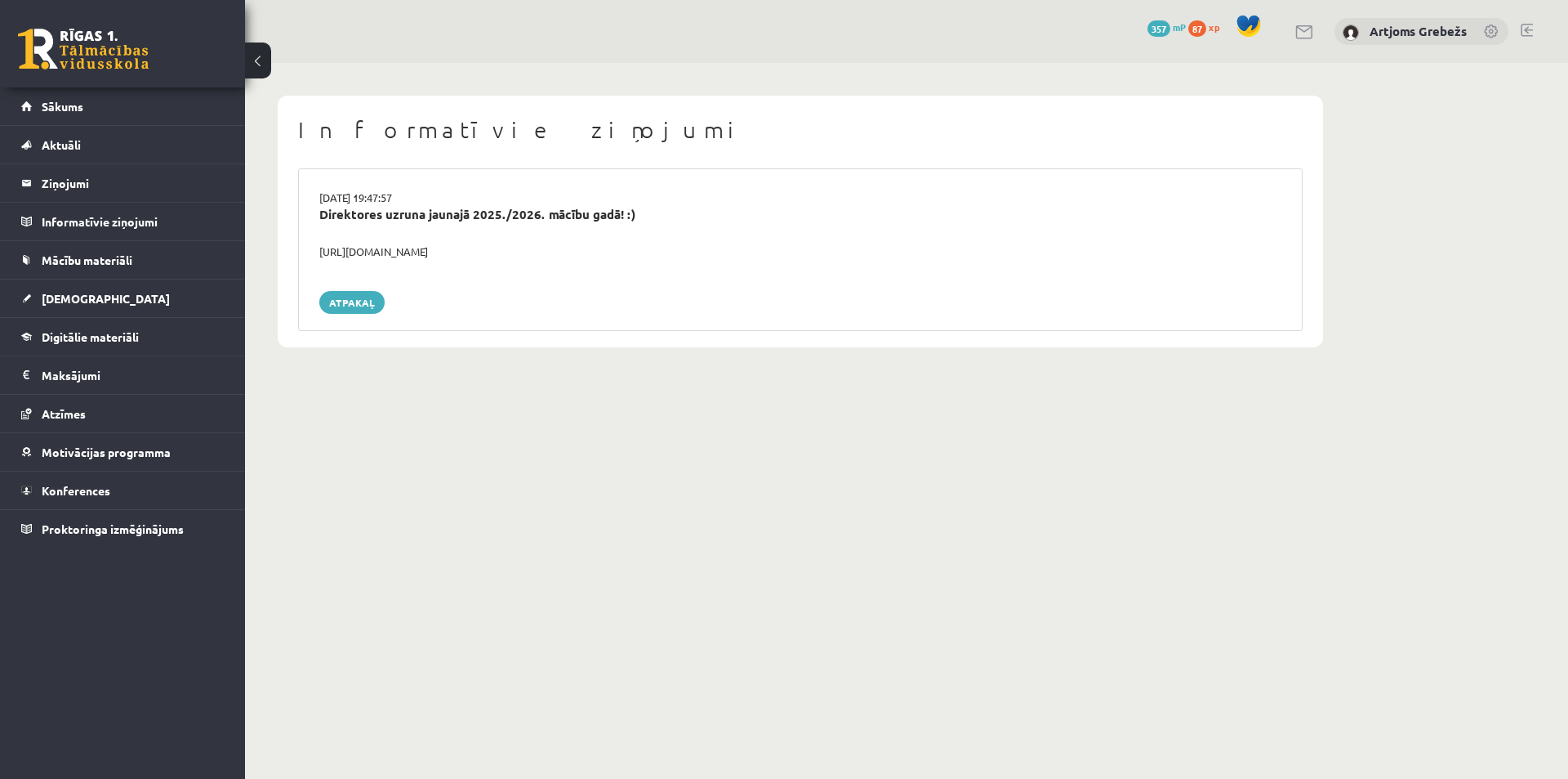
drag, startPoint x: 533, startPoint y: 250, endPoint x: 316, endPoint y: 248, distance: 217.0
click at [316, 248] on div "[URL][DOMAIN_NAME]" at bounding box center [800, 251] width 986 height 16
click at [461, 382] on body "0 Dāvanas 357 mP 87 xp Artjoms Grebežs Sākums Aktuāli Kā mācīties eSKOLĀ Kontak…" at bounding box center [784, 390] width 1568 height 779
drag, startPoint x: 461, startPoint y: 383, endPoint x: 471, endPoint y: 385, distance: 10.2
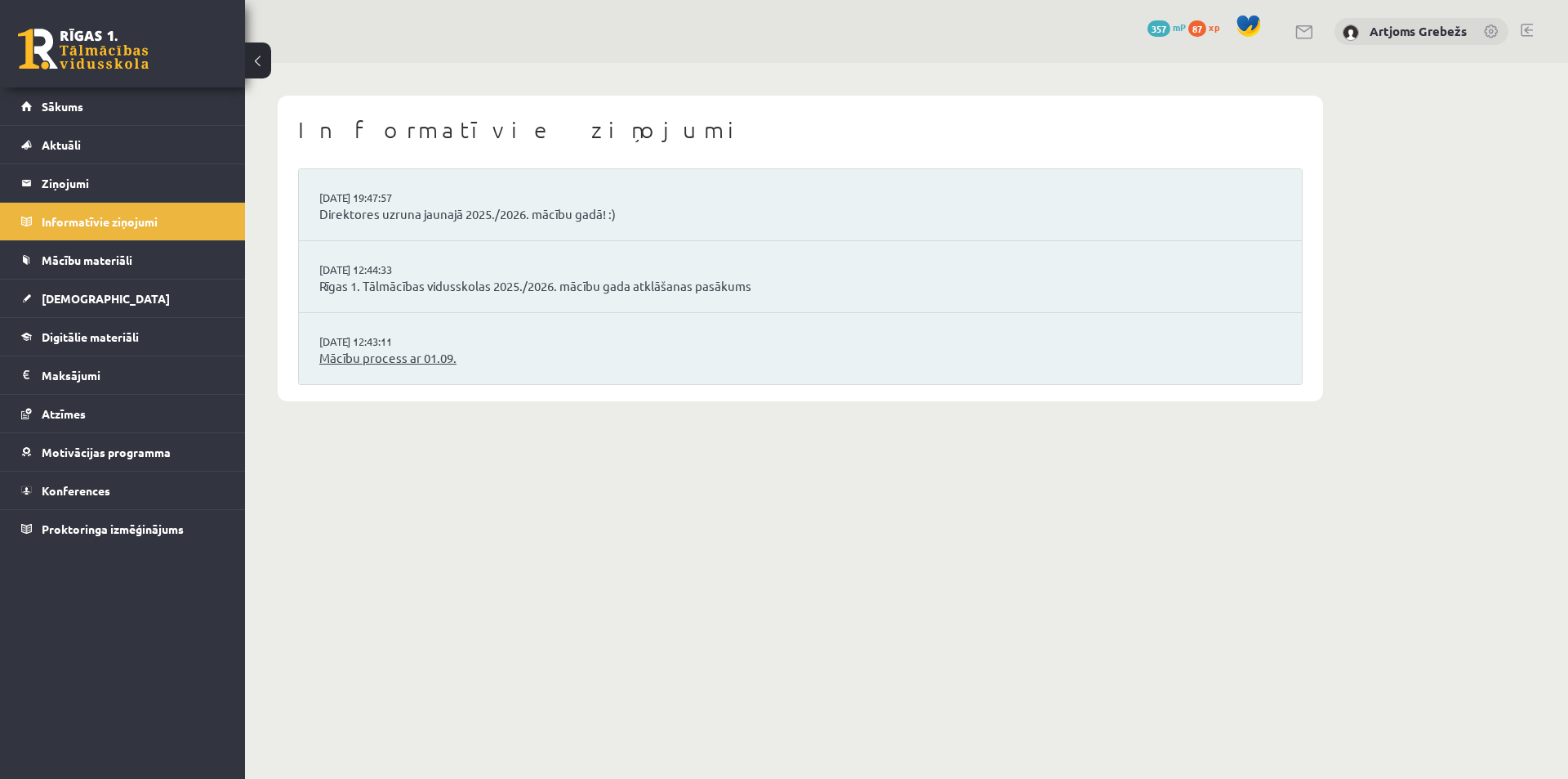
click at [334, 358] on link "Mācību process ar 01.09." at bounding box center [800, 358] width 962 height 19
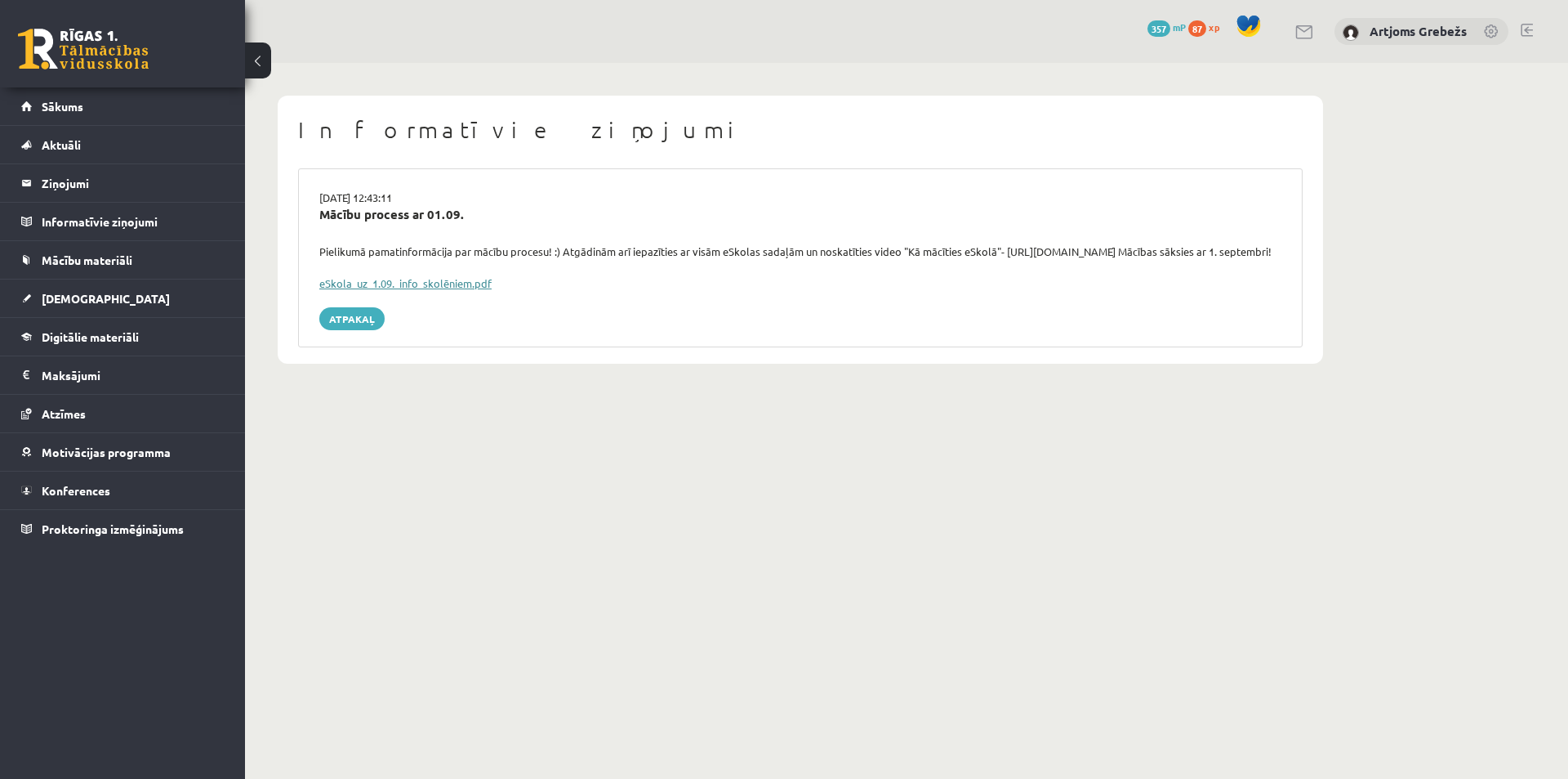
click at [401, 290] on link "eSkola_uz_1.09._info_skolēniem.pdf" at bounding box center [405, 283] width 172 height 14
click at [138, 111] on link "Sākums" at bounding box center [122, 106] width 203 height 37
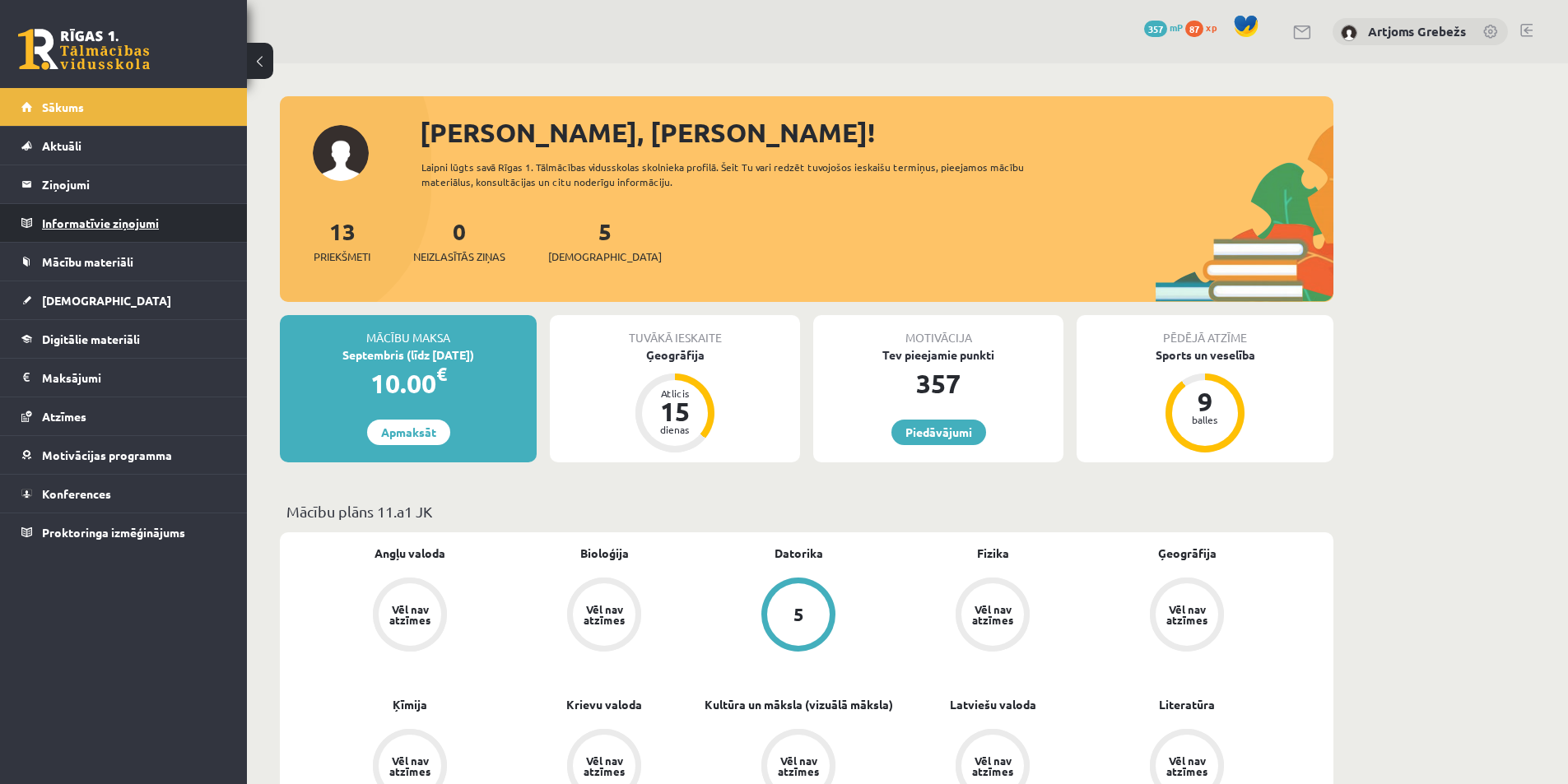
click at [87, 223] on legend "Informatīvie ziņojumi 0" at bounding box center [134, 223] width 185 height 37
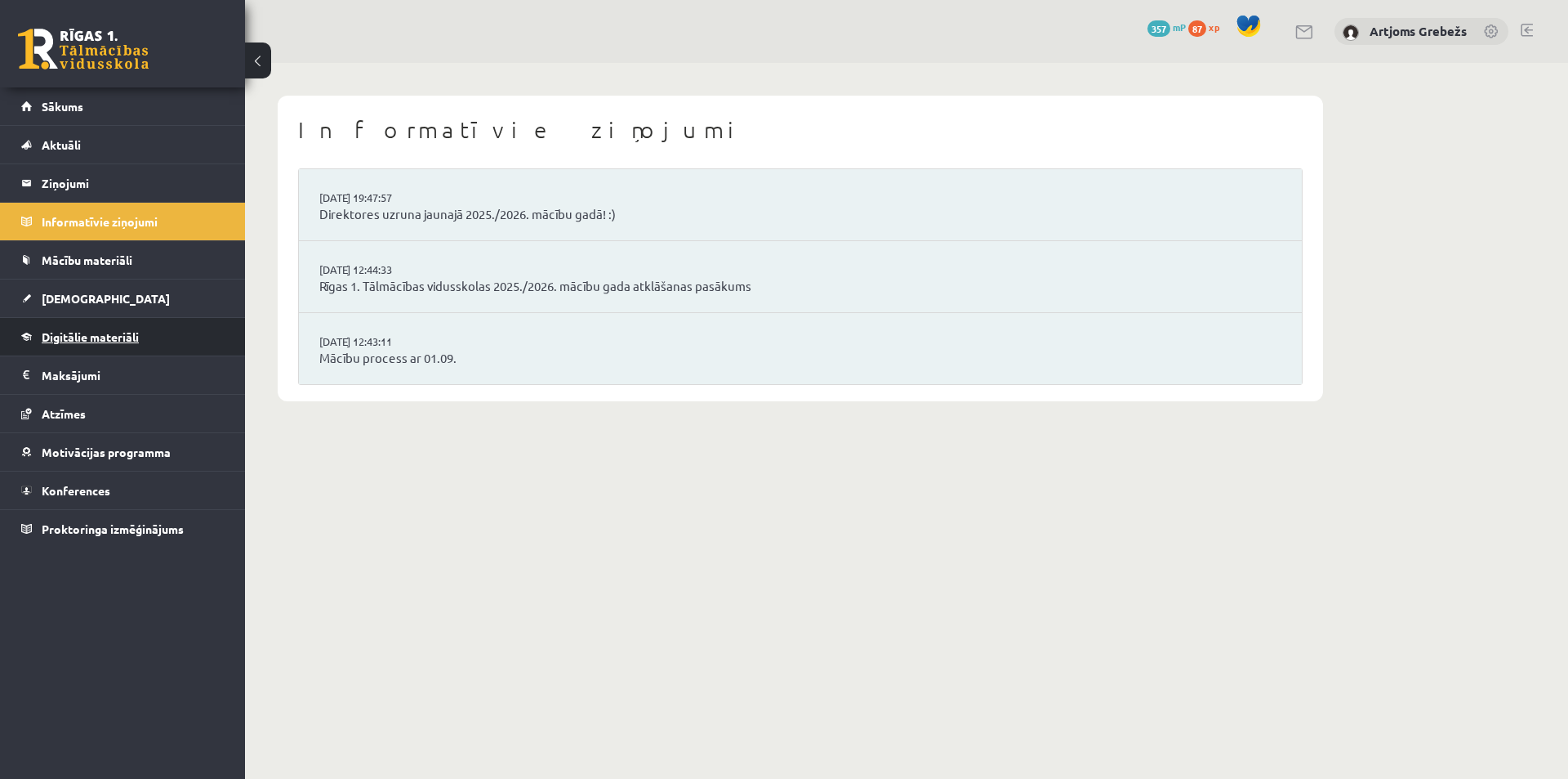
click at [74, 331] on span "Digitālie materiāli" at bounding box center [90, 336] width 97 height 14
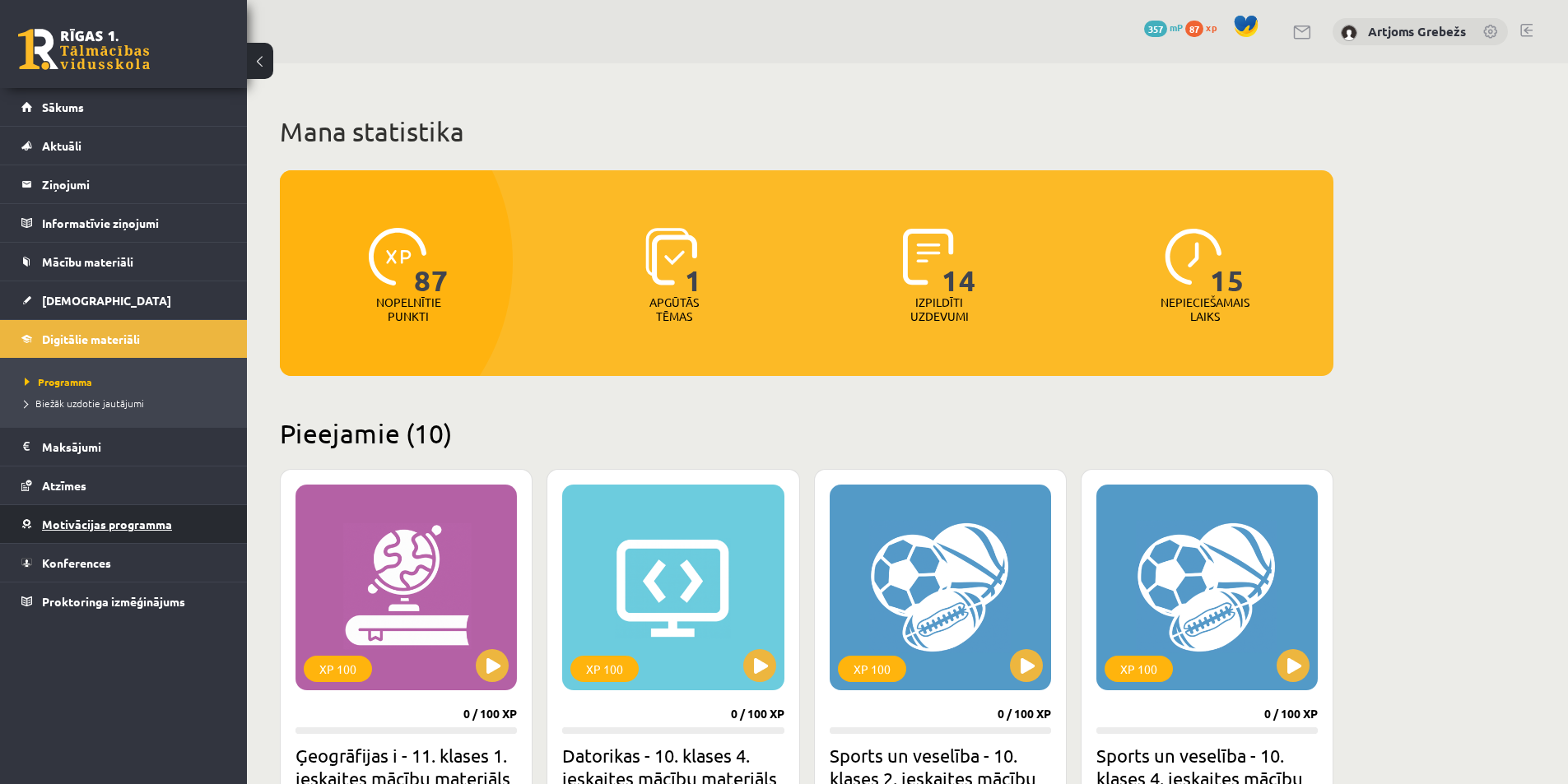
click at [77, 531] on link "Motivācijas programma" at bounding box center [123, 524] width 205 height 37
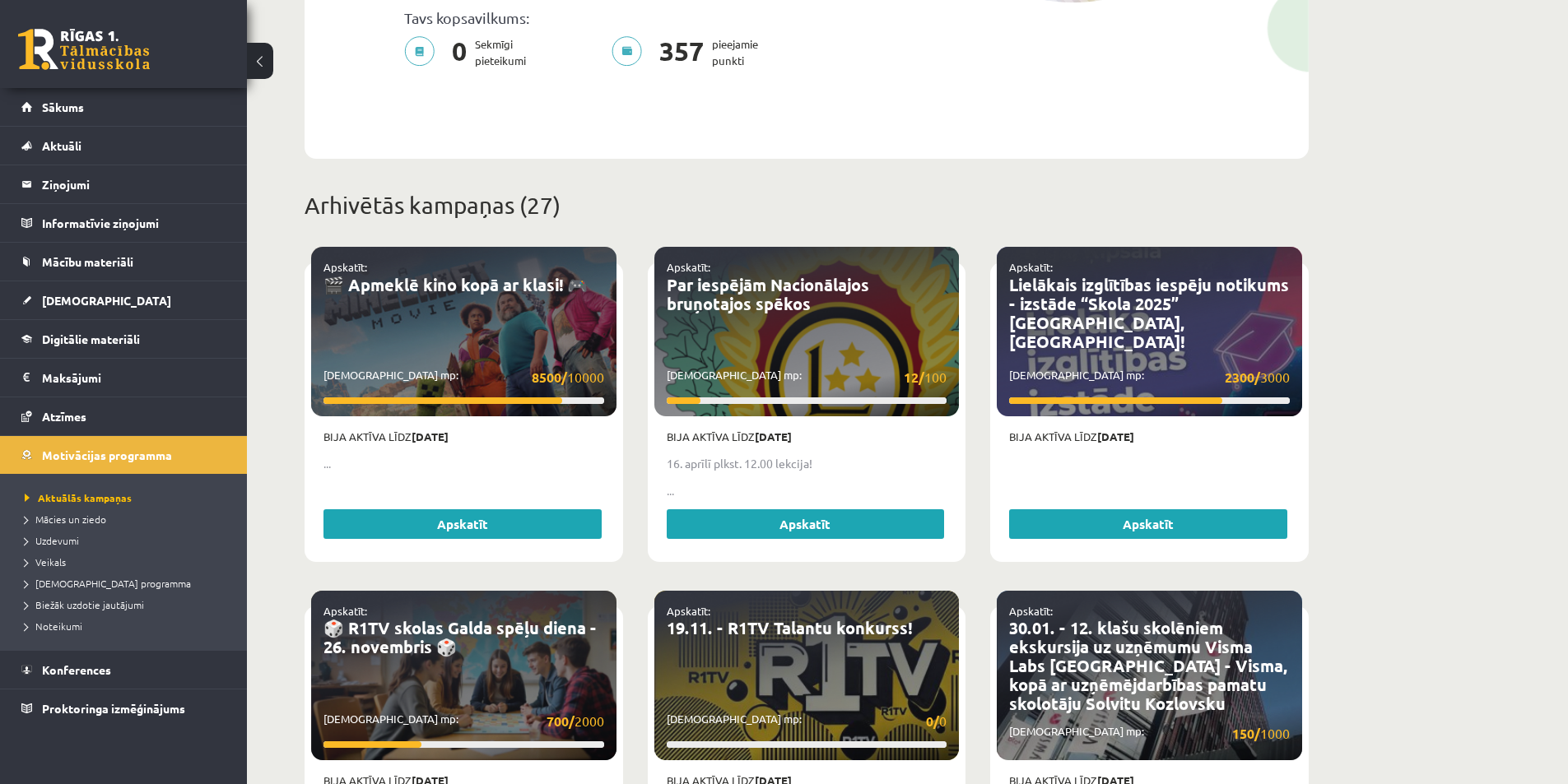
scroll to position [576, 0]
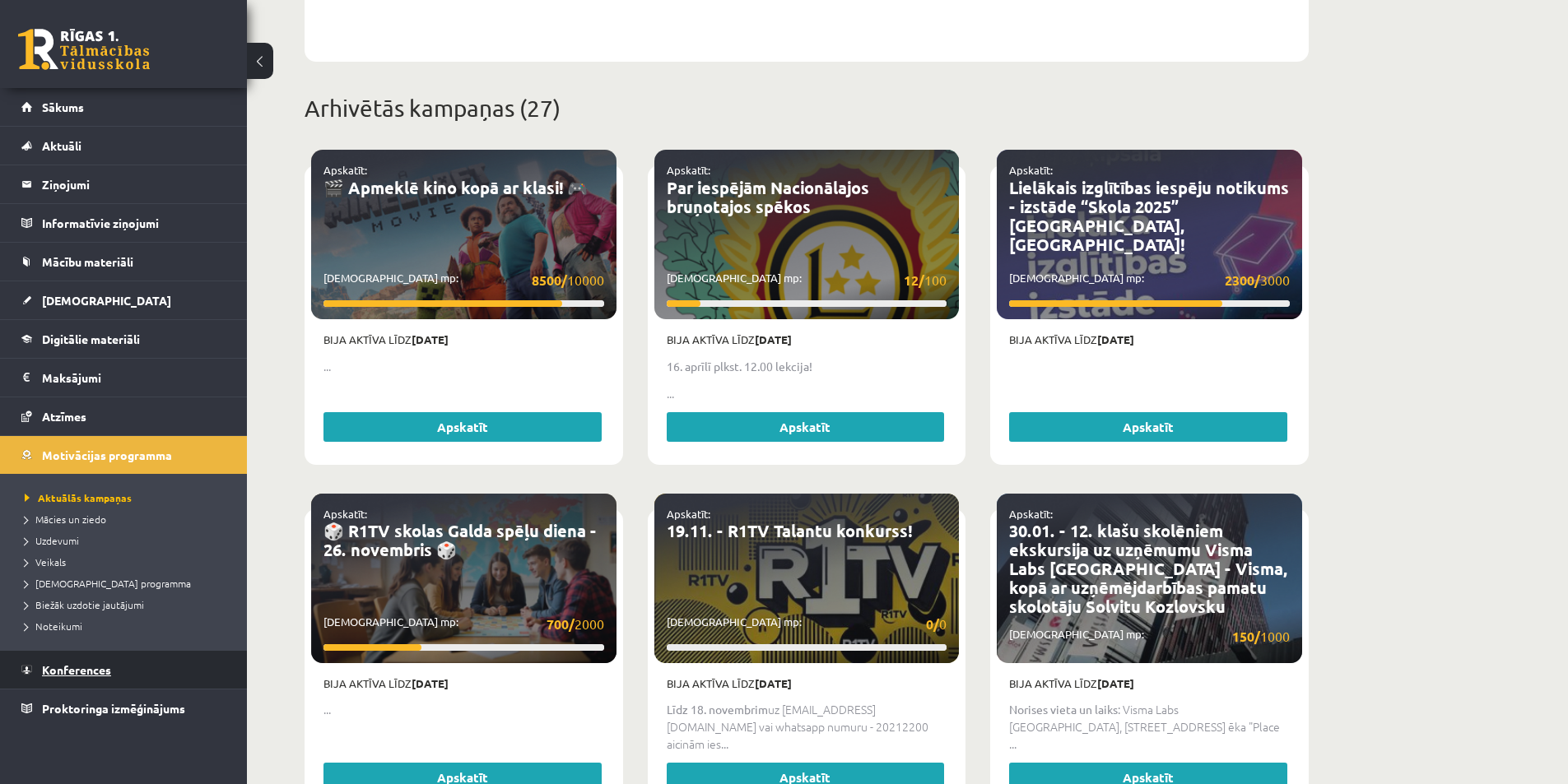
click at [174, 685] on link "Konferences" at bounding box center [123, 669] width 205 height 37
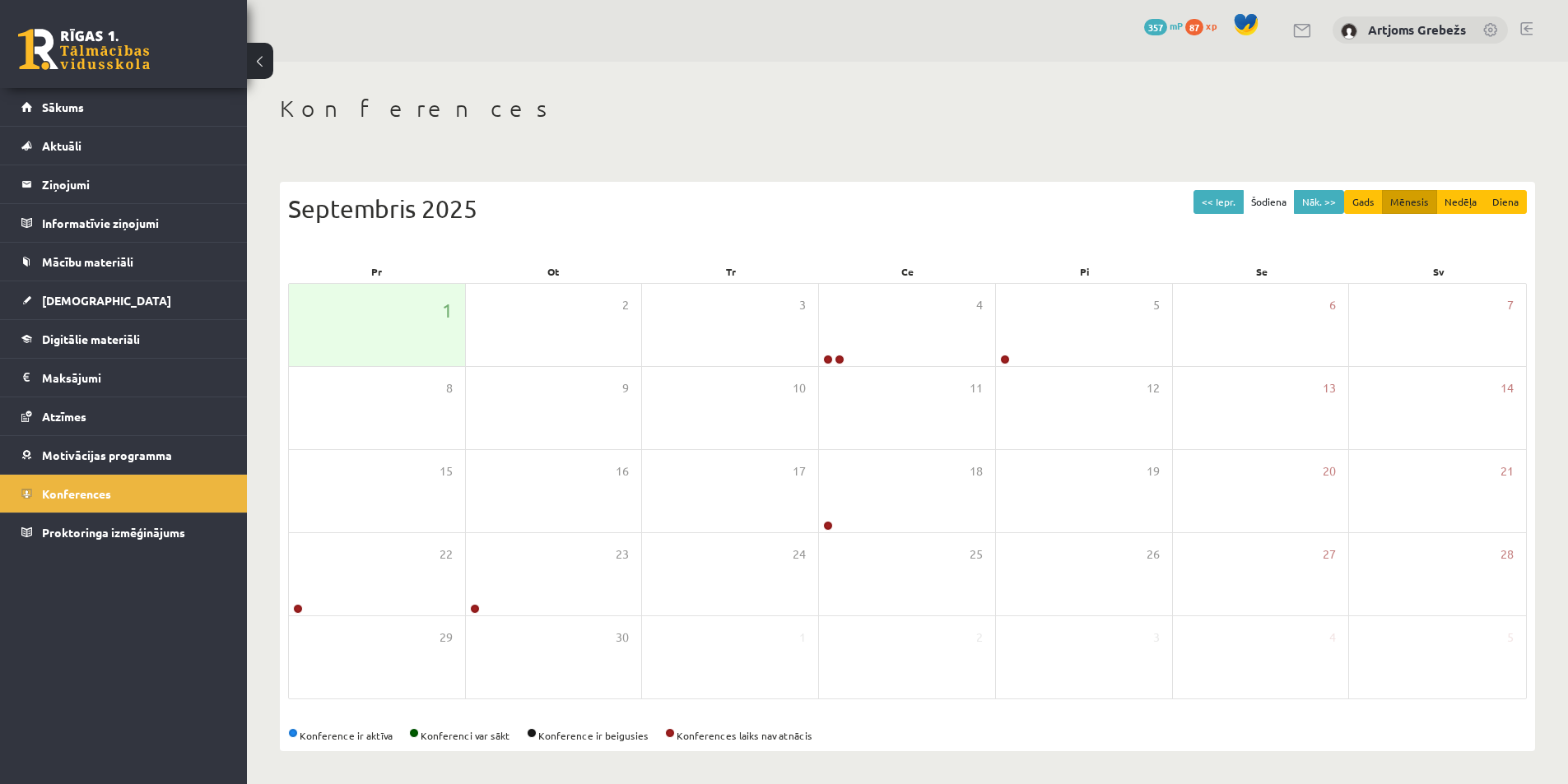
scroll to position [3, 0]
click at [102, 533] on span "Proktoringa izmēģinājums" at bounding box center [113, 531] width 143 height 14
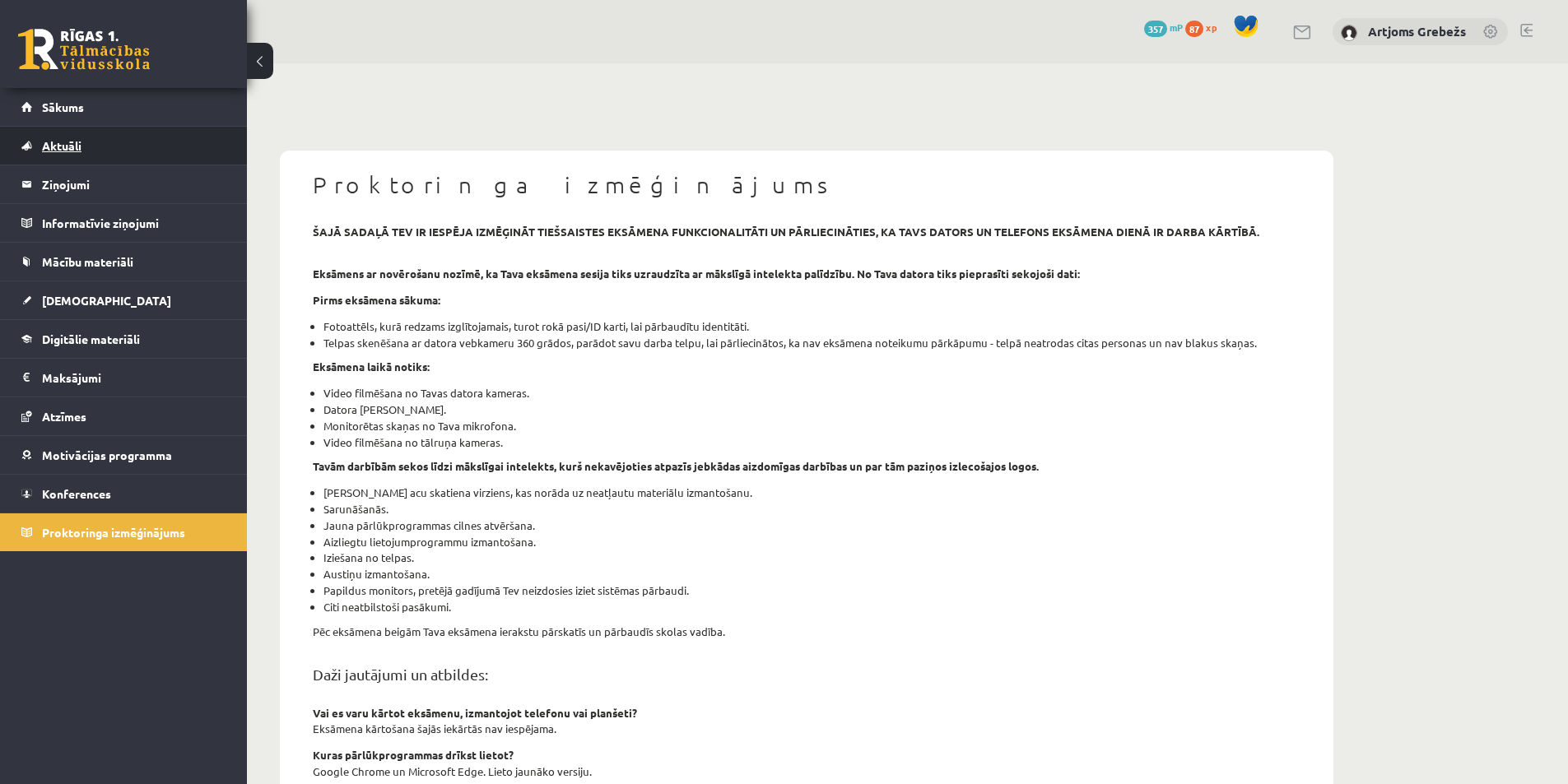
click at [65, 156] on link "Aktuāli" at bounding box center [123, 145] width 205 height 37
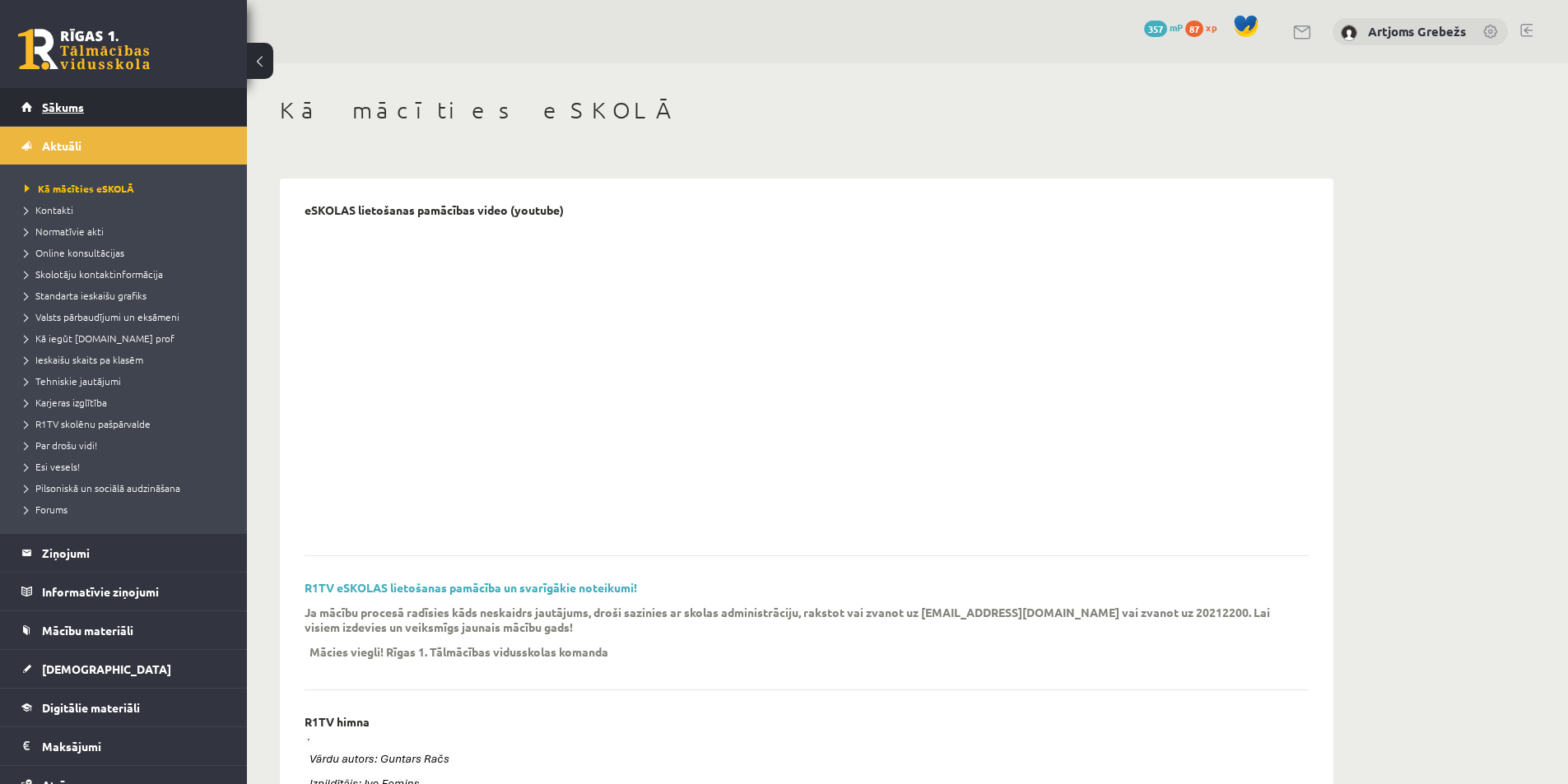
click at [98, 105] on link "Sākums" at bounding box center [123, 106] width 205 height 37
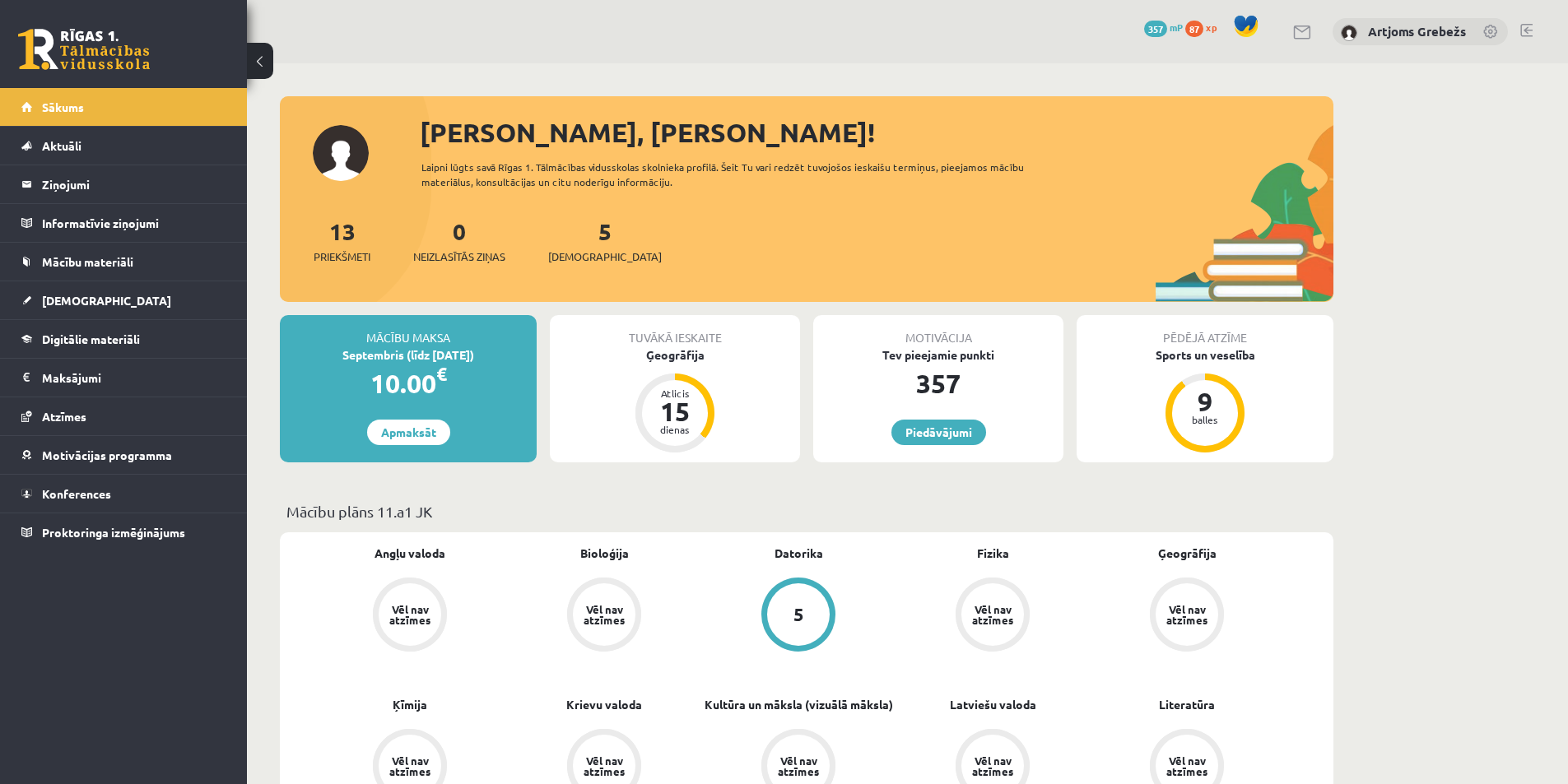
click at [274, 60] on div "0 Dāvanas 357 mP 87 xp [PERSON_NAME]" at bounding box center [907, 31] width 1320 height 63
click at [265, 61] on button at bounding box center [259, 60] width 26 height 37
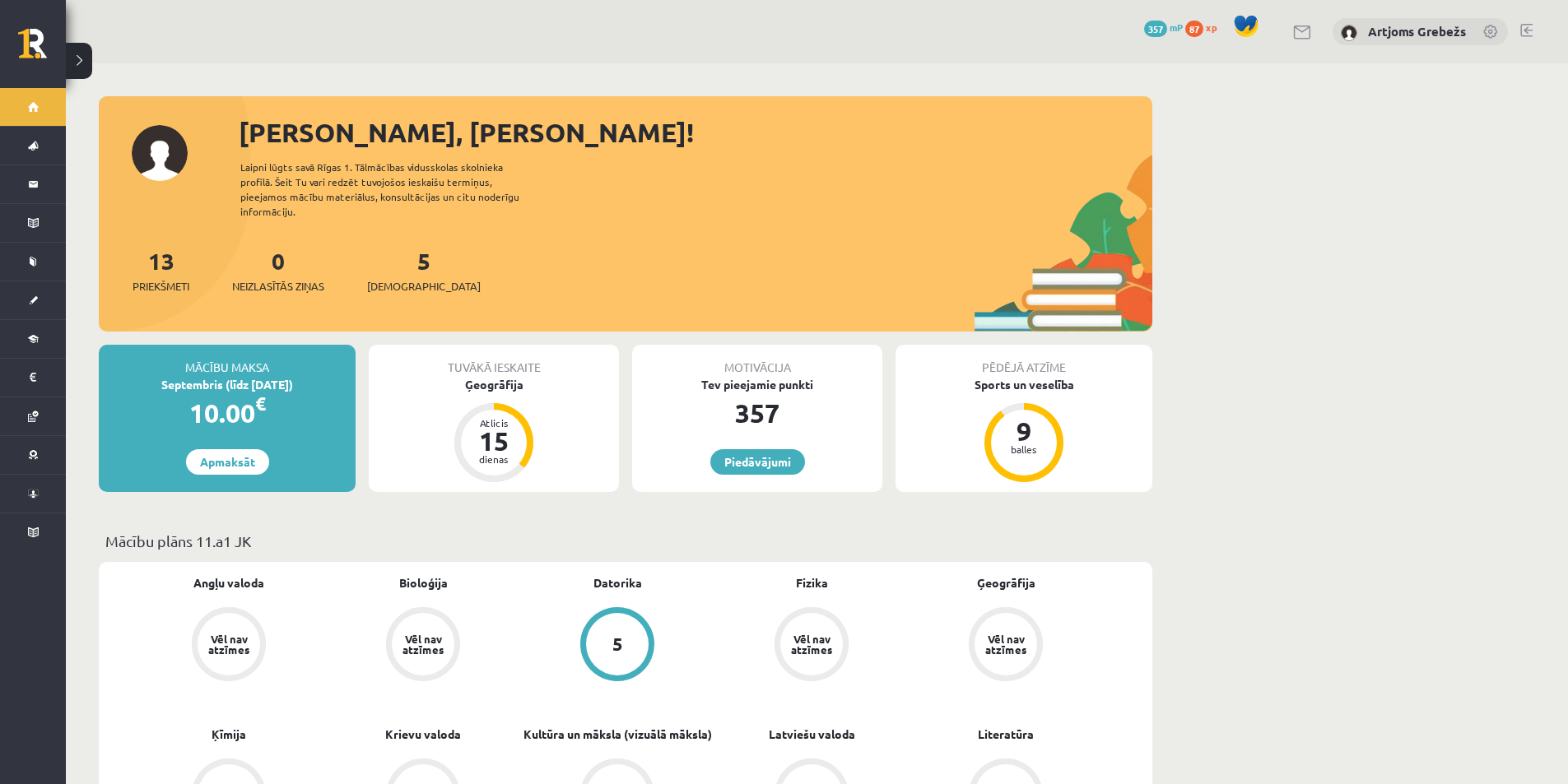
click at [84, 58] on button at bounding box center [78, 60] width 26 height 37
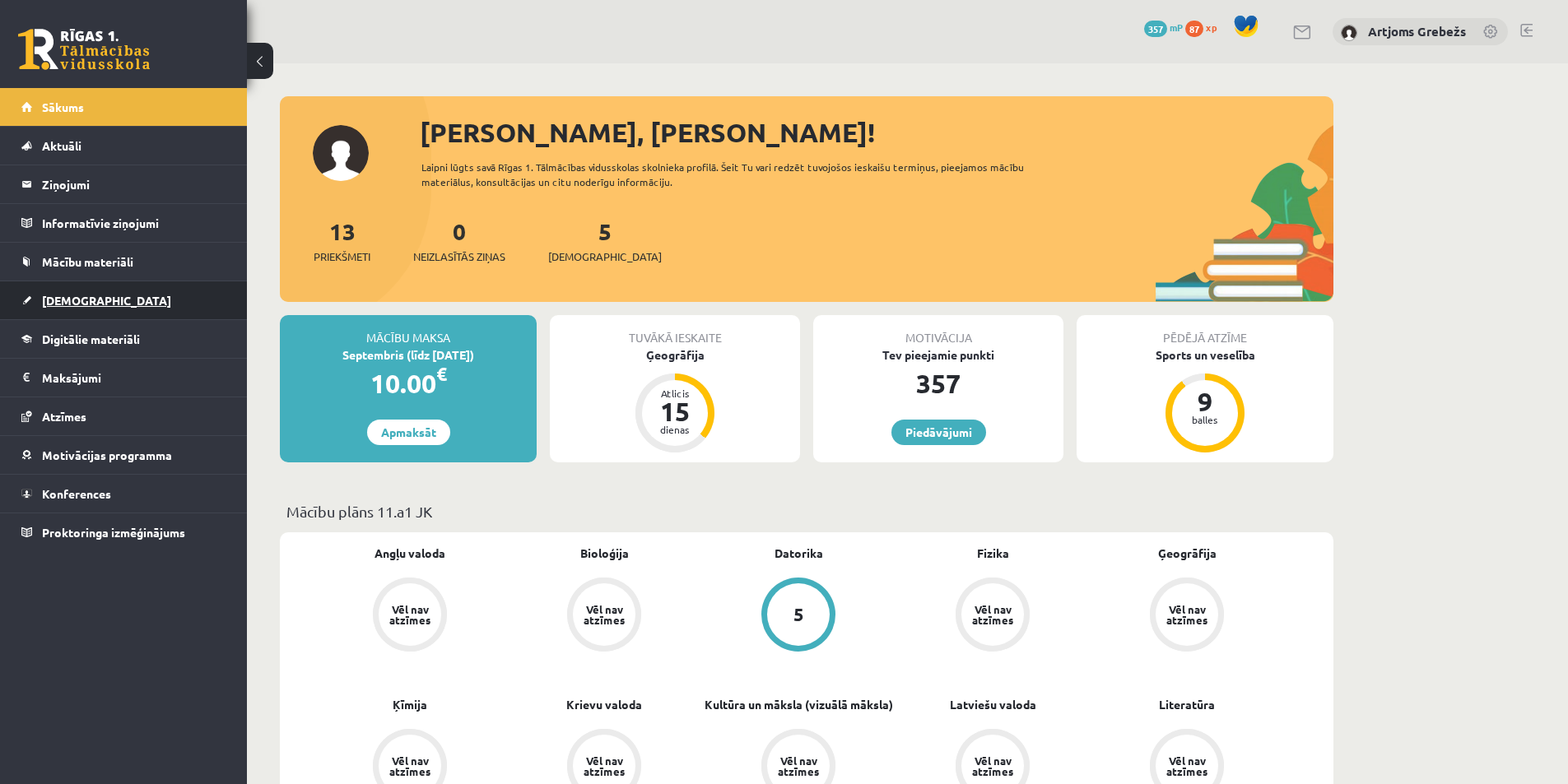
click at [97, 303] on link "[DEMOGRAPHIC_DATA]" at bounding box center [123, 300] width 205 height 37
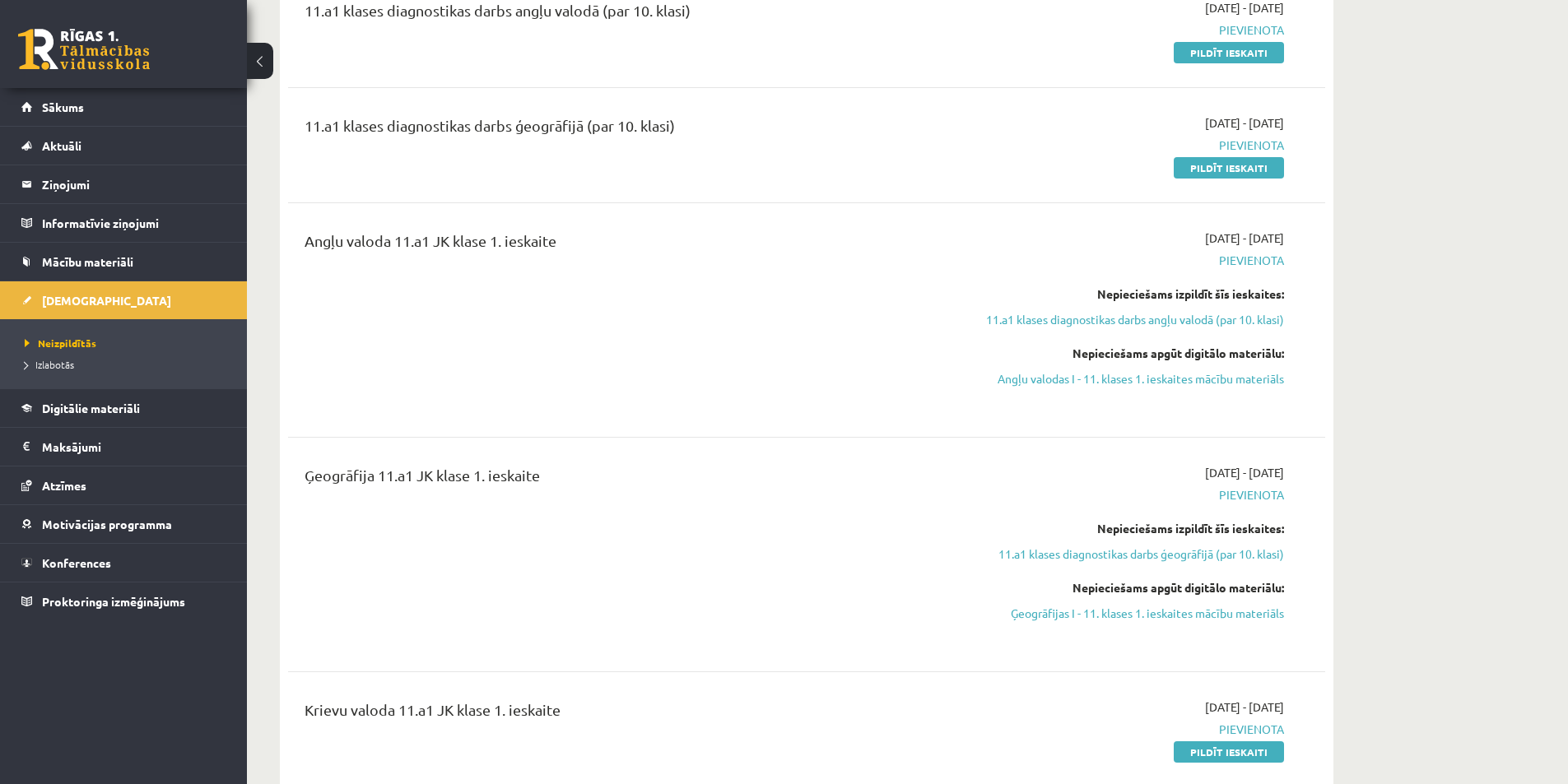
scroll to position [576, 0]
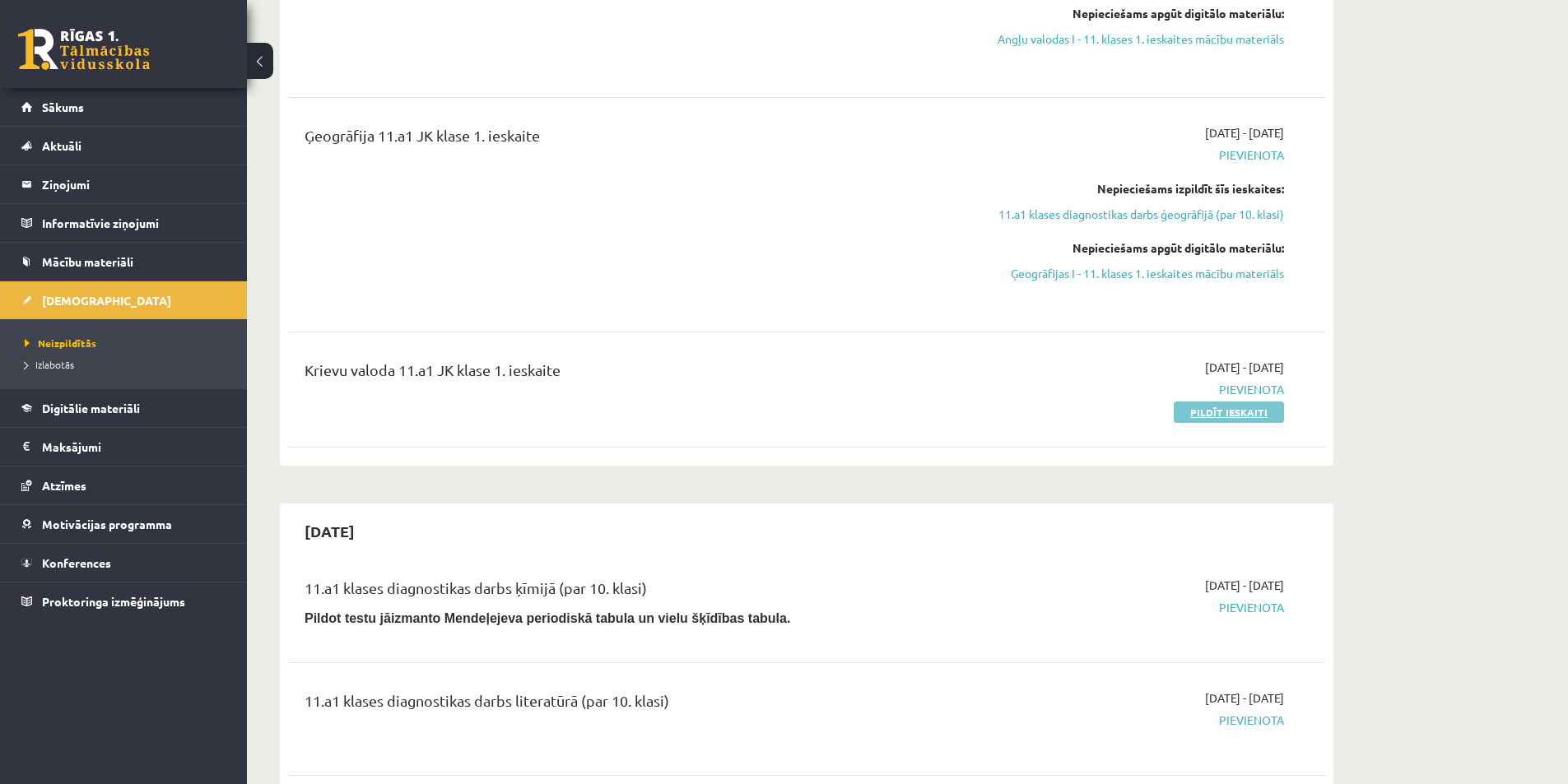
click at [1229, 404] on link "Pildīt ieskaiti" at bounding box center [1229, 412] width 111 height 21
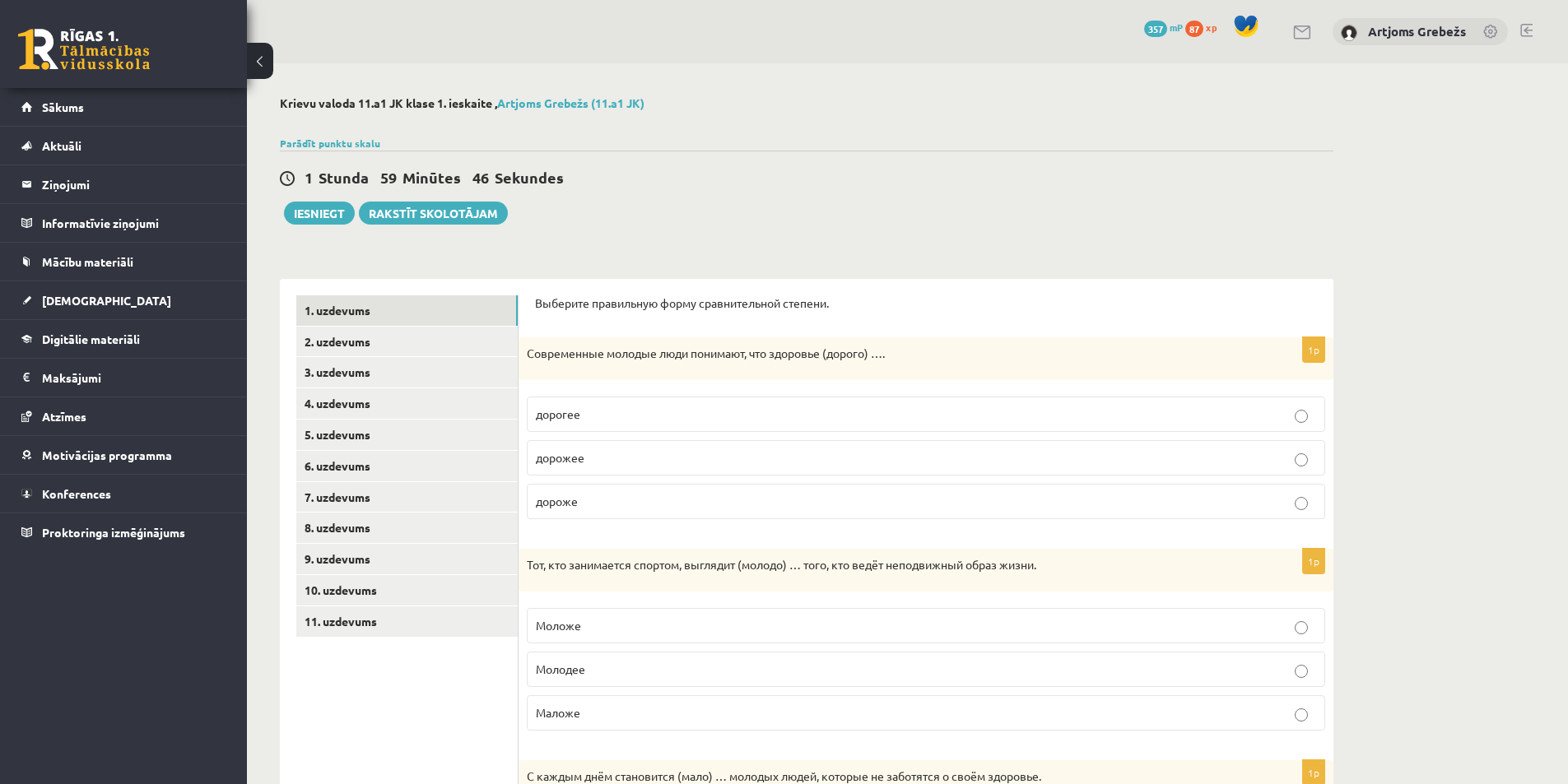
click at [600, 505] on p "дороже" at bounding box center [926, 501] width 780 height 17
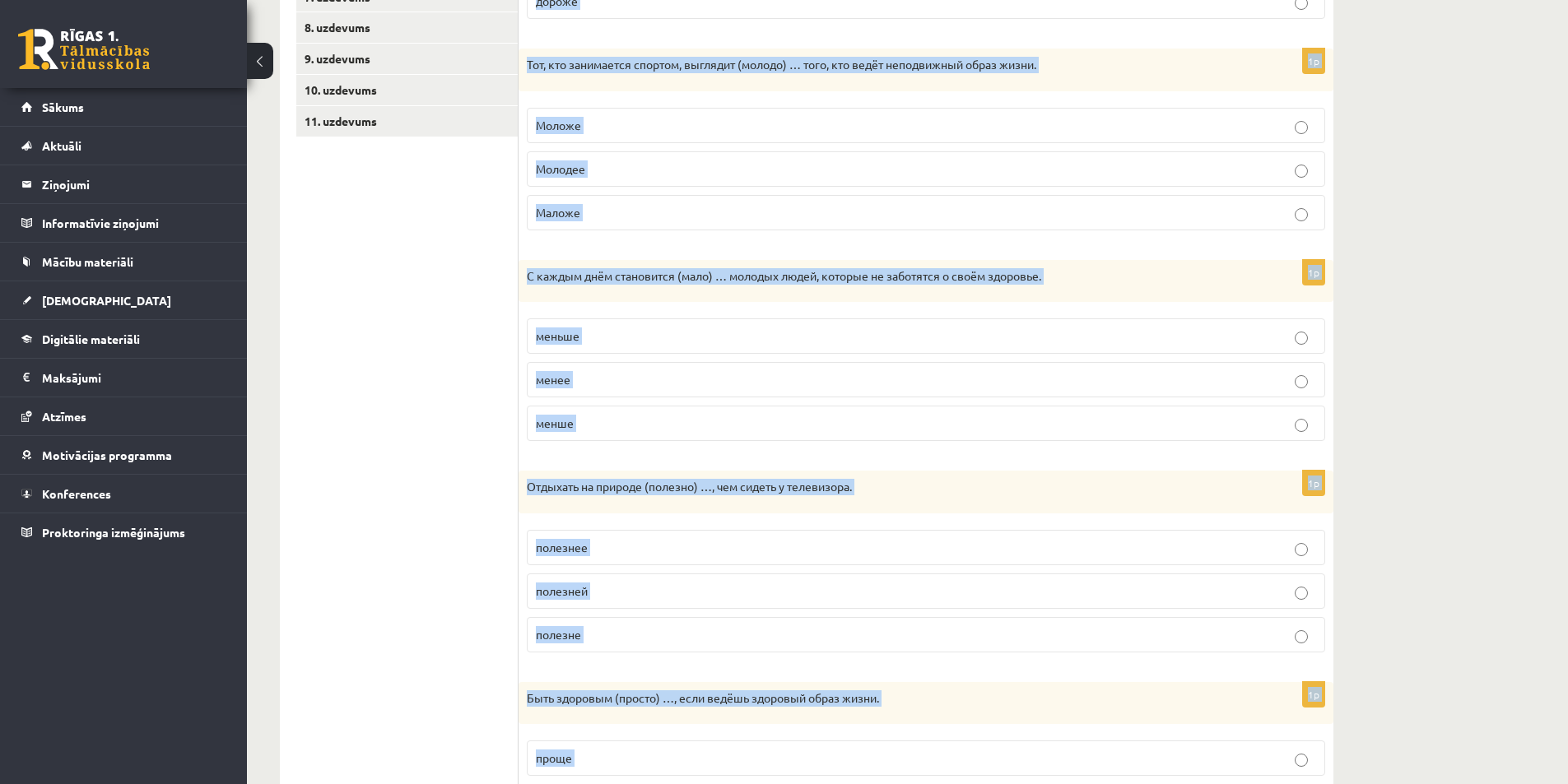
scroll to position [642, 0]
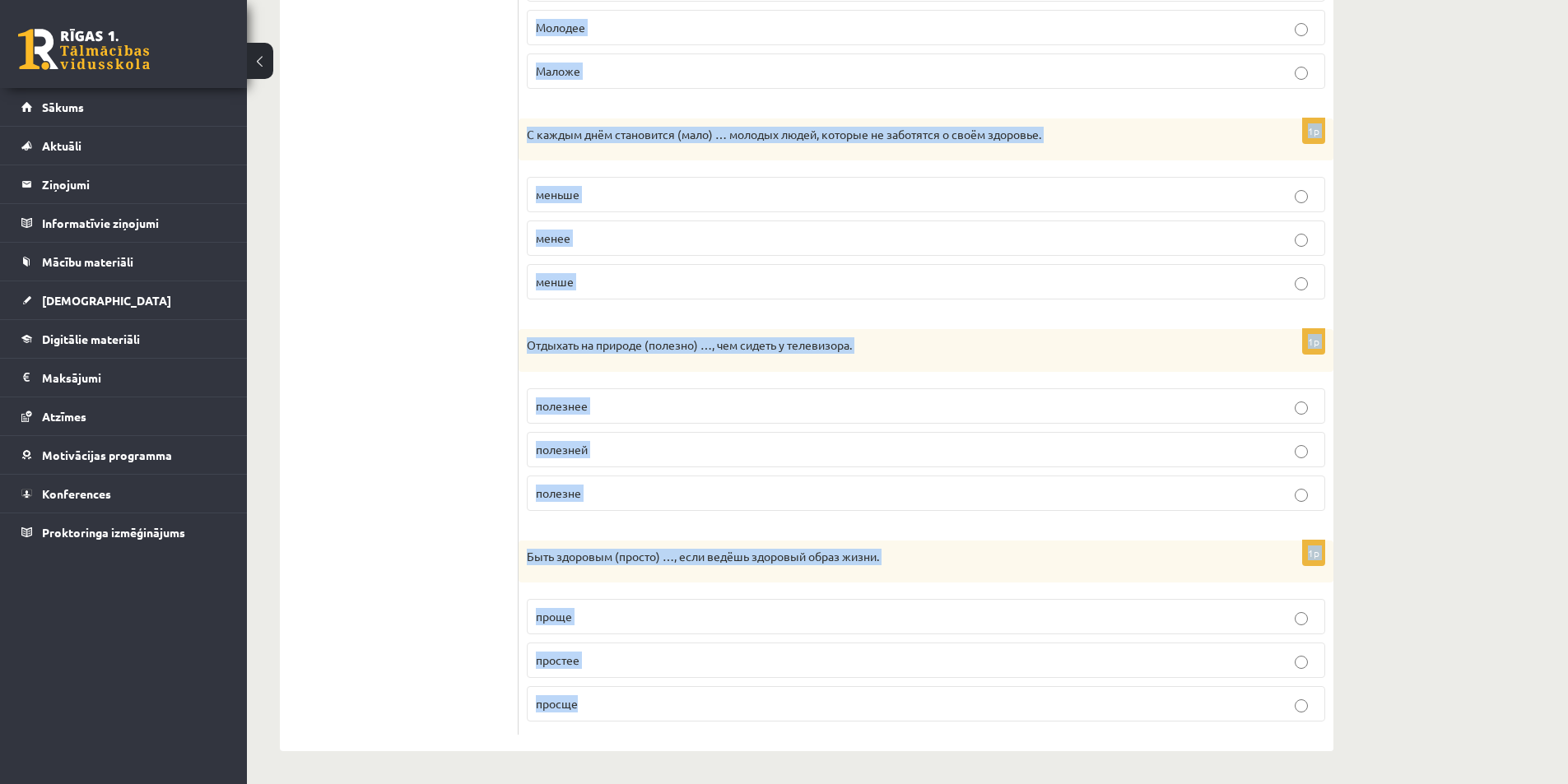
drag, startPoint x: 528, startPoint y: 138, endPoint x: 880, endPoint y: 801, distance: 750.6
drag, startPoint x: 1443, startPoint y: 283, endPoint x: 1418, endPoint y: 339, distance: 61.3
click at [1443, 282] on div "Krievu valoda 11.a1 JK klase 1. ieskaite , Artjoms Grebežs (11.a1 JK) Parādīt p…" at bounding box center [907, 103] width 1320 height 1362
click at [1487, 401] on div "Krievu valoda 11.a1 JK klase 1. ieskaite , Artjoms Grebežs (11.a1 JK) Parādīt p…" at bounding box center [907, 103] width 1320 height 1362
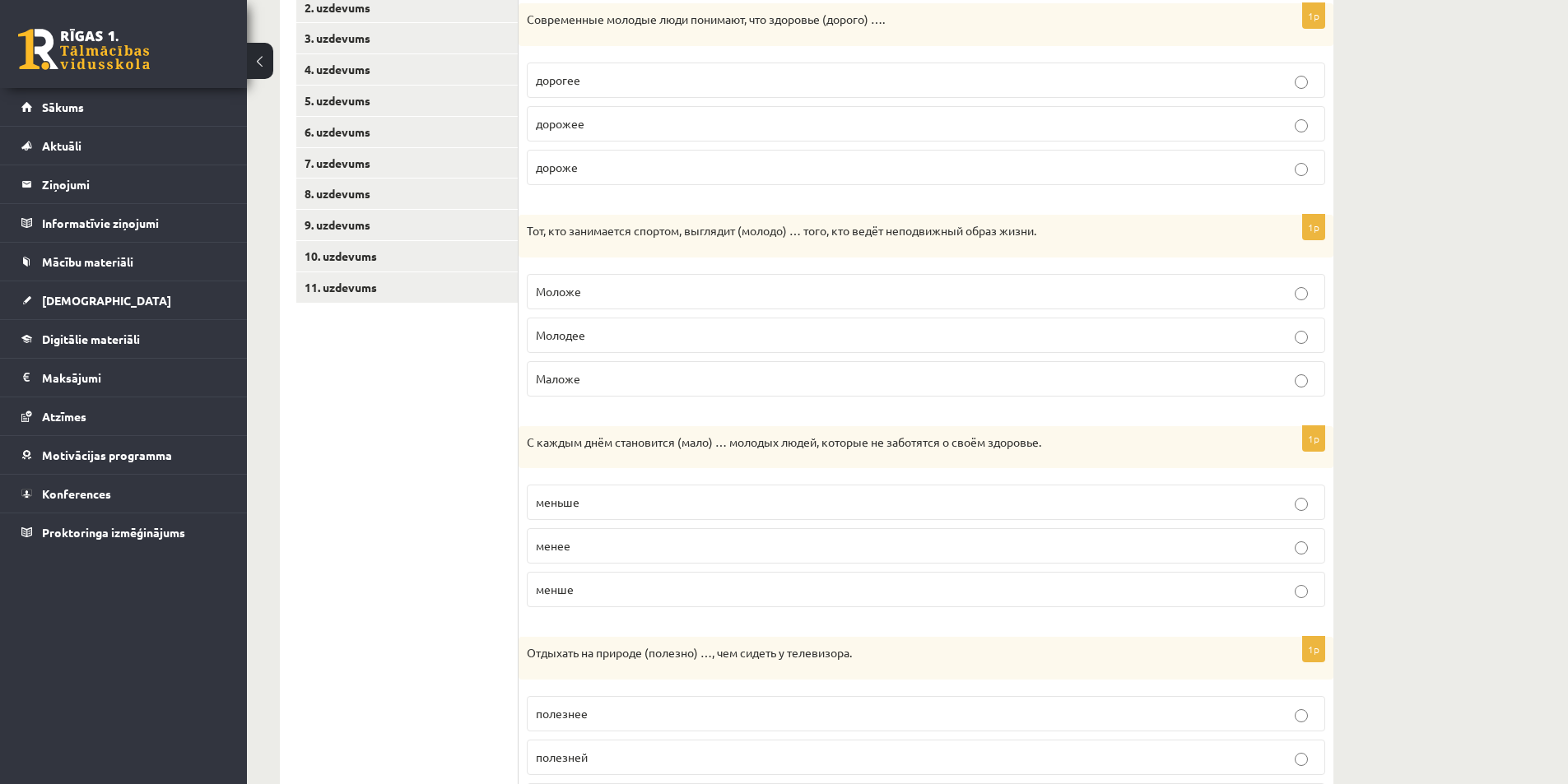
scroll to position [149, 0]
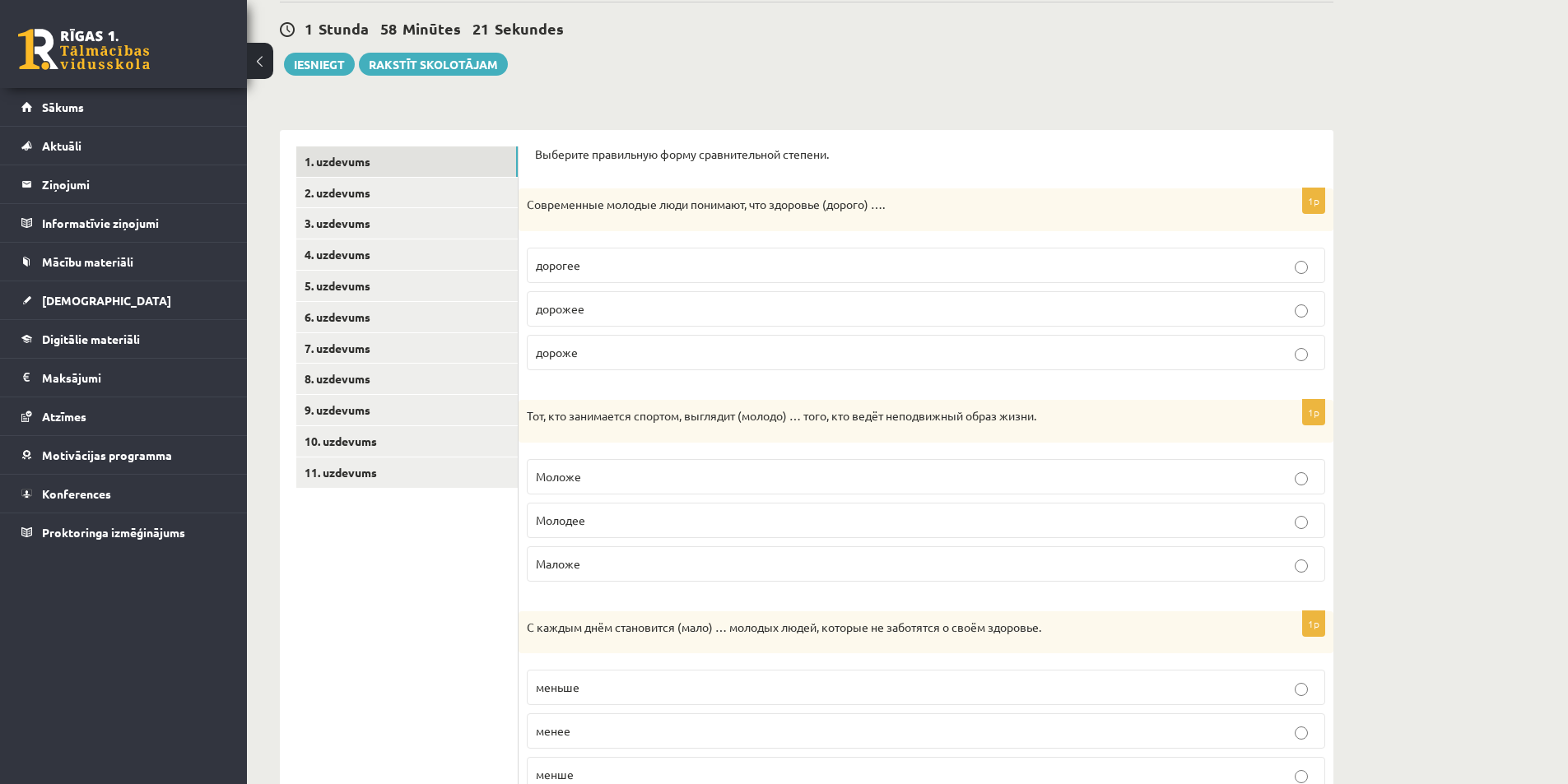
click at [715, 473] on p "Моложе" at bounding box center [926, 476] width 780 height 17
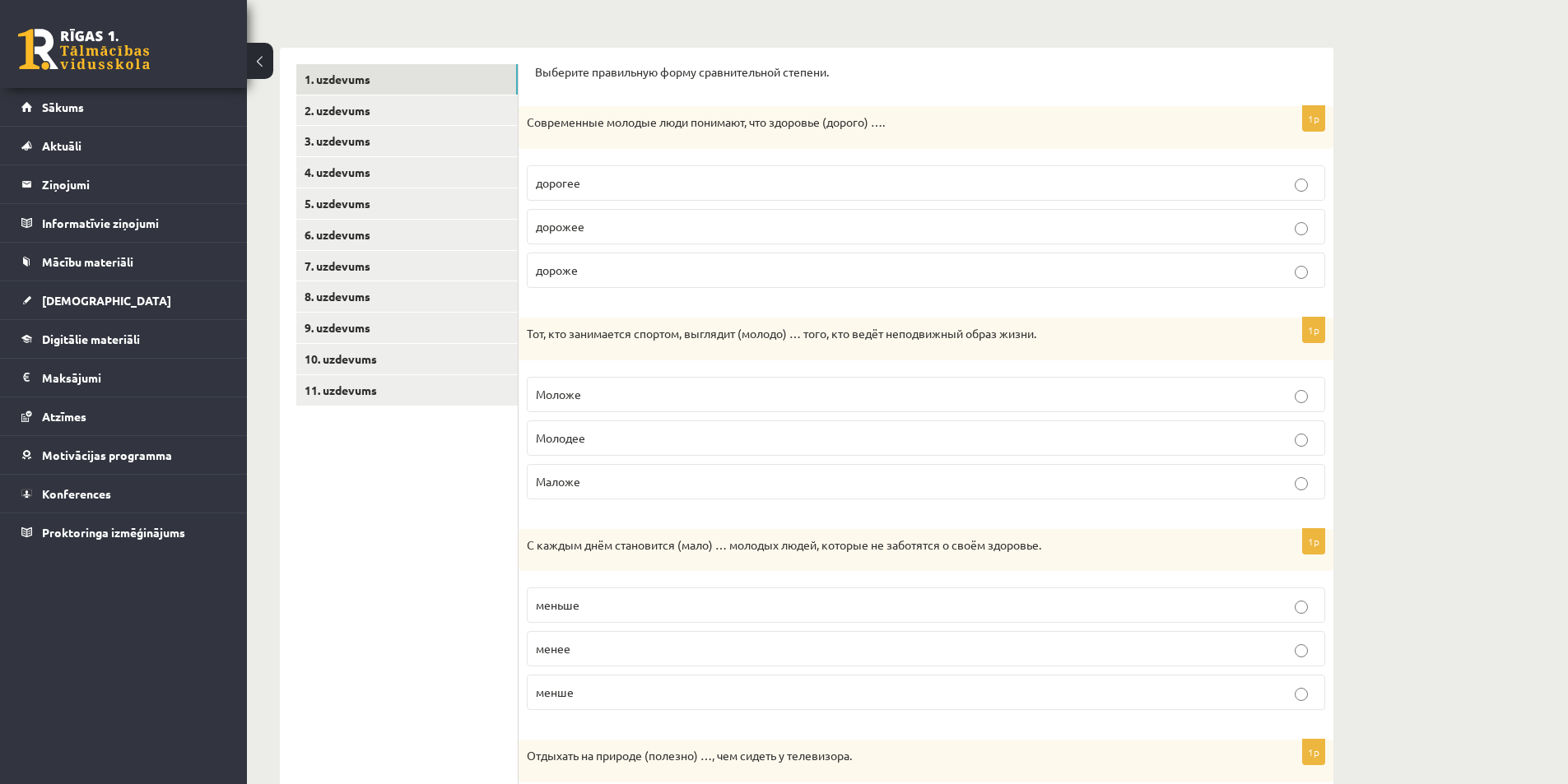
click at [632, 602] on p "меньше" at bounding box center [926, 605] width 780 height 17
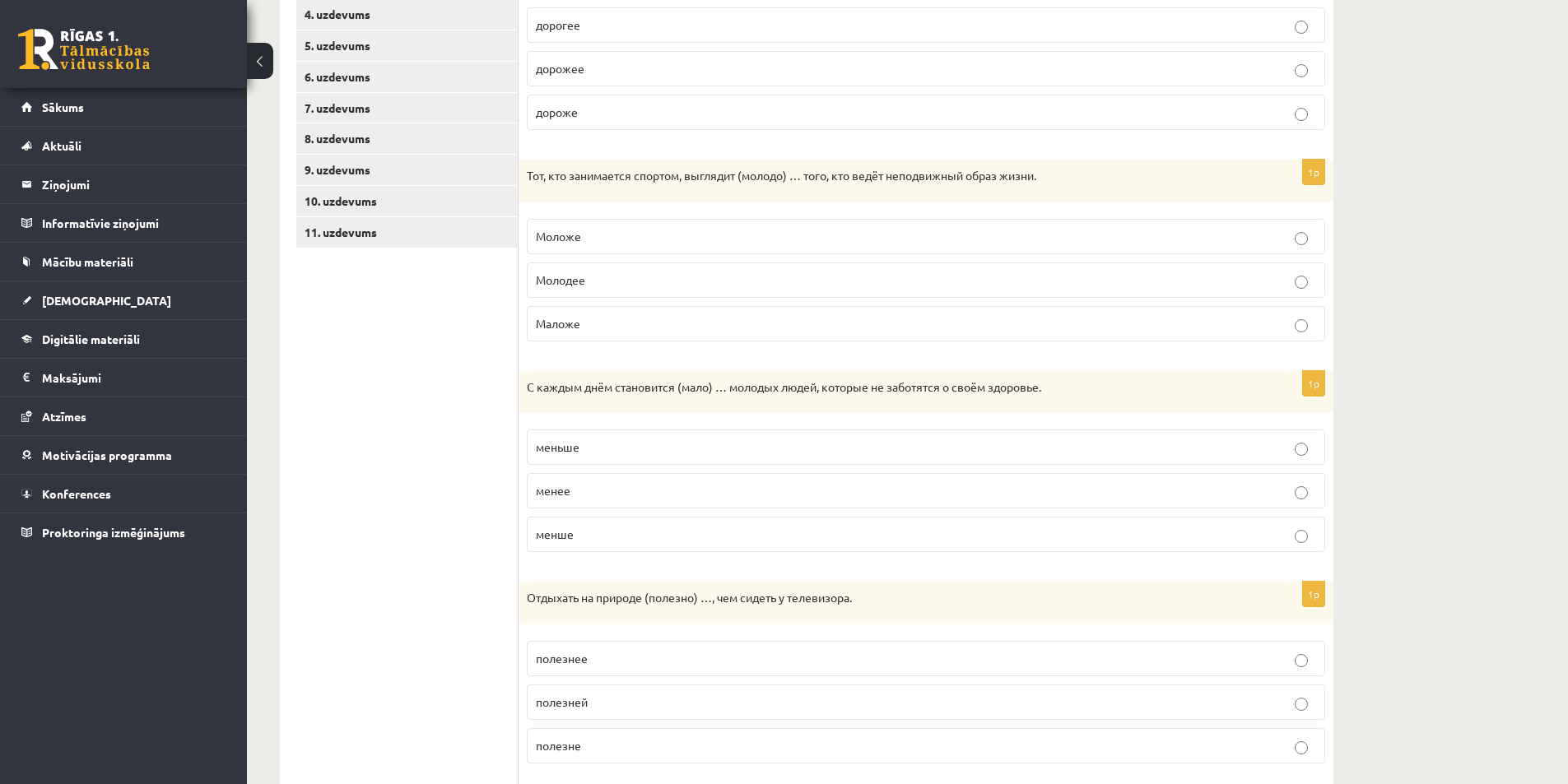
scroll to position [395, 0]
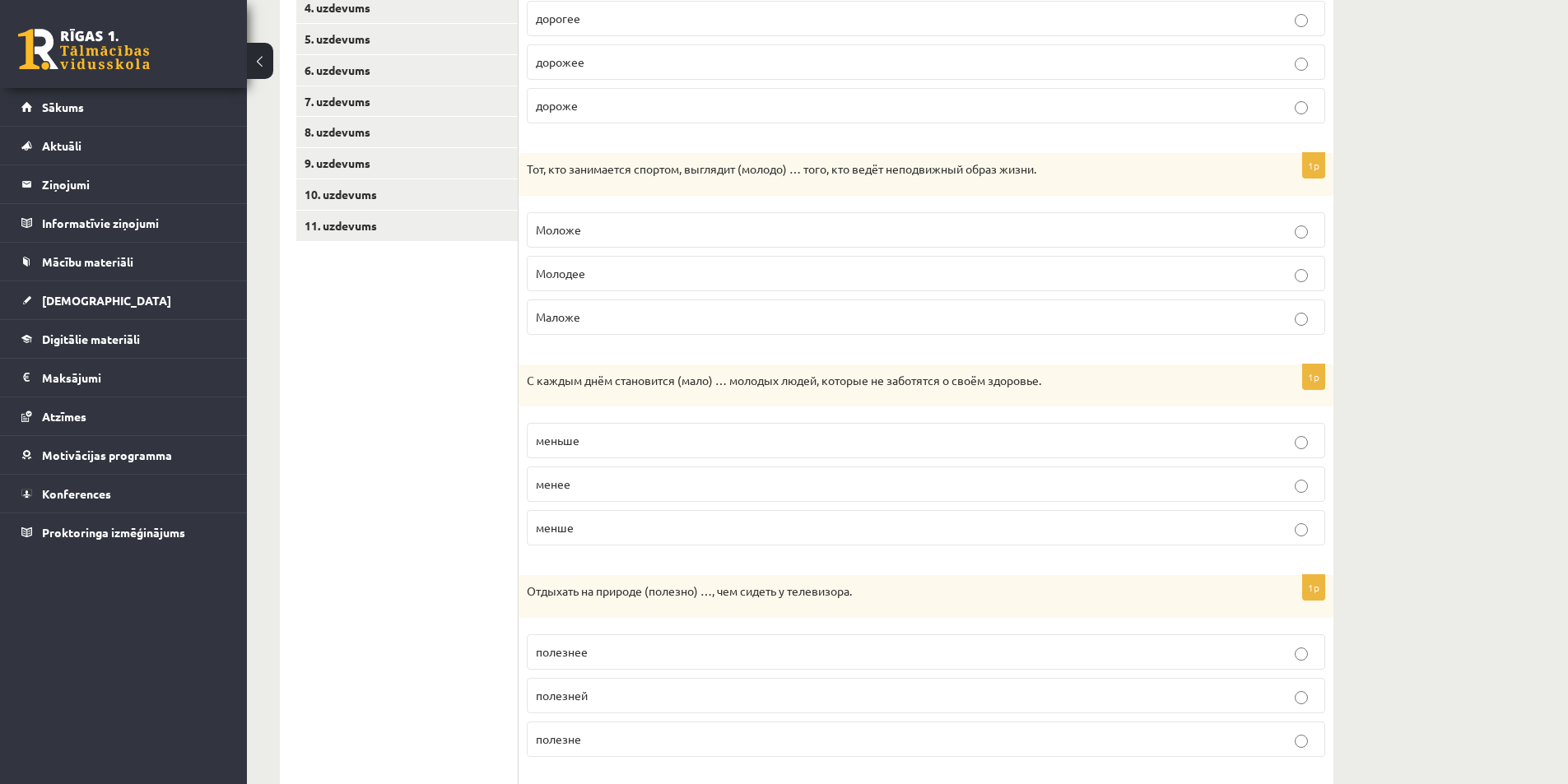
click at [591, 653] on p "полезнее" at bounding box center [926, 651] width 780 height 17
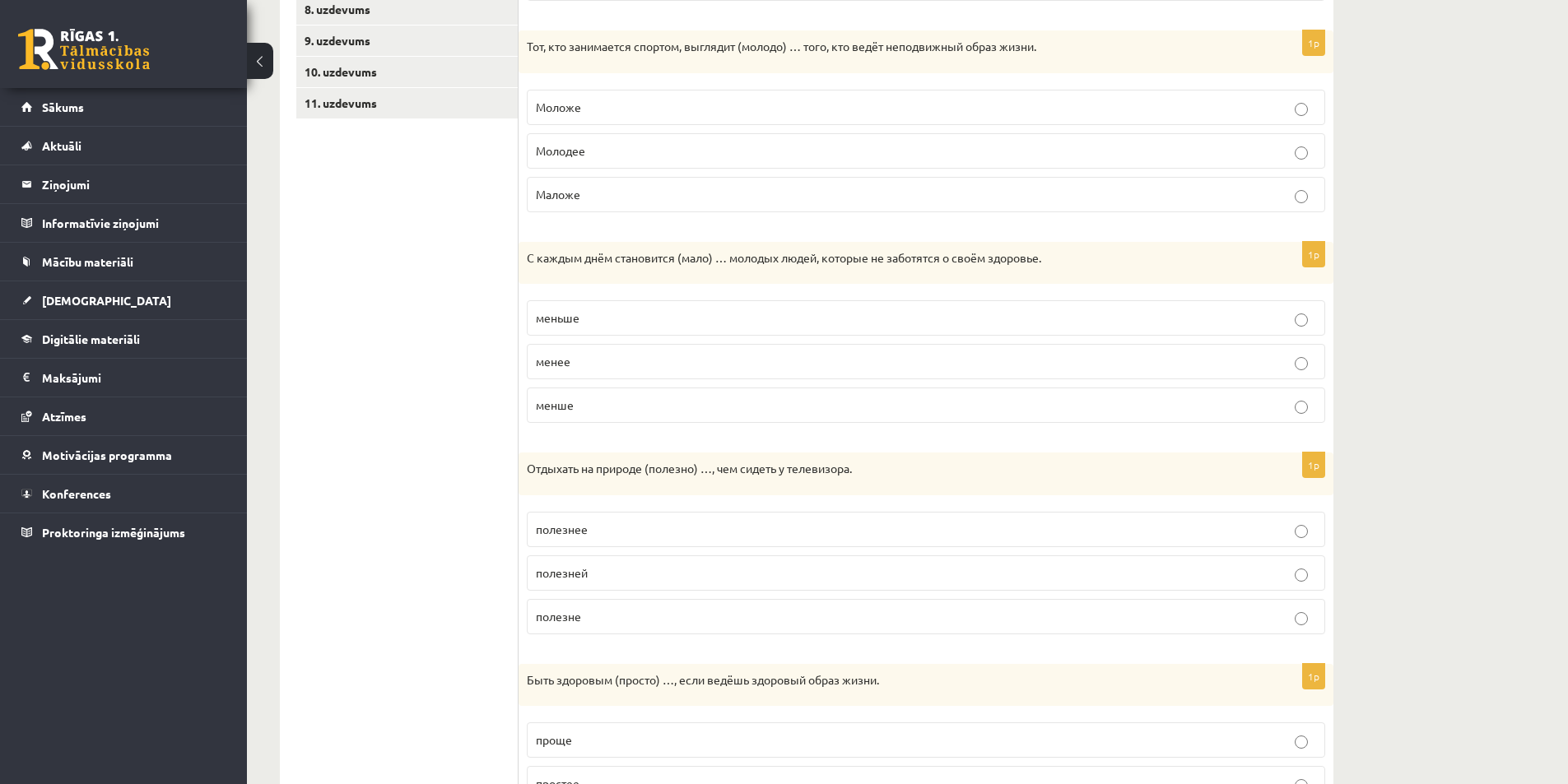
scroll to position [642, 0]
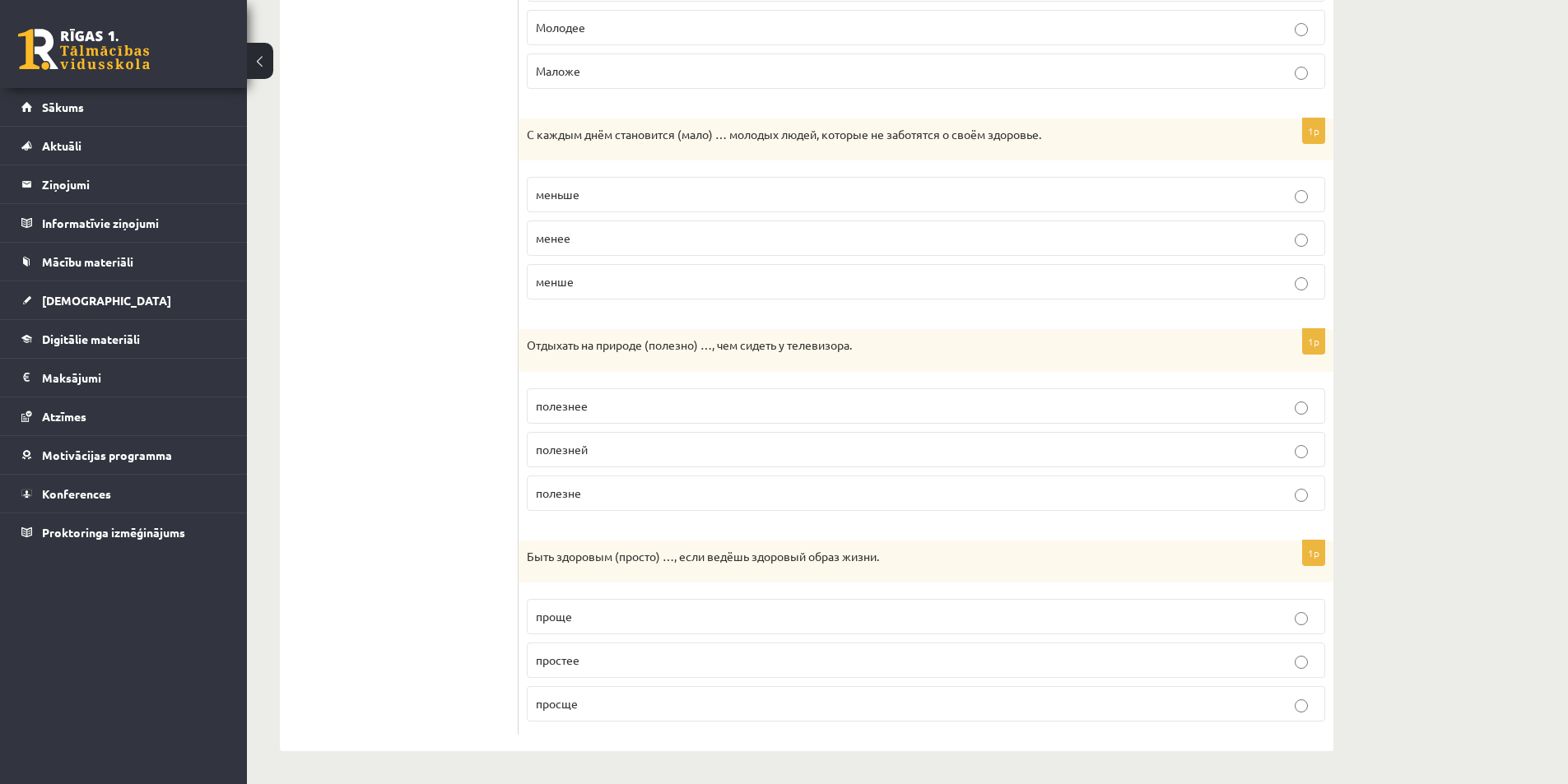
click at [592, 617] on p "проще" at bounding box center [926, 616] width 780 height 17
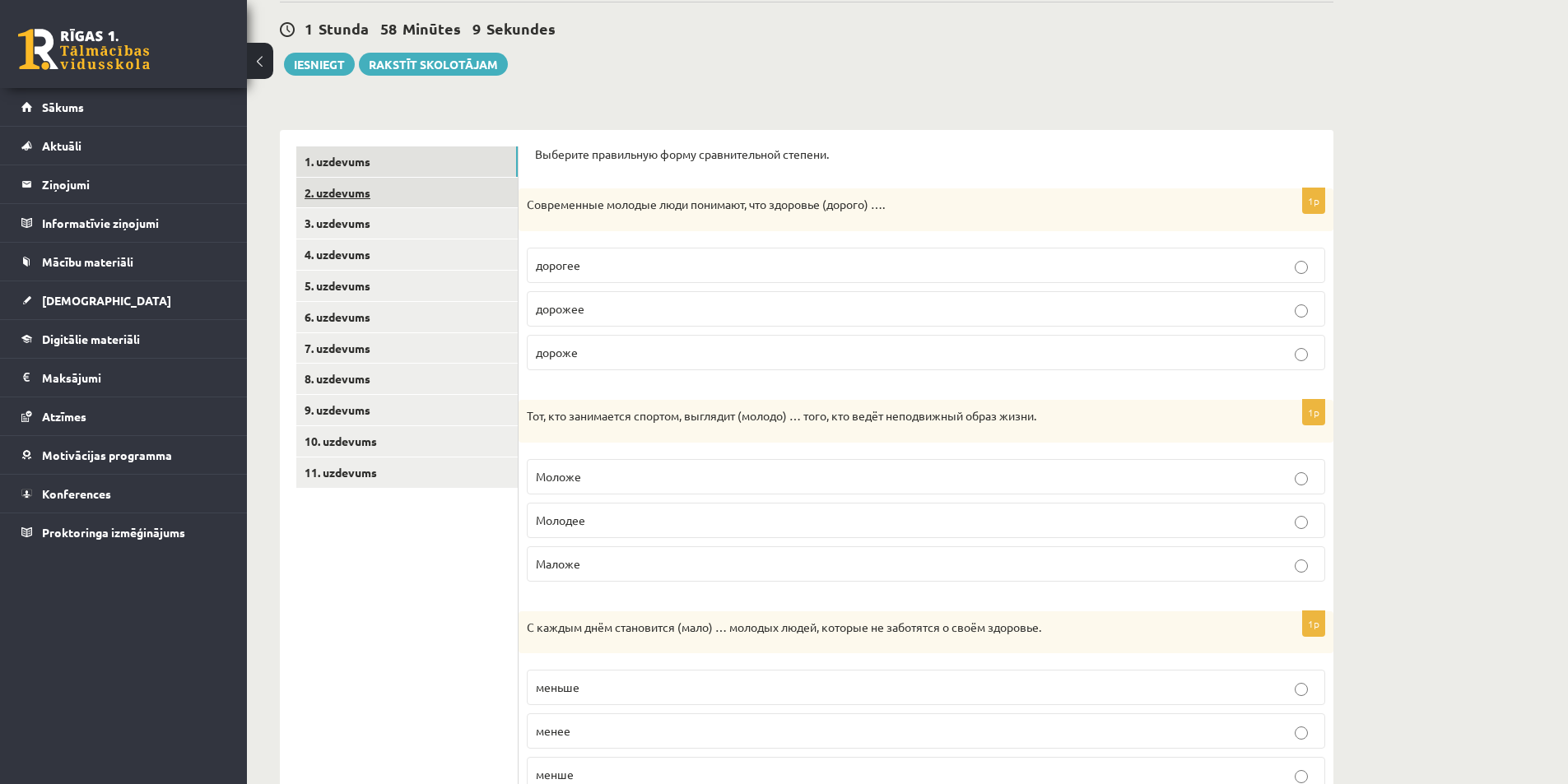
click at [374, 192] on link "2. uzdevums" at bounding box center [407, 193] width 221 height 31
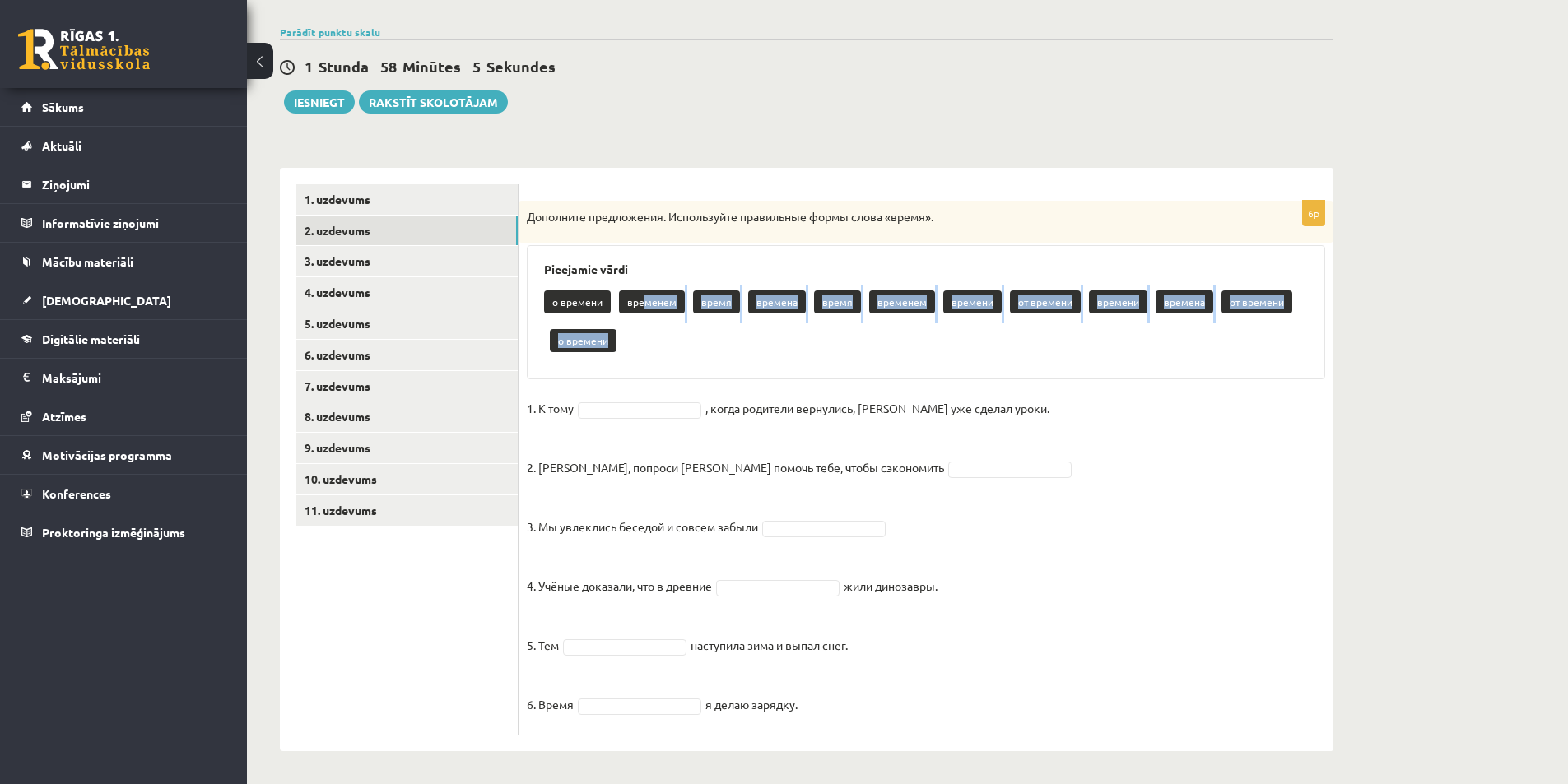
drag, startPoint x: 644, startPoint y: 300, endPoint x: 659, endPoint y: 344, distance: 46.5
click at [659, 344] on div "о времени временем время времена время временем времени от времени времени врем…" at bounding box center [926, 323] width 764 height 77
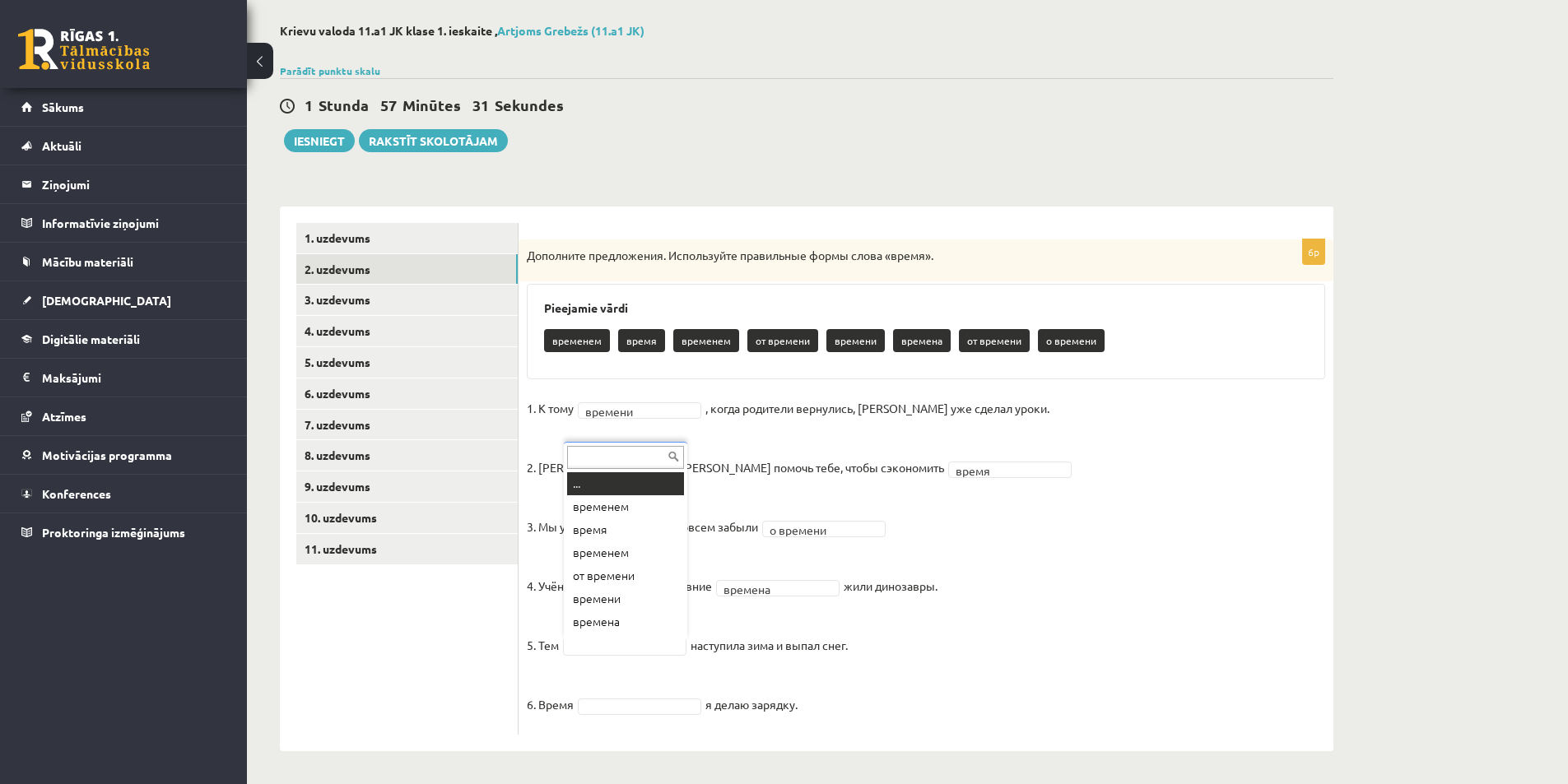
scroll to position [20, 0]
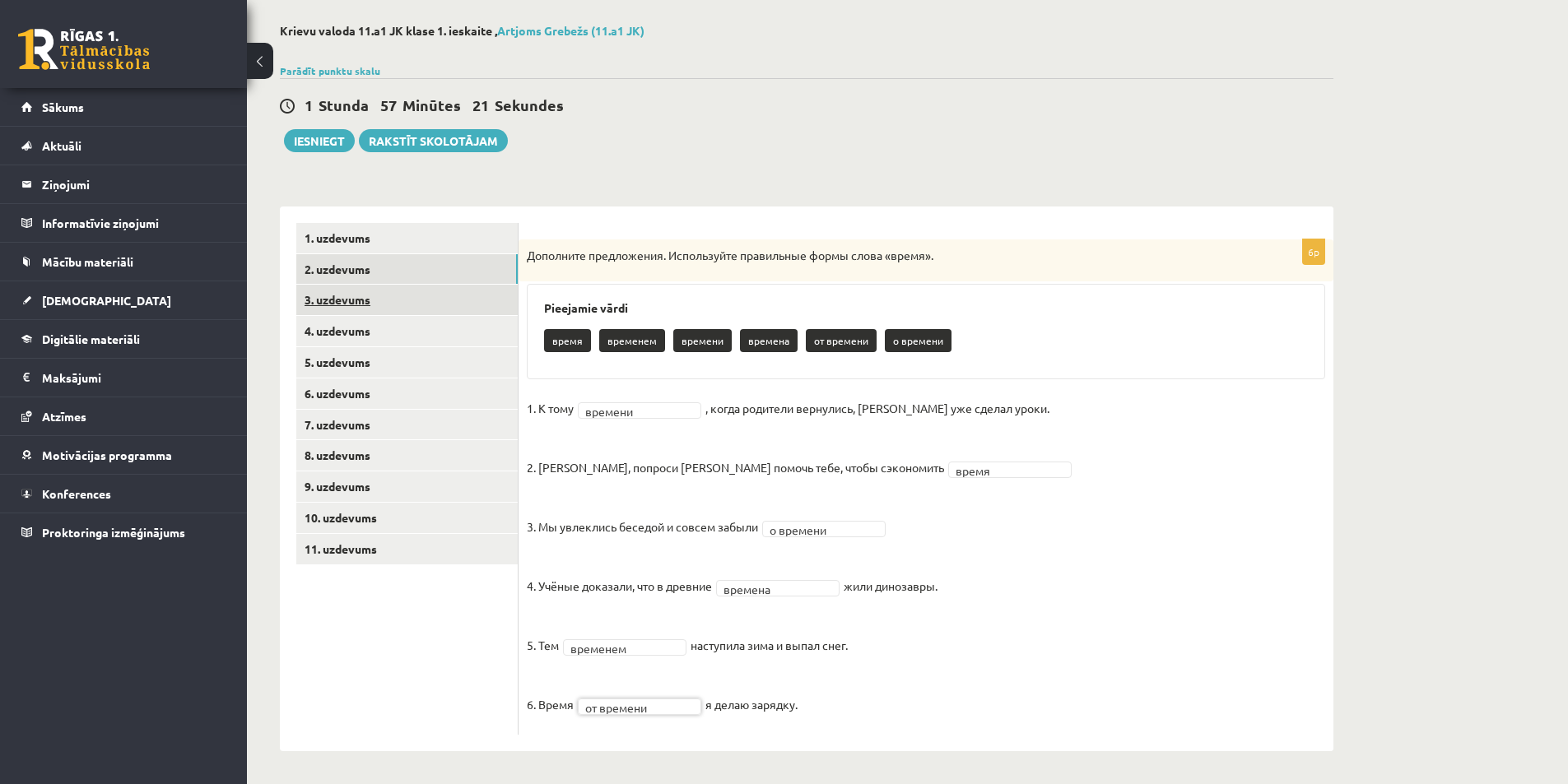
click at [373, 296] on link "3. uzdevums" at bounding box center [407, 300] width 221 height 31
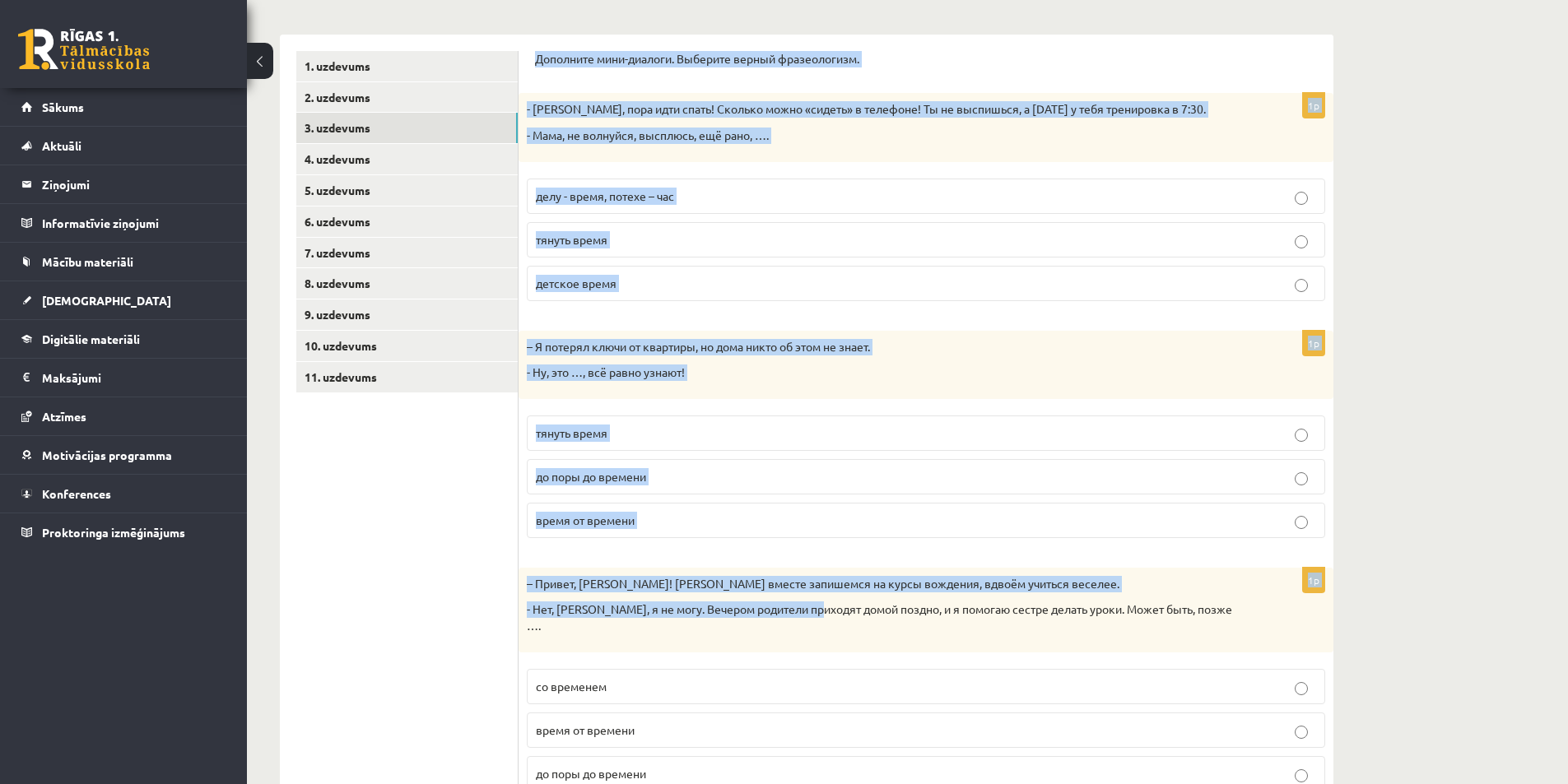
scroll to position [536, 0]
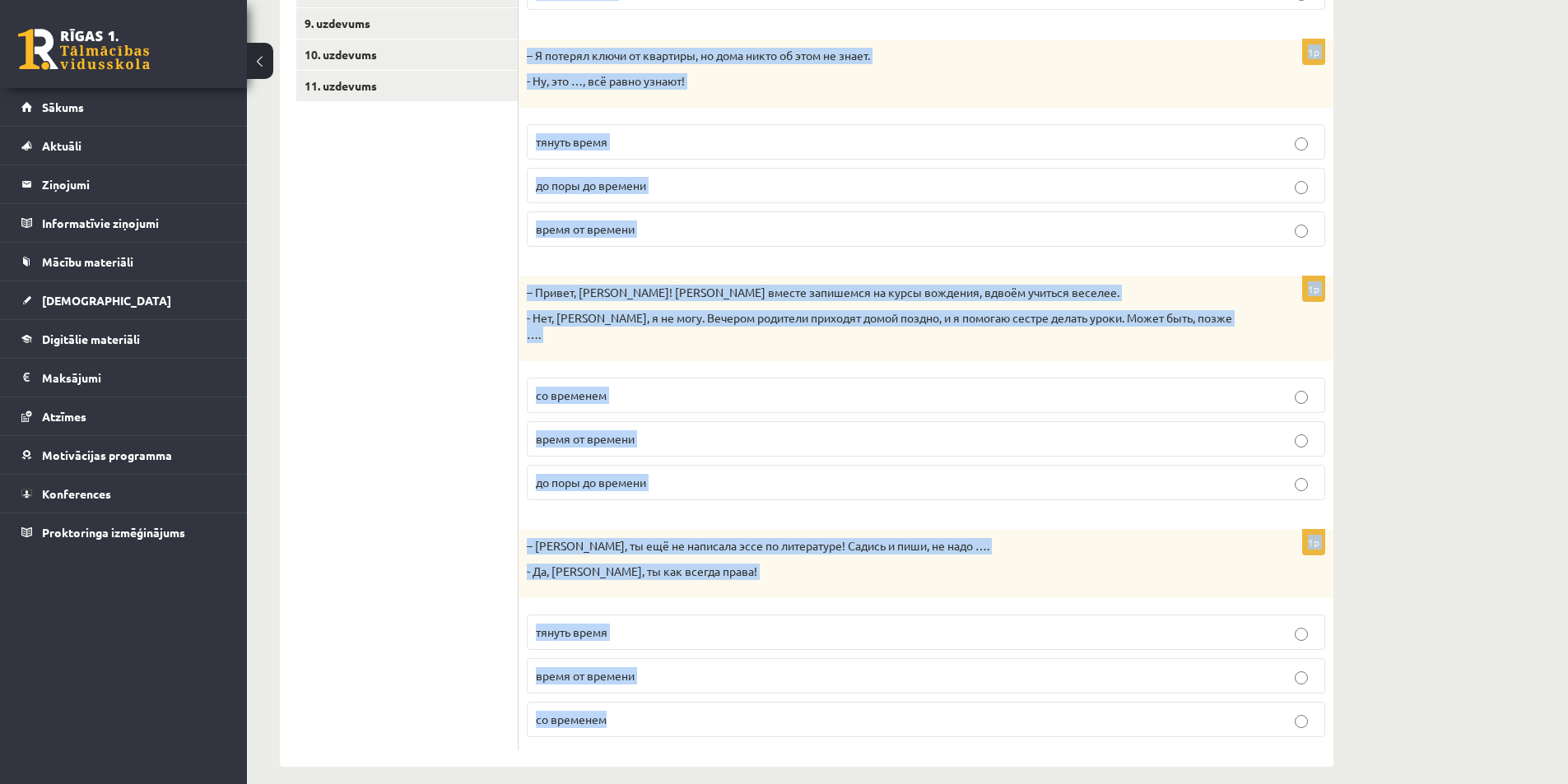
drag, startPoint x: 535, startPoint y: 229, endPoint x: 770, endPoint y: 710, distance: 535.3
click at [770, 710] on form "Дополните мини-диалоги. Выберите верный фразеологизм. 1p - Антон, пора идти спа…" at bounding box center [926, 255] width 782 height 991
click at [1426, 407] on div "Krievu valoda 11.a1 JK klase 1. ieskaite , Artjoms Grebežs (11.a1 JK) Parādīt p…" at bounding box center [907, 163] width 1320 height 1271
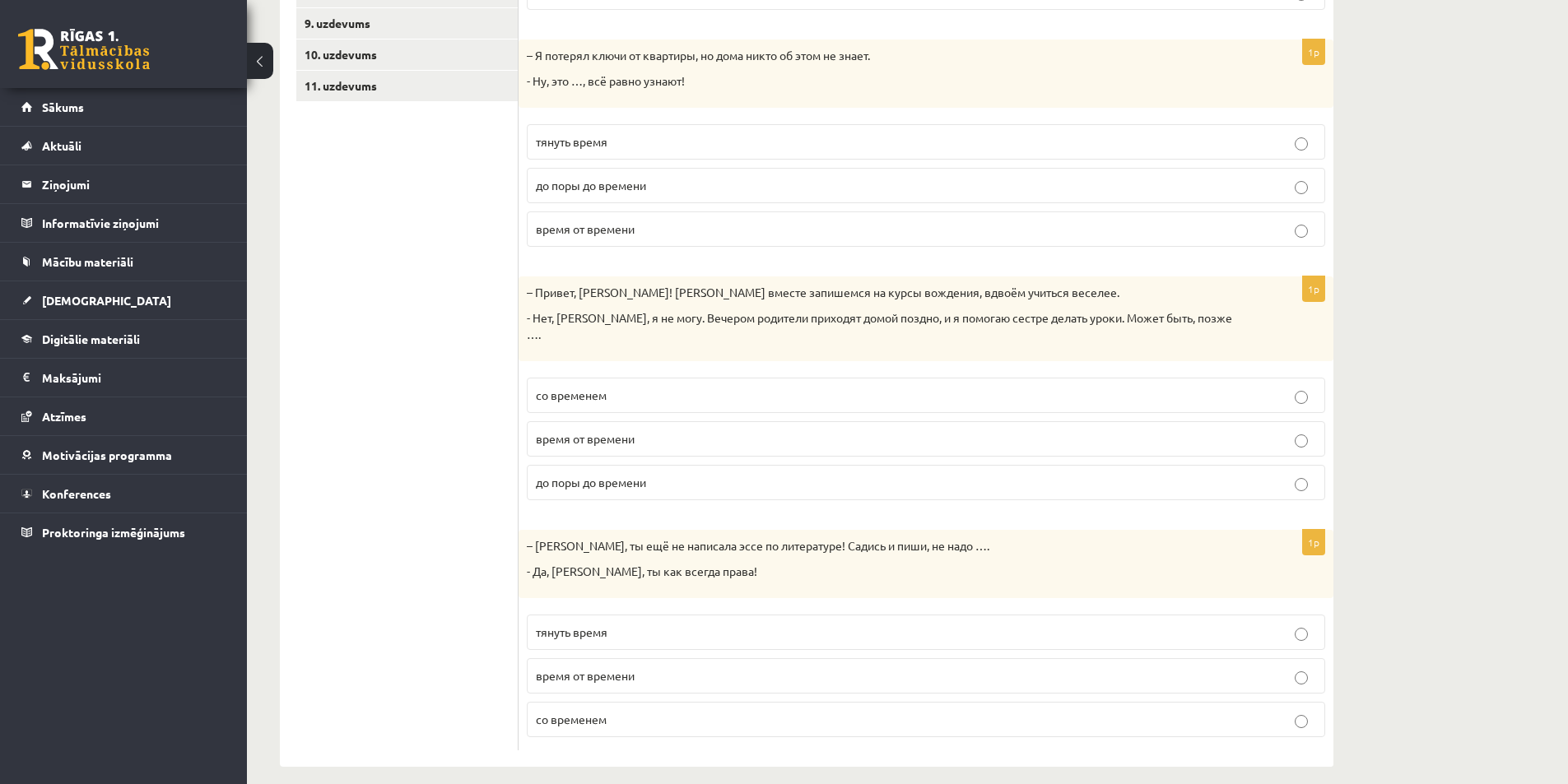
click at [1426, 407] on div "Krievu valoda 11.a1 JK klase 1. ieskaite , Artjoms Grebežs (11.a1 JK) Parādīt p…" at bounding box center [907, 163] width 1320 height 1271
click at [1371, 486] on div "Krievu valoda 11.a1 JK klase 1. ieskaite , Artjoms Grebežs (11.a1 JK) Parādīt p…" at bounding box center [907, 163] width 1320 height 1271
click at [619, 623] on p "тянуть время" at bounding box center [926, 632] width 780 height 17
click at [584, 388] on span "со временем" at bounding box center [571, 395] width 71 height 14
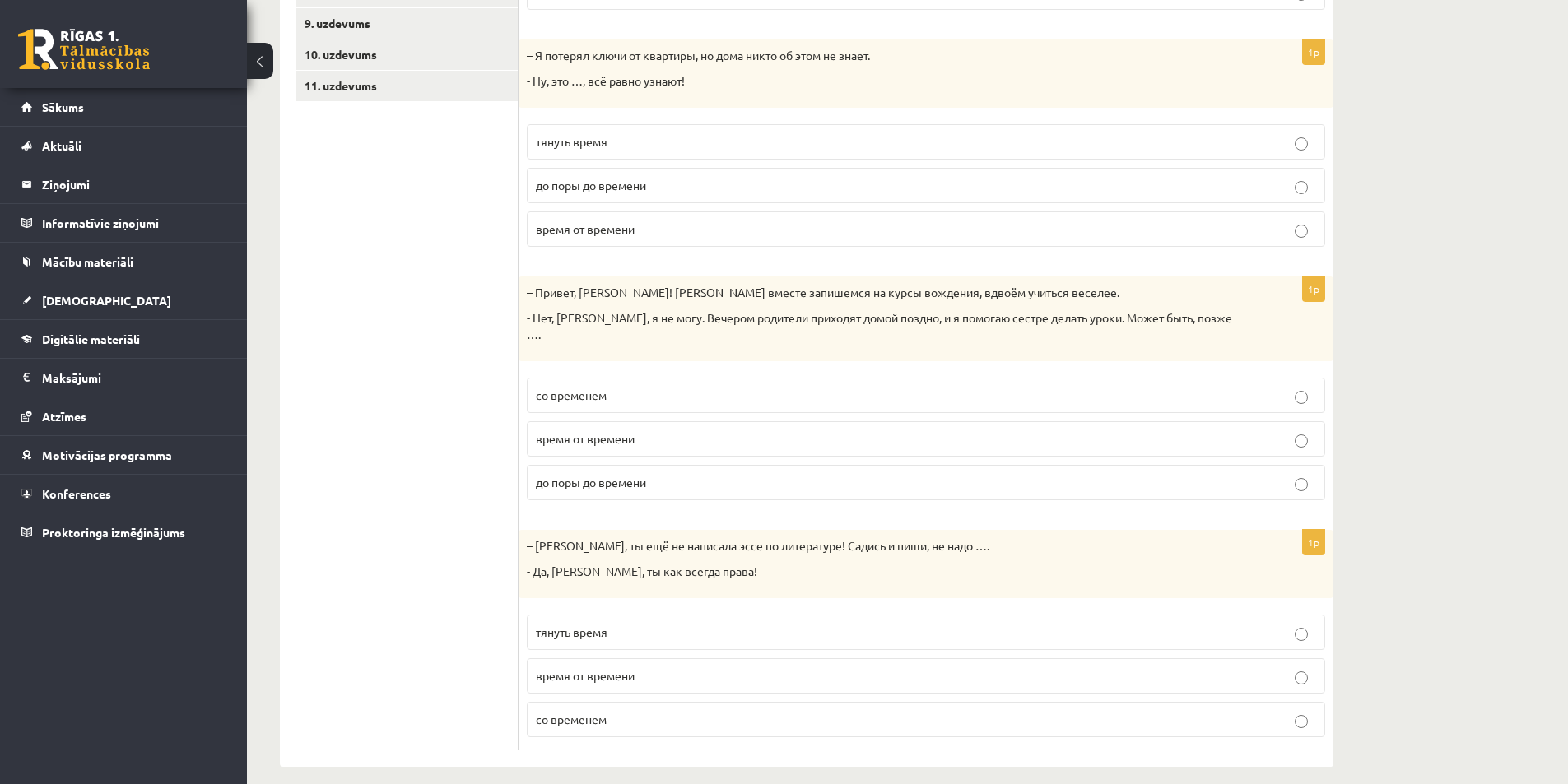
scroll to position [453, 0]
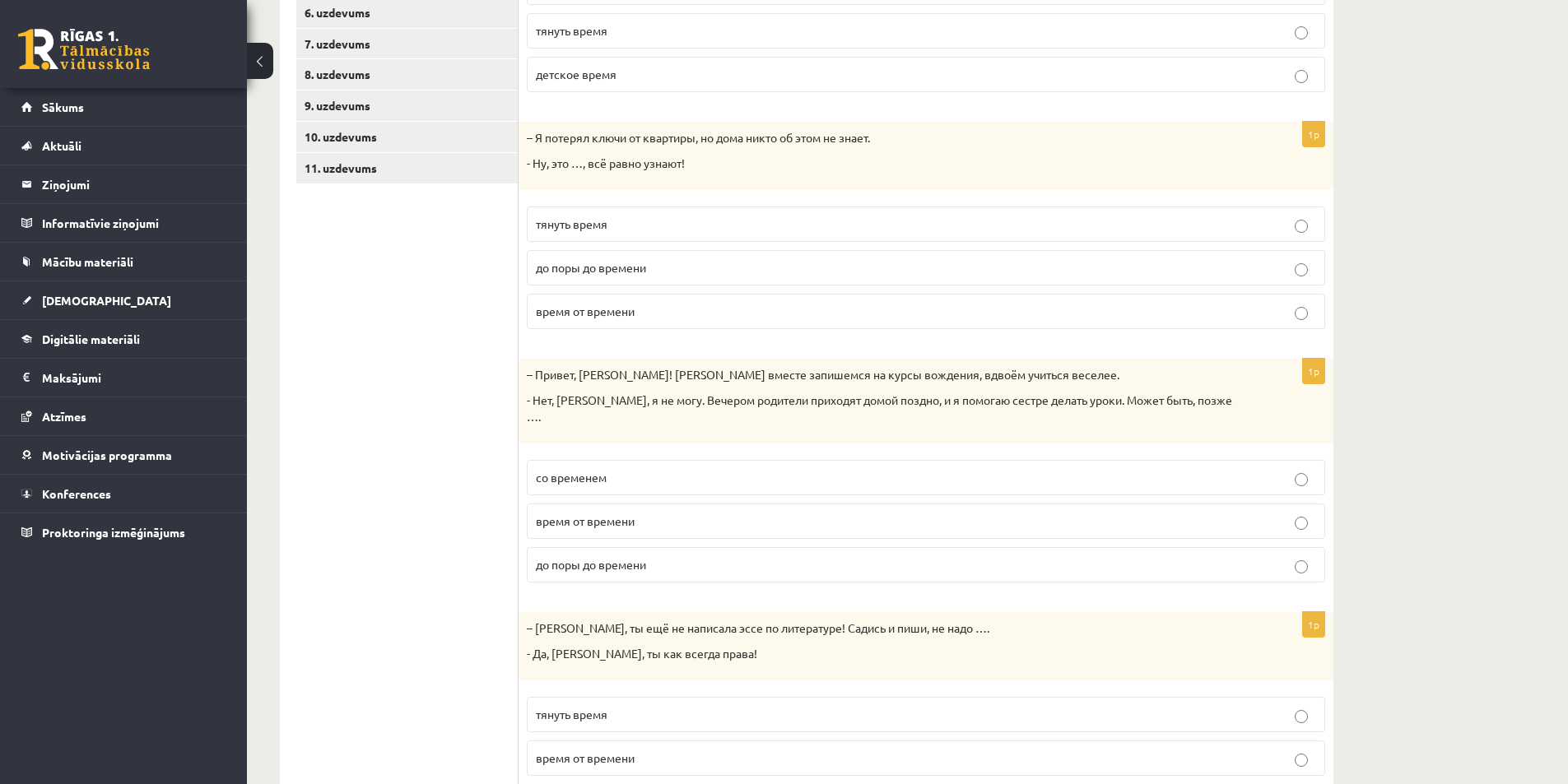
click at [577, 255] on label "до поры до времени" at bounding box center [926, 268] width 798 height 36
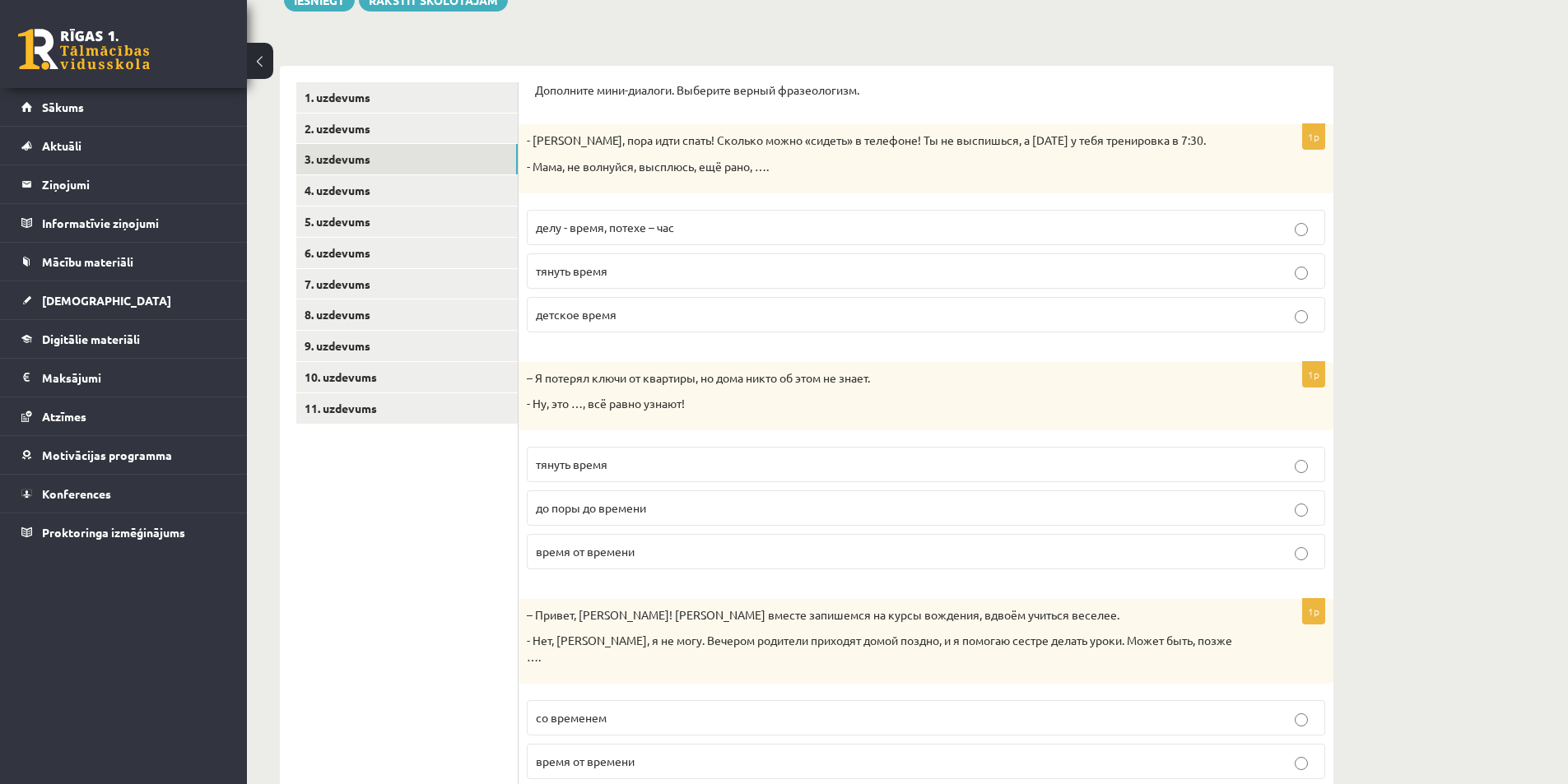
scroll to position [124, 0]
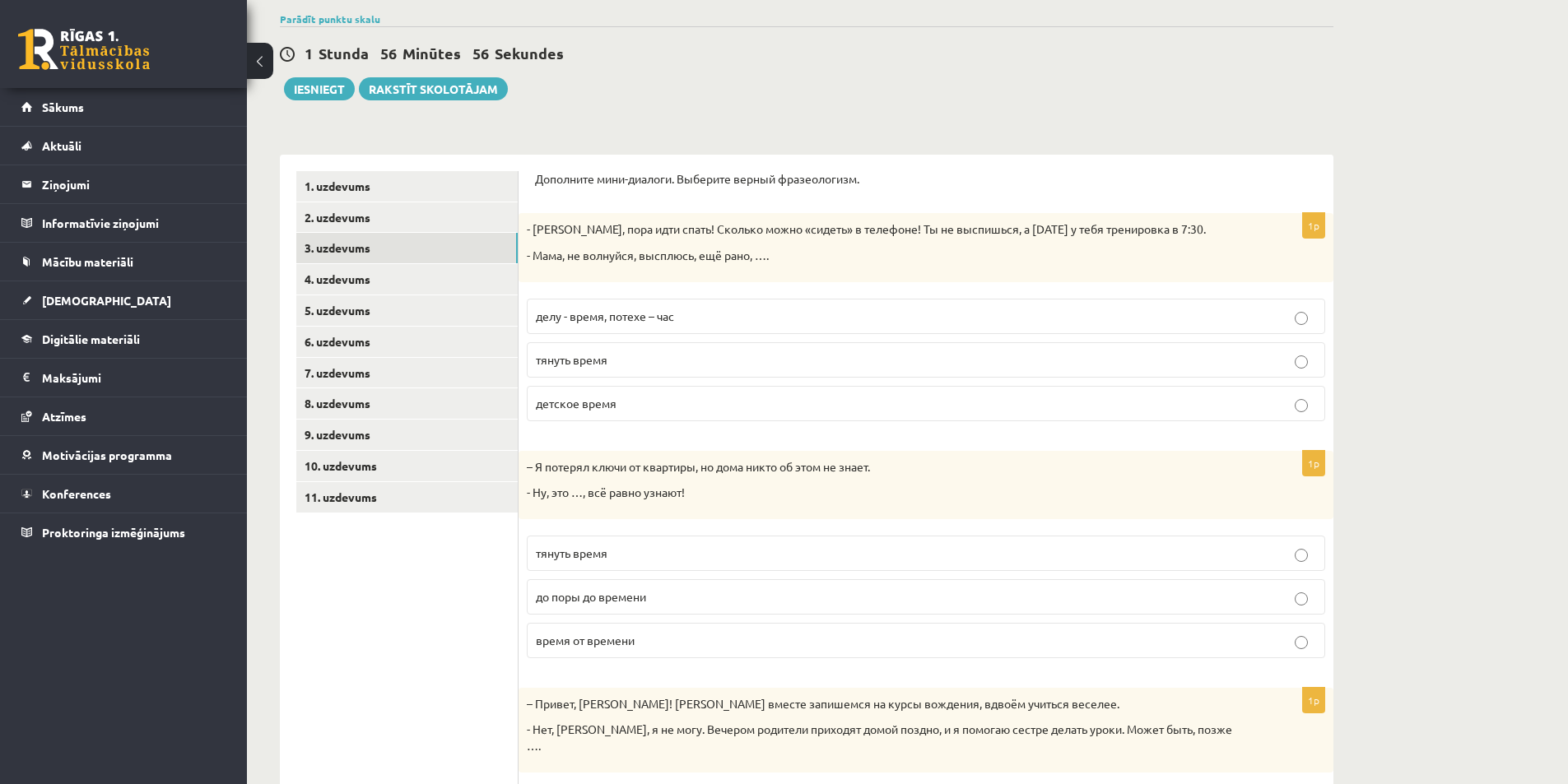
click at [622, 308] on p "делу - время, потехе – час" at bounding box center [926, 316] width 780 height 17
click at [313, 278] on link "4. uzdevums" at bounding box center [407, 279] width 221 height 31
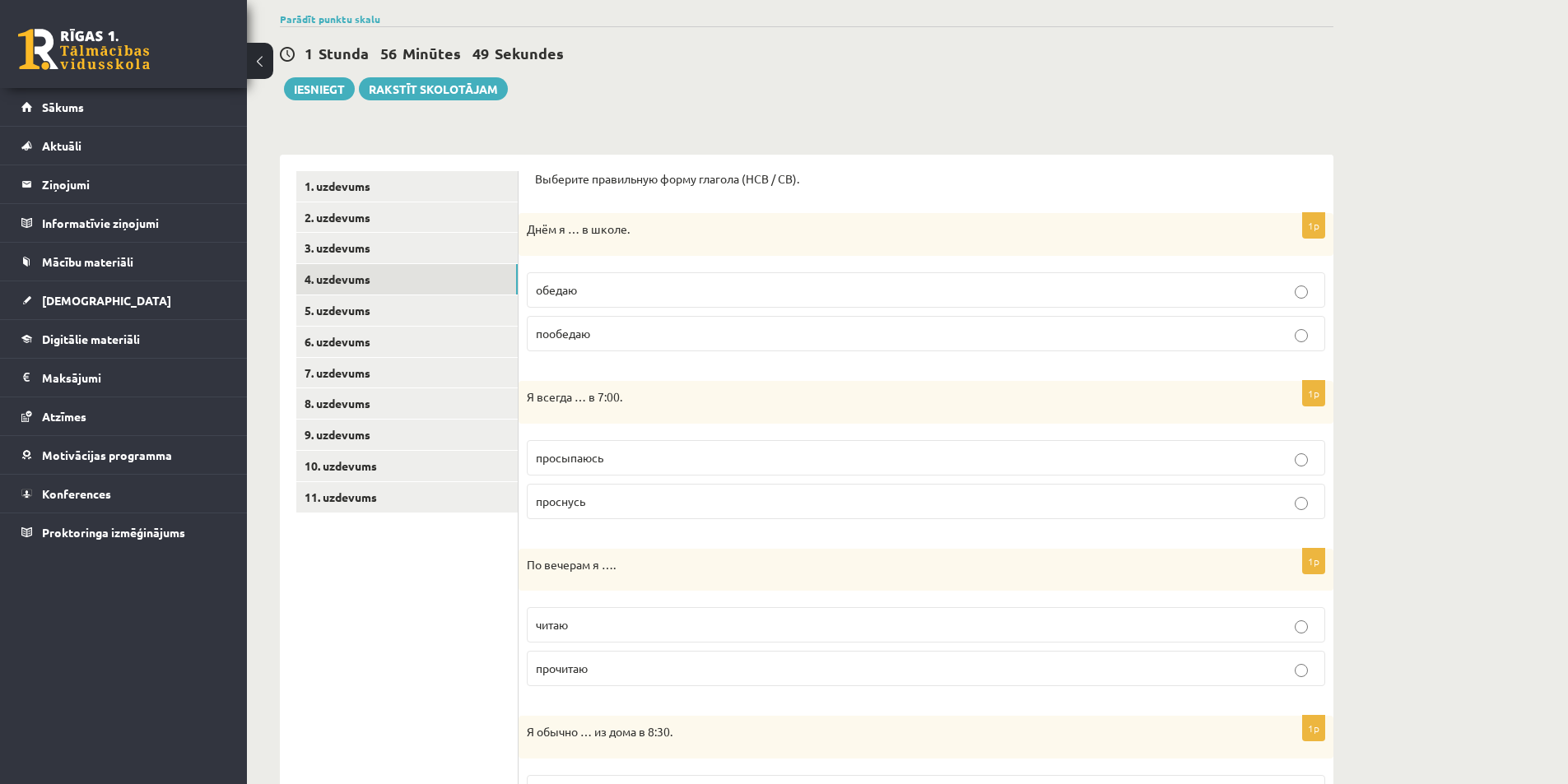
drag, startPoint x: 517, startPoint y: 225, endPoint x: 552, endPoint y: 229, distance: 35.2
click at [546, 255] on div "Днём я … в школе." at bounding box center [926, 235] width 815 height 43
drag, startPoint x: 523, startPoint y: 231, endPoint x: 590, endPoint y: 242, distance: 67.9
click at [592, 241] on div "Днём я … в школе." at bounding box center [926, 235] width 815 height 43
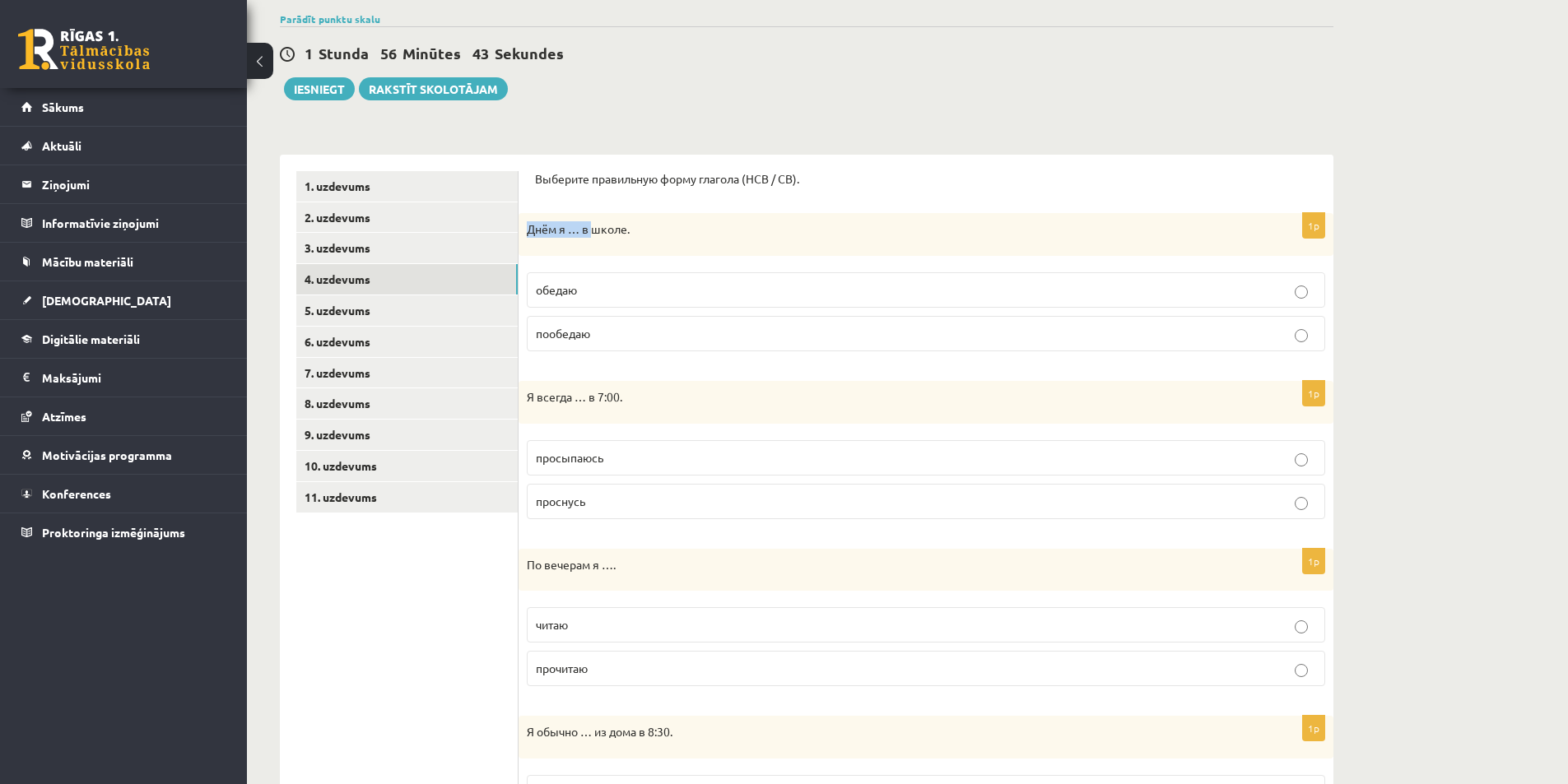
click at [575, 247] on div "Днём я … в школе." at bounding box center [926, 235] width 815 height 43
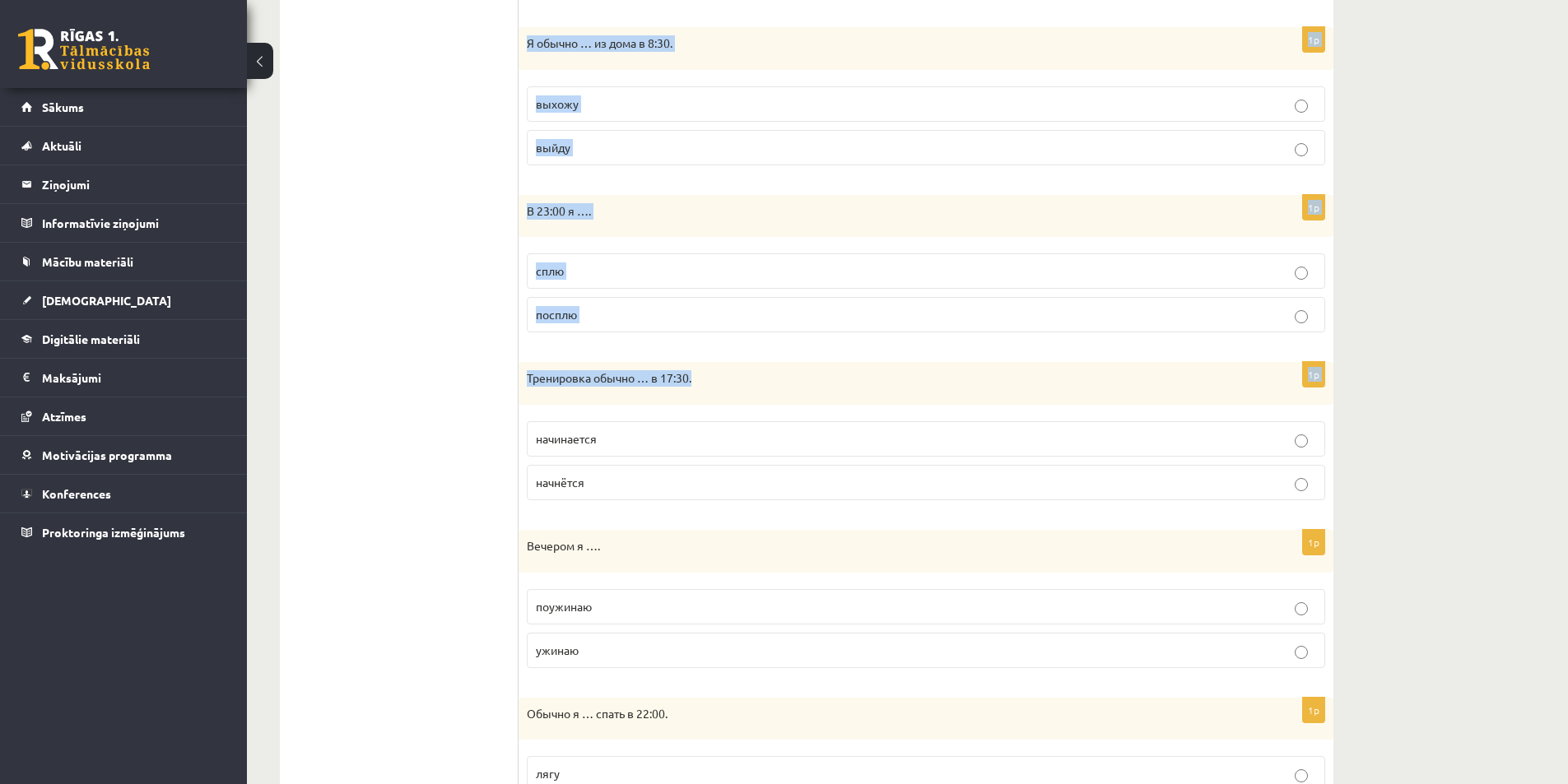
scroll to position [927, 0]
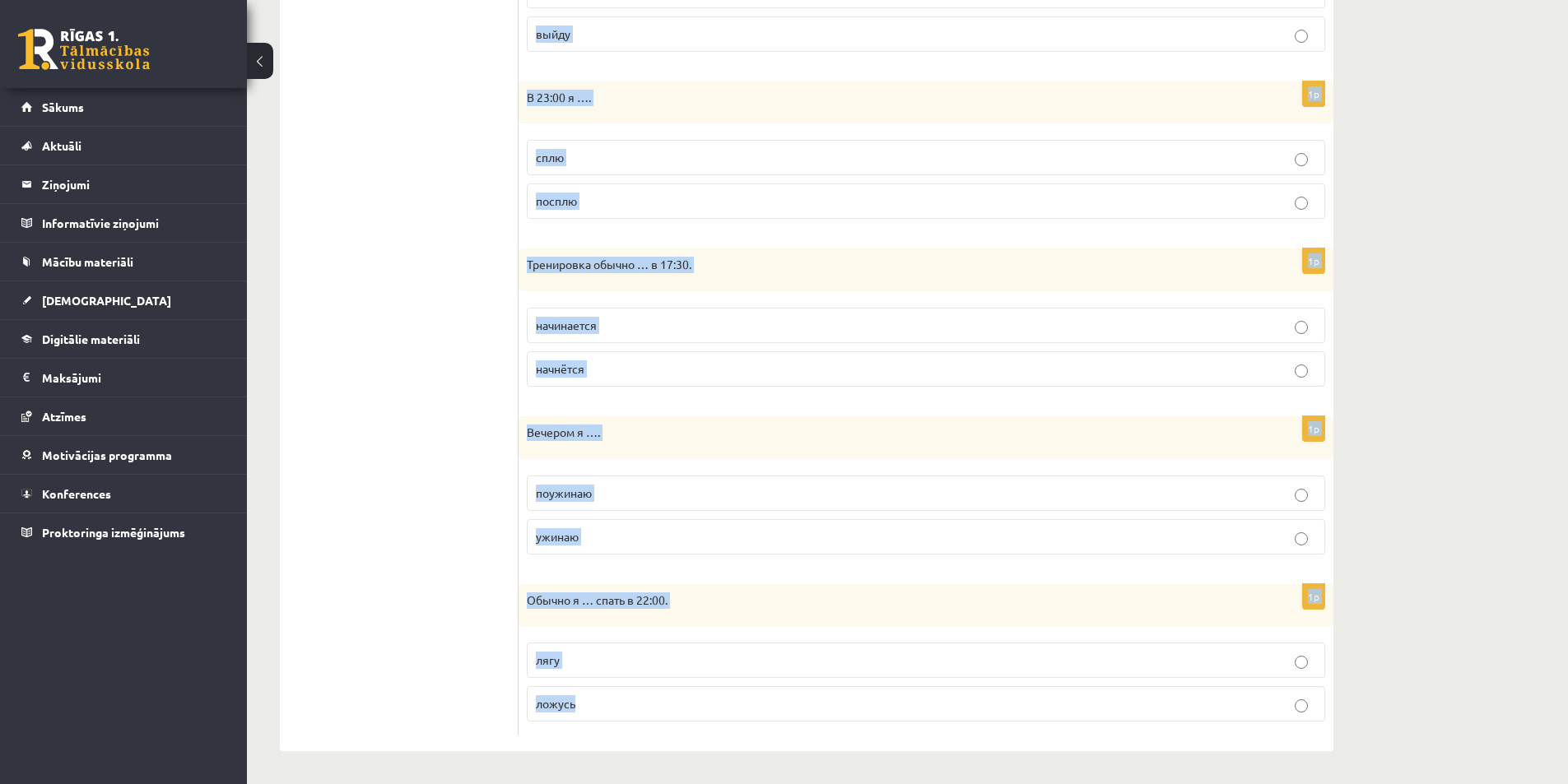
drag, startPoint x: 527, startPoint y: 235, endPoint x: 724, endPoint y: 700, distance: 505.0
click at [724, 700] on form "Выберите правильную форму глагола (НСВ / СВ). 1p Днём я … в школе. обедаю пообе…" at bounding box center [926, 52] width 782 height 1366
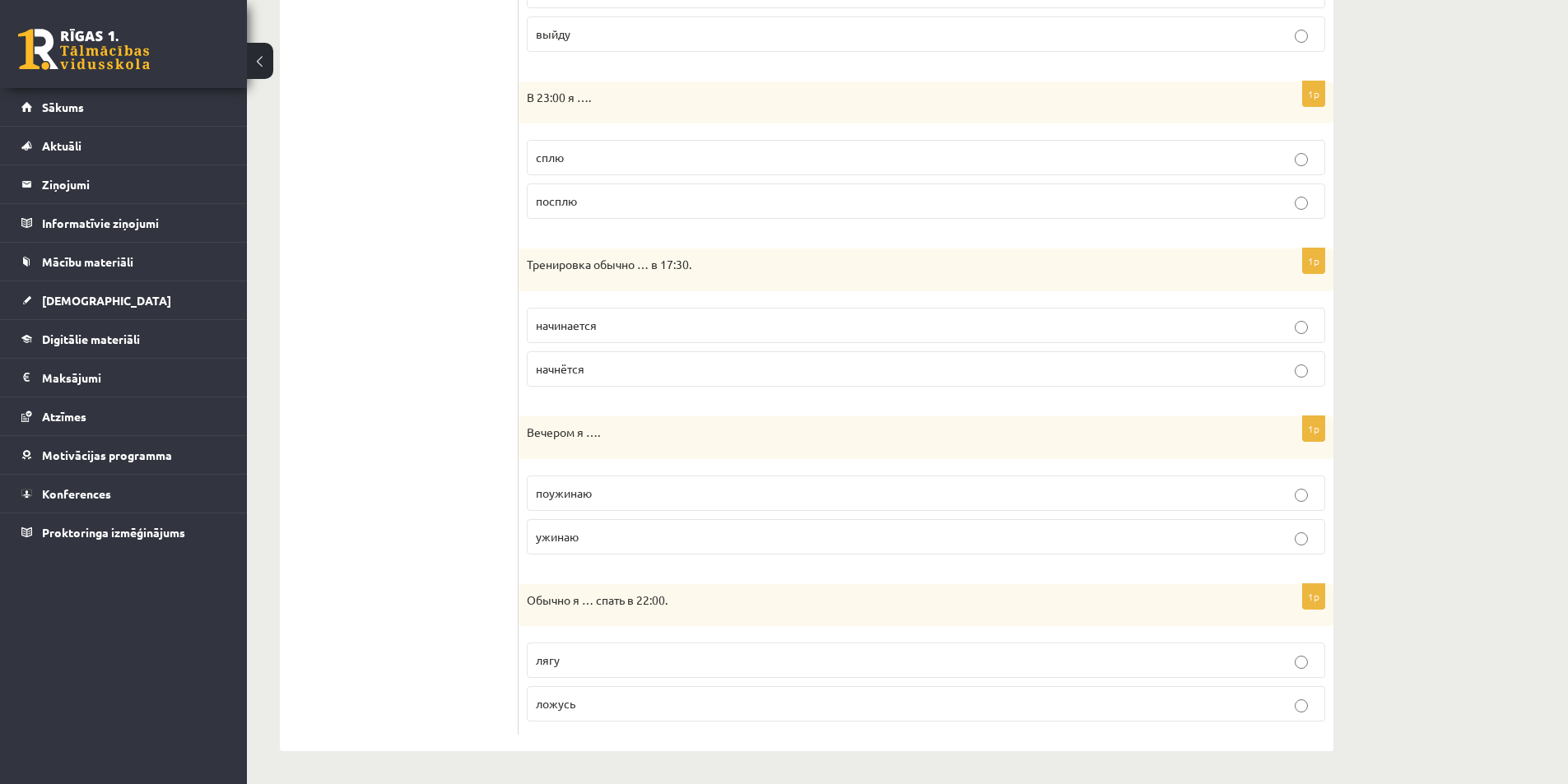
click at [408, 561] on ul "1. uzdevums 2. uzdevums 3. uzdevums 4. uzdevums 5. uzdevums 6. uzdevums 7. uzde…" at bounding box center [407, 52] width 222 height 1366
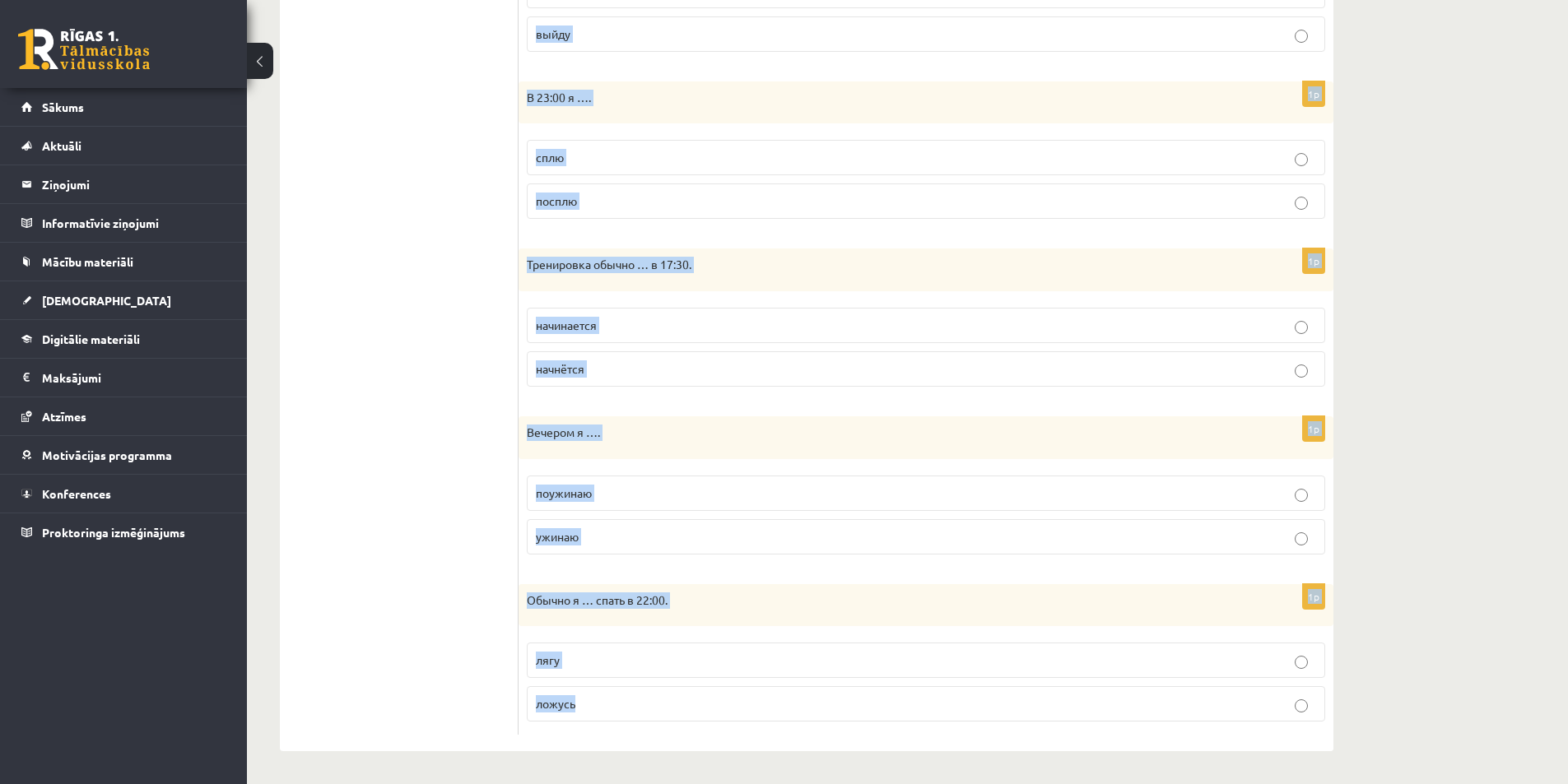
drag, startPoint x: 527, startPoint y: 293, endPoint x: 748, endPoint y: 693, distance: 457.0
click at [749, 693] on div "Выберите правильную форму глагола (НСВ / СВ). 1p Днём я … в школе. обедаю пообе…" at bounding box center [926, 52] width 815 height 1398
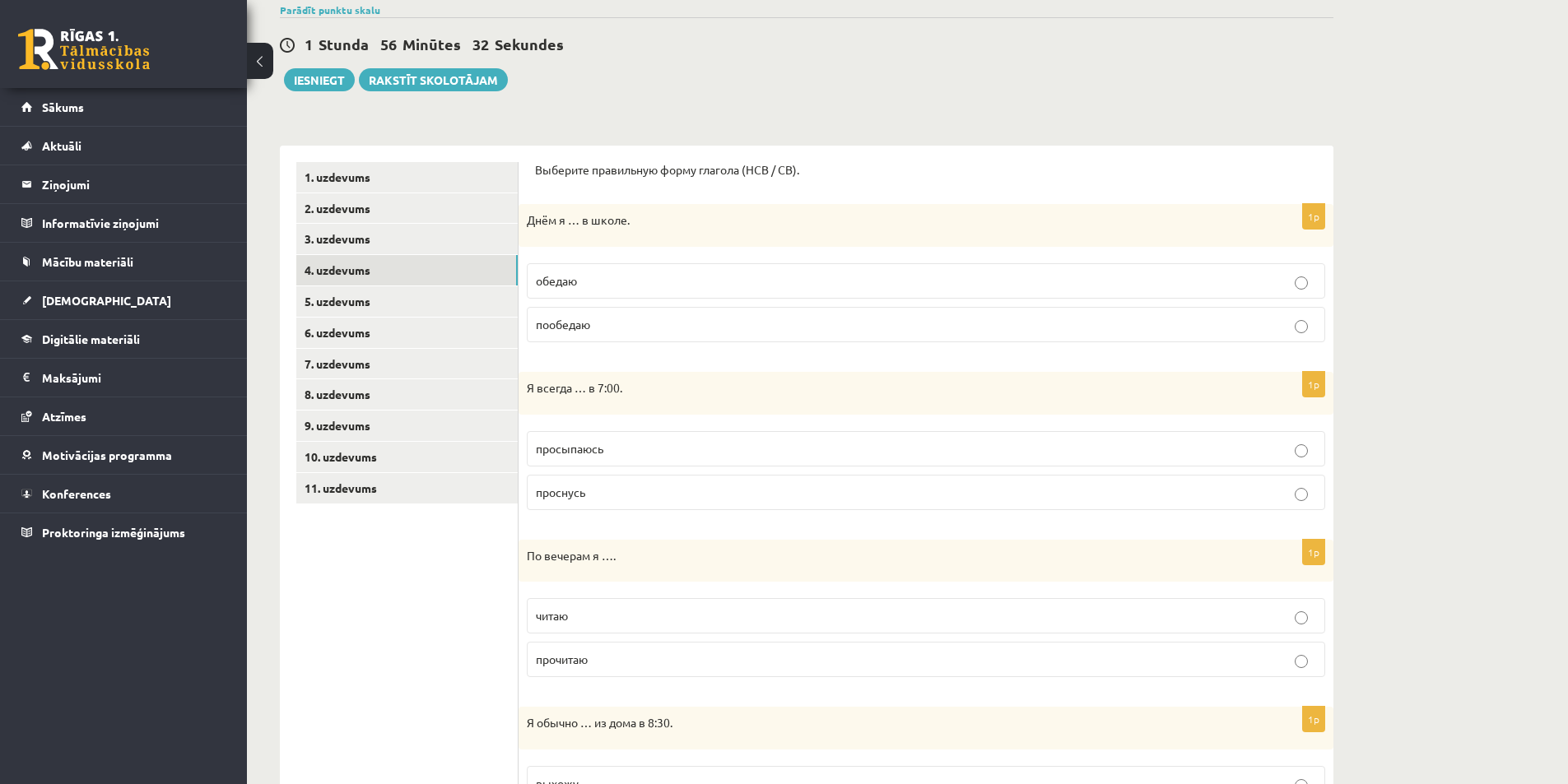
scroll to position [0, 0]
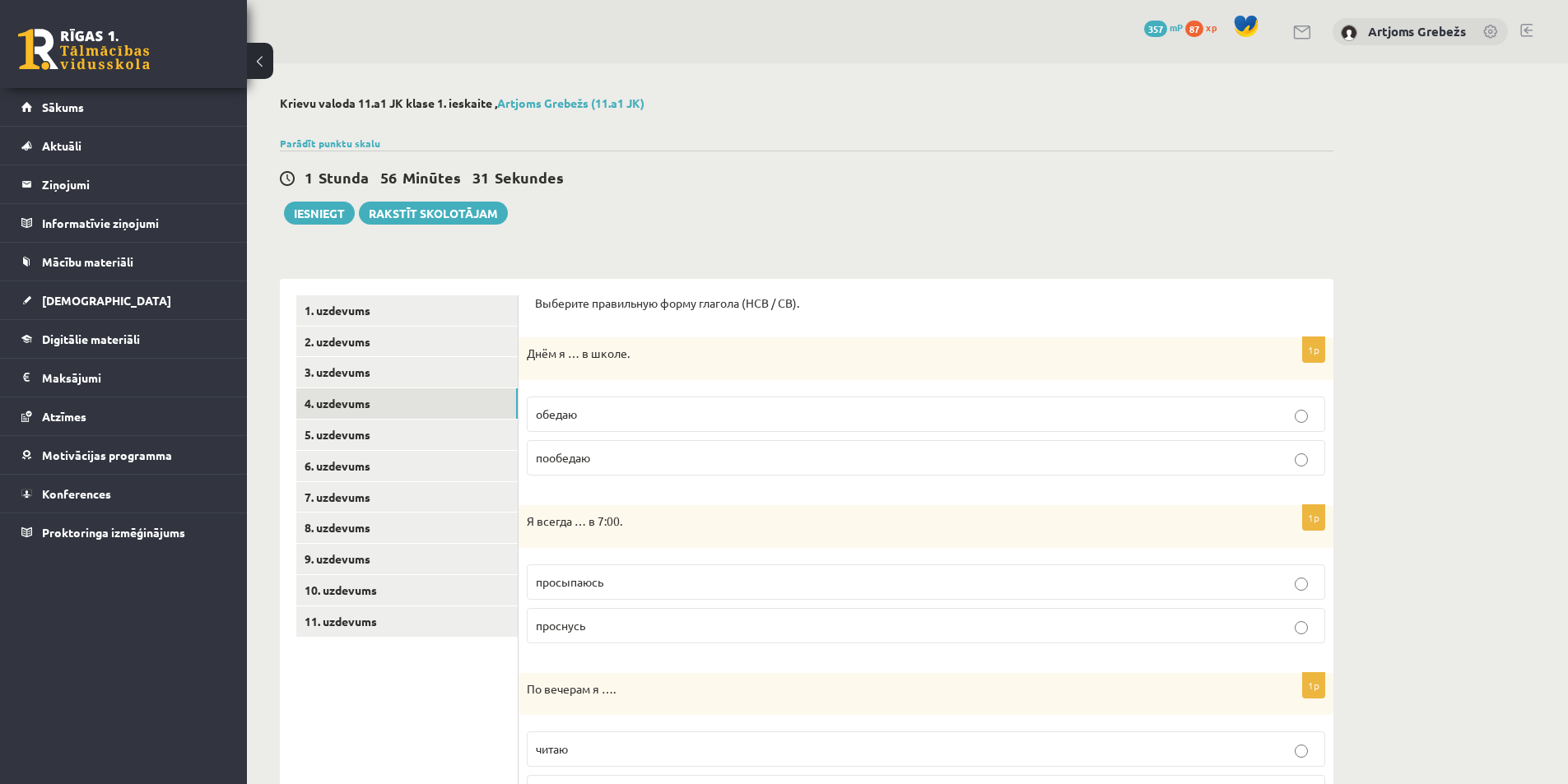
click at [604, 401] on label "обедаю" at bounding box center [926, 414] width 798 height 36
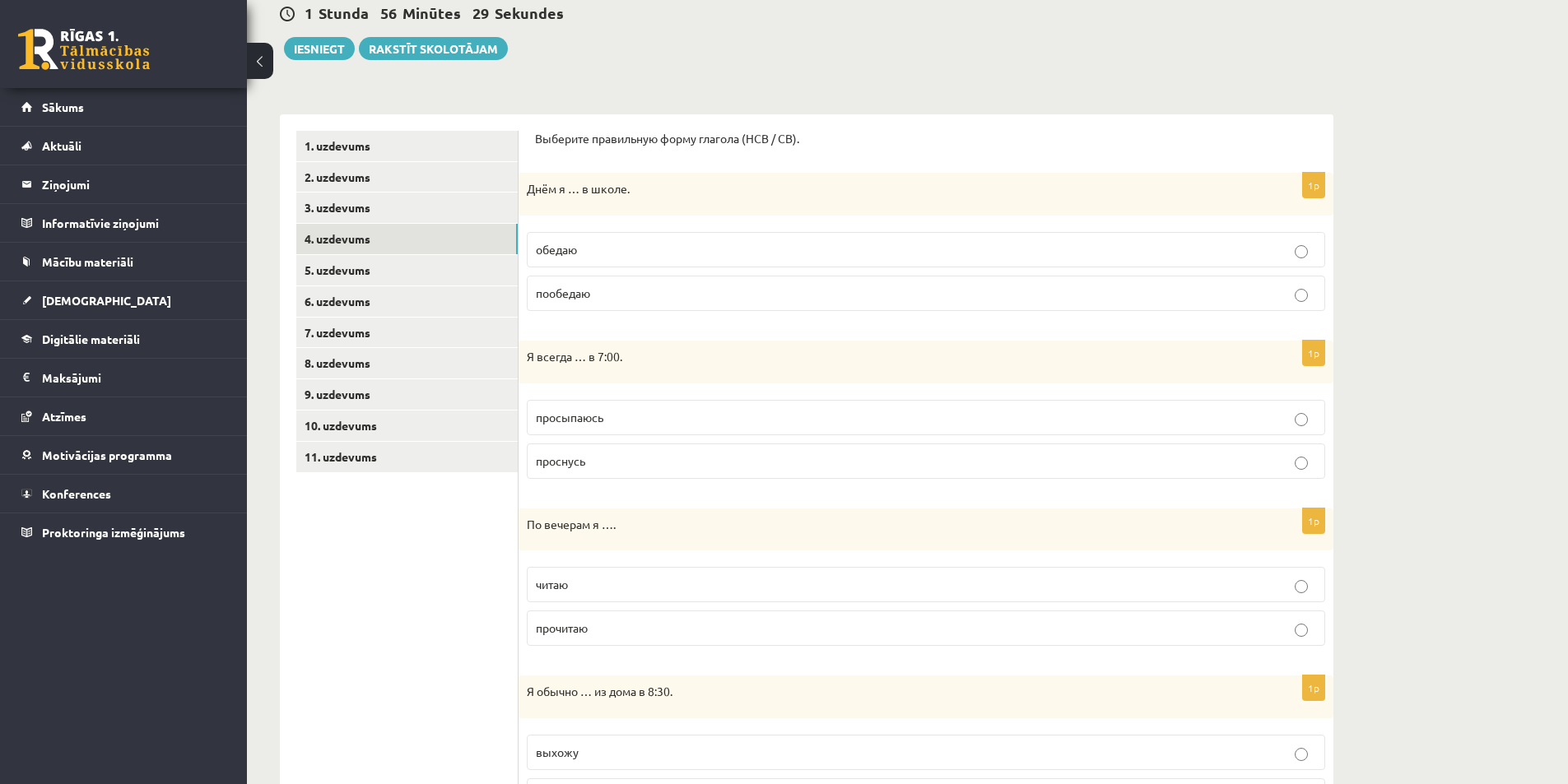
click at [565, 422] on span "просыпаюсь" at bounding box center [569, 417] width 67 height 14
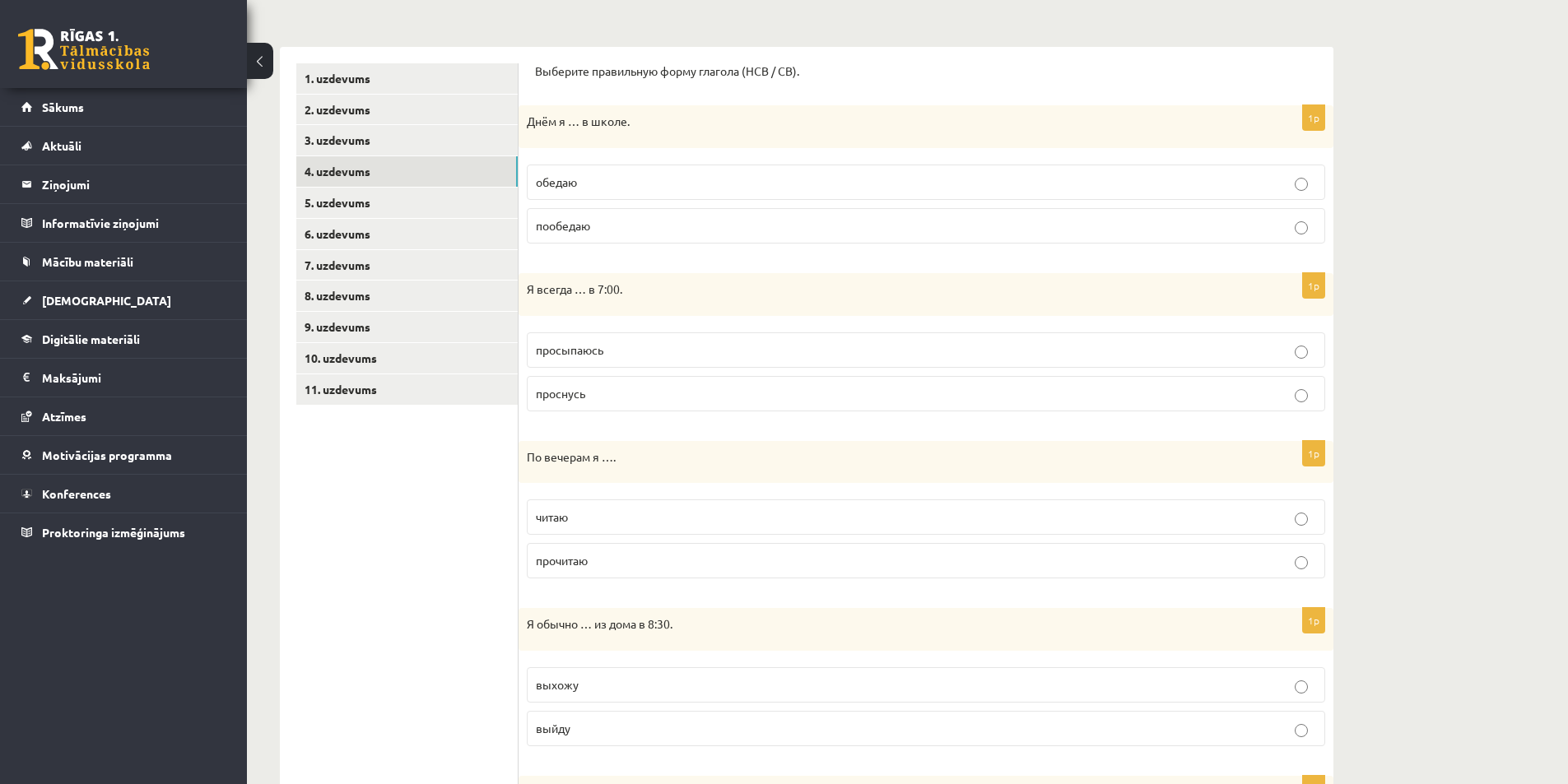
scroll to position [329, 0]
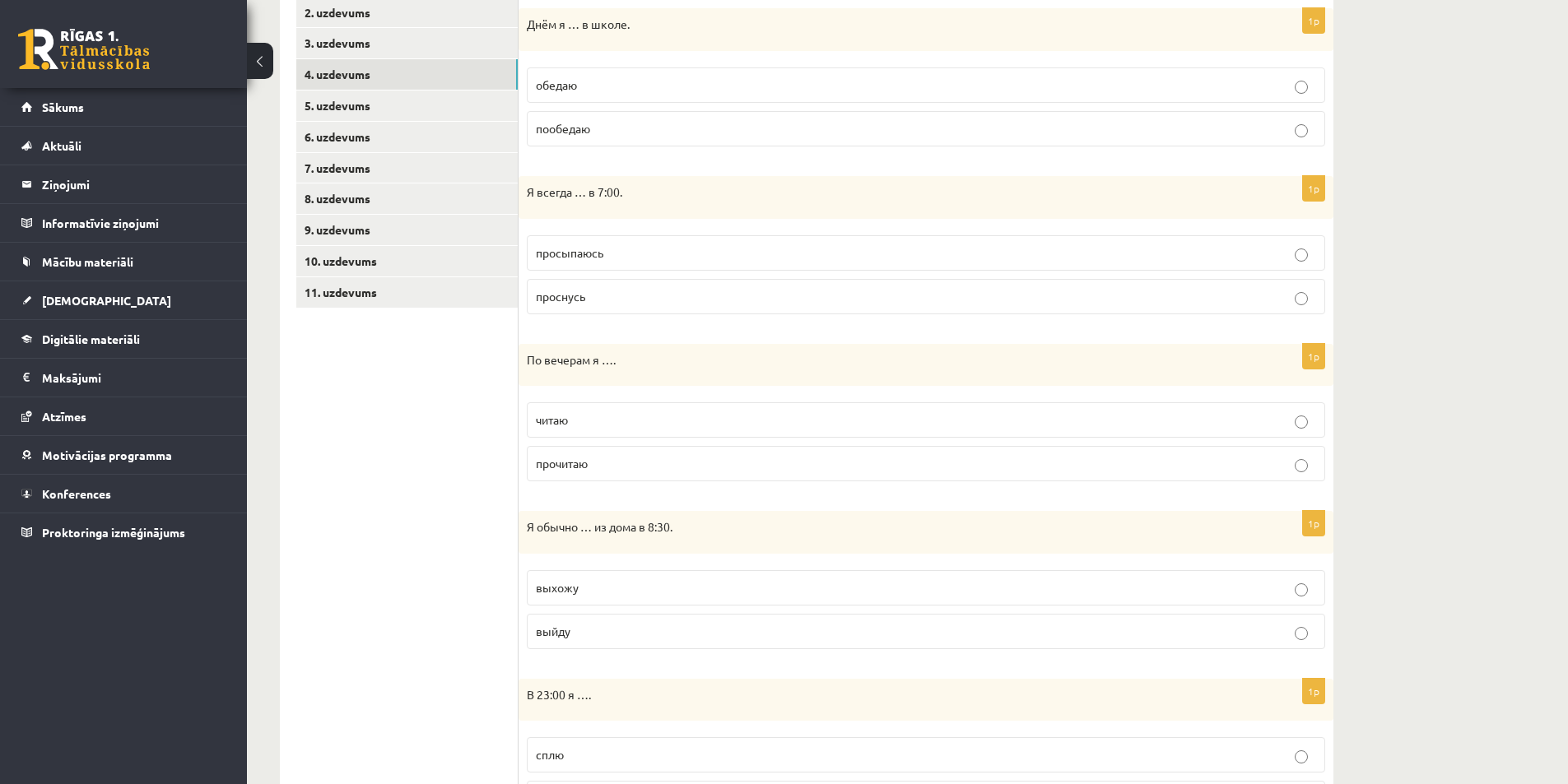
click at [575, 427] on p "читаю" at bounding box center [926, 420] width 780 height 17
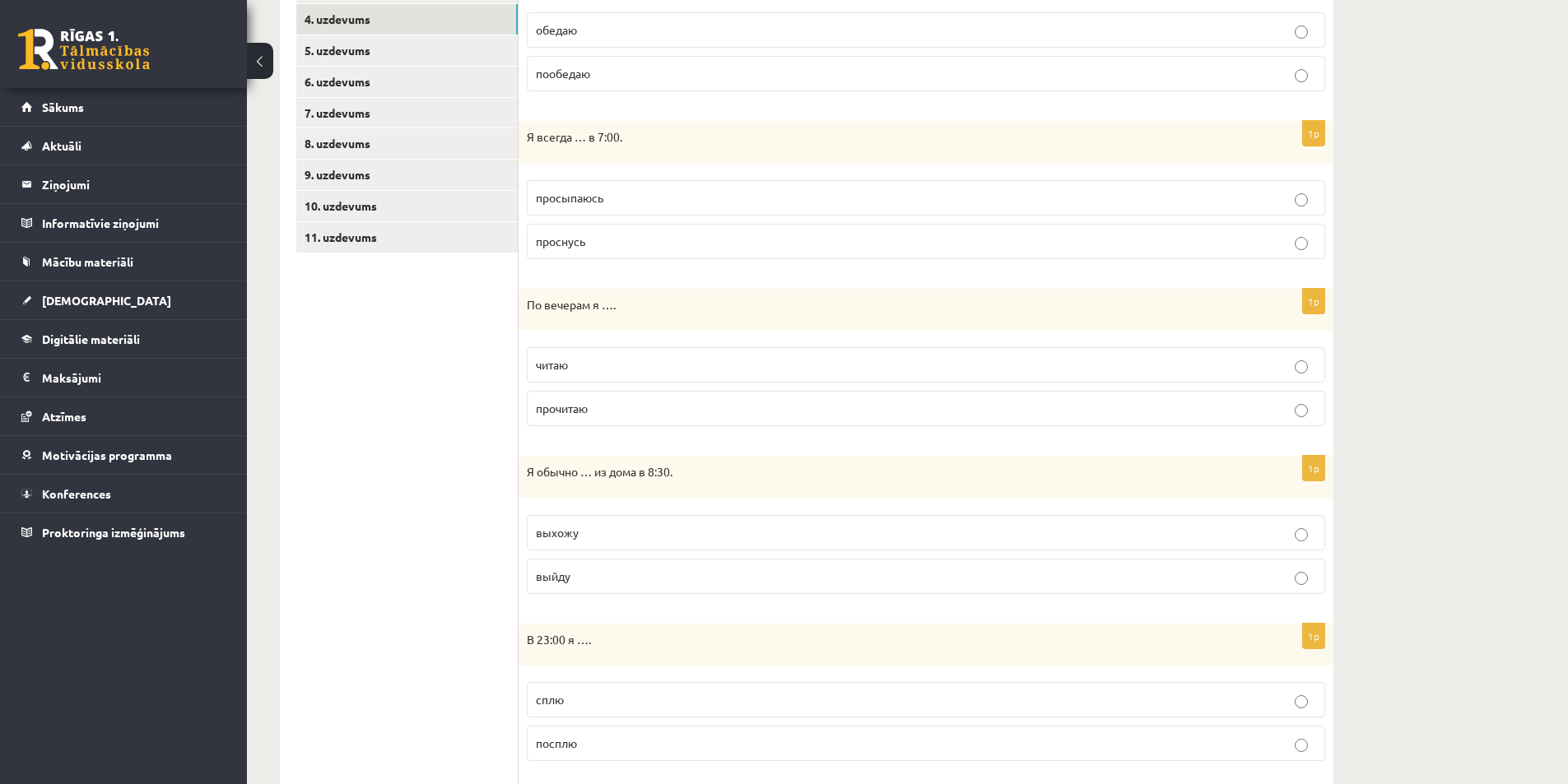
scroll to position [412, 0]
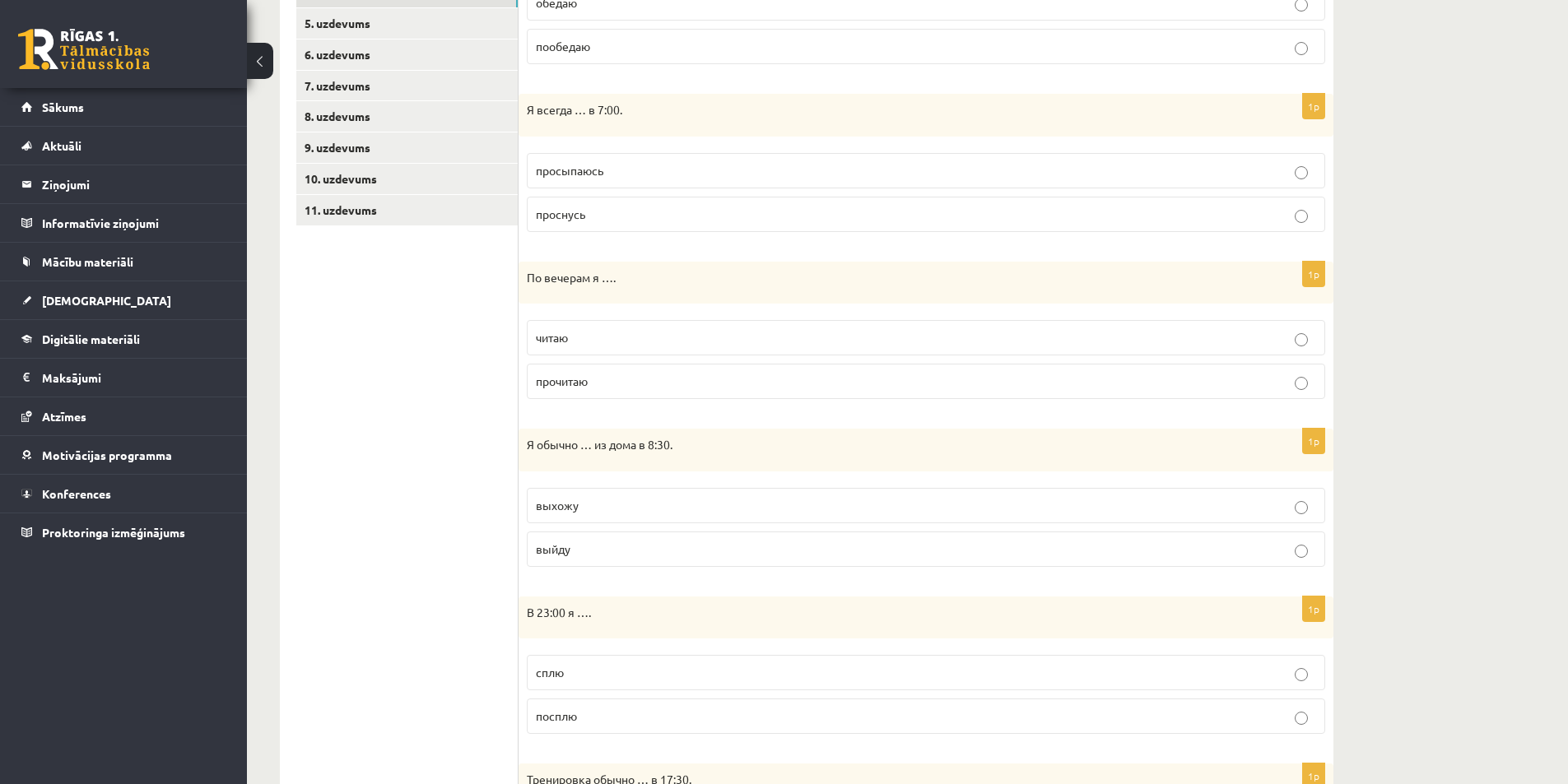
click at [605, 503] on p "выхожу" at bounding box center [926, 505] width 780 height 17
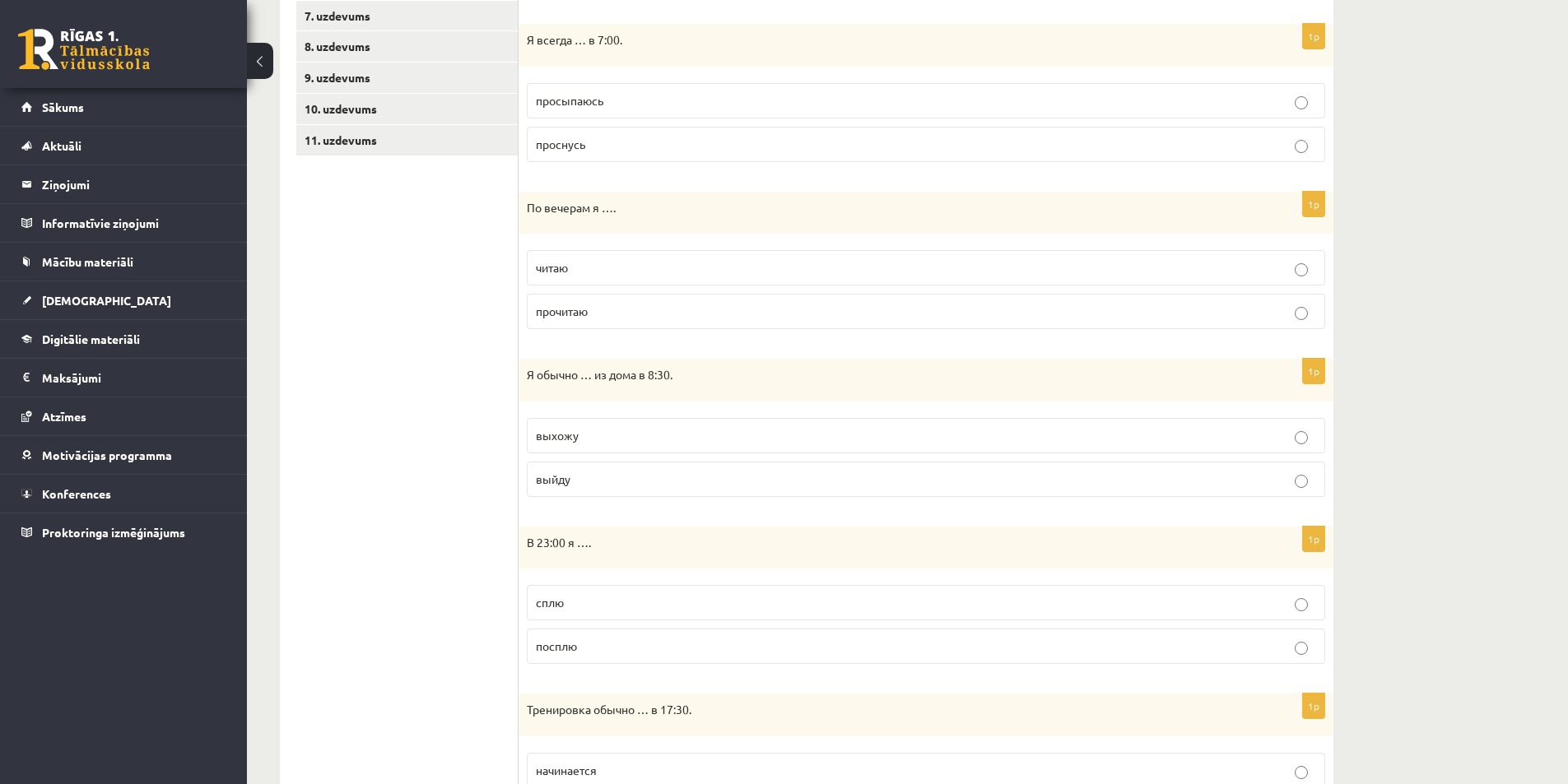
scroll to position [576, 0]
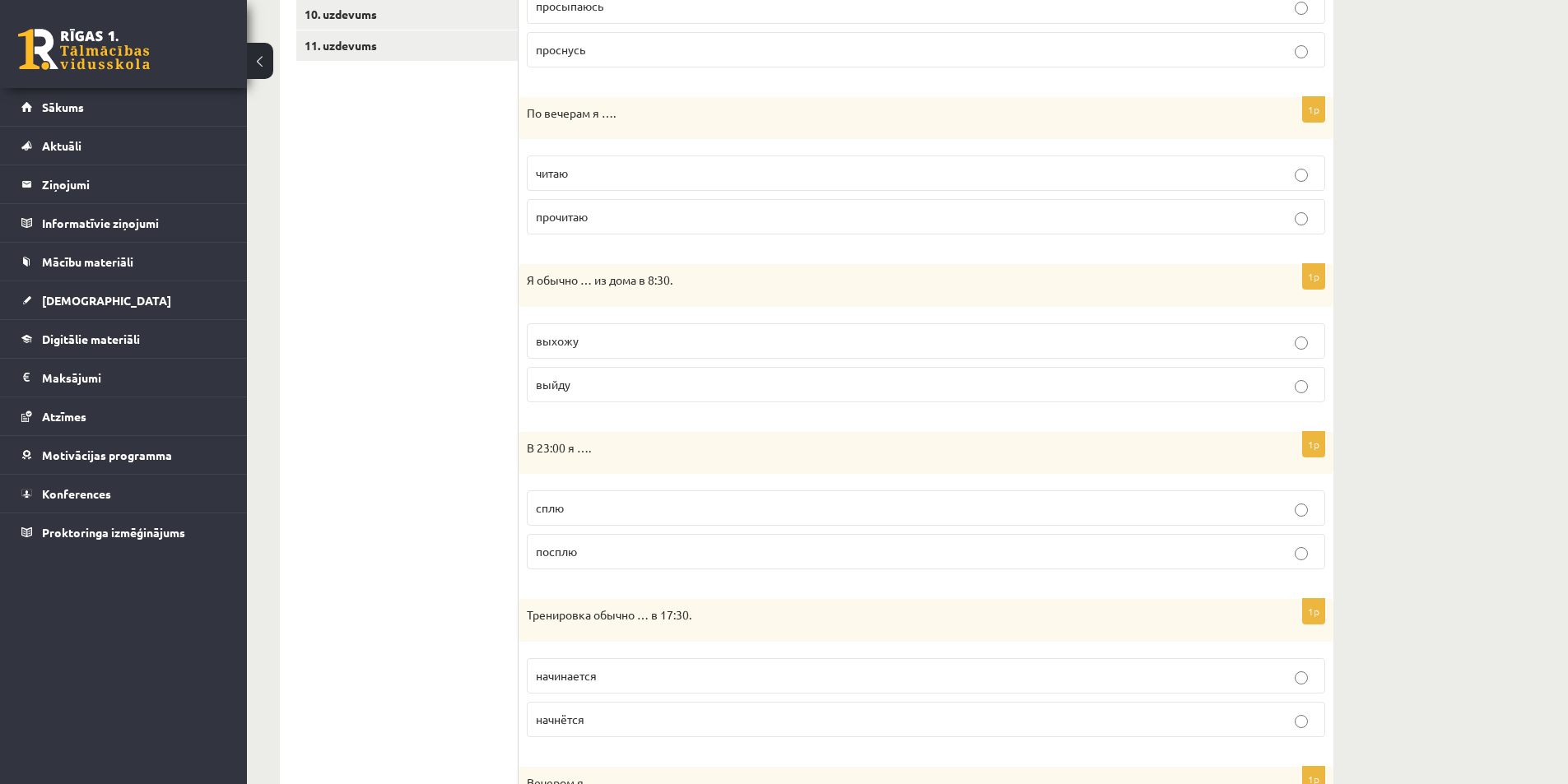
click at [596, 507] on p "сплю" at bounding box center [926, 508] width 780 height 17
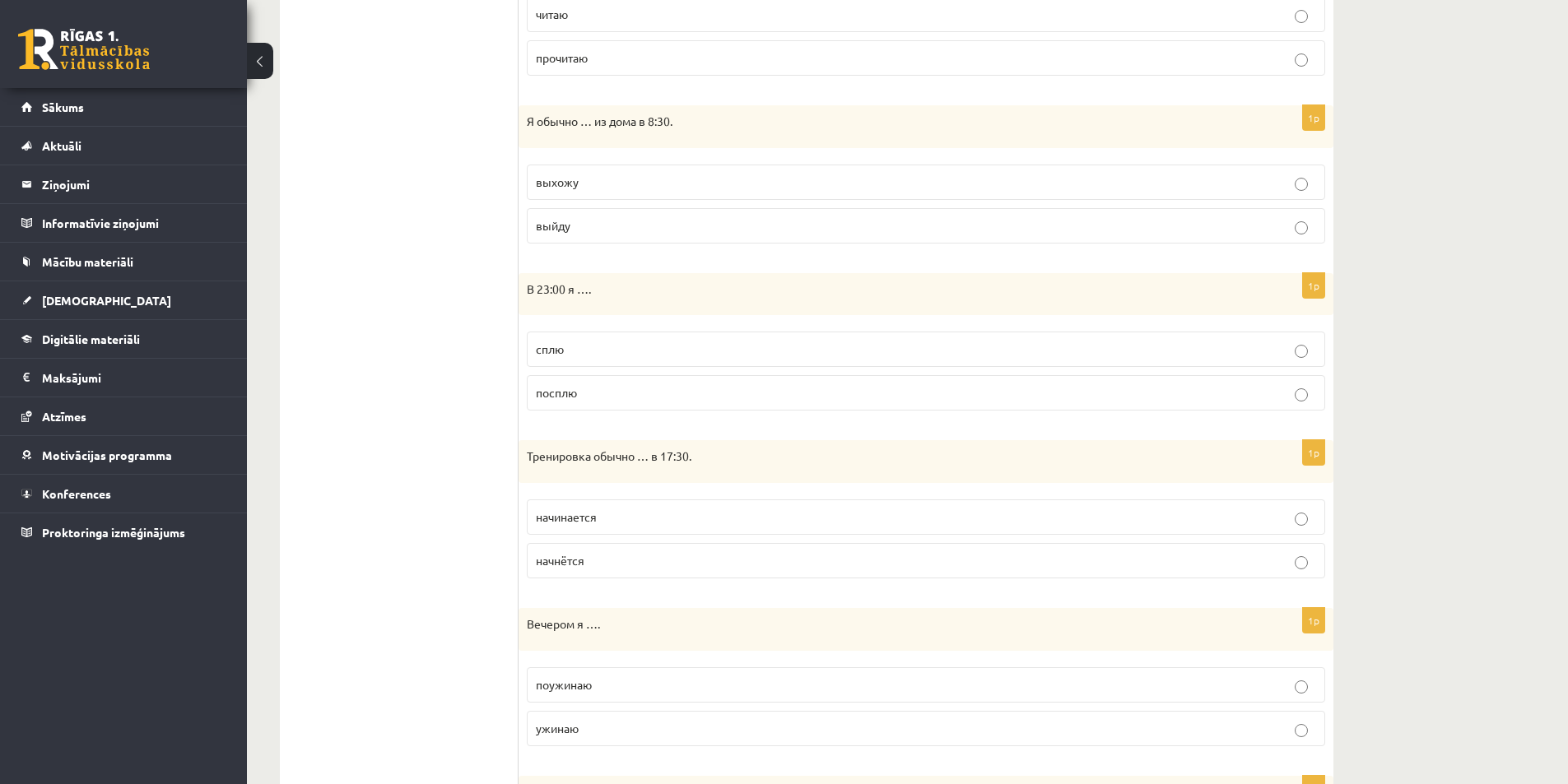
scroll to position [740, 0]
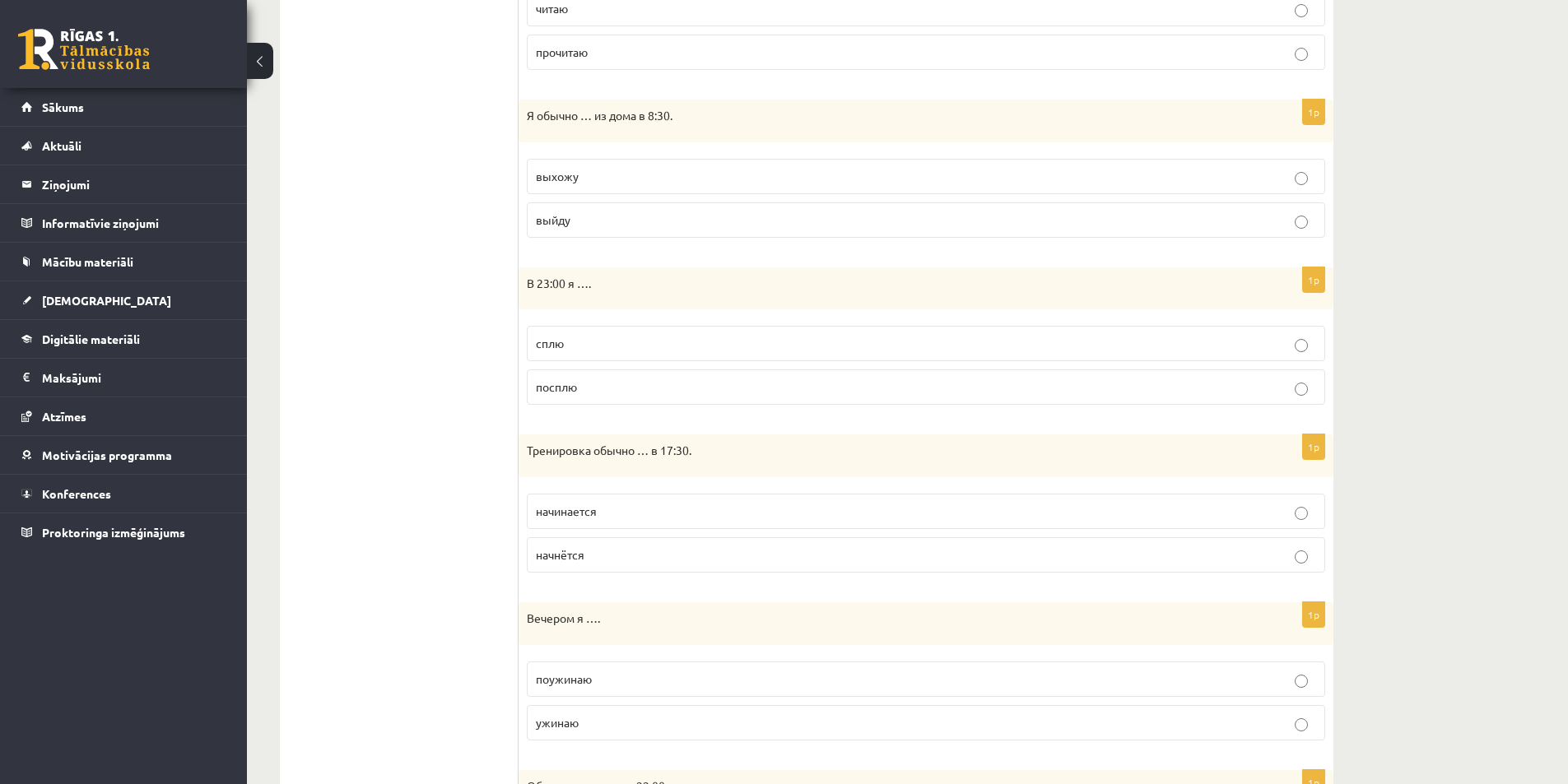
click at [596, 513] on span "начинается" at bounding box center [567, 510] width 61 height 14
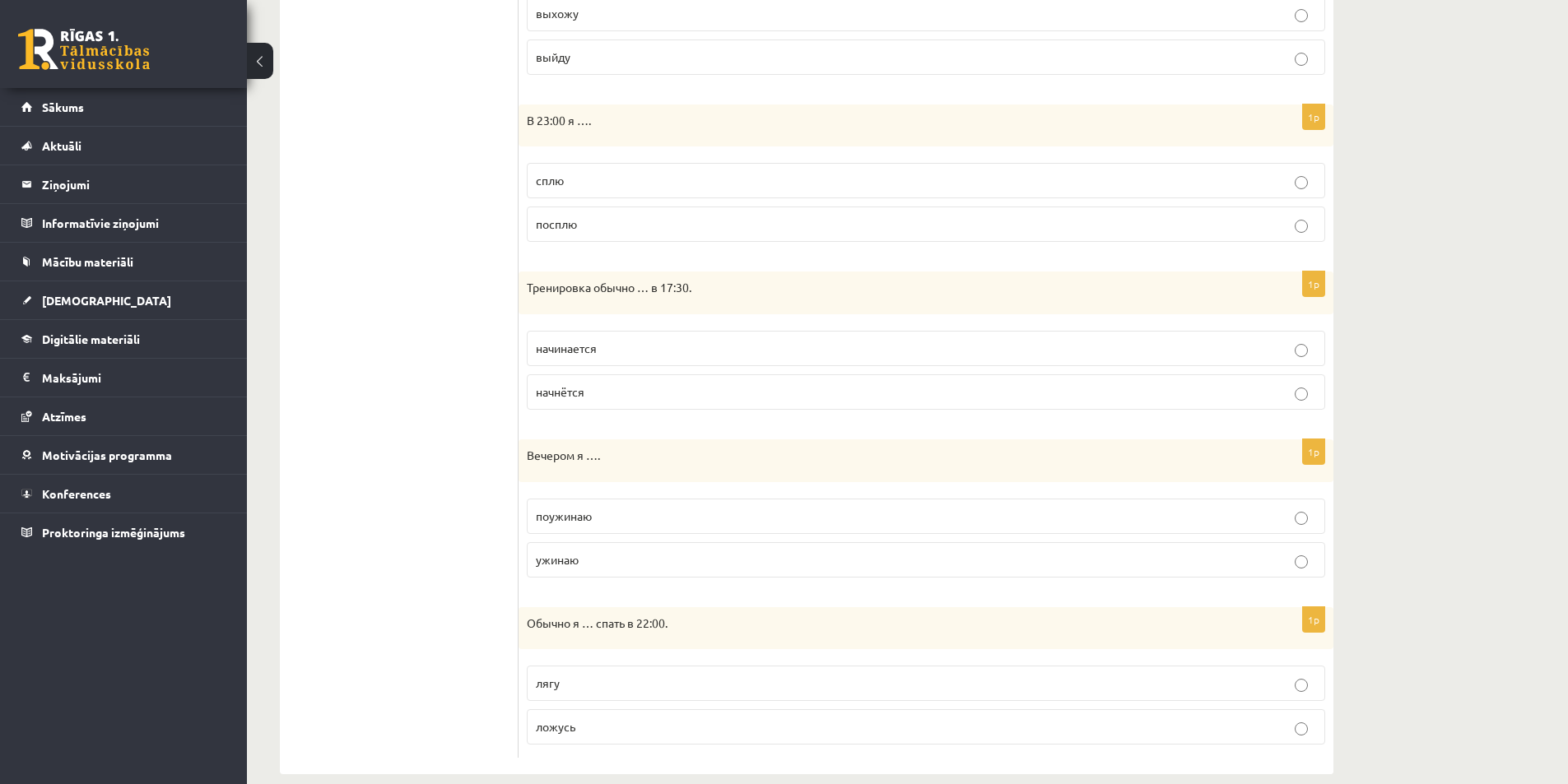
scroll to position [905, 0]
click at [608, 520] on p "поужинаю" at bounding box center [926, 514] width 780 height 17
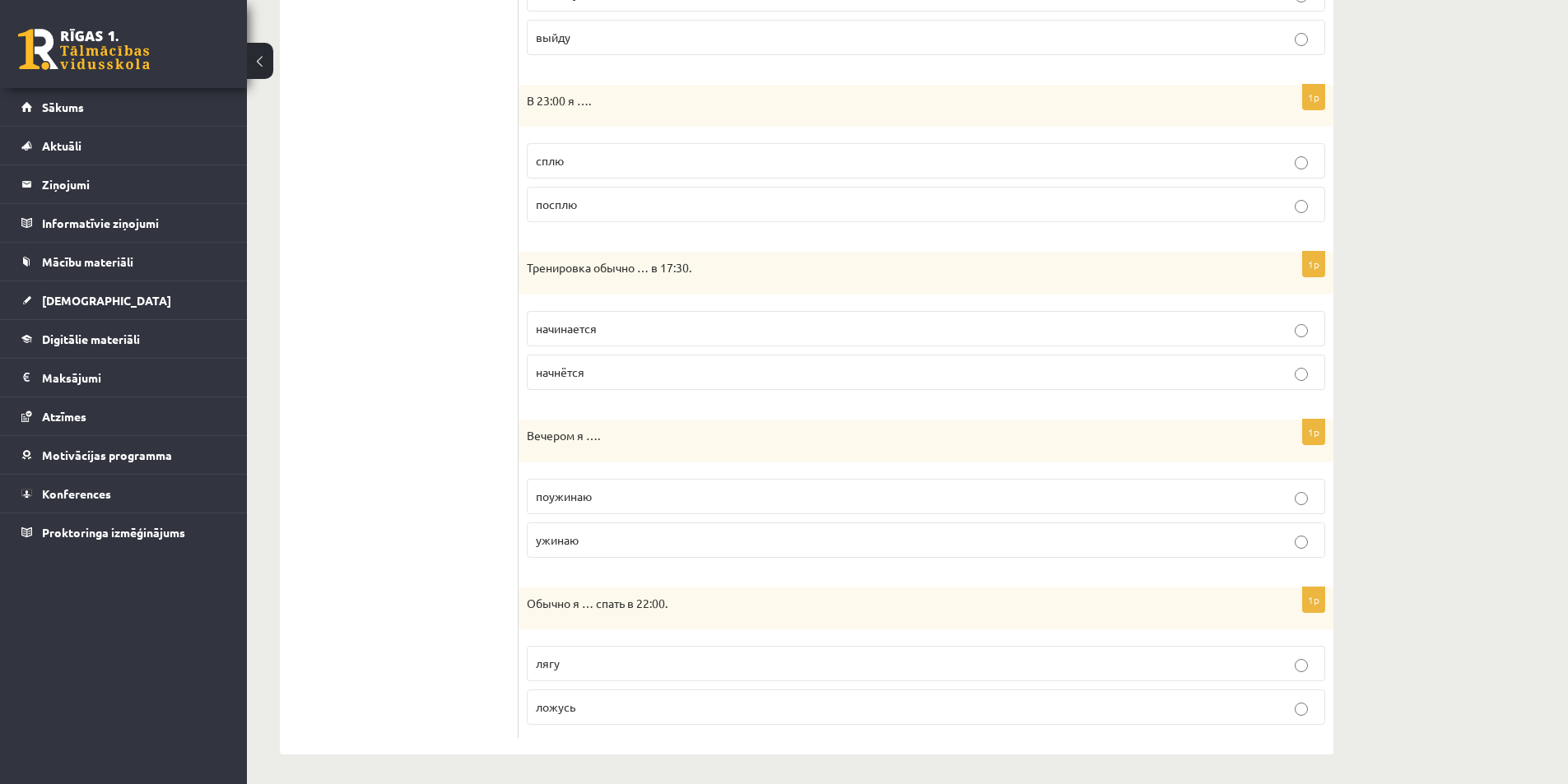
scroll to position [927, 0]
click at [601, 705] on p "ложусь" at bounding box center [926, 703] width 780 height 17
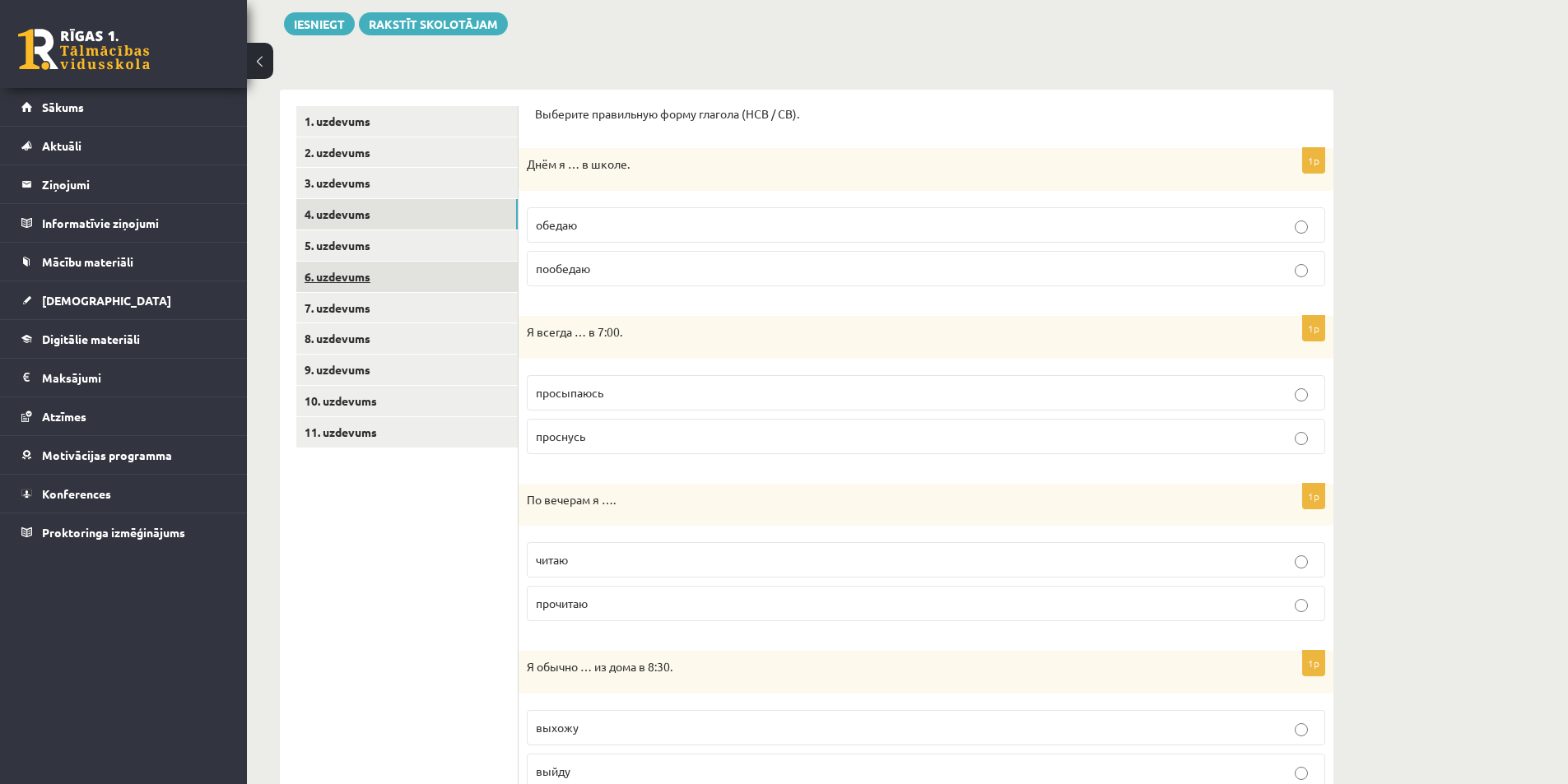
scroll to position [187, 0]
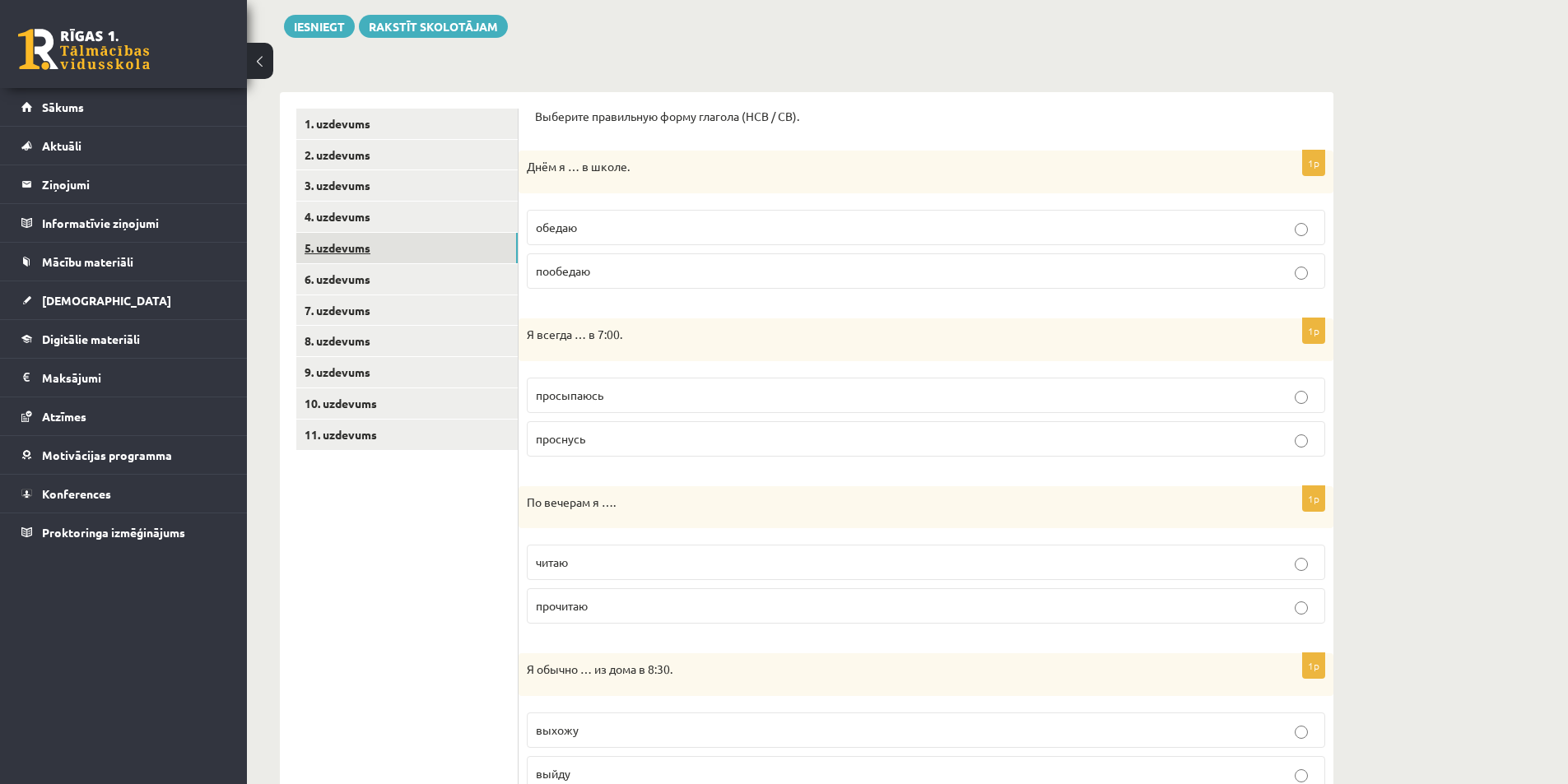
click at [306, 247] on link "5. uzdevums" at bounding box center [407, 248] width 221 height 31
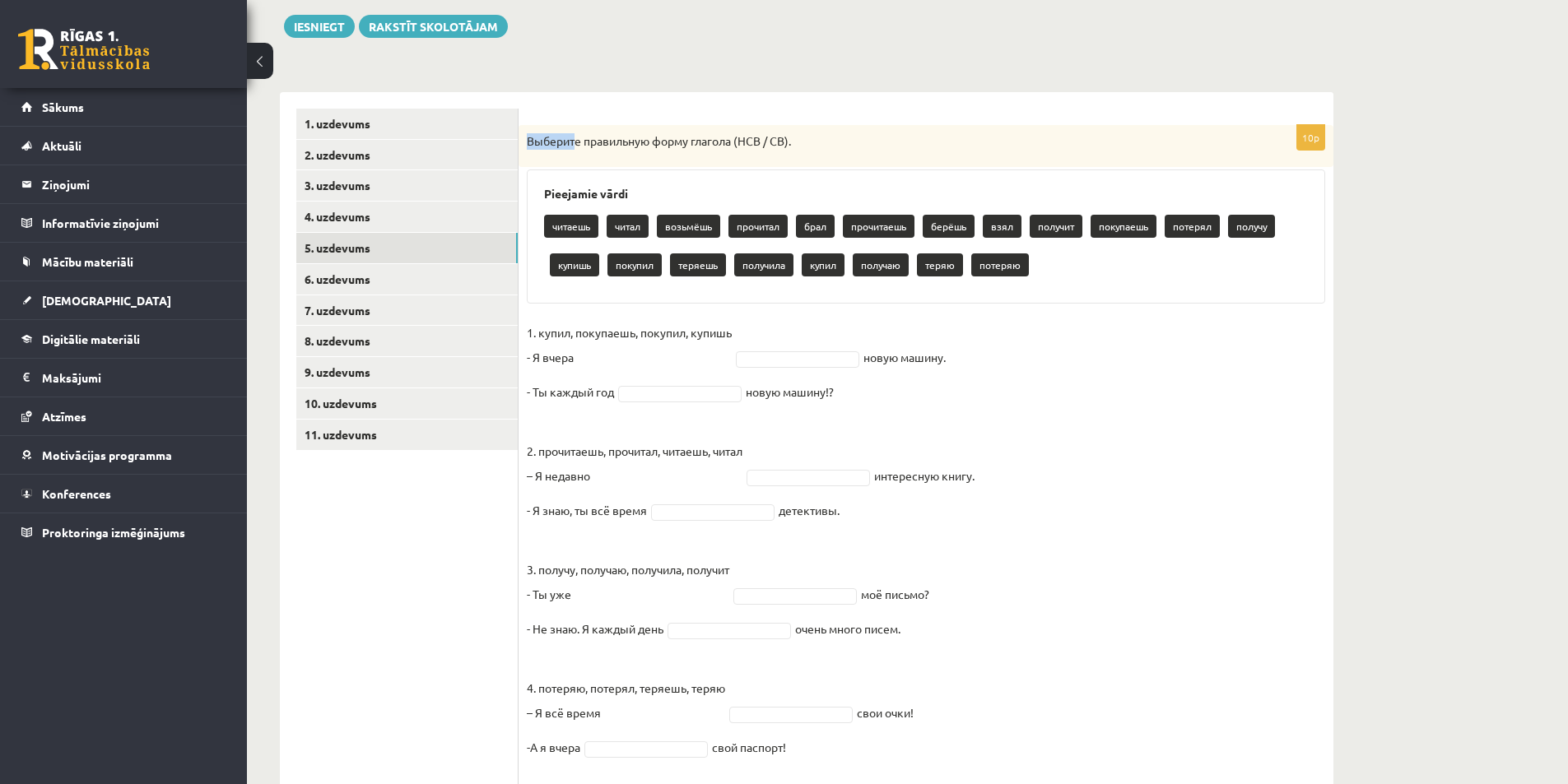
drag, startPoint x: 530, startPoint y: 144, endPoint x: 545, endPoint y: 152, distance: 17.0
click at [573, 152] on div "Выберите правильную форму глагола (НСВ / СВ)." at bounding box center [926, 146] width 815 height 43
click at [536, 173] on div "Pieejamie vārdi читаешь читал возьмёшь прочитал брал прочитаешь берёшь взял пол…" at bounding box center [926, 236] width 798 height 134
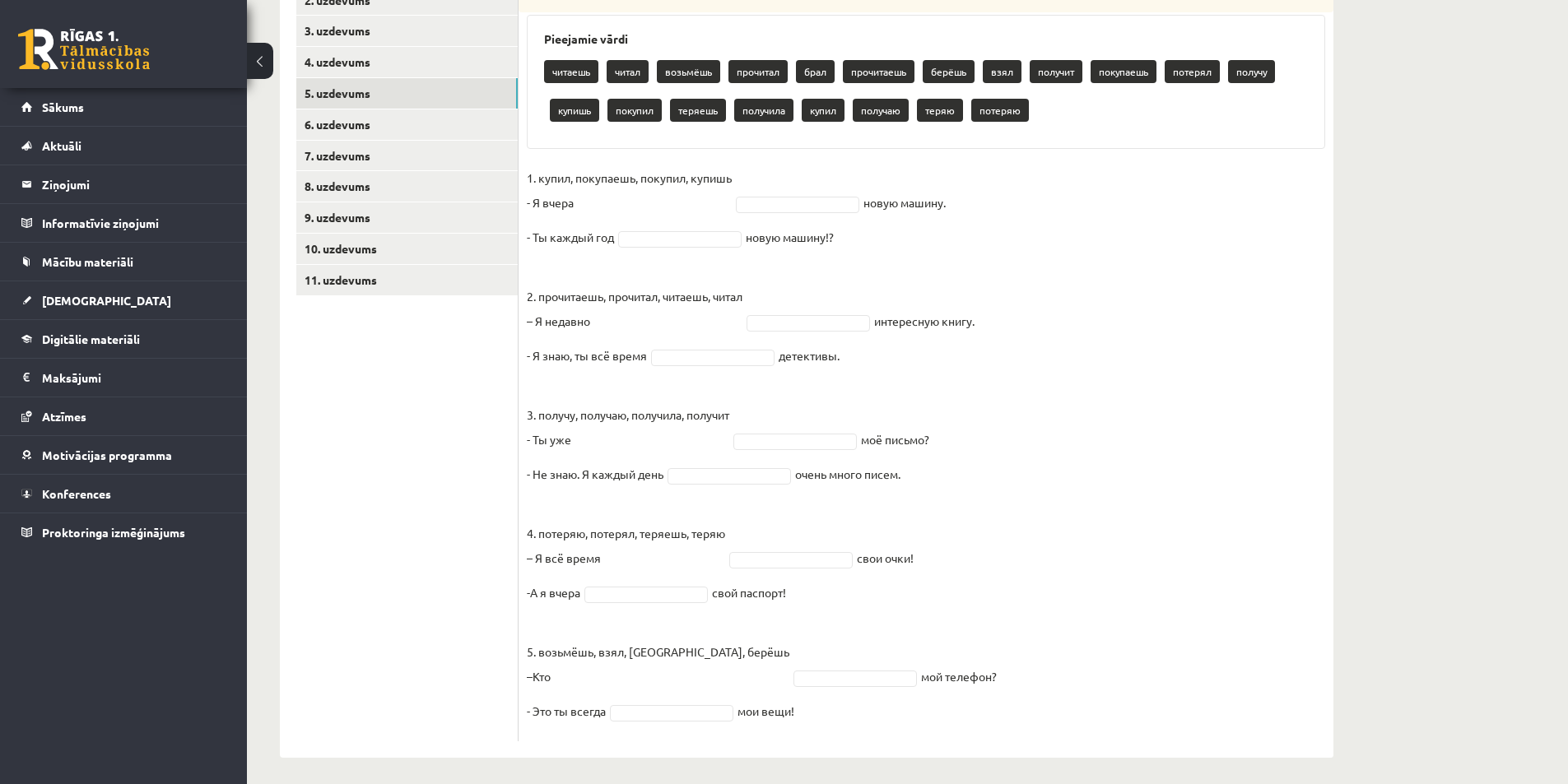
scroll to position [349, 0]
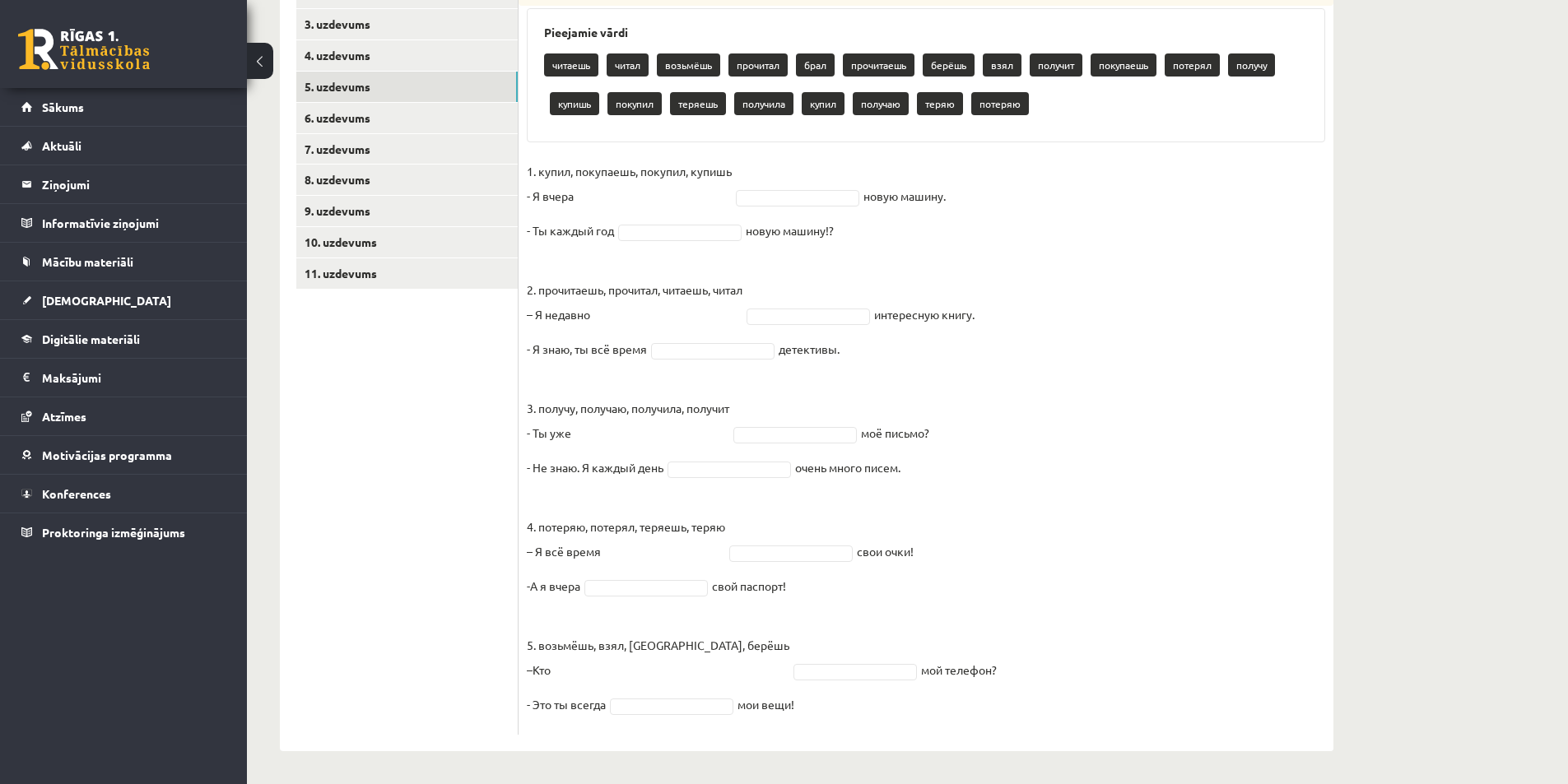
drag, startPoint x: 525, startPoint y: 142, endPoint x: 938, endPoint y: 775, distance: 755.8
click at [938, 775] on div "Krievu valoda 11.a1 JK klase 1. ieskaite , Artjoms Grebežs (11.a1 JK) Parādīt p…" at bounding box center [806, 249] width 1119 height 1068
click at [1128, 398] on fieldset "1. купил, покупаешь, покупил, купишь - Я вчера новую машину. - Ты каждый год но…" at bounding box center [926, 442] width 798 height 567
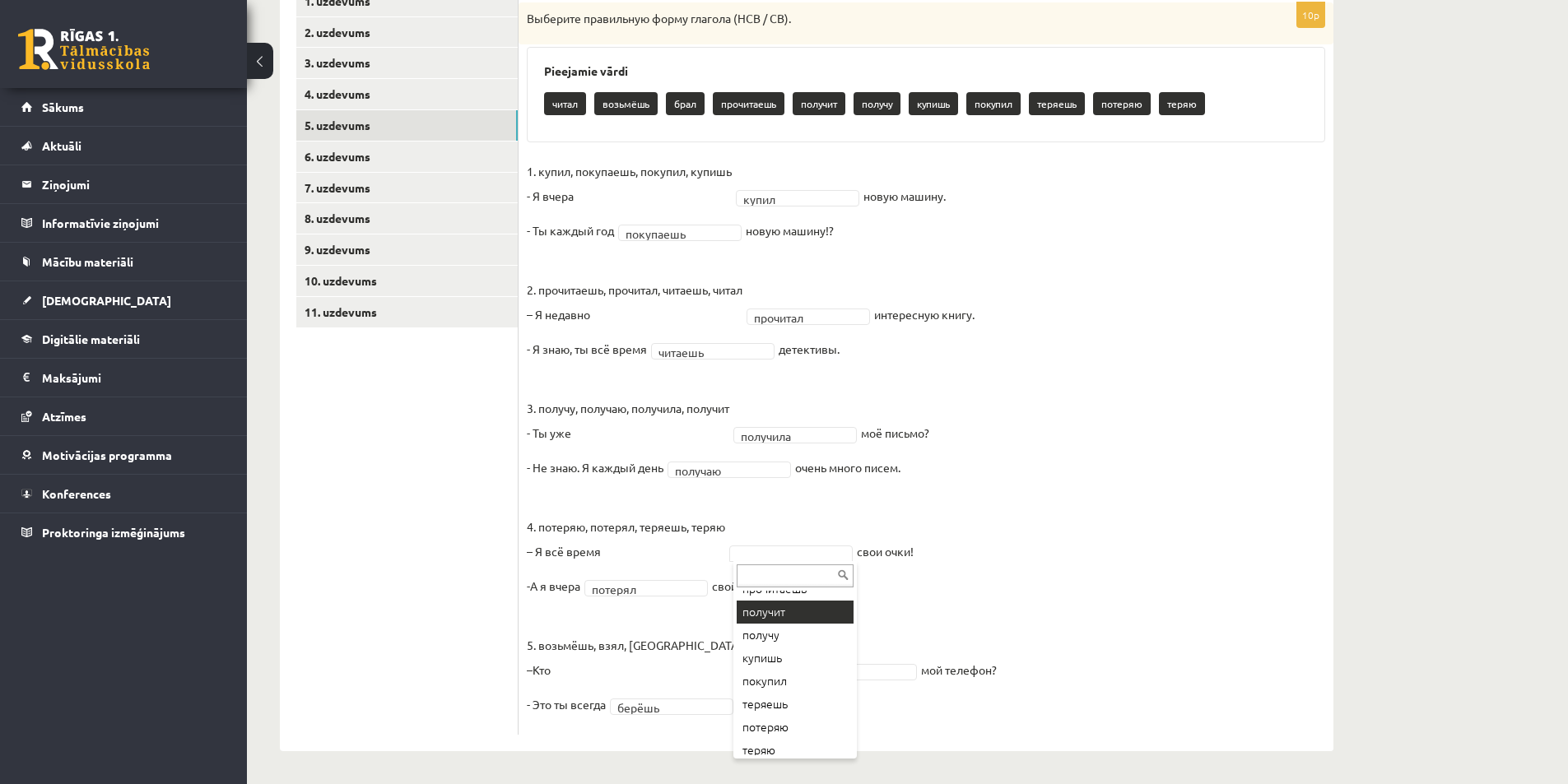
scroll to position [112, 0]
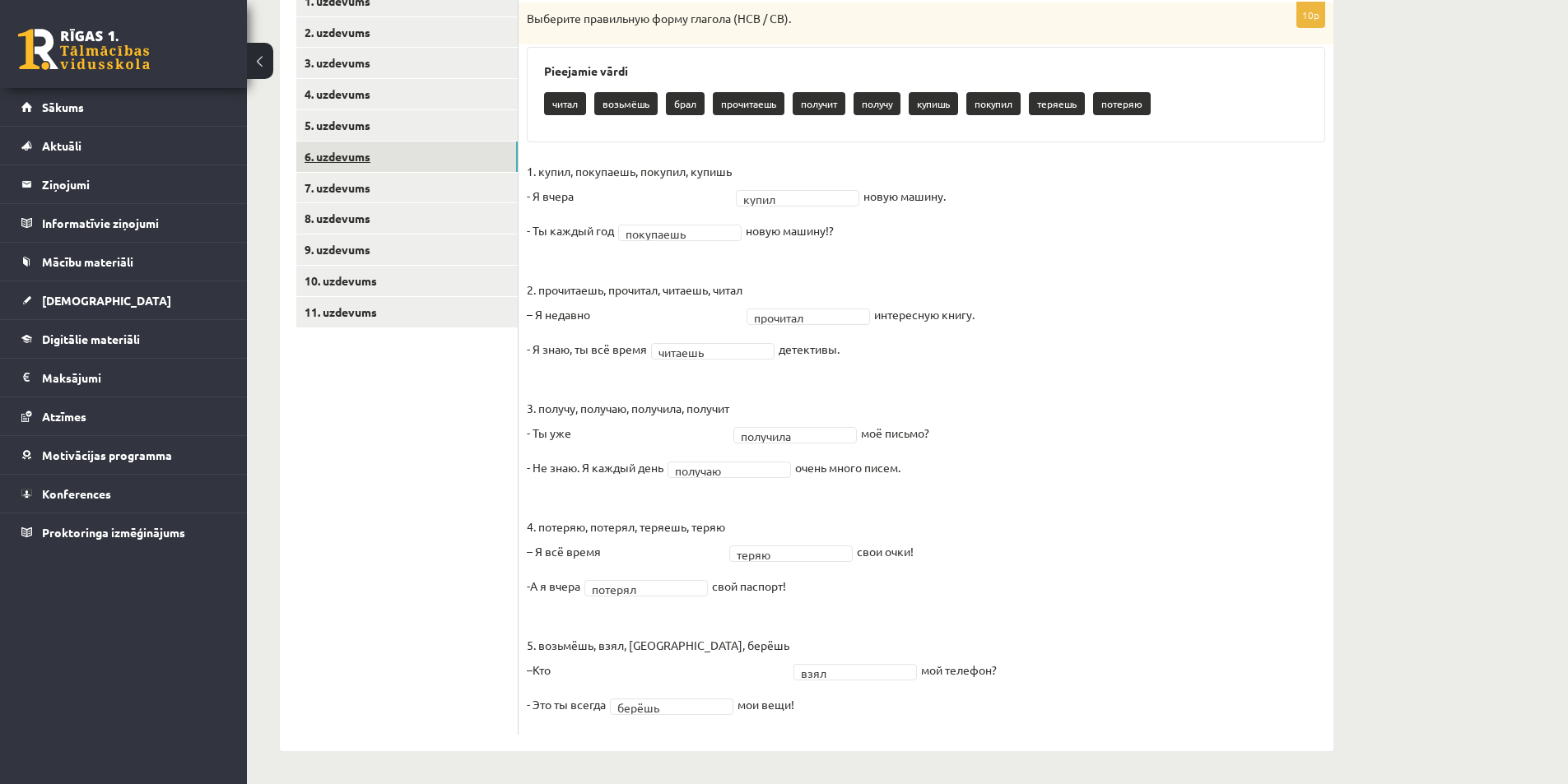
click at [424, 163] on link "6. uzdevums" at bounding box center [407, 156] width 221 height 31
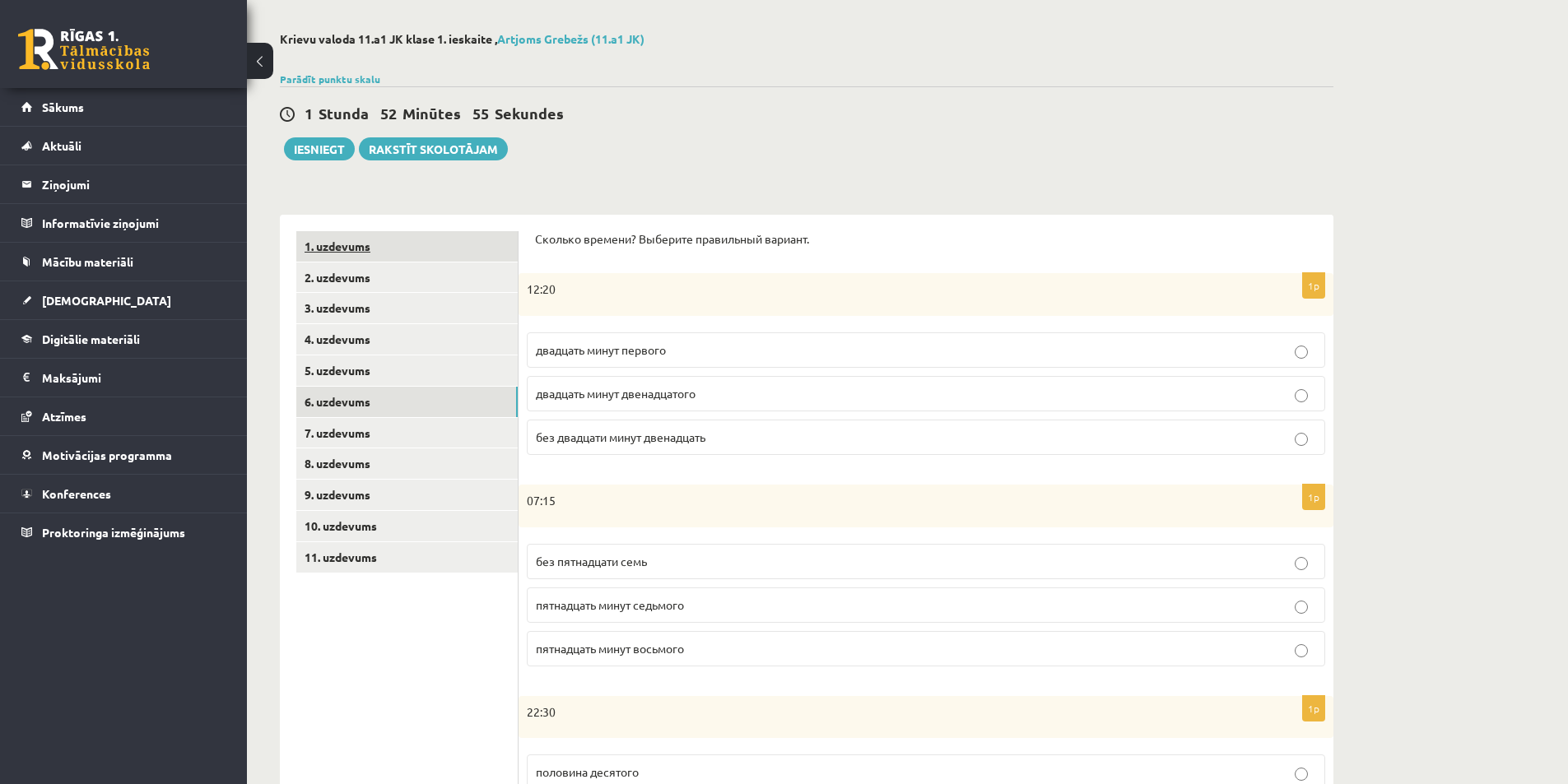
scroll to position [63, 0]
click at [584, 354] on span "двадцать минут первого" at bounding box center [601, 349] width 130 height 14
click at [607, 654] on span "пятнадцать минут восьмого" at bounding box center [610, 648] width 148 height 14
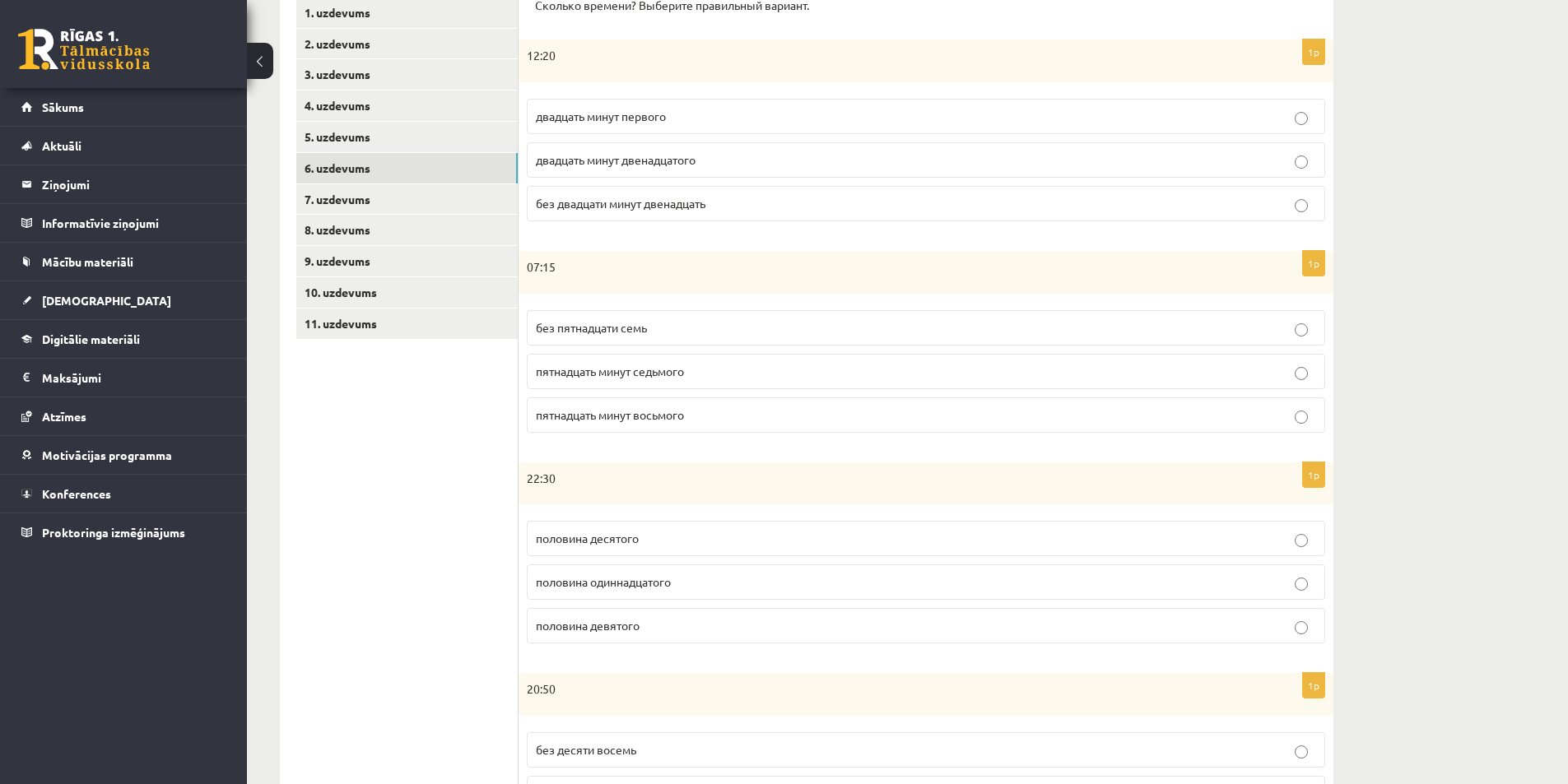
scroll to position [310, 0]
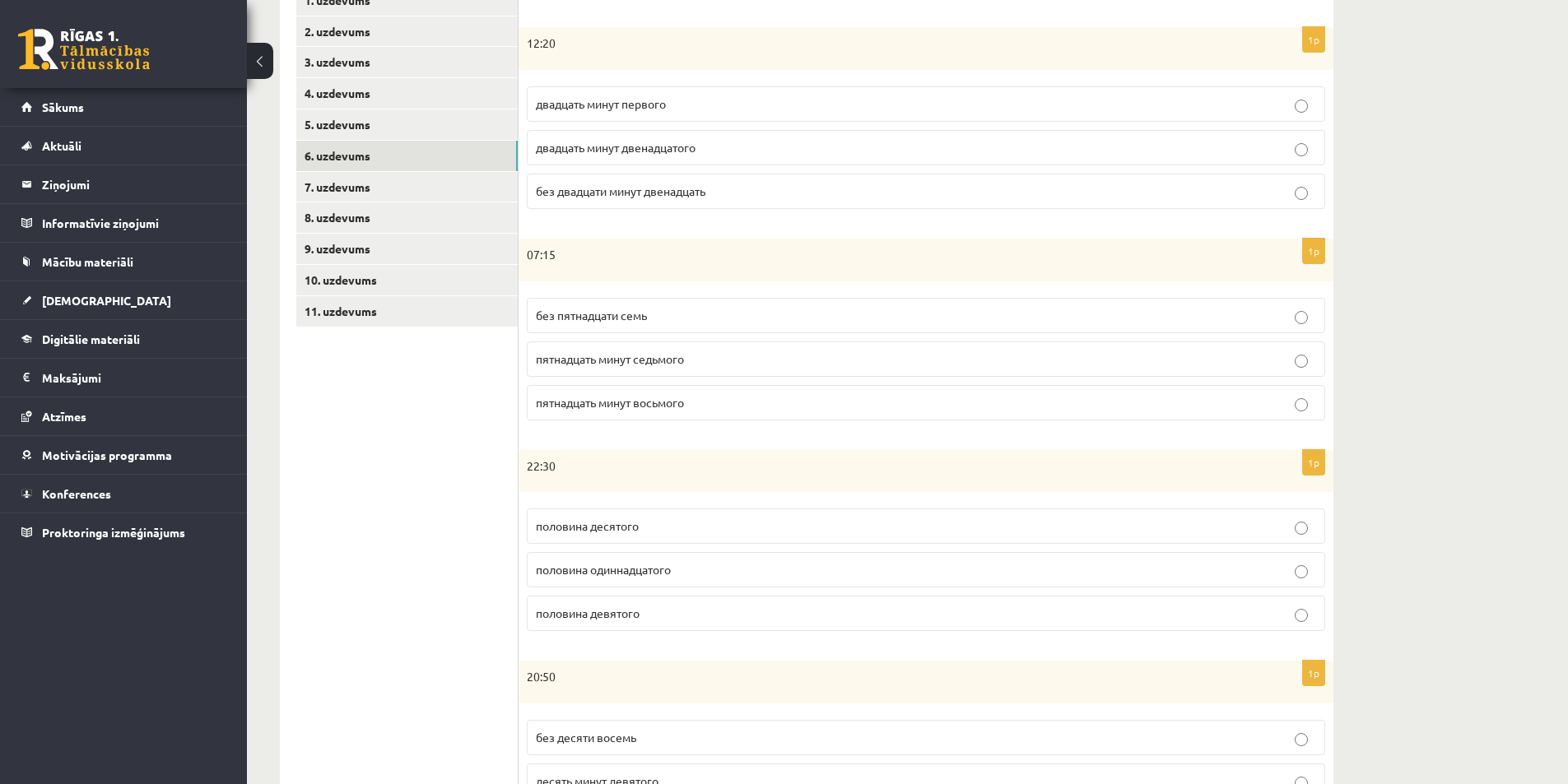
click at [590, 572] on span "половина одиннадцатого" at bounding box center [603, 569] width 135 height 14
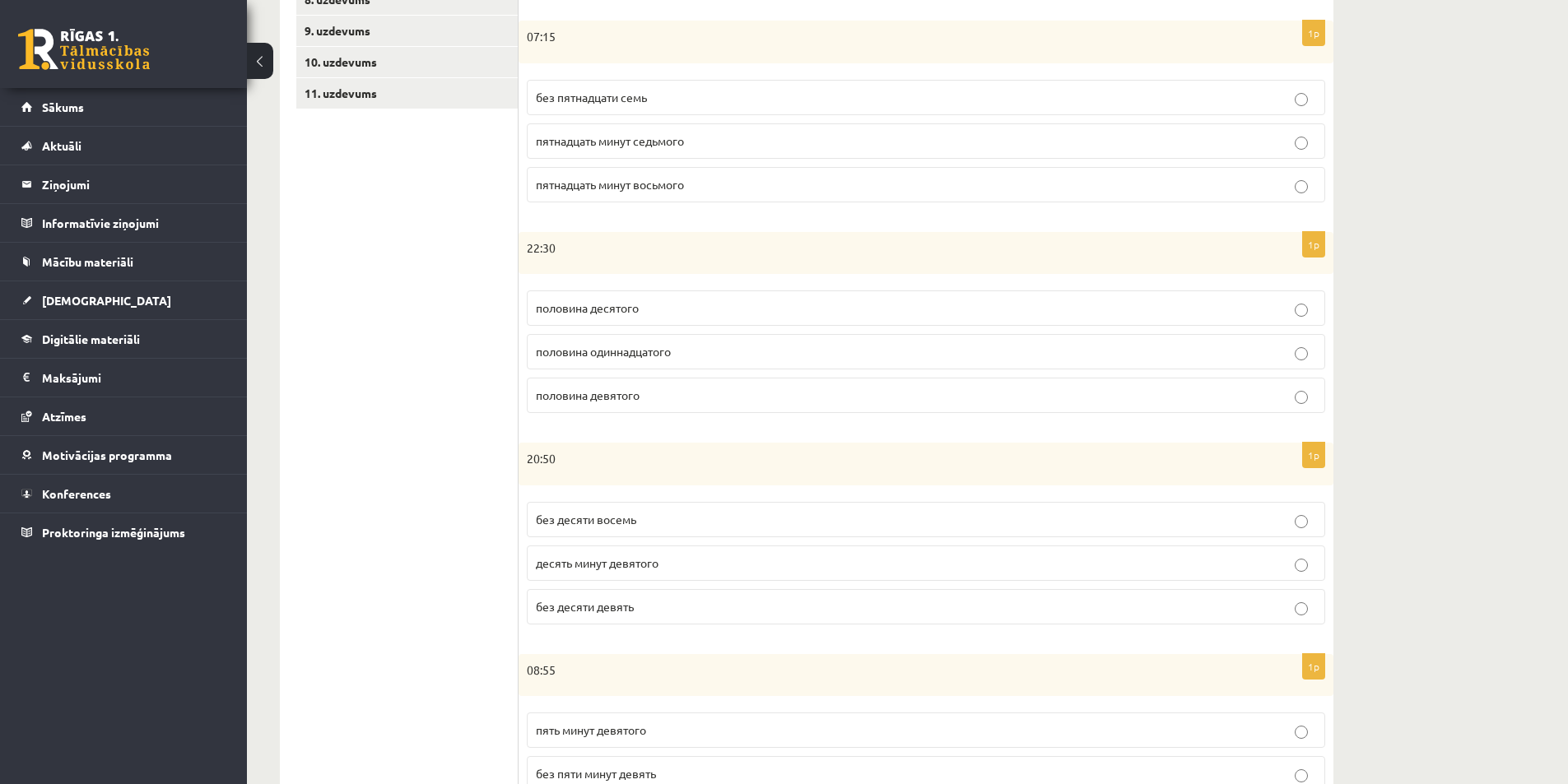
scroll to position [557, 0]
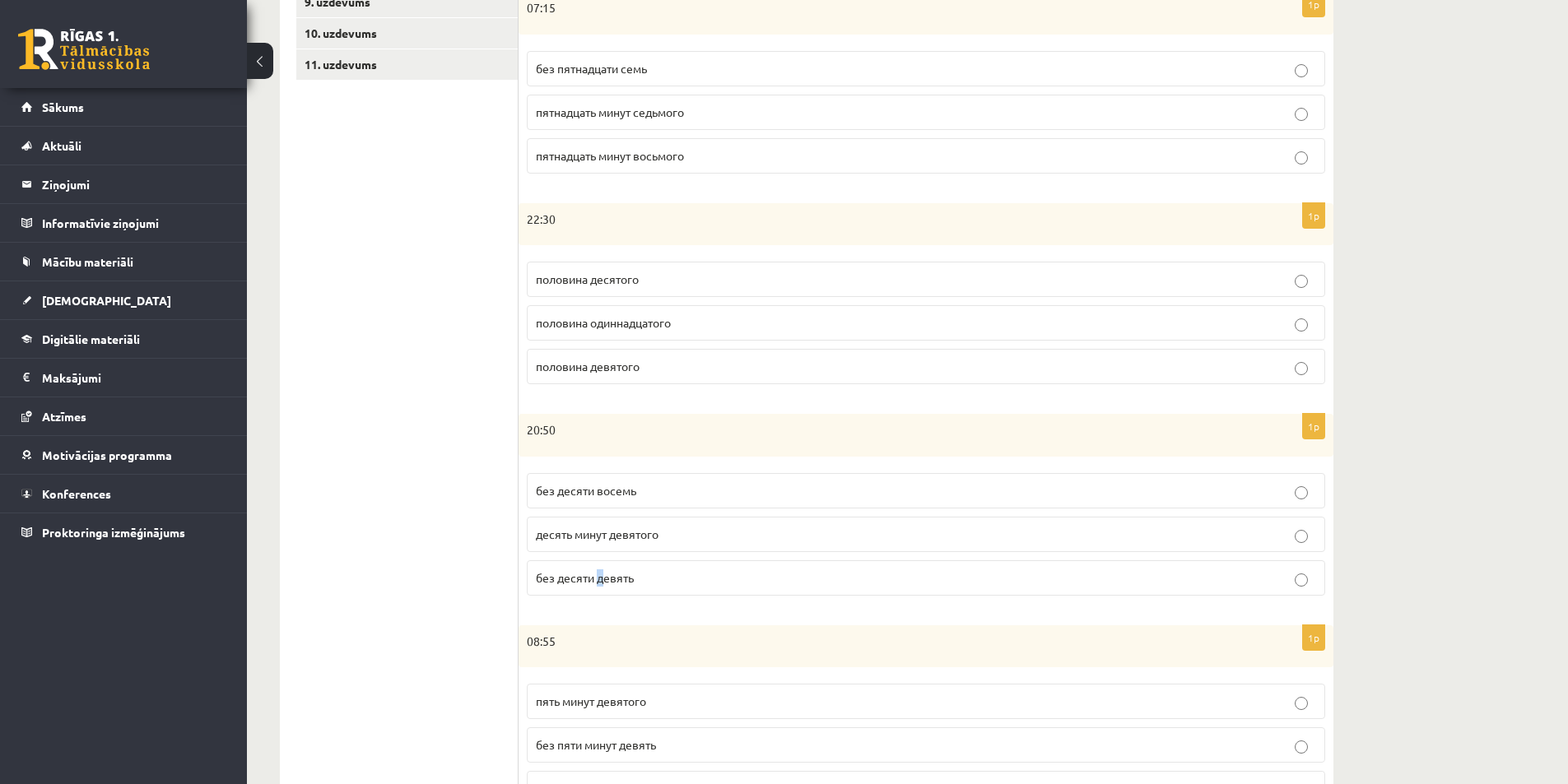
click at [601, 580] on span "без десяти девять" at bounding box center [584, 577] width 98 height 14
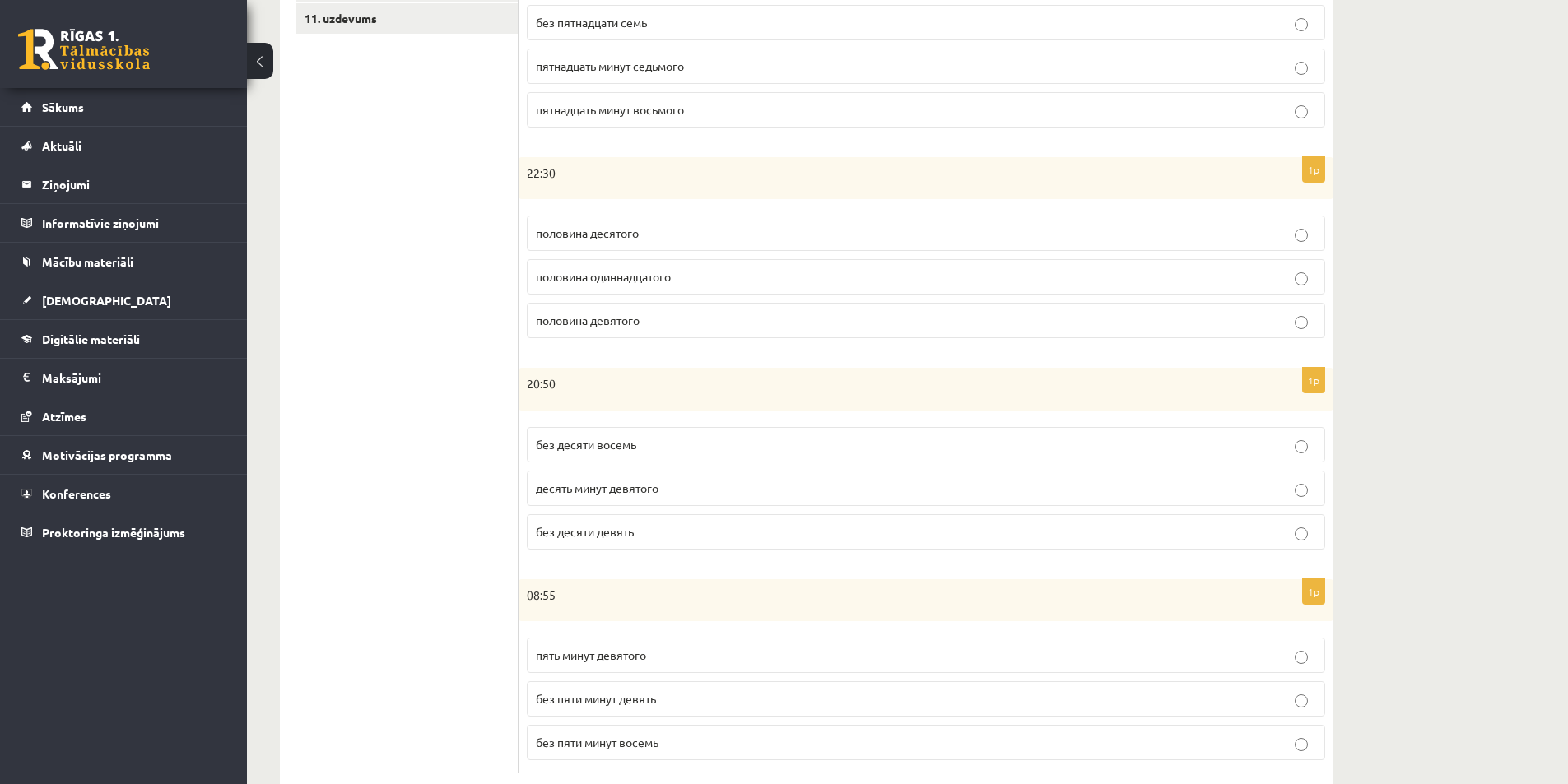
scroll to position [642, 0]
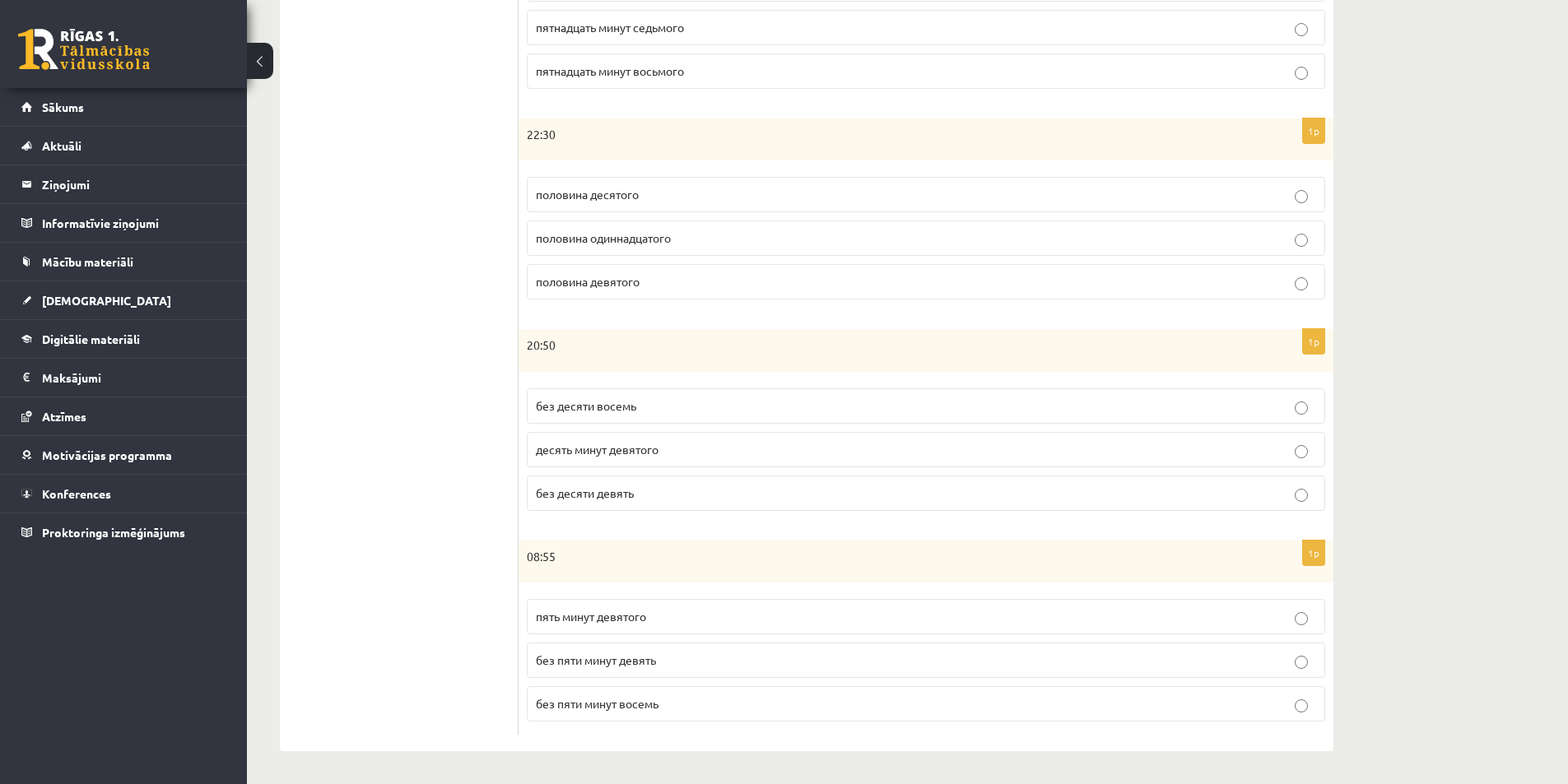
click at [607, 668] on p "без пяти минут девять" at bounding box center [926, 660] width 780 height 17
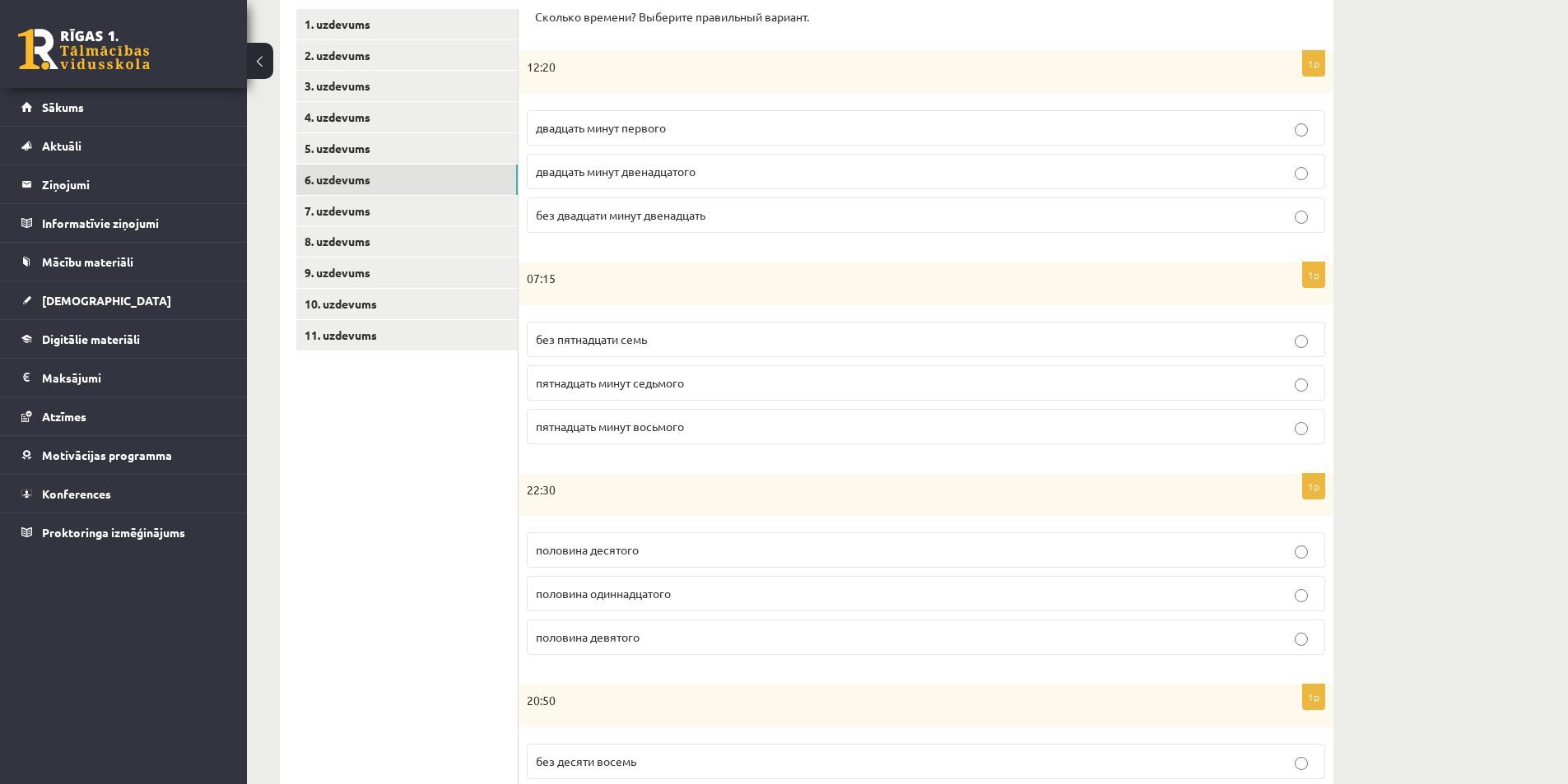
scroll to position [231, 0]
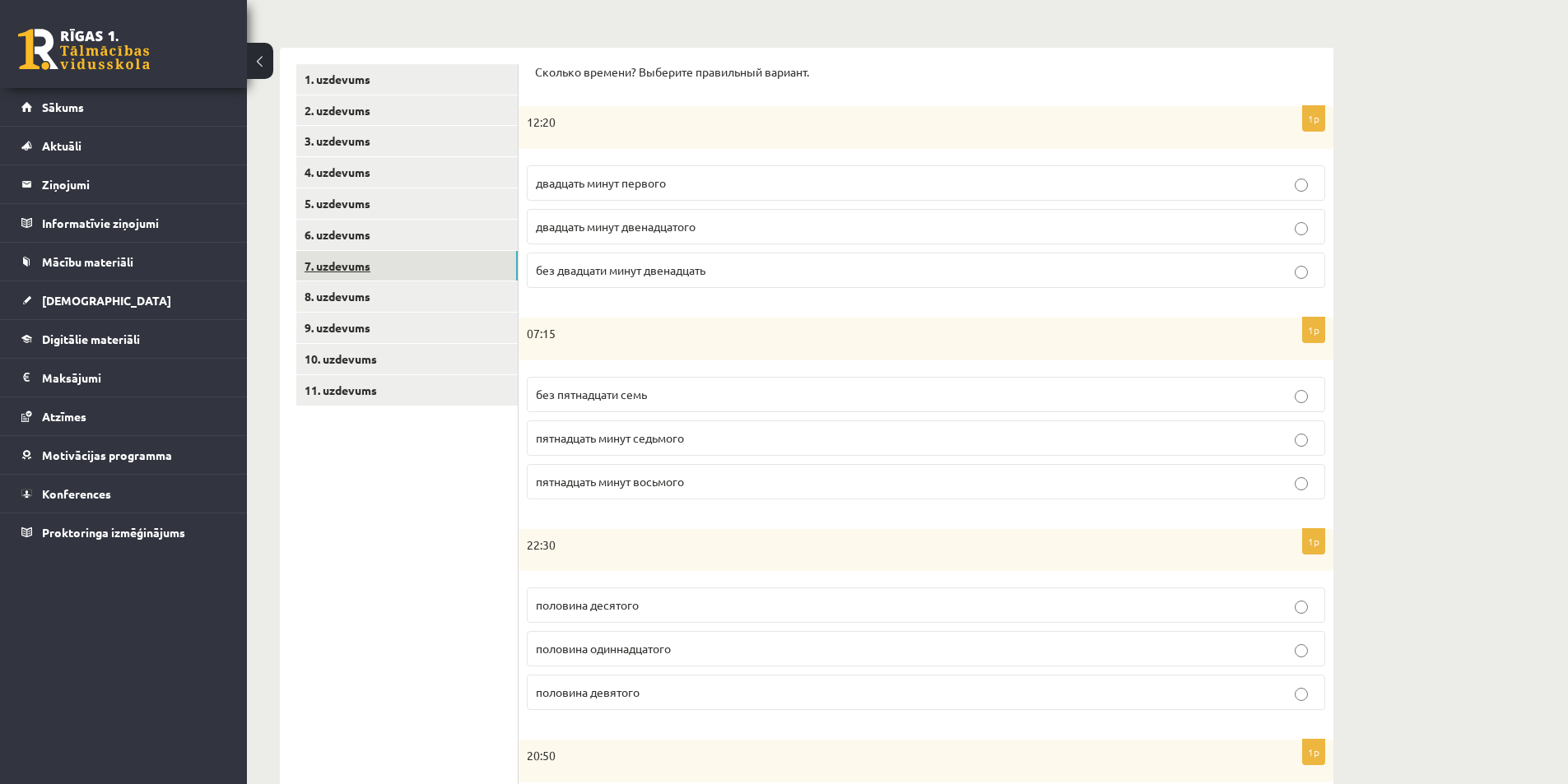
click at [362, 262] on link "7. uzdevums" at bounding box center [407, 266] width 221 height 31
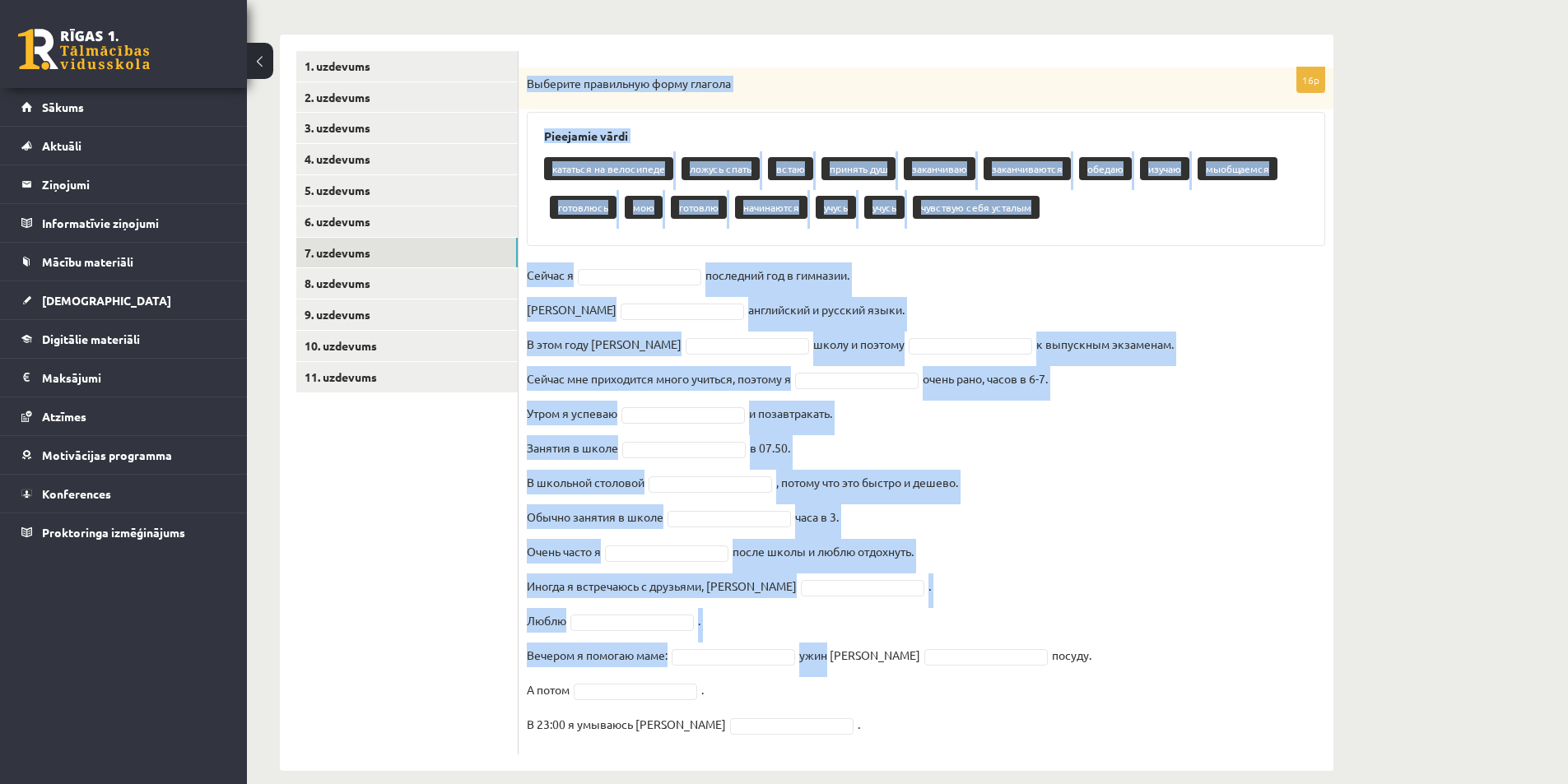
scroll to position [264, 0]
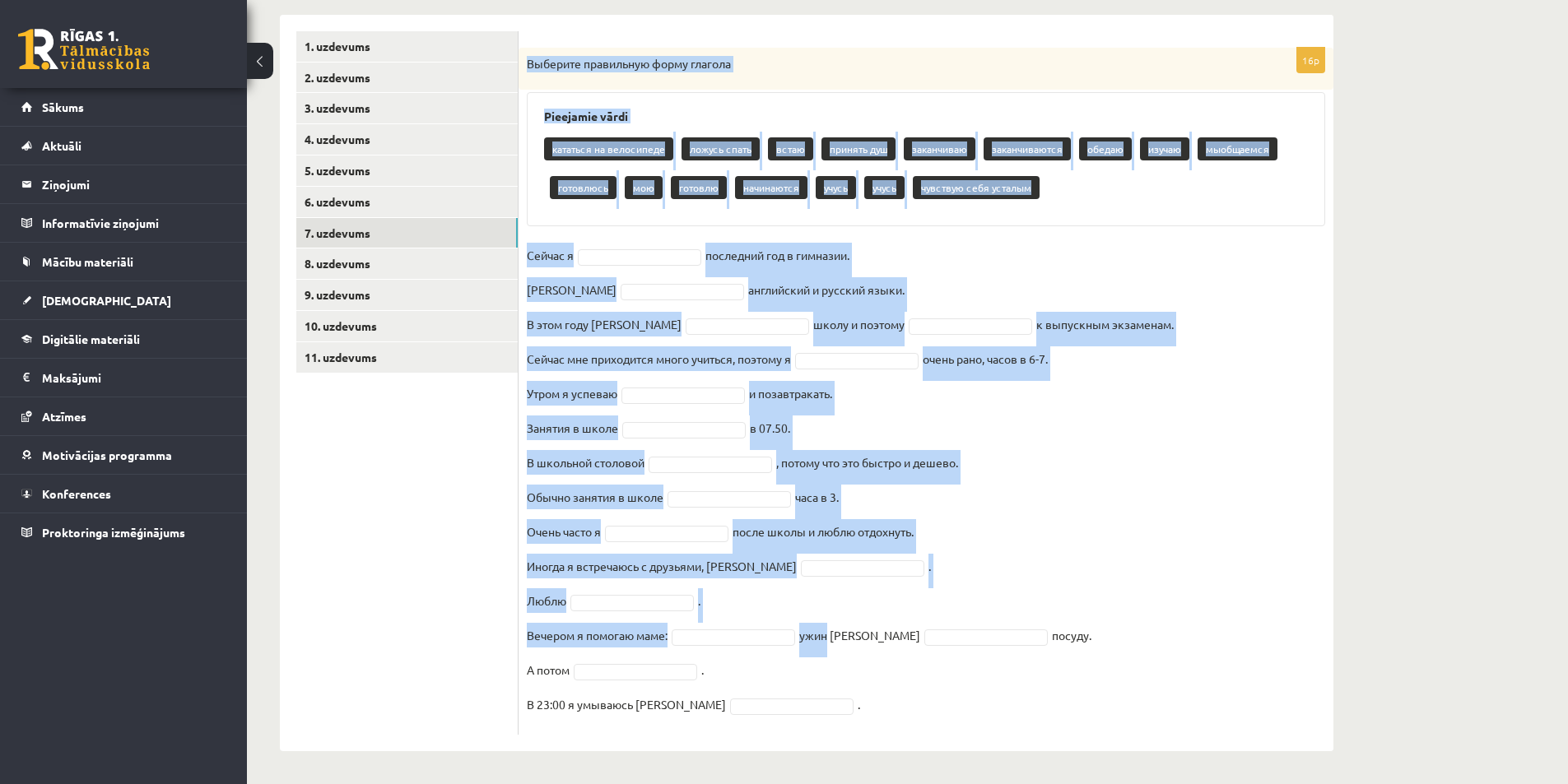
drag, startPoint x: 523, startPoint y: 93, endPoint x: 824, endPoint y: 656, distance: 638.4
click at [824, 656] on div "16p Выберите правильную форму глагола Pieejamie vārdi кататься на велосипеде ло…" at bounding box center [926, 391] width 815 height 687
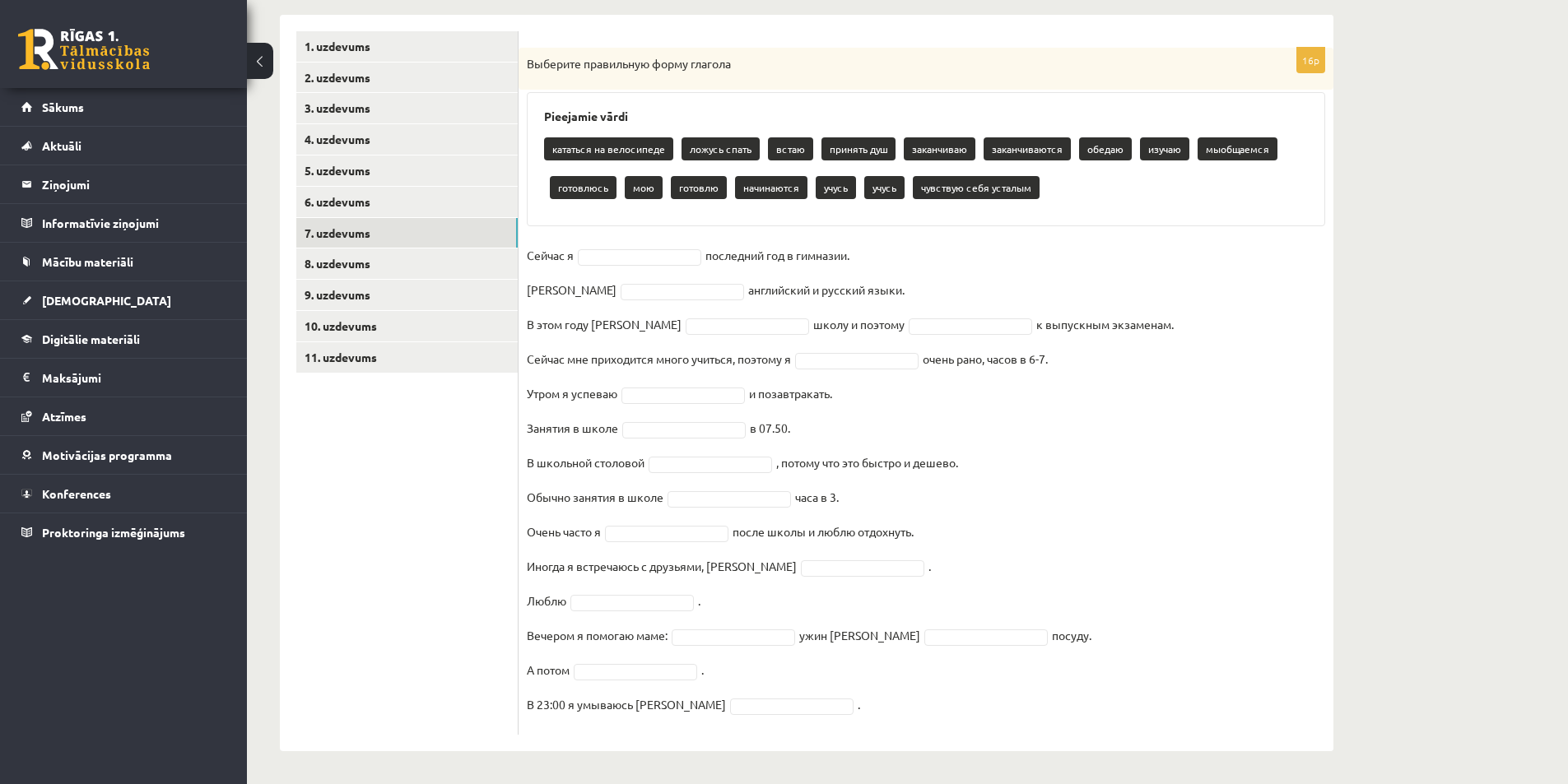
click at [1000, 718] on fieldset "Сейчас я последний год в гимназии. Я английский и русский языки. В этом году я …" at bounding box center [926, 484] width 798 height 484
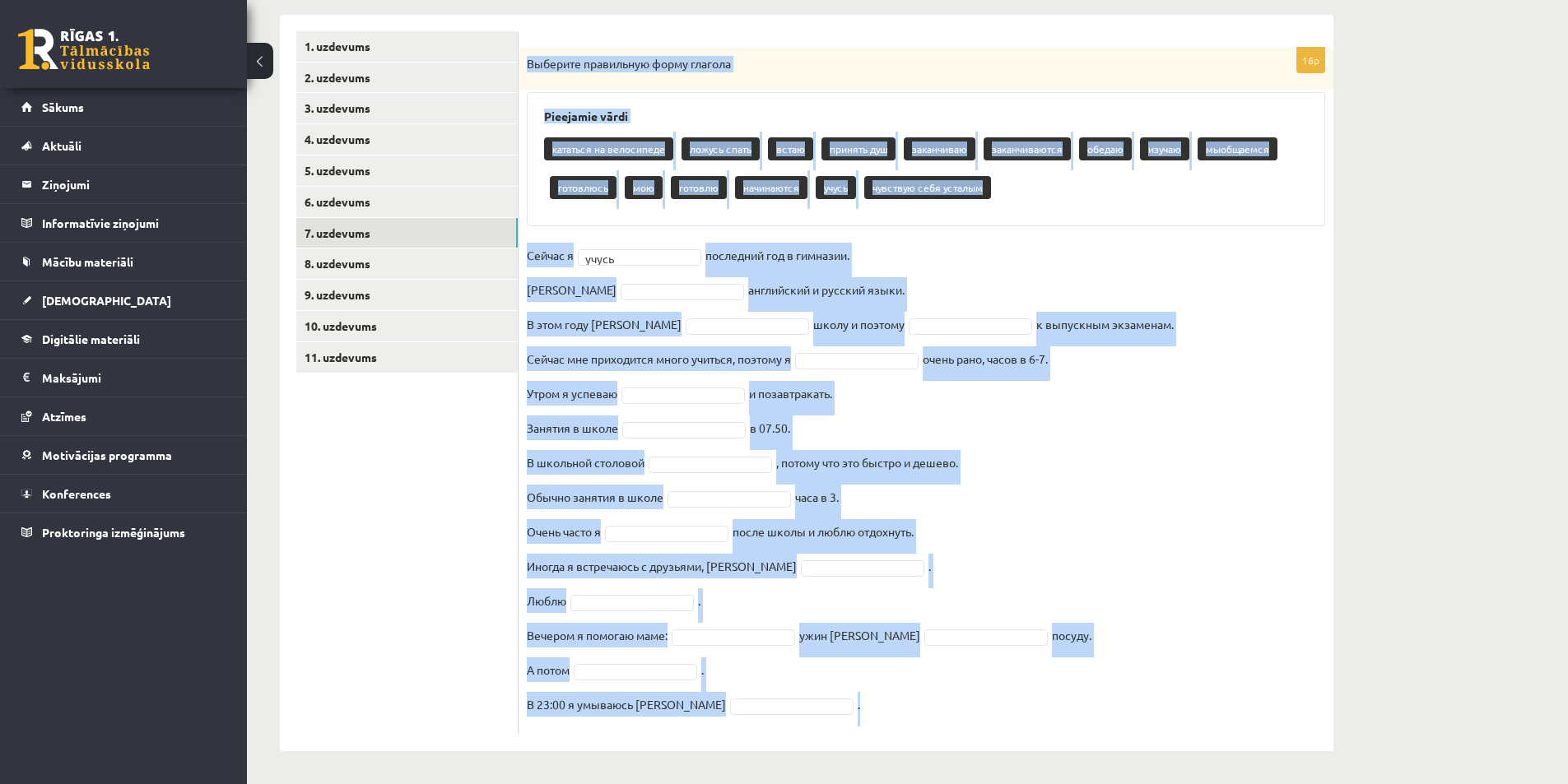
drag, startPoint x: 524, startPoint y: 65, endPoint x: 899, endPoint y: 636, distance: 683.1
click at [1091, 520] on html "0 Dāvanas 357 mP 87 xp Artjoms Grebežs Sākums Aktuāli Kā mācīties eSKOLĀ Kontak…" at bounding box center [784, 128] width 1568 height 784
click at [1123, 396] on fieldset "Сейчас я учусь ***** последний год в гимназии. Я английский и русский языки. В …" at bounding box center [926, 484] width 798 height 484
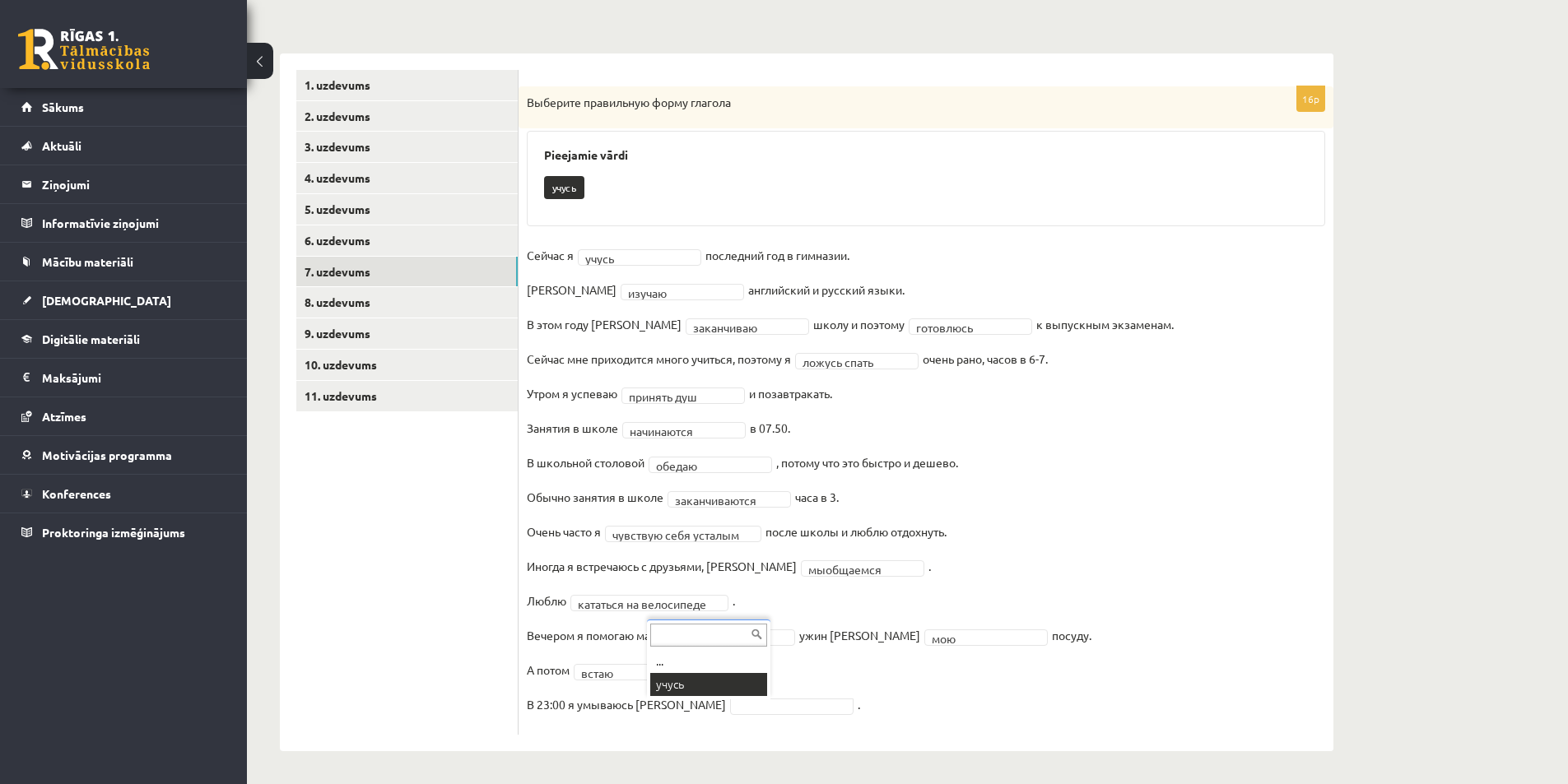
scroll to position [188, 0]
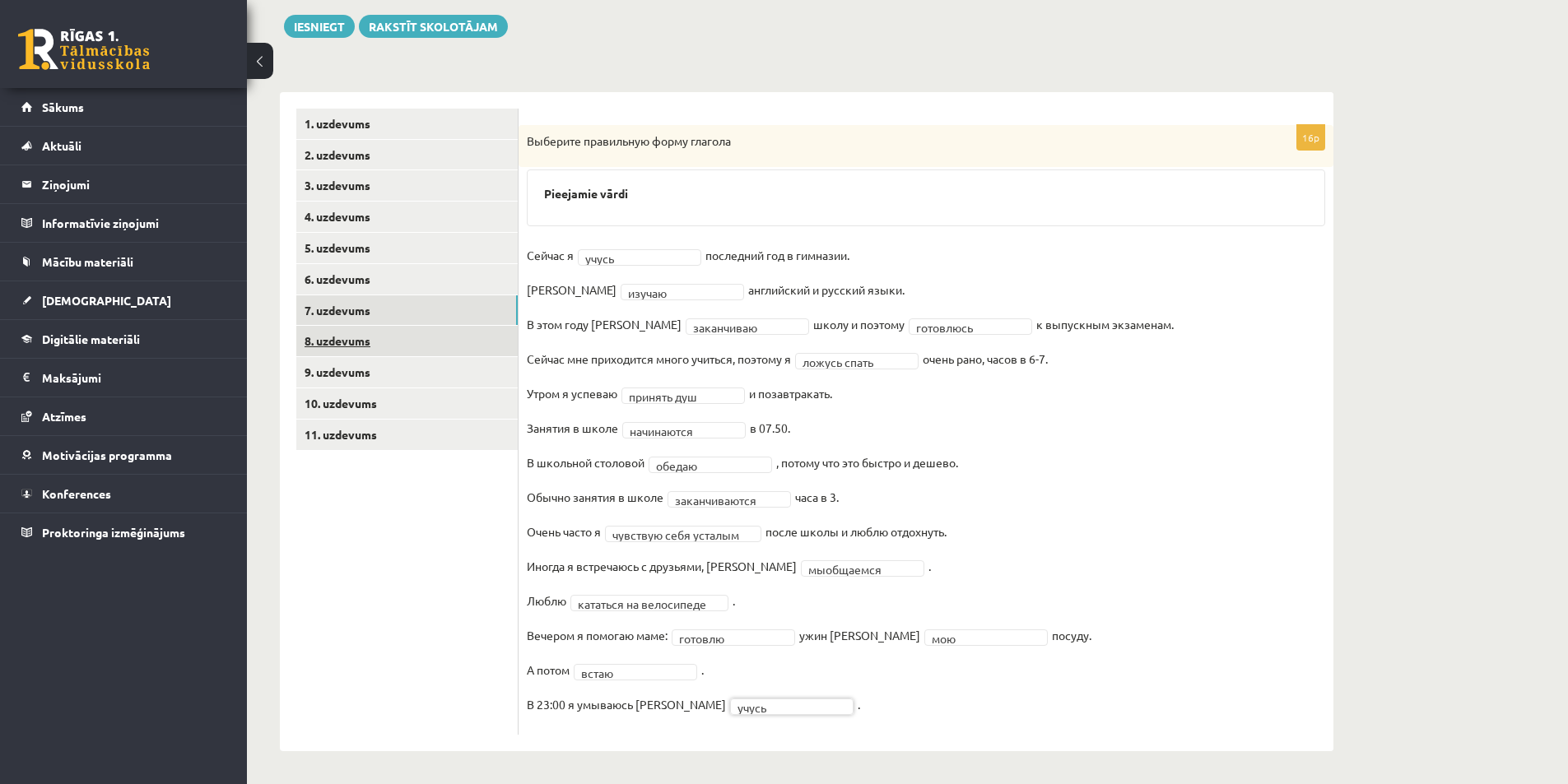
click at [419, 333] on link "8. uzdevums" at bounding box center [407, 341] width 221 height 31
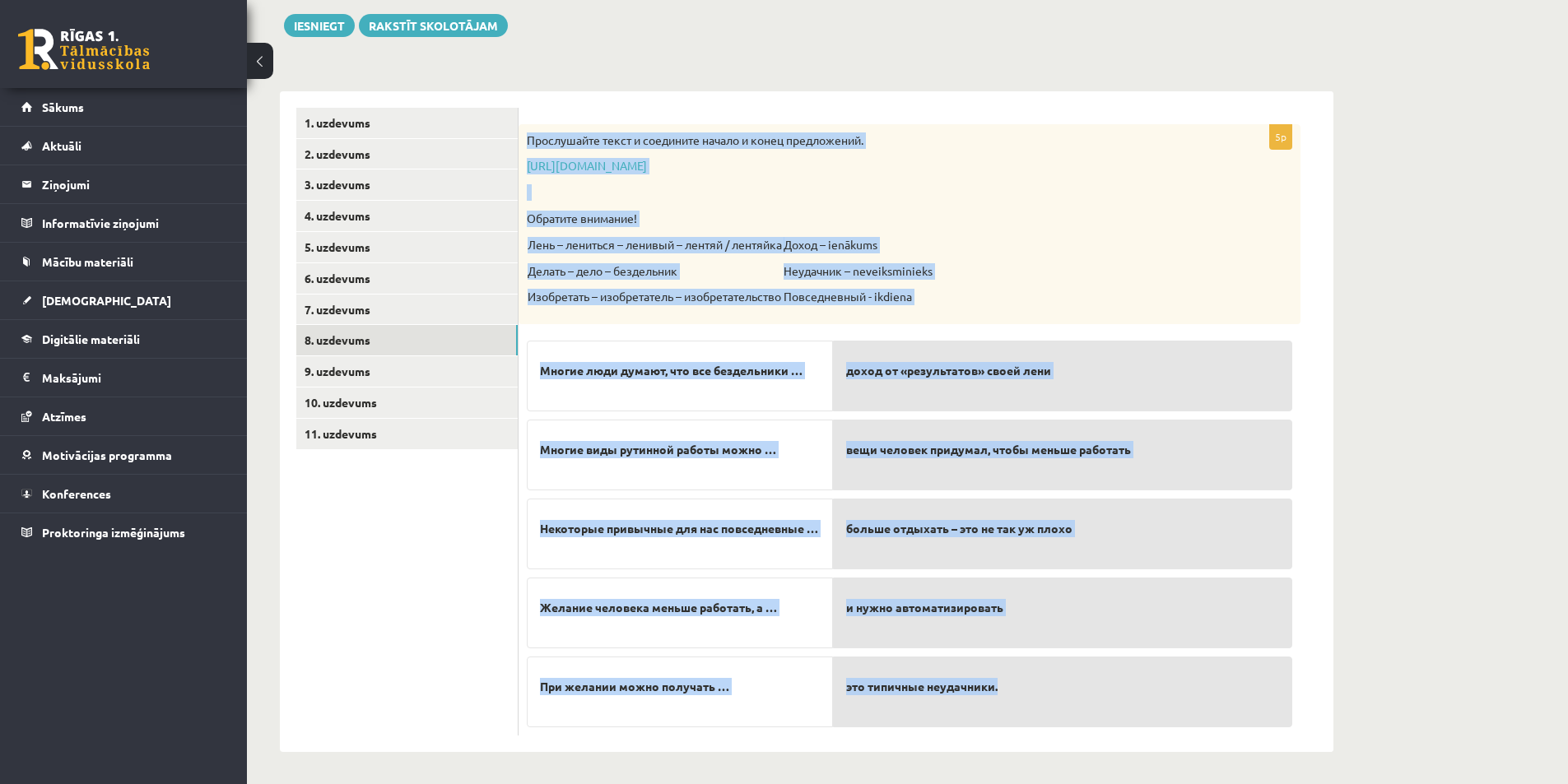
drag, startPoint x: 522, startPoint y: 137, endPoint x: 1051, endPoint y: 720, distance: 787.2
click at [1051, 720] on div "5p Прослушайте текст и соедините начало и конец предложений. https://www.zvaigz…" at bounding box center [909, 429] width 782 height 611
click at [1354, 424] on div "Krievu valoda 11.a1 JK klase 1. ieskaite , Artjoms Grebežs (11.a1 JK) Parādīt p…" at bounding box center [806, 330] width 1119 height 909
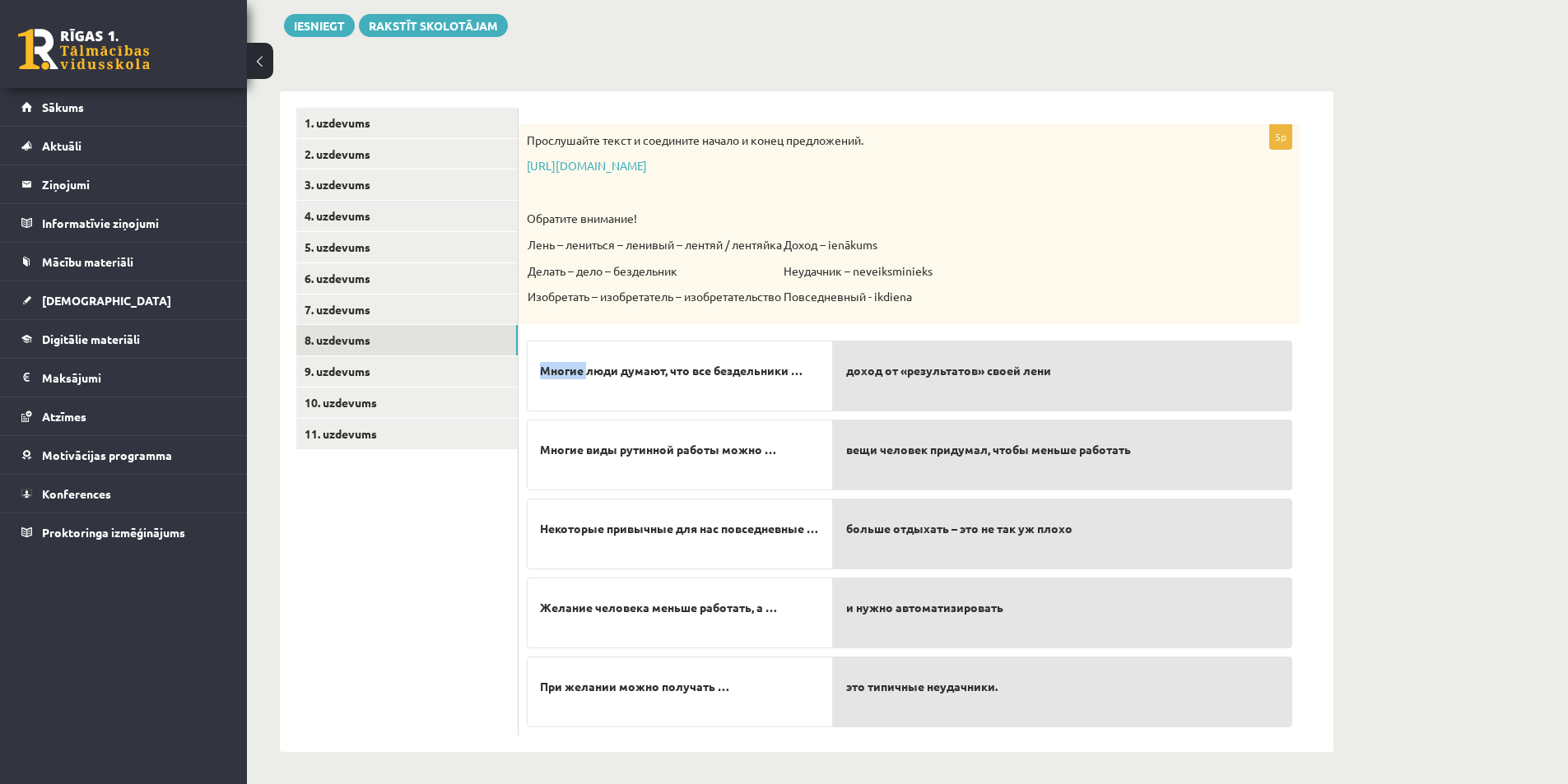
click at [1354, 424] on div "Krievu valoda 11.a1 JK klase 1. ieskaite , Artjoms Grebežs (11.a1 JK) Parādīt p…" at bounding box center [806, 330] width 1119 height 909
click at [1333, 469] on div "Krievu valoda 11.a1 JK klase 1. ieskaite , Artjoms Grebežs (11.a1 JK) Parādīt p…" at bounding box center [806, 330] width 1119 height 909
click at [647, 165] on link "https://www.zvaigzne.lv/upload/audio/100Urokov/2/49%202.mp3" at bounding box center [586, 165] width 120 height 14
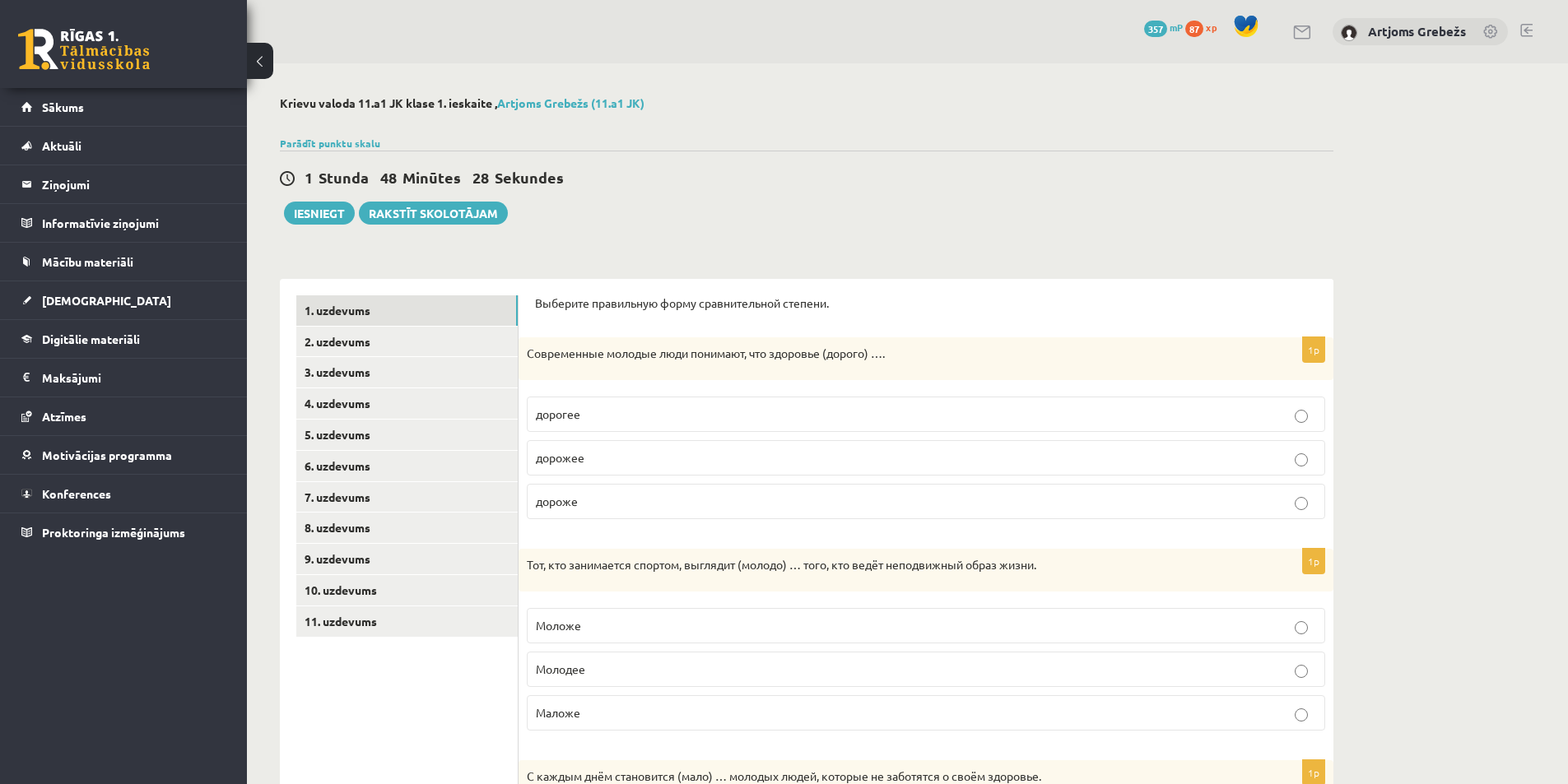
scroll to position [188, 0]
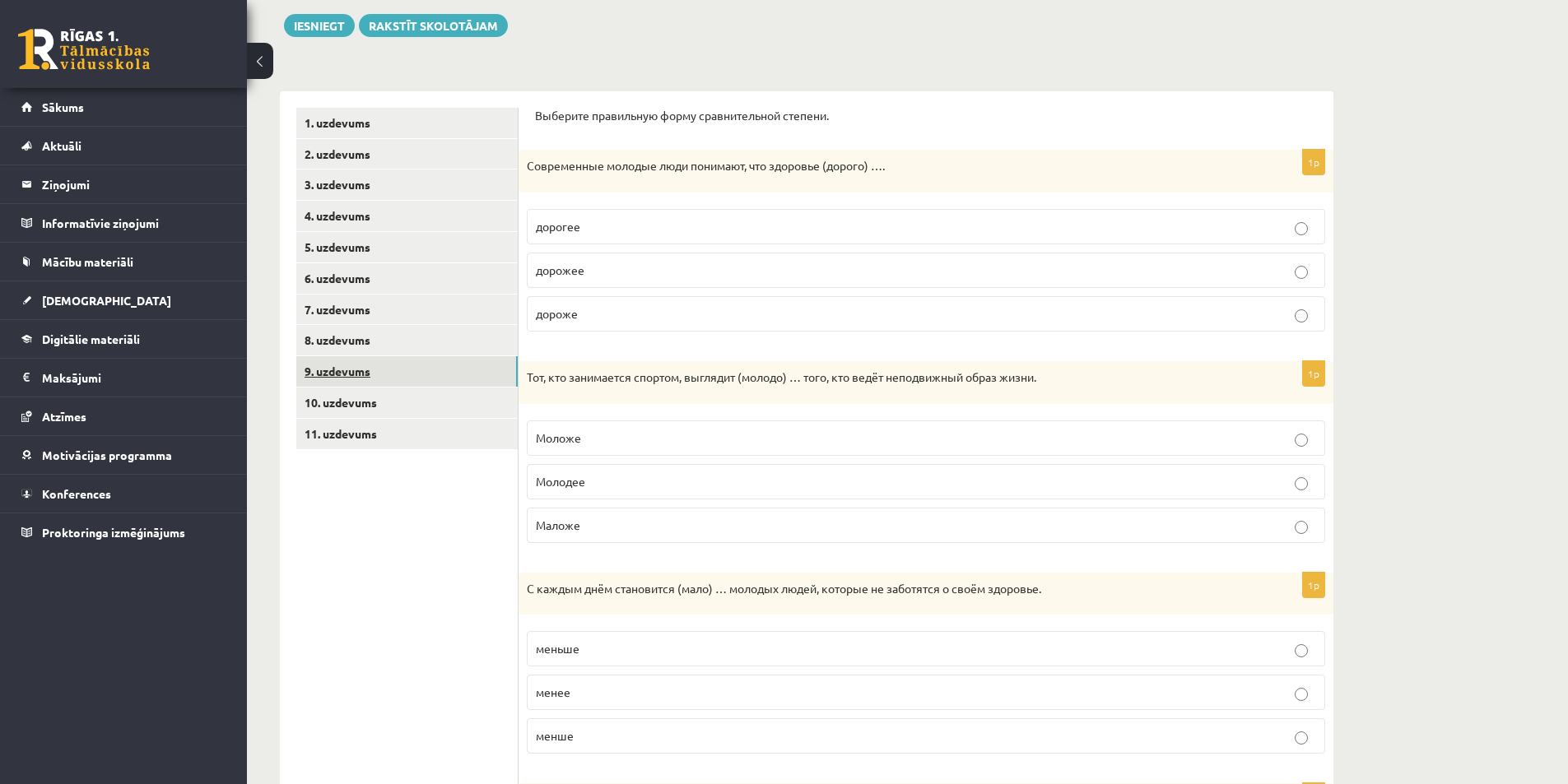
click at [402, 376] on link "9. uzdevums" at bounding box center [407, 372] width 221 height 31
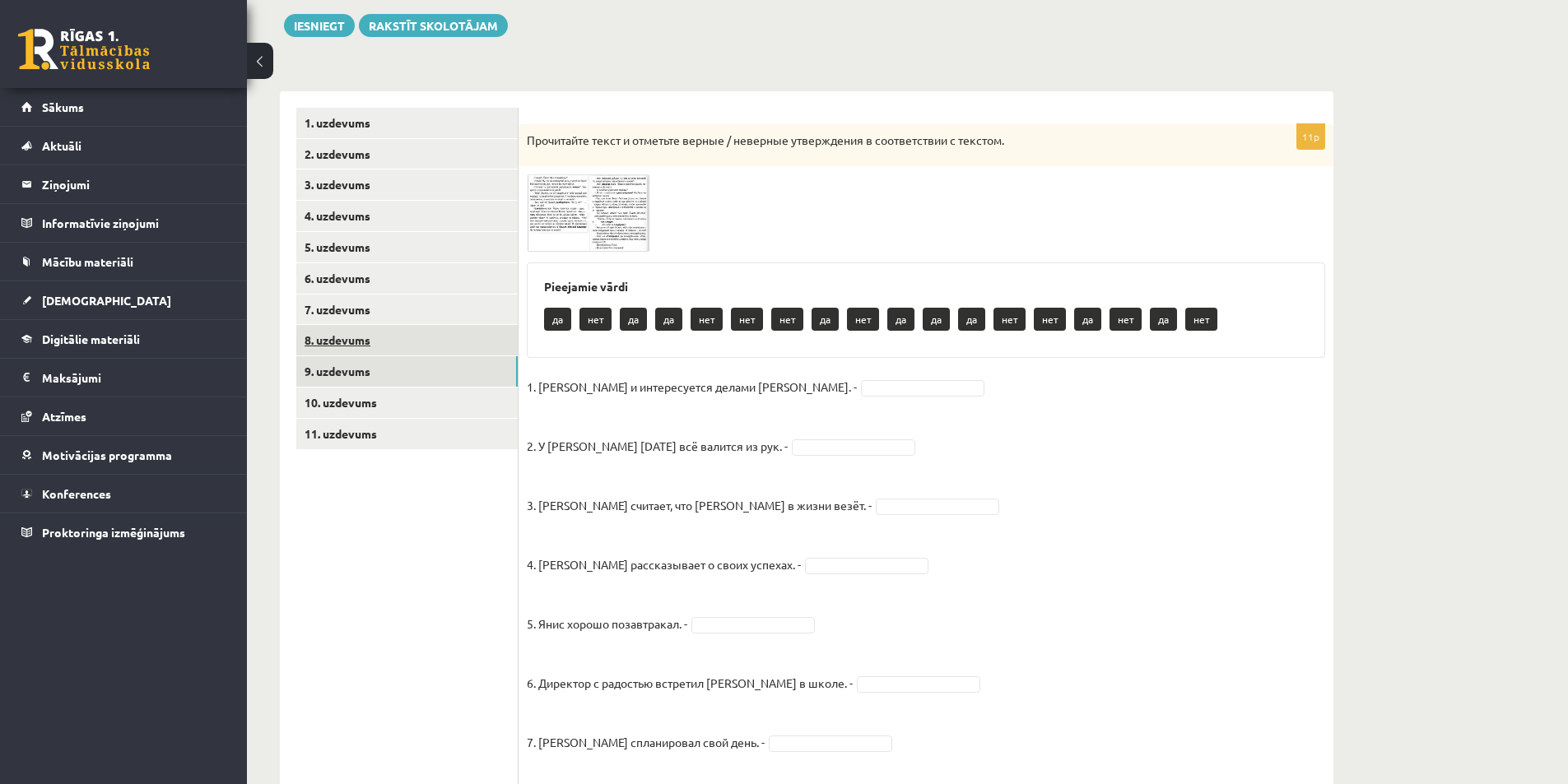
click at [404, 329] on link "8. uzdevums" at bounding box center [407, 340] width 221 height 31
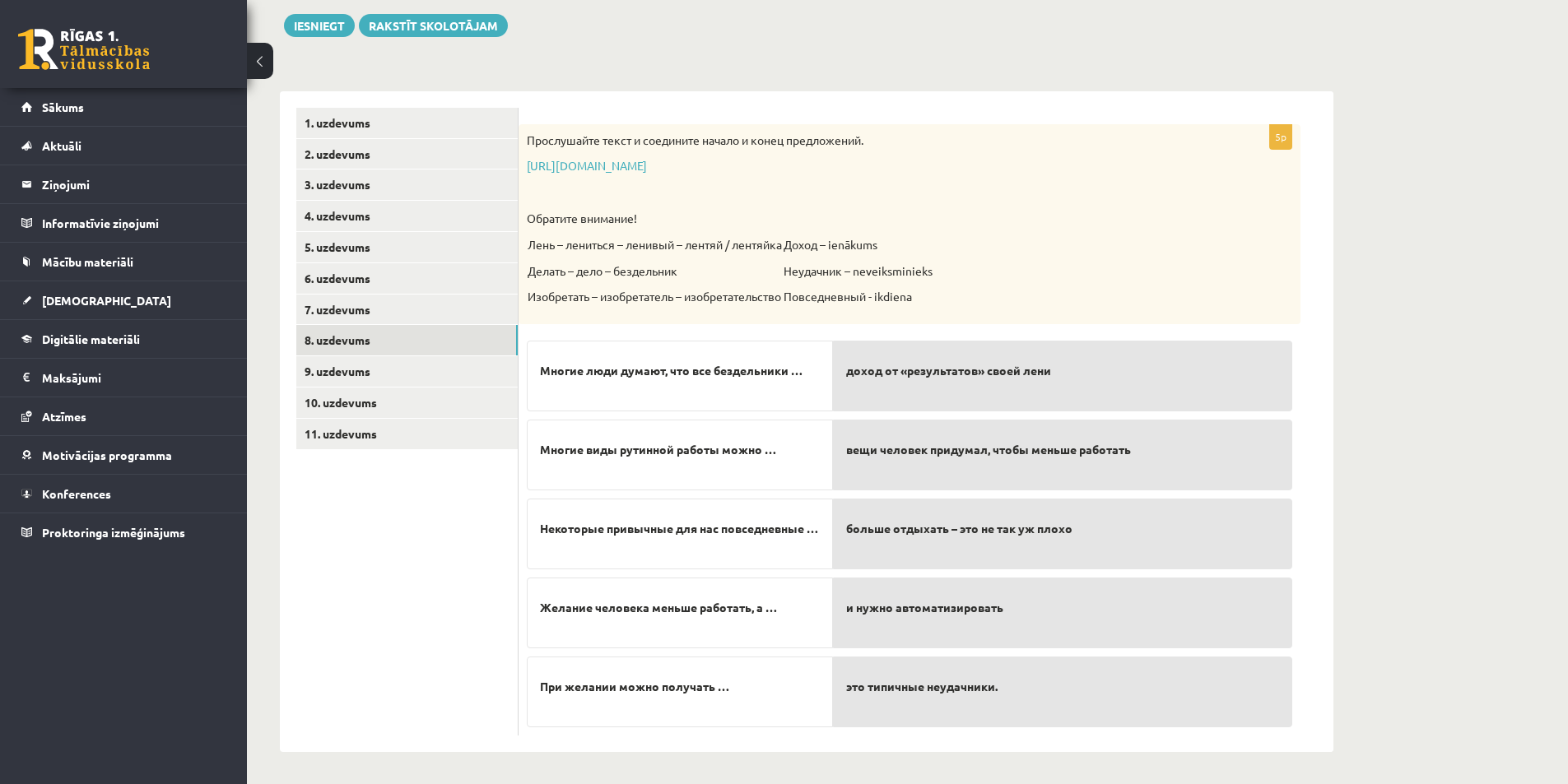
click at [1532, 560] on div "Krievu valoda 11.a1 JK klase 1. ieskaite , Artjoms Grebežs (11.a1 JK) Parādīt p…" at bounding box center [907, 330] width 1320 height 909
click at [455, 375] on link "9. uzdevums" at bounding box center [407, 372] width 221 height 31
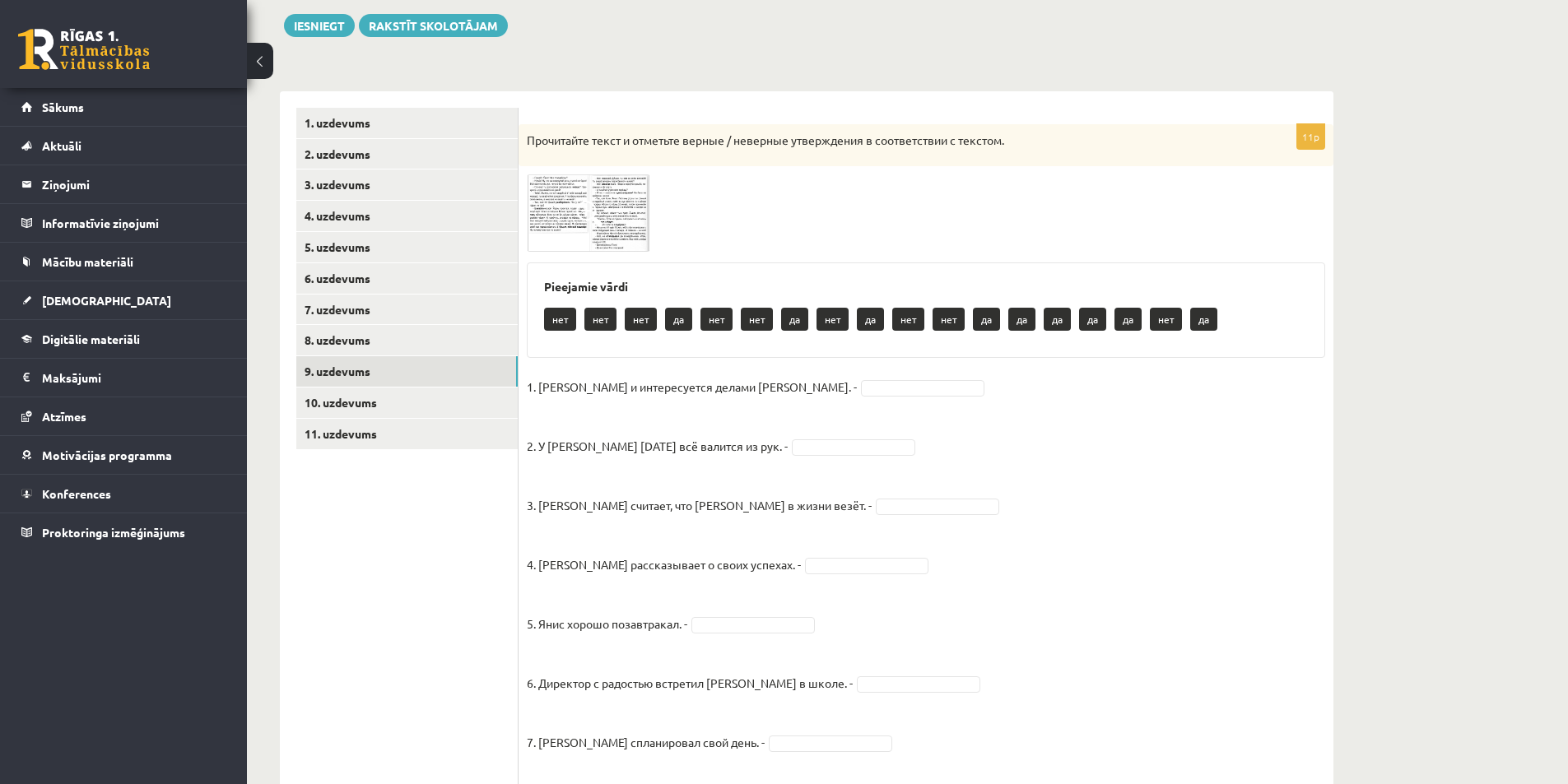
click at [539, 185] on img at bounding box center [588, 213] width 123 height 77
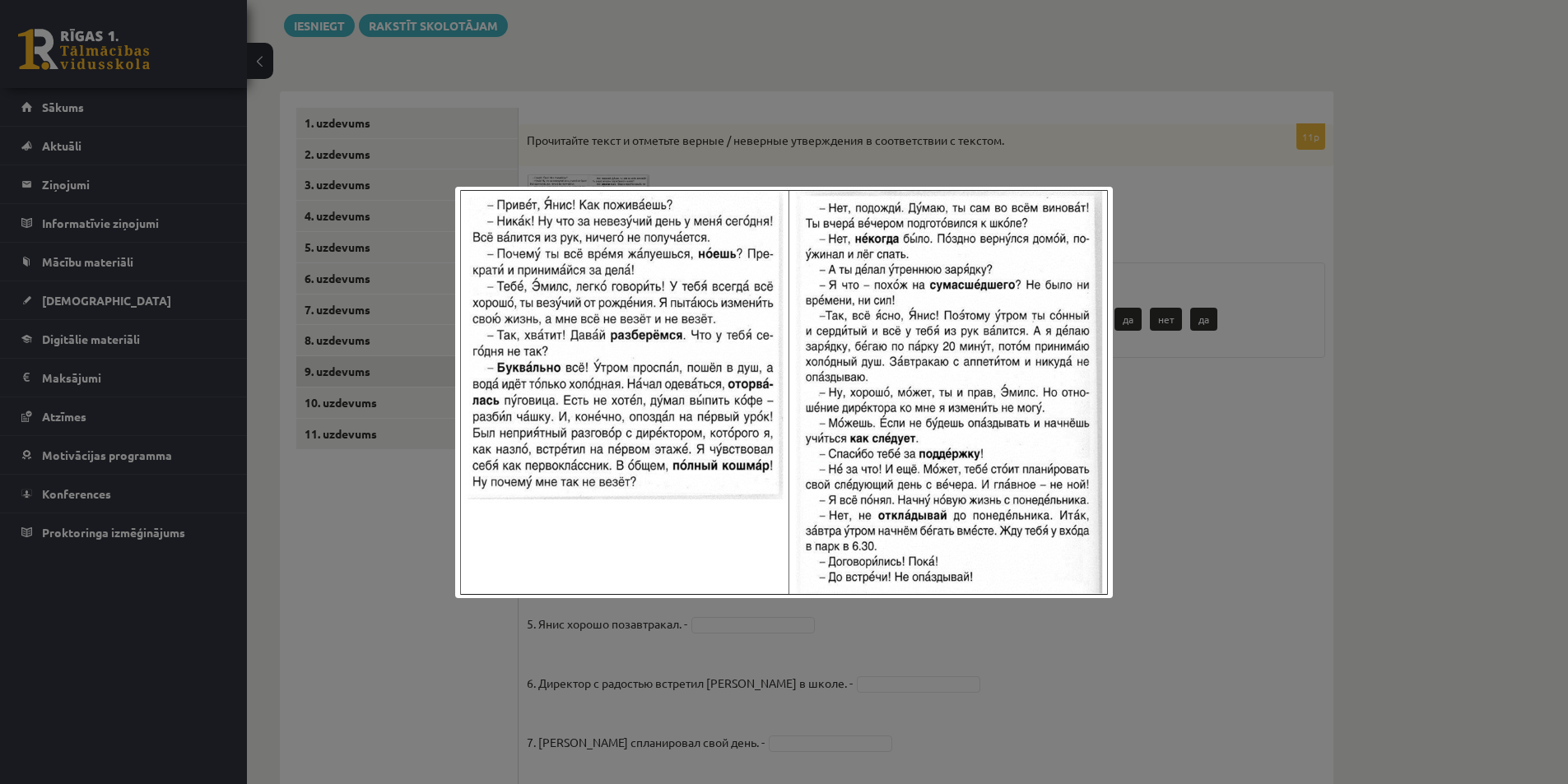
drag, startPoint x: 1001, startPoint y: 446, endPoint x: 1040, endPoint y: 453, distance: 39.6
click at [1002, 446] on img at bounding box center [784, 393] width 657 height 412
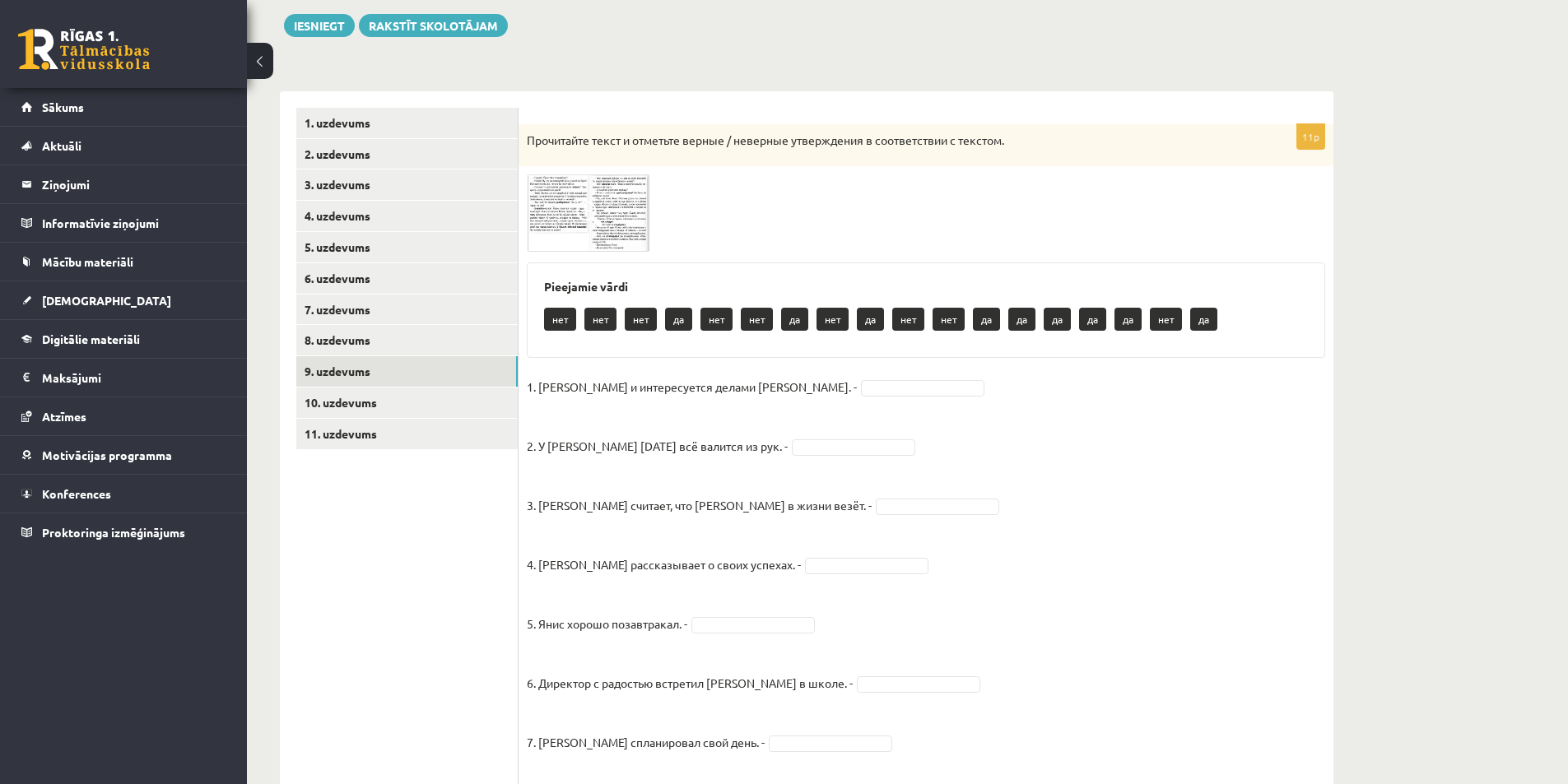
click at [629, 228] on img at bounding box center [588, 213] width 123 height 77
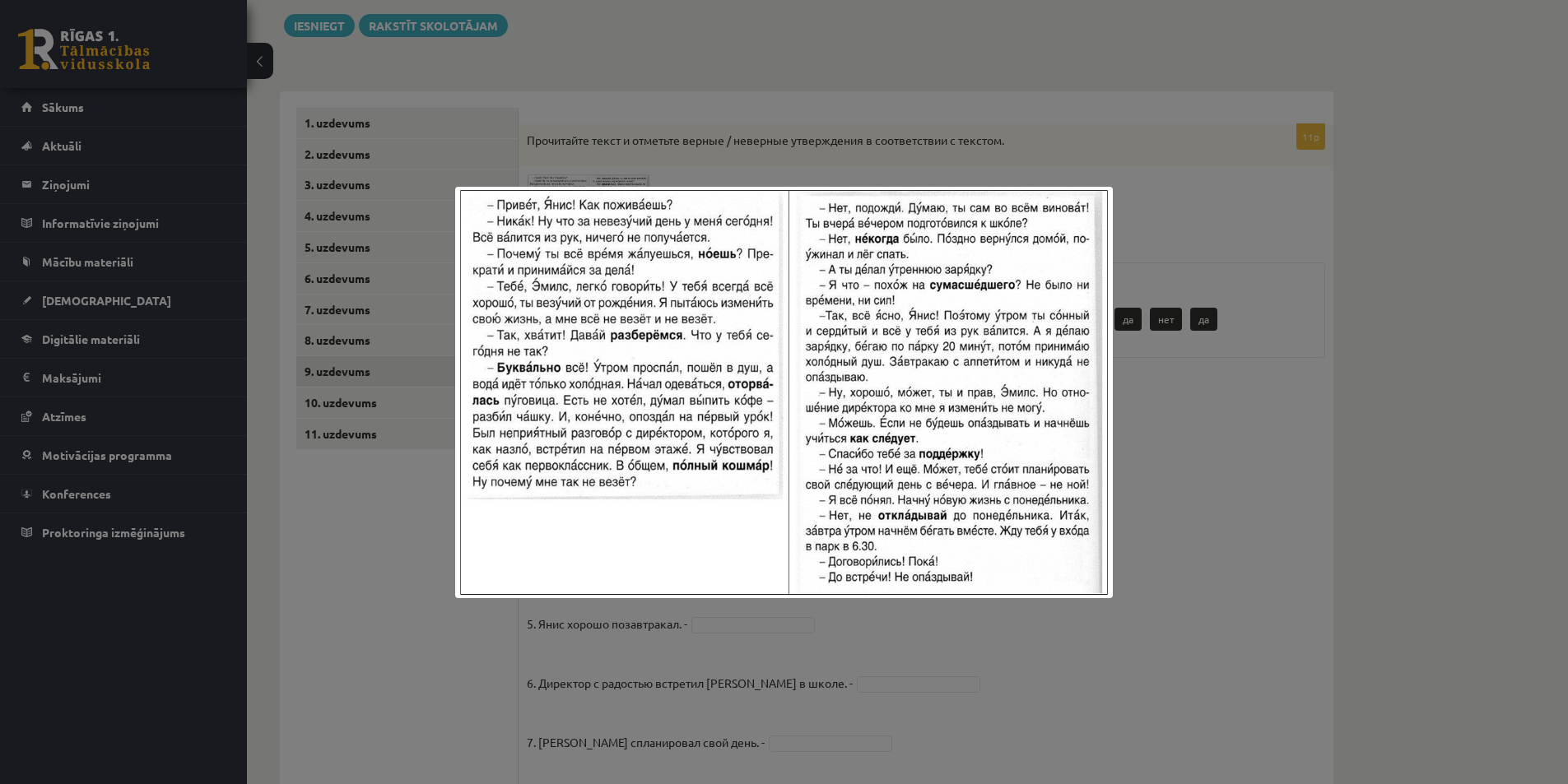
click at [1234, 470] on div at bounding box center [784, 392] width 1568 height 784
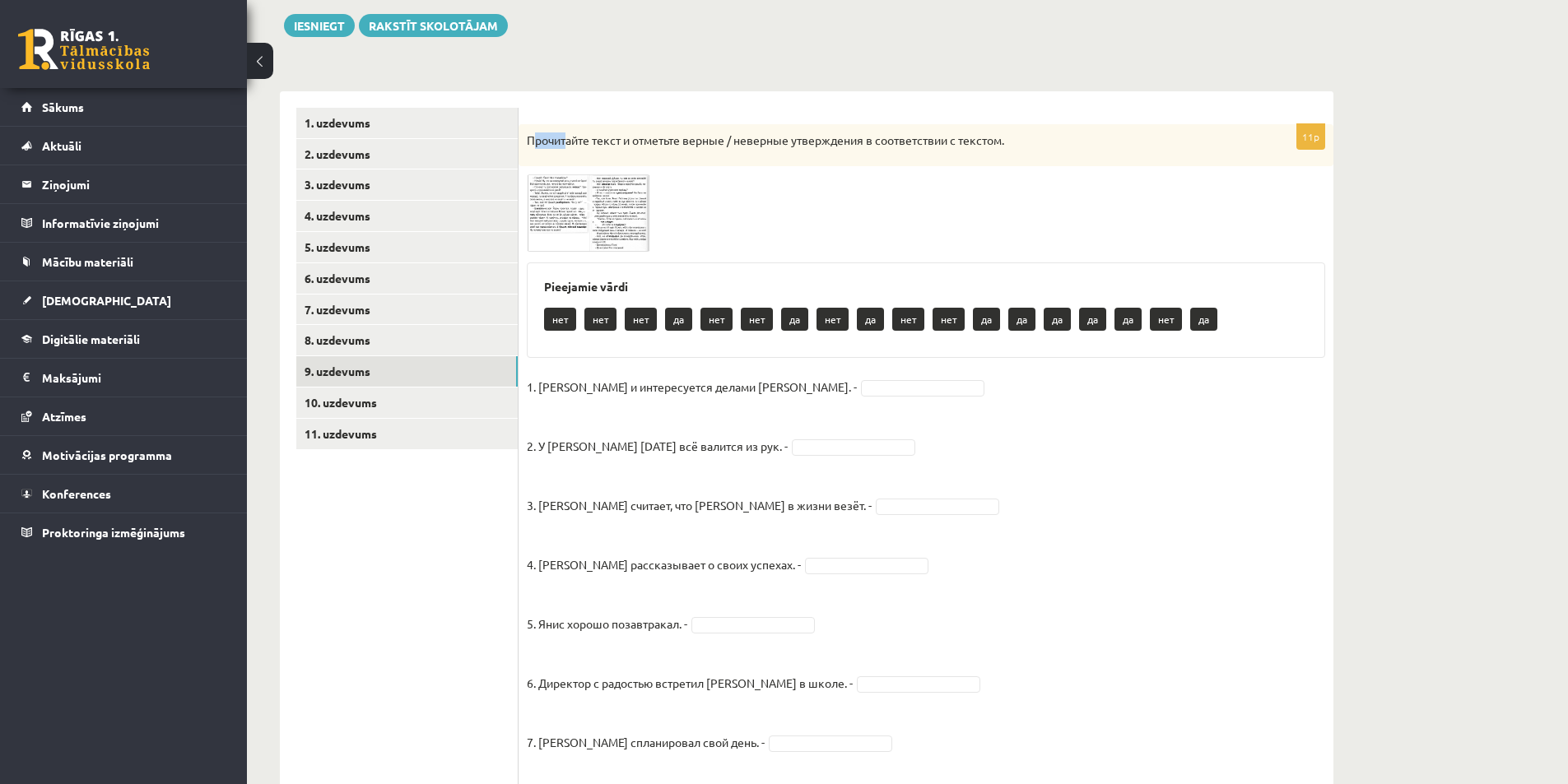
click at [562, 139] on p "Прочитайте текст и отметьте верные / неверные утверждения в соответствии с текс…" at bounding box center [884, 140] width 716 height 16
click at [530, 137] on p "Прочитайте текст и отметьте верные / неверные утверждения в соответствии с текс…" at bounding box center [884, 140] width 716 height 16
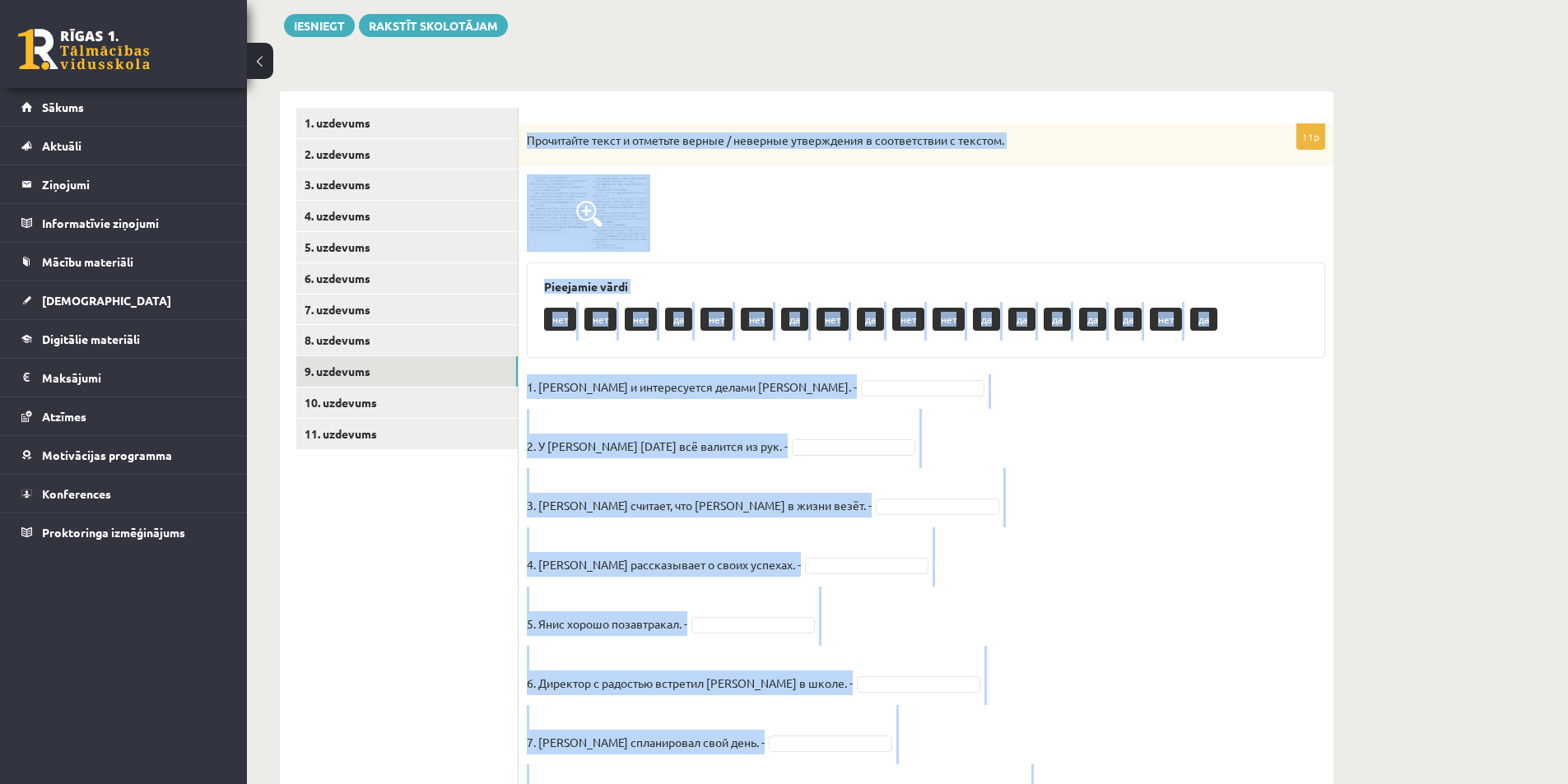
scroll to position [488, 0]
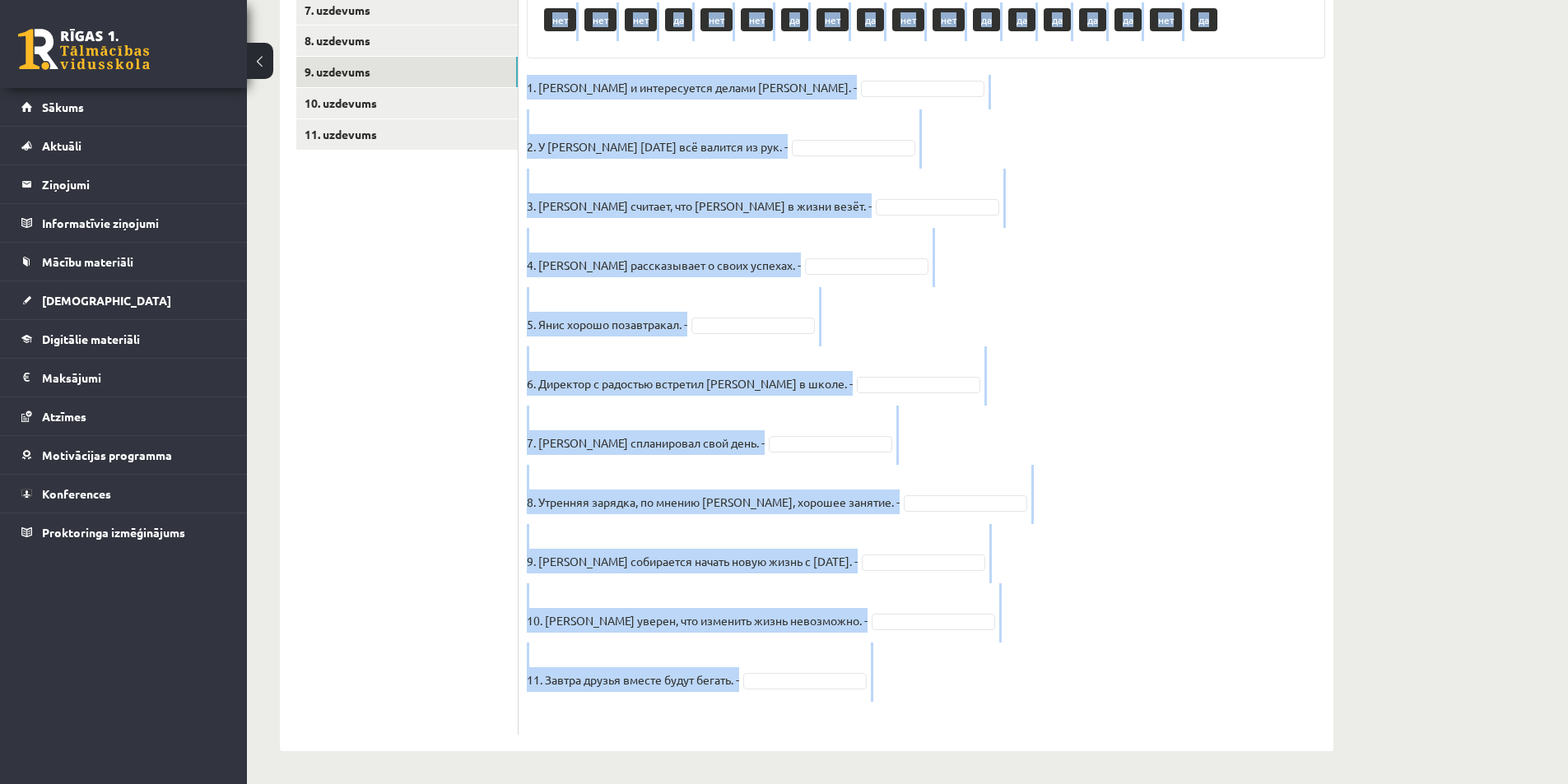
drag, startPoint x: 523, startPoint y: 137, endPoint x: 938, endPoint y: 758, distance: 746.9
click at [938, 758] on div "Krievu valoda 11.a1 JK klase 1. ieskaite , Artjoms Grebežs (11.a1 JK) Parādīt p…" at bounding box center [806, 180] width 1119 height 1207
copy div "Loremipsum dolor s ametcons adipis / elitsedd eiusmodtemp i utlaboreetdo m aliq…"
click at [1416, 388] on div "Krievu valoda 11.a1 JK klase 1. ieskaite , Artjoms Grebežs (11.a1 JK) Parādīt p…" at bounding box center [907, 180] width 1320 height 1207
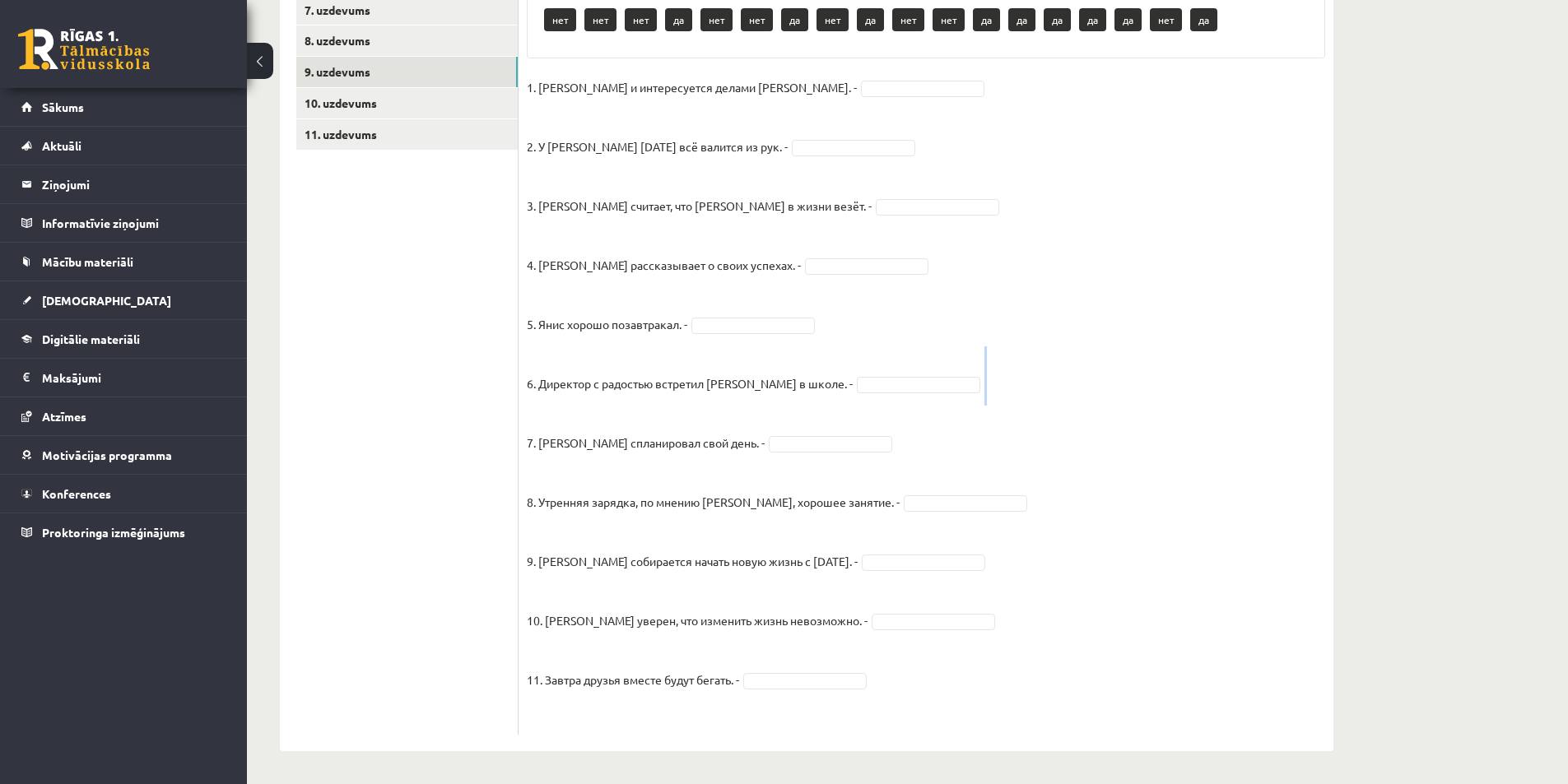
click at [1416, 388] on div "Krievu valoda 11.a1 JK klase 1. ieskaite , Artjoms Grebežs (11.a1 JK) Parādīt p…" at bounding box center [907, 180] width 1320 height 1207
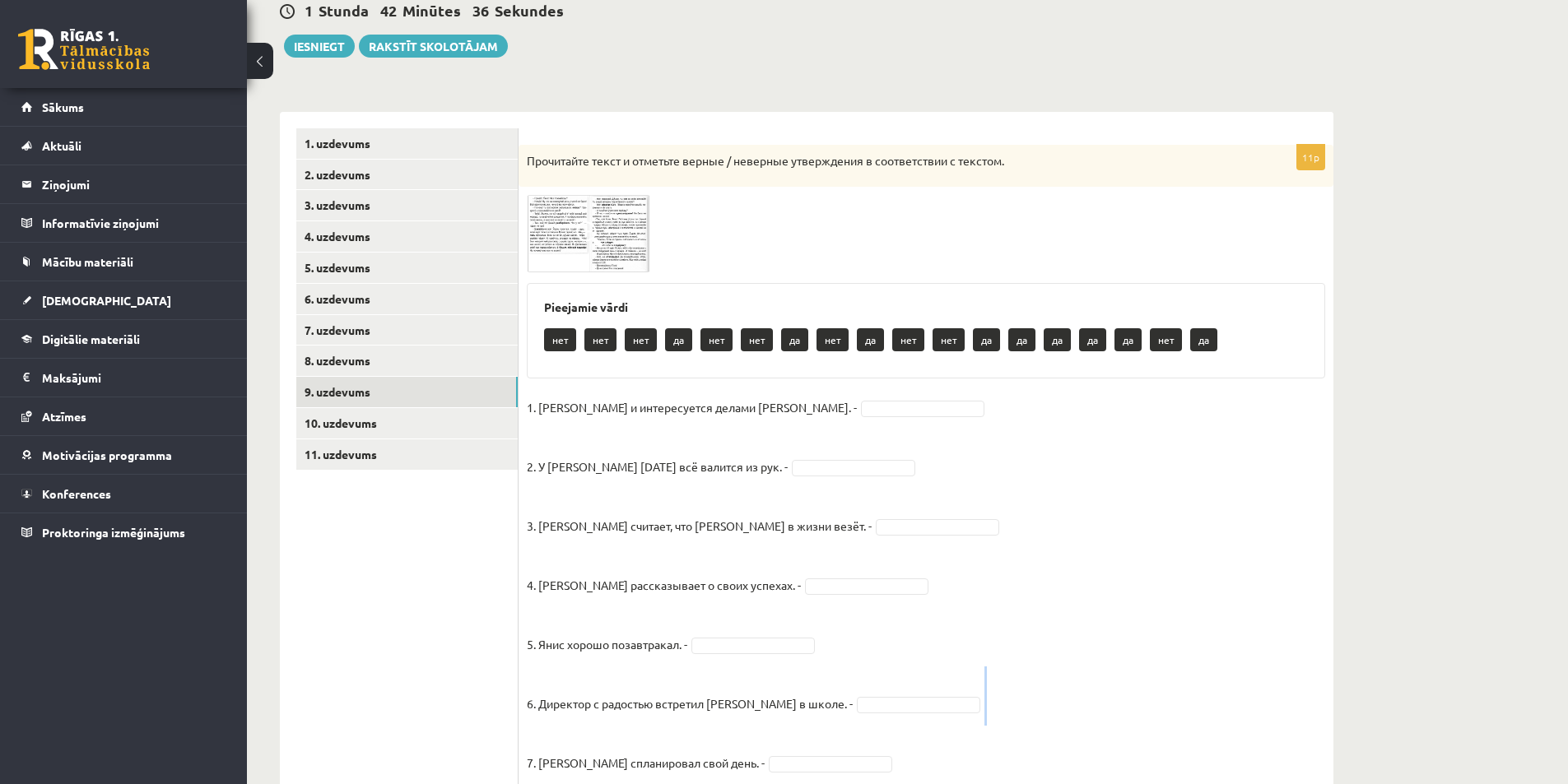
scroll to position [159, 0]
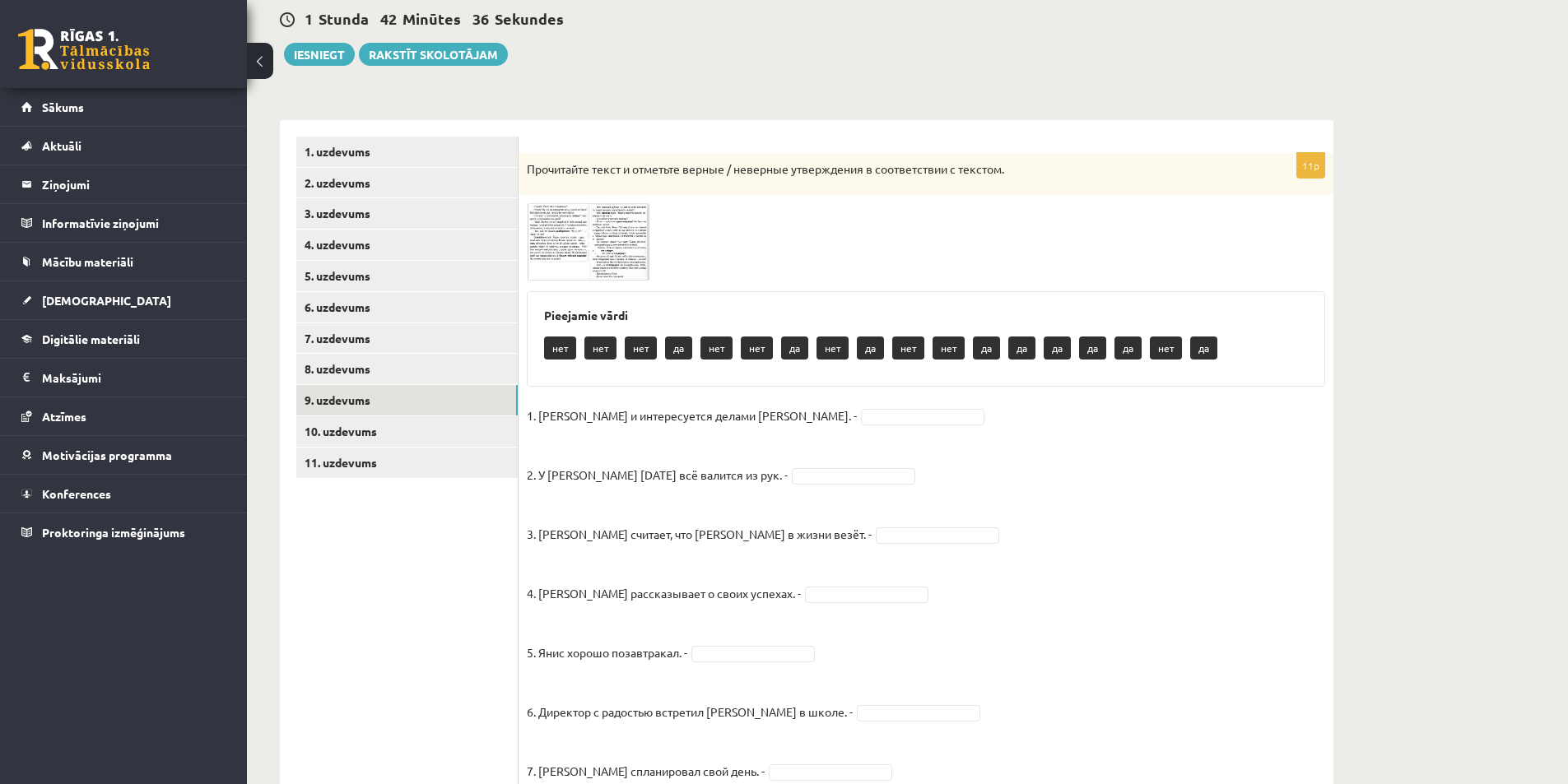
click at [1002, 493] on fieldset "1. [PERSON_NAME] и интересуется делами [PERSON_NAME]. - 2. У [PERSON_NAME] [DAT…" at bounding box center [926, 729] width 798 height 651
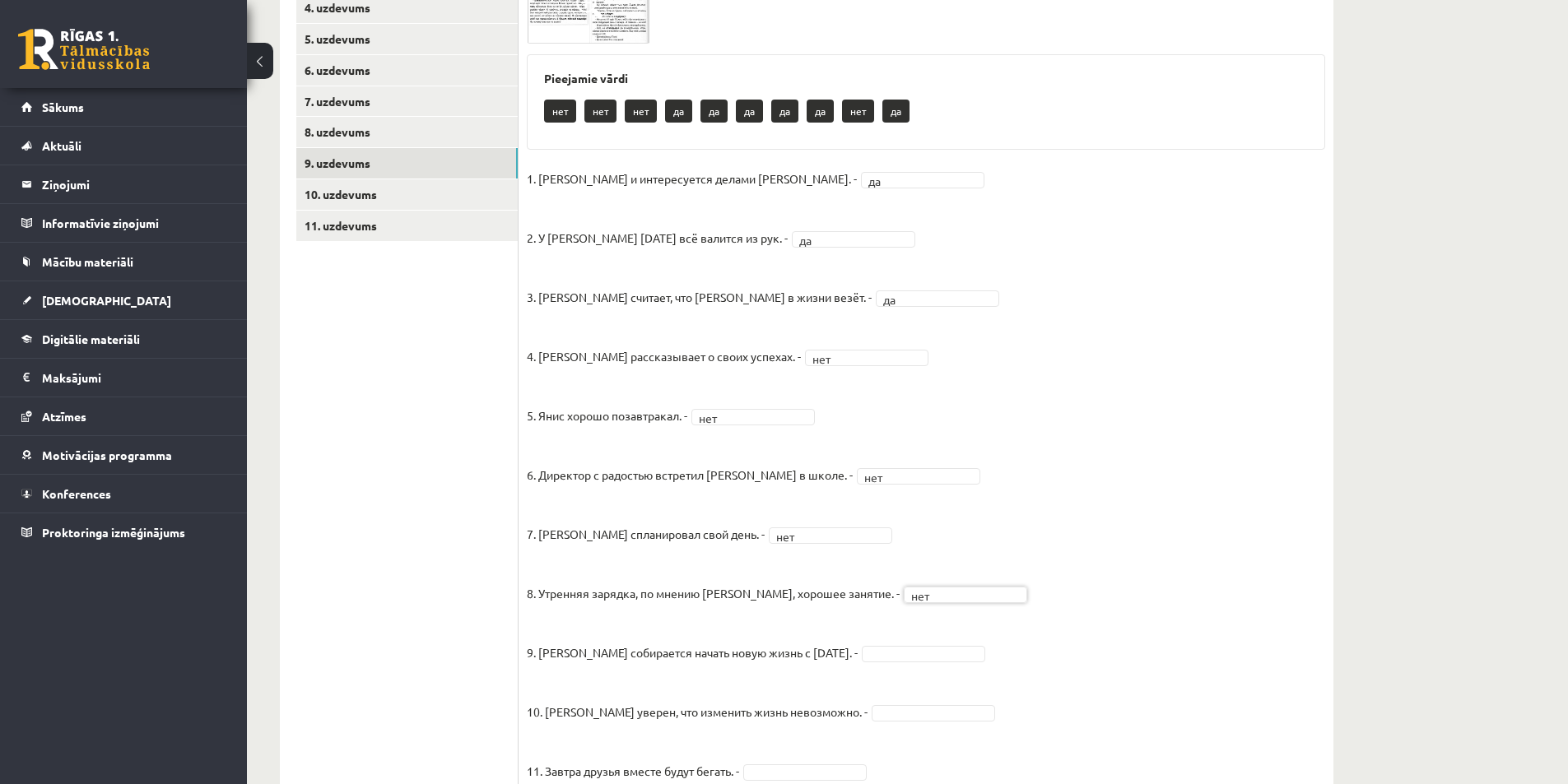
scroll to position [488, 0]
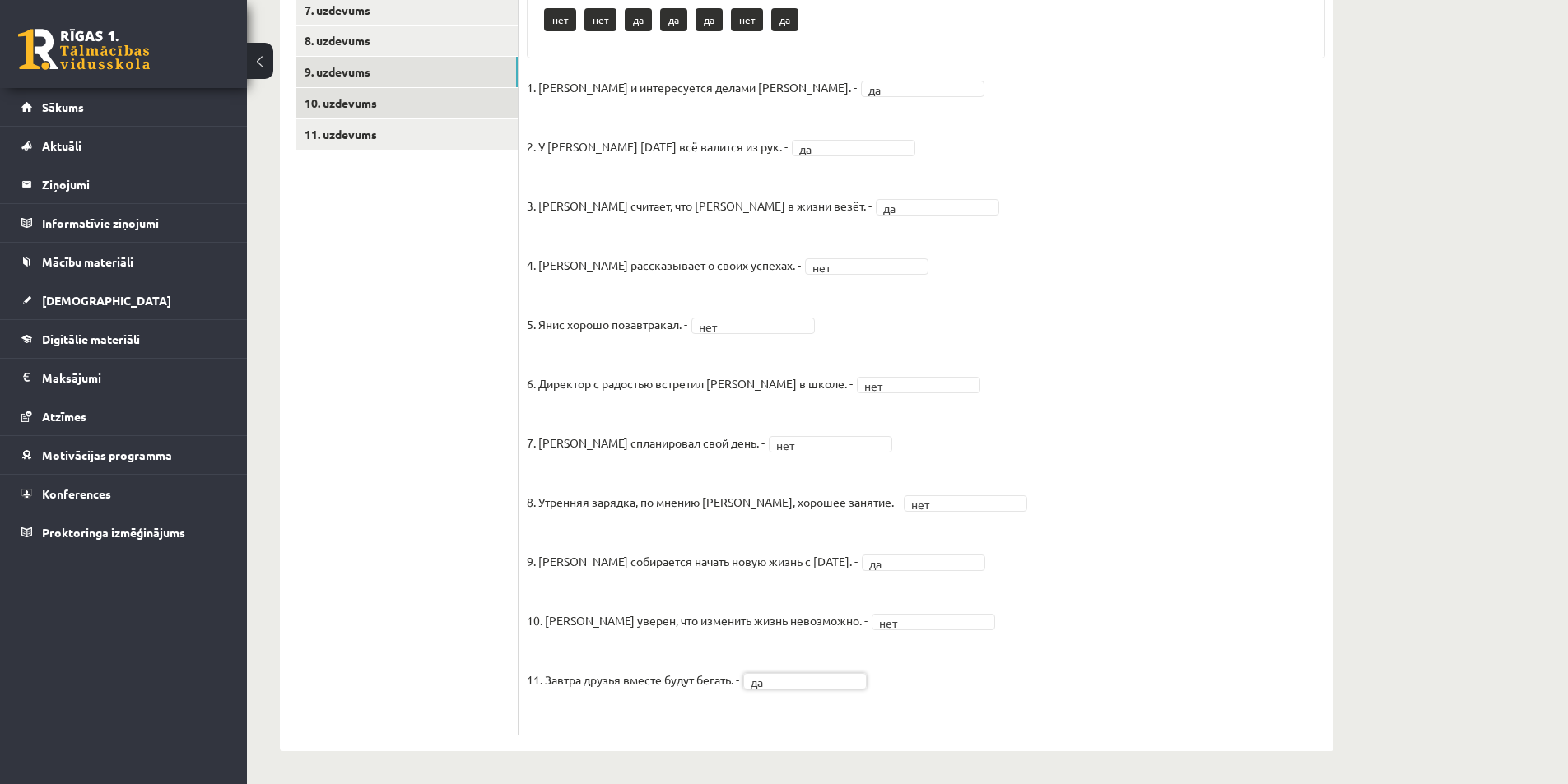
click at [489, 117] on link "10. uzdevums" at bounding box center [407, 103] width 221 height 31
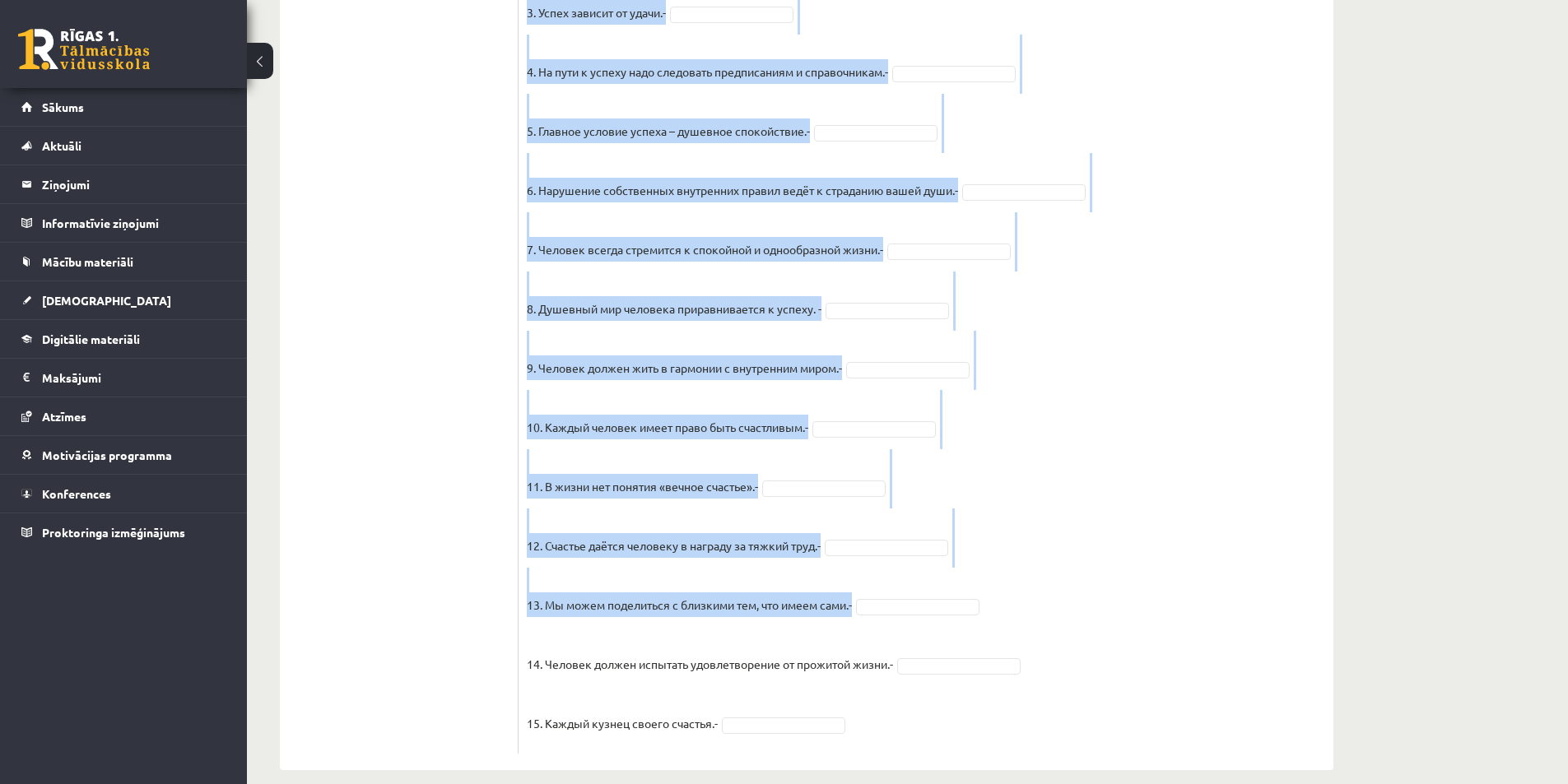
scroll to position [1176, 0]
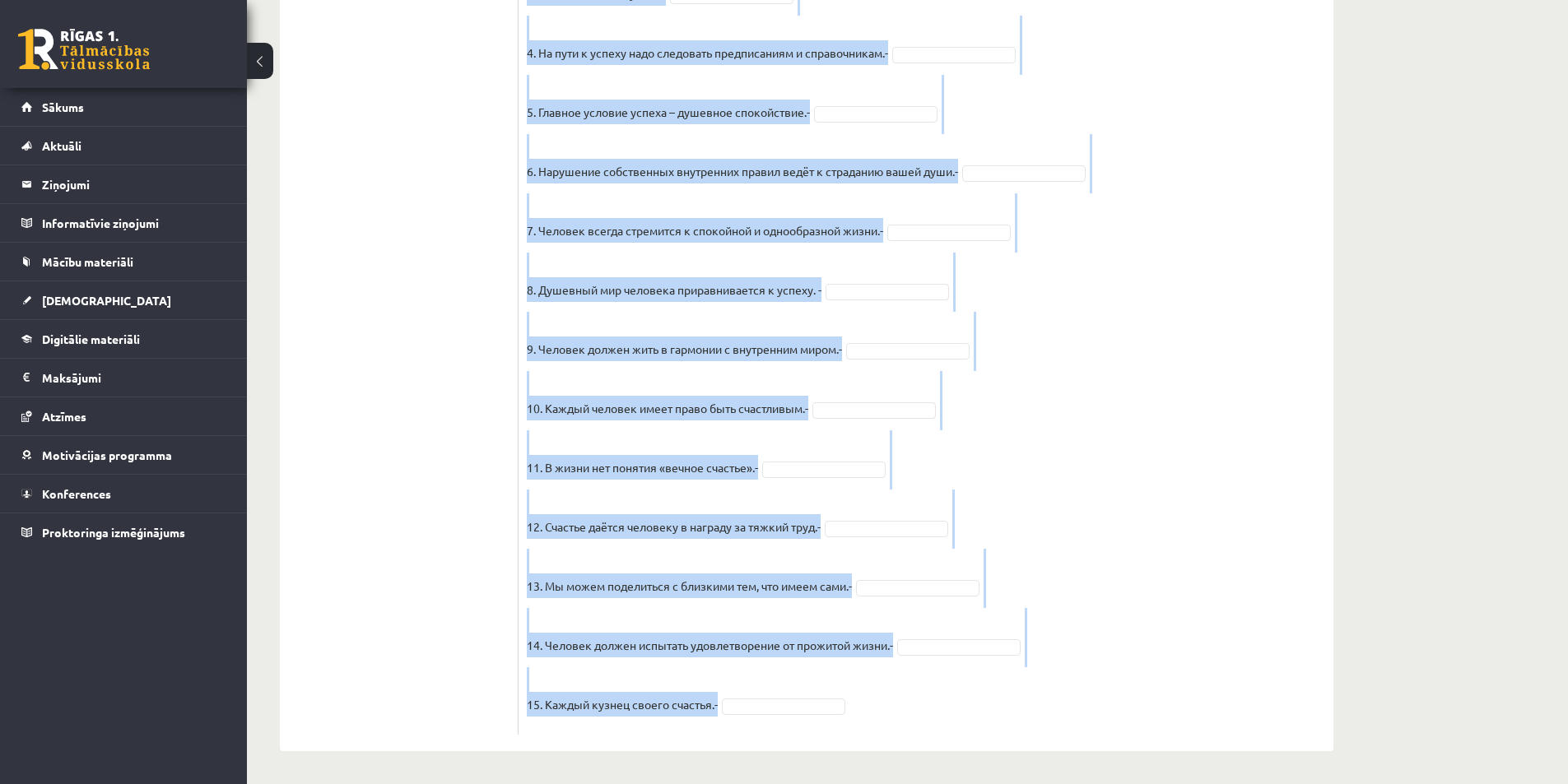
drag, startPoint x: 523, startPoint y: 246, endPoint x: 1073, endPoint y: 736, distance: 736.6
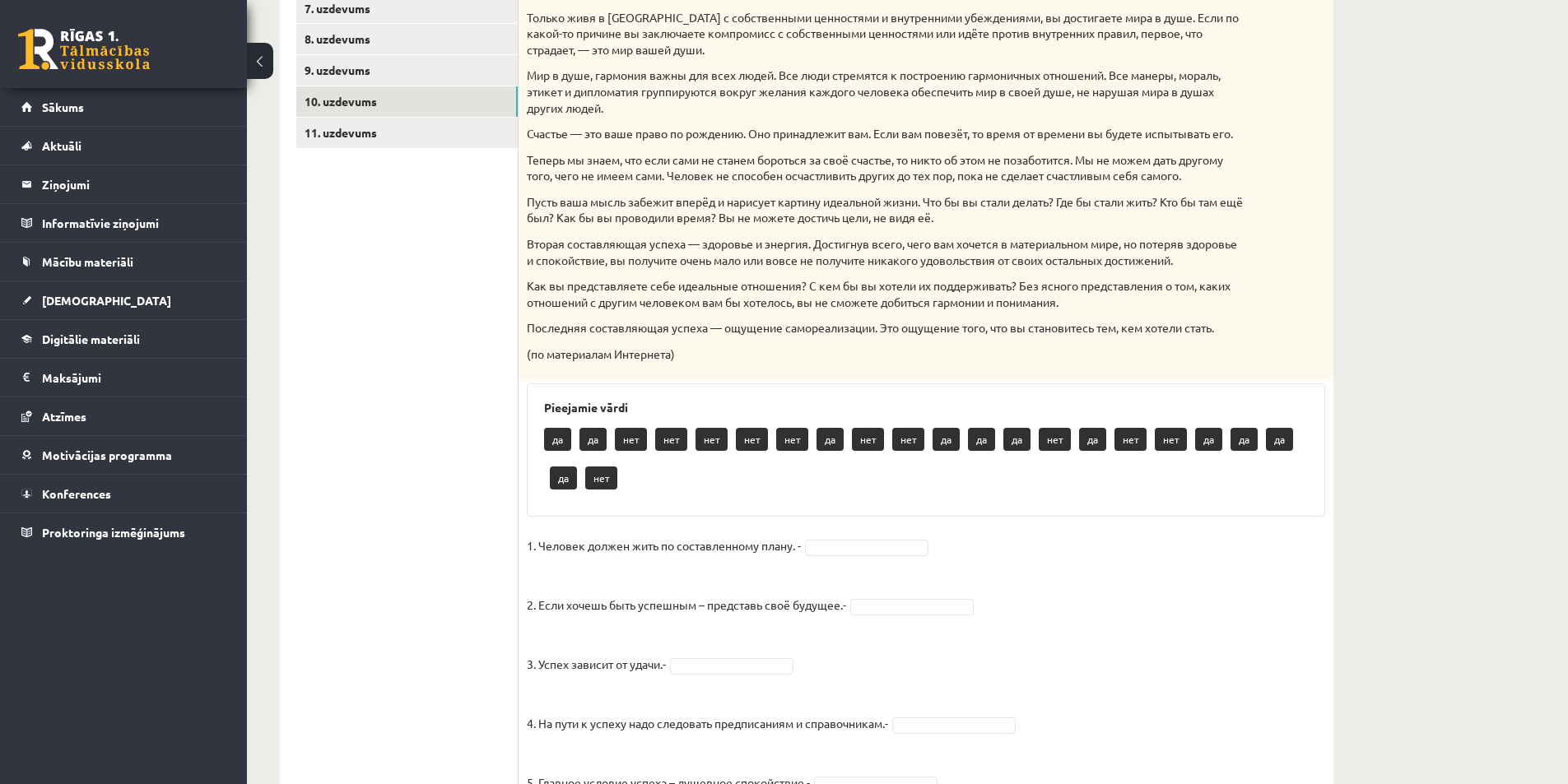
scroll to position [518, 0]
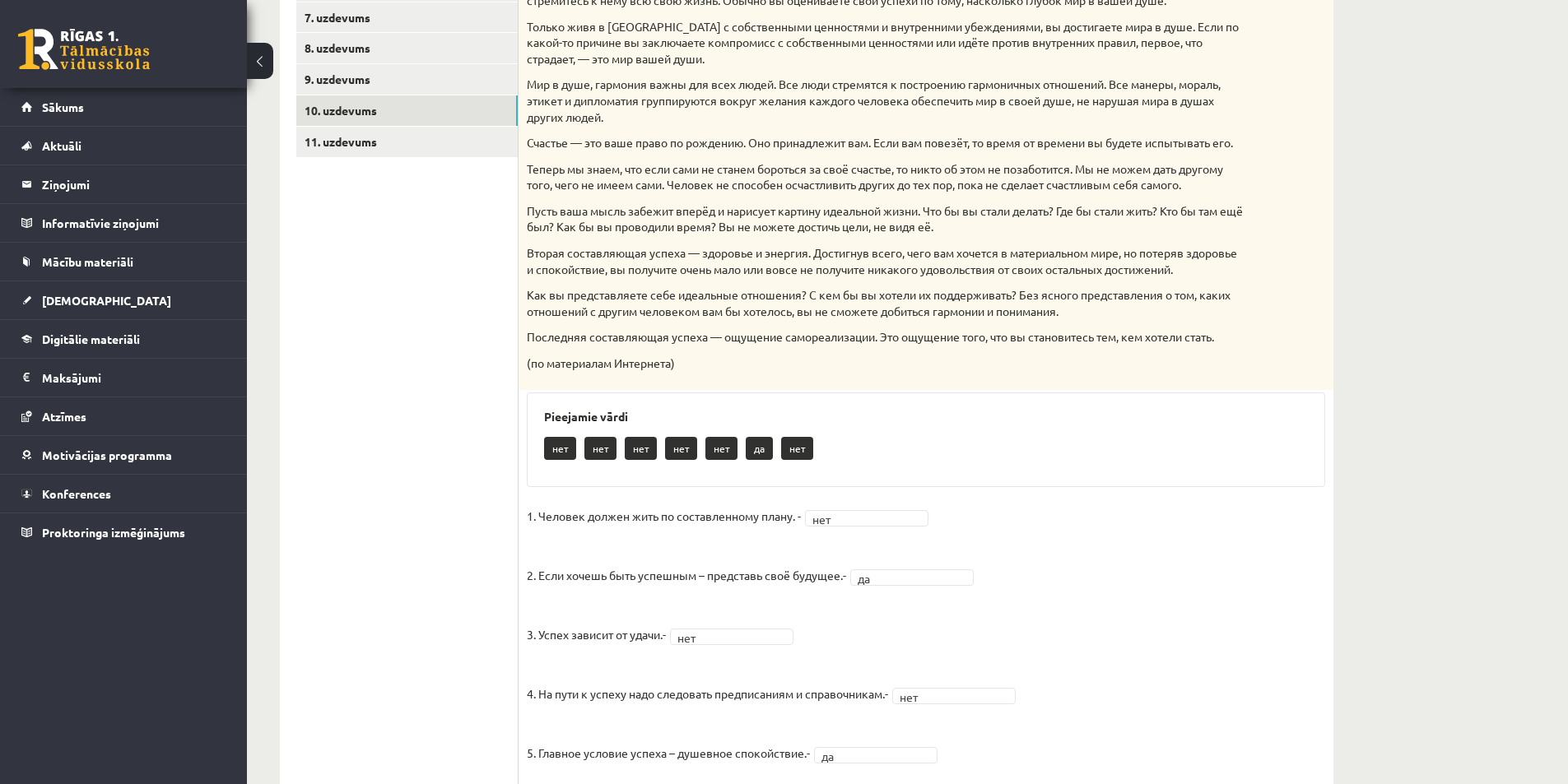
scroll to position [0, 0]
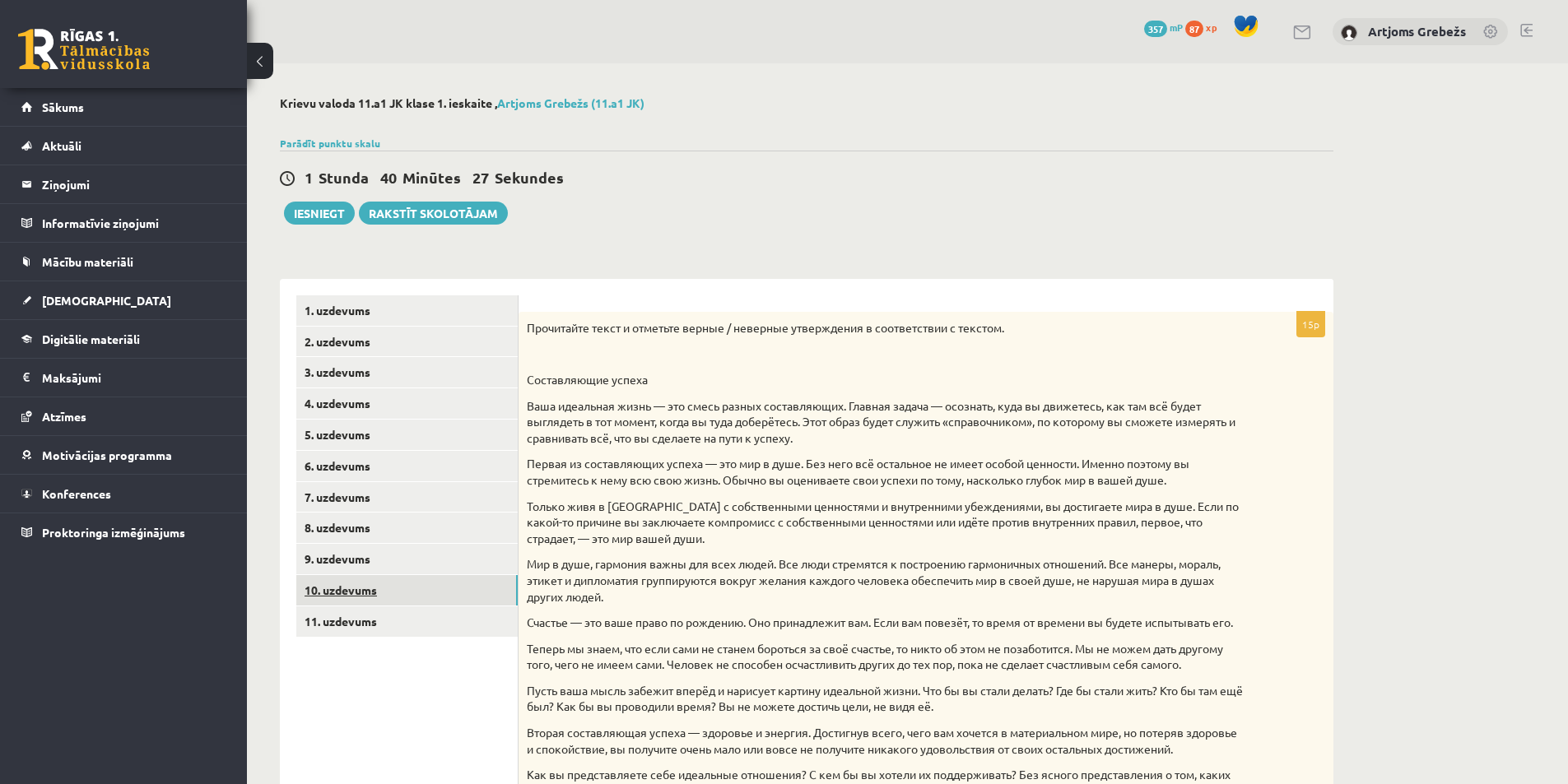
click at [396, 595] on link "10. uzdevums" at bounding box center [407, 590] width 221 height 31
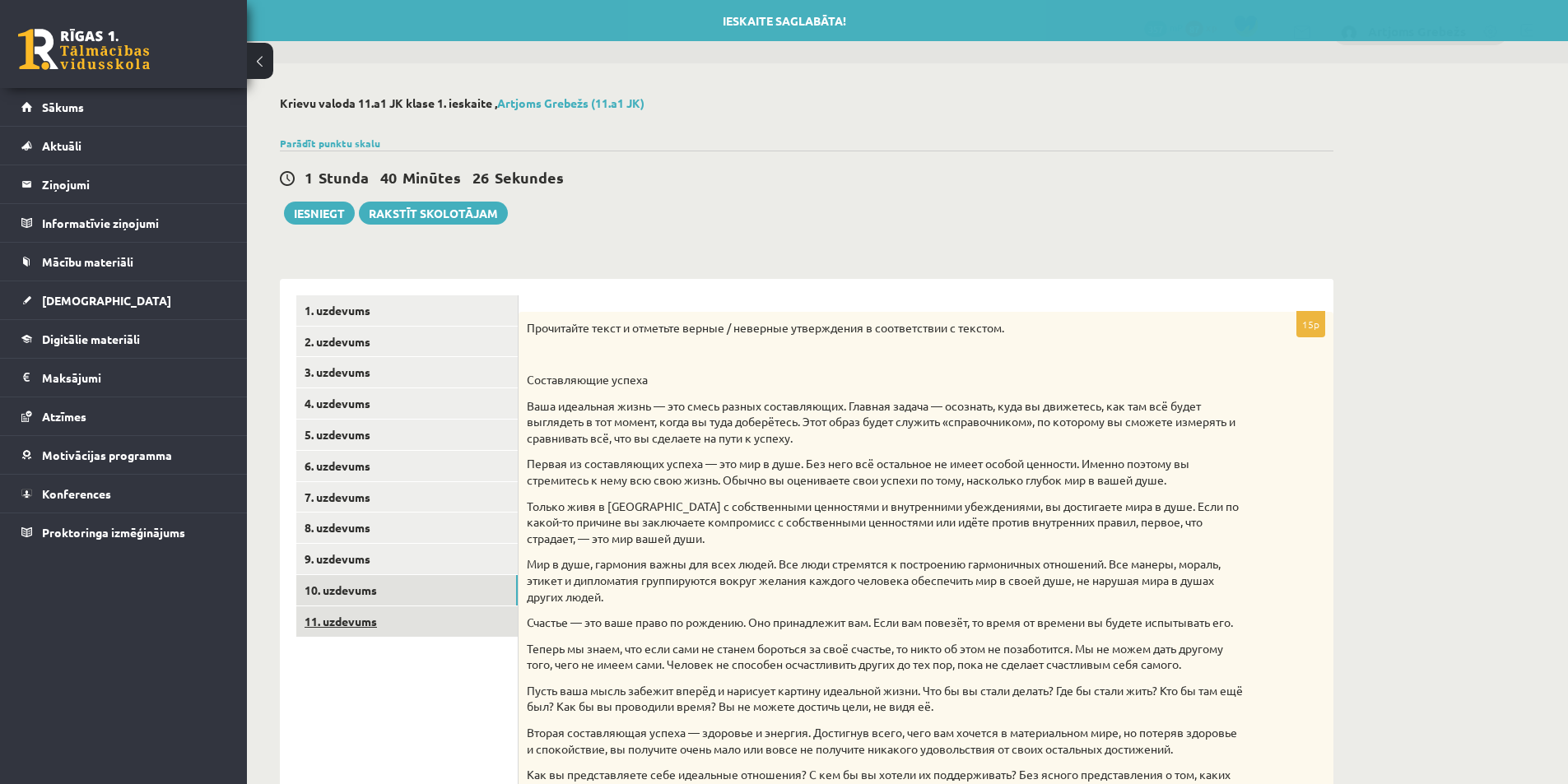
click at [396, 622] on link "11. uzdevums" at bounding box center [407, 622] width 221 height 31
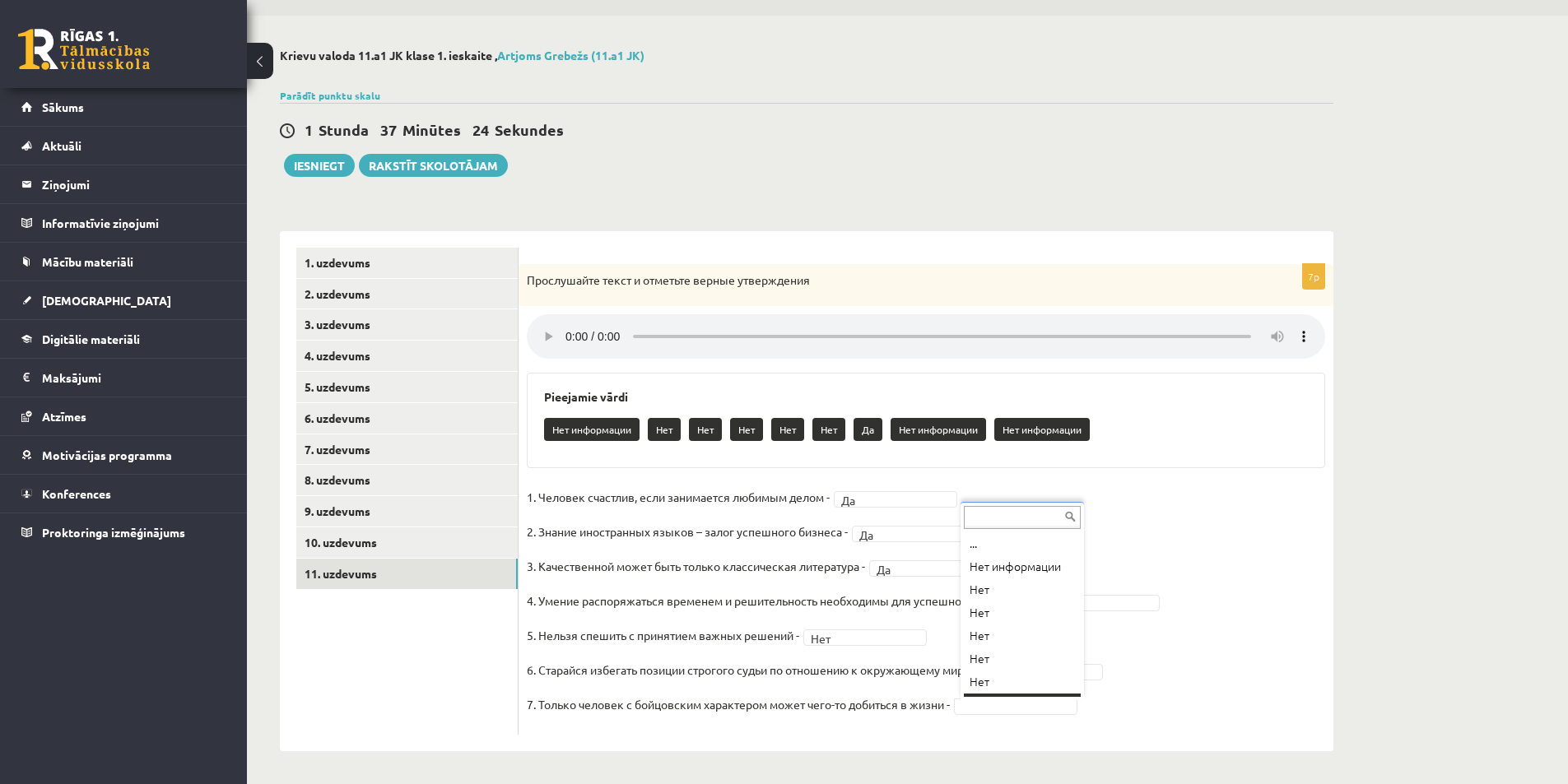
scroll to position [20, 0]
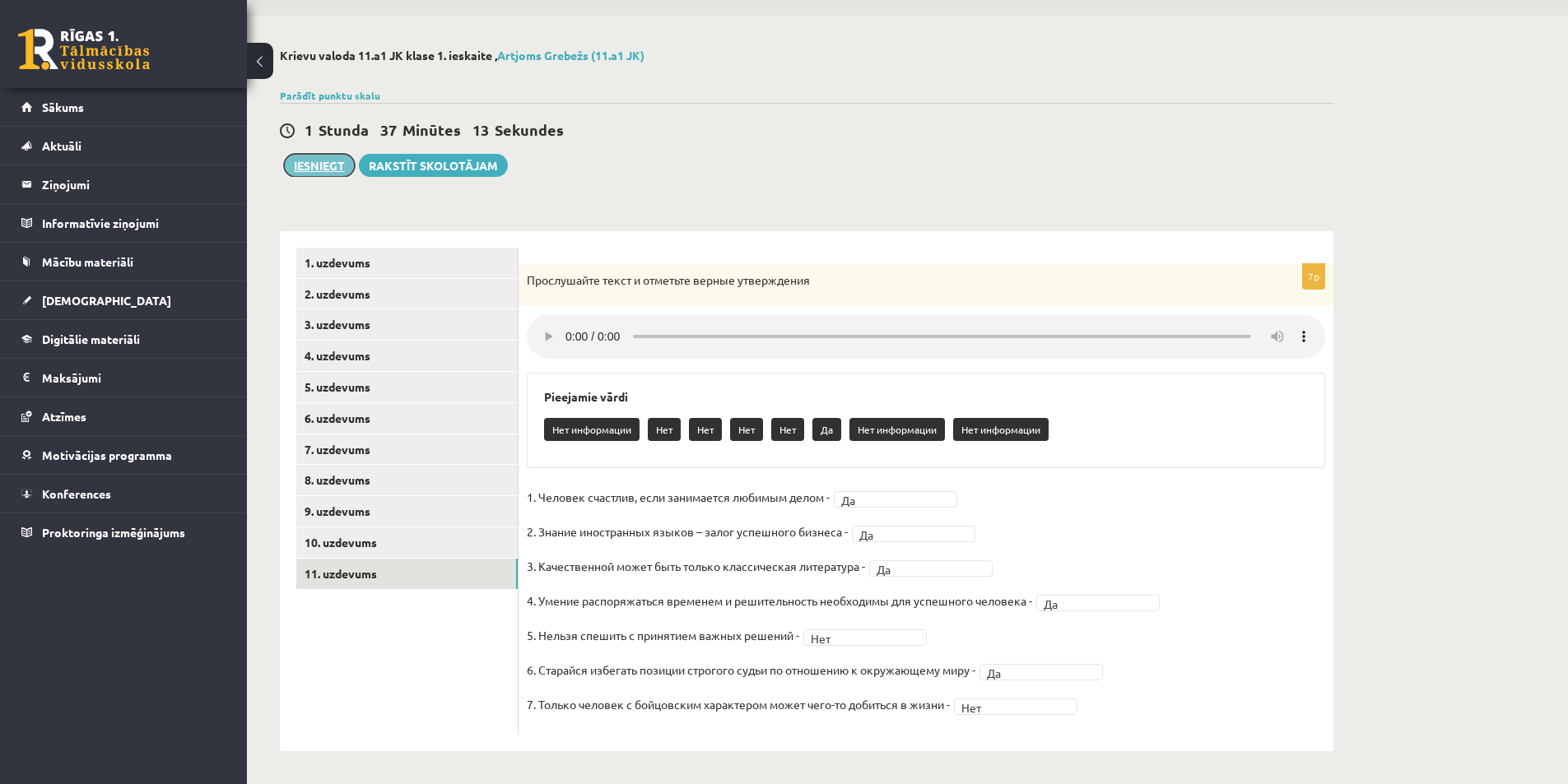
click at [327, 163] on button "Iesniegt" at bounding box center [319, 165] width 71 height 23
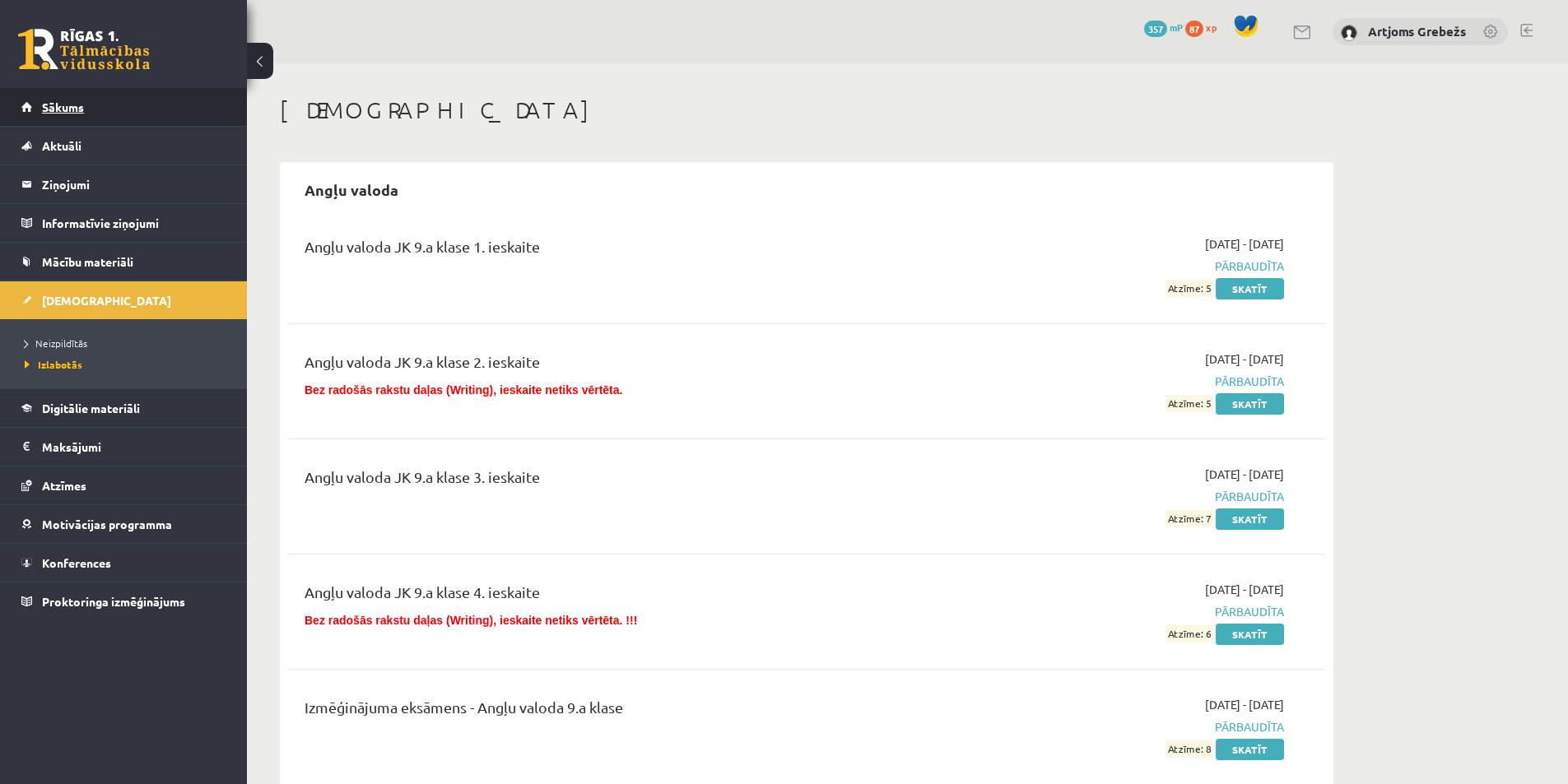
click at [84, 108] on link "Sākums" at bounding box center [123, 106] width 205 height 37
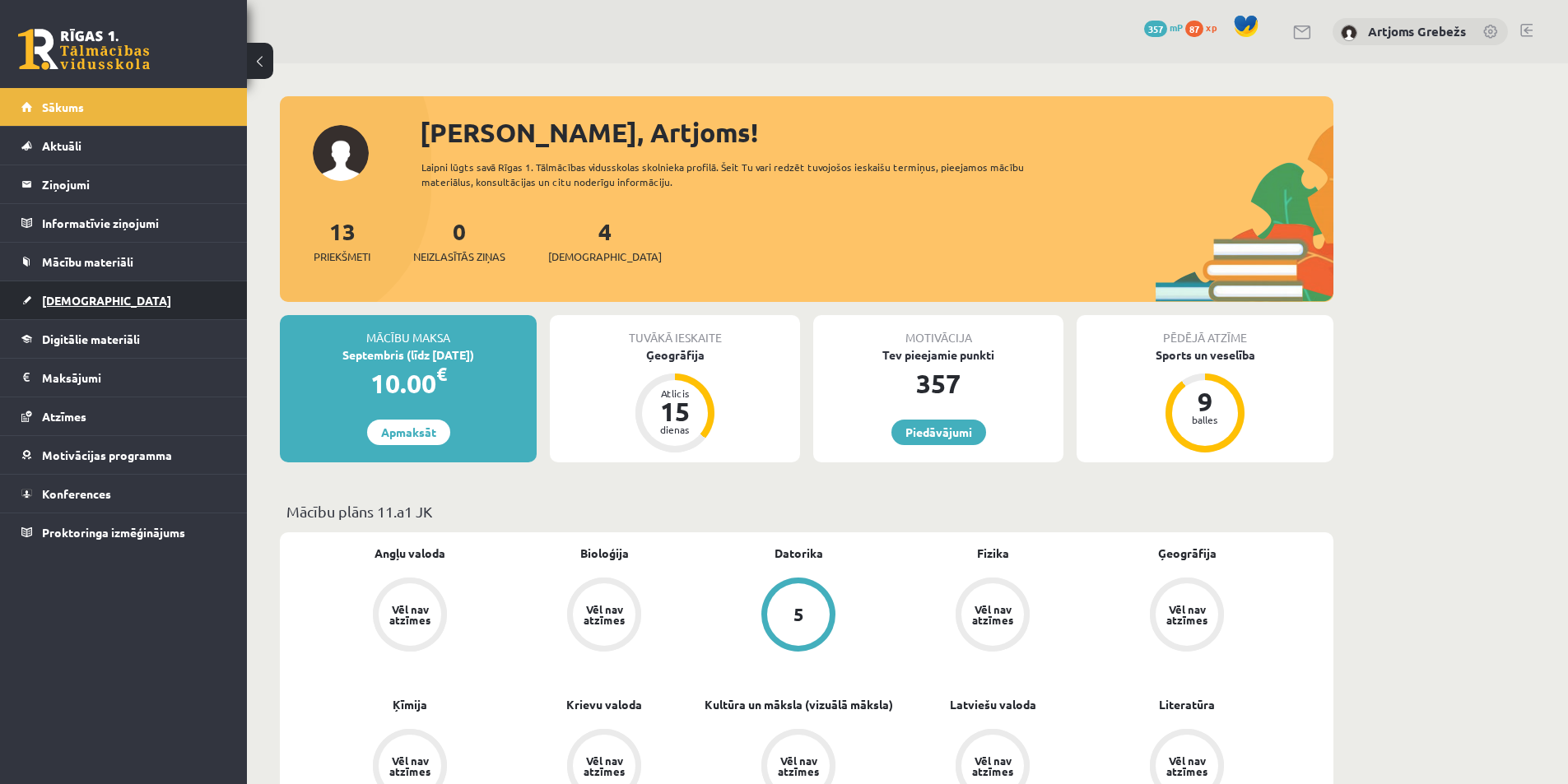
click at [128, 298] on link "[DEMOGRAPHIC_DATA]" at bounding box center [123, 300] width 205 height 37
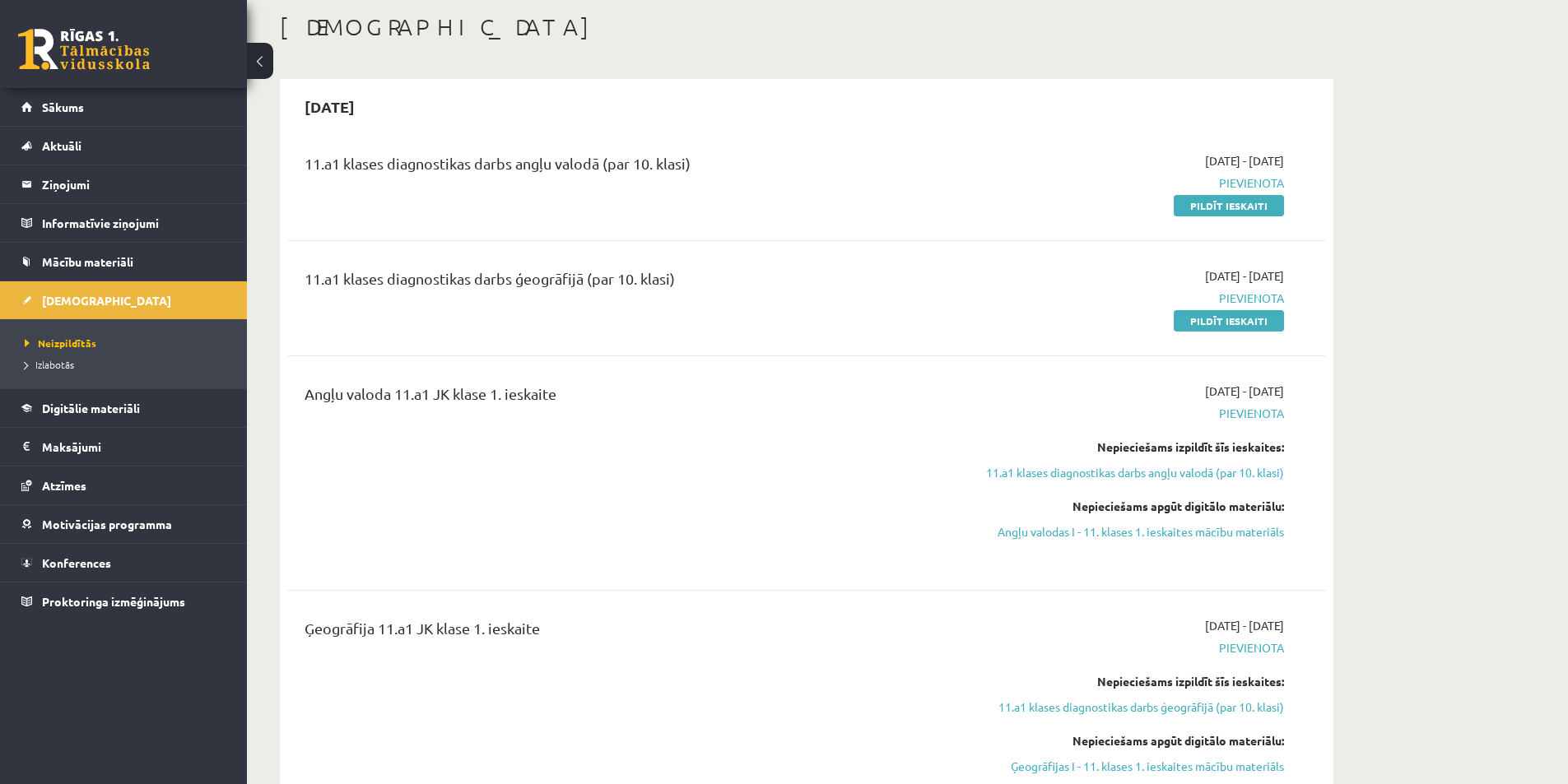
scroll to position [82, 0]
click at [145, 117] on link "Sākums" at bounding box center [123, 106] width 205 height 37
